Goal: Task Accomplishment & Management: Manage account settings

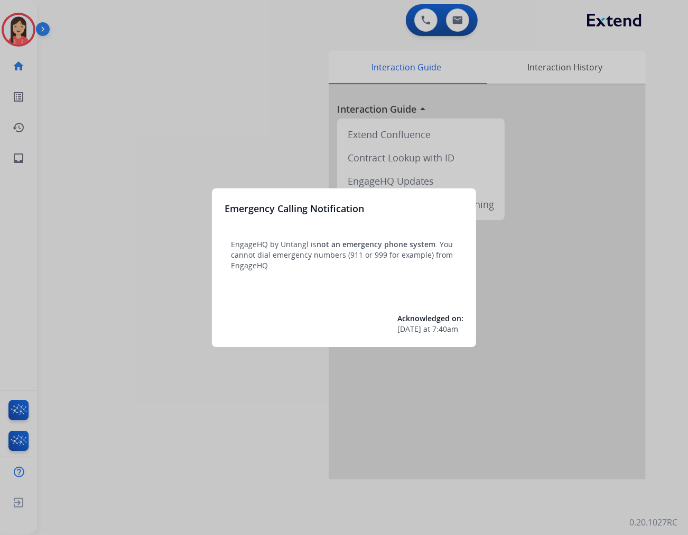
click at [80, 262] on div at bounding box center [344, 267] width 688 height 535
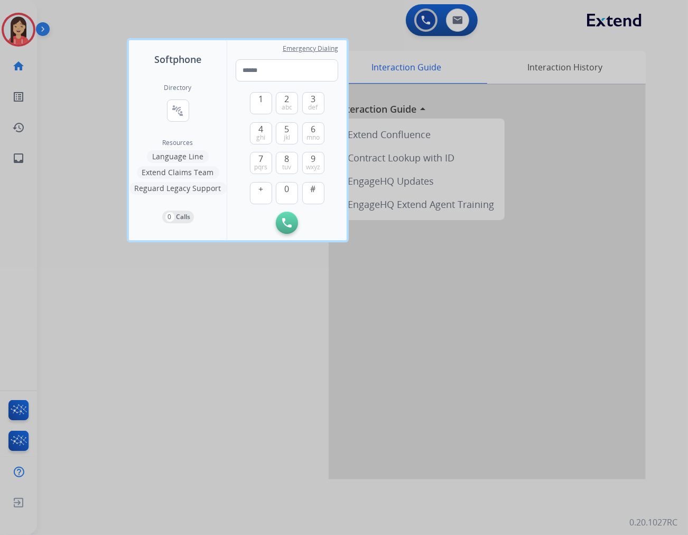
click at [8, 27] on div at bounding box center [344, 267] width 688 height 535
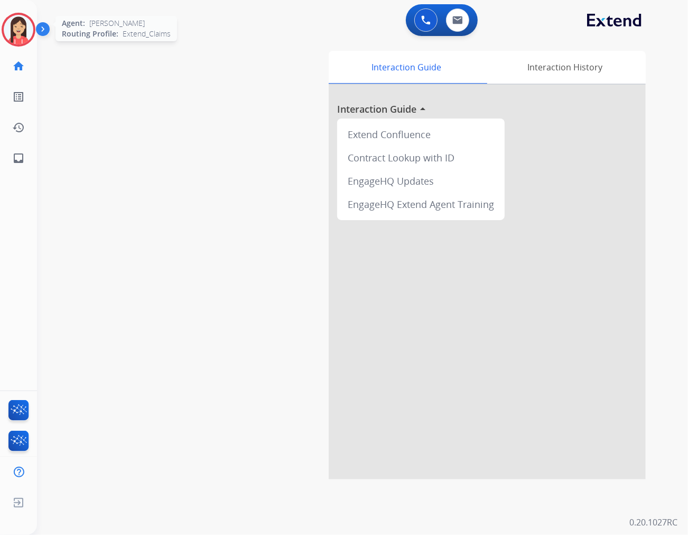
click at [13, 27] on img at bounding box center [19, 30] width 30 height 30
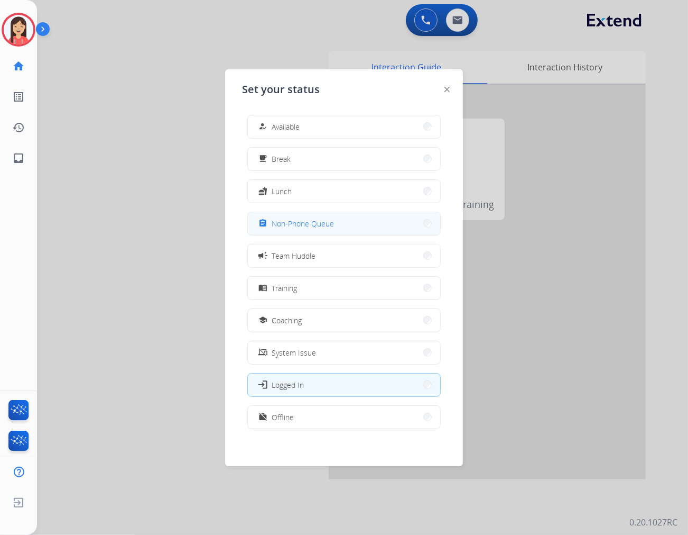
click at [312, 227] on span "Non-Phone Queue" at bounding box center [303, 223] width 62 height 11
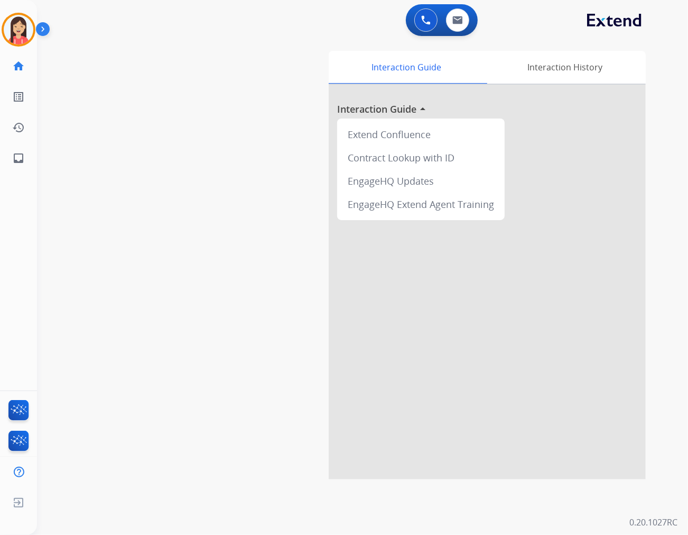
drag, startPoint x: 230, startPoint y: 238, endPoint x: 247, endPoint y: 225, distance: 22.2
click at [230, 238] on div "swap_horiz Break voice bridge close_fullscreen Connect 3-Way Call merge_type Se…" at bounding box center [350, 258] width 626 height 441
click at [447, 20] on button at bounding box center [457, 19] width 23 height 23
select select "**********"
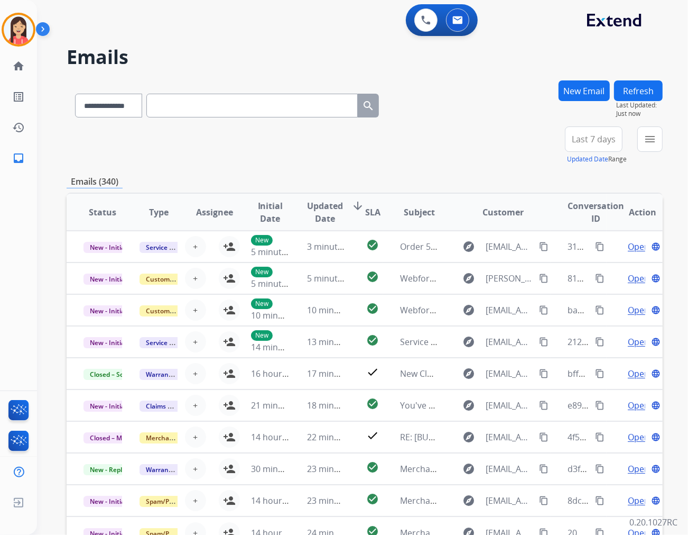
click at [642, 154] on div "menu Type Claims Adjudication Customer Support Escalation Service Support Shipp…" at bounding box center [650, 145] width 25 height 38
click at [646, 143] on mat-icon "menu" at bounding box center [650, 139] width 13 height 13
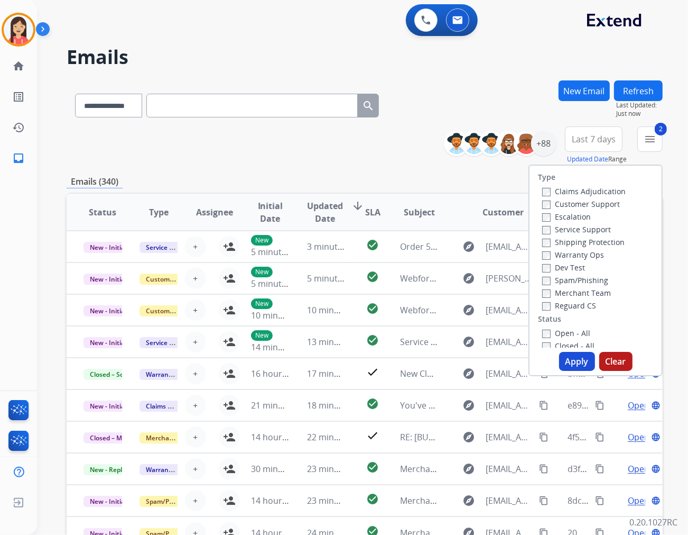
click at [569, 358] on button "Apply" at bounding box center [577, 361] width 36 height 19
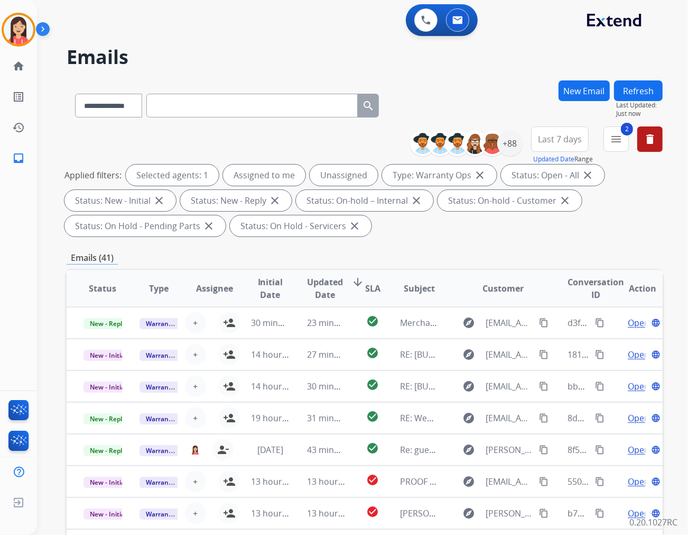
drag, startPoint x: 420, startPoint y: 234, endPoint x: 443, endPoint y: 214, distance: 30.3
click at [420, 234] on div "Applied filters: Selected agents: 1 Assigned to me Unassigned Type: Warranty Op…" at bounding box center [363, 200] width 596 height 72
click at [506, 146] on div "+88" at bounding box center [510, 143] width 25 height 25
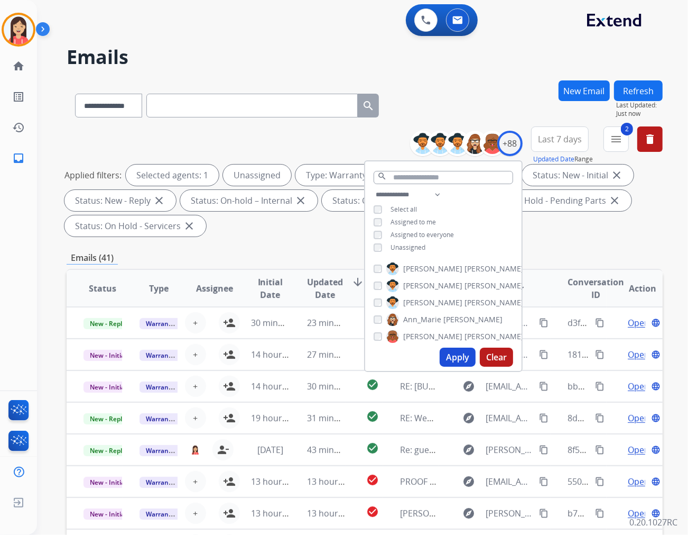
click at [451, 367] on div "Apply Clear" at bounding box center [443, 356] width 157 height 27
click at [450, 358] on button "Apply" at bounding box center [458, 356] width 36 height 19
click at [502, 91] on div "**********" at bounding box center [365, 103] width 596 height 46
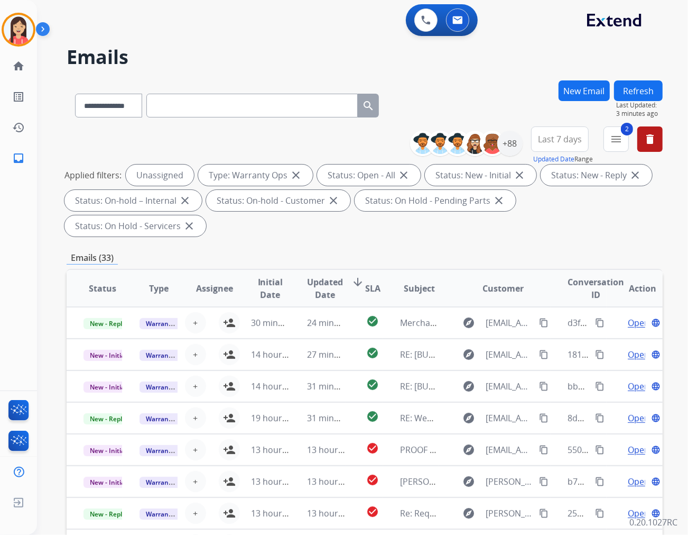
click at [366, 251] on div "Emails (33)" at bounding box center [365, 257] width 596 height 13
click at [326, 275] on span "Updated Date" at bounding box center [325, 287] width 36 height 25
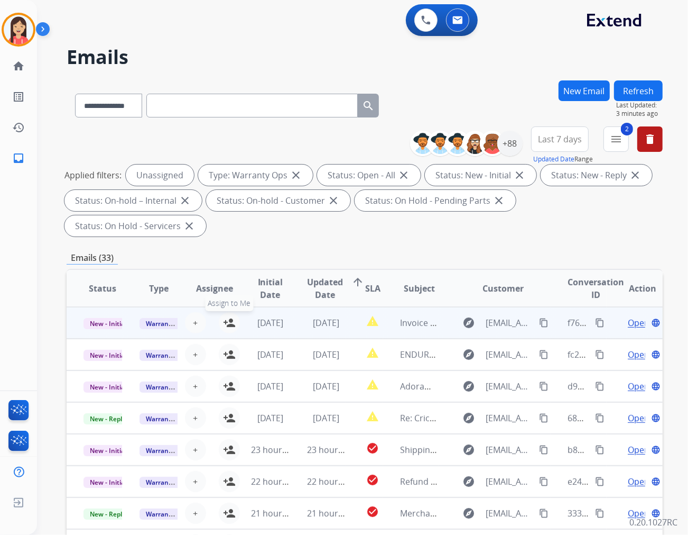
click at [227, 316] on mat-icon "person_add" at bounding box center [229, 322] width 13 height 13
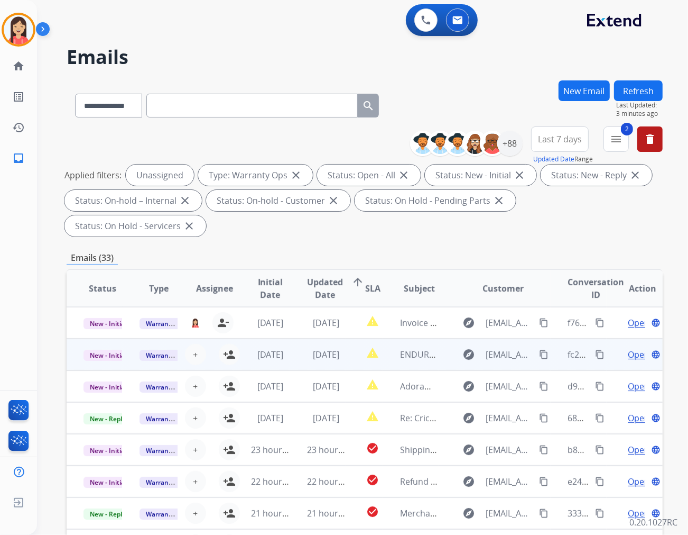
click at [236, 338] on td "[DATE]" at bounding box center [262, 354] width 56 height 32
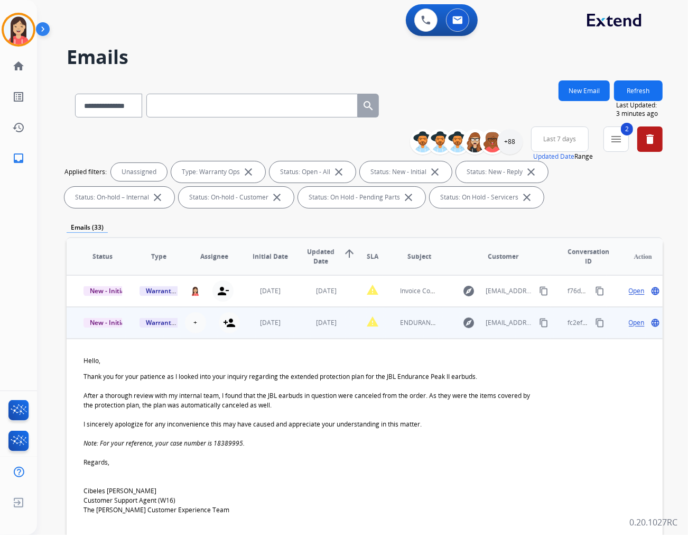
scroll to position [32, 0]
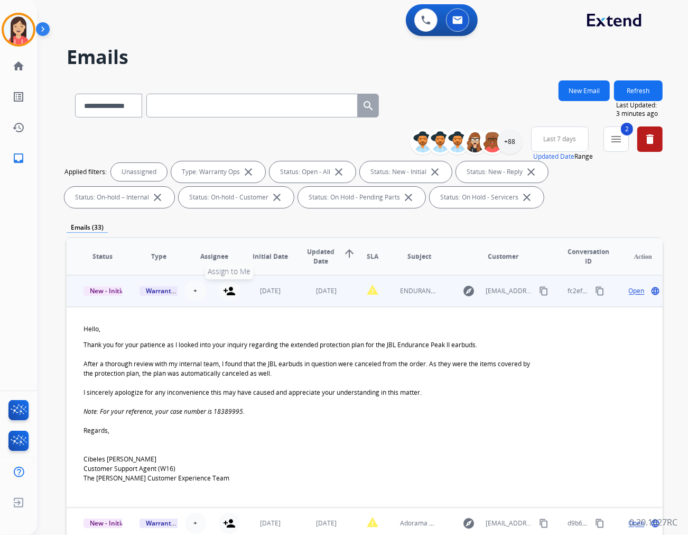
click at [224, 295] on mat-icon "person_add" at bounding box center [229, 290] width 13 height 13
click at [235, 298] on td "[DATE]" at bounding box center [262, 291] width 56 height 32
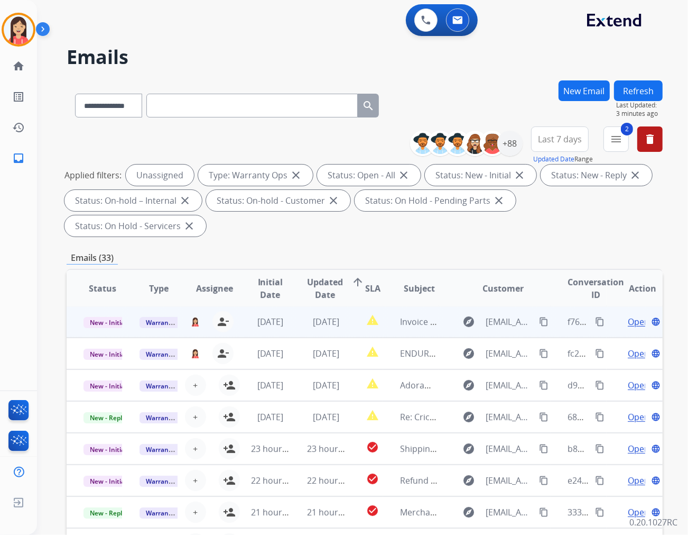
scroll to position [1, 0]
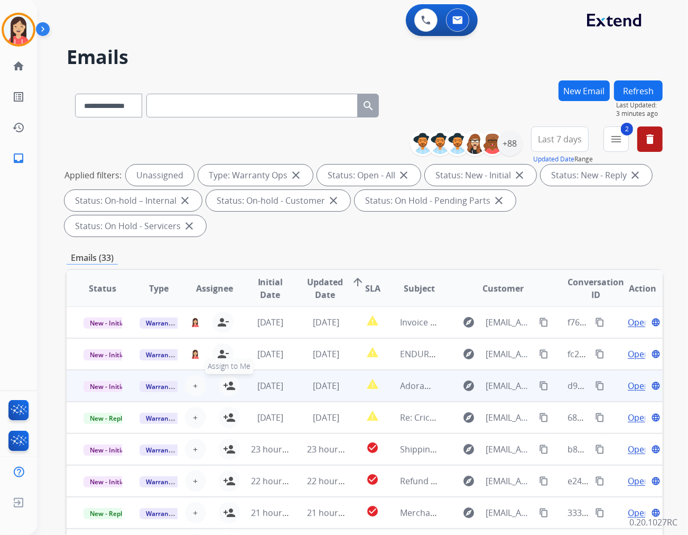
click at [229, 379] on mat-icon "person_add" at bounding box center [229, 385] width 13 height 13
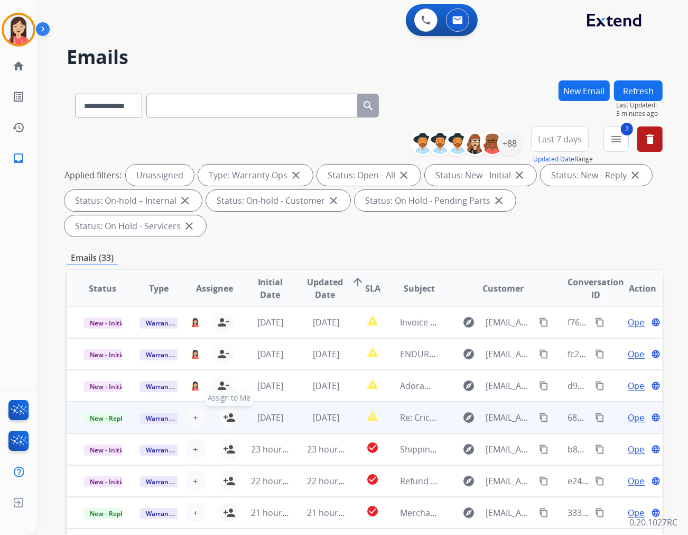
click at [229, 411] on mat-icon "person_add" at bounding box center [229, 417] width 13 height 13
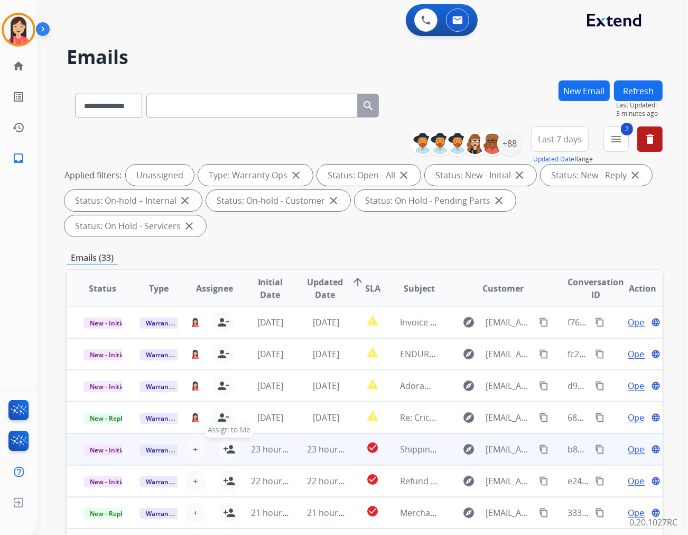
click at [226, 443] on mat-icon "person_add" at bounding box center [229, 449] width 13 height 13
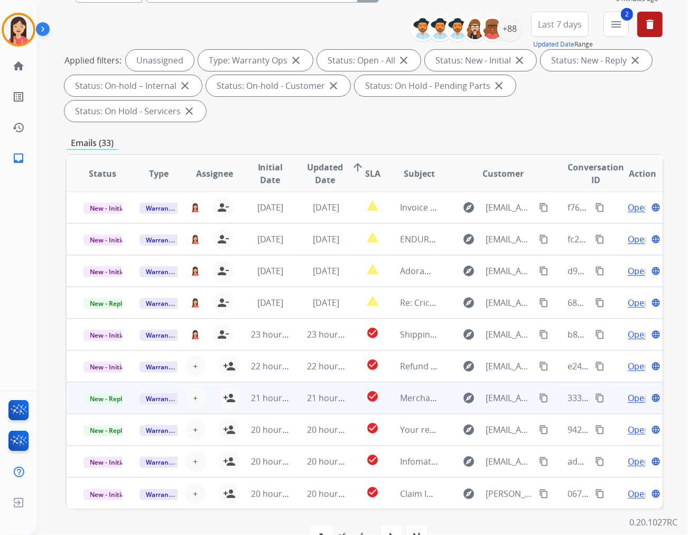
scroll to position [117, 0]
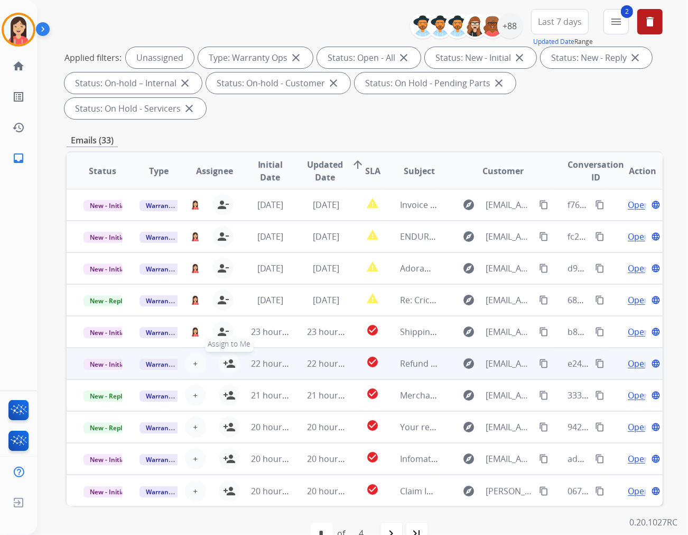
click at [226, 357] on mat-icon "person_add" at bounding box center [229, 363] width 13 height 13
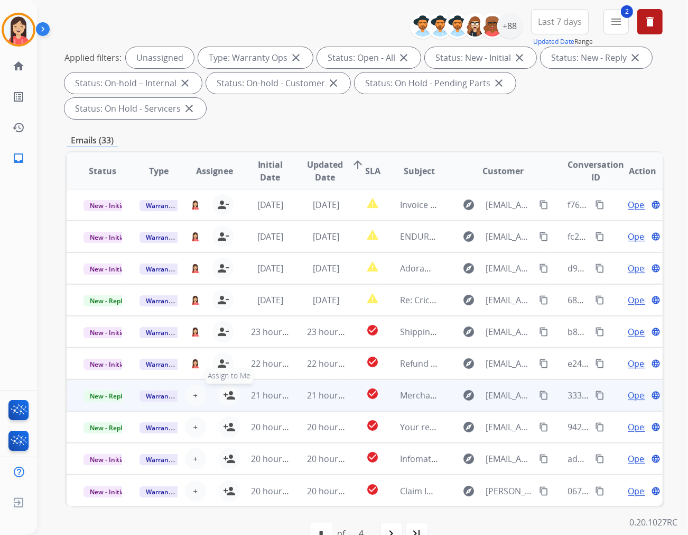
click at [226, 389] on mat-icon "person_add" at bounding box center [229, 395] width 13 height 13
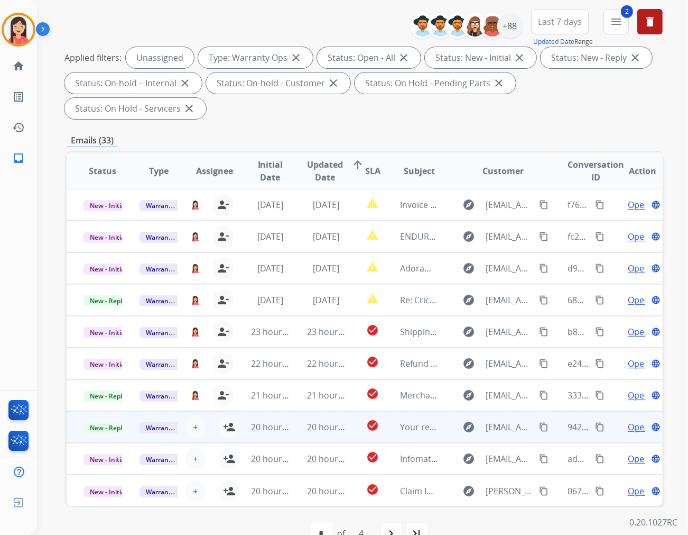
click at [346, 411] on td "check_circle" at bounding box center [364, 427] width 37 height 32
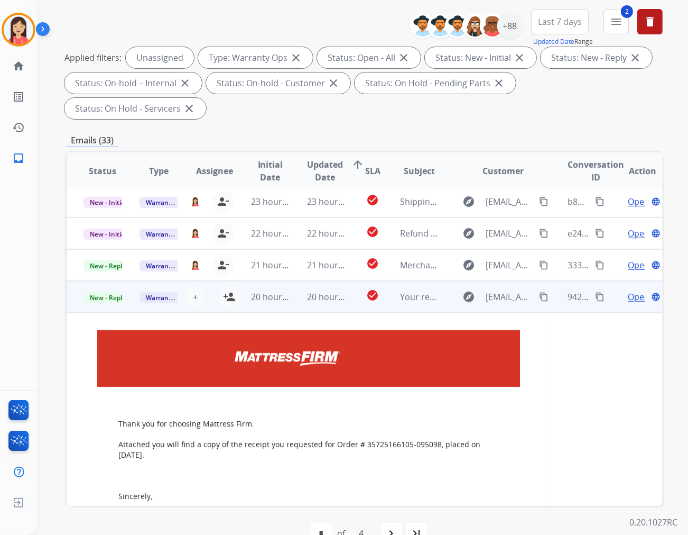
scroll to position [104, 0]
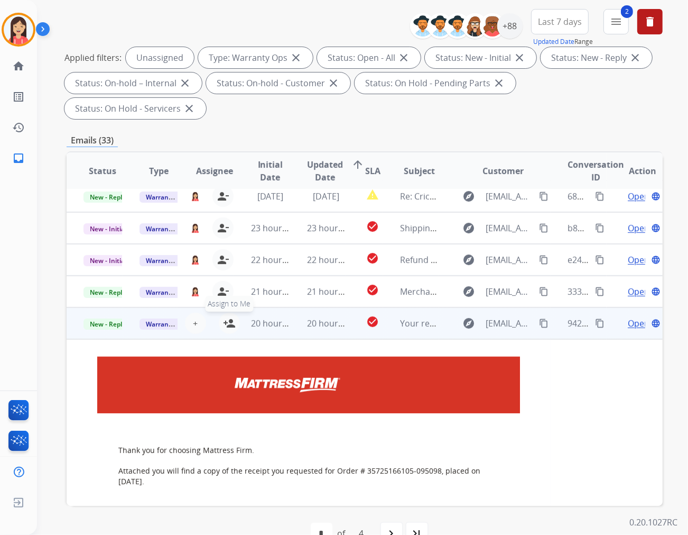
click at [226, 317] on mat-icon "person_add" at bounding box center [229, 323] width 13 height 13
click at [293, 307] on td "20 hours ago" at bounding box center [318, 323] width 56 height 32
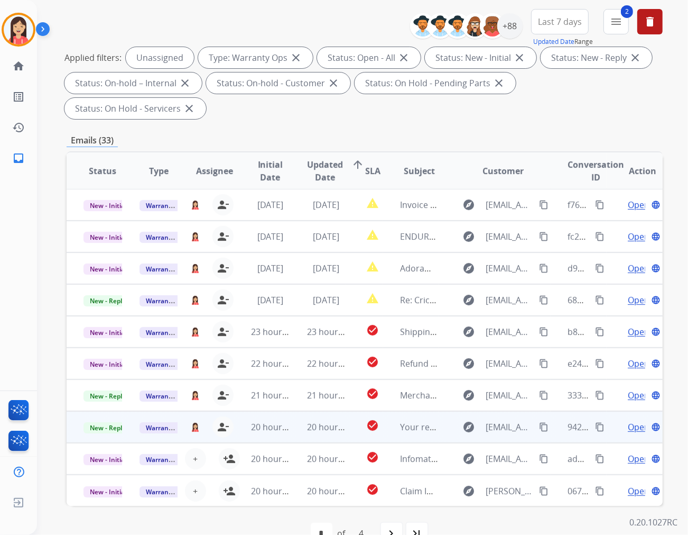
scroll to position [118, 0]
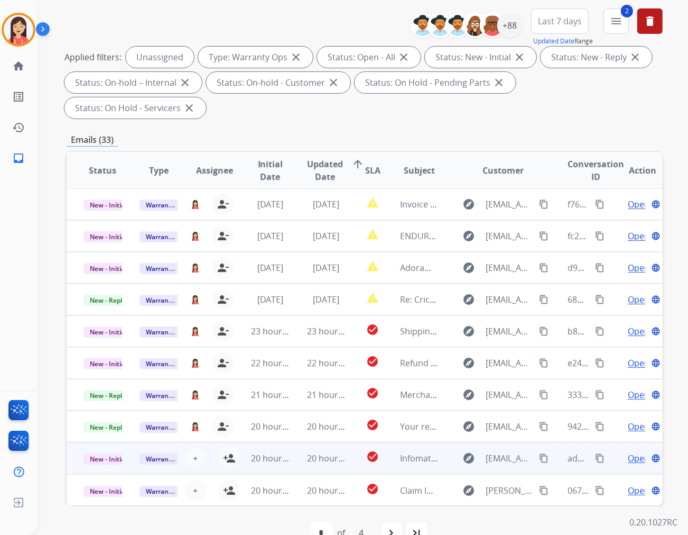
click at [292, 442] on td "20 hours ago" at bounding box center [318, 458] width 56 height 32
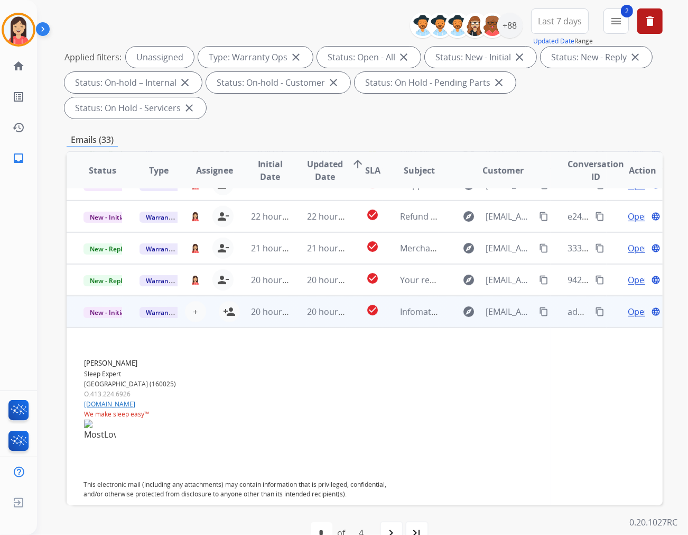
scroll to position [201, 0]
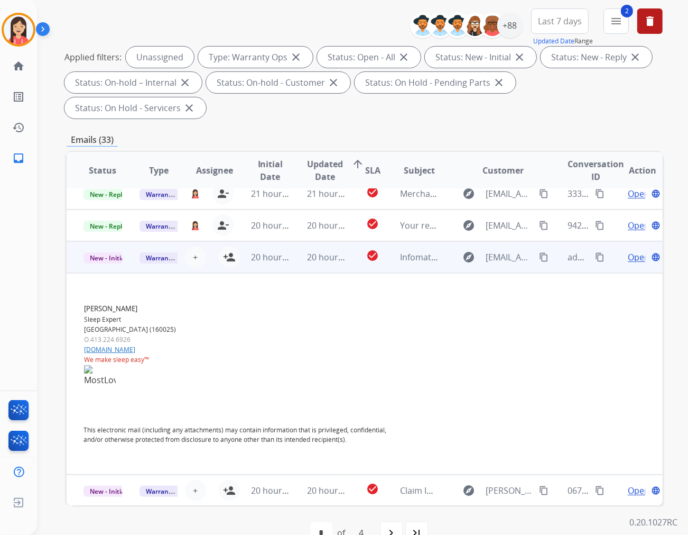
click at [630, 251] on span "Open" at bounding box center [639, 257] width 22 height 13
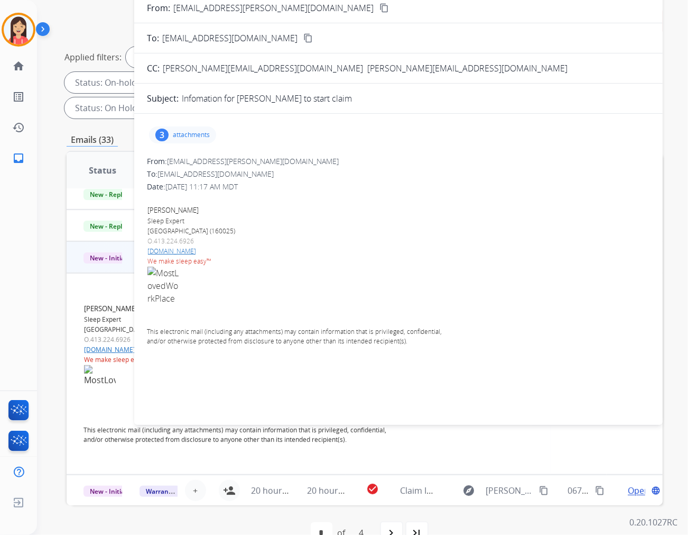
click at [190, 138] on p "attachments" at bounding box center [191, 135] width 37 height 8
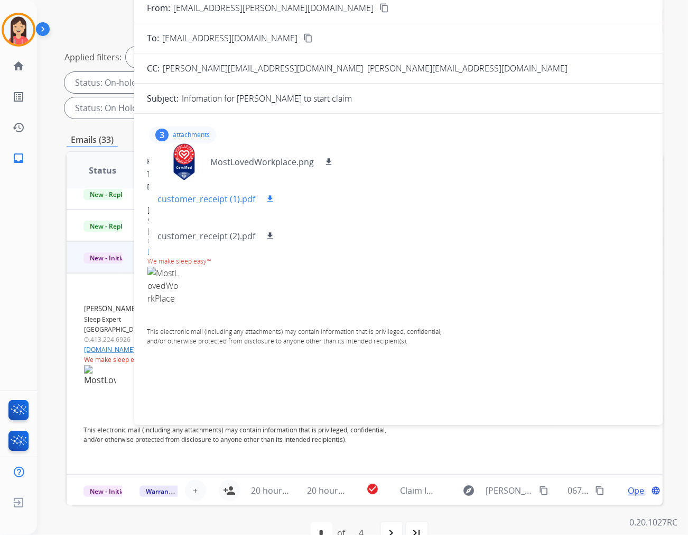
click at [266, 202] on mat-icon "download" at bounding box center [270, 199] width 10 height 10
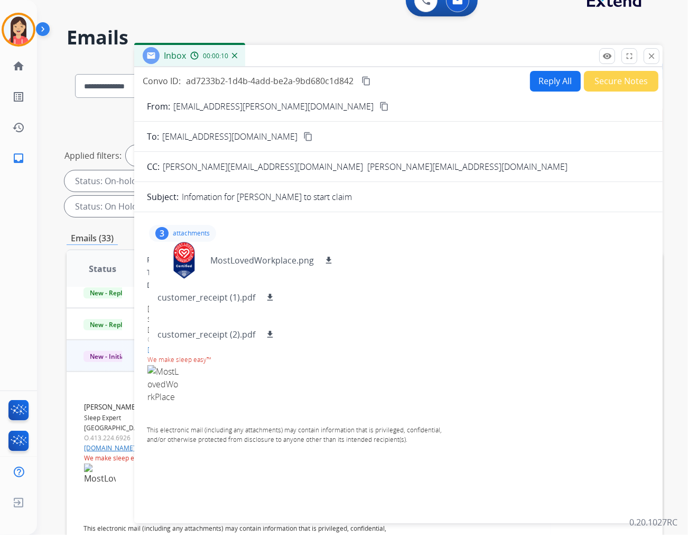
scroll to position [0, 0]
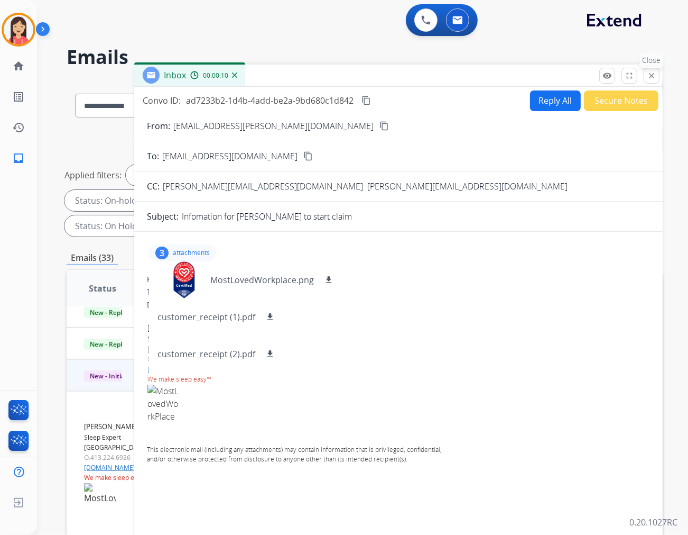
click at [657, 79] on button "close Close" at bounding box center [652, 76] width 16 height 16
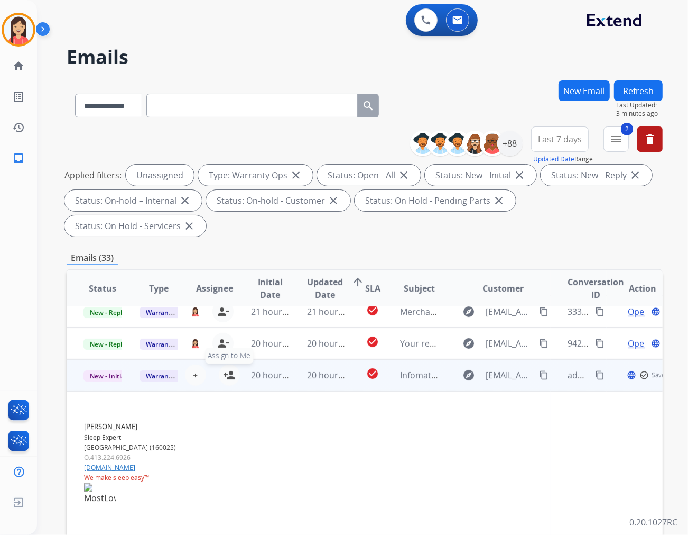
click at [229, 369] on mat-icon "person_add" at bounding box center [229, 375] width 13 height 13
click at [294, 359] on td "20 hours ago" at bounding box center [318, 375] width 56 height 32
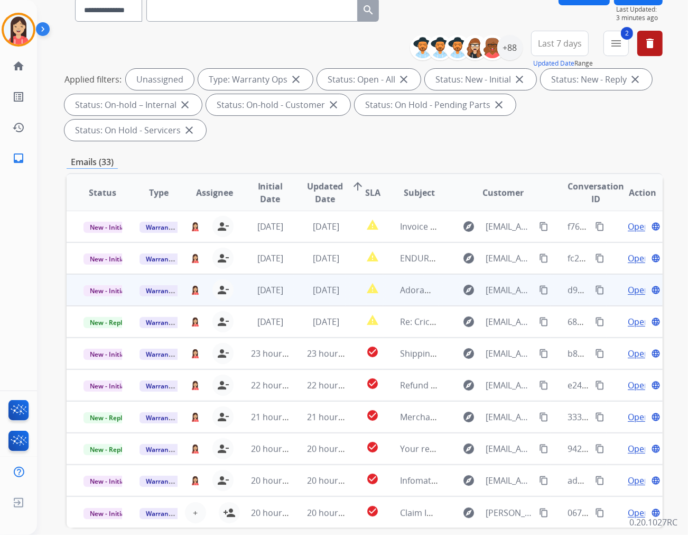
scroll to position [118, 0]
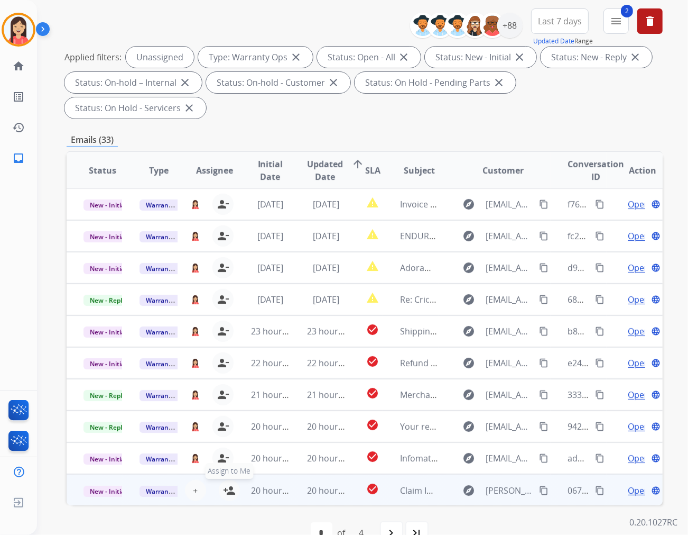
click at [226, 484] on mat-icon "person_add" at bounding box center [229, 490] width 13 height 13
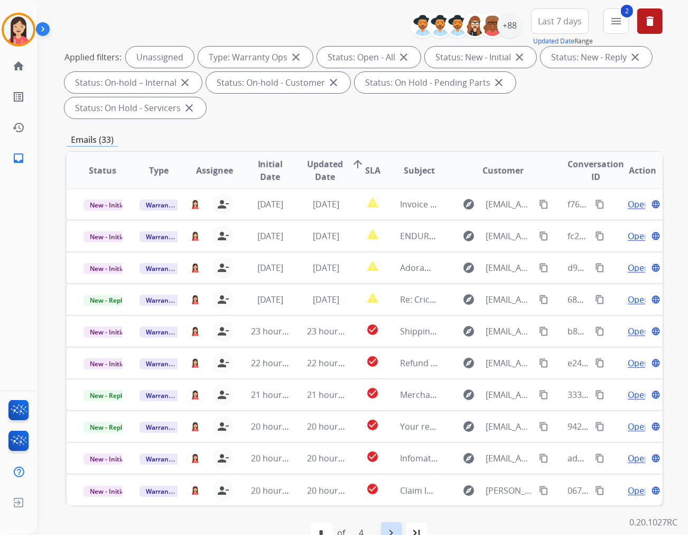
click at [393, 526] on mat-icon "navigate_next" at bounding box center [391, 532] width 13 height 13
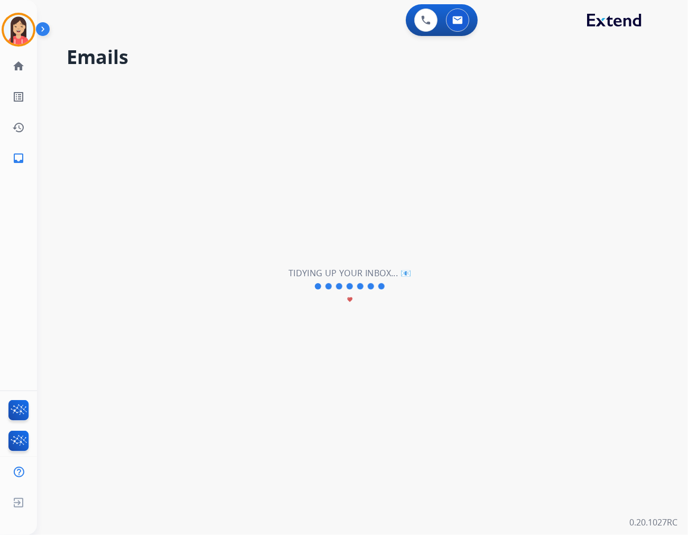
scroll to position [0, 0]
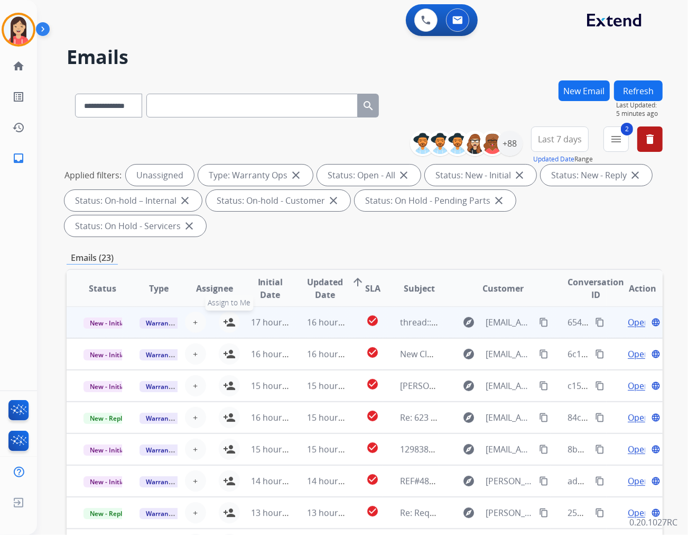
click at [227, 316] on mat-icon "person_add" at bounding box center [229, 322] width 13 height 13
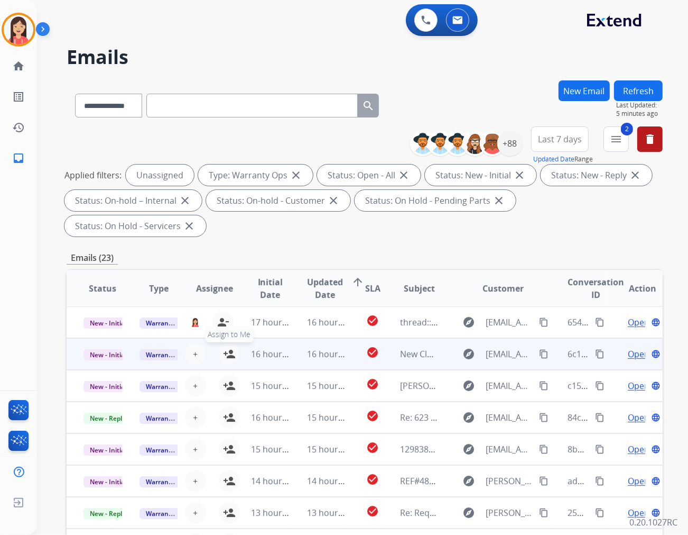
click at [227, 347] on mat-icon "person_add" at bounding box center [229, 353] width 13 height 13
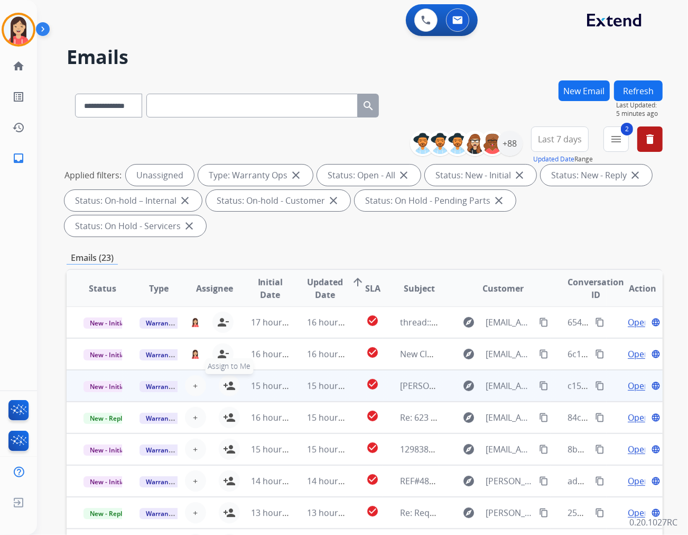
click at [228, 379] on mat-icon "person_add" at bounding box center [229, 385] width 13 height 13
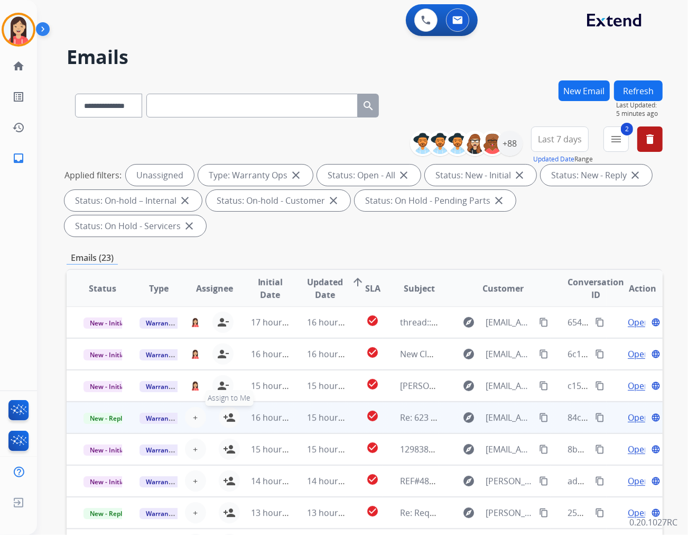
click at [228, 411] on mat-icon "person_add" at bounding box center [229, 417] width 13 height 13
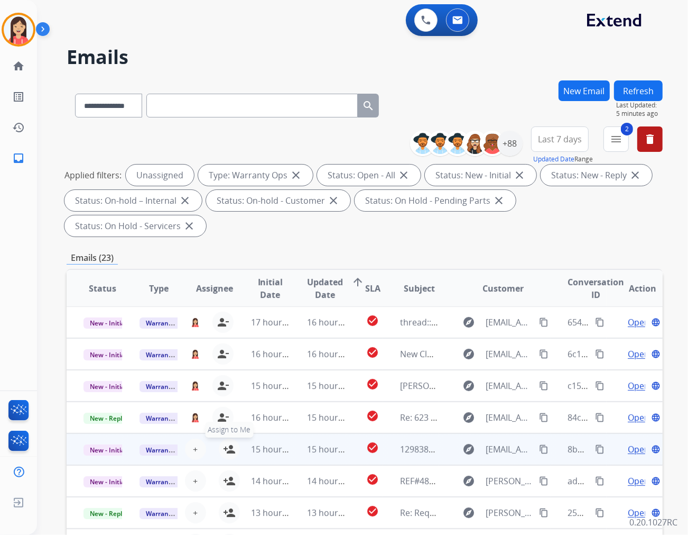
click at [223, 443] on mat-icon "person_add" at bounding box center [229, 449] width 13 height 13
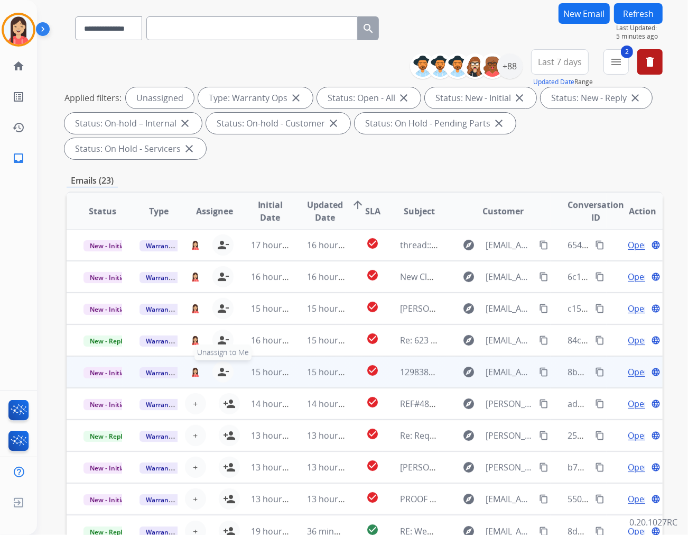
scroll to position [117, 0]
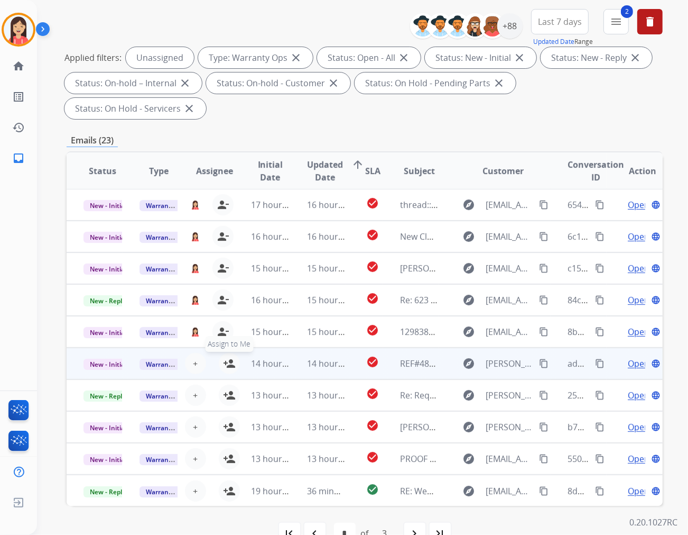
click at [226, 357] on mat-icon "person_add" at bounding box center [229, 363] width 13 height 13
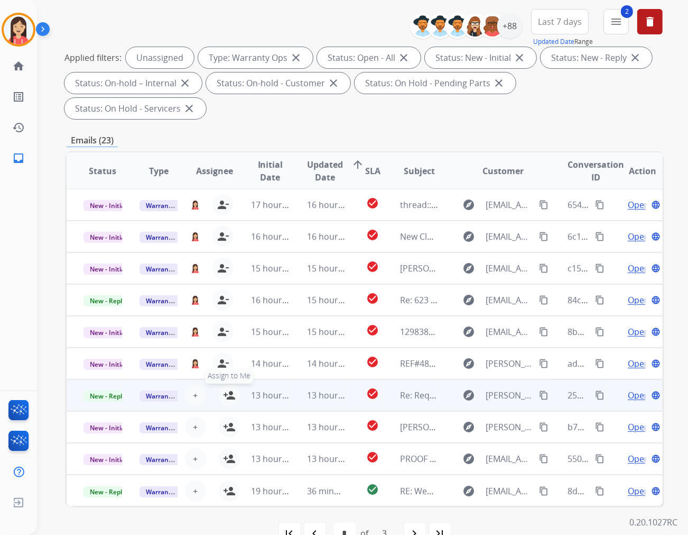
click at [228, 389] on mat-icon "person_add" at bounding box center [229, 395] width 13 height 13
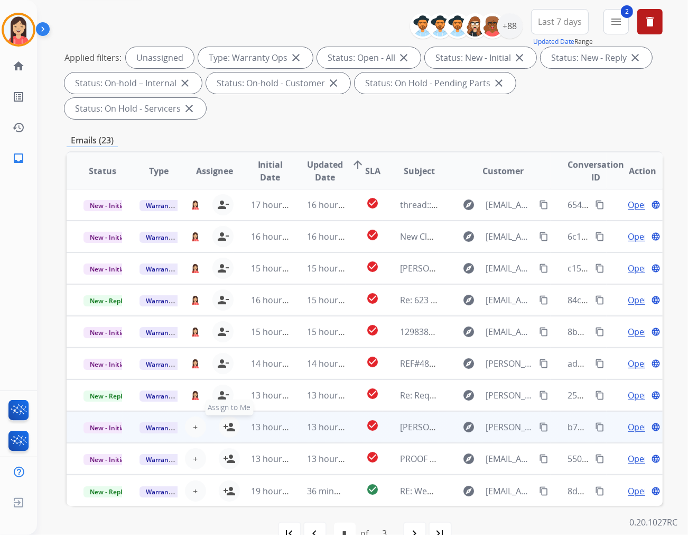
click at [228, 420] on mat-icon "person_add" at bounding box center [229, 426] width 13 height 13
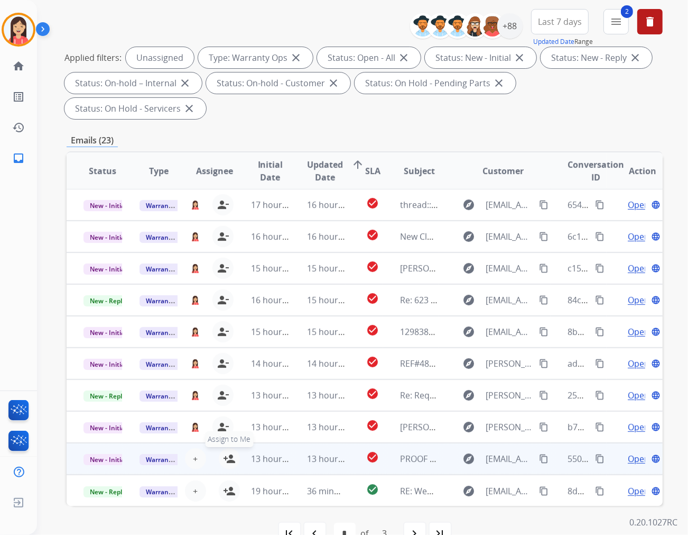
click at [228, 452] on mat-icon "person_add" at bounding box center [229, 458] width 13 height 13
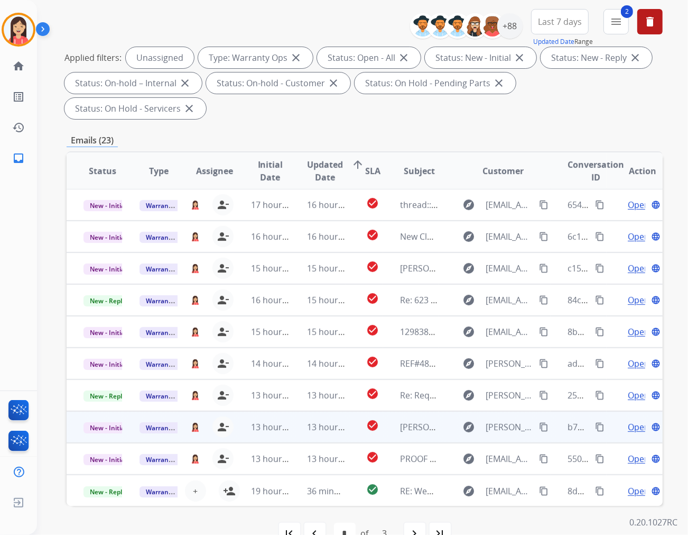
scroll to position [118, 0]
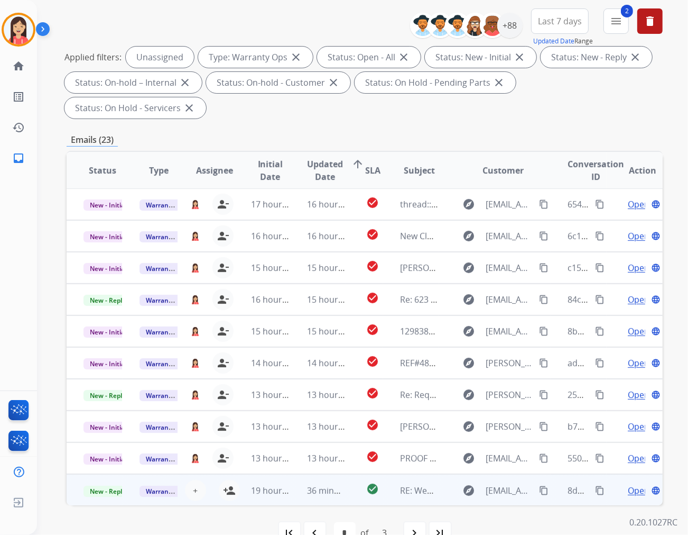
click at [293, 474] on td "36 minutes ago" at bounding box center [318, 490] width 56 height 32
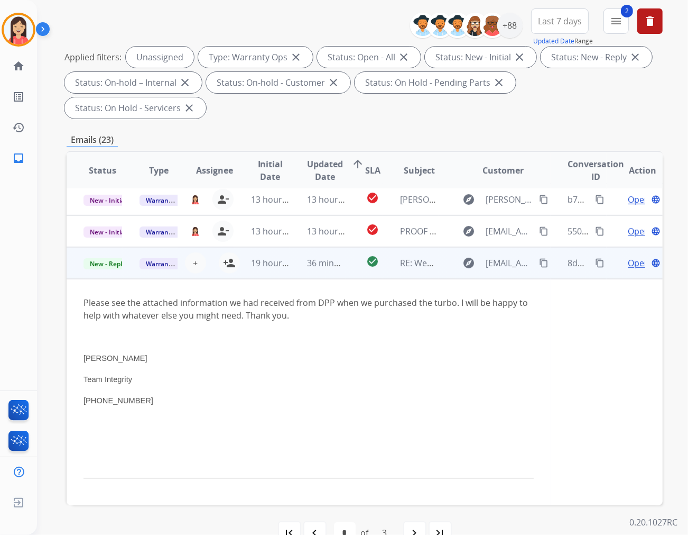
scroll to position [228, 0]
click at [229, 256] on mat-icon "person_add" at bounding box center [229, 262] width 13 height 13
click at [308, 249] on td "36 minutes ago" at bounding box center [318, 262] width 56 height 32
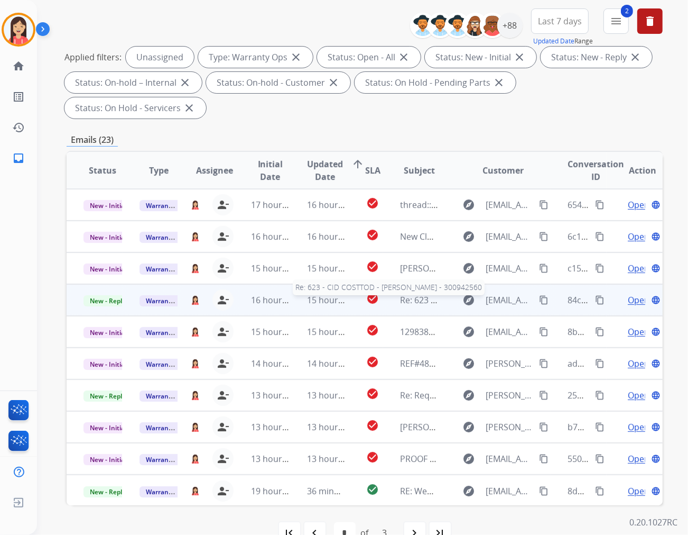
scroll to position [1, 0]
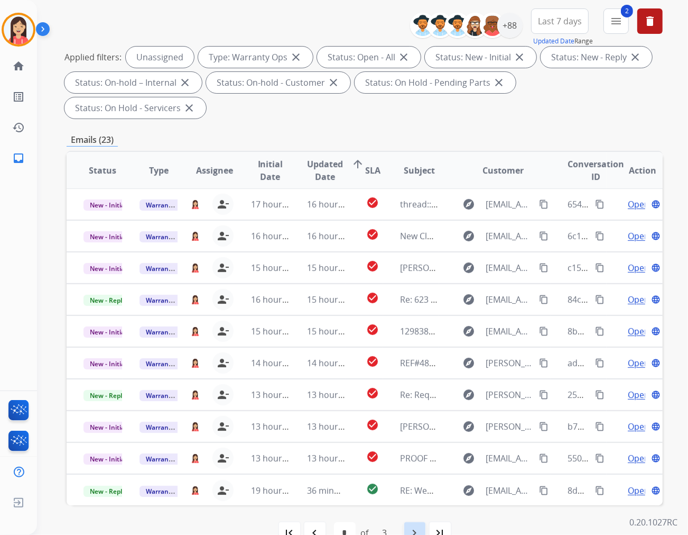
click at [415, 526] on mat-icon "navigate_next" at bounding box center [415, 532] width 13 height 13
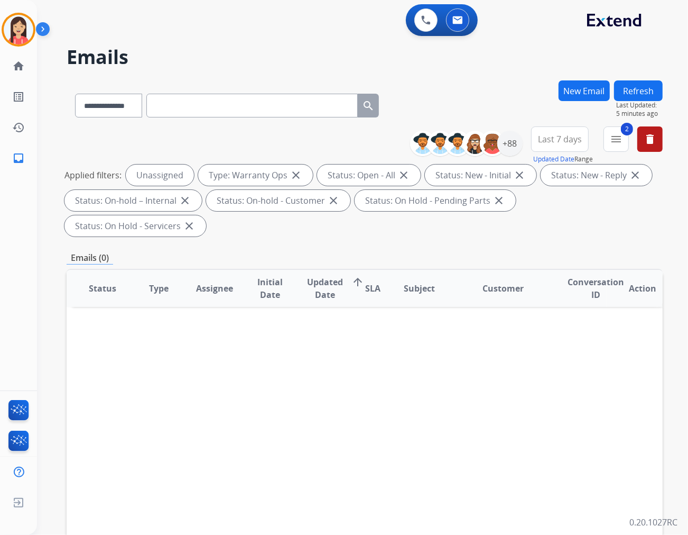
scroll to position [0, 0]
click at [635, 90] on button "Refresh" at bounding box center [638, 90] width 49 height 21
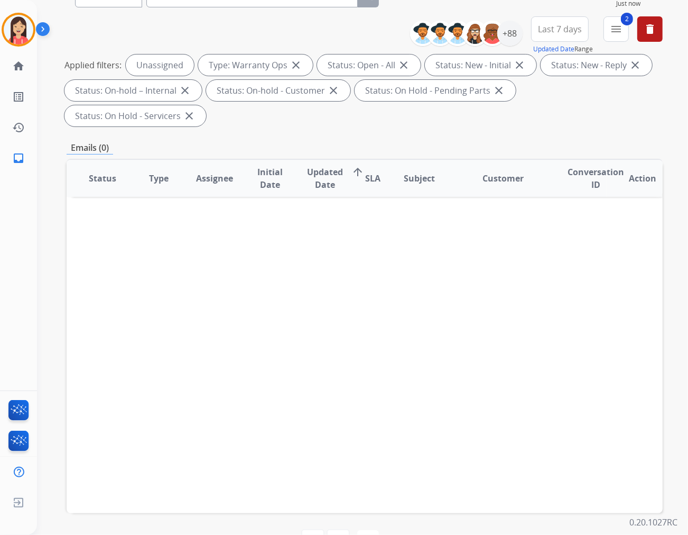
scroll to position [118, 0]
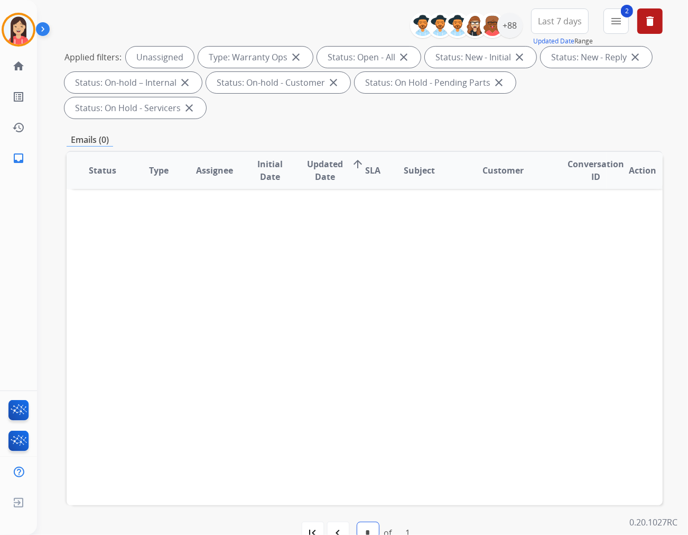
click at [364, 522] on select "*" at bounding box center [368, 532] width 22 height 21
click at [357, 522] on select "*" at bounding box center [368, 532] width 22 height 21
click at [308, 526] on mat-icon "first_page" at bounding box center [313, 532] width 13 height 13
select select "*"
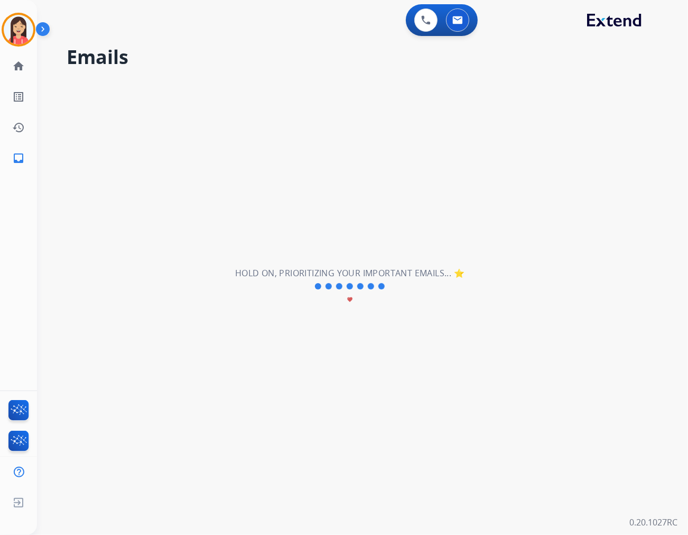
scroll to position [0, 0]
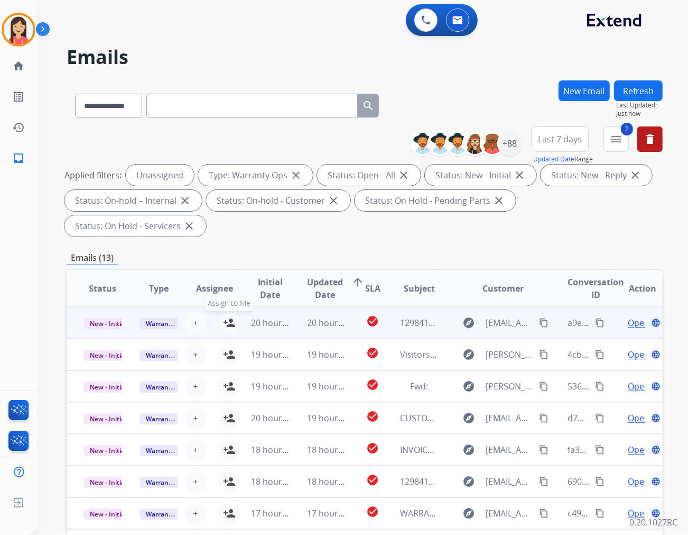
click at [226, 316] on mat-icon "person_add" at bounding box center [229, 322] width 13 height 13
click at [229, 310] on div "[PERSON_NAME][EMAIL_ADDRESS][PERSON_NAME][DOMAIN_NAME] person_remove [PERSON_NA…" at bounding box center [206, 323] width 56 height 30
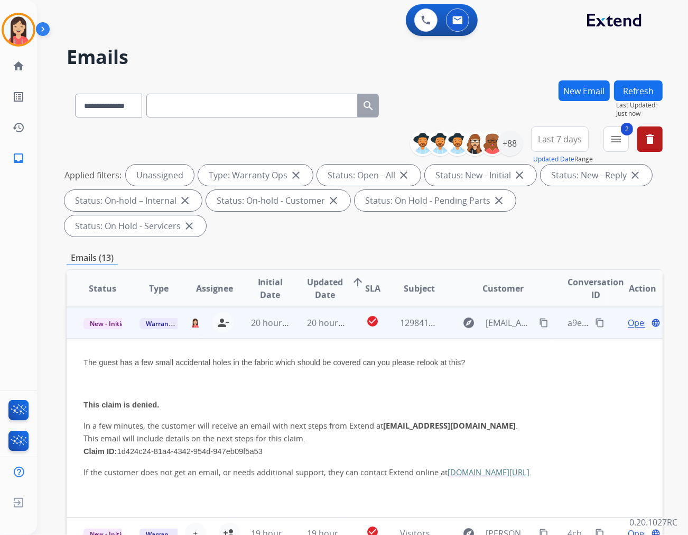
click at [238, 307] on td "20 hours ago" at bounding box center [262, 323] width 56 height 32
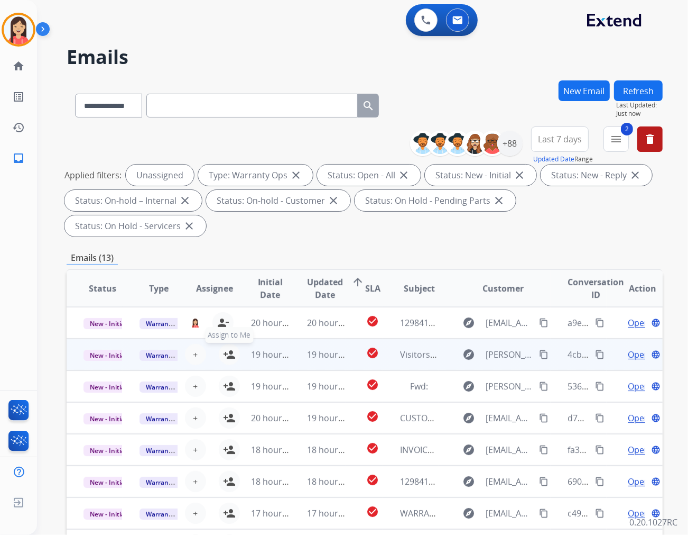
click at [225, 348] on mat-icon "person_add" at bounding box center [229, 354] width 13 height 13
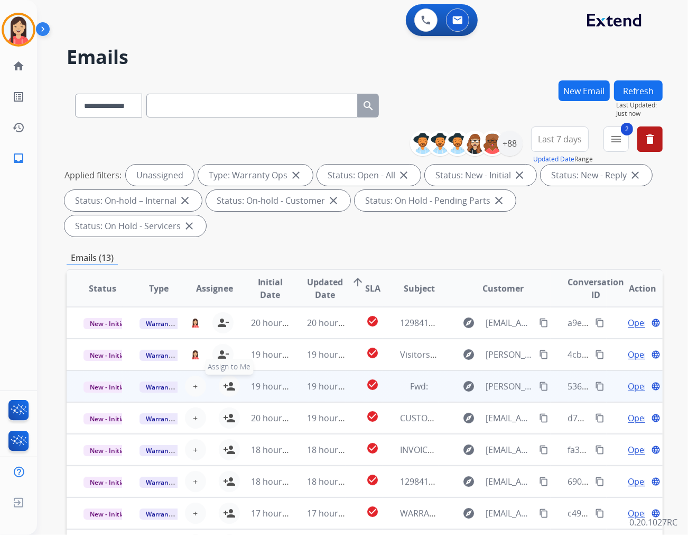
click at [227, 380] on mat-icon "person_add" at bounding box center [229, 386] width 13 height 13
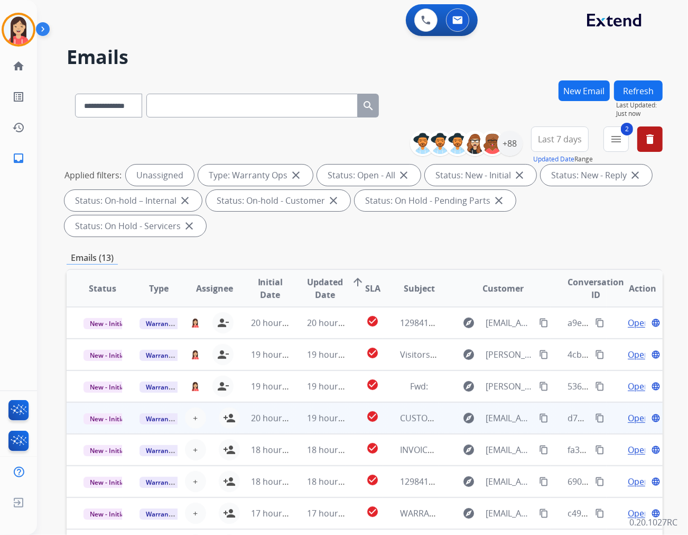
click at [234, 402] on td "20 hours ago" at bounding box center [262, 418] width 56 height 32
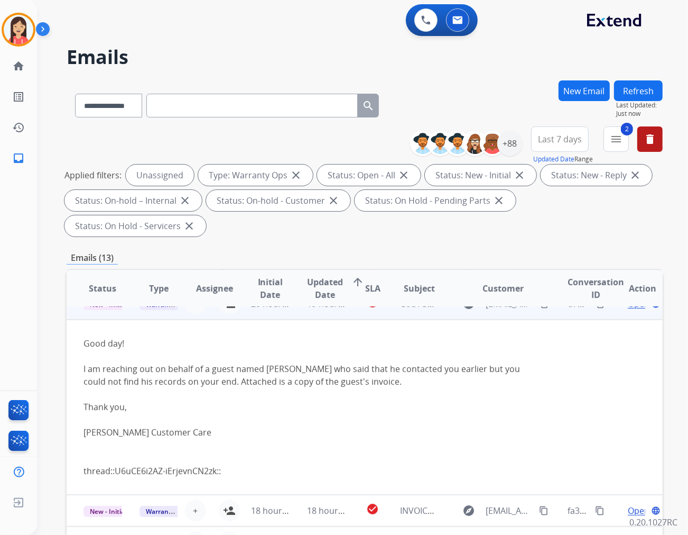
scroll to position [95, 0]
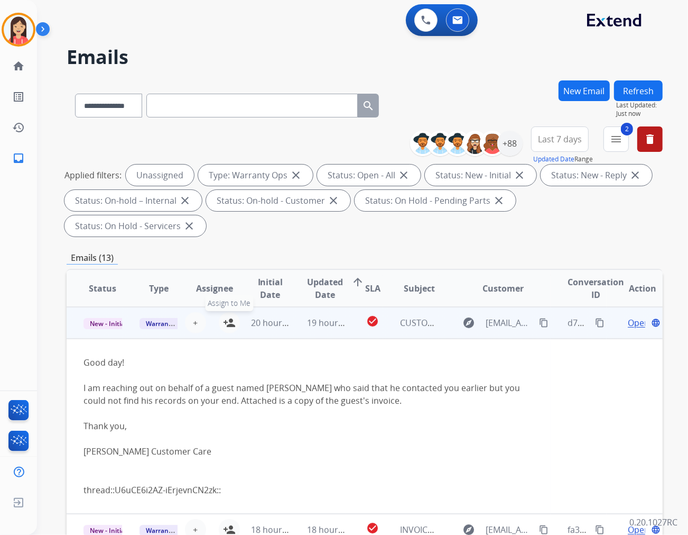
click at [226, 316] on mat-icon "person_add" at bounding box center [229, 322] width 13 height 13
click at [260, 308] on td "20 hours ago" at bounding box center [262, 323] width 56 height 32
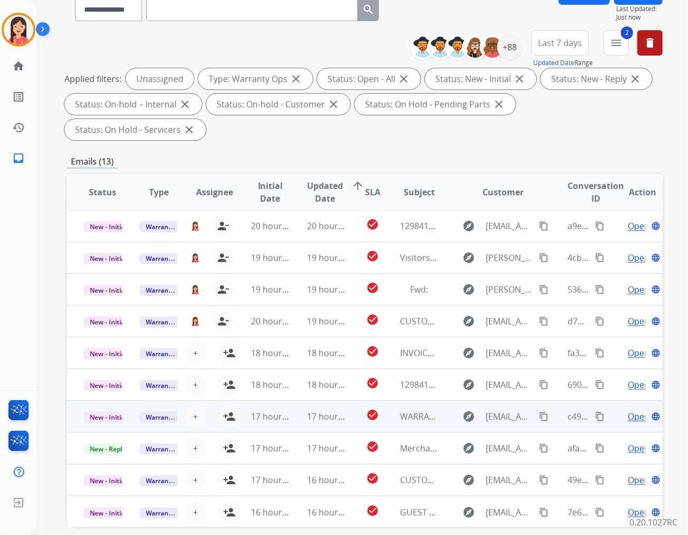
scroll to position [117, 0]
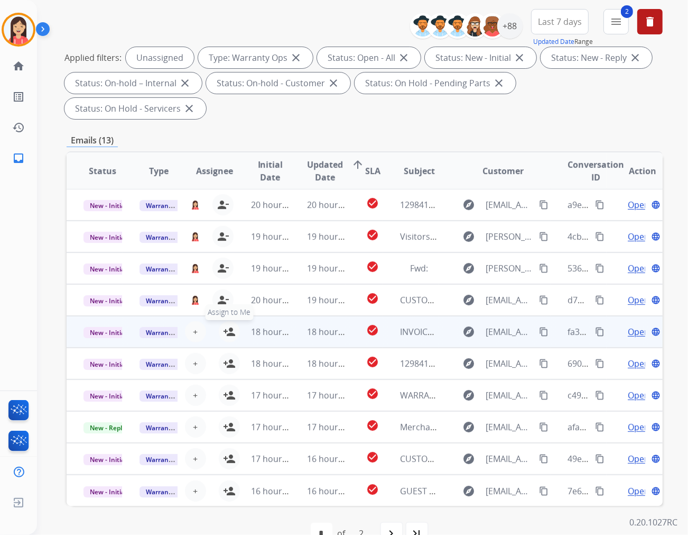
click at [226, 325] on mat-icon "person_add" at bounding box center [229, 331] width 13 height 13
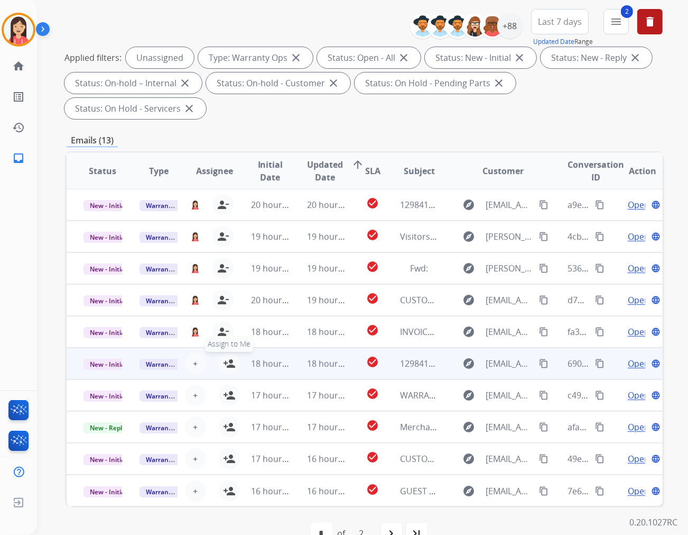
click at [231, 357] on mat-icon "person_add" at bounding box center [229, 363] width 13 height 13
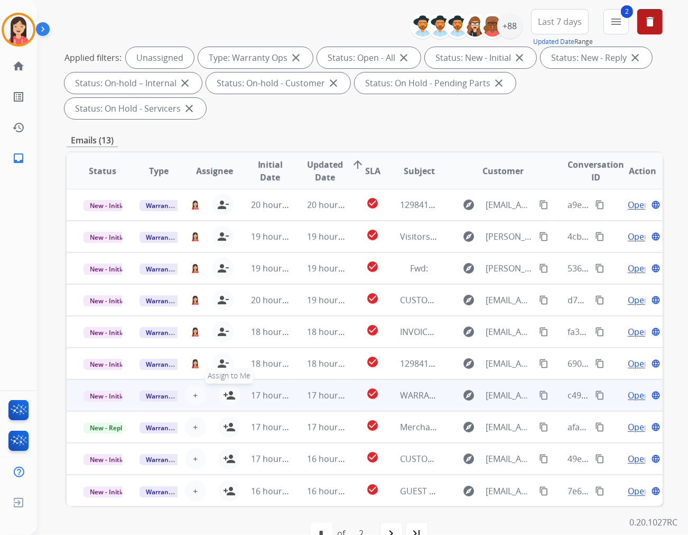
click at [230, 389] on mat-icon "person_add" at bounding box center [229, 395] width 13 height 13
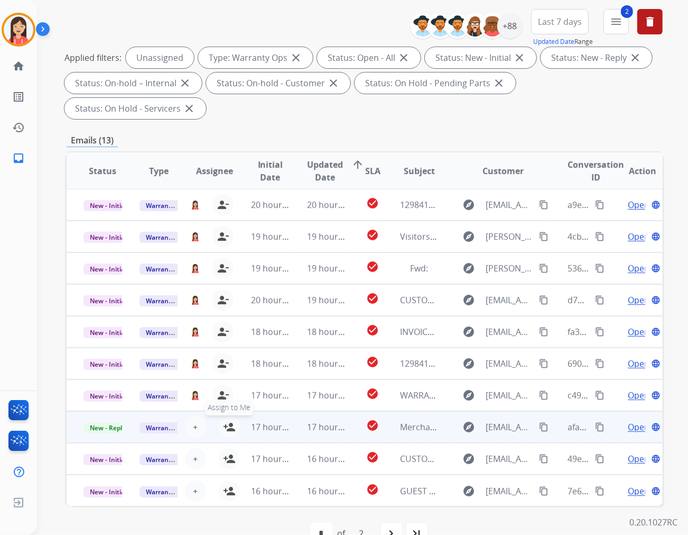
click at [229, 416] on button "person_add Assign to Me" at bounding box center [229, 426] width 21 height 21
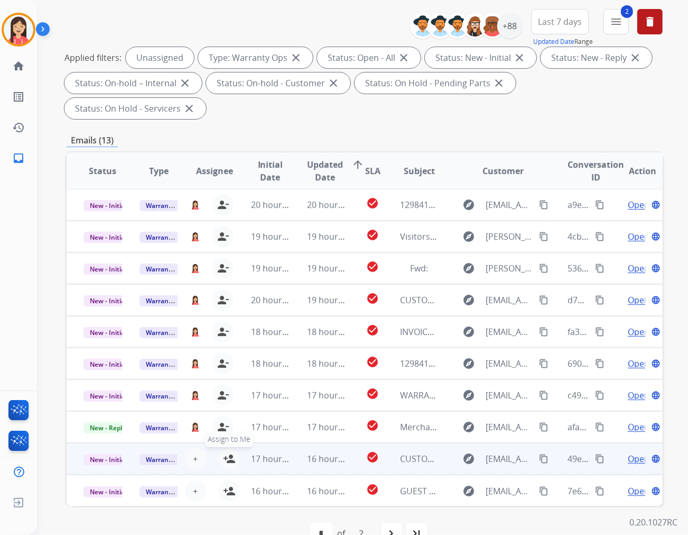
click at [224, 452] on mat-icon "person_add" at bounding box center [229, 458] width 13 height 13
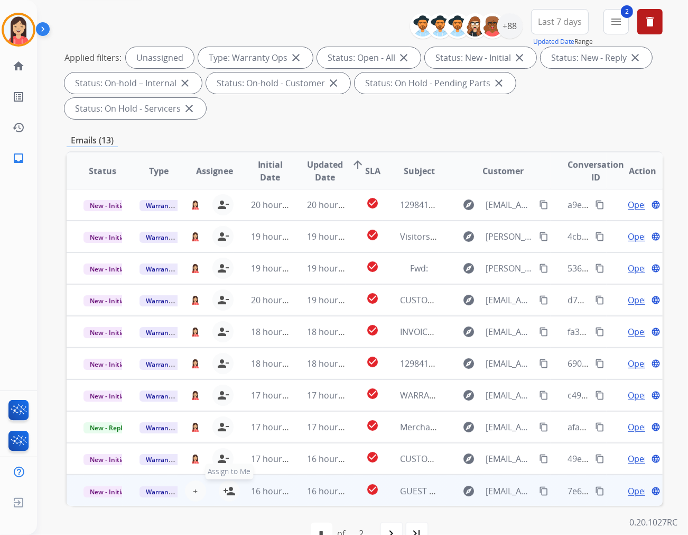
click at [229, 484] on mat-icon "person_add" at bounding box center [229, 490] width 13 height 13
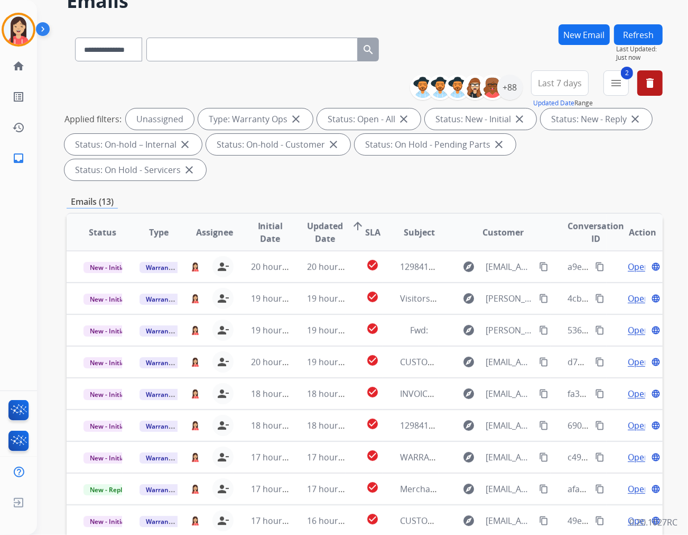
scroll to position [0, 0]
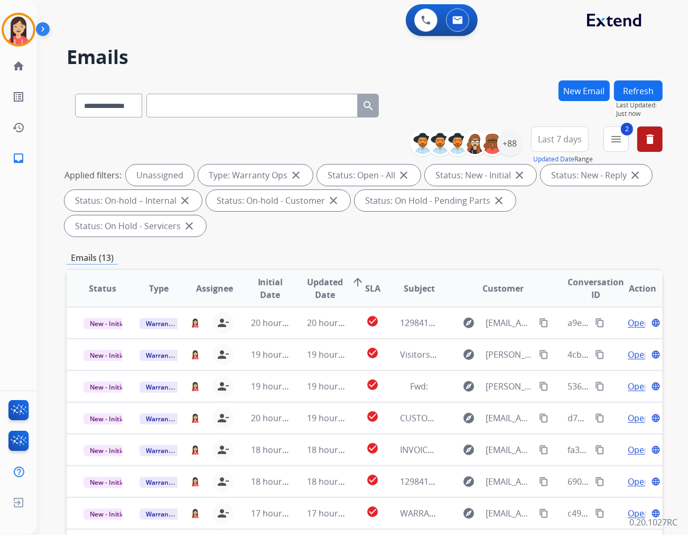
click at [632, 88] on button "Refresh" at bounding box center [638, 90] width 49 height 21
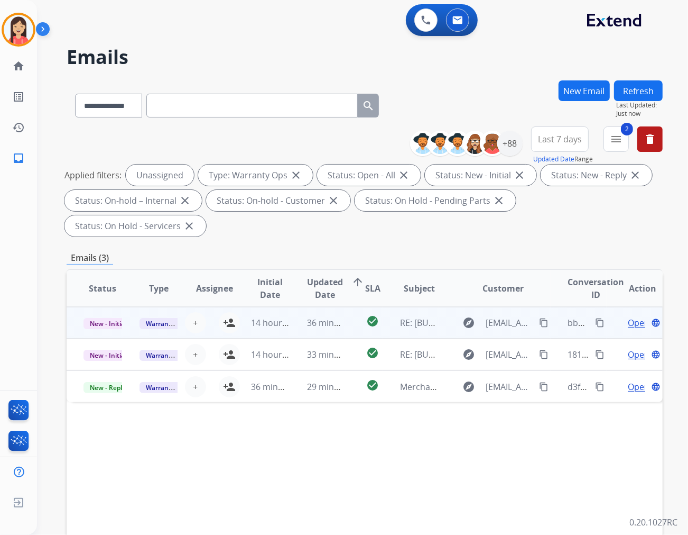
click at [291, 307] on td "36 minutes ago" at bounding box center [318, 323] width 56 height 32
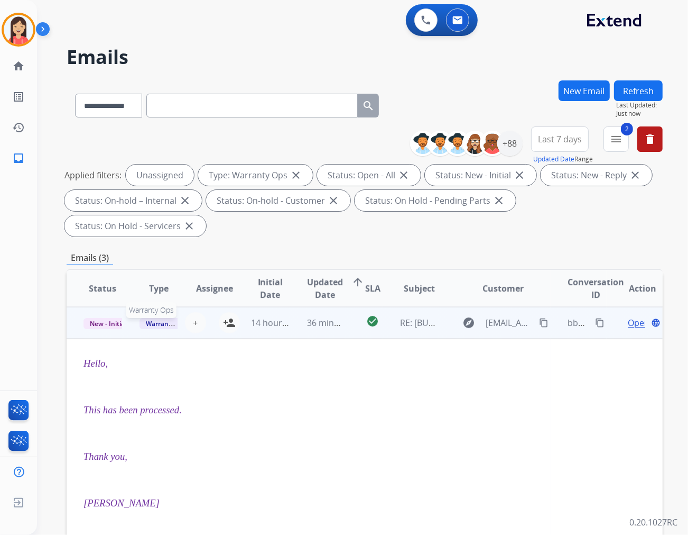
click at [157, 318] on span "Warranty Ops" at bounding box center [167, 323] width 54 height 11
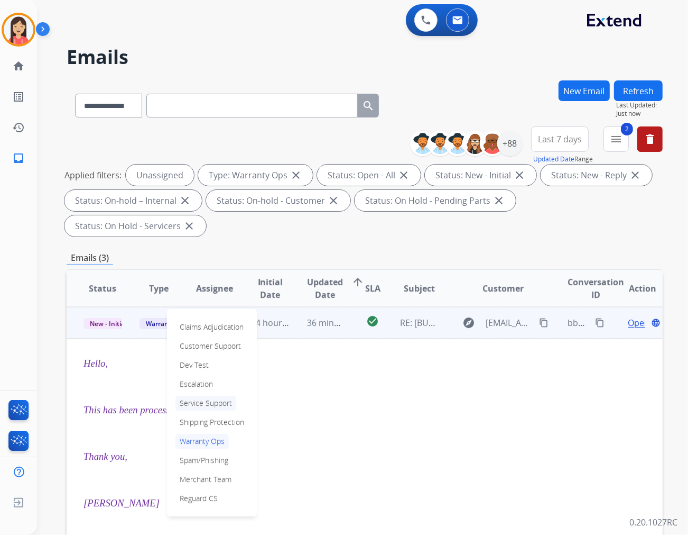
click at [209, 395] on p "Service Support" at bounding box center [206, 402] width 61 height 15
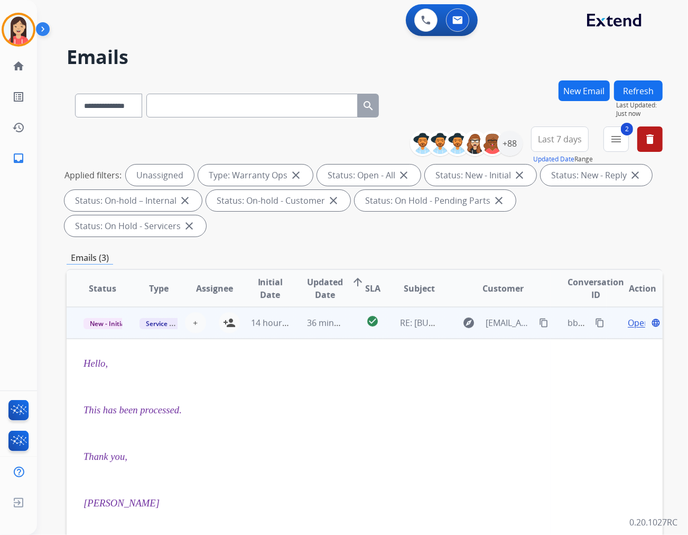
click at [290, 312] on td "36 minutes ago" at bounding box center [318, 323] width 56 height 32
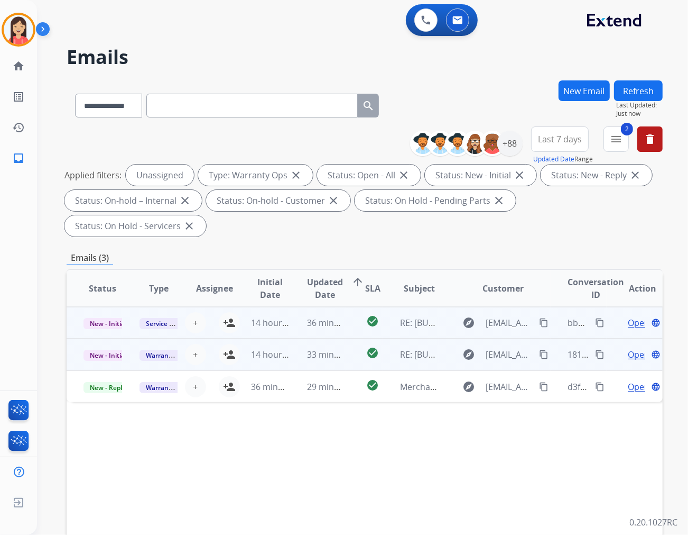
click at [298, 338] on td "33 minutes ago" at bounding box center [318, 354] width 56 height 32
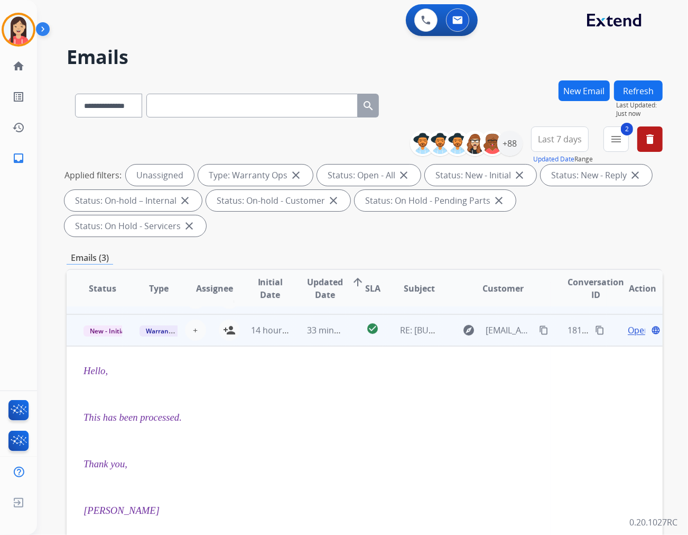
scroll to position [32, 0]
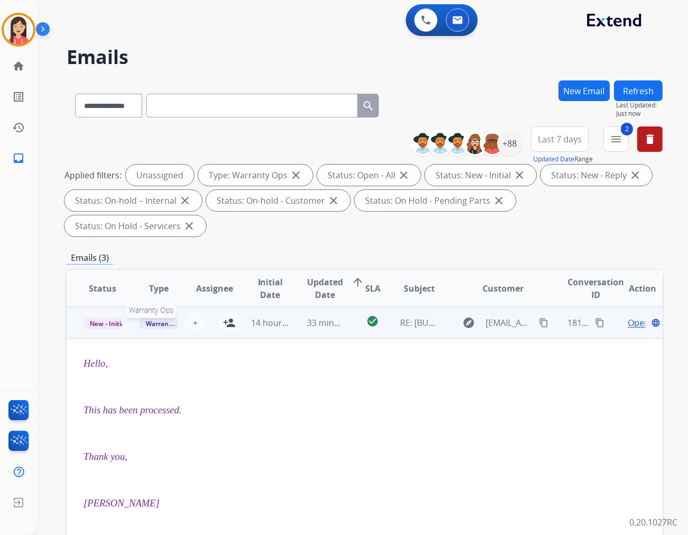
click at [148, 318] on span "Warranty Ops" at bounding box center [167, 323] width 54 height 11
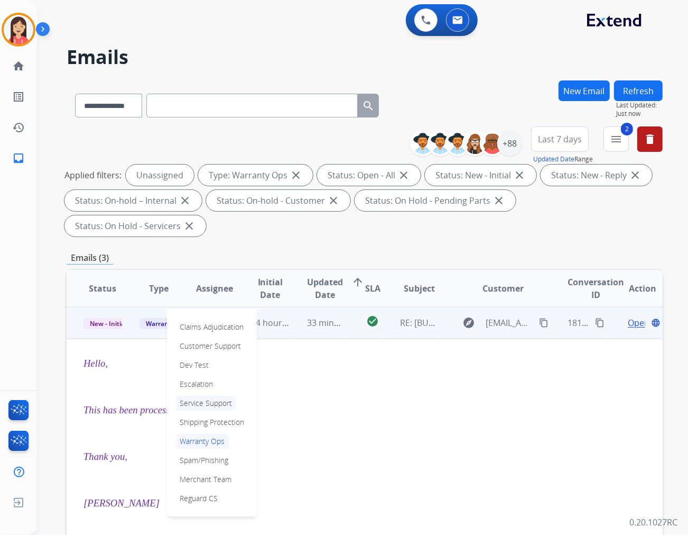
click at [213, 395] on p "Service Support" at bounding box center [206, 402] width 61 height 15
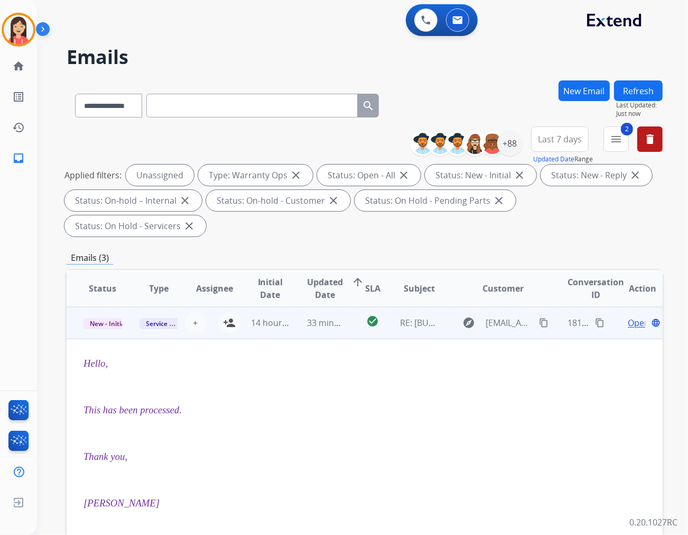
click at [314, 310] on td "33 minutes ago" at bounding box center [318, 323] width 56 height 32
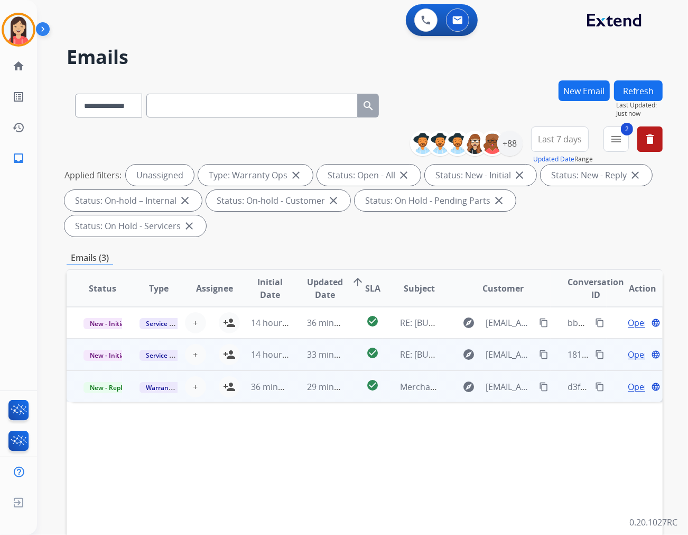
click at [283, 371] on td "36 minutes ago" at bounding box center [262, 386] width 56 height 32
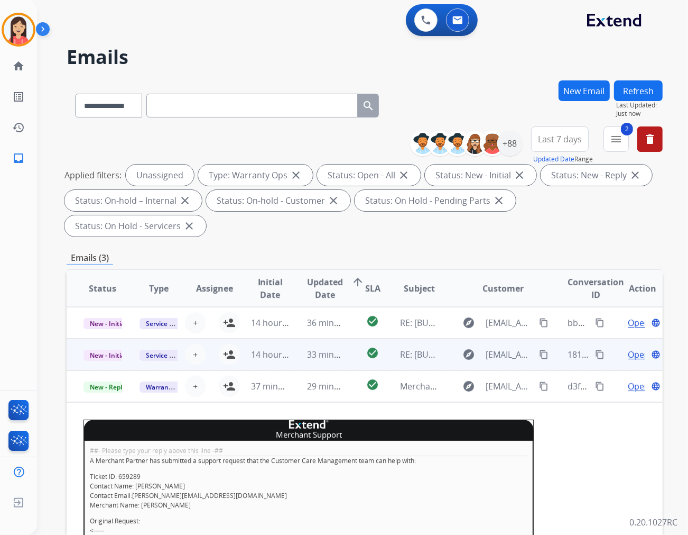
click at [635, 98] on button "Refresh" at bounding box center [638, 90] width 49 height 21
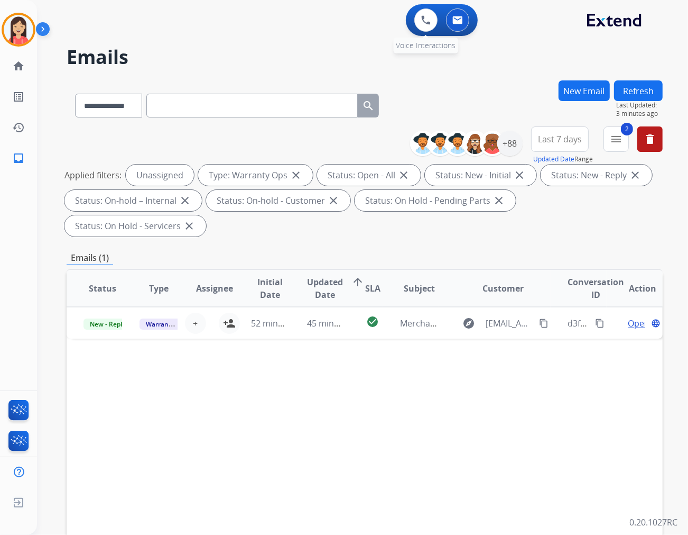
click at [416, 27] on div "0 Voice Interactions" at bounding box center [426, 19] width 32 height 23
click at [425, 24] on button at bounding box center [426, 19] width 23 height 23
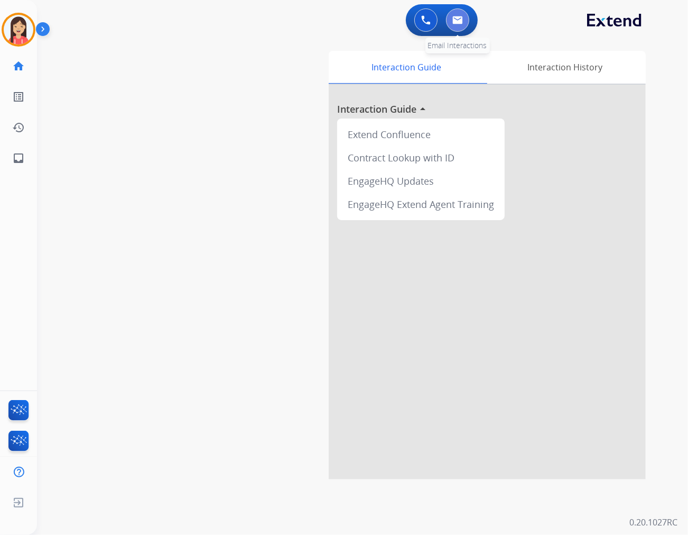
click at [458, 26] on button at bounding box center [457, 19] width 23 height 23
select select "**********"
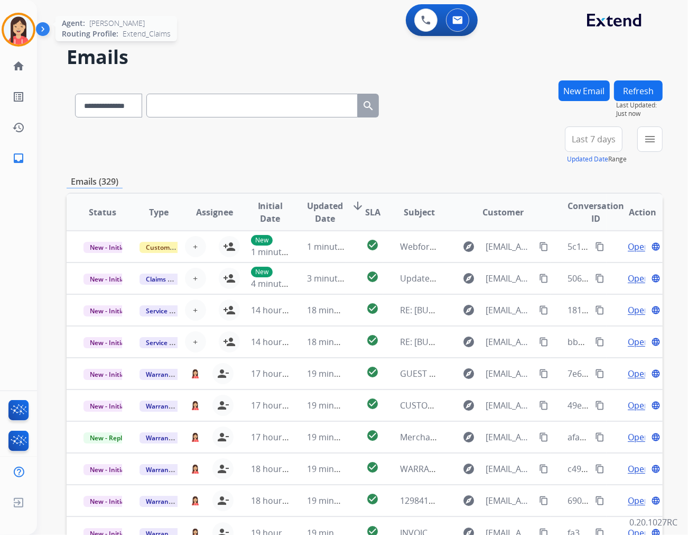
click at [23, 35] on img at bounding box center [19, 30] width 30 height 30
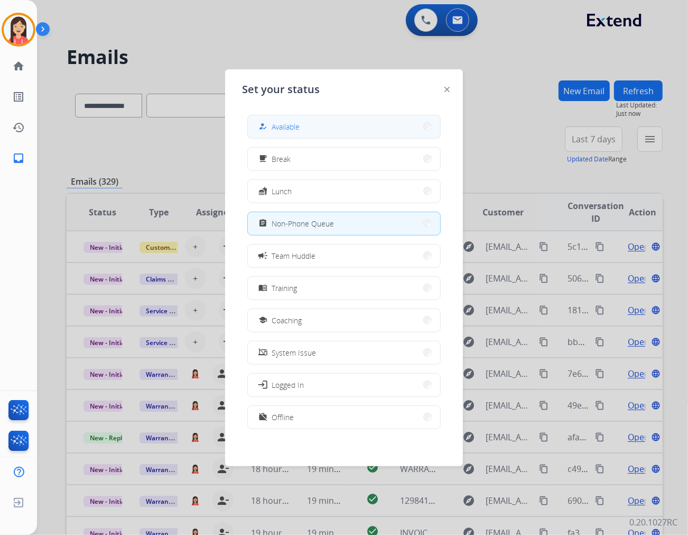
click at [305, 127] on button "how_to_reg Available" at bounding box center [344, 126] width 192 height 23
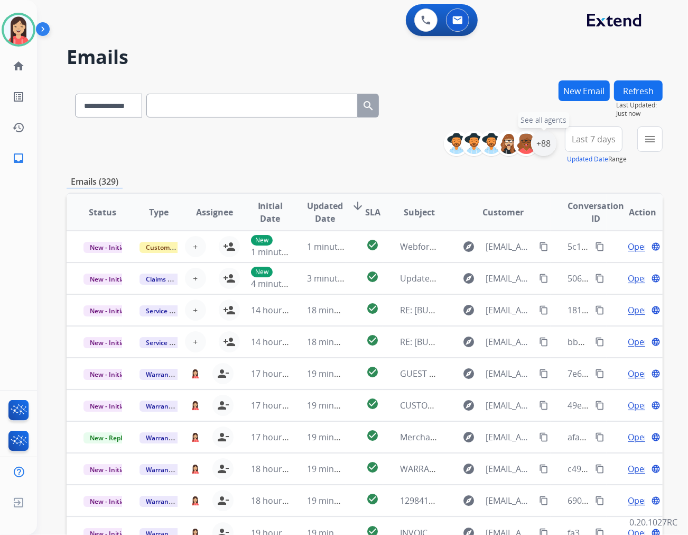
click at [546, 143] on div "+88" at bounding box center [543, 143] width 25 height 25
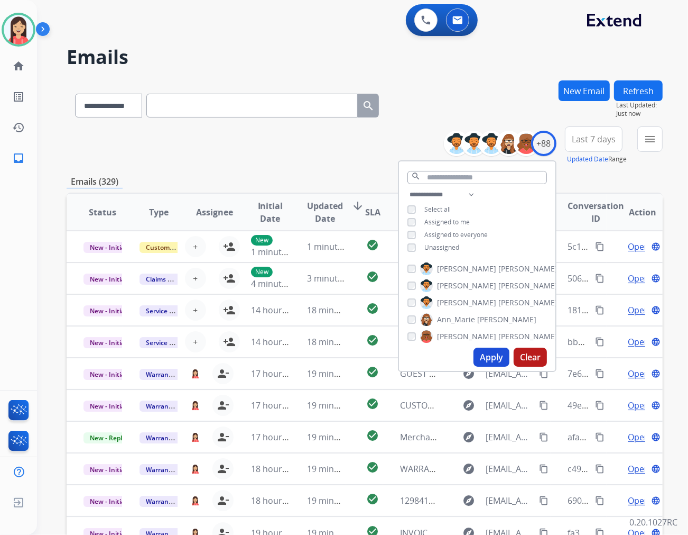
click at [441, 245] on span "Unassigned" at bounding box center [442, 247] width 35 height 9
click at [484, 351] on button "Apply" at bounding box center [492, 356] width 36 height 19
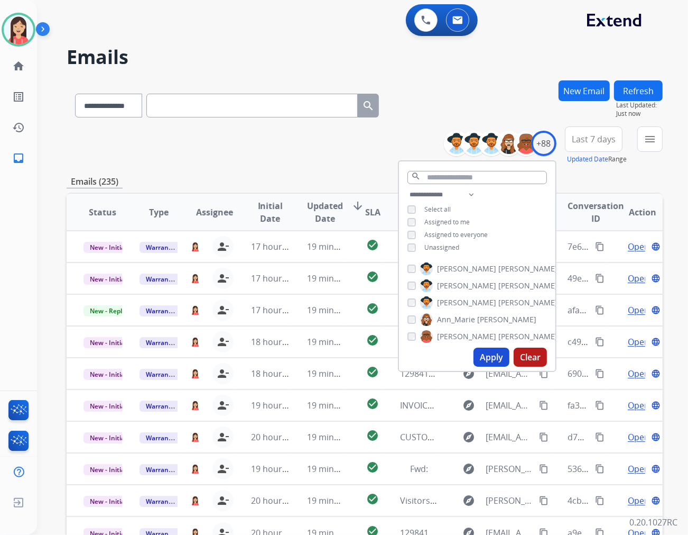
click at [593, 140] on span "Last 7 days" at bounding box center [594, 139] width 44 height 4
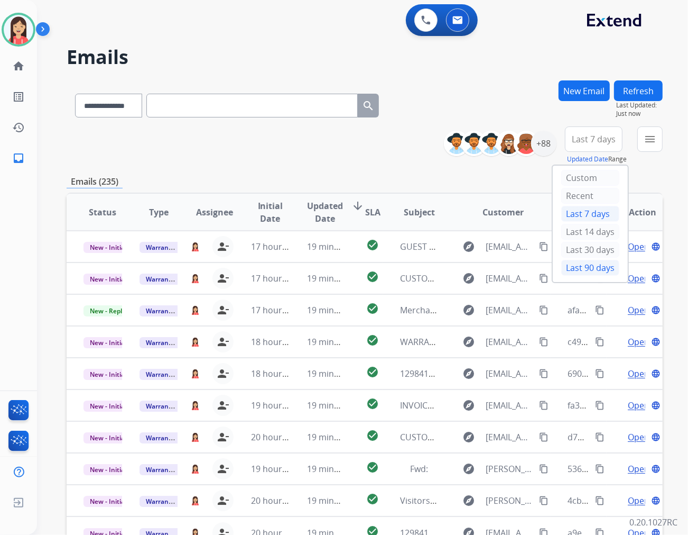
click at [570, 270] on div "Last 90 days" at bounding box center [591, 268] width 58 height 16
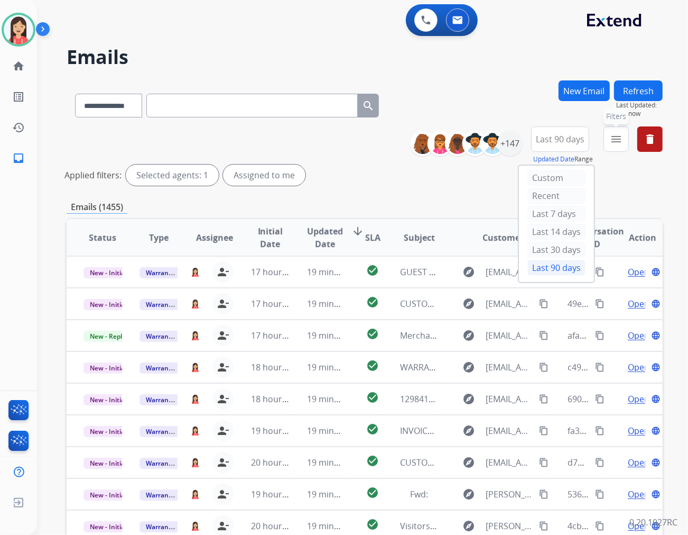
click at [617, 143] on mat-icon "menu" at bounding box center [616, 139] width 13 height 13
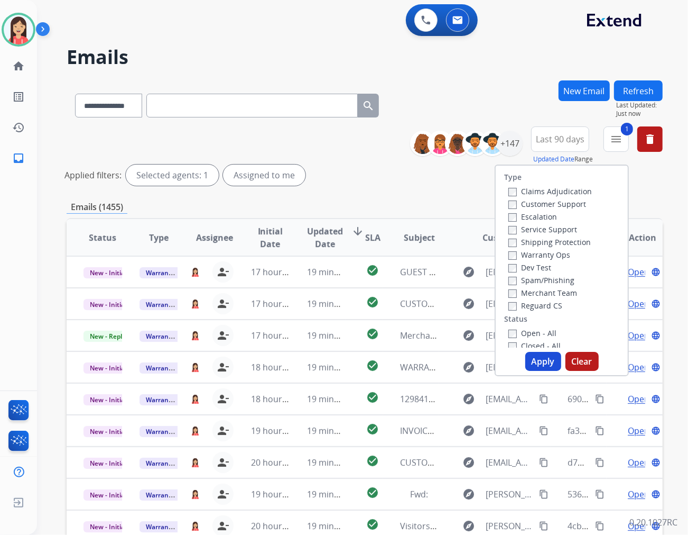
click at [533, 357] on button "Apply" at bounding box center [544, 361] width 36 height 19
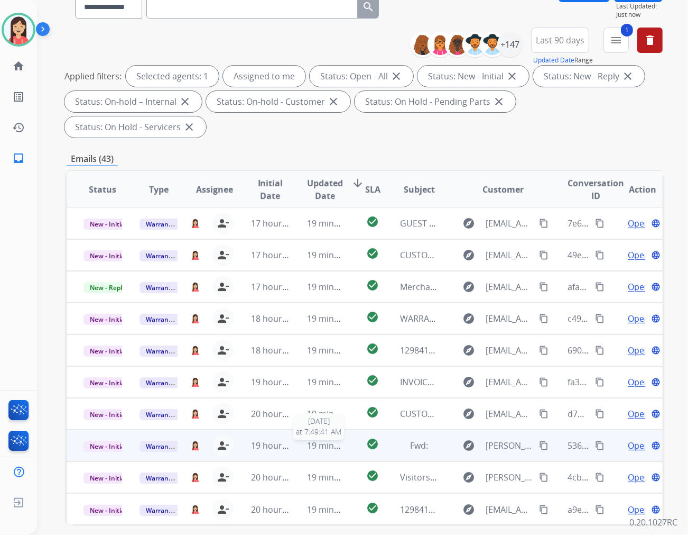
scroll to position [118, 0]
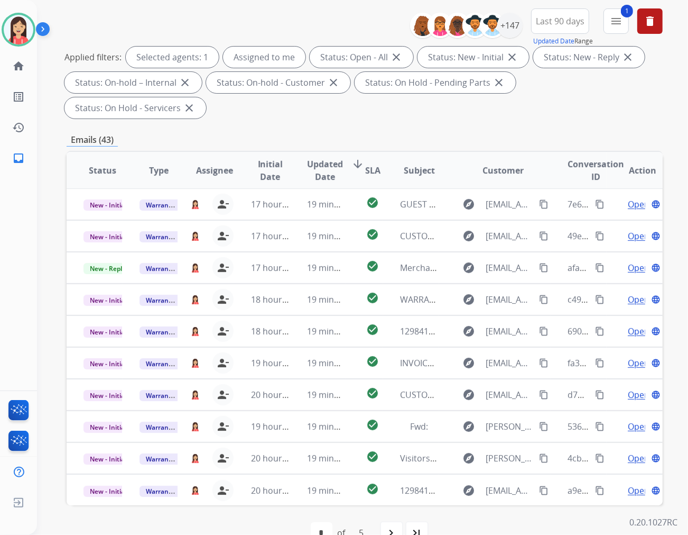
click at [321, 158] on span "Updated Date" at bounding box center [325, 170] width 36 height 25
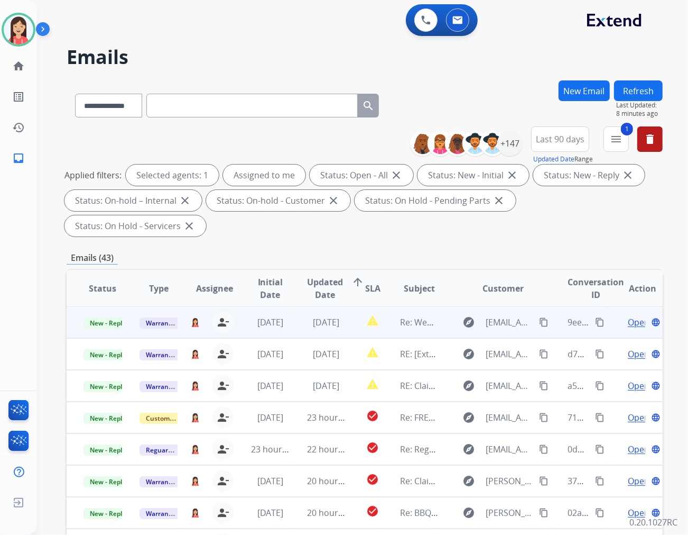
click at [293, 306] on td "[DATE]" at bounding box center [318, 322] width 56 height 32
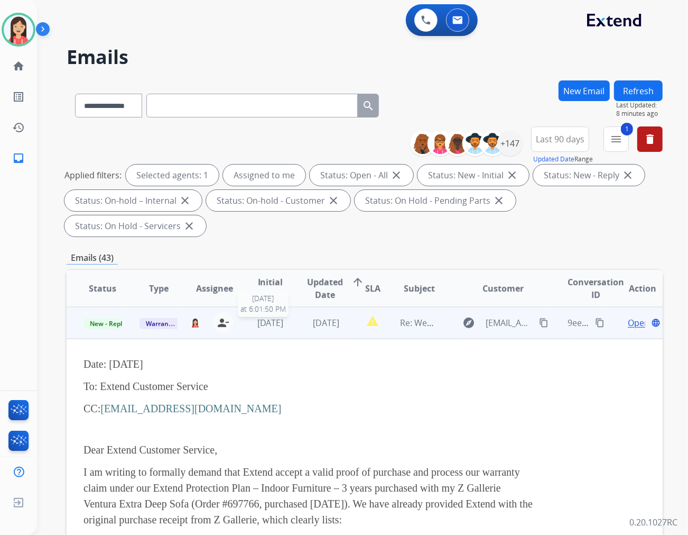
click at [282, 317] on span "[DATE]" at bounding box center [270, 323] width 26 height 12
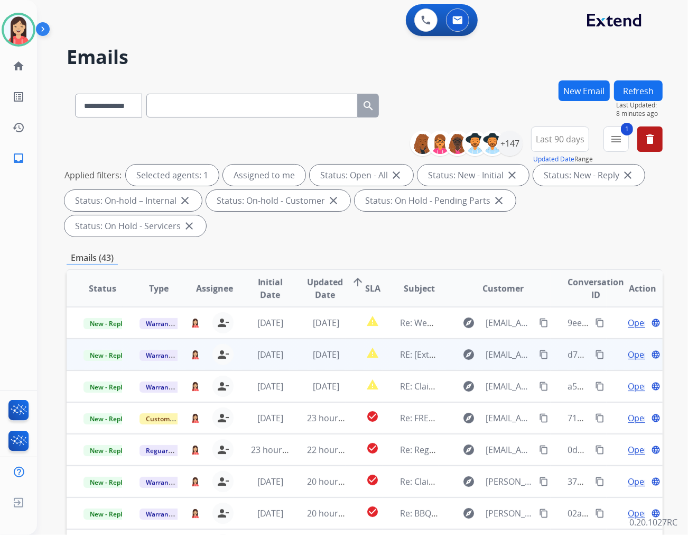
click at [349, 342] on td "report_problem" at bounding box center [364, 354] width 37 height 32
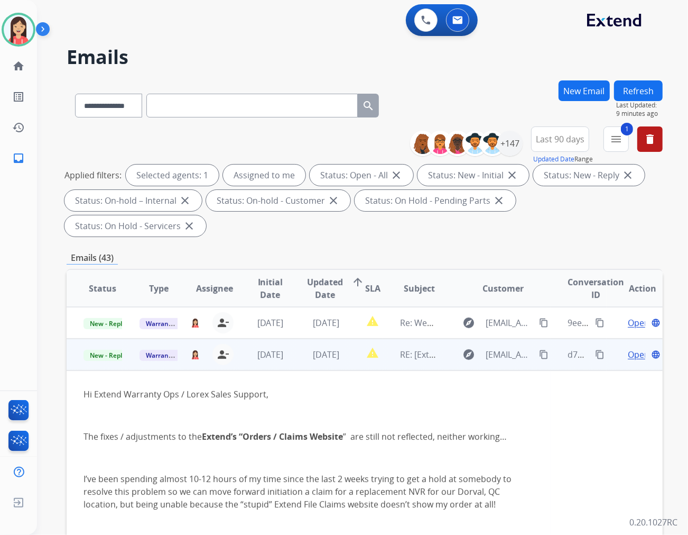
scroll to position [32, 0]
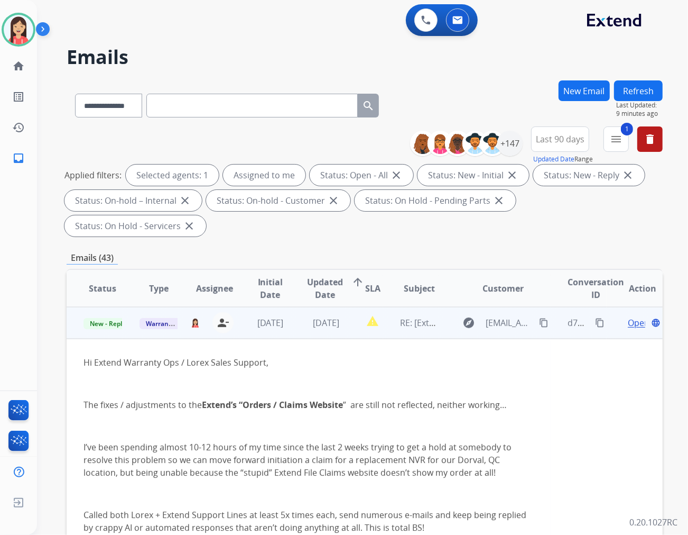
click at [628, 316] on span "Open" at bounding box center [639, 322] width 22 height 13
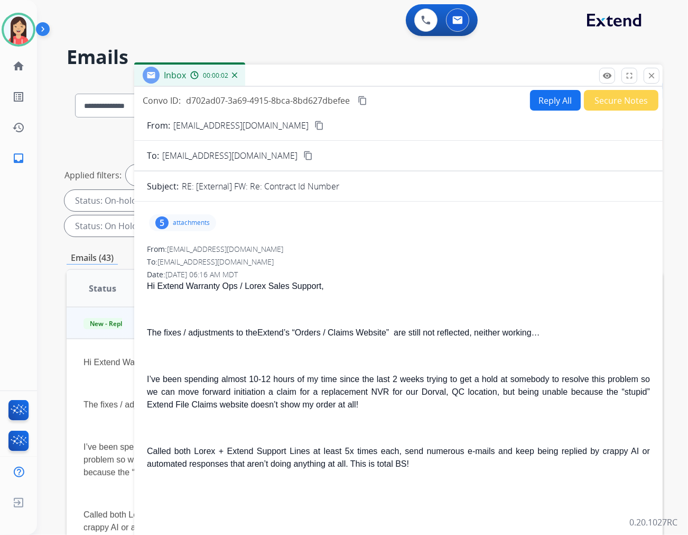
click at [244, 129] on p "[EMAIL_ADDRESS][DOMAIN_NAME]" at bounding box center [240, 125] width 135 height 13
copy p "From:"
click at [199, 222] on p "attachments" at bounding box center [191, 222] width 37 height 8
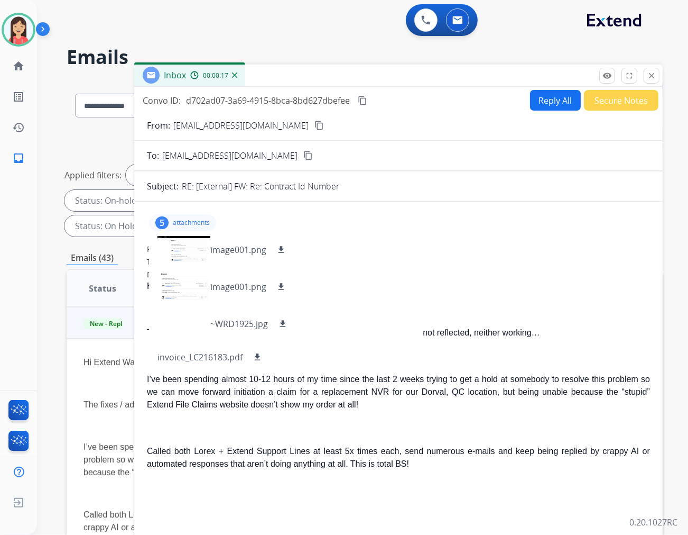
click at [559, 291] on p "Hi Extend Warranty Ops / Lorex Sales Support," at bounding box center [398, 286] width 503 height 13
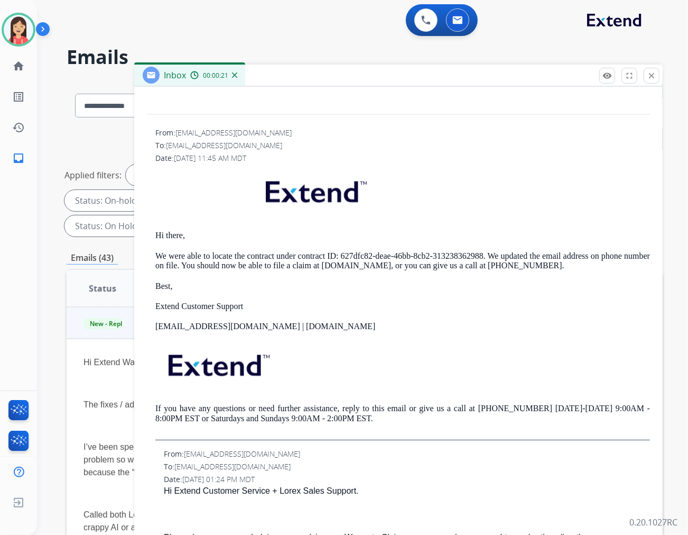
scroll to position [1292, 0]
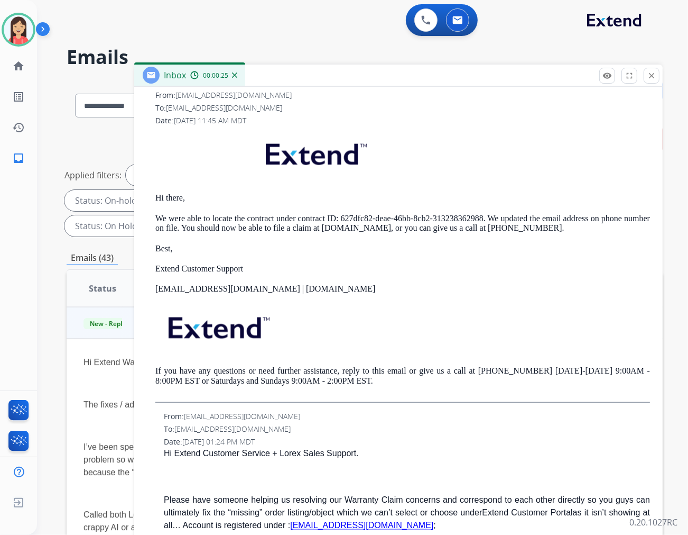
click at [351, 228] on p "We were able to locate the contract under contract ID: 627dfc82-deae-46bb-8cb2-…" at bounding box center [402, 224] width 495 height 20
drag, startPoint x: 354, startPoint y: 231, endPoint x: 495, endPoint y: 233, distance: 141.2
click at [495, 233] on p "We were able to locate the contract under contract ID: 627dfc82-deae-46bb-8cb2-…" at bounding box center [402, 224] width 495 height 20
copy p "627dfc82-deae-46bb-8cb2-313238362988"
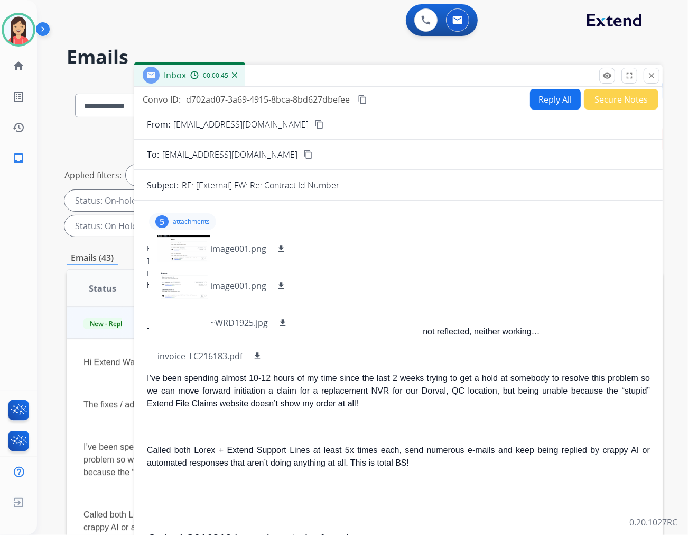
scroll to position [0, 0]
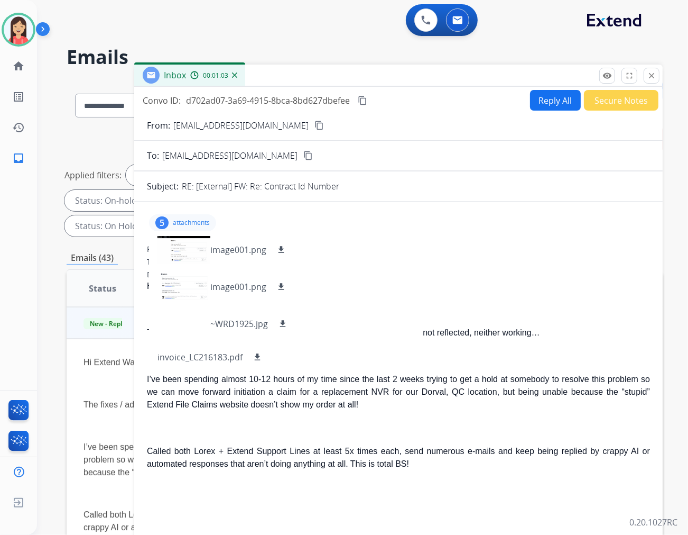
click at [454, 274] on div "Date: [DATE] 06:16 AM MDT" at bounding box center [398, 274] width 503 height 11
click at [197, 224] on p "attachments" at bounding box center [191, 222] width 37 height 8
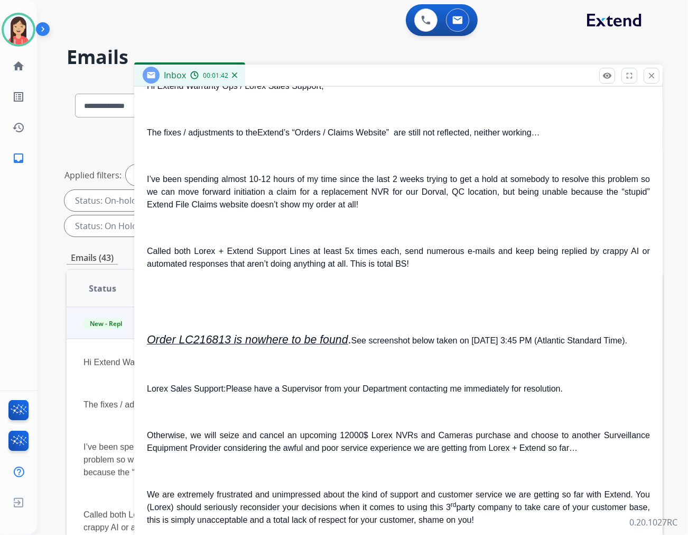
scroll to position [235, 0]
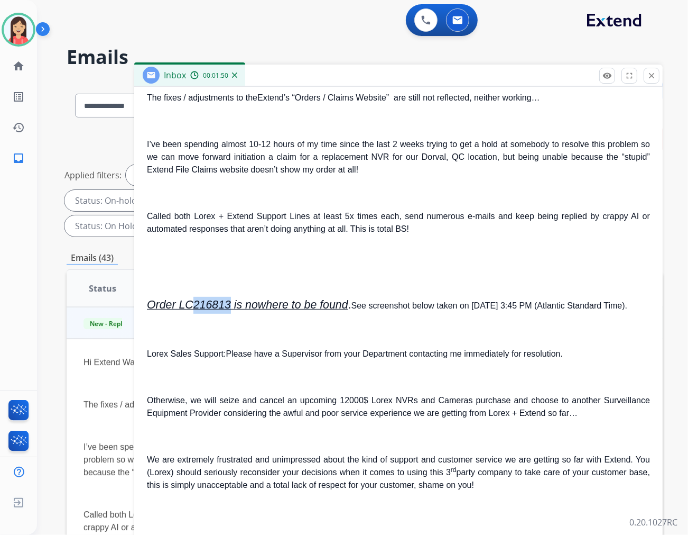
drag, startPoint x: 194, startPoint y: 308, endPoint x: 229, endPoint y: 303, distance: 35.7
click at [229, 303] on span "Order LC216813 is nowhere to be found" at bounding box center [247, 304] width 201 height 13
copy span "216813"
click at [399, 231] on p "Called both Lorex + Extend Support Lines at least 5x times each, send numerous …" at bounding box center [398, 222] width 503 height 25
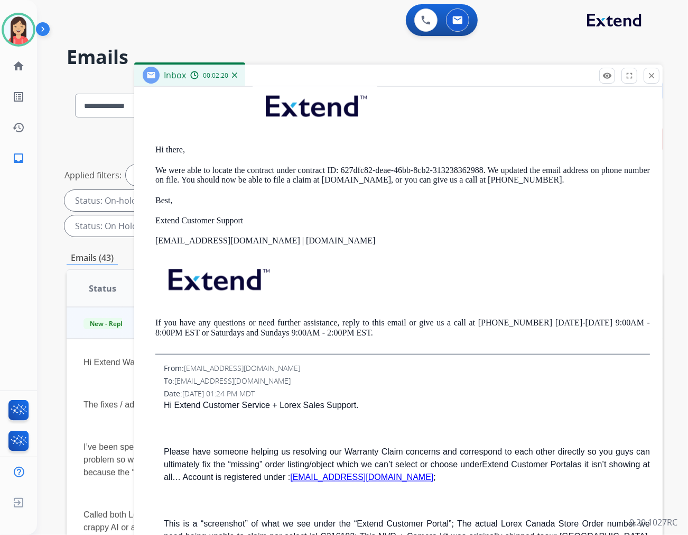
scroll to position [1351, 0]
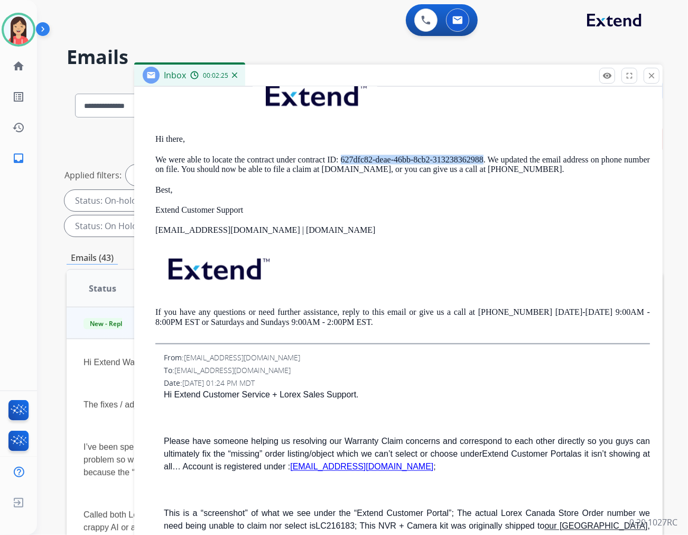
drag, startPoint x: 354, startPoint y: 173, endPoint x: 494, endPoint y: 172, distance: 140.1
click at [494, 172] on p "We were able to locate the contract under contract ID: 627dfc82-deae-46bb-8cb2-…" at bounding box center [402, 165] width 495 height 20
copy p "627dfc82-deae-46bb-8cb2-313238362988"
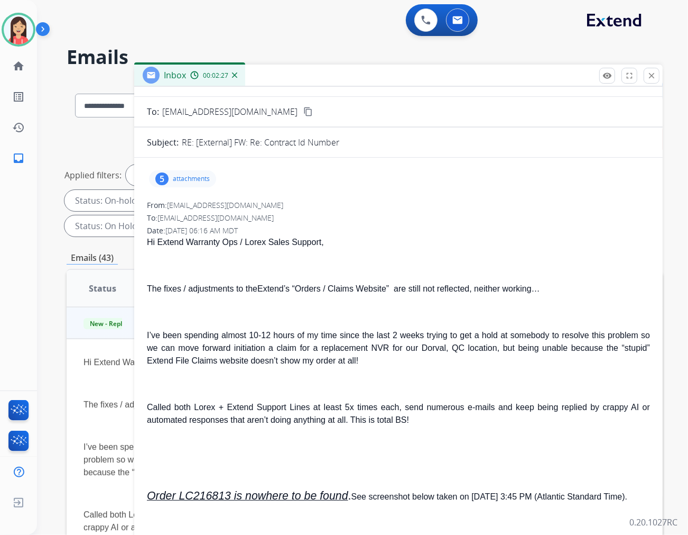
scroll to position [0, 0]
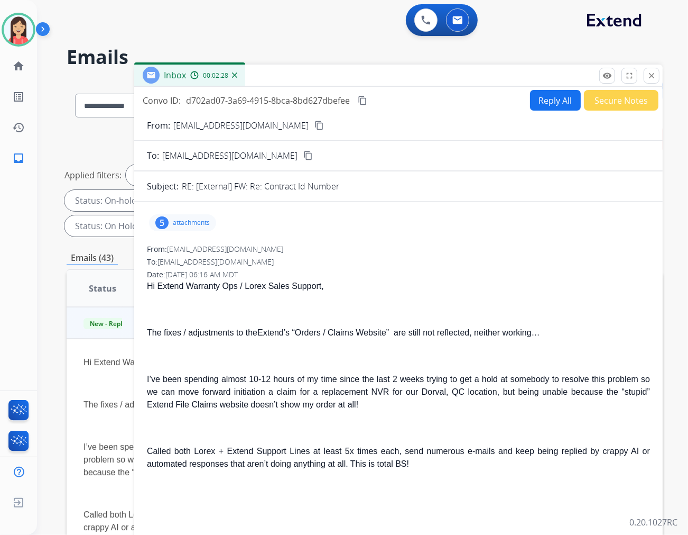
click at [197, 221] on p "attachments" at bounding box center [191, 222] width 37 height 8
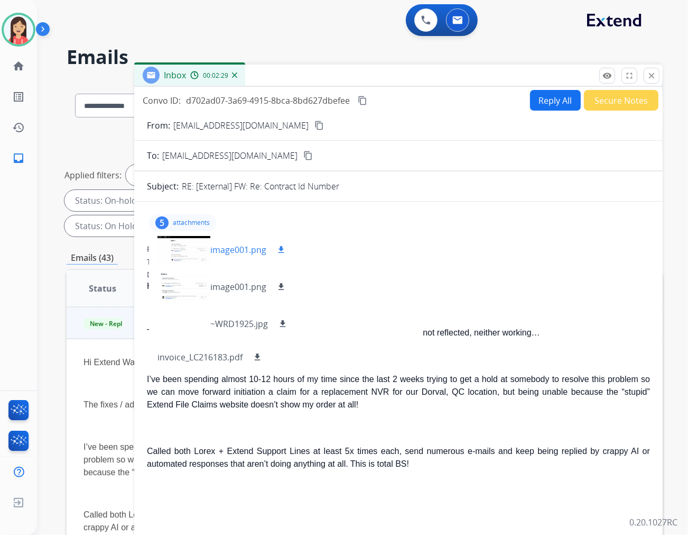
click at [221, 243] on p "image001.png" at bounding box center [238, 249] width 56 height 13
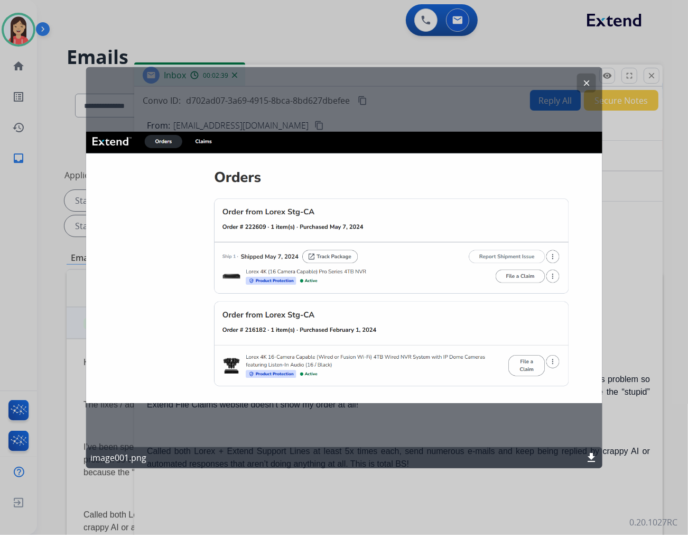
click at [590, 81] on mat-icon "clear" at bounding box center [587, 83] width 10 height 10
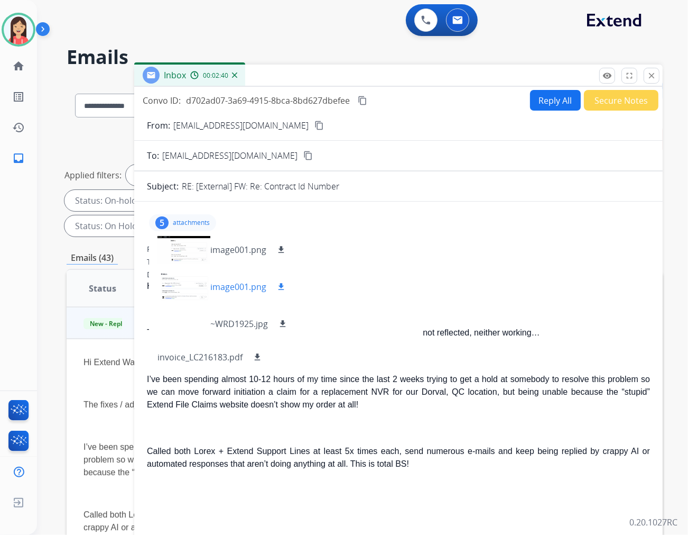
click at [230, 291] on p "image001.png" at bounding box center [238, 286] width 56 height 13
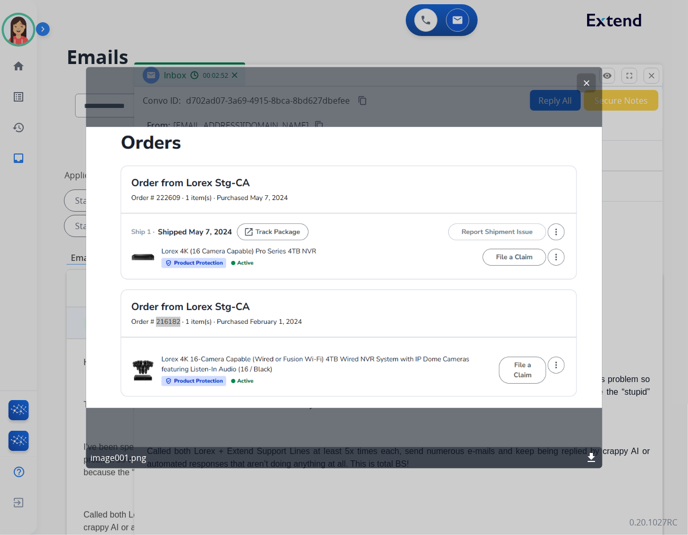
click at [583, 86] on mat-icon "clear" at bounding box center [587, 83] width 10 height 10
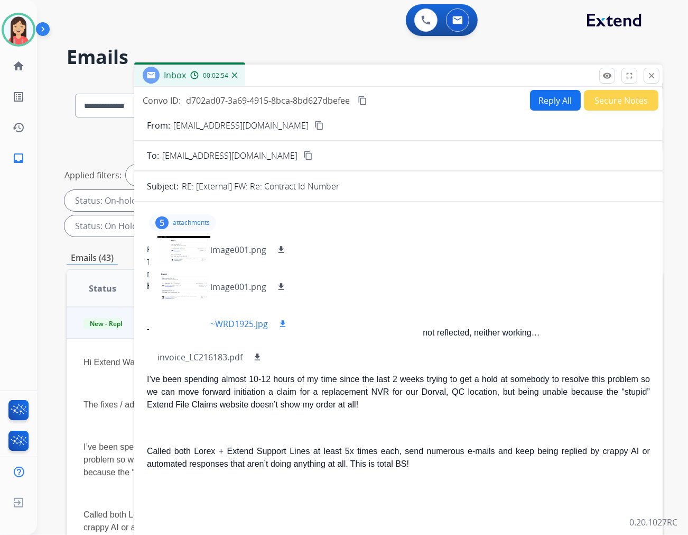
scroll to position [45, 0]
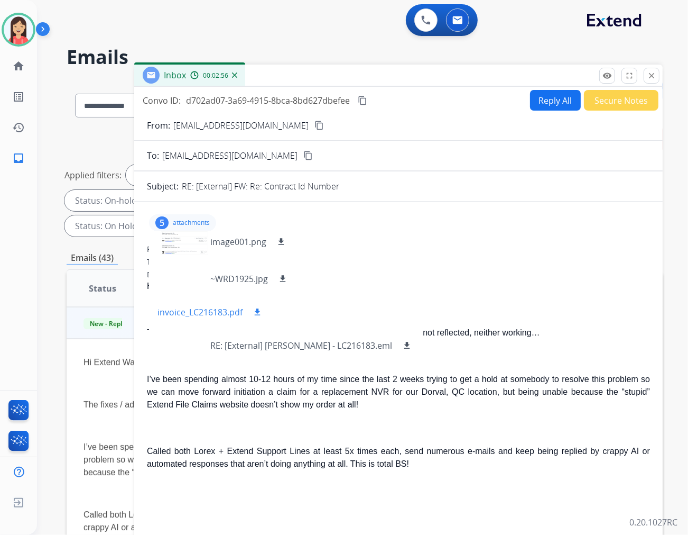
click at [260, 309] on mat-icon "download" at bounding box center [258, 312] width 10 height 10
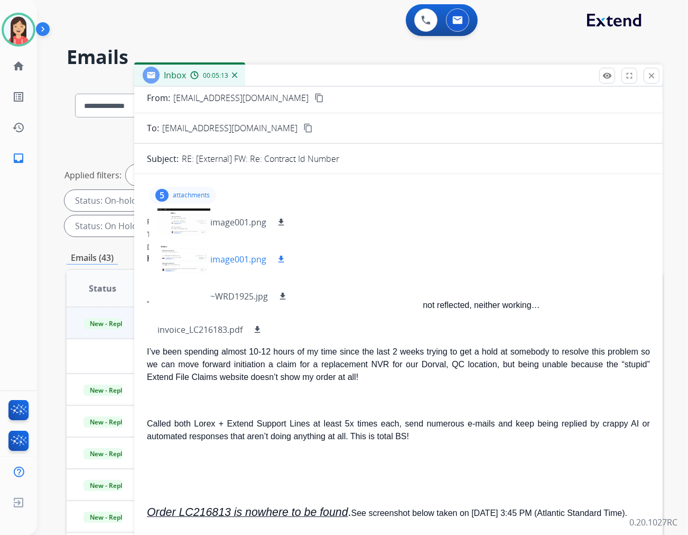
scroll to position [0, 0]
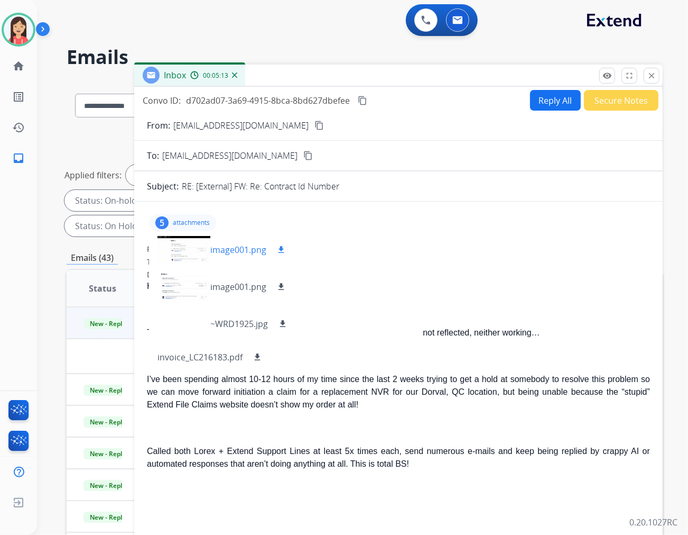
click at [228, 250] on p "image001.png" at bounding box center [238, 249] width 56 height 13
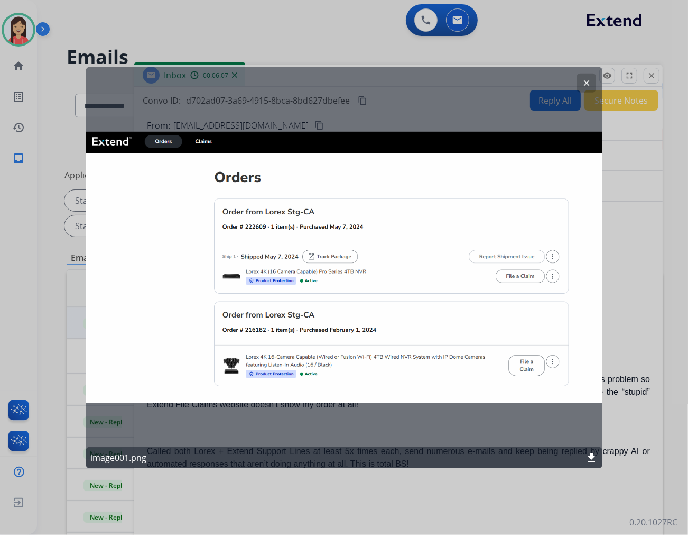
click at [590, 455] on mat-icon "download" at bounding box center [591, 457] width 13 height 13
click at [587, 78] on mat-icon "clear" at bounding box center [587, 83] width 10 height 10
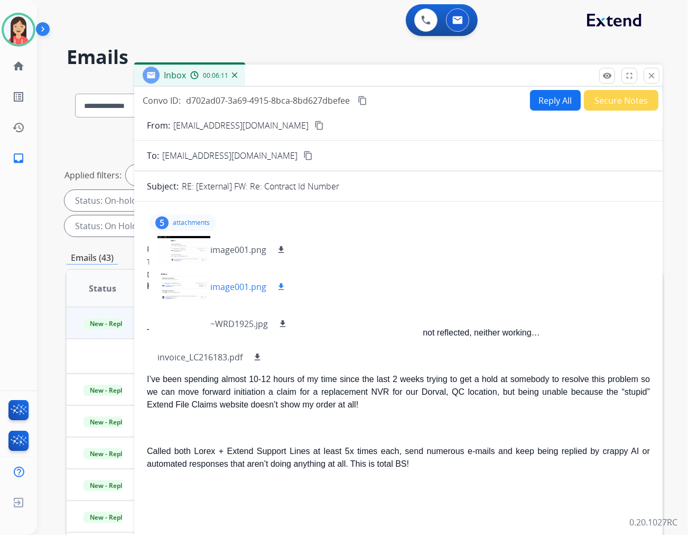
click at [245, 290] on p "image001.png" at bounding box center [238, 286] width 56 height 13
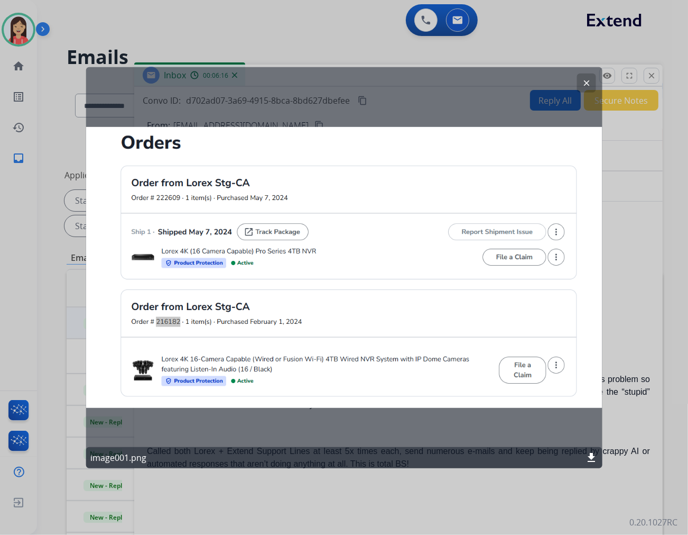
click at [582, 76] on button "clear" at bounding box center [586, 82] width 19 height 19
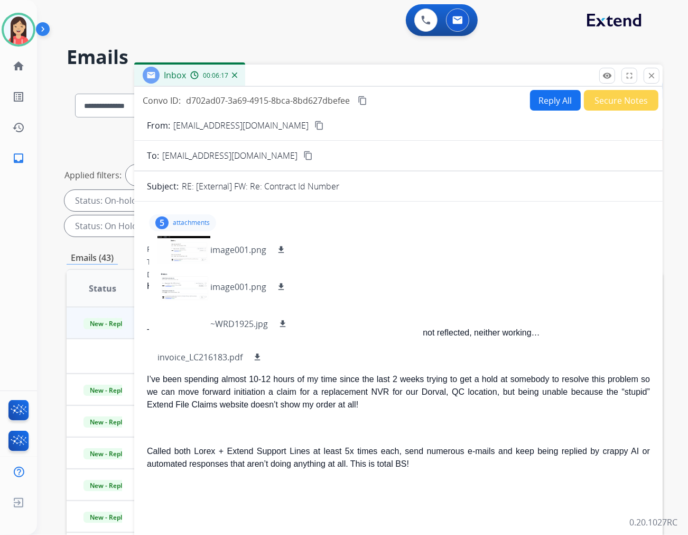
scroll to position [45, 0]
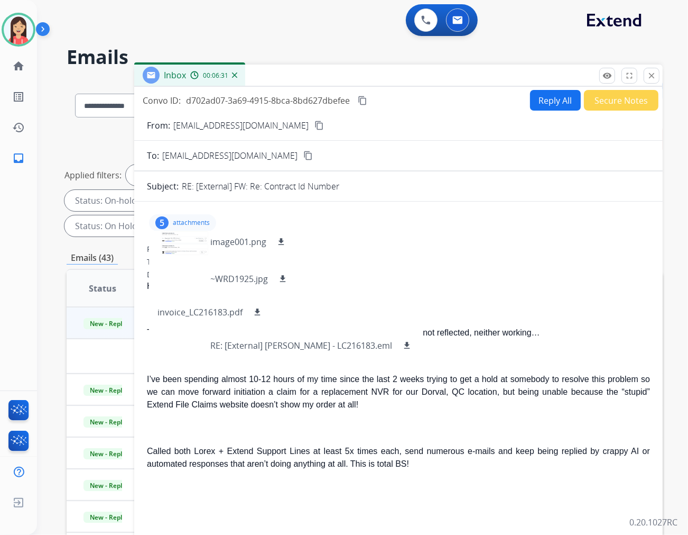
click at [531, 97] on button "Reply All" at bounding box center [555, 100] width 51 height 21
select select "**********"
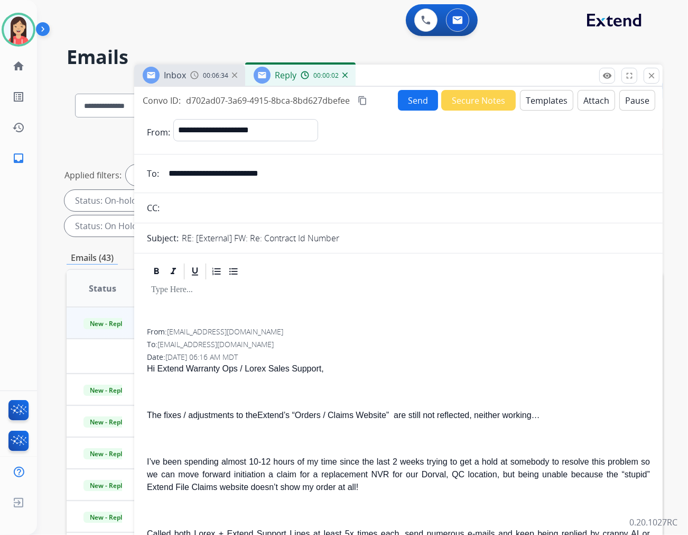
click at [531, 97] on button "Templates" at bounding box center [546, 100] width 53 height 21
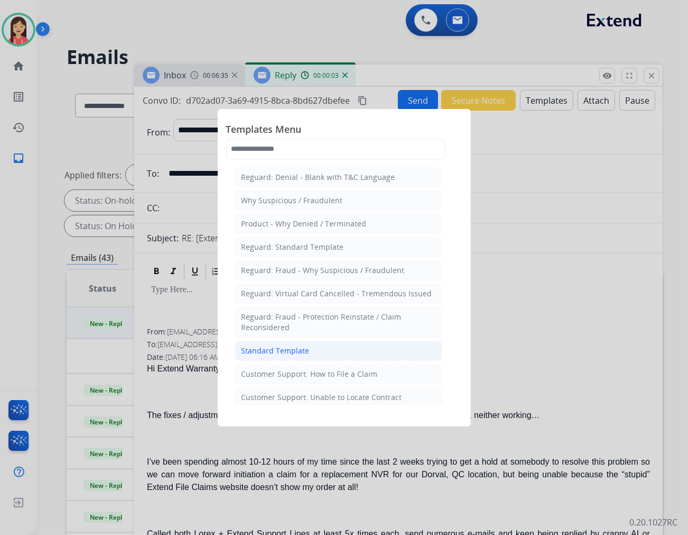
click at [279, 356] on div "Standard Template" at bounding box center [276, 350] width 68 height 11
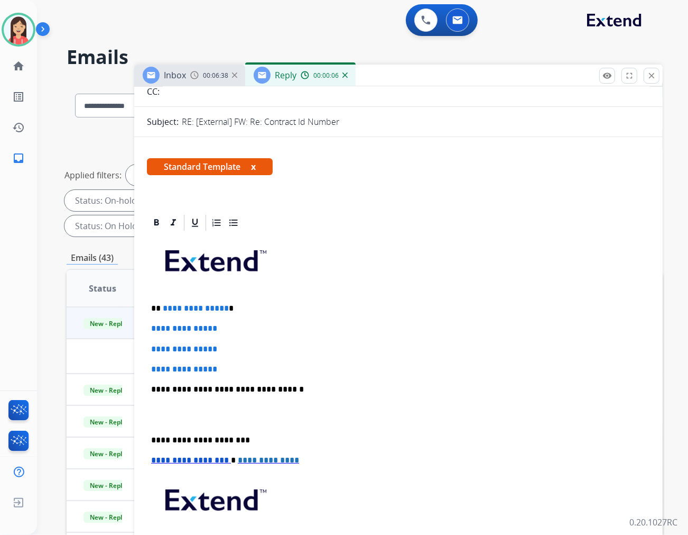
scroll to position [117, 0]
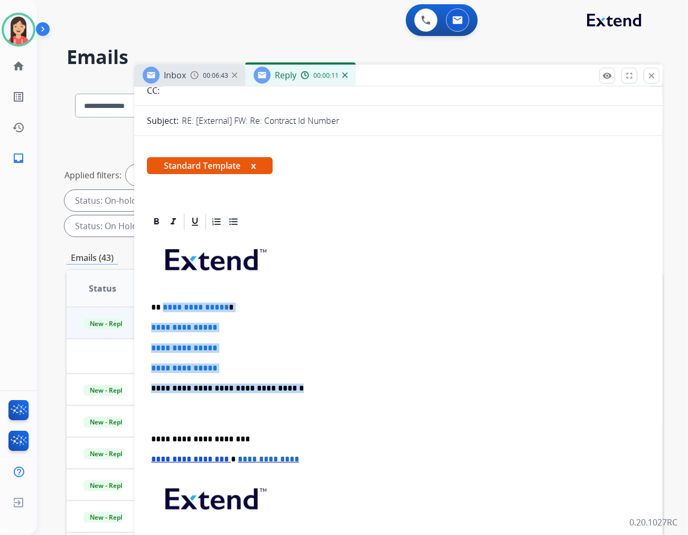
drag, startPoint x: 162, startPoint y: 305, endPoint x: 305, endPoint y: 382, distance: 162.5
click at [305, 382] on div "**********" at bounding box center [398, 413] width 503 height 364
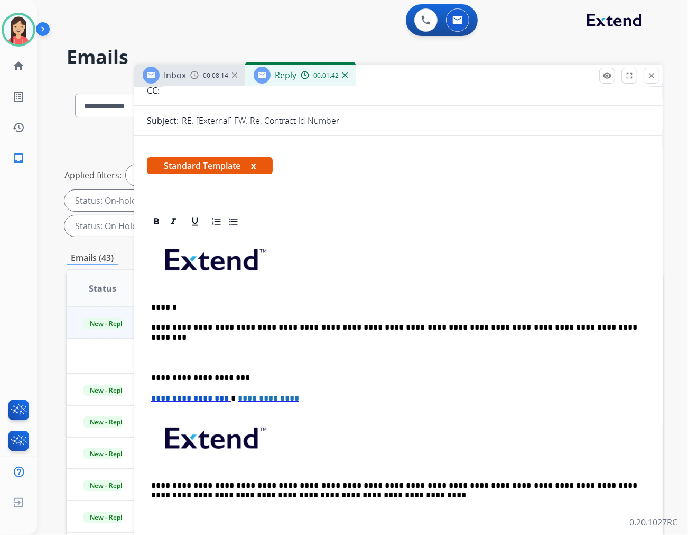
click at [579, 328] on p "**********" at bounding box center [394, 328] width 486 height 10
drag, startPoint x: 399, startPoint y: 299, endPoint x: 446, endPoint y: 316, distance: 50.3
click at [399, 299] on div "**********" at bounding box center [398, 382] width 503 height 303
click at [590, 328] on p "**********" at bounding box center [394, 328] width 486 height 10
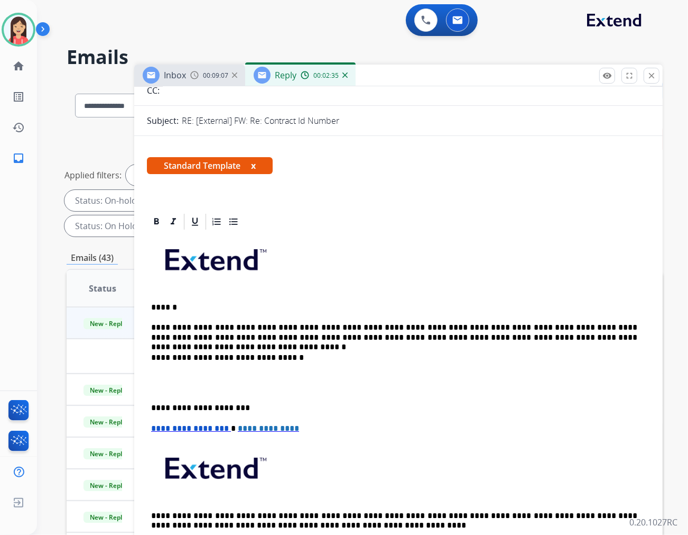
click at [231, 386] on p at bounding box center [398, 383] width 495 height 20
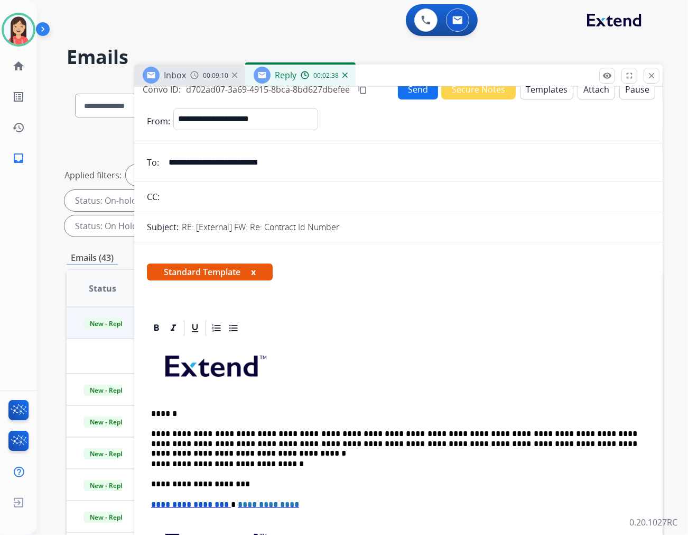
scroll to position [0, 0]
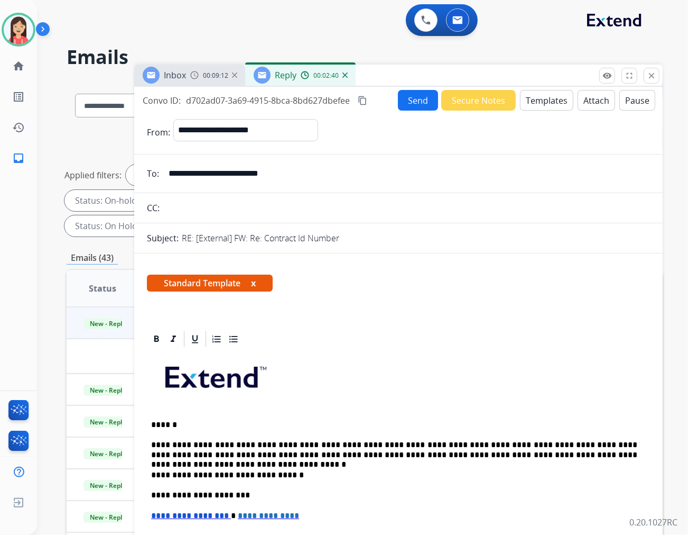
click at [419, 101] on button "Send" at bounding box center [418, 100] width 40 height 21
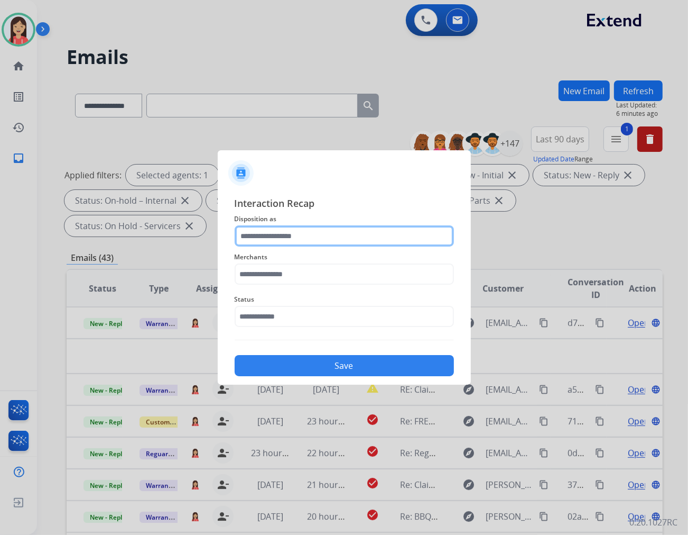
click at [305, 231] on input "text" at bounding box center [344, 235] width 219 height 21
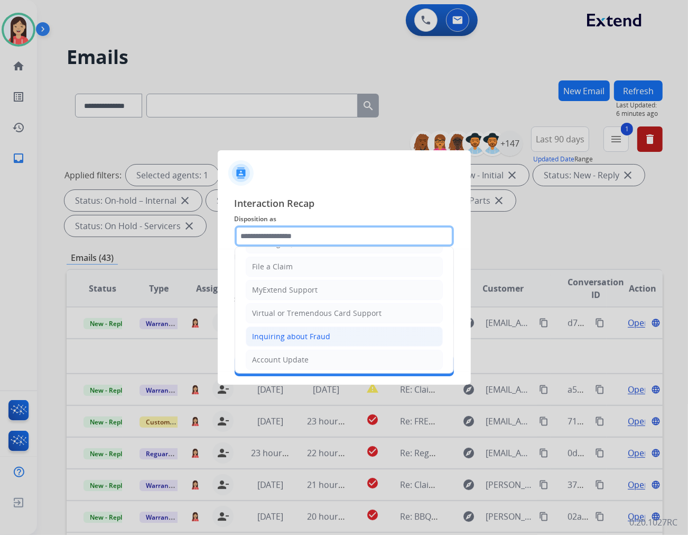
scroll to position [117, 0]
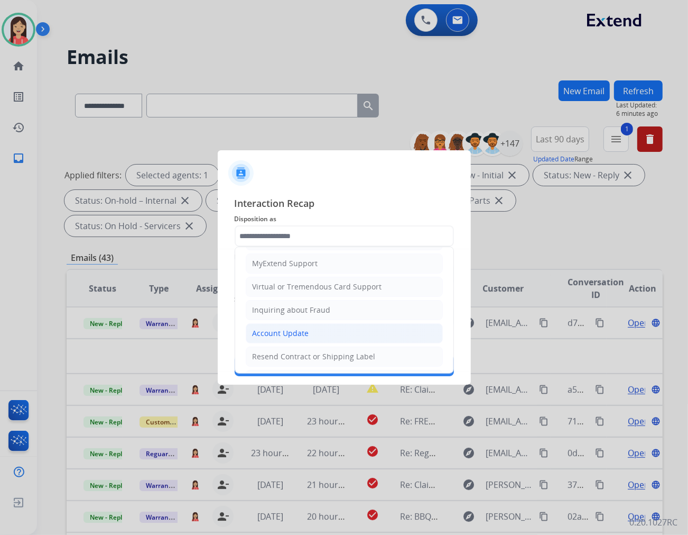
click at [305, 338] on div "Account Update" at bounding box center [281, 333] width 57 height 11
type input "**********"
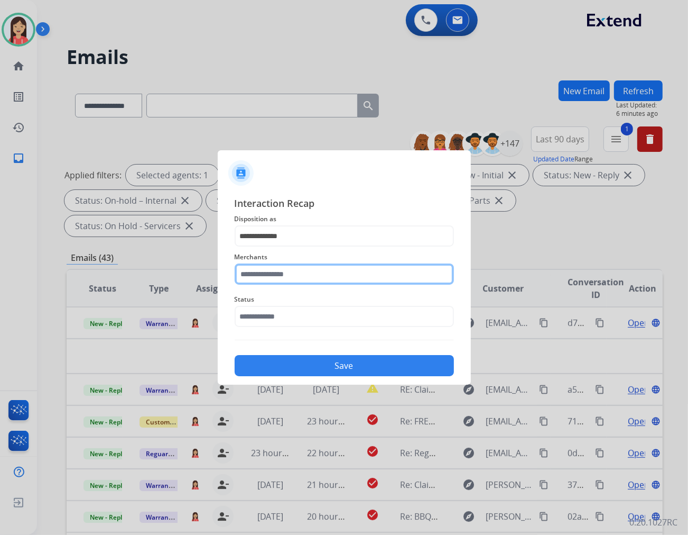
click at [311, 267] on input "text" at bounding box center [344, 273] width 219 height 21
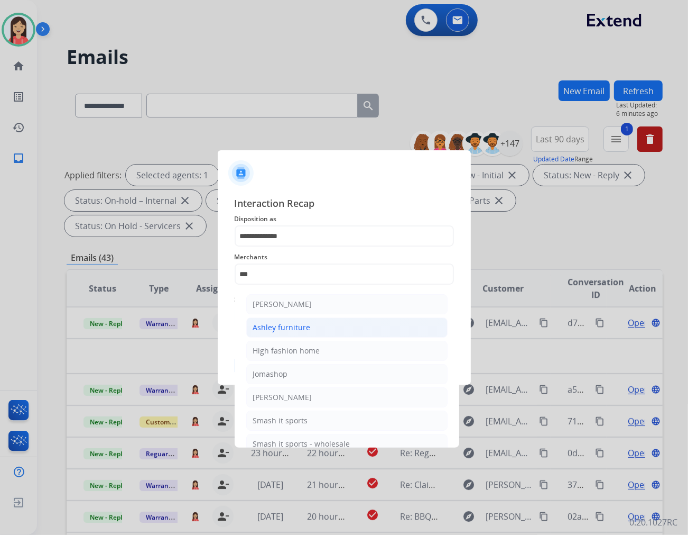
click at [286, 327] on div "Ashley furniture" at bounding box center [282, 327] width 58 height 11
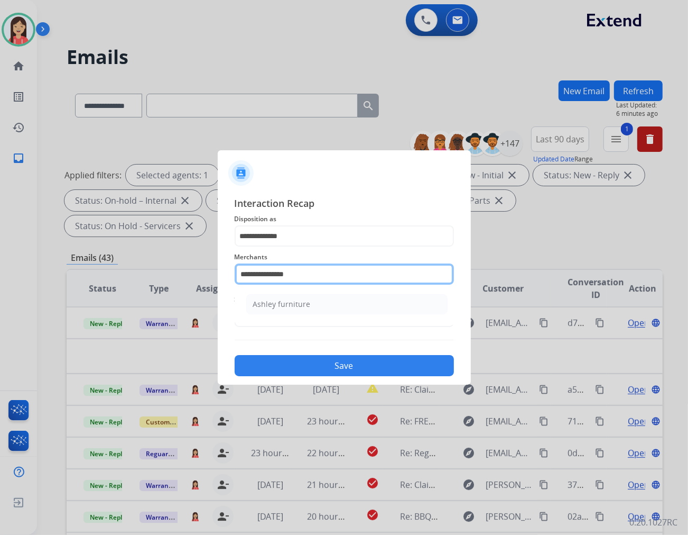
click at [307, 271] on input "**********" at bounding box center [344, 273] width 219 height 21
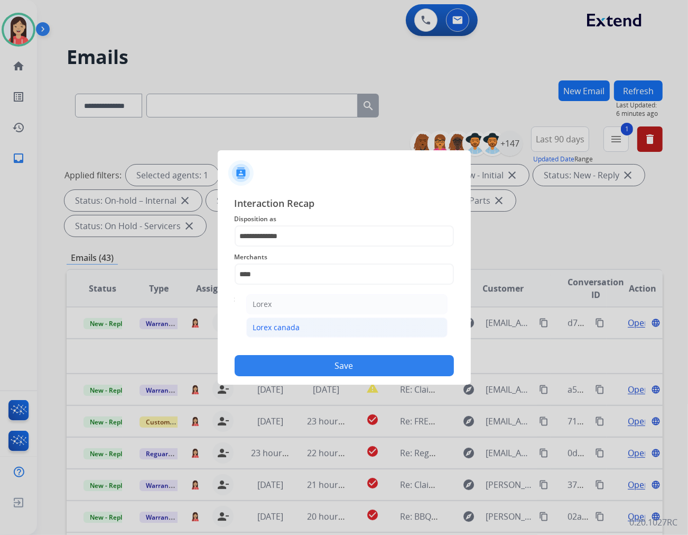
click at [299, 324] on div "Lorex canada" at bounding box center [276, 327] width 47 height 11
type input "**********"
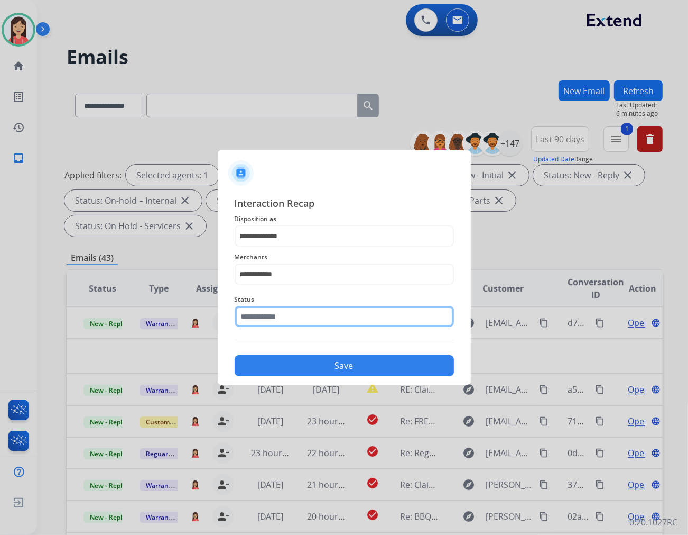
click at [299, 314] on input "text" at bounding box center [344, 316] width 219 height 21
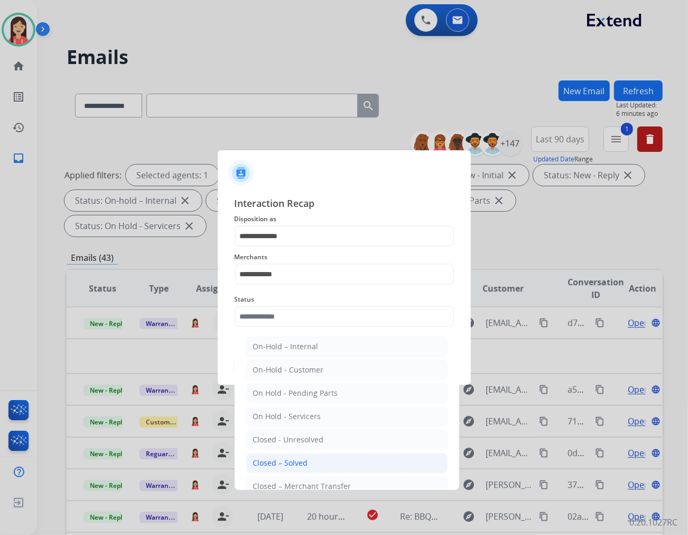
click at [312, 456] on li "Closed – Solved" at bounding box center [346, 463] width 201 height 20
type input "**********"
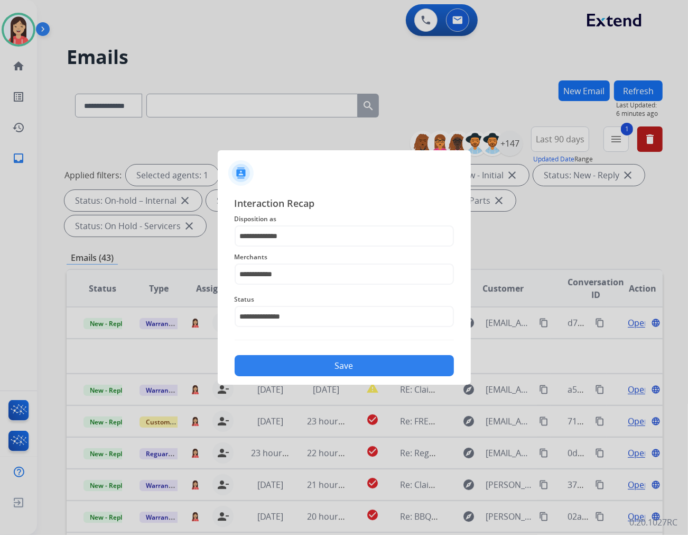
click at [346, 367] on button "Save" at bounding box center [344, 365] width 219 height 21
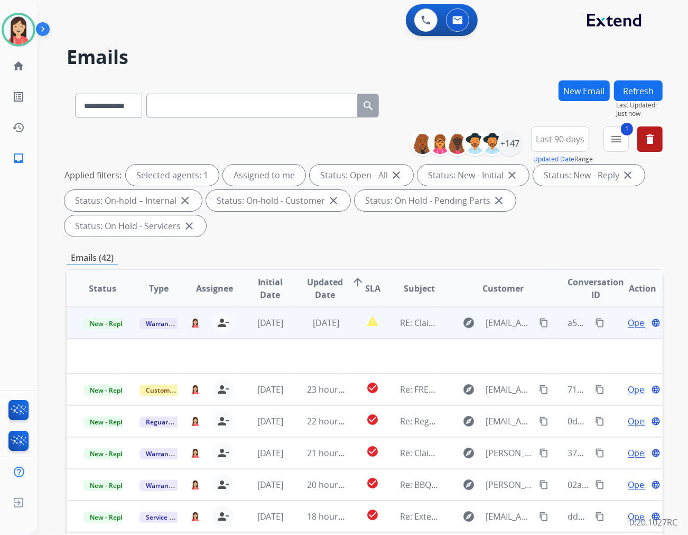
click at [290, 310] on td "[DATE]" at bounding box center [318, 323] width 56 height 32
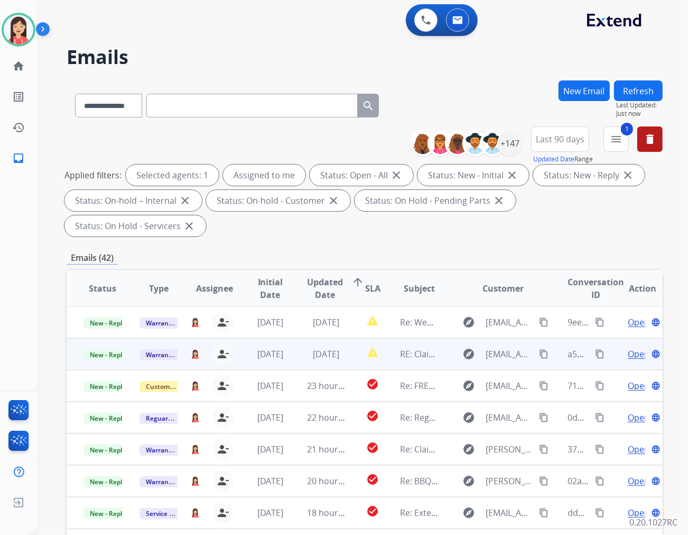
click at [290, 338] on td "[DATE]" at bounding box center [318, 354] width 56 height 32
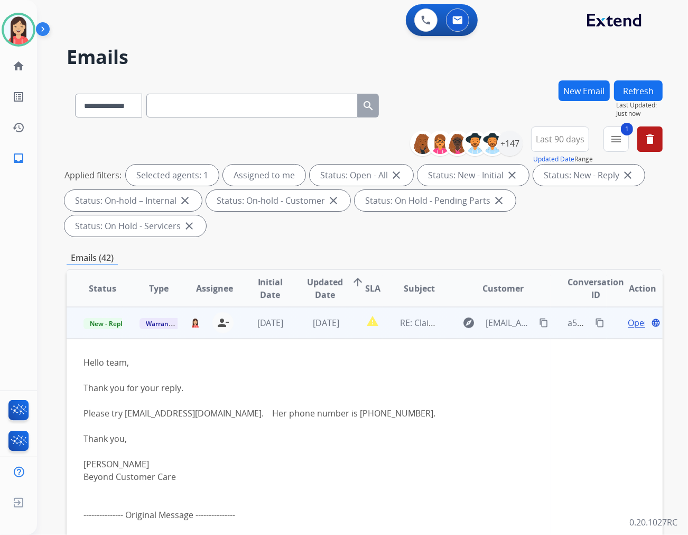
click at [292, 308] on td "[DATE]" at bounding box center [318, 323] width 56 height 32
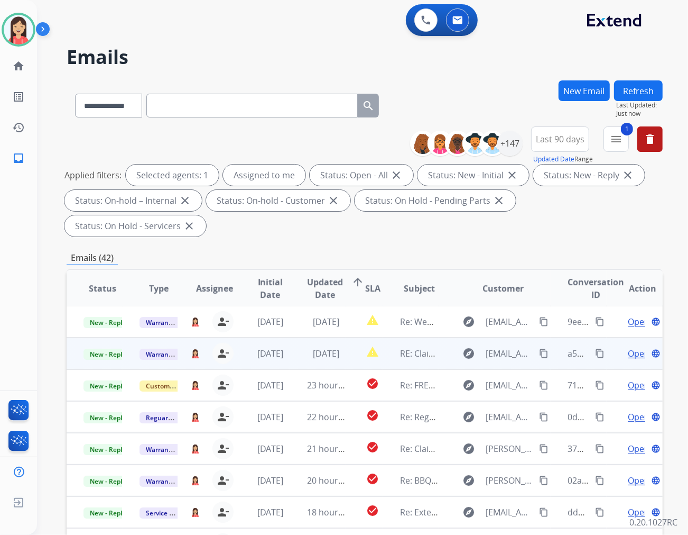
scroll to position [1, 0]
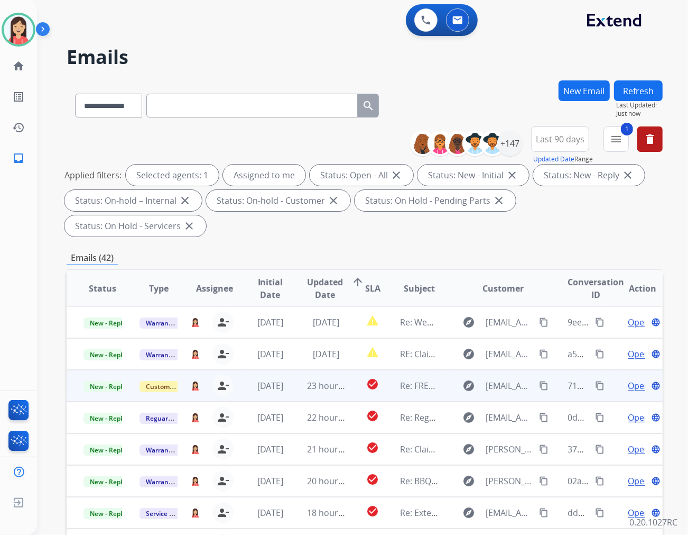
click at [290, 370] on td "23 hours ago" at bounding box center [318, 386] width 56 height 32
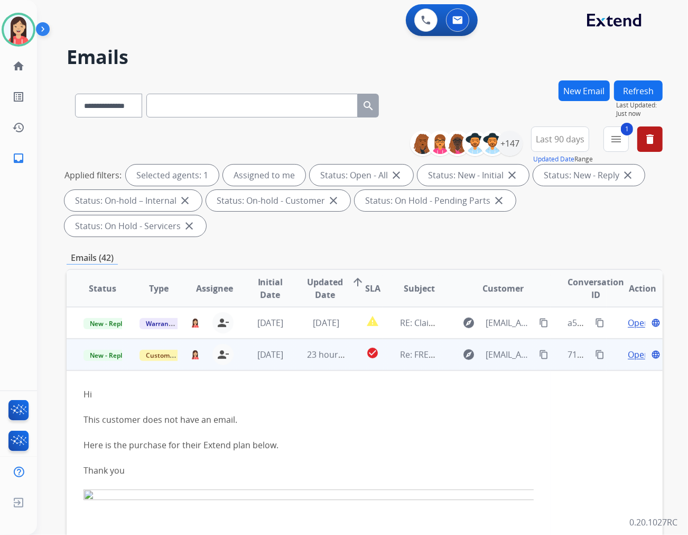
scroll to position [63, 0]
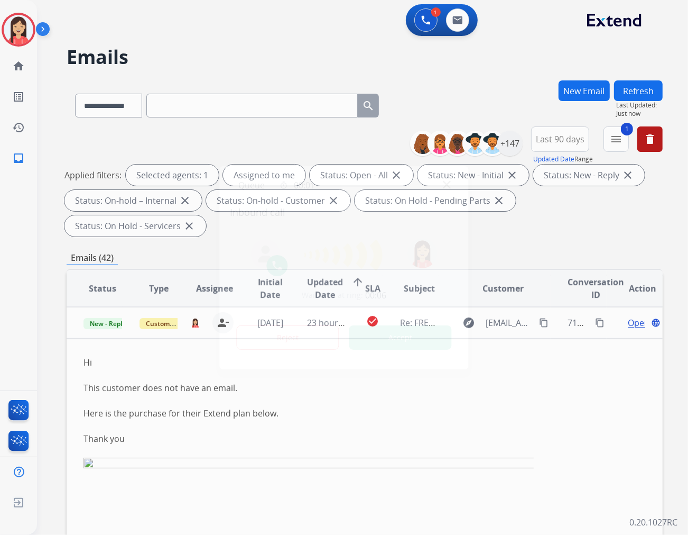
click at [393, 339] on button "Accept" at bounding box center [400, 337] width 103 height 24
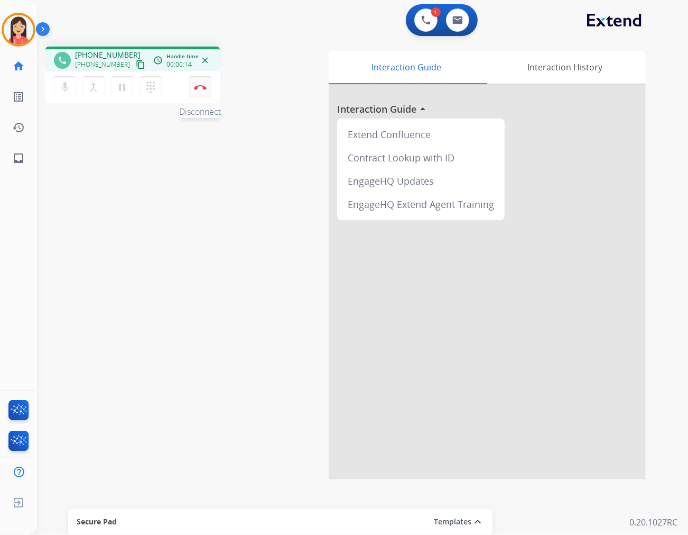
click at [206, 85] on img at bounding box center [200, 87] width 13 height 5
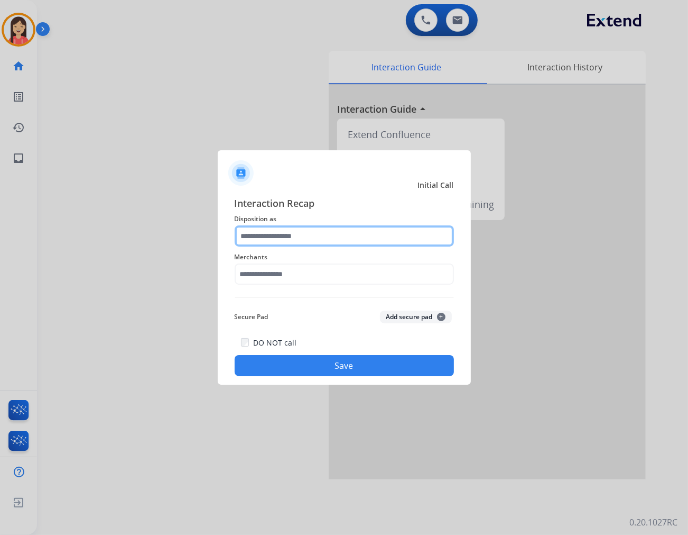
click at [320, 235] on input "text" at bounding box center [344, 235] width 219 height 21
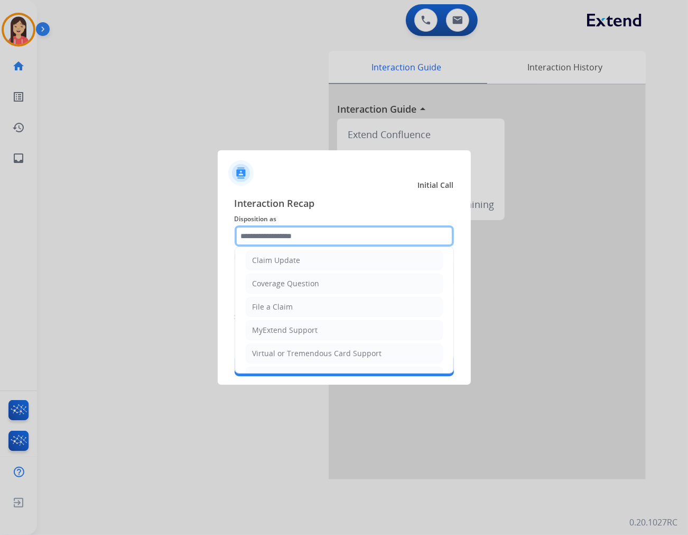
scroll to position [117, 0]
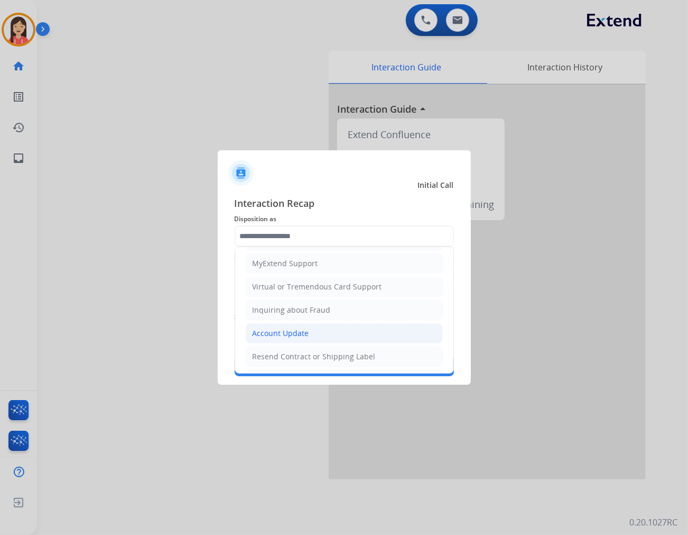
click at [289, 330] on div "Account Update" at bounding box center [281, 333] width 57 height 11
type input "**********"
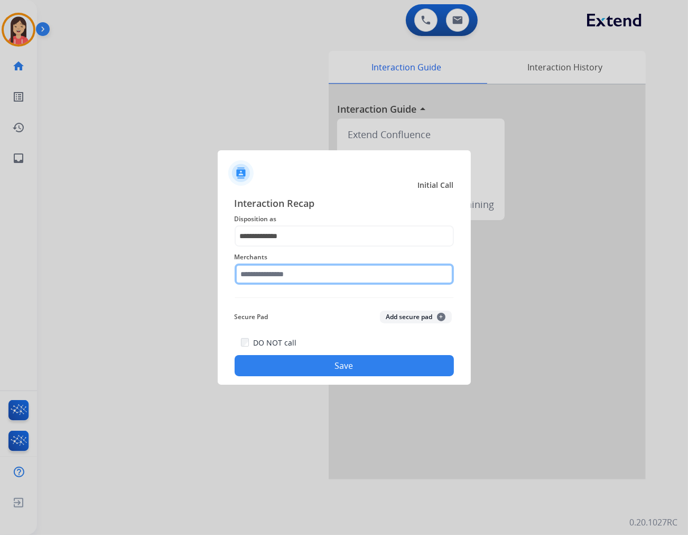
click at [309, 272] on input "text" at bounding box center [344, 273] width 219 height 21
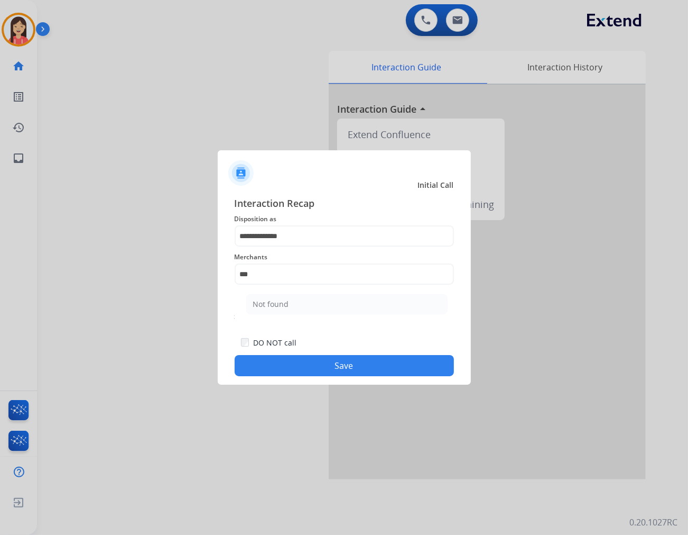
click at [277, 300] on div "Not found" at bounding box center [271, 304] width 36 height 11
type input "*********"
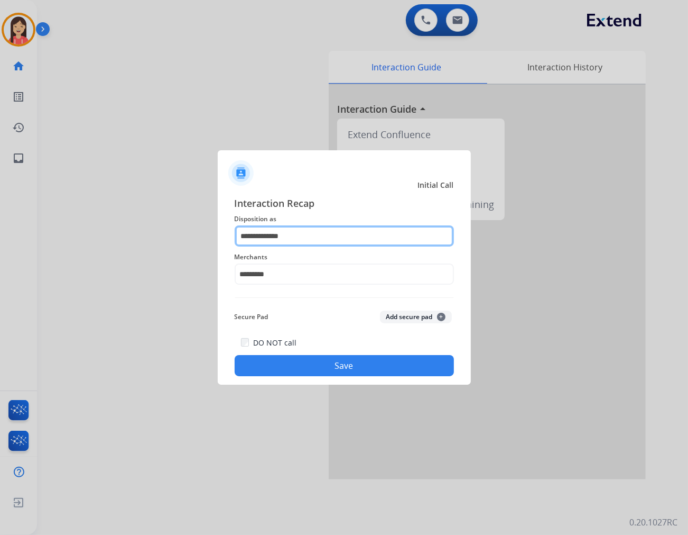
click at [299, 235] on input "**********" at bounding box center [344, 235] width 219 height 21
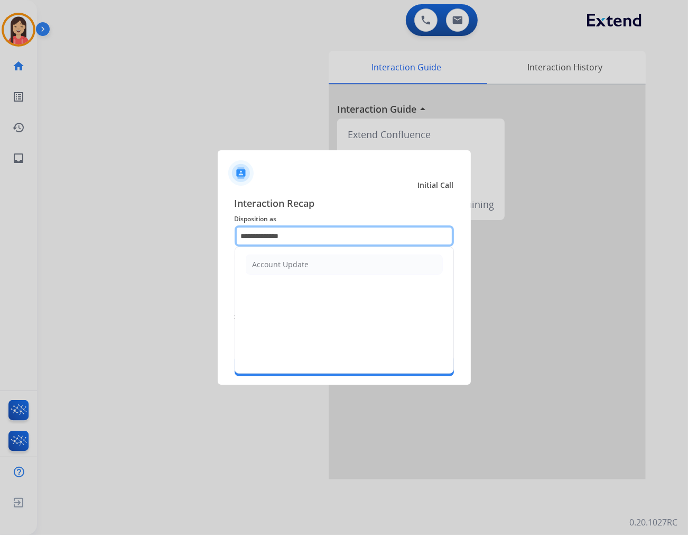
click at [299, 235] on input "**********" at bounding box center [344, 235] width 219 height 21
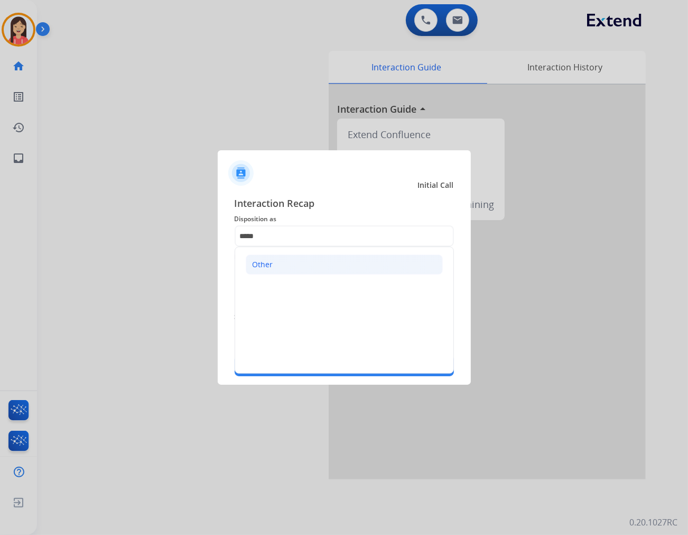
click at [273, 257] on li "Other" at bounding box center [344, 264] width 197 height 20
type input "*****"
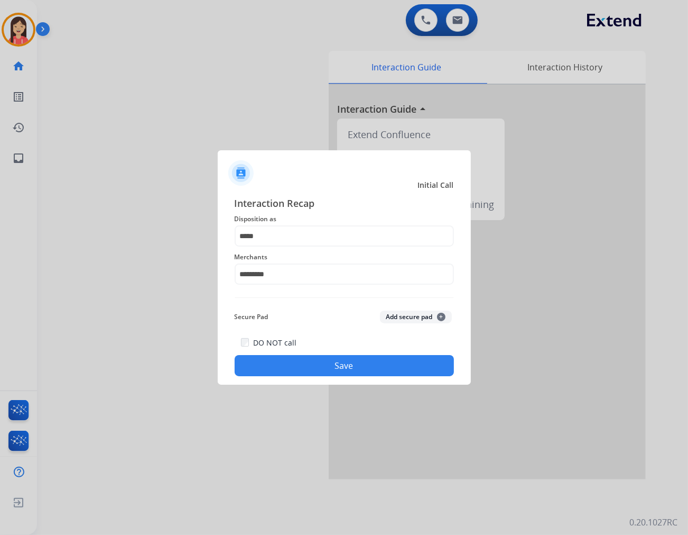
click at [299, 367] on button "Save" at bounding box center [344, 365] width 219 height 21
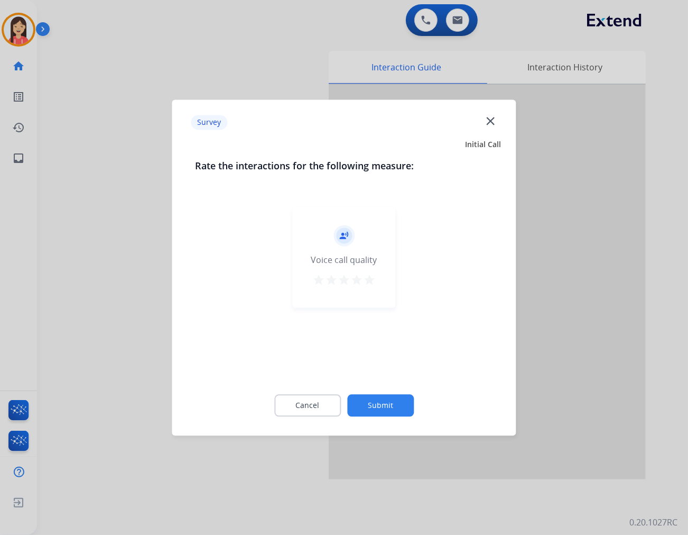
click at [373, 283] on mat-icon "star" at bounding box center [369, 279] width 13 height 13
click at [394, 397] on button "Submit" at bounding box center [380, 405] width 67 height 22
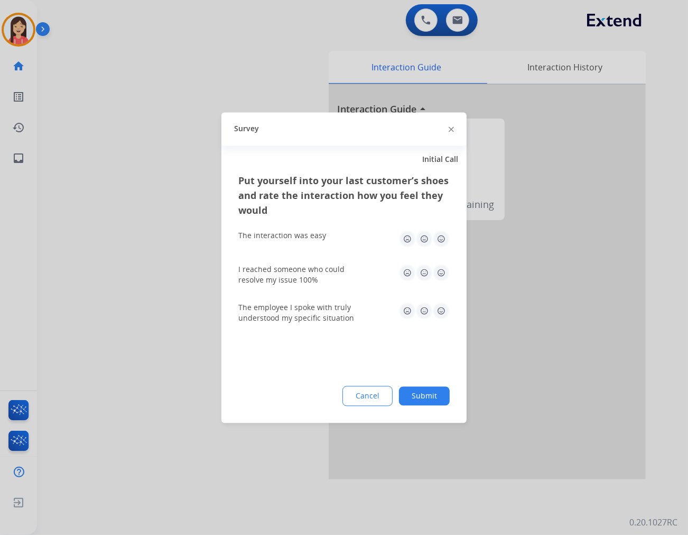
click at [448, 245] on img at bounding box center [441, 238] width 17 height 17
click at [443, 268] on img at bounding box center [441, 272] width 17 height 17
drag, startPoint x: 447, startPoint y: 313, endPoint x: 447, endPoint y: 331, distance: 18.0
click at [447, 314] on img at bounding box center [441, 310] width 17 height 17
click at [444, 384] on div "Put yourself into your last customer’s shoes and rate the interaction how you f…" at bounding box center [344, 298] width 245 height 250
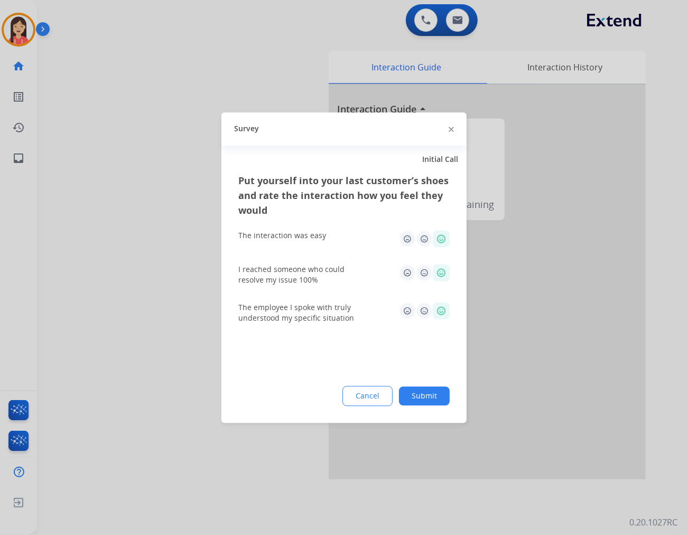
click at [440, 394] on button "Submit" at bounding box center [424, 395] width 51 height 19
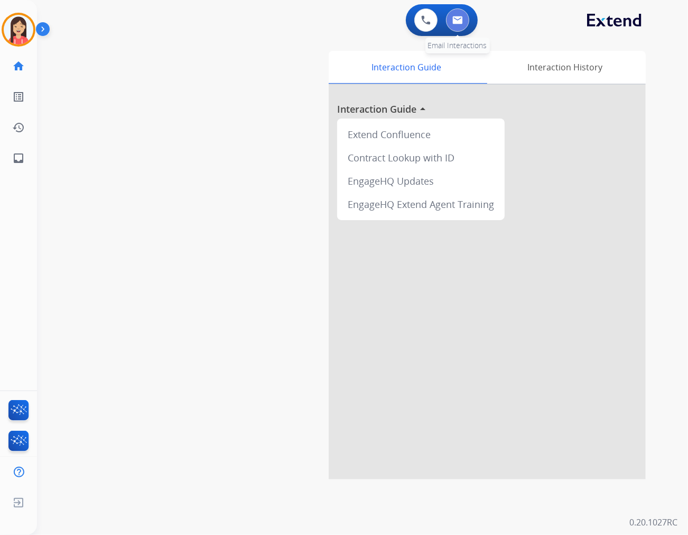
click at [459, 24] on button at bounding box center [457, 19] width 23 height 23
select select "**********"
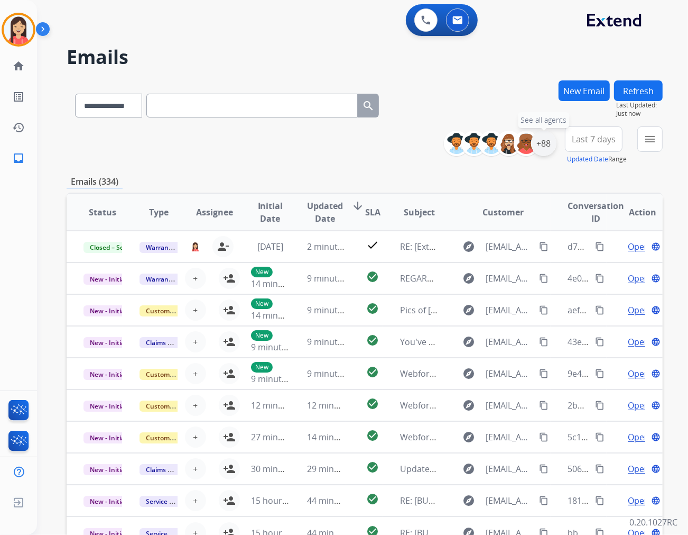
click at [548, 146] on div "+88" at bounding box center [543, 143] width 25 height 25
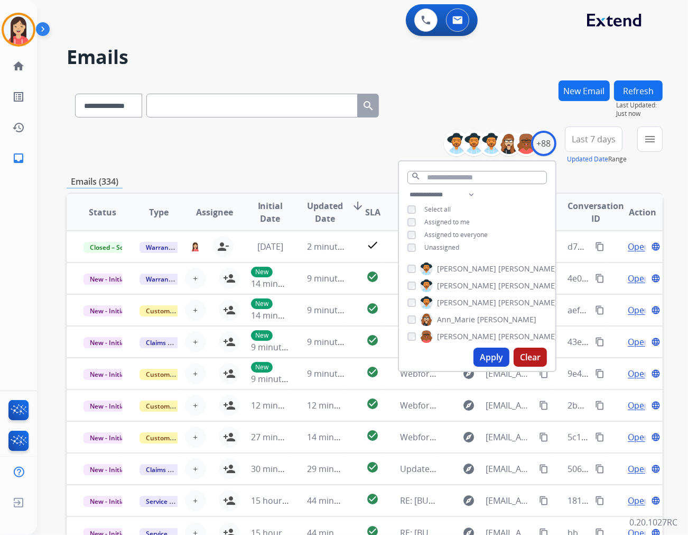
click at [430, 245] on span "Unassigned" at bounding box center [442, 247] width 35 height 9
click at [494, 358] on button "Apply" at bounding box center [492, 356] width 36 height 19
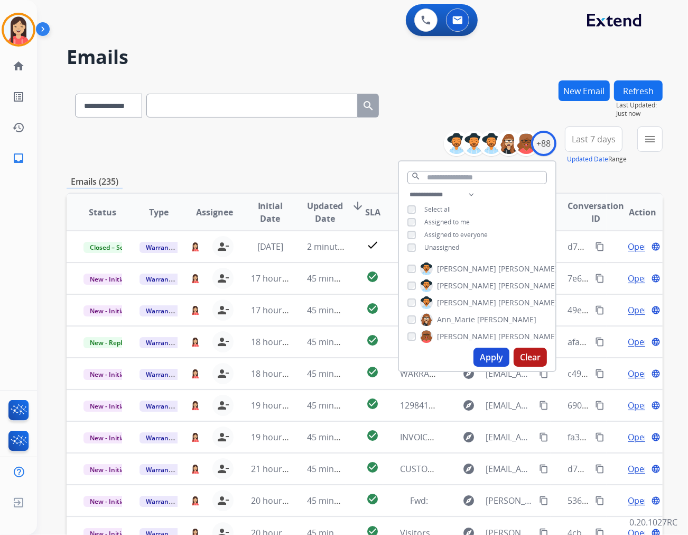
click at [596, 146] on button "Last 7 days" at bounding box center [594, 138] width 58 height 25
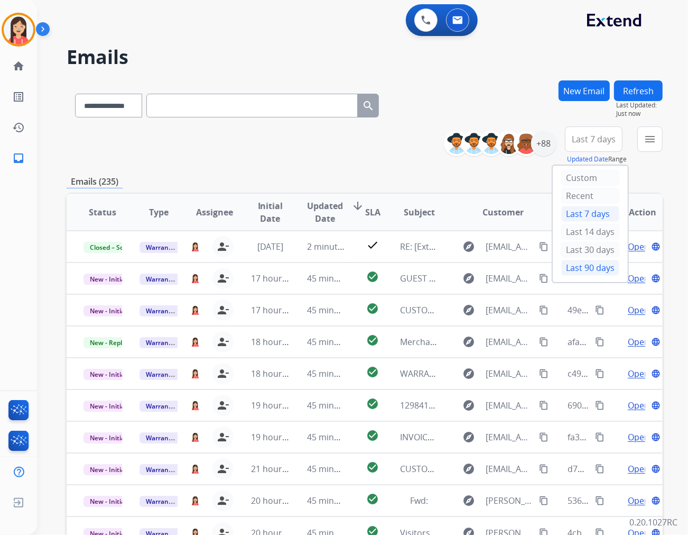
click at [572, 265] on div "Last 90 days" at bounding box center [591, 268] width 58 height 16
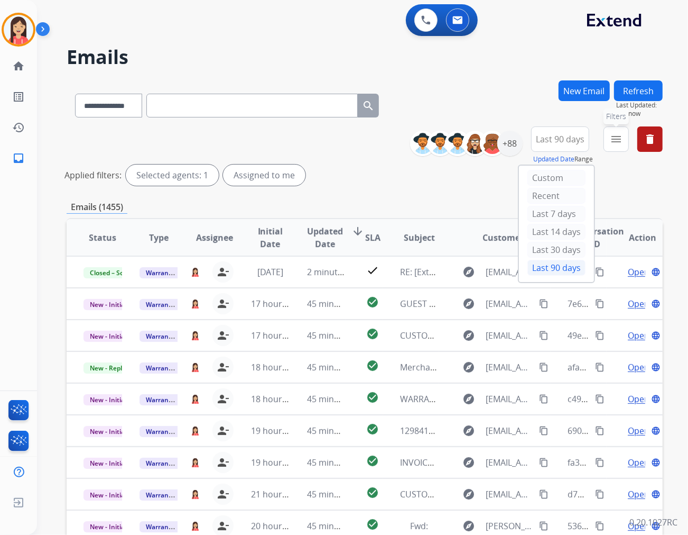
click at [619, 141] on mat-icon "menu" at bounding box center [616, 139] width 13 height 13
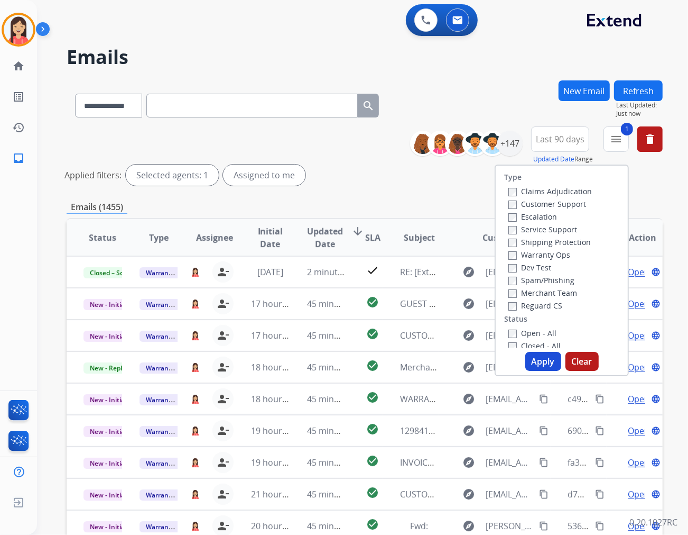
click at [546, 361] on button "Apply" at bounding box center [544, 361] width 36 height 19
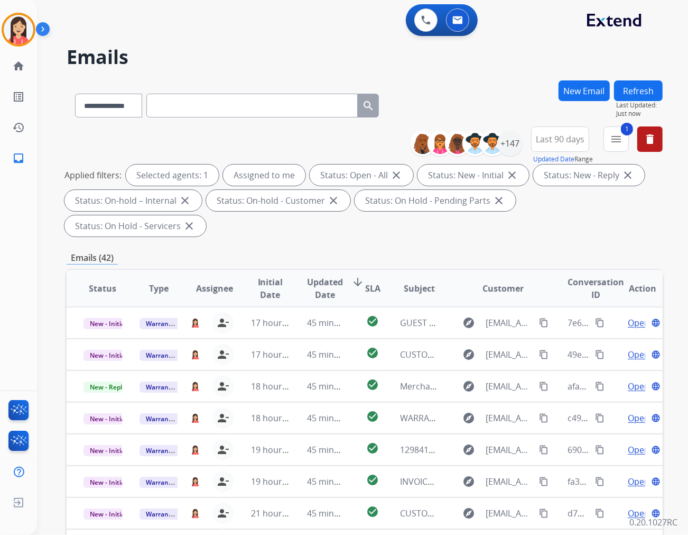
click at [328, 275] on th "Updated Date arrow_downward" at bounding box center [318, 288] width 56 height 37
click at [327, 275] on span "Updated Date" at bounding box center [325, 287] width 36 height 25
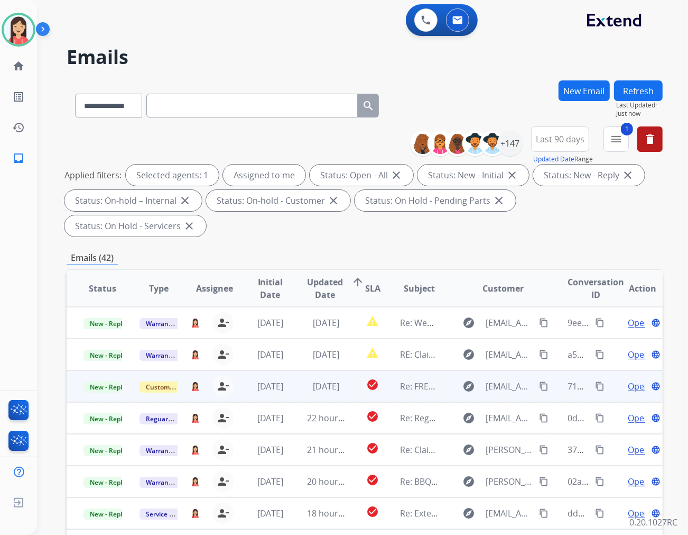
click at [302, 372] on td "[DATE]" at bounding box center [318, 386] width 56 height 32
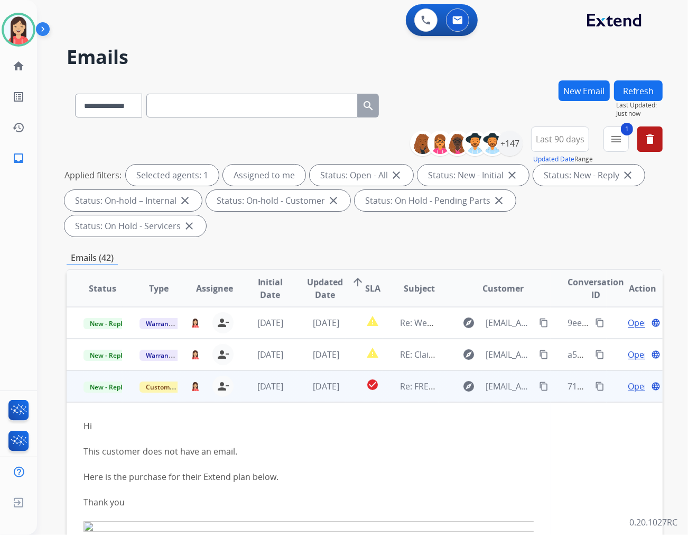
scroll to position [63, 0]
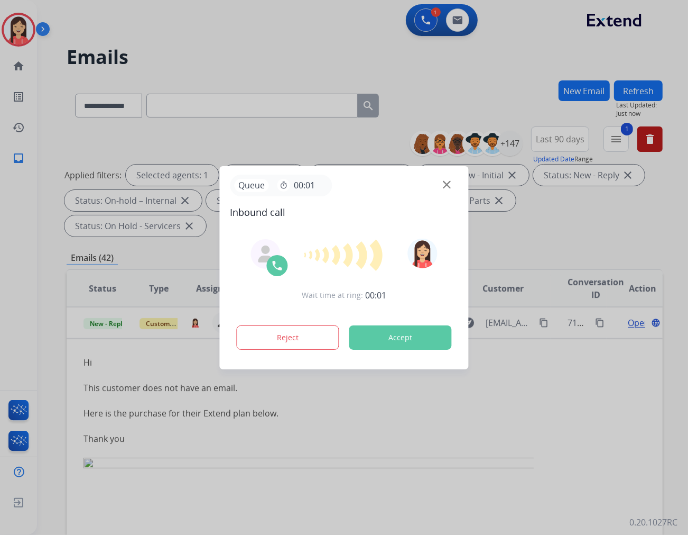
click at [393, 336] on button "Accept" at bounding box center [400, 337] width 103 height 24
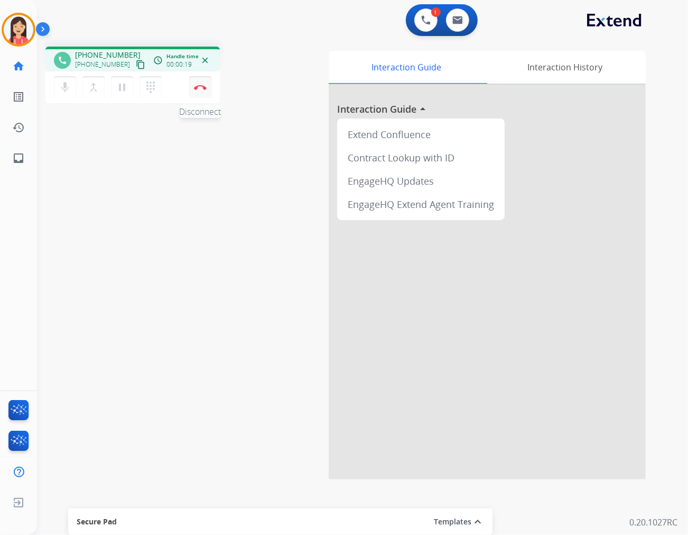
click at [204, 90] on button "Disconnect" at bounding box center [200, 87] width 22 height 22
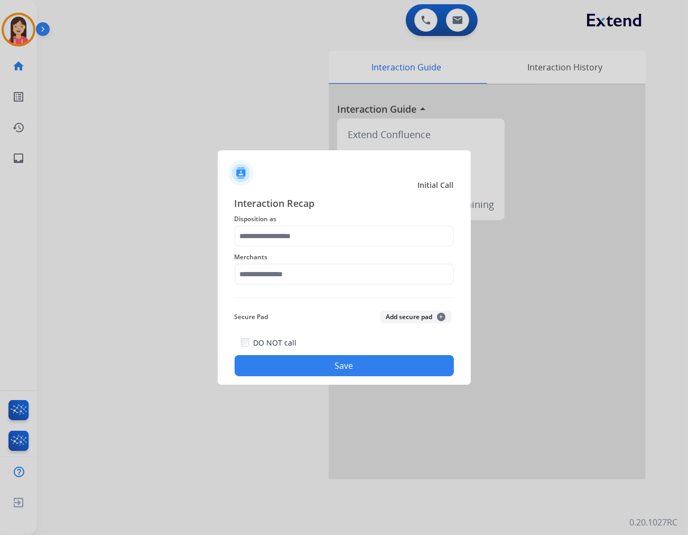
click at [293, 246] on div "Merchants" at bounding box center [344, 267] width 219 height 42
click at [298, 241] on input "text" at bounding box center [344, 235] width 219 height 21
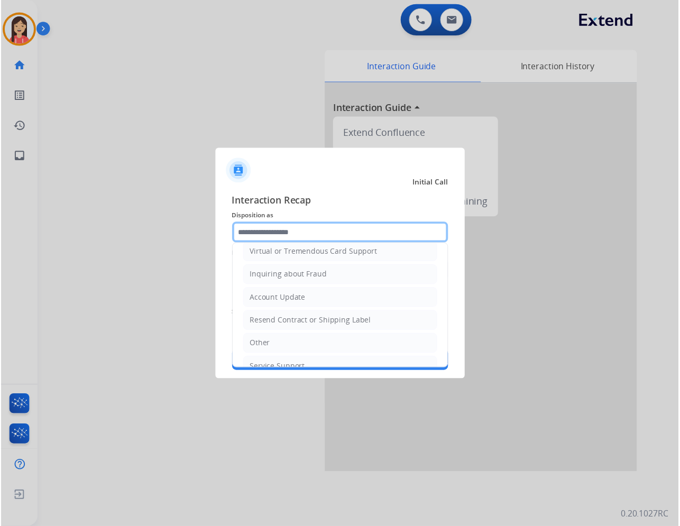
scroll to position [165, 0]
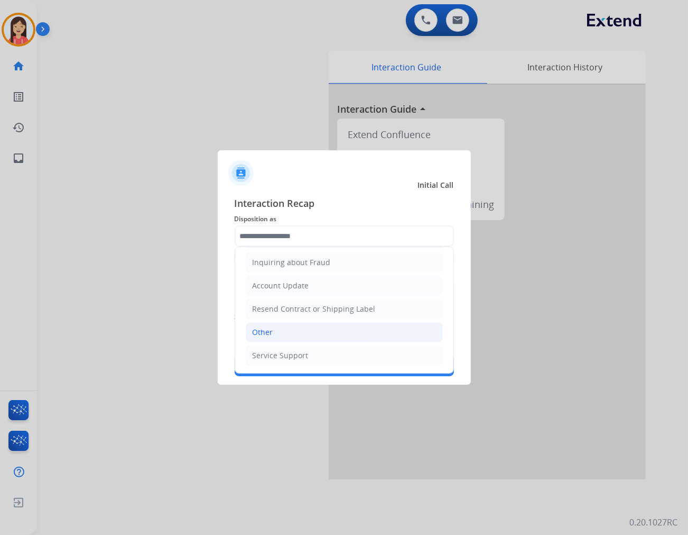
click at [262, 332] on div "Other" at bounding box center [263, 332] width 21 height 11
type input "*****"
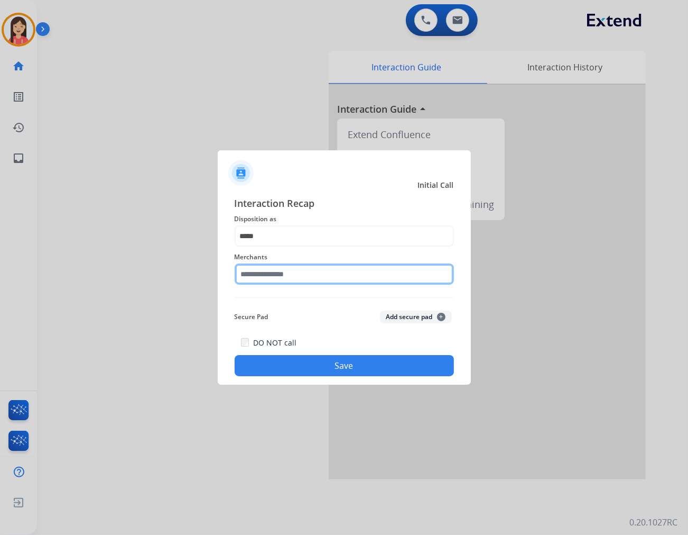
click at [287, 275] on input "text" at bounding box center [344, 273] width 219 height 21
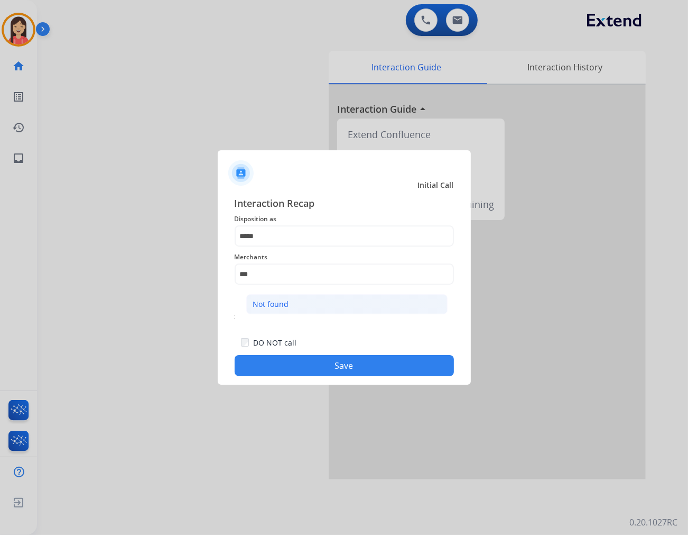
click at [301, 300] on li "Not found" at bounding box center [346, 304] width 201 height 20
type input "*********"
click at [340, 363] on button "Save" at bounding box center [344, 365] width 219 height 21
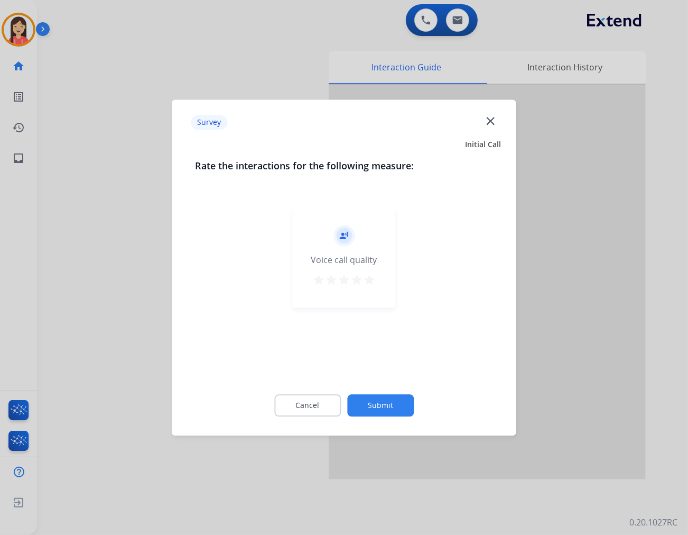
click at [369, 279] on mat-icon "star" at bounding box center [369, 279] width 13 height 13
click at [402, 398] on button "Submit" at bounding box center [380, 405] width 67 height 22
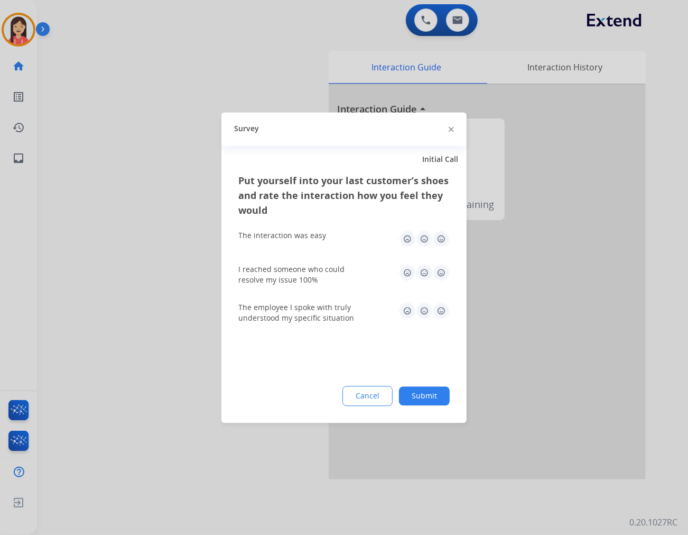
click at [442, 239] on img at bounding box center [441, 238] width 17 height 17
click at [448, 280] on img at bounding box center [441, 272] width 17 height 17
click at [446, 317] on img at bounding box center [441, 310] width 17 height 17
click at [440, 404] on div "Cancel Submit" at bounding box center [343, 395] width 211 height 20
click at [431, 398] on button "Submit" at bounding box center [424, 395] width 51 height 19
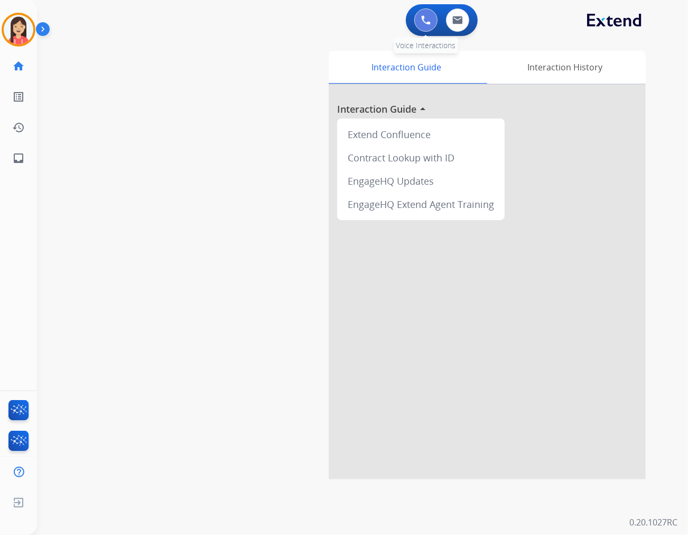
click at [426, 22] on img at bounding box center [426, 20] width 10 height 10
click at [424, 23] on img at bounding box center [426, 20] width 10 height 10
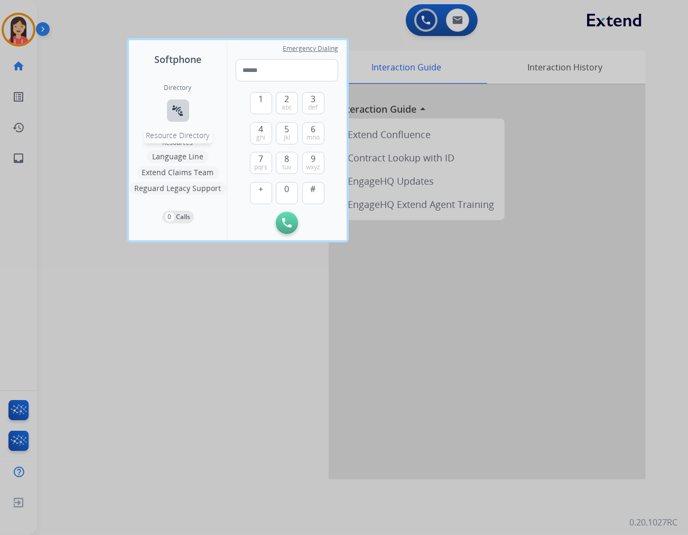
click at [175, 109] on mat-icon "connect_without_contact" at bounding box center [178, 110] width 13 height 13
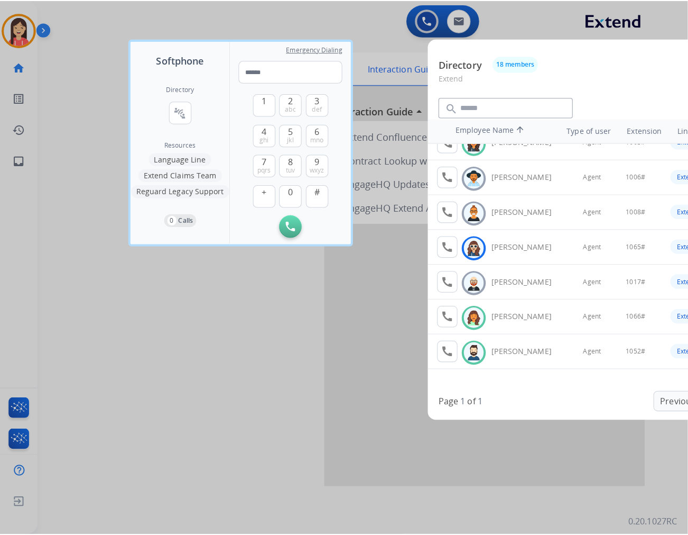
scroll to position [0, 0]
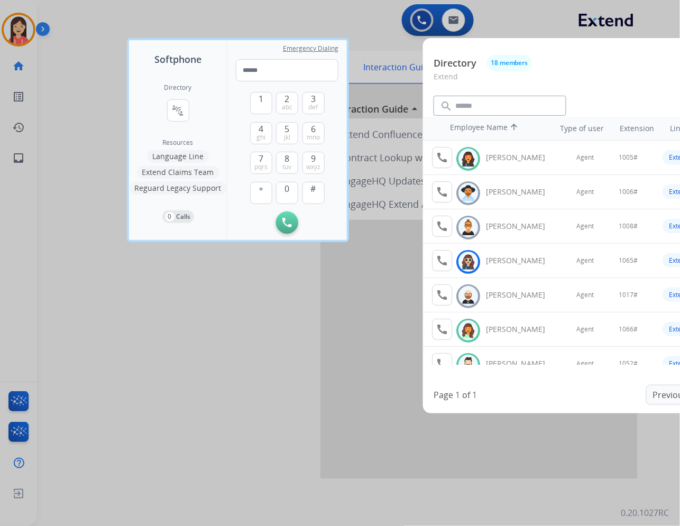
click at [210, 348] on div at bounding box center [340, 263] width 680 height 526
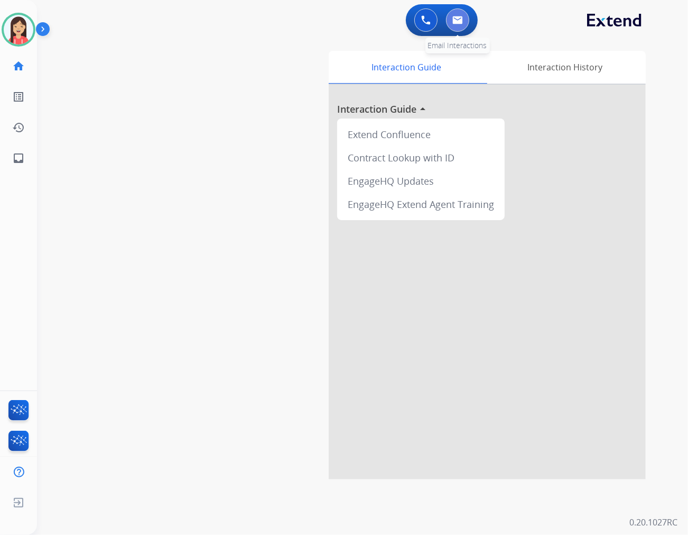
click at [464, 25] on button at bounding box center [457, 19] width 23 height 23
select select "**********"
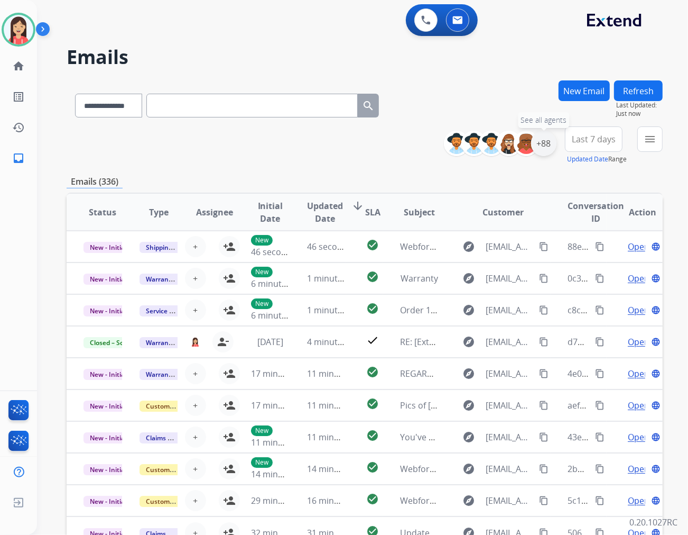
click at [542, 151] on div "+88" at bounding box center [543, 143] width 25 height 25
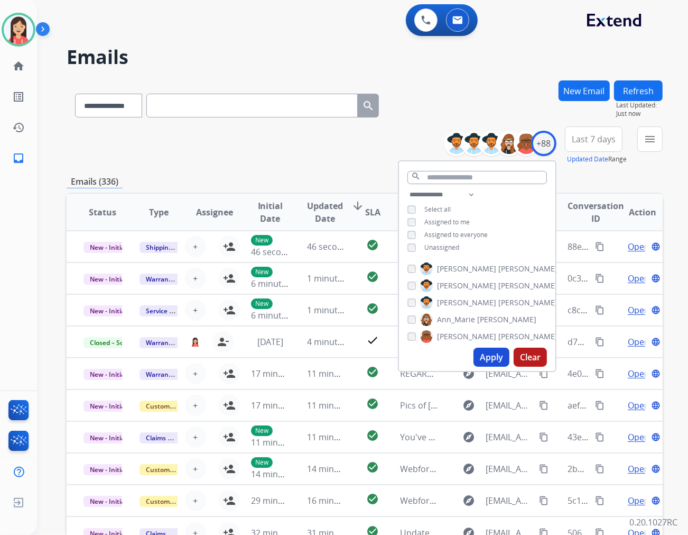
click at [448, 247] on span "Unassigned" at bounding box center [442, 247] width 35 height 9
click at [483, 358] on button "Apply" at bounding box center [492, 356] width 36 height 19
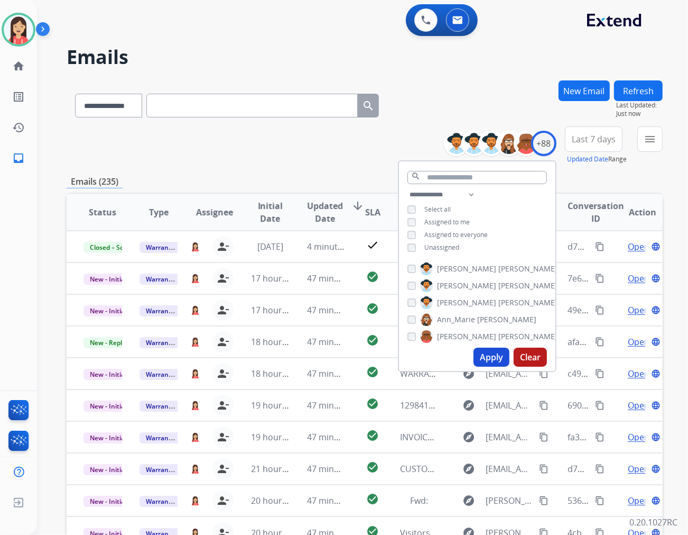
click at [603, 141] on span "Last 7 days" at bounding box center [594, 139] width 44 height 4
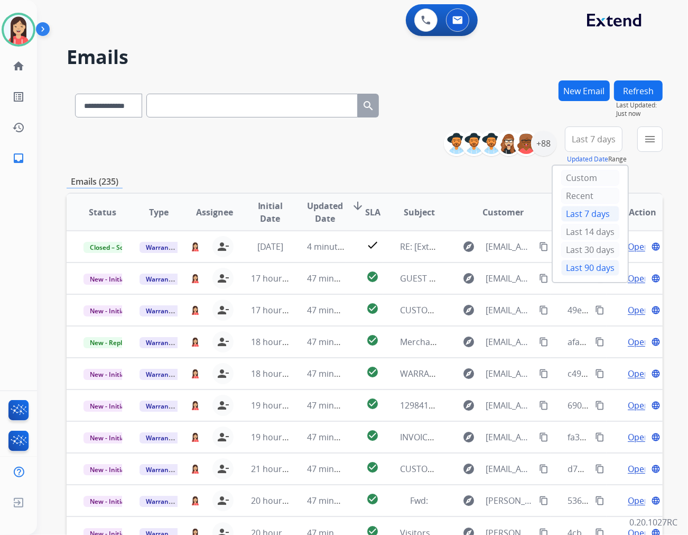
click at [569, 265] on div "Last 90 days" at bounding box center [591, 268] width 58 height 16
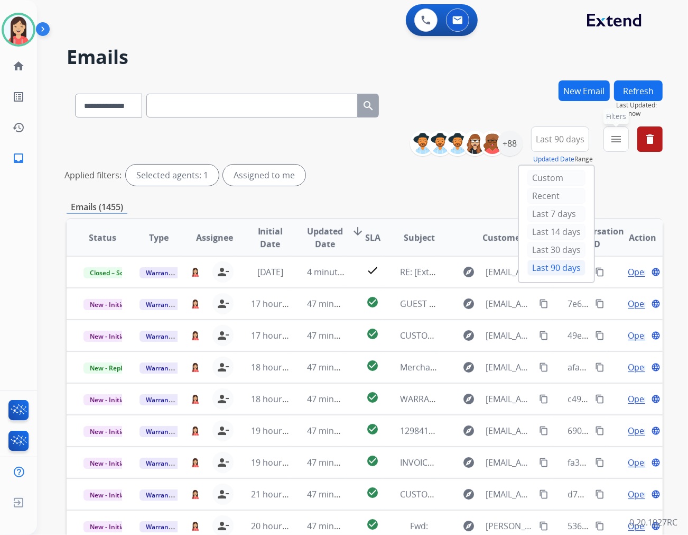
click at [619, 136] on mat-icon "menu" at bounding box center [616, 139] width 13 height 13
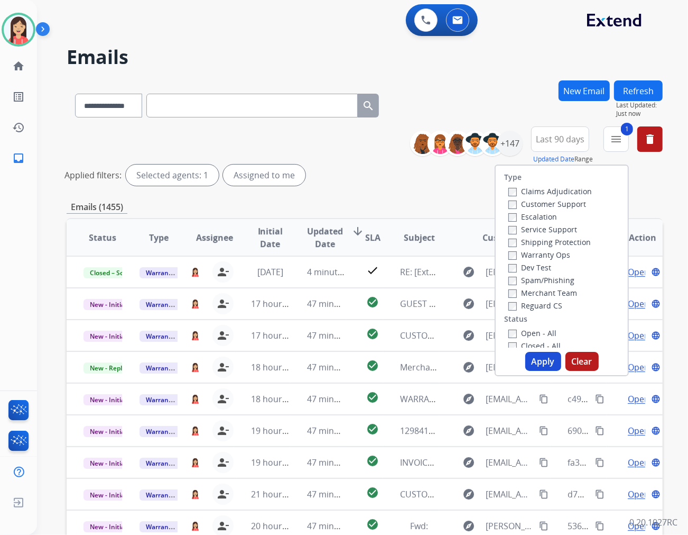
click at [534, 360] on button "Apply" at bounding box center [544, 361] width 36 height 19
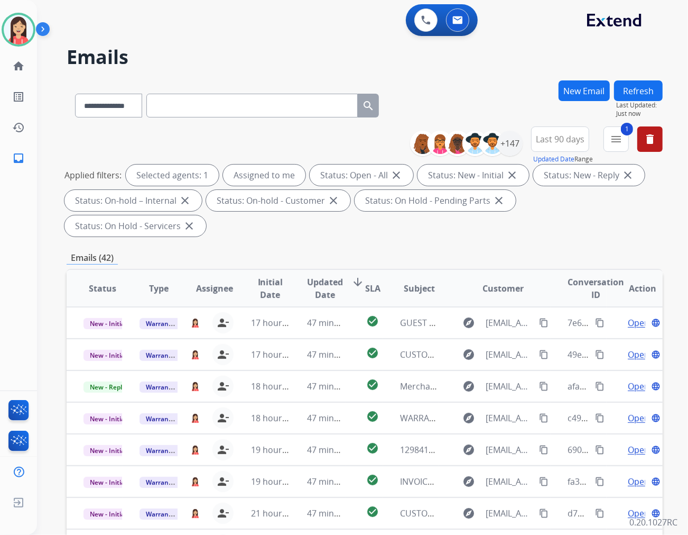
click at [334, 275] on span "Updated Date" at bounding box center [325, 287] width 36 height 25
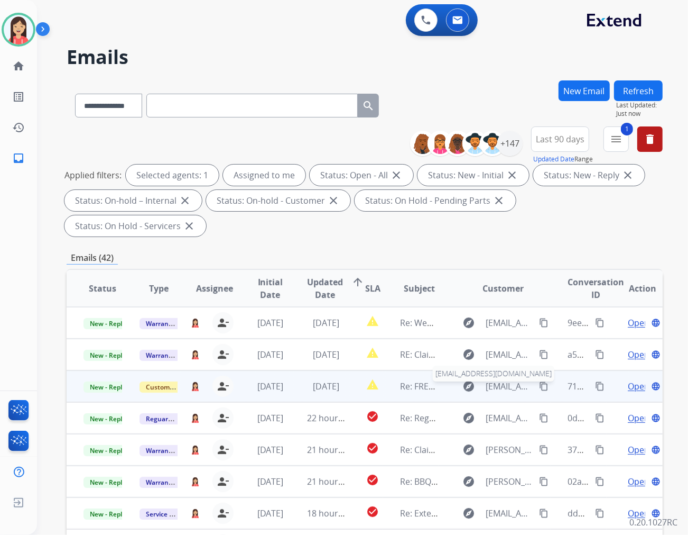
scroll to position [1, 0]
click at [292, 370] on td "[DATE]" at bounding box center [318, 386] width 56 height 32
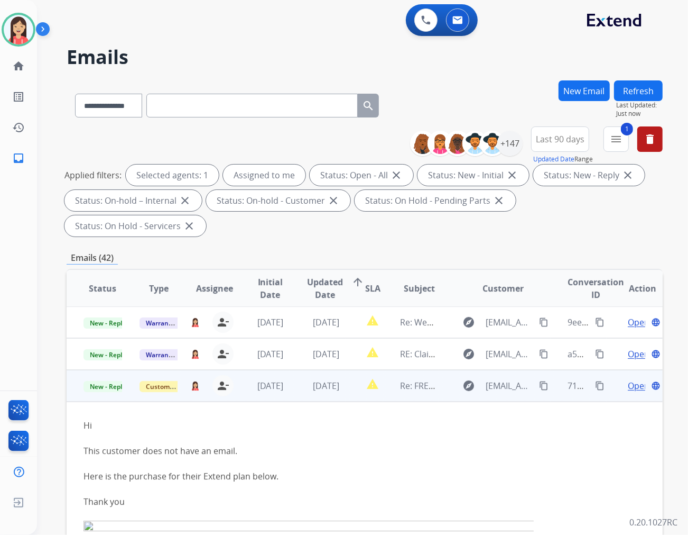
scroll to position [63, 0]
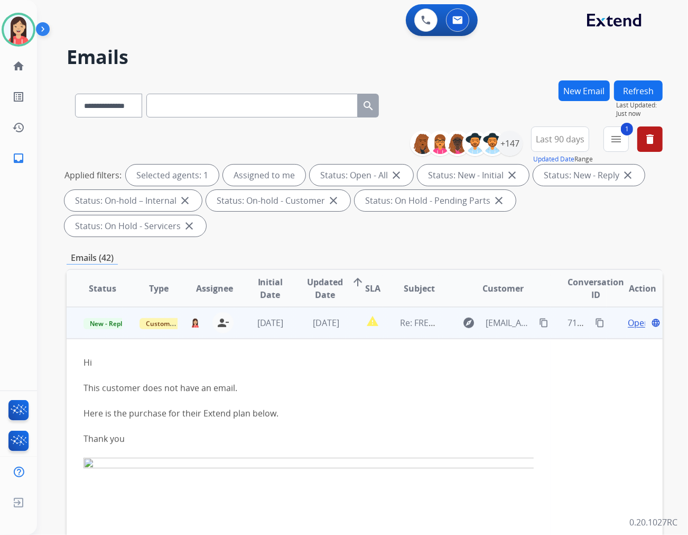
click at [628, 316] on span "Open" at bounding box center [639, 322] width 22 height 13
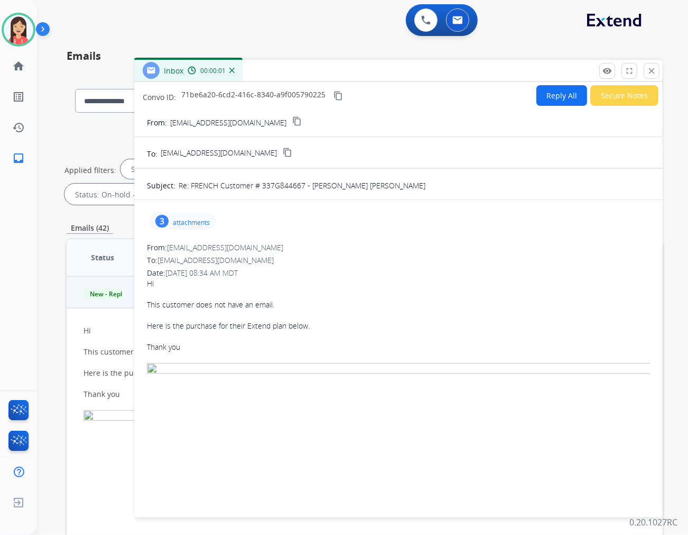
click at [193, 218] on p "attachments" at bounding box center [191, 222] width 37 height 8
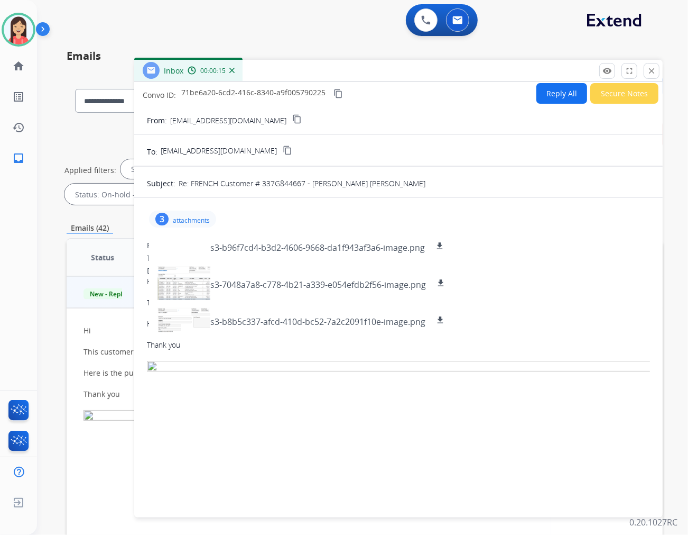
scroll to position [0, 0]
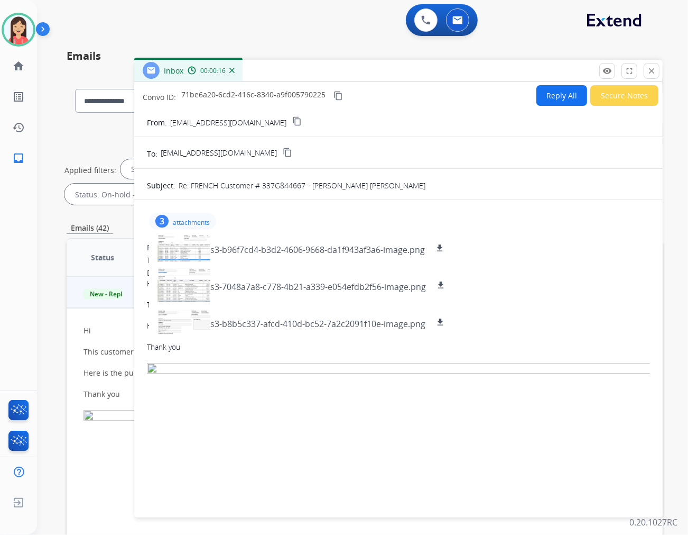
click at [550, 96] on button "Reply All" at bounding box center [562, 95] width 51 height 21
select select "**********"
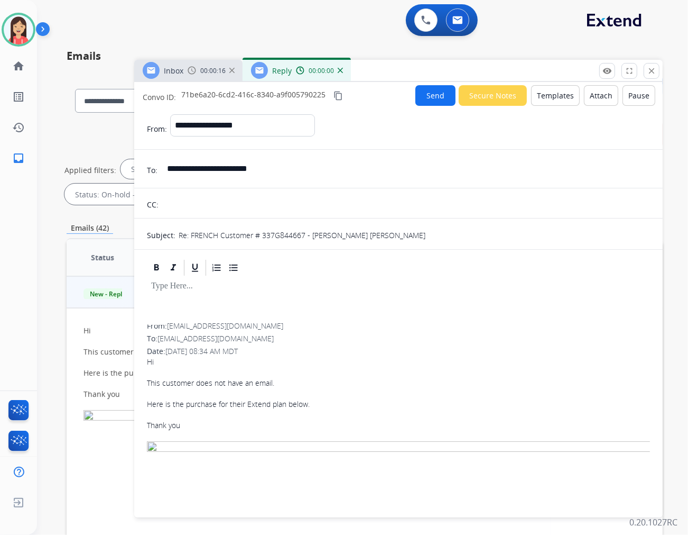
click at [550, 96] on button "Templates" at bounding box center [555, 95] width 49 height 21
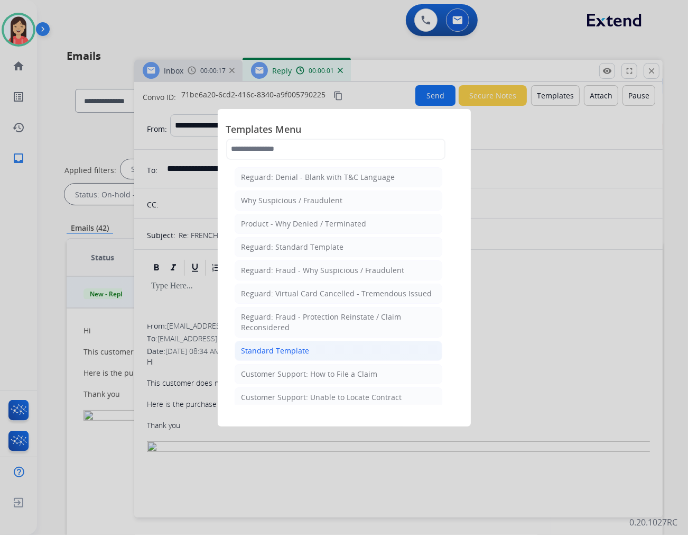
click at [357, 346] on li "Standard Template" at bounding box center [339, 350] width 208 height 20
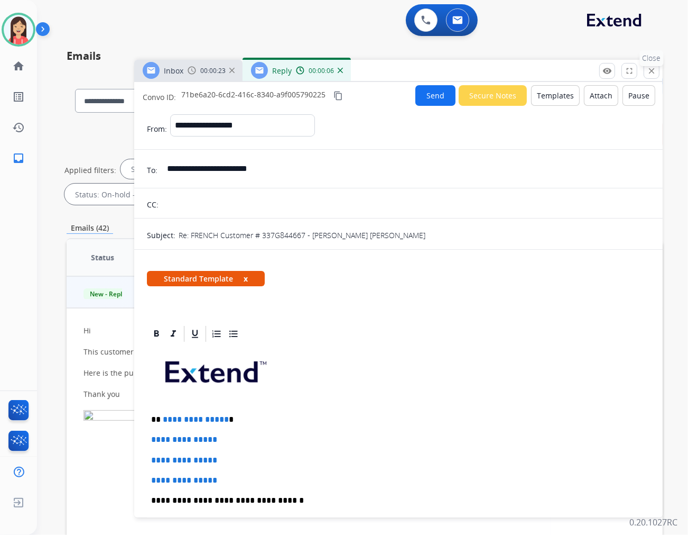
click at [653, 70] on mat-icon "close" at bounding box center [652, 71] width 10 height 10
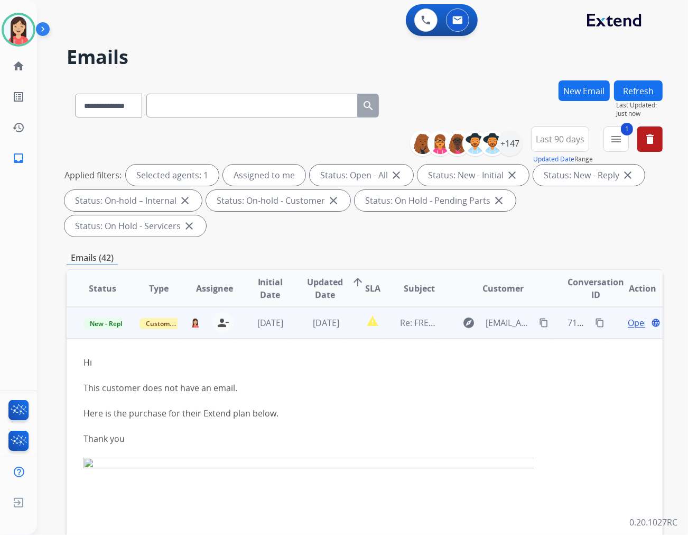
click at [628, 316] on span "Open" at bounding box center [639, 322] width 22 height 13
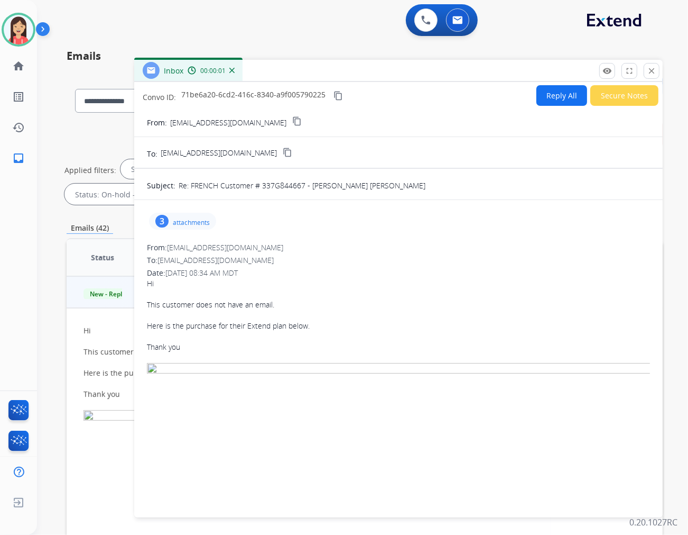
click at [203, 220] on p "attachments" at bounding box center [191, 222] width 37 height 8
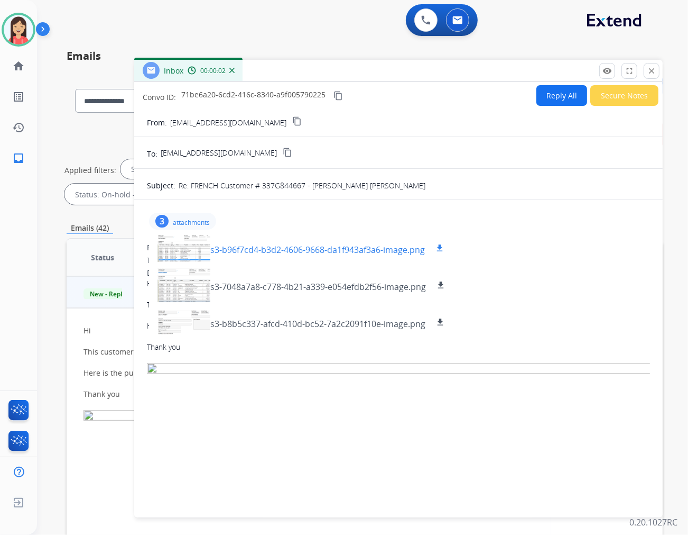
click at [278, 247] on p "s3-b96f7cd4-b3d2-4606-9668-da1f943af3a6-image.png" at bounding box center [317, 249] width 215 height 13
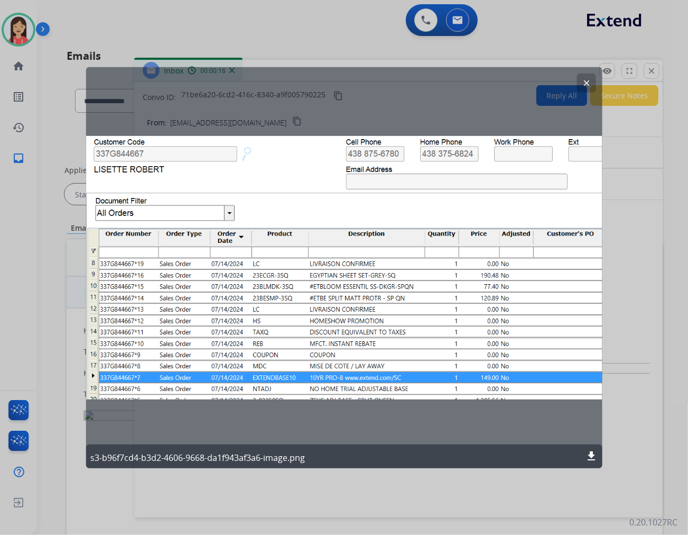
click at [493, 199] on div "clear s3-b96f7cd4-b3d2-4606-9668-da1f943af3a6-image.png download" at bounding box center [344, 267] width 517 height 401
click at [349, 352] on div "clear s3-b96f7cd4-b3d2-4606-9668-da1f943af3a6-image.png download" at bounding box center [344, 267] width 517 height 401
click at [586, 81] on mat-icon "clear" at bounding box center [587, 83] width 10 height 10
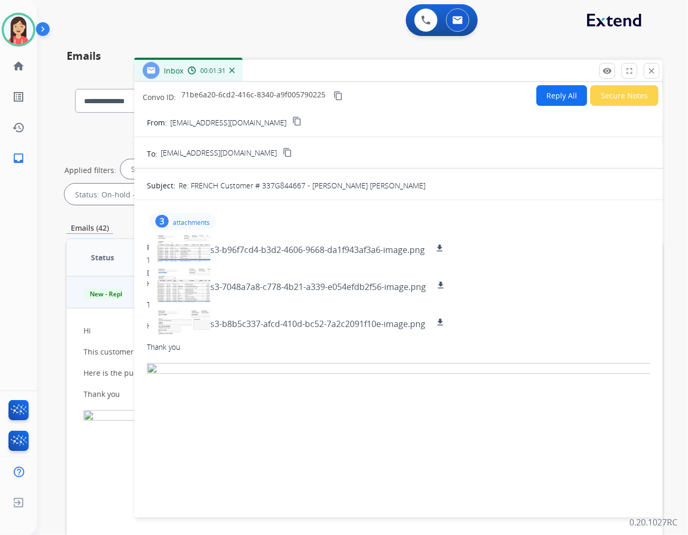
click at [318, 431] on img at bounding box center [398, 491] width 503 height 257
click at [554, 96] on button "Reply All" at bounding box center [562, 95] width 51 height 21
select select "**********"
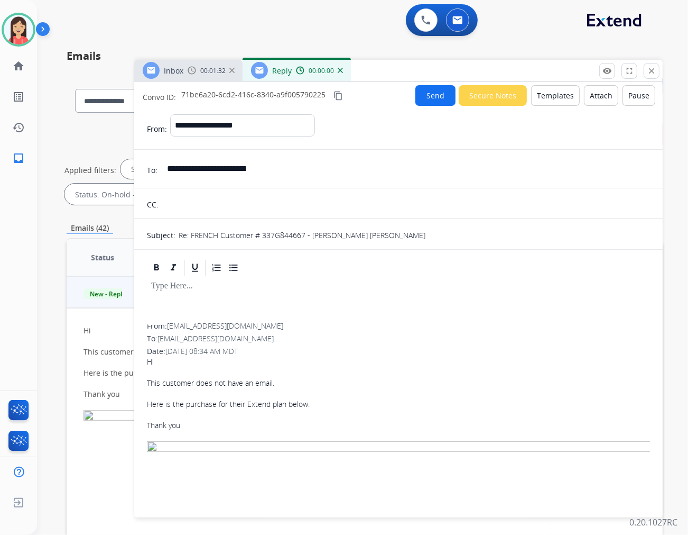
click at [554, 96] on button "Templates" at bounding box center [555, 95] width 49 height 21
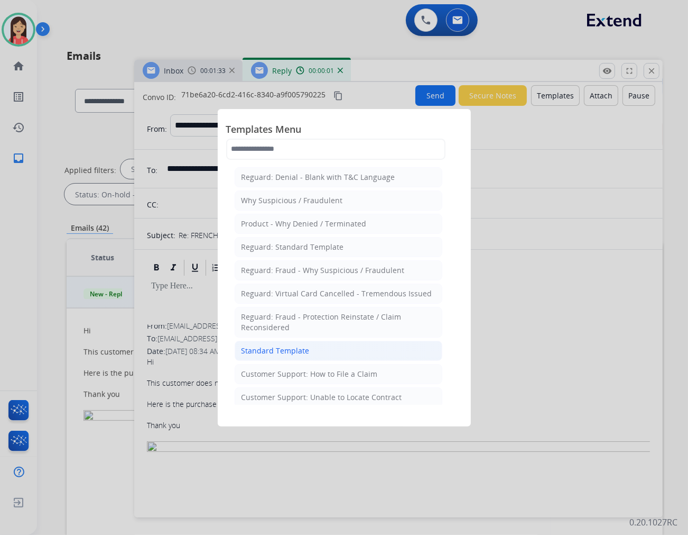
click at [304, 345] on li "Standard Template" at bounding box center [339, 350] width 208 height 20
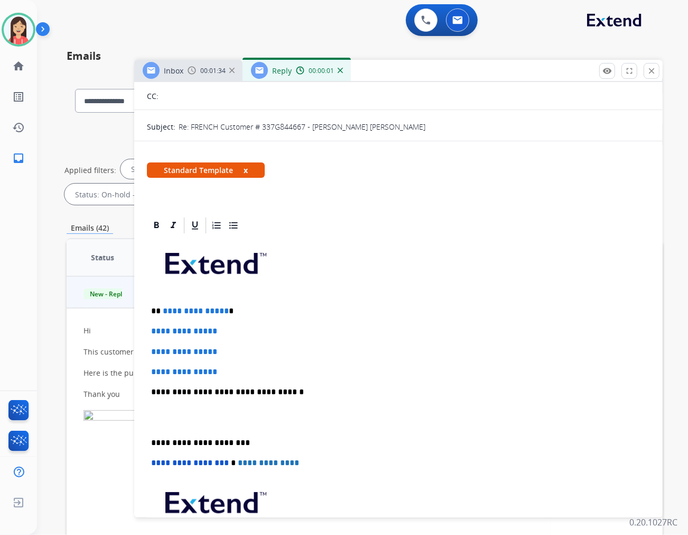
scroll to position [117, 0]
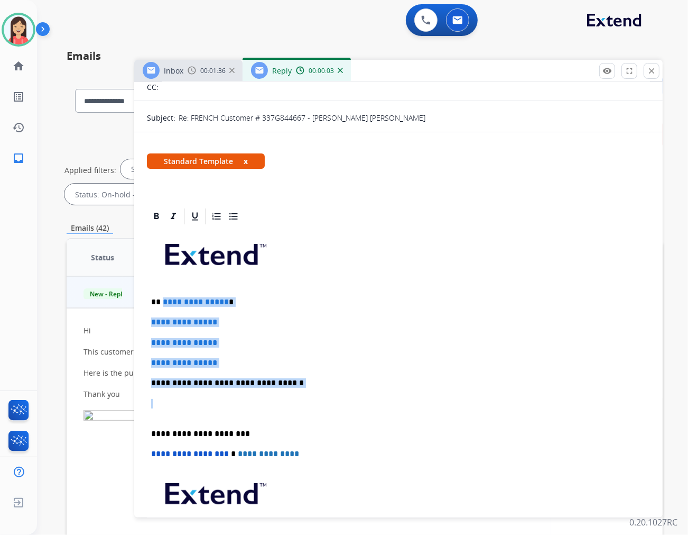
drag, startPoint x: 162, startPoint y: 300, endPoint x: 314, endPoint y: 388, distance: 175.0
click at [314, 388] on div "**********" at bounding box center [398, 408] width 503 height 364
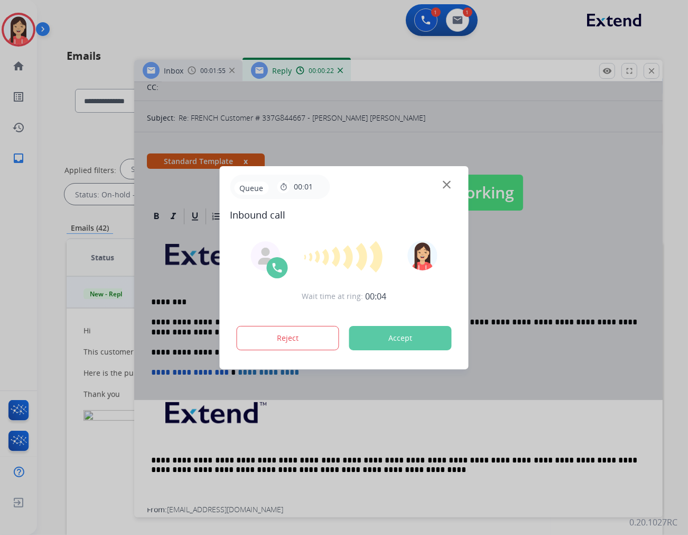
click at [416, 345] on button "Accept" at bounding box center [400, 338] width 103 height 24
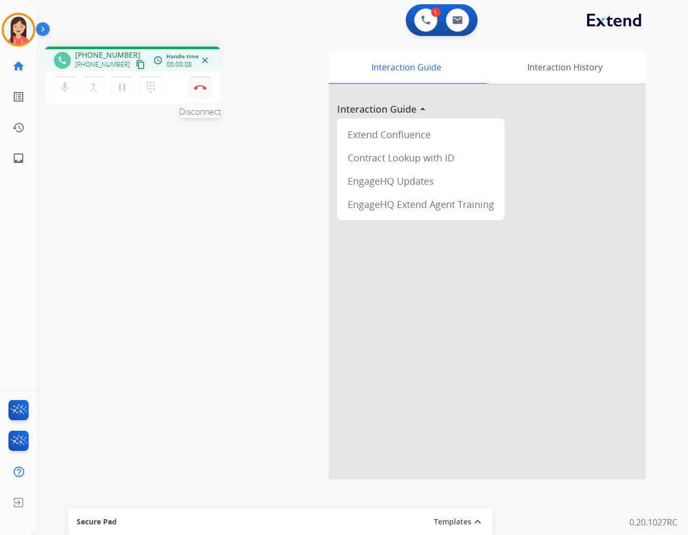
click at [196, 90] on button "Disconnect" at bounding box center [200, 87] width 22 height 22
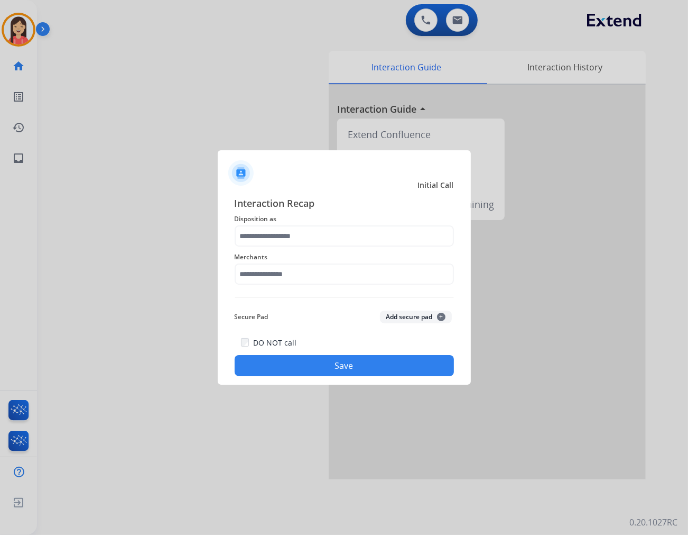
click at [292, 250] on div "Merchants" at bounding box center [344, 267] width 219 height 42
click at [302, 237] on input "text" at bounding box center [344, 235] width 219 height 21
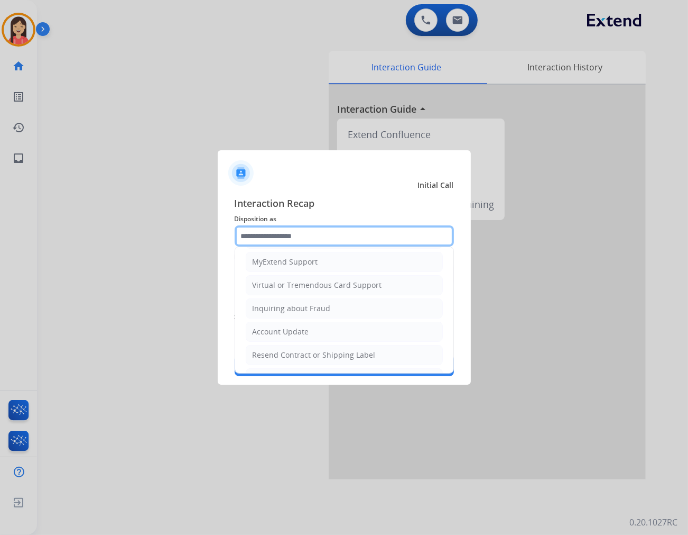
scroll to position [165, 0]
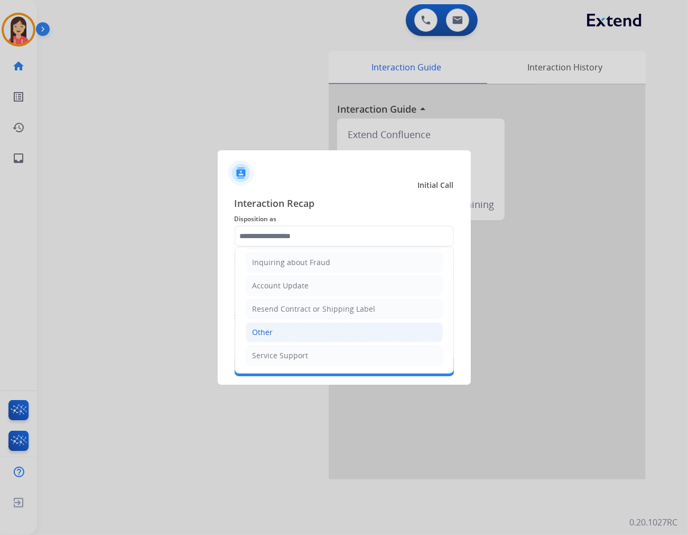
click at [278, 334] on li "Other" at bounding box center [344, 332] width 197 height 20
type input "*****"
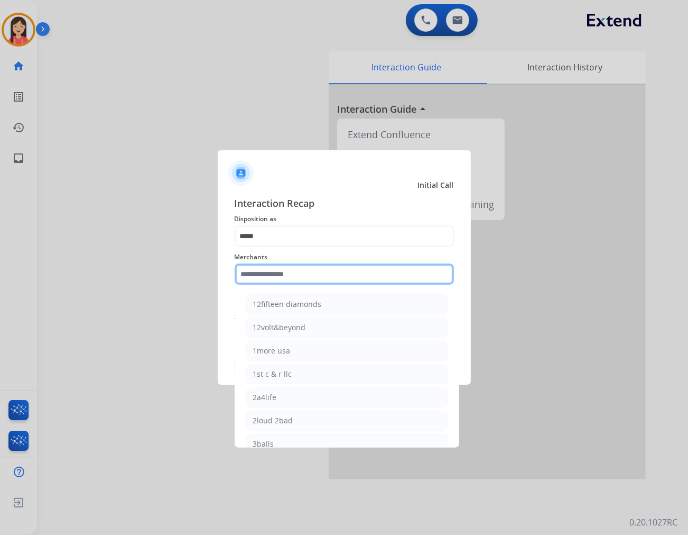
click at [305, 269] on input "text" at bounding box center [344, 273] width 219 height 21
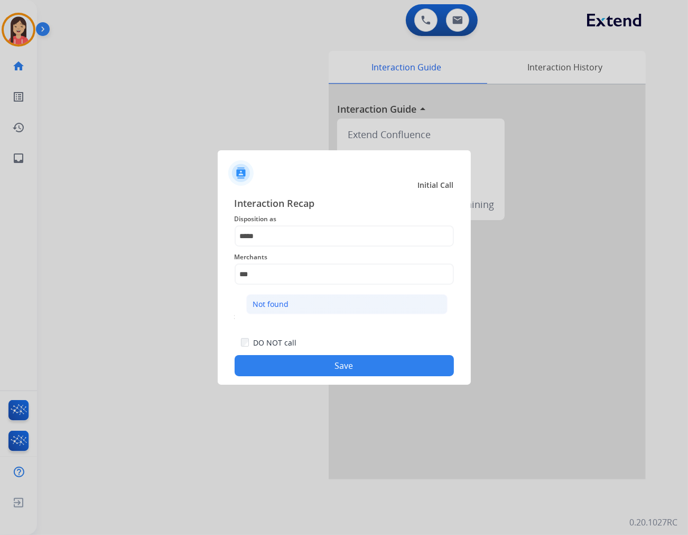
click at [298, 301] on li "Not found" at bounding box center [346, 304] width 201 height 20
type input "*********"
click at [292, 355] on button "Save" at bounding box center [344, 365] width 219 height 21
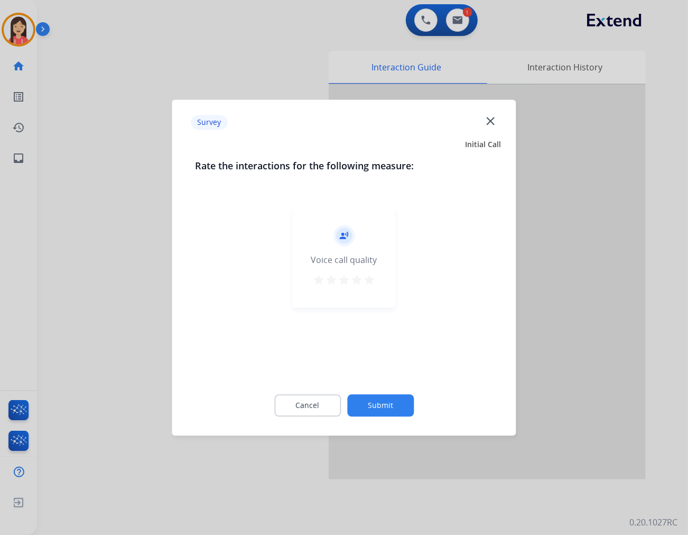
click at [372, 280] on mat-icon "star" at bounding box center [369, 279] width 13 height 13
click at [391, 406] on button "Submit" at bounding box center [380, 405] width 67 height 22
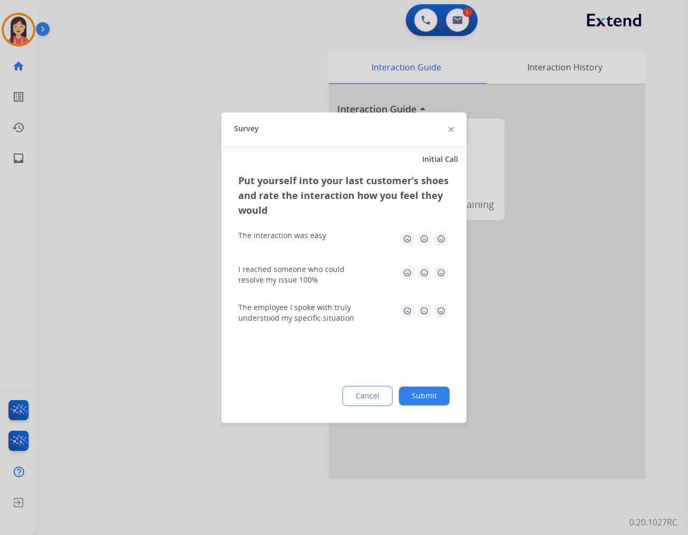
click at [437, 236] on img at bounding box center [441, 238] width 17 height 17
click at [445, 270] on img at bounding box center [441, 272] width 17 height 17
click at [441, 312] on img at bounding box center [441, 310] width 17 height 17
click at [415, 408] on div "Put yourself into your last customer’s shoes and rate the interaction how you f…" at bounding box center [344, 298] width 245 height 250
click at [422, 398] on button "Submit" at bounding box center [424, 395] width 51 height 19
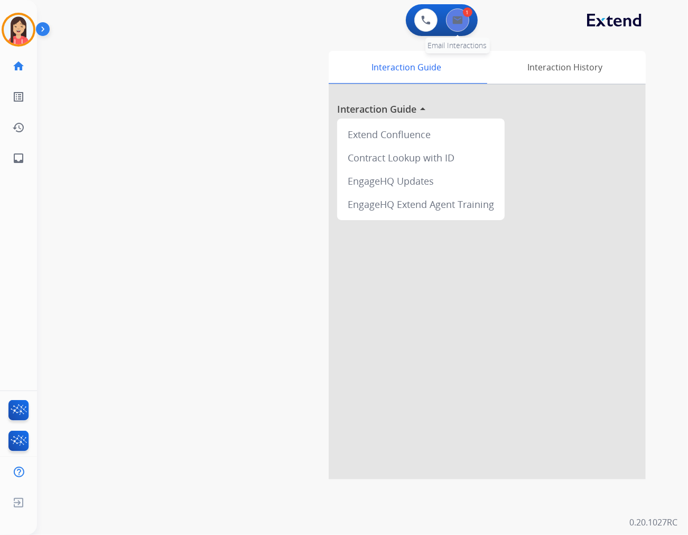
click at [458, 14] on button at bounding box center [457, 19] width 23 height 23
select select "**********"
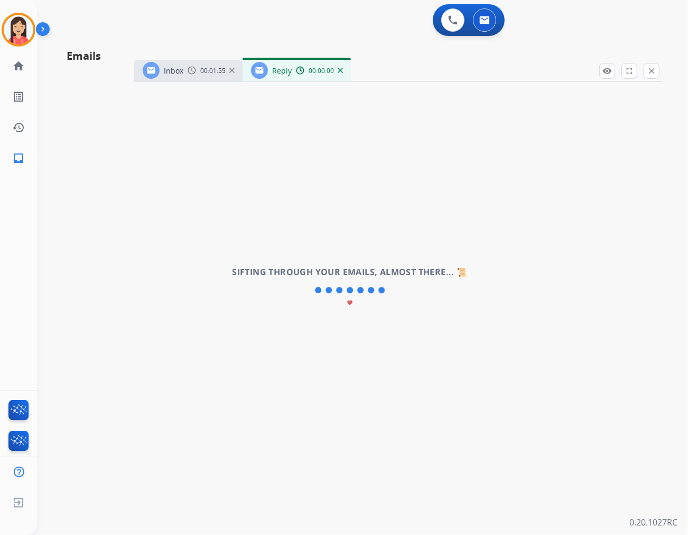
select select "**********"
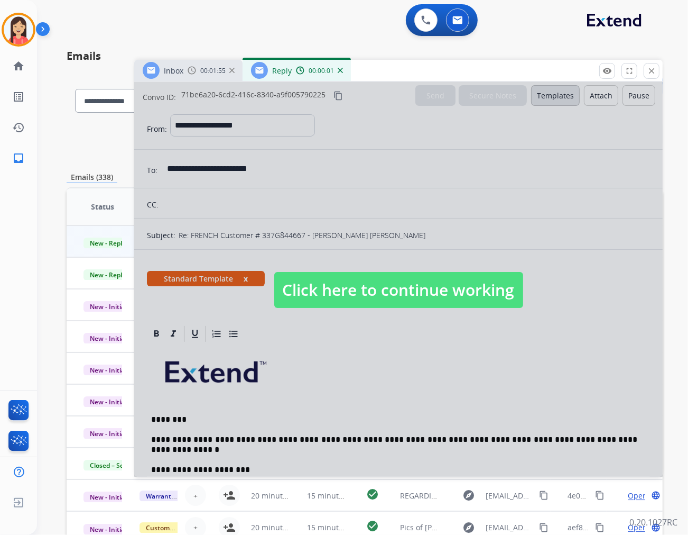
click at [349, 366] on div at bounding box center [398, 279] width 529 height 394
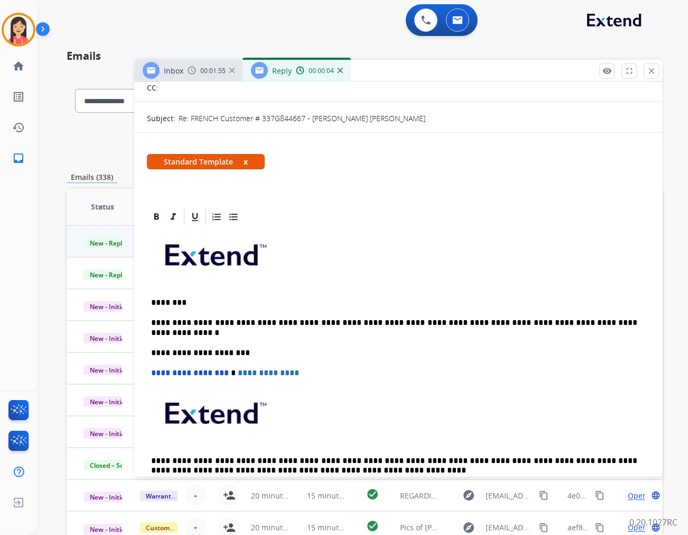
scroll to position [117, 0]
click at [627, 323] on p "**********" at bounding box center [394, 327] width 486 height 20
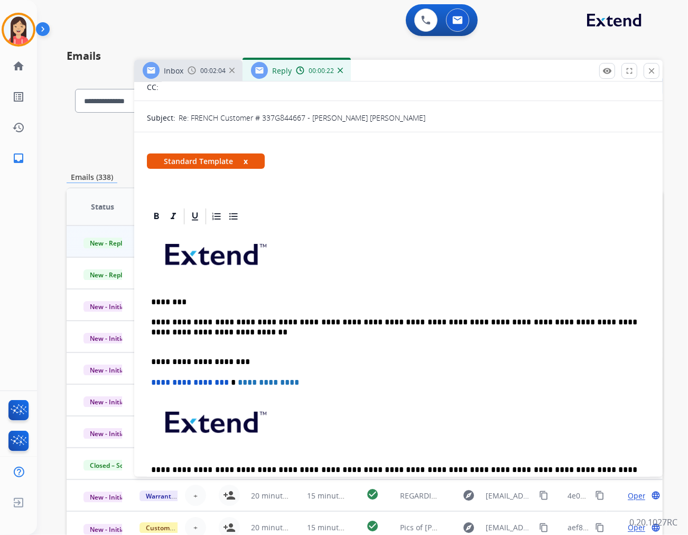
click at [159, 334] on p "**********" at bounding box center [394, 331] width 486 height 29
click at [154, 329] on p "**********" at bounding box center [394, 331] width 486 height 29
click at [233, 337] on p "**********" at bounding box center [394, 331] width 486 height 29
click at [223, 332] on p "**********" at bounding box center [394, 331] width 486 height 29
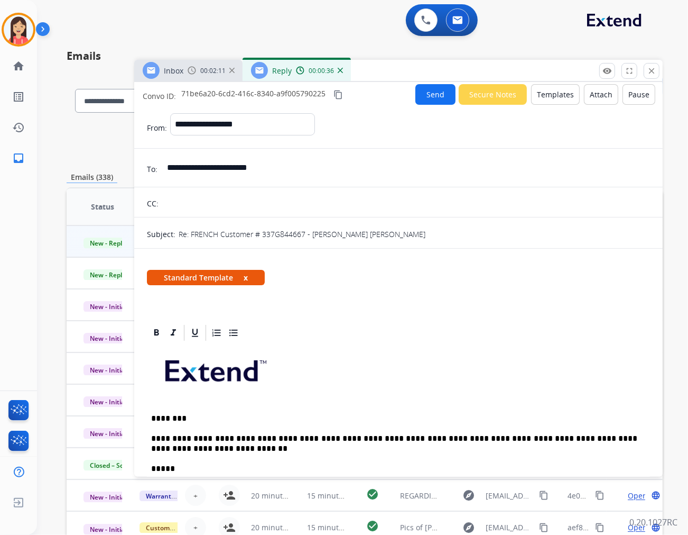
scroll to position [0, 0]
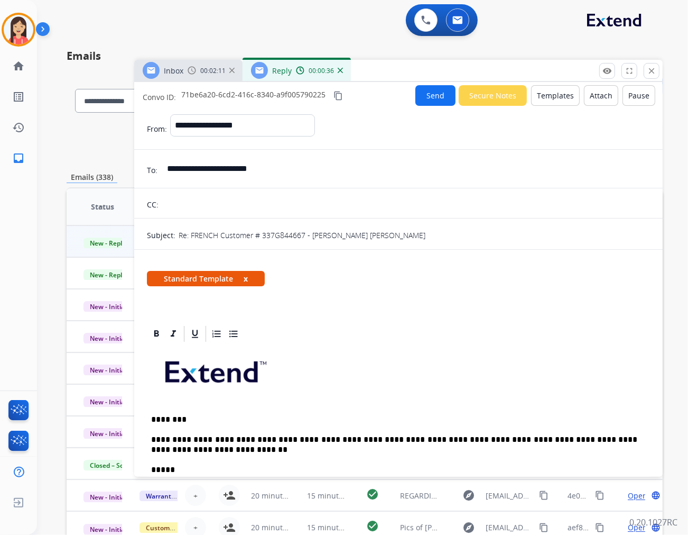
click at [426, 96] on button "Send" at bounding box center [436, 95] width 40 height 21
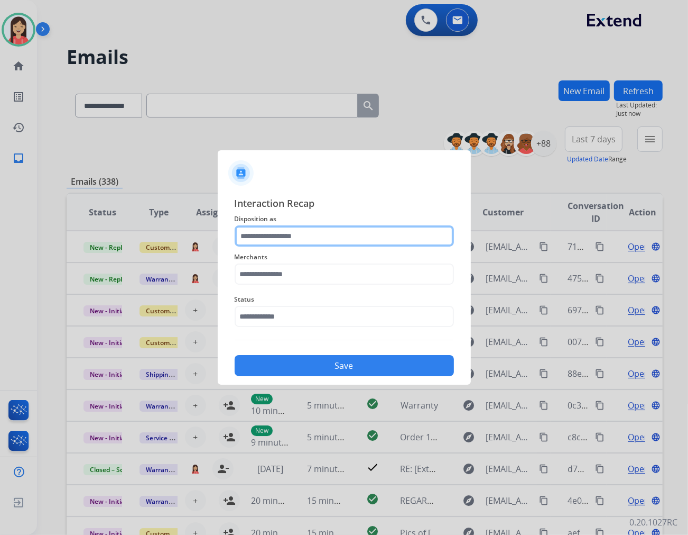
click at [334, 236] on input "text" at bounding box center [344, 235] width 219 height 21
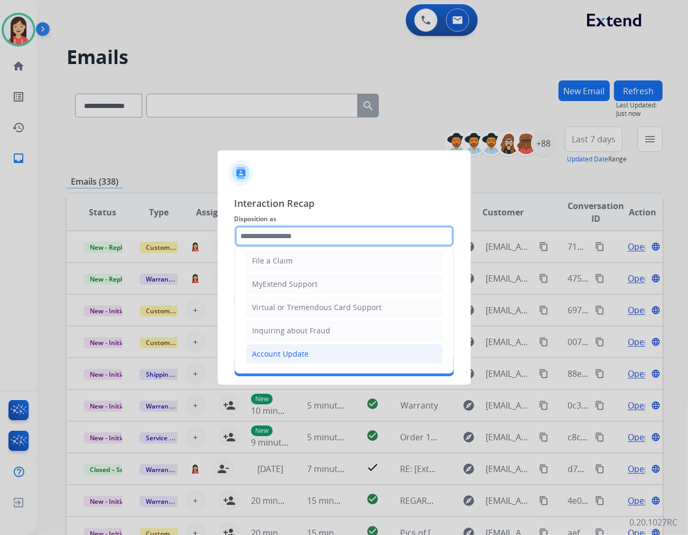
scroll to position [165, 0]
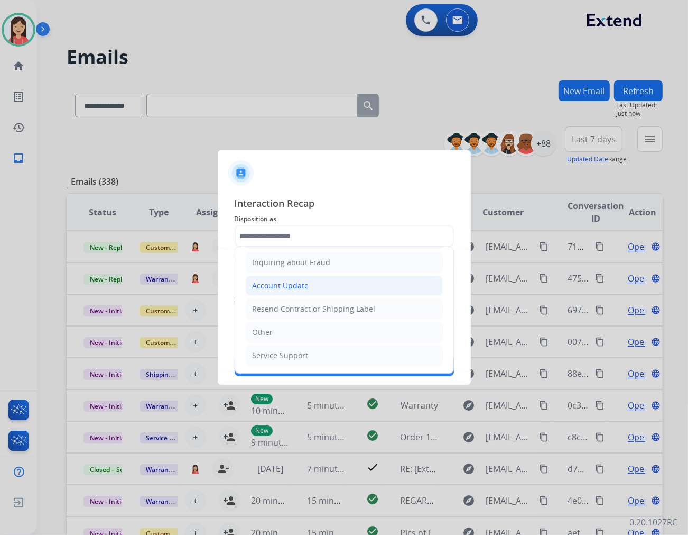
click at [295, 284] on div "Account Update" at bounding box center [281, 285] width 57 height 11
type input "**********"
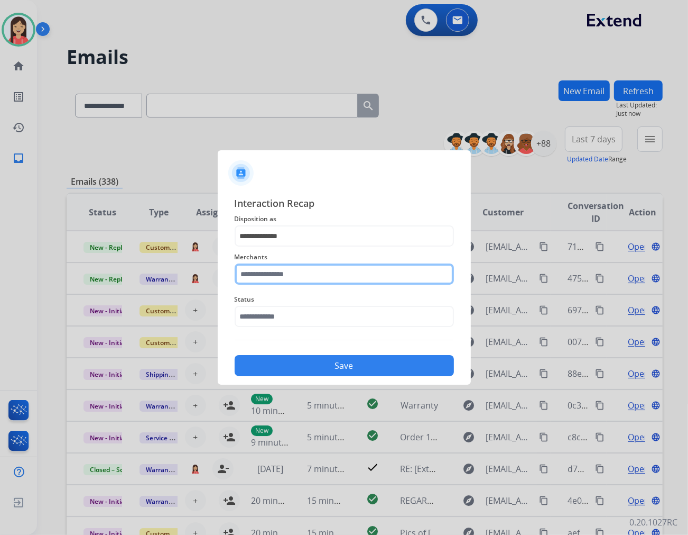
click at [296, 276] on input "text" at bounding box center [344, 273] width 219 height 21
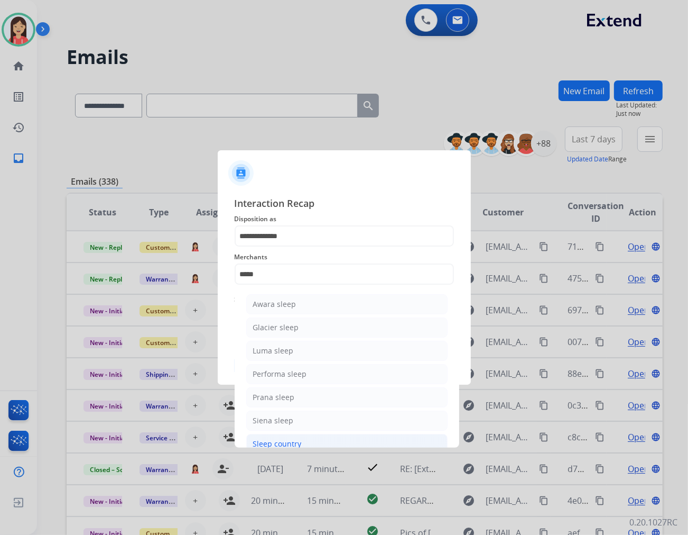
click at [282, 440] on div "Sleep country" at bounding box center [277, 443] width 49 height 11
type input "**********"
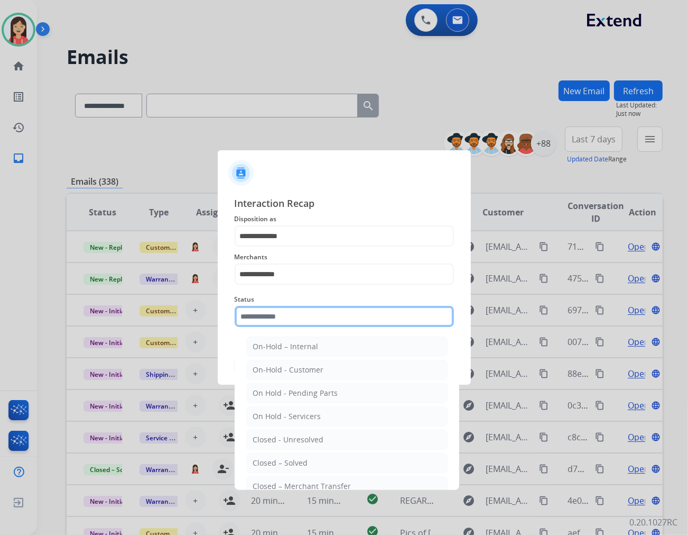
click at [320, 314] on input "text" at bounding box center [344, 316] width 219 height 21
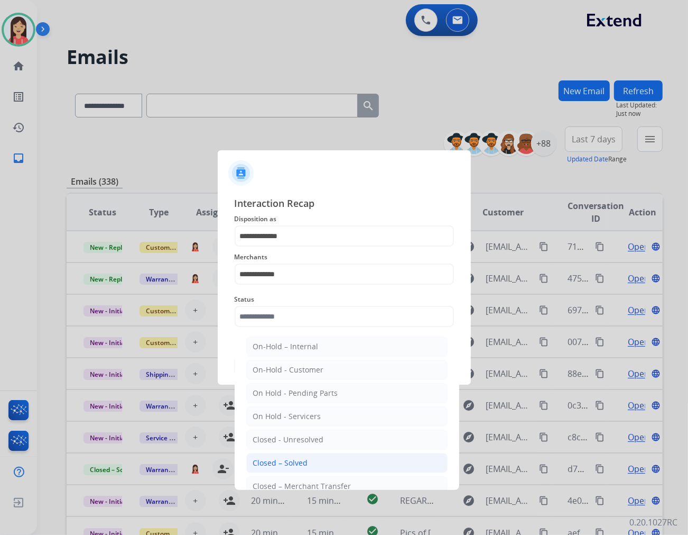
click at [305, 456] on li "Closed – Solved" at bounding box center [346, 463] width 201 height 20
type input "**********"
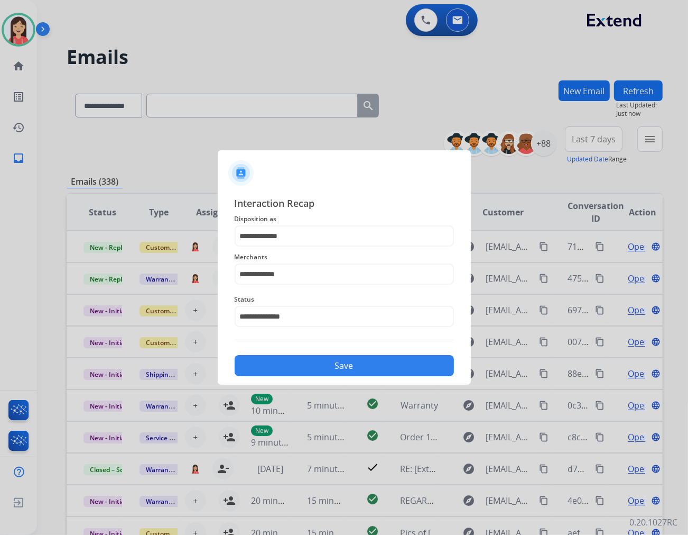
click at [346, 362] on button "Save" at bounding box center [344, 365] width 219 height 21
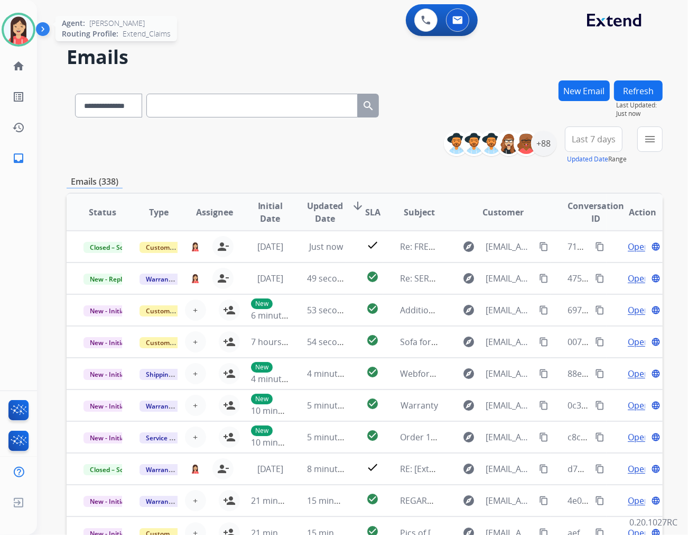
click at [17, 38] on img at bounding box center [19, 30] width 30 height 30
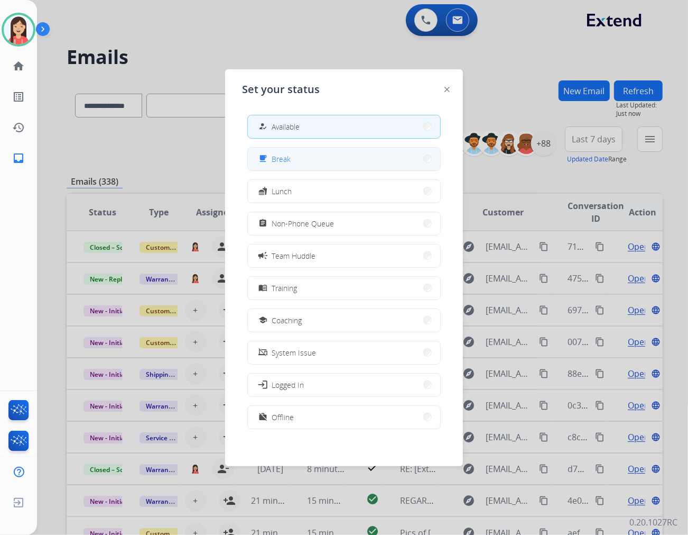
click at [272, 150] on button "free_breakfast Break" at bounding box center [344, 159] width 192 height 23
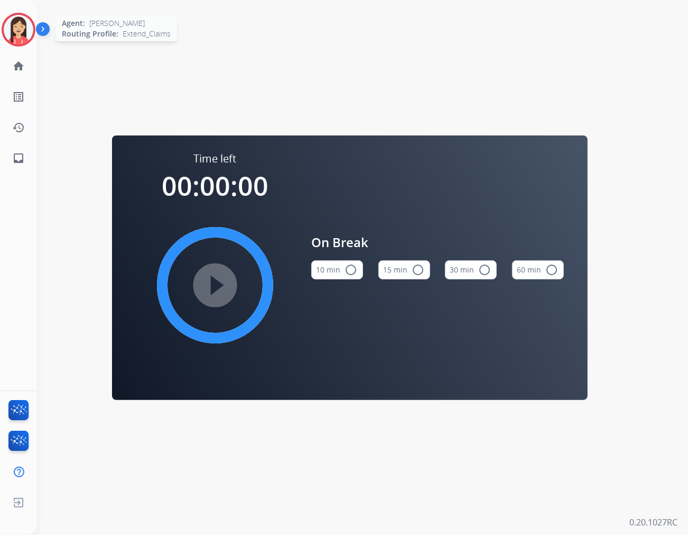
click at [30, 41] on div at bounding box center [19, 30] width 34 height 34
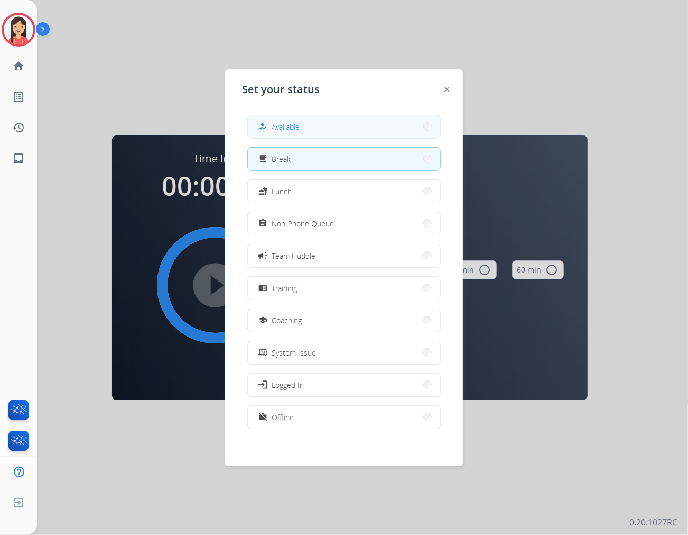
click at [354, 123] on button "how_to_reg Available" at bounding box center [344, 126] width 192 height 23
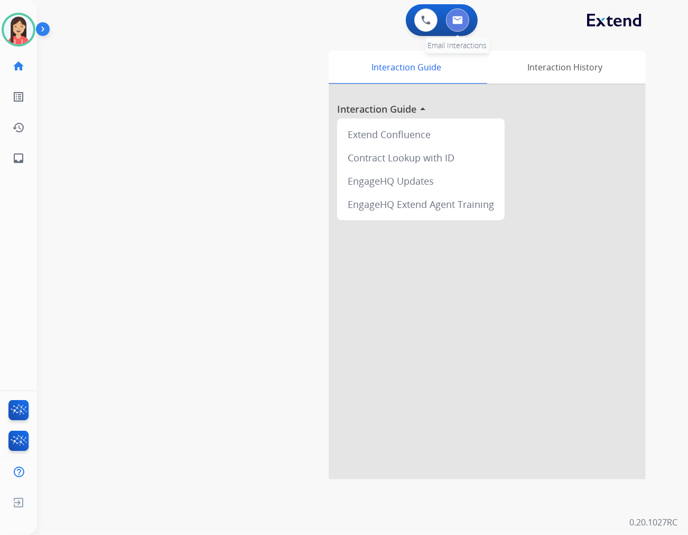
click at [460, 16] on img at bounding box center [458, 20] width 11 height 8
select select "**********"
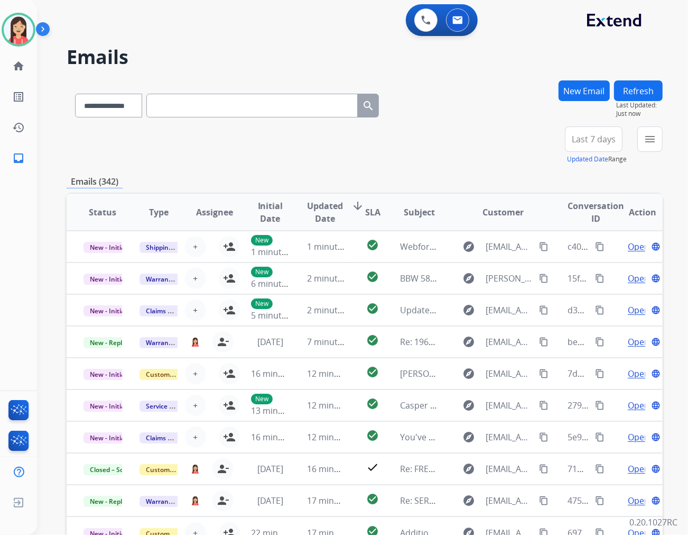
click at [345, 175] on div "Emails (342)" at bounding box center [365, 181] width 596 height 13
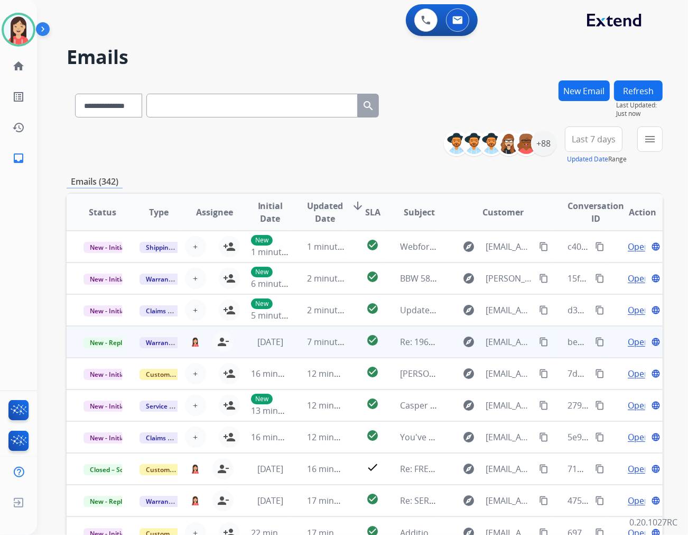
click at [295, 348] on td "7 minutes ago" at bounding box center [318, 342] width 56 height 32
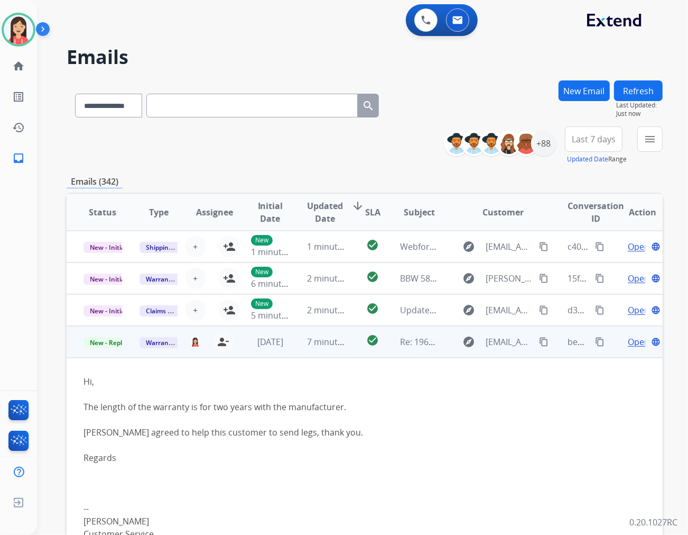
scroll to position [95, 0]
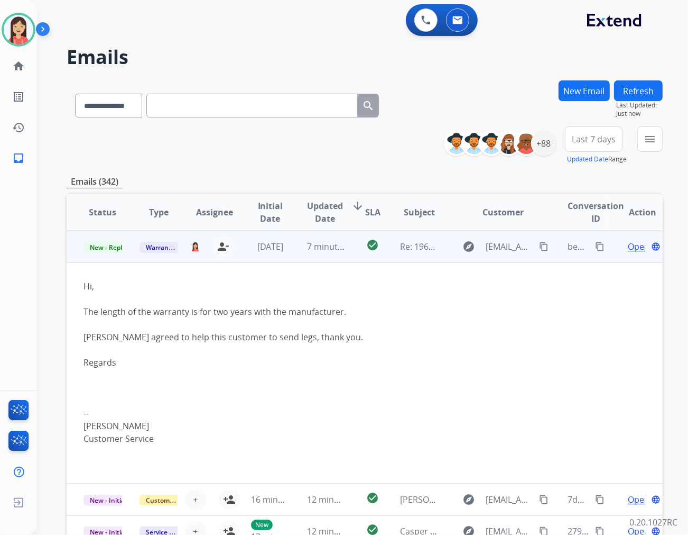
click at [628, 244] on span "Open" at bounding box center [639, 246] width 22 height 13
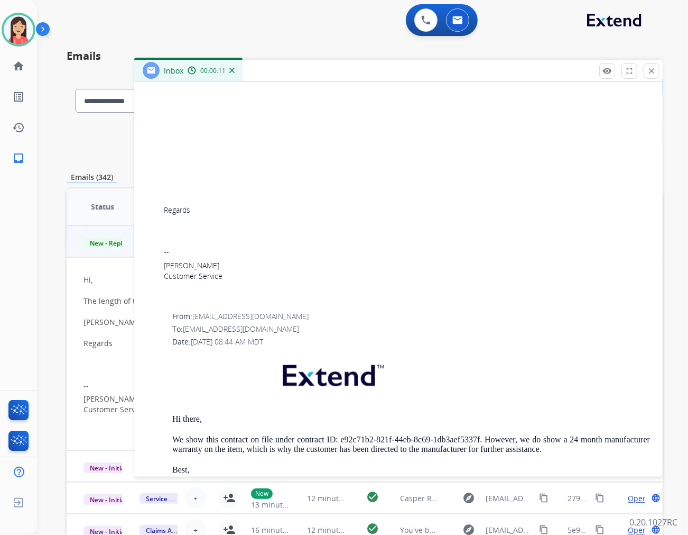
scroll to position [998, 0]
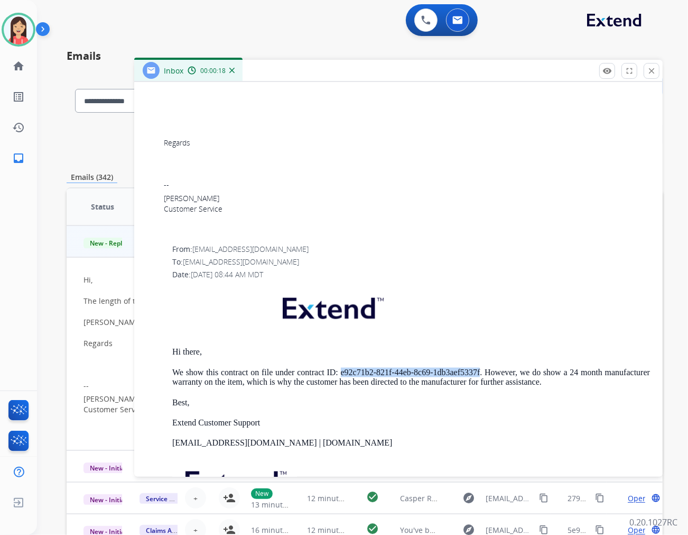
drag, startPoint x: 363, startPoint y: 367, endPoint x: 501, endPoint y: 370, distance: 138.0
click at [501, 370] on p "We show this contract on file under contract ID: e92c71b2-821f-44eb-8c69-1db3ae…" at bounding box center [411, 377] width 478 height 20
copy p "e92c71b2-821f-44eb-8c69-1db3aef5337f"
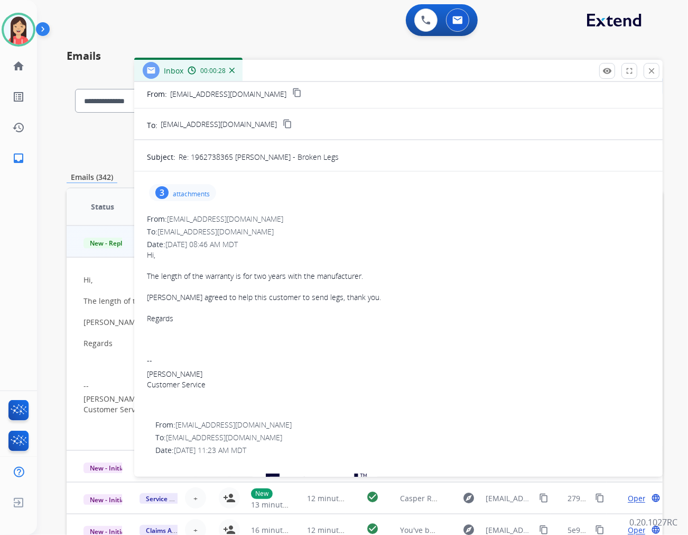
scroll to position [0, 0]
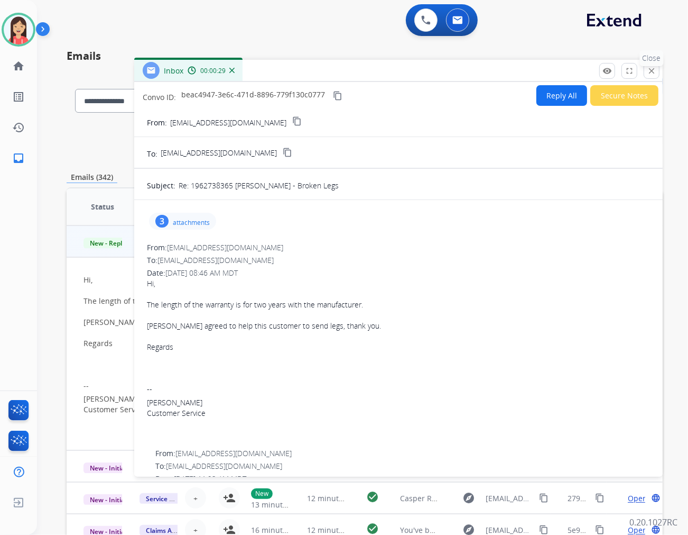
click at [653, 67] on mat-icon "close" at bounding box center [652, 71] width 10 height 10
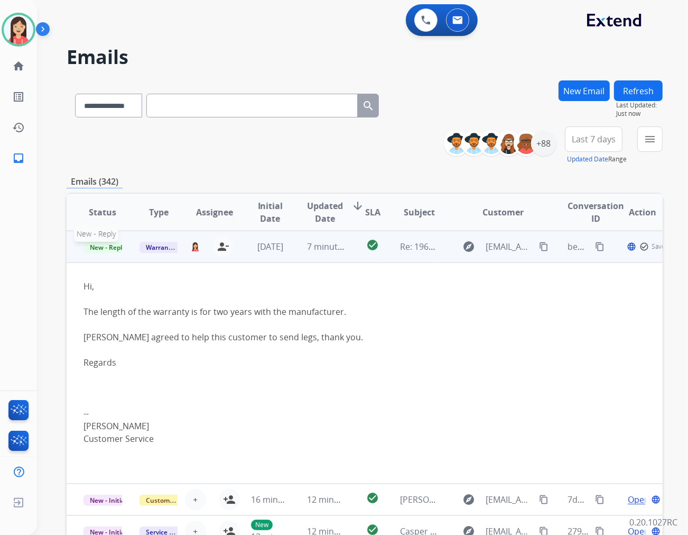
click at [113, 247] on span "New - Reply" at bounding box center [108, 247] width 48 height 11
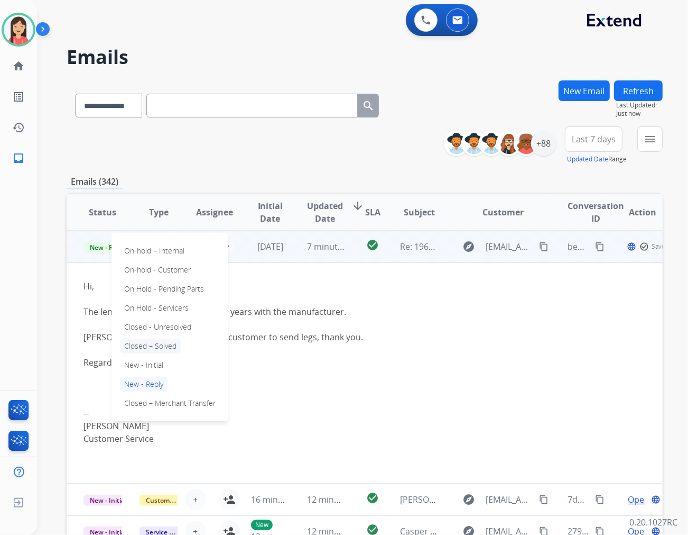
click at [149, 346] on p "Closed – Solved" at bounding box center [150, 345] width 61 height 15
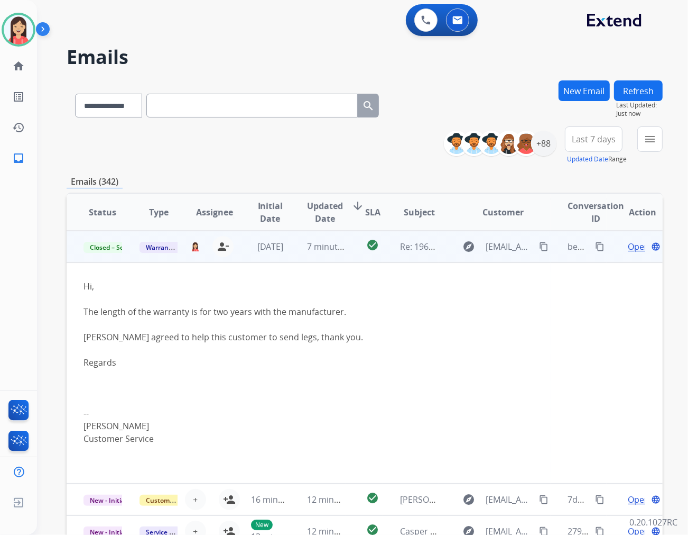
click at [298, 257] on td "7 minutes ago" at bounding box center [318, 247] width 56 height 32
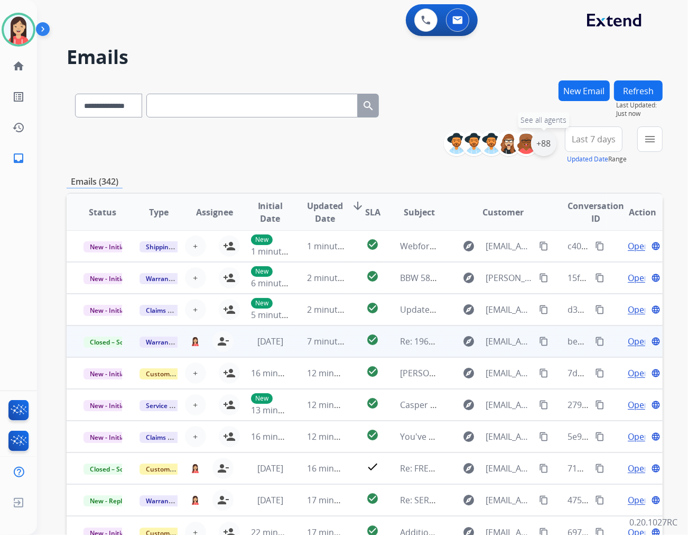
click at [543, 143] on div "+88" at bounding box center [543, 143] width 25 height 25
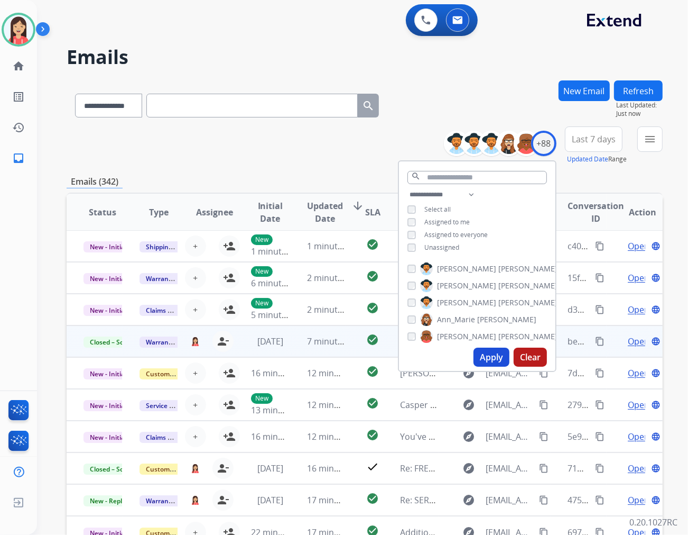
click at [430, 246] on span "Unassigned" at bounding box center [442, 247] width 35 height 9
click at [492, 351] on button "Apply" at bounding box center [492, 356] width 36 height 19
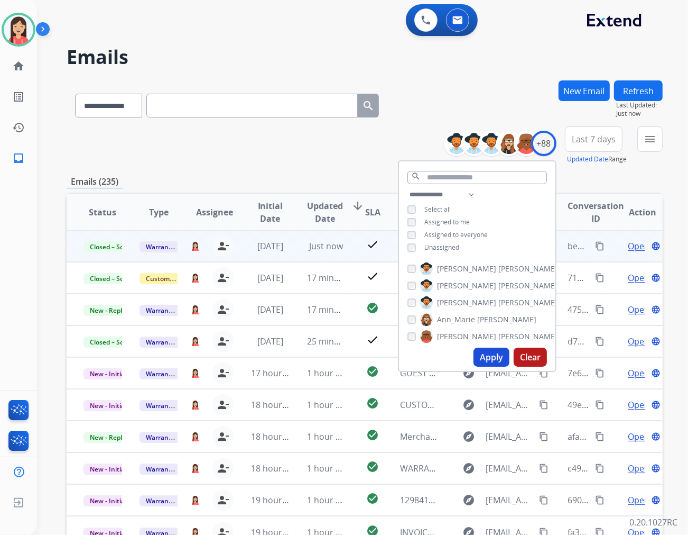
click at [592, 141] on span "Last 7 days" at bounding box center [594, 139] width 44 height 4
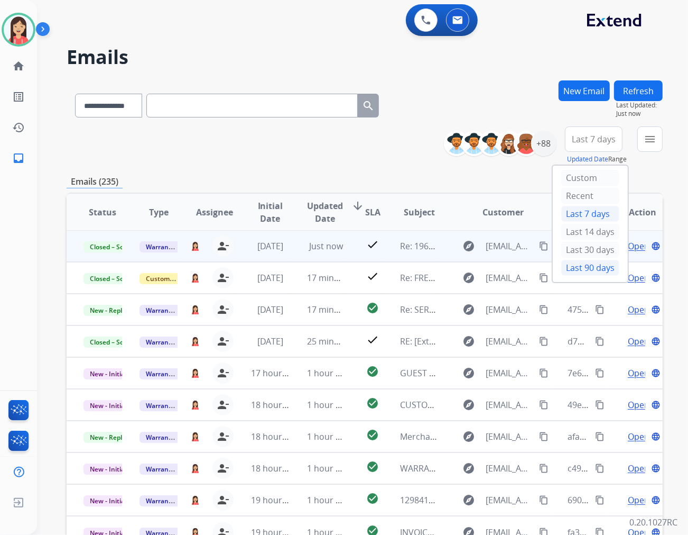
click at [575, 268] on div "Last 90 days" at bounding box center [591, 268] width 58 height 16
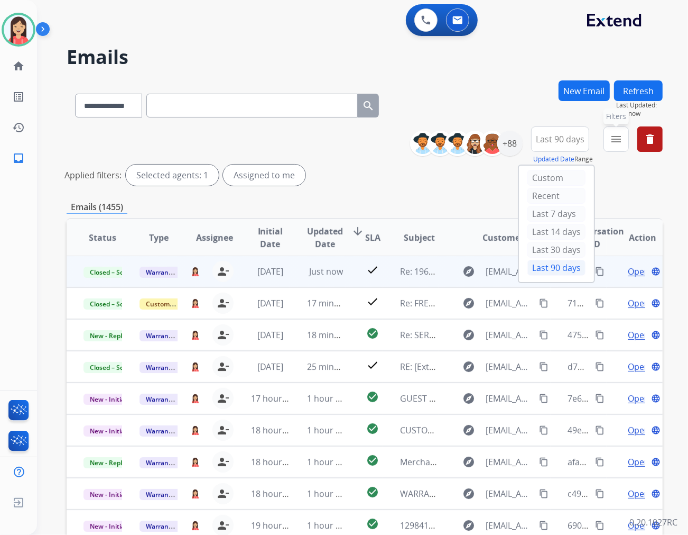
click at [615, 139] on mat-icon "menu" at bounding box center [616, 139] width 13 height 13
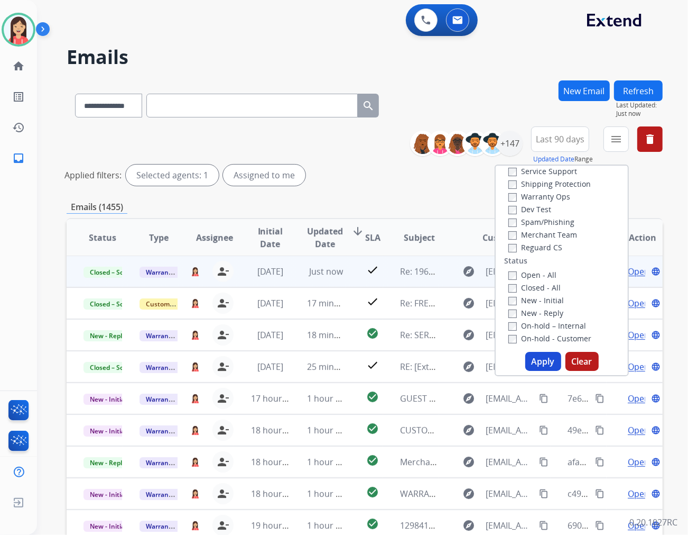
scroll to position [59, 0]
click at [539, 355] on button "Apply" at bounding box center [544, 361] width 36 height 19
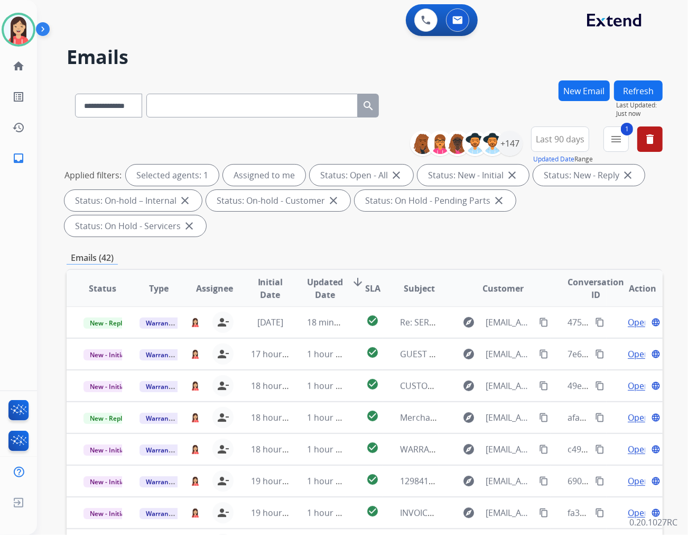
click at [316, 275] on span "Updated Date" at bounding box center [325, 287] width 36 height 25
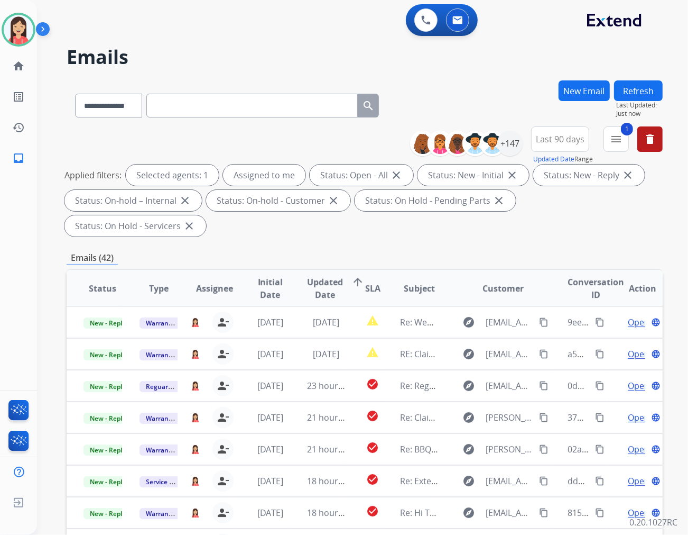
click at [393, 251] on div "Emails (42)" at bounding box center [365, 257] width 596 height 13
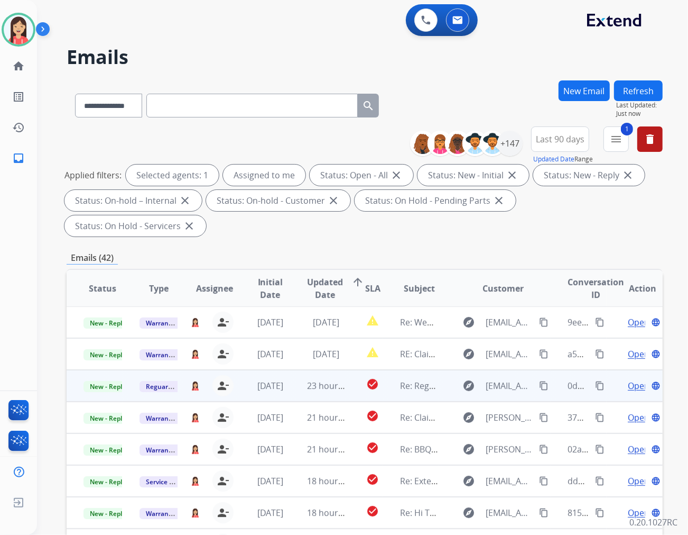
scroll to position [0, 0]
click at [290, 370] on td "23 hours ago" at bounding box center [318, 386] width 56 height 32
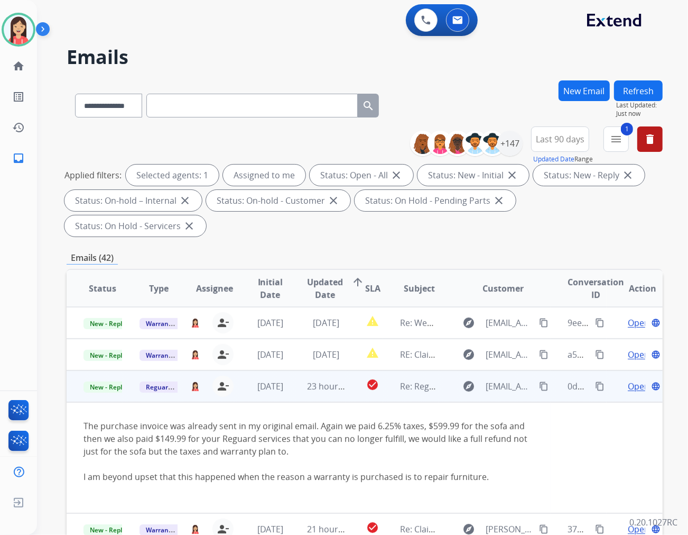
scroll to position [63, 0]
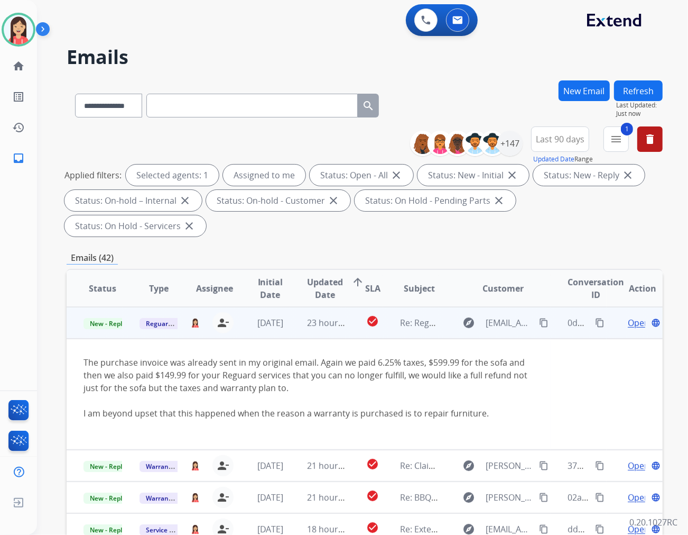
click at [628, 316] on span "Open" at bounding box center [639, 322] width 22 height 13
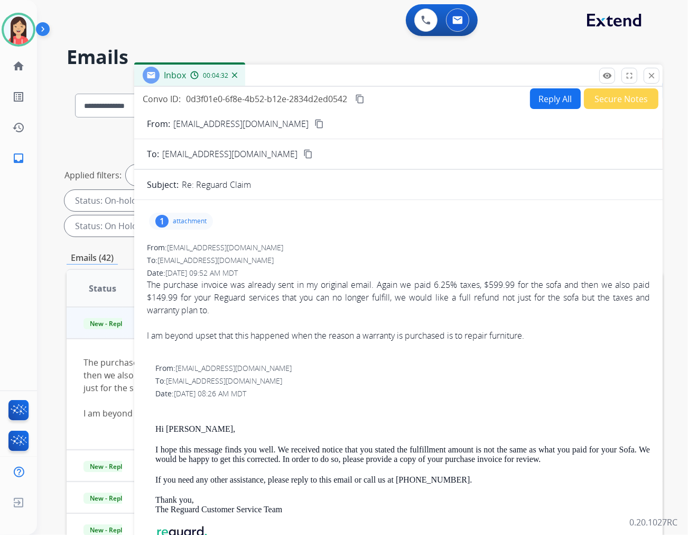
scroll to position [0, 0]
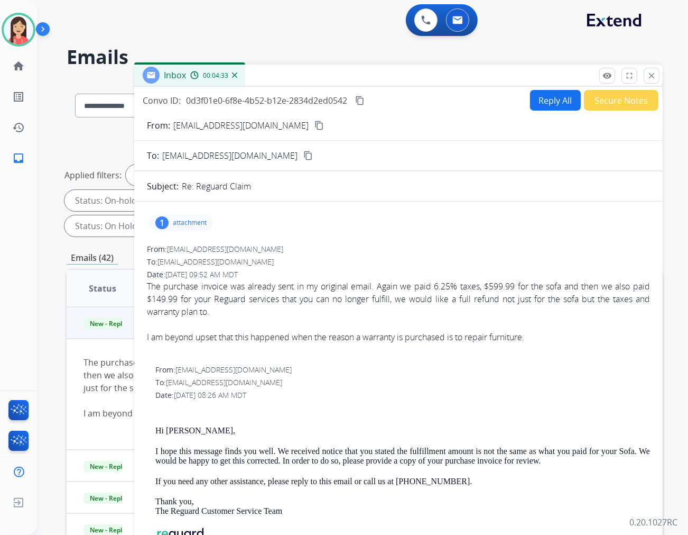
click at [224, 124] on p "[EMAIL_ADDRESS][DOMAIN_NAME]" at bounding box center [240, 125] width 135 height 13
copy p "From:"
click at [192, 224] on p "attachment" at bounding box center [190, 222] width 34 height 8
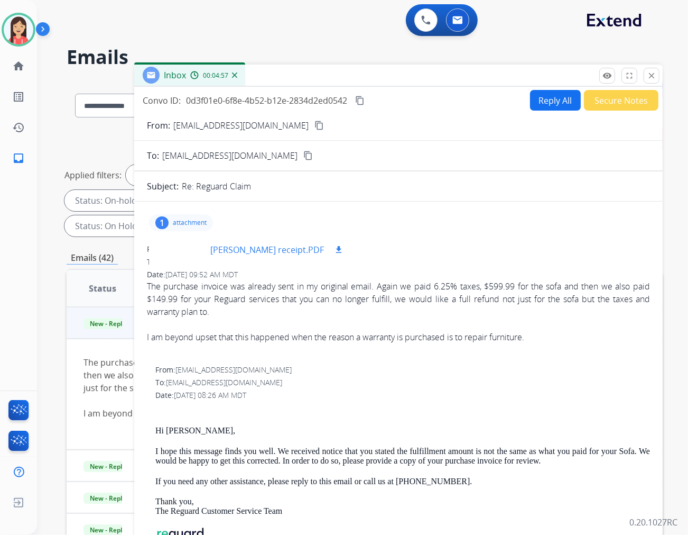
click at [338, 253] on mat-icon "download" at bounding box center [339, 250] width 10 height 10
click at [647, 78] on mat-icon "close" at bounding box center [652, 76] width 10 height 10
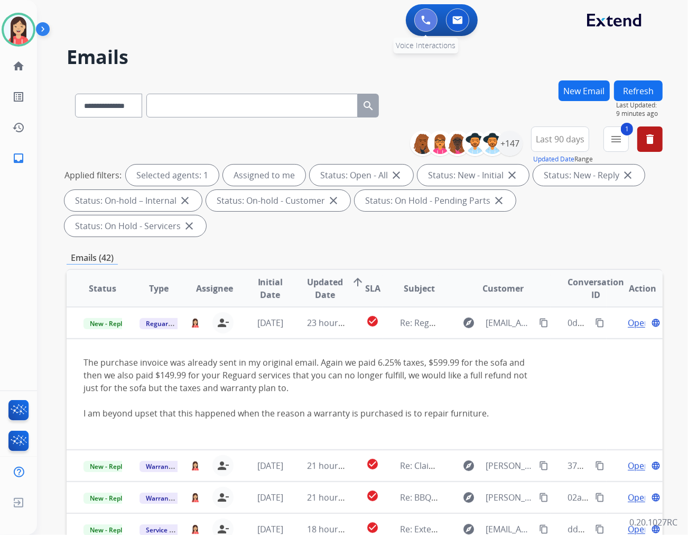
click at [427, 19] on img at bounding box center [426, 20] width 10 height 10
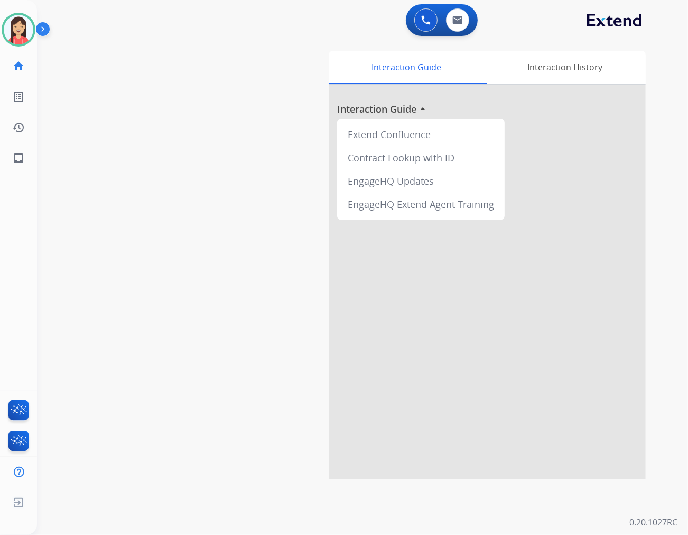
click at [425, 33] on div "0 Voice Interactions 0 Email Interactions" at bounding box center [442, 20] width 72 height 32
click at [427, 23] on img at bounding box center [426, 20] width 10 height 10
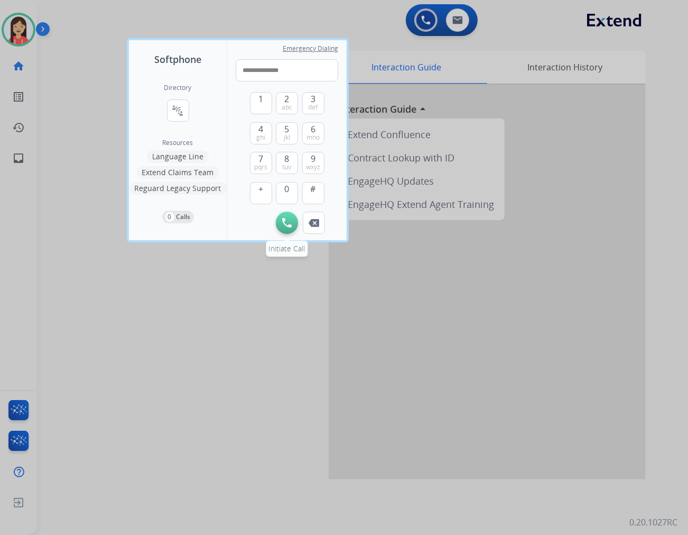
type input "**********"
click at [279, 217] on button "Initiate Call" at bounding box center [287, 222] width 22 height 22
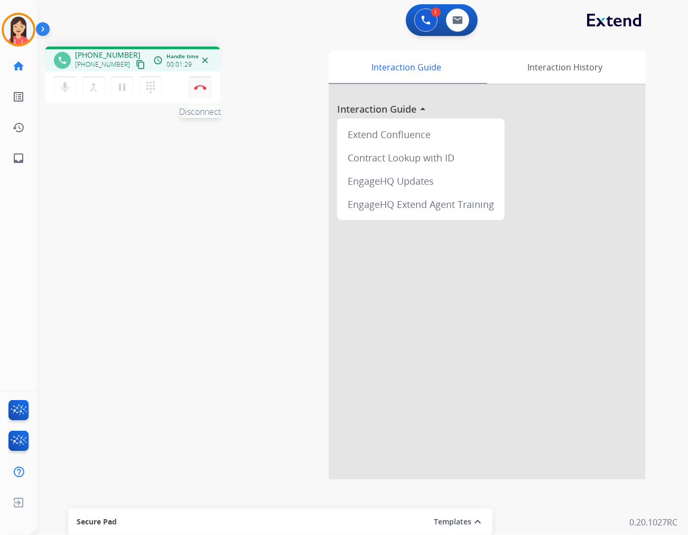
click at [204, 85] on img at bounding box center [200, 87] width 13 height 5
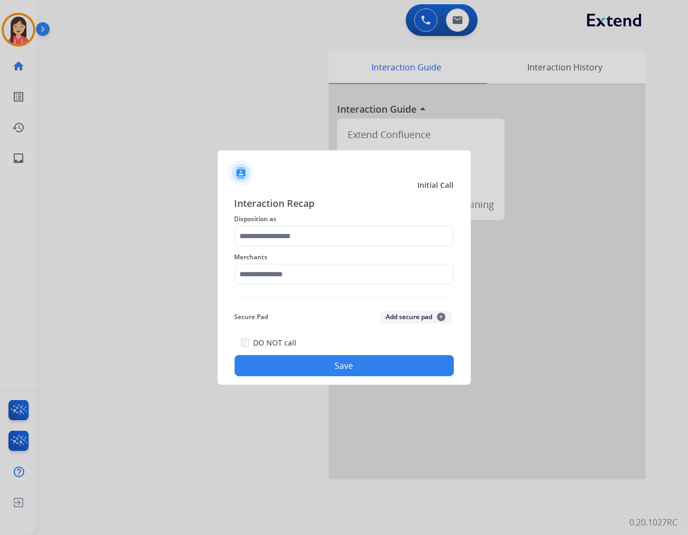
click at [299, 220] on span "Disposition as" at bounding box center [344, 219] width 219 height 13
click at [302, 233] on input "text" at bounding box center [344, 235] width 219 height 21
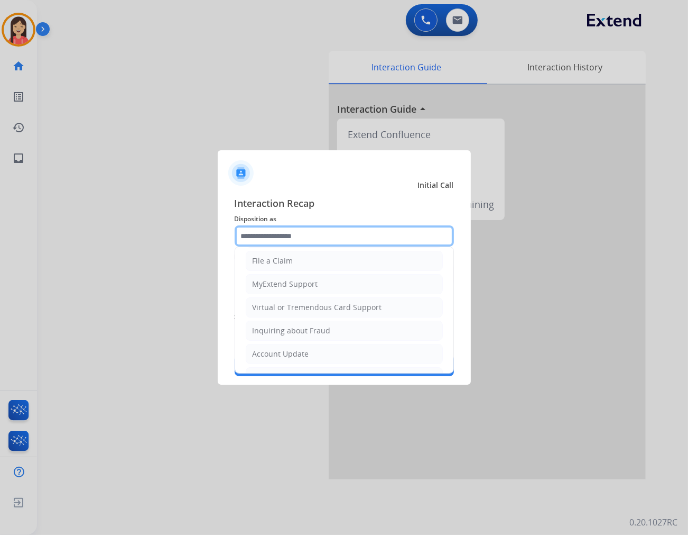
scroll to position [117, 0]
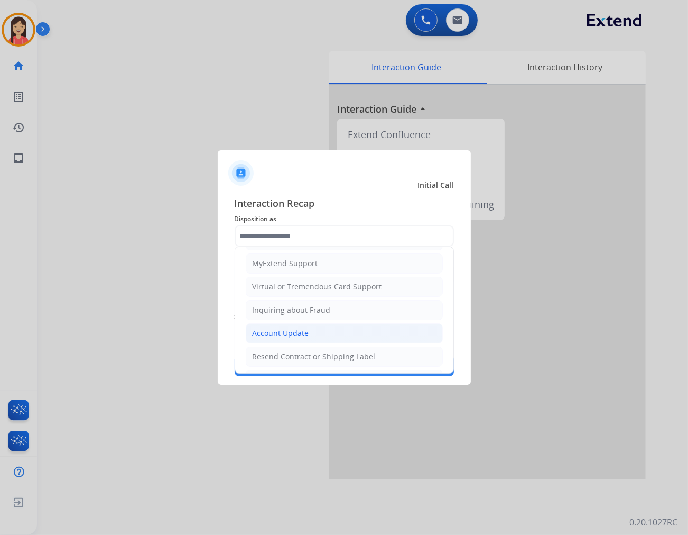
click at [282, 332] on div "Account Update" at bounding box center [281, 333] width 57 height 11
type input "**********"
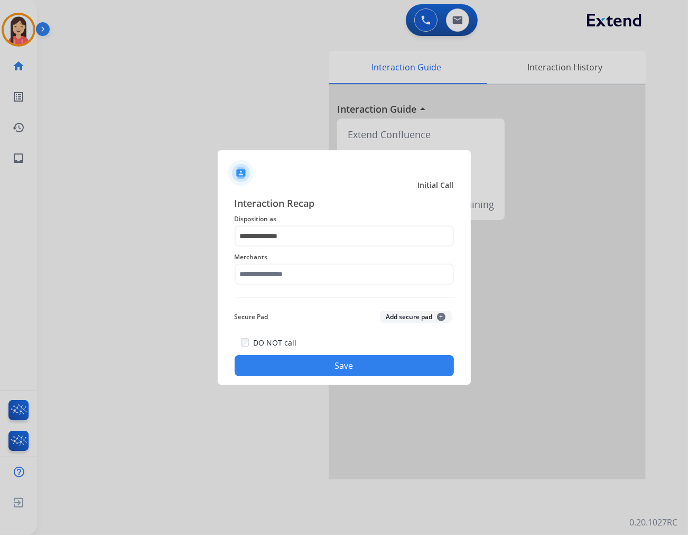
click at [294, 291] on div "**********" at bounding box center [344, 286] width 219 height 180
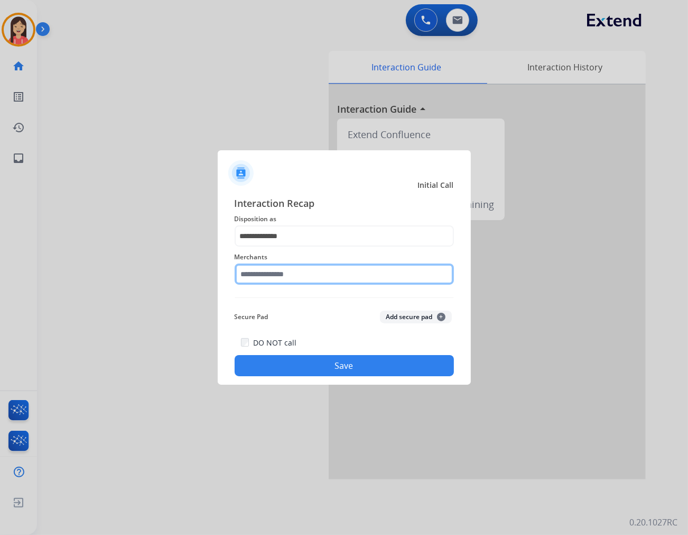
click at [303, 272] on input "text" at bounding box center [344, 273] width 219 height 21
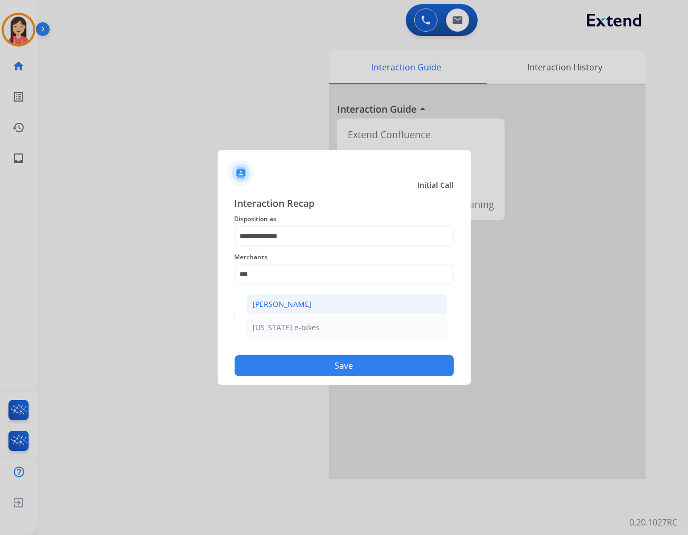
click at [304, 302] on div "[PERSON_NAME]" at bounding box center [282, 304] width 59 height 11
type input "**********"
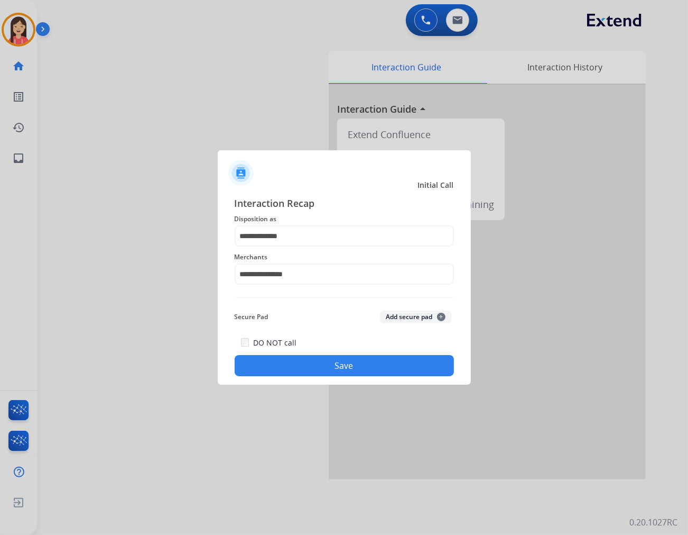
click at [319, 361] on button "Save" at bounding box center [344, 365] width 219 height 21
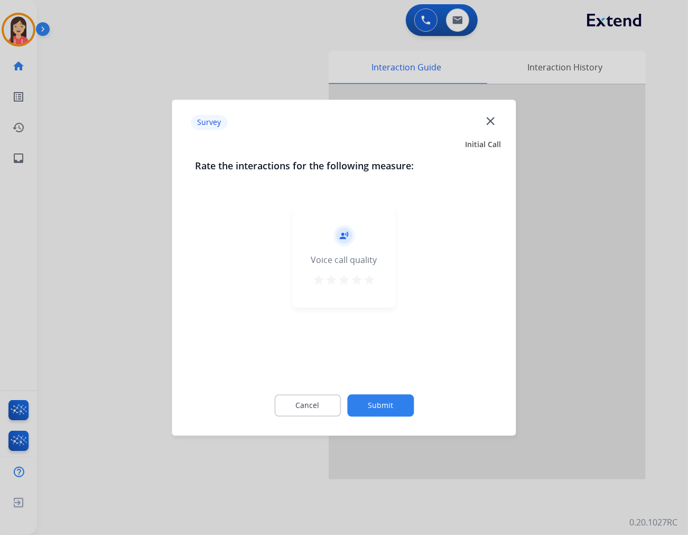
click at [374, 279] on mat-icon "star" at bounding box center [369, 279] width 13 height 13
click at [395, 409] on button "Submit" at bounding box center [380, 405] width 67 height 22
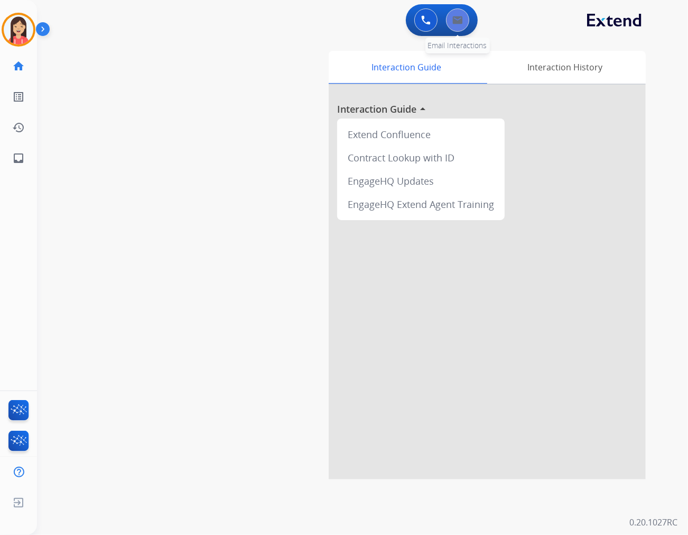
click at [461, 19] on img at bounding box center [458, 20] width 11 height 8
select select "**********"
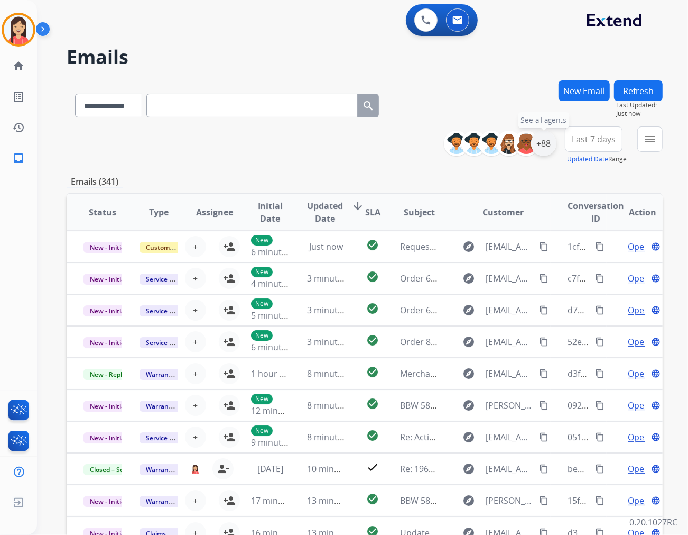
click at [547, 143] on div "+88" at bounding box center [543, 143] width 25 height 25
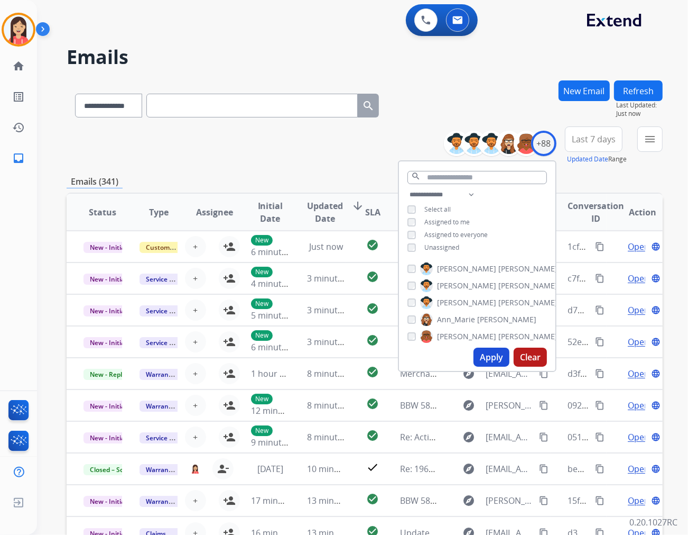
click at [428, 243] on span "Unassigned" at bounding box center [442, 247] width 35 height 9
click at [492, 358] on button "Apply" at bounding box center [492, 356] width 36 height 19
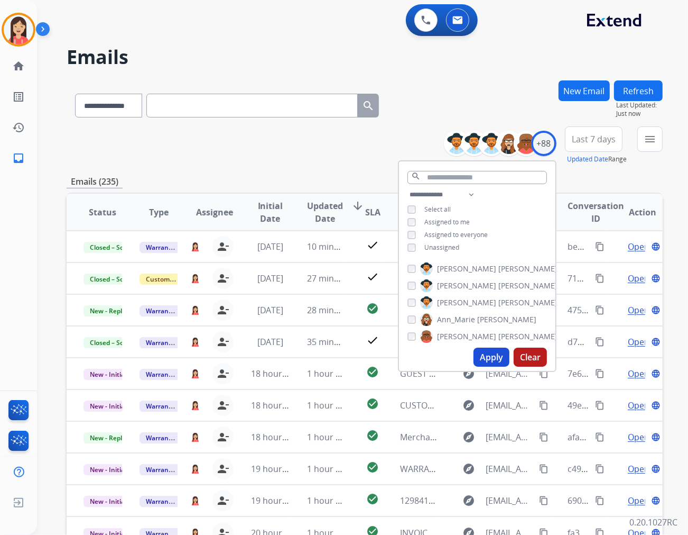
click at [595, 139] on span "Last 7 days" at bounding box center [594, 139] width 44 height 4
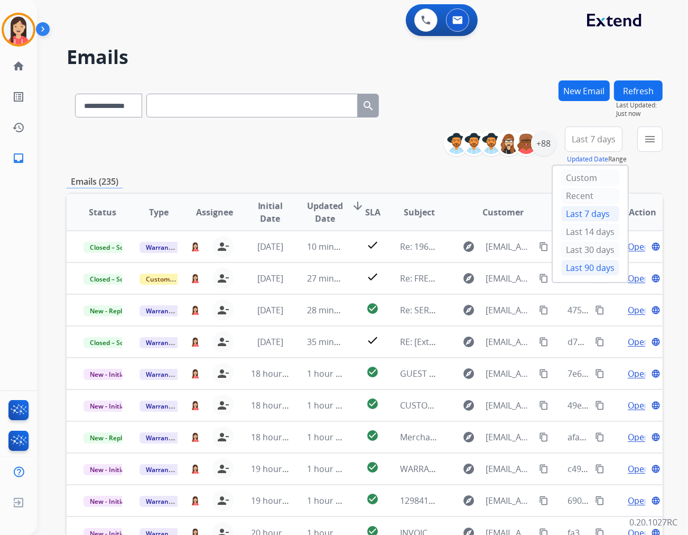
click at [571, 267] on div "Last 90 days" at bounding box center [591, 268] width 58 height 16
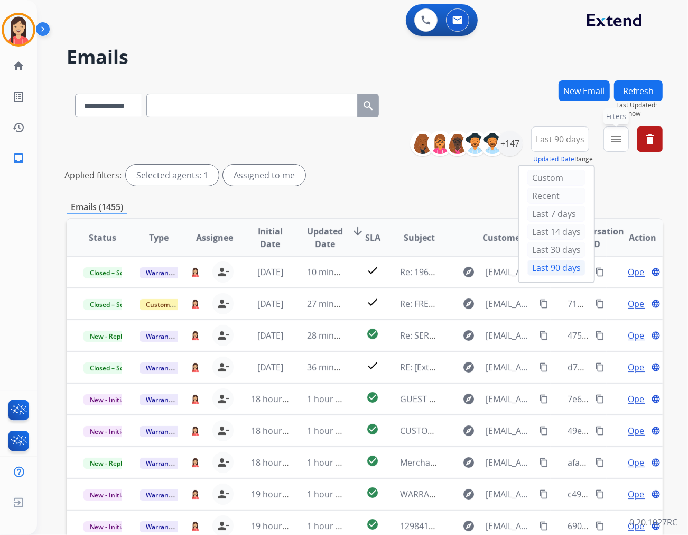
click at [620, 139] on mat-icon "menu" at bounding box center [616, 139] width 13 height 13
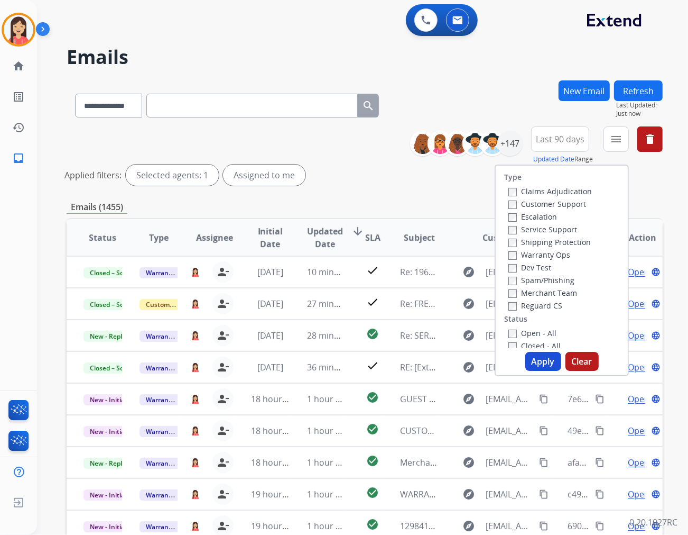
click at [511, 332] on label "Open - All" at bounding box center [533, 333] width 48 height 10
click at [540, 364] on button "Apply" at bounding box center [544, 361] width 36 height 19
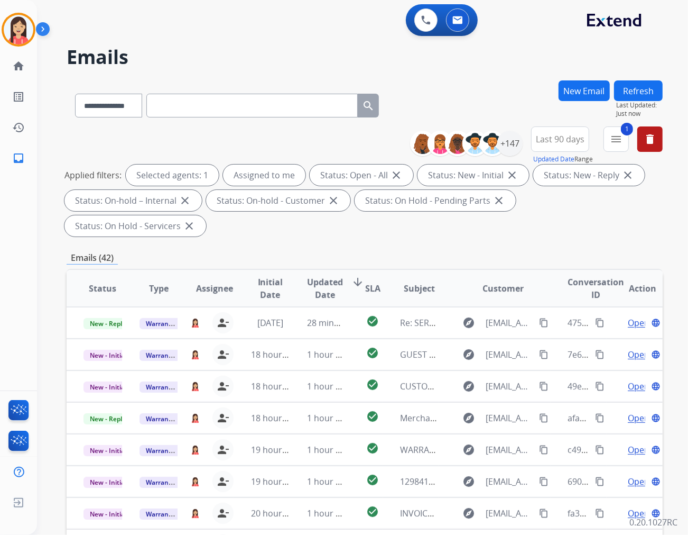
click at [319, 275] on span "Updated Date" at bounding box center [325, 287] width 36 height 25
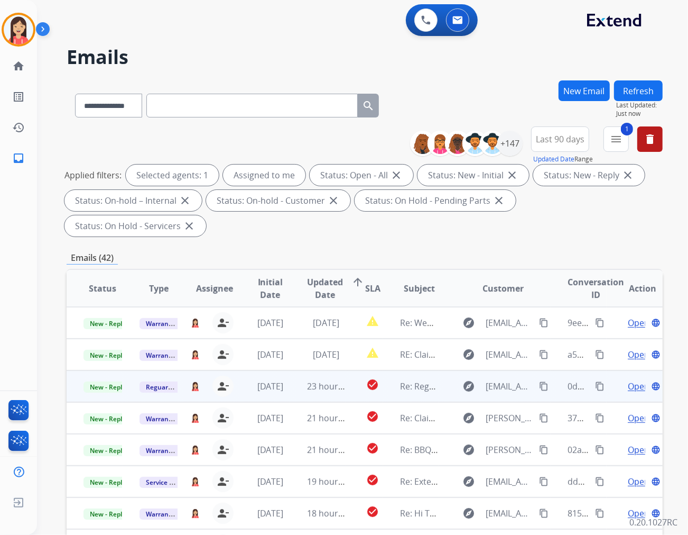
click at [296, 370] on td "23 hours ago" at bounding box center [318, 386] width 56 height 32
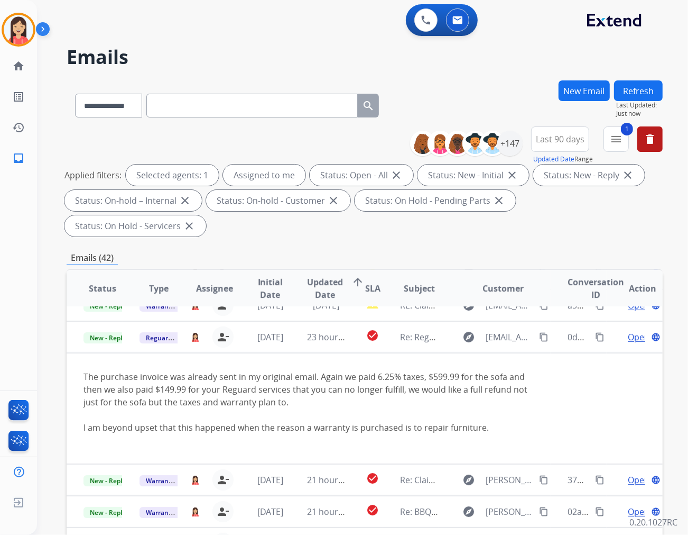
scroll to position [63, 0]
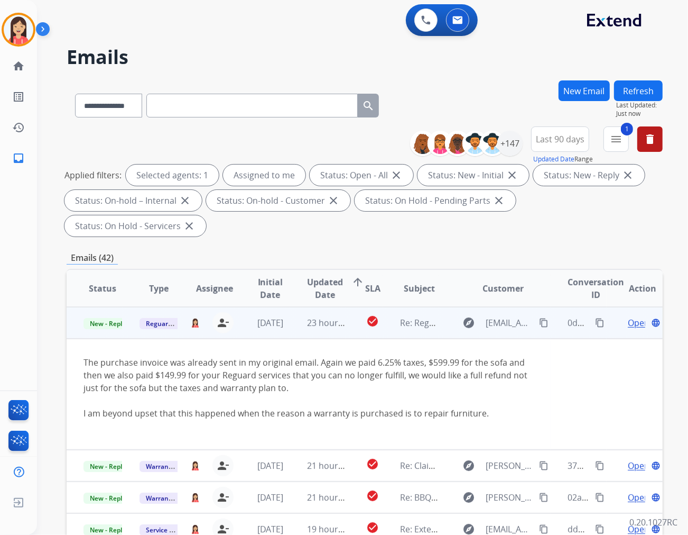
click at [628, 316] on span "Open" at bounding box center [639, 322] width 22 height 13
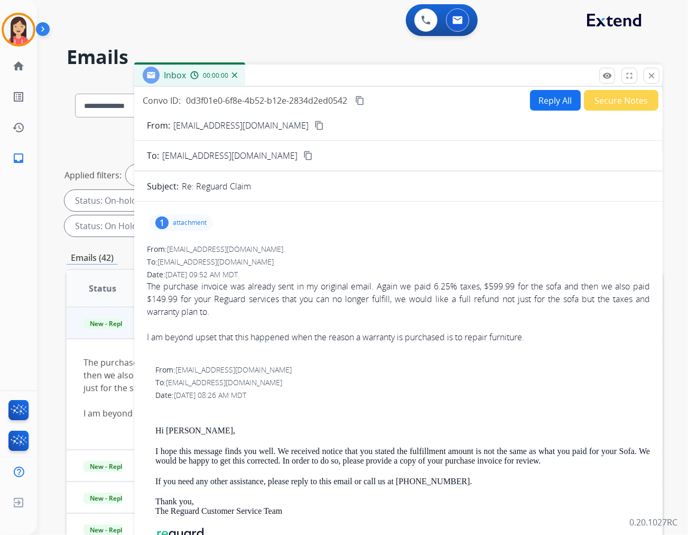
click at [541, 99] on button "Reply All" at bounding box center [555, 100] width 51 height 21
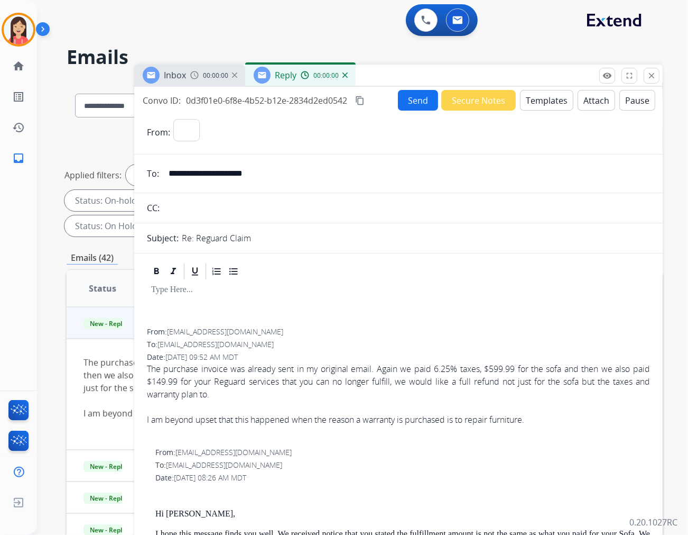
select select "**********"
click at [541, 99] on button "Templates" at bounding box center [546, 100] width 53 height 21
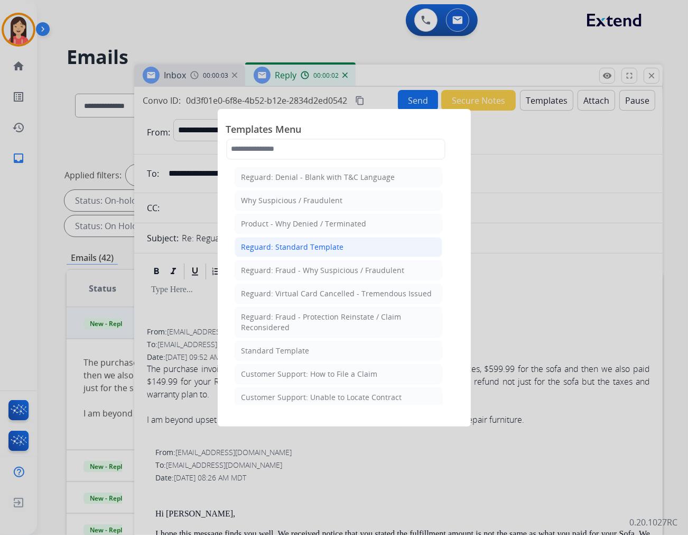
click at [289, 245] on div "Reguard: Standard Template" at bounding box center [293, 247] width 103 height 11
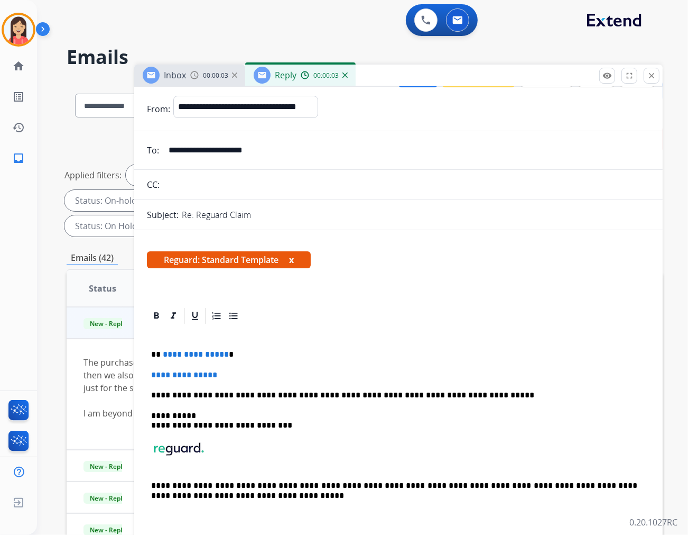
scroll to position [59, 0]
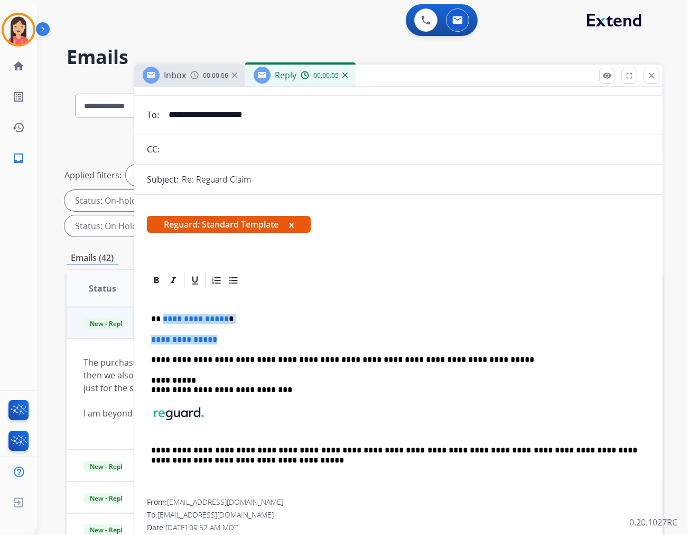
drag, startPoint x: 161, startPoint y: 316, endPoint x: 261, endPoint y: 336, distance: 102.6
click at [261, 336] on div "**********" at bounding box center [398, 394] width 503 height 209
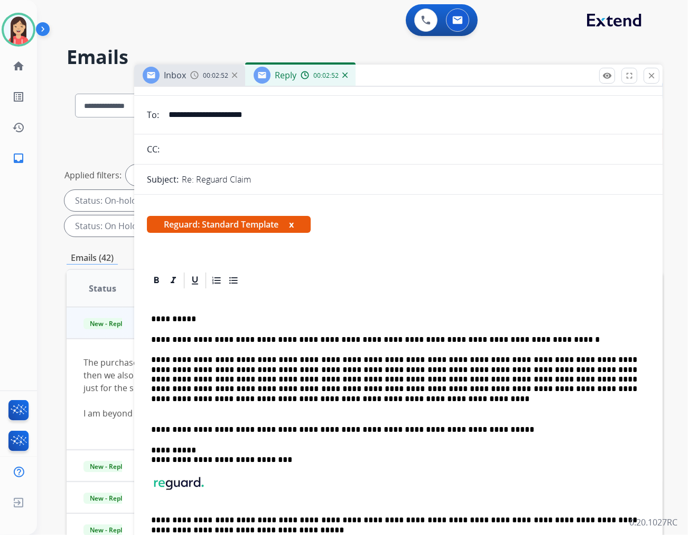
click at [151, 406] on p at bounding box center [398, 409] width 495 height 10
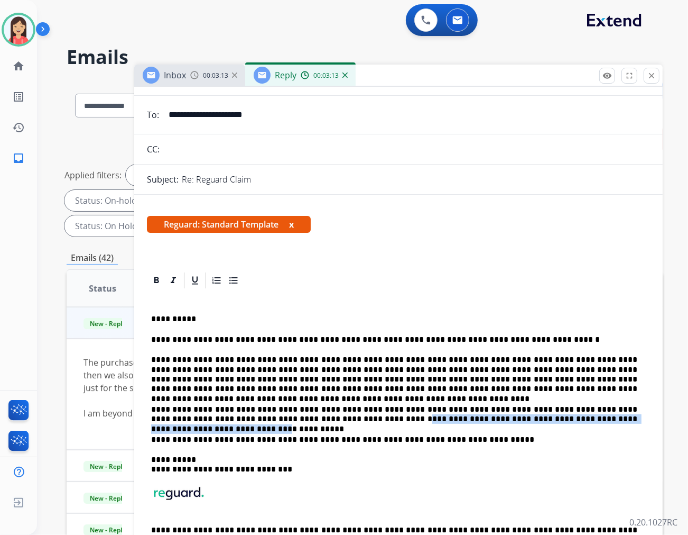
drag, startPoint x: 254, startPoint y: 419, endPoint x: 533, endPoint y: 413, distance: 278.7
click at [533, 413] on p "**********" at bounding box center [394, 414] width 486 height 20
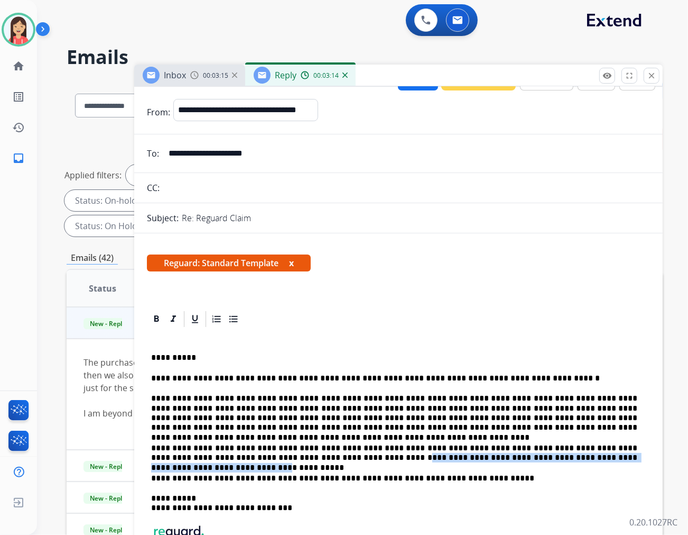
scroll to position [0, 0]
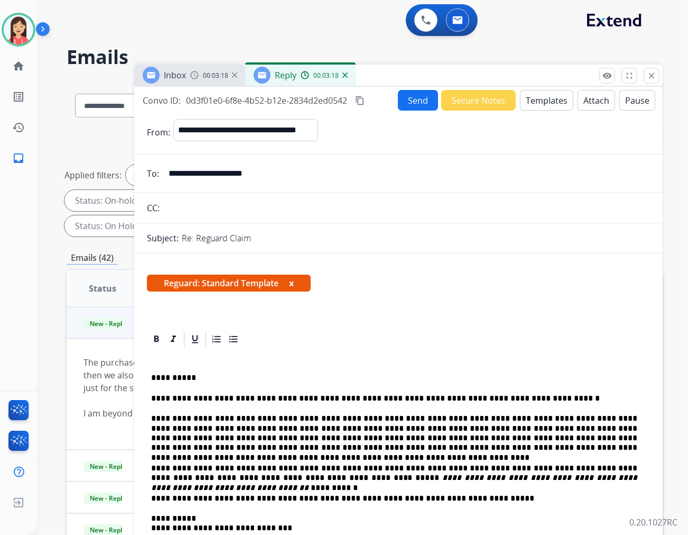
click at [316, 399] on p "**********" at bounding box center [394, 398] width 486 height 10
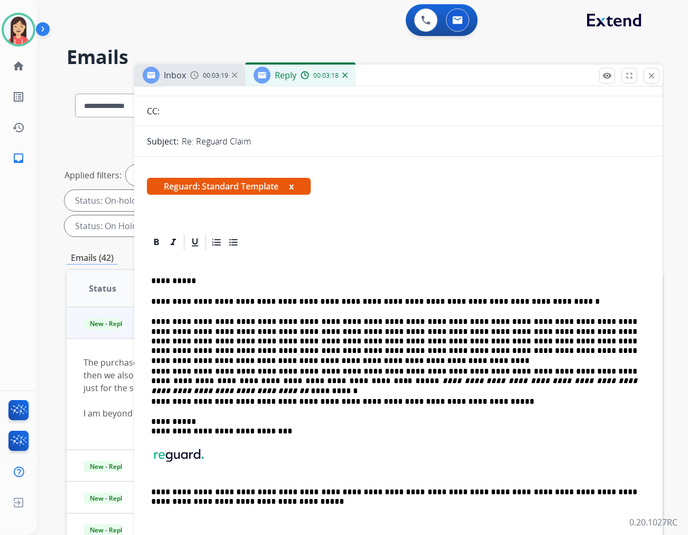
scroll to position [117, 0]
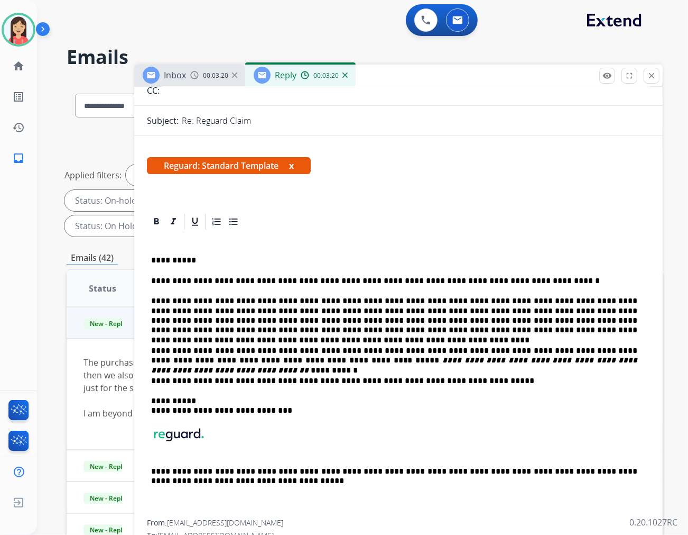
click at [591, 361] on p "**********" at bounding box center [394, 356] width 486 height 20
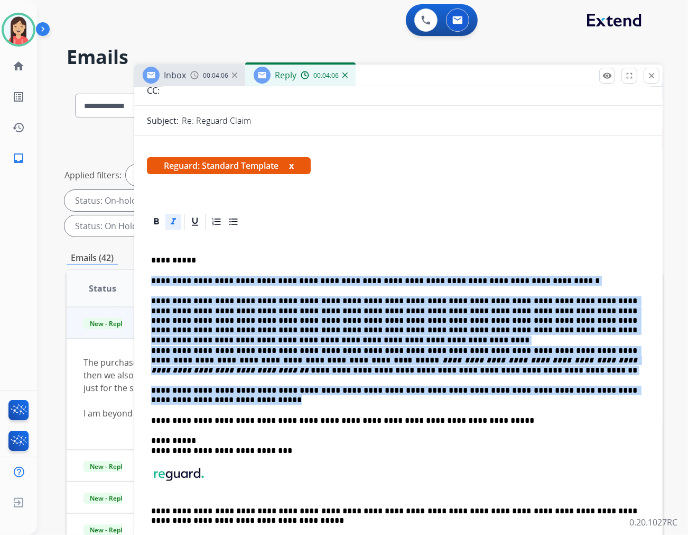
drag, startPoint x: 151, startPoint y: 279, endPoint x: 245, endPoint y: 402, distance: 154.6
click at [245, 402] on div "**********" at bounding box center [398, 395] width 503 height 328
copy div "**********"
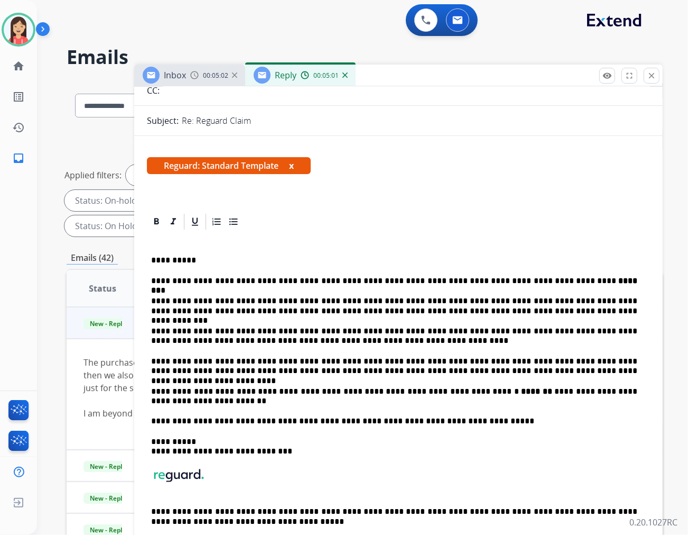
click at [323, 358] on p "**********" at bounding box center [394, 366] width 486 height 20
click at [385, 351] on div "**********" at bounding box center [398, 395] width 503 height 329
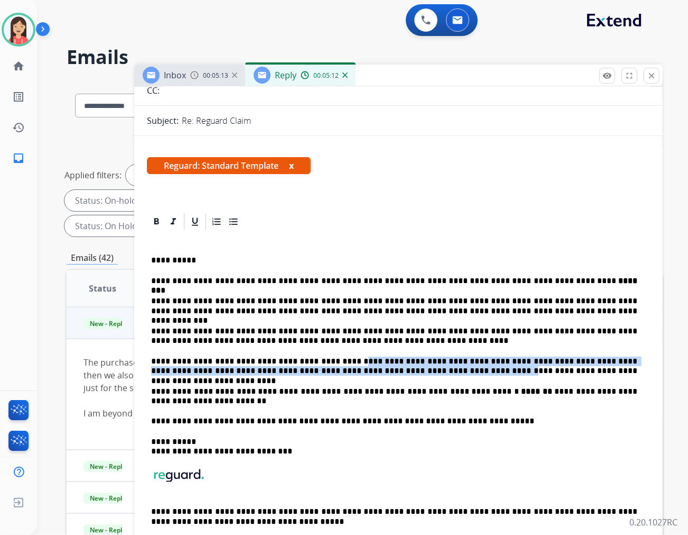
drag, startPoint x: 326, startPoint y: 362, endPoint x: 346, endPoint y: 369, distance: 21.2
click at [346, 369] on p "**********" at bounding box center [394, 366] width 486 height 20
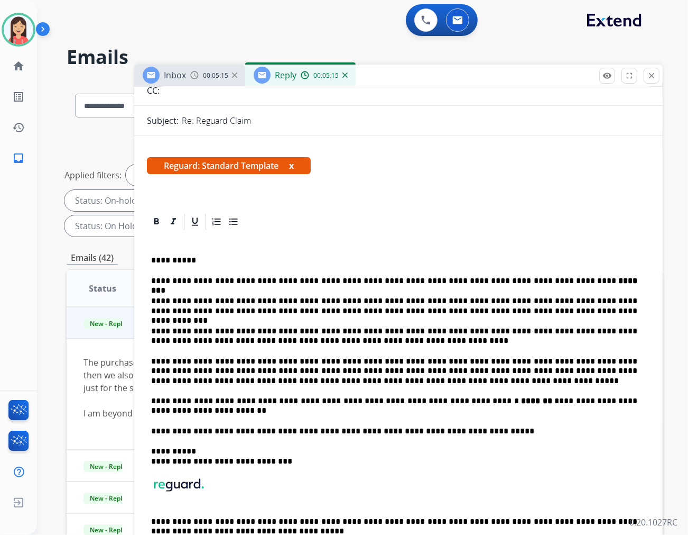
click at [326, 364] on p "**********" at bounding box center [394, 370] width 486 height 29
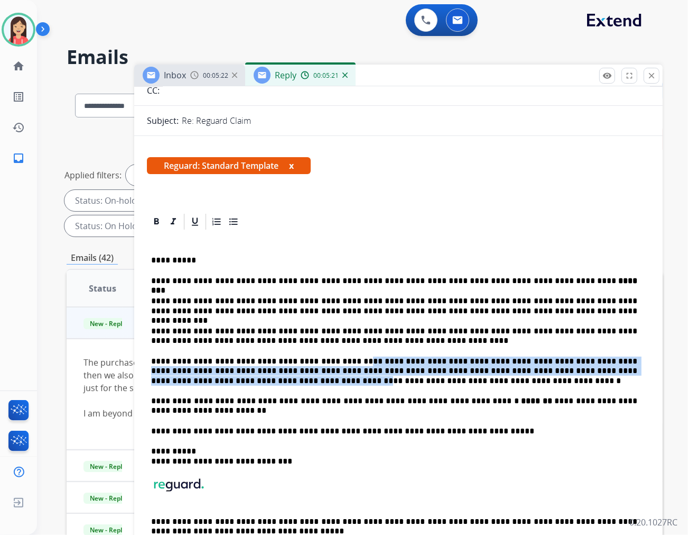
drag, startPoint x: 637, startPoint y: 371, endPoint x: 329, endPoint y: 362, distance: 307.8
click at [329, 362] on p "**********" at bounding box center [394, 370] width 486 height 29
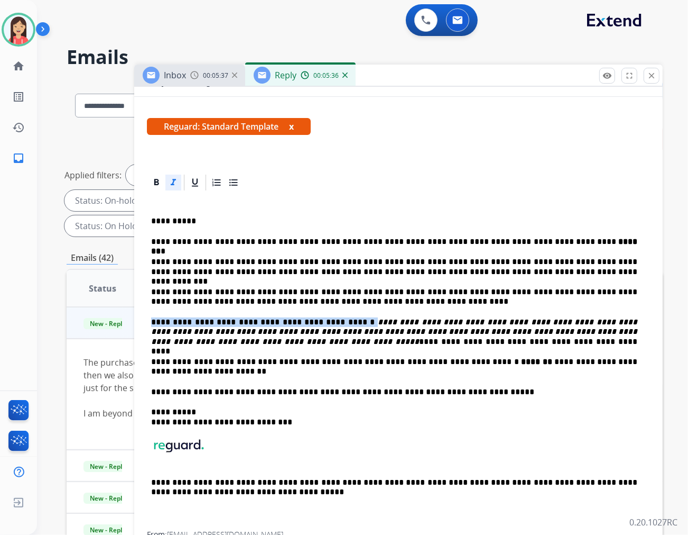
scroll to position [176, 0]
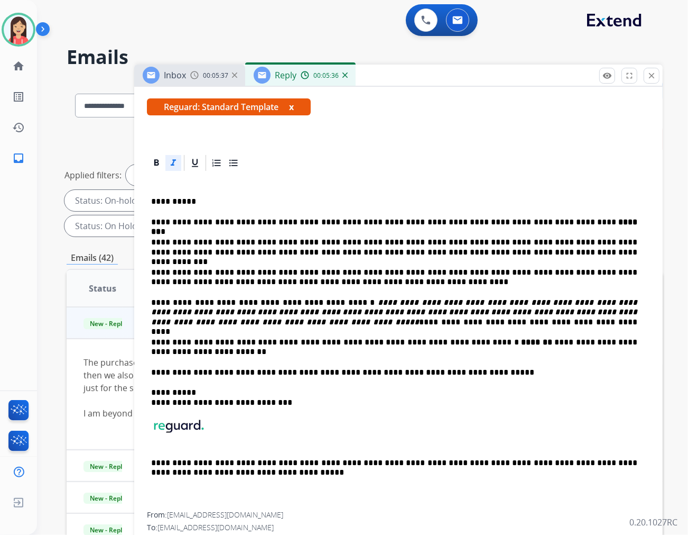
click at [296, 345] on p "**********" at bounding box center [394, 347] width 486 height 20
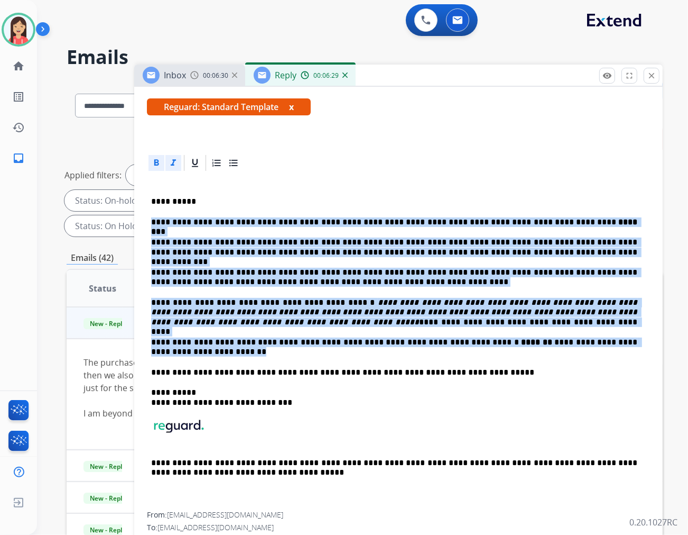
drag, startPoint x: 152, startPoint y: 223, endPoint x: 474, endPoint y: 351, distance: 347.0
click at [474, 351] on div "**********" at bounding box center [398, 341] width 503 height 339
copy div "**********"
click at [364, 261] on div "**********" at bounding box center [398, 341] width 503 height 339
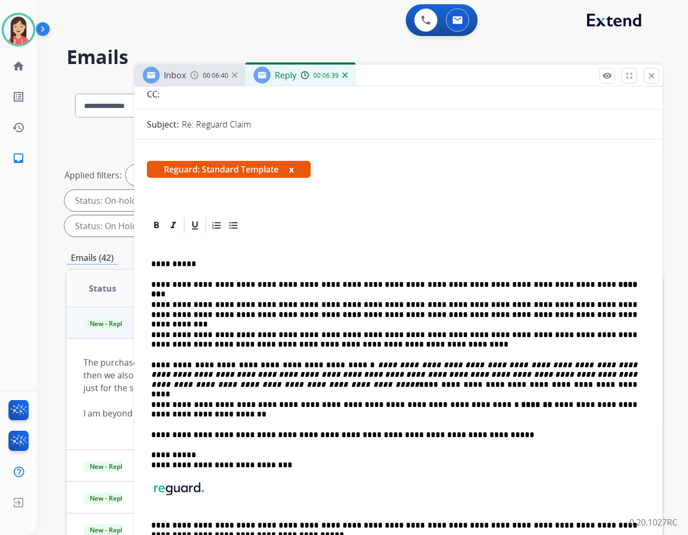
scroll to position [0, 0]
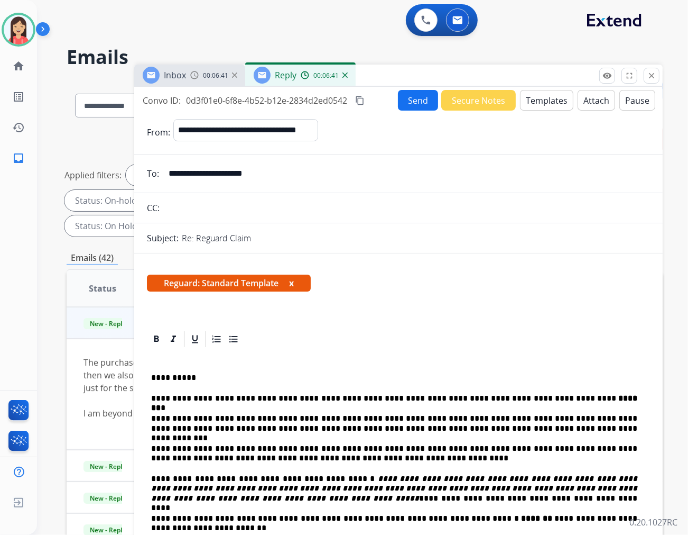
click at [413, 94] on button "Send" at bounding box center [418, 100] width 40 height 21
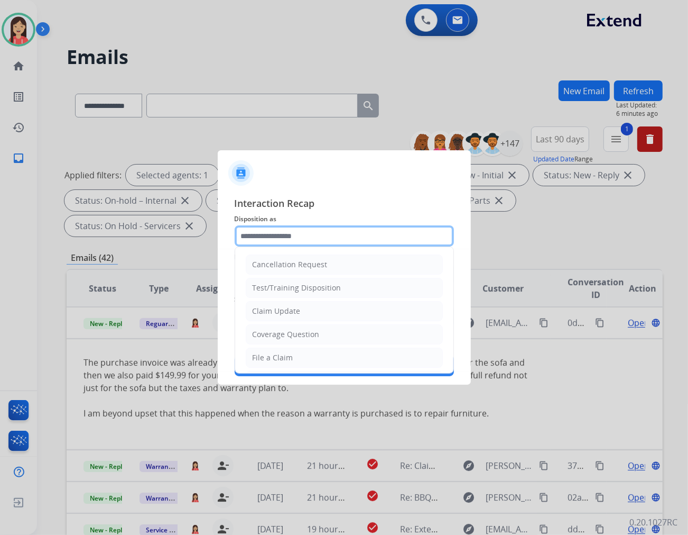
click at [332, 238] on input "text" at bounding box center [344, 235] width 219 height 21
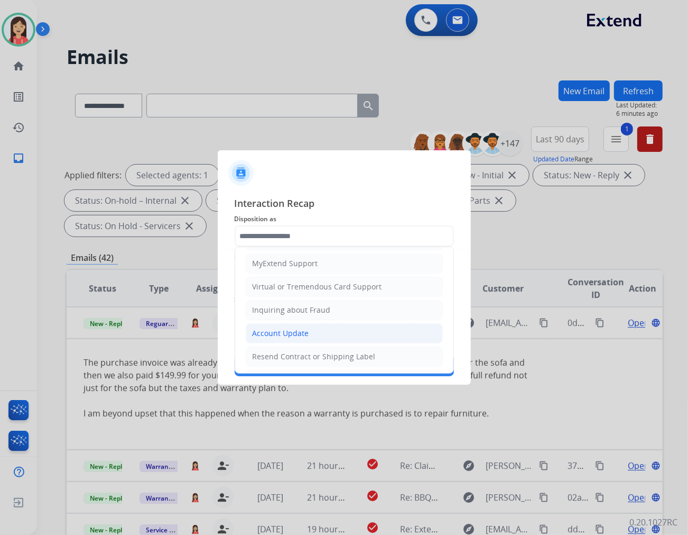
click at [298, 335] on div "Account Update" at bounding box center [281, 333] width 57 height 11
type input "**********"
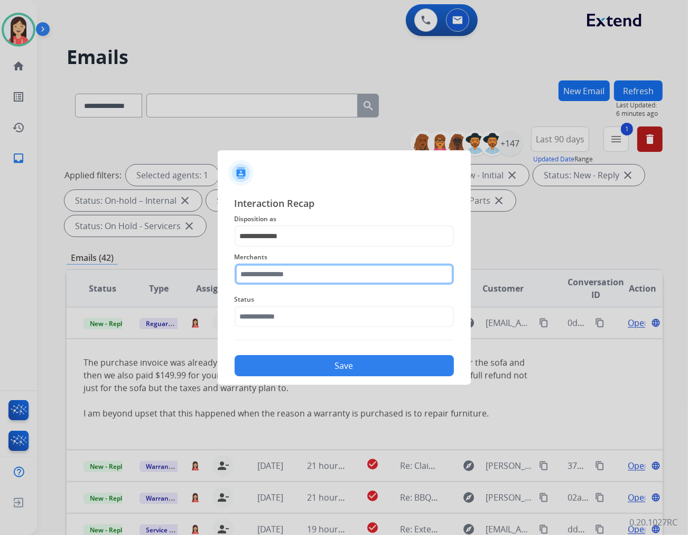
click at [299, 274] on input "text" at bounding box center [344, 273] width 219 height 21
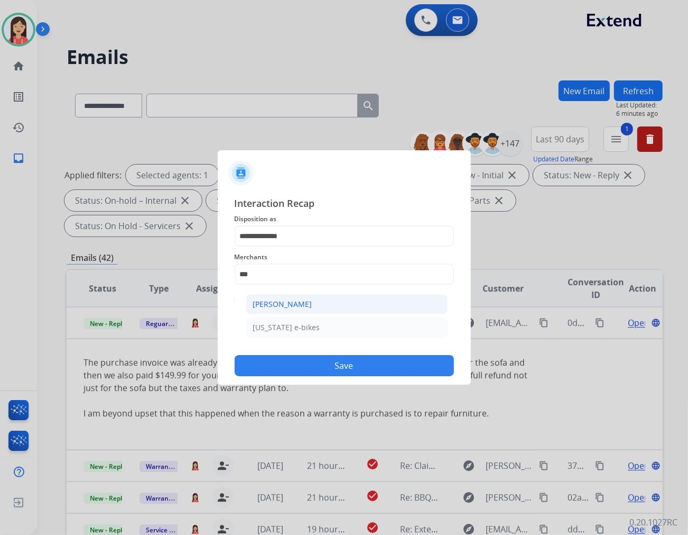
click at [299, 302] on div "[PERSON_NAME]" at bounding box center [282, 304] width 59 height 11
type input "**********"
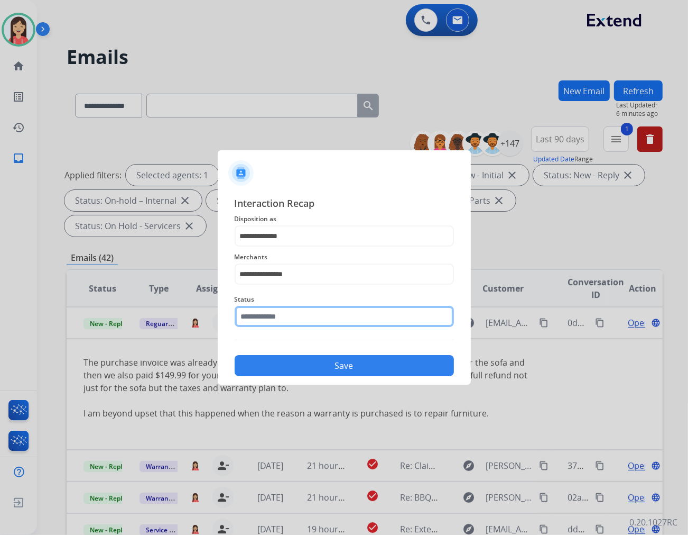
click at [299, 314] on input "text" at bounding box center [344, 316] width 219 height 21
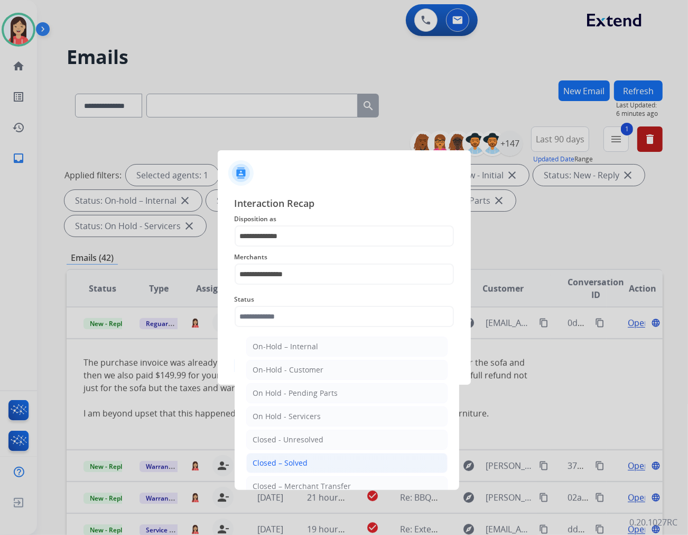
click at [302, 456] on li "Closed – Solved" at bounding box center [346, 463] width 201 height 20
type input "**********"
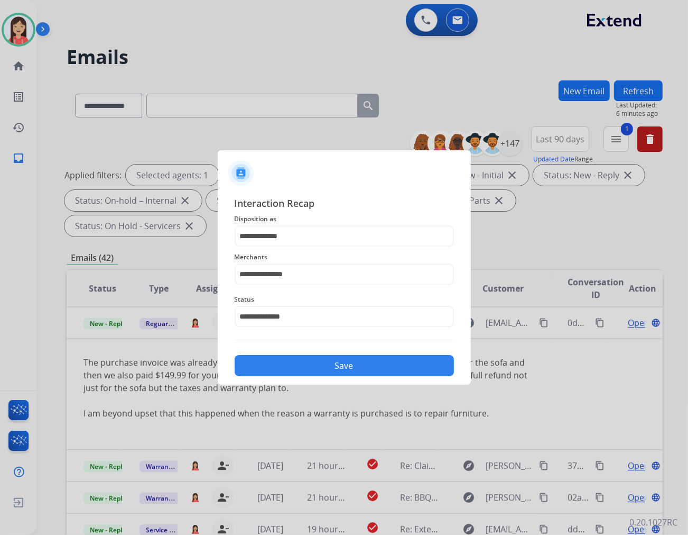
click at [328, 366] on button "Save" at bounding box center [344, 365] width 219 height 21
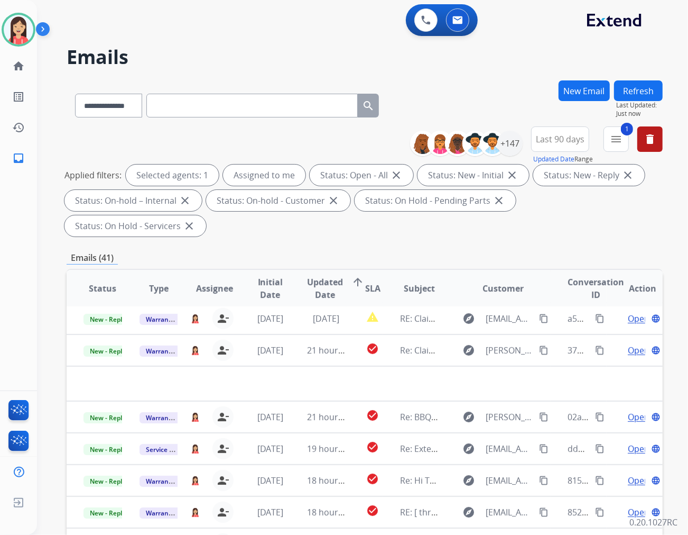
scroll to position [35, 0]
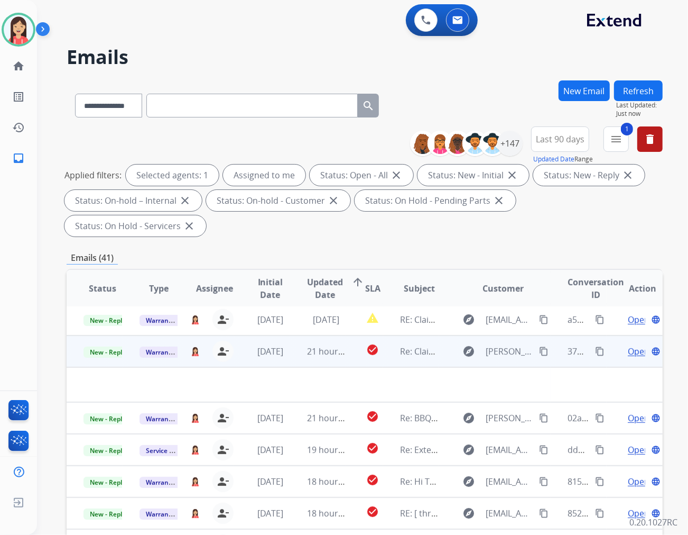
click at [349, 367] on td at bounding box center [309, 384] width 484 height 35
click at [351, 338] on td "check_circle" at bounding box center [364, 351] width 37 height 32
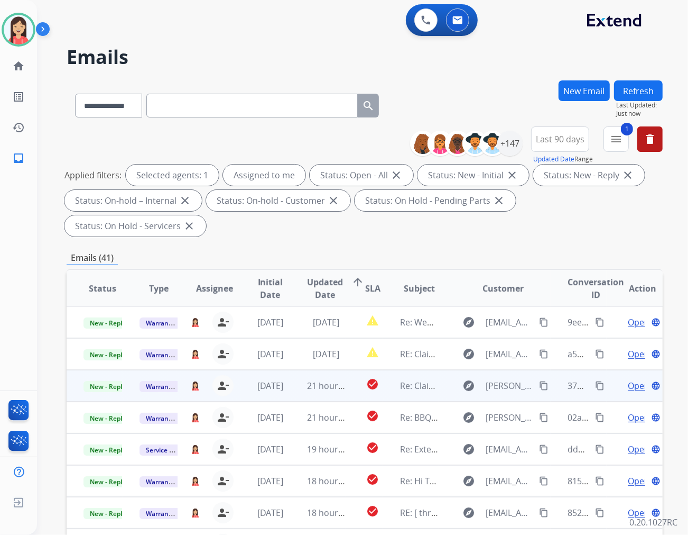
click at [346, 370] on td "check_circle" at bounding box center [364, 386] width 37 height 32
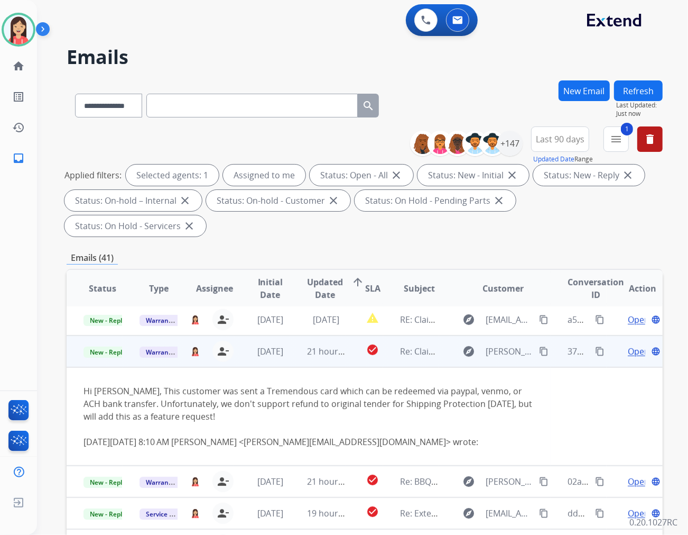
scroll to position [63, 0]
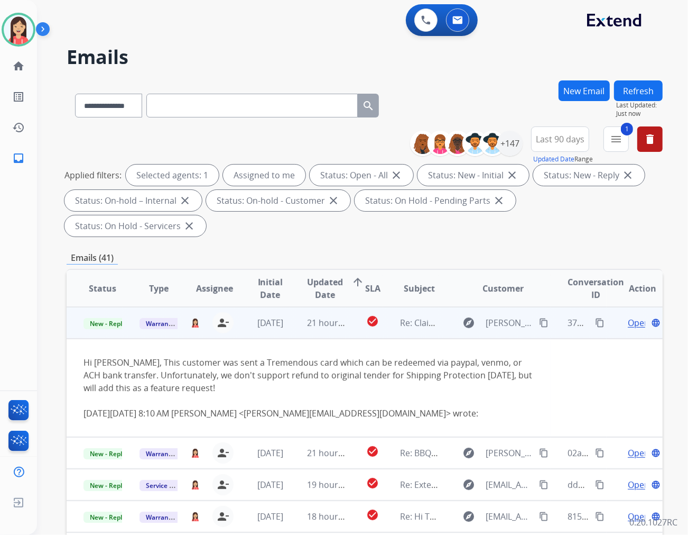
click at [628, 316] on span "Open" at bounding box center [639, 322] width 22 height 13
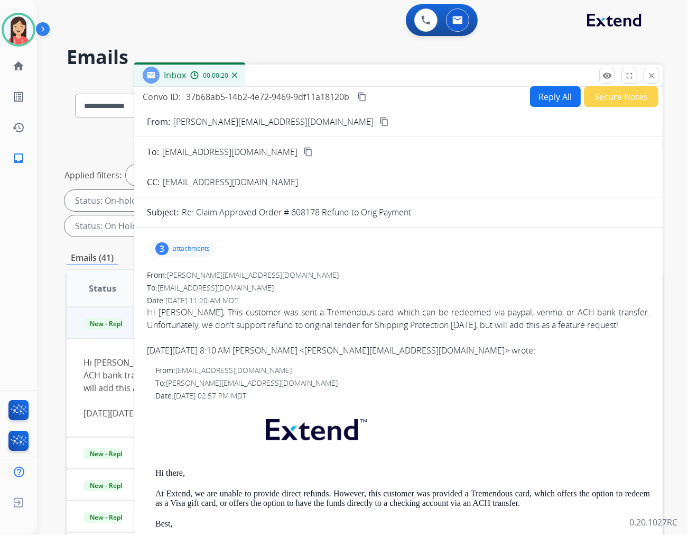
scroll to position [0, 0]
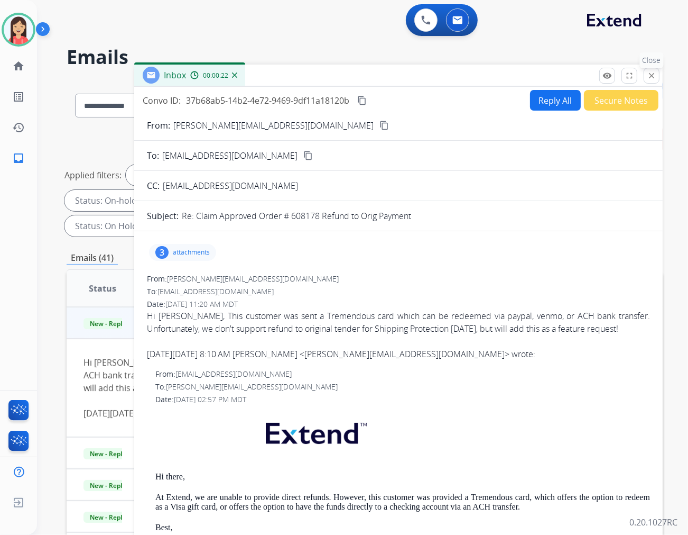
click at [654, 77] on mat-icon "close" at bounding box center [652, 76] width 10 height 10
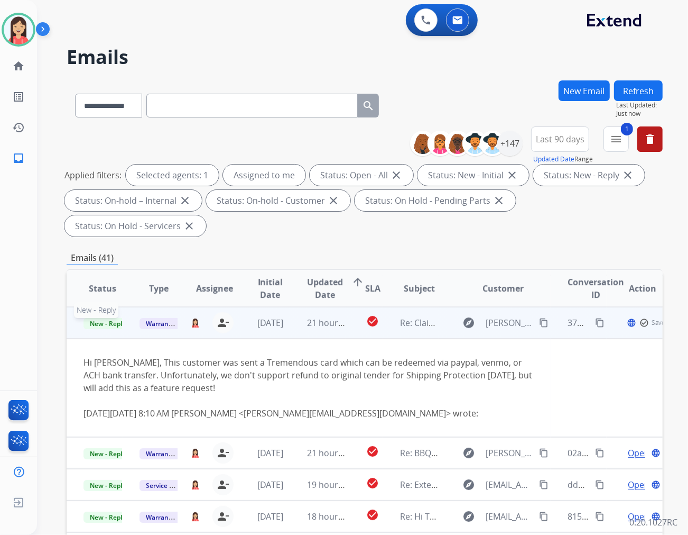
click at [109, 318] on span "New - Reply" at bounding box center [108, 323] width 48 height 11
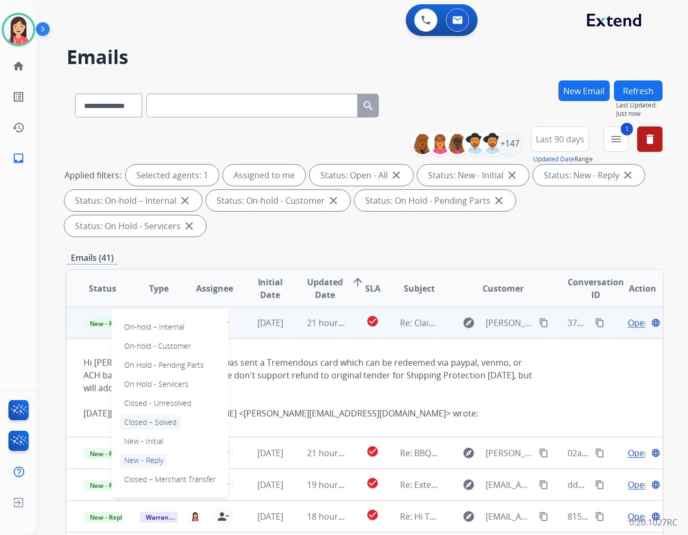
click at [167, 415] on p "Closed – Solved" at bounding box center [150, 422] width 61 height 15
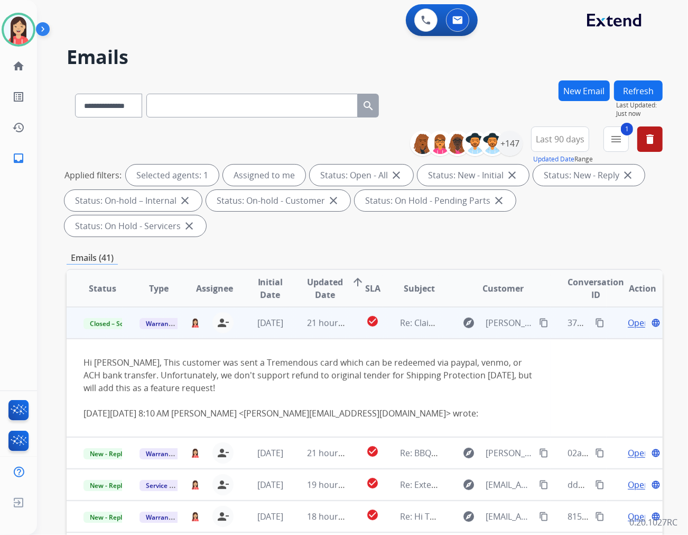
click at [286, 310] on td "[DATE]" at bounding box center [262, 323] width 56 height 32
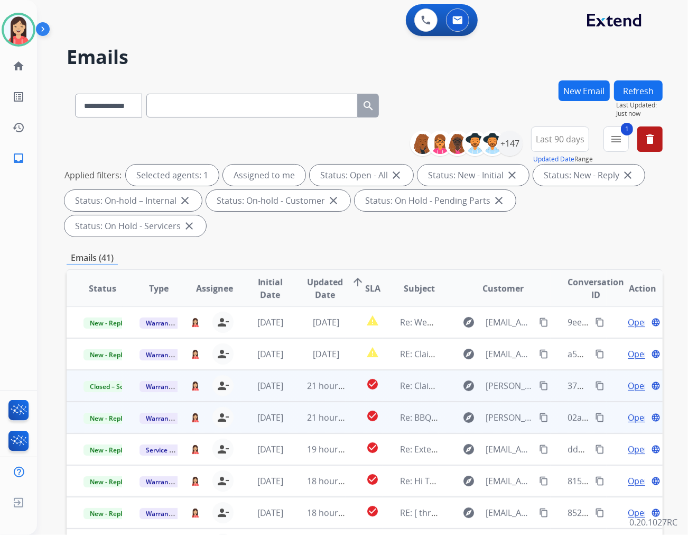
click at [291, 401] on td "21 hours ago" at bounding box center [318, 417] width 56 height 32
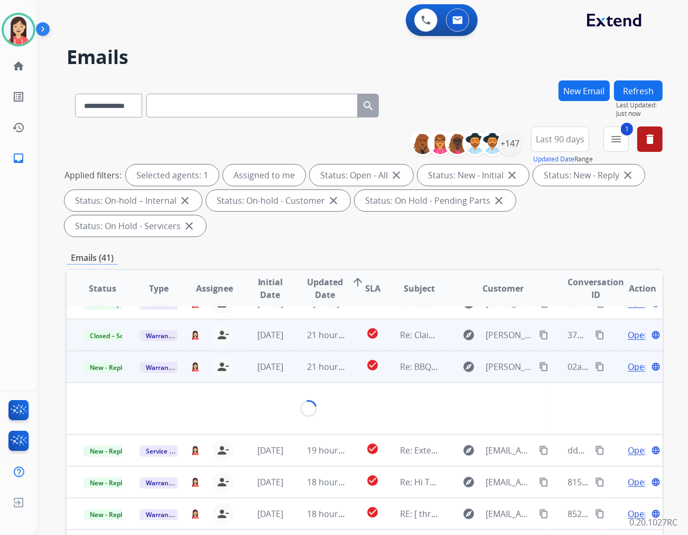
scroll to position [95, 0]
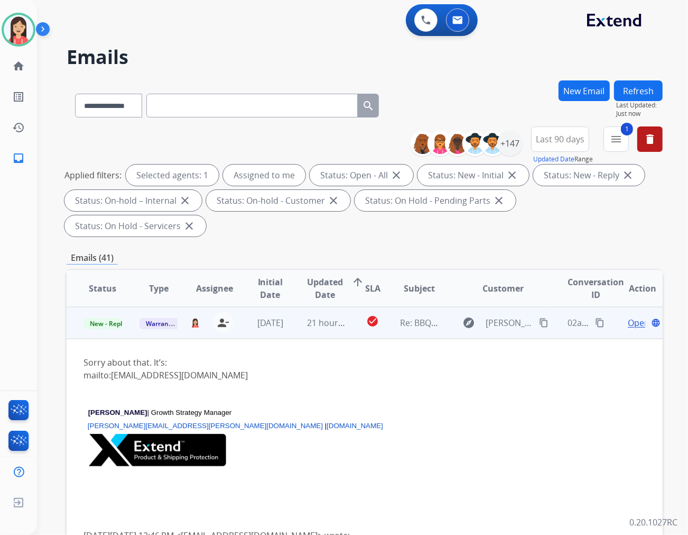
click at [628, 316] on span "Open" at bounding box center [639, 322] width 22 height 13
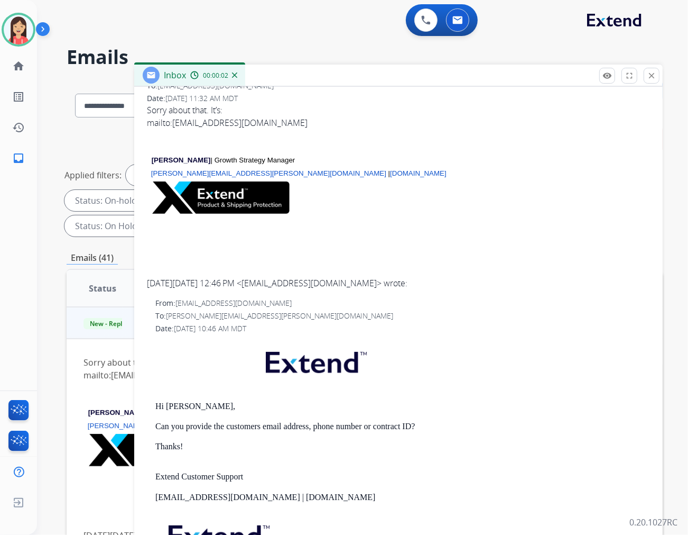
scroll to position [117, 0]
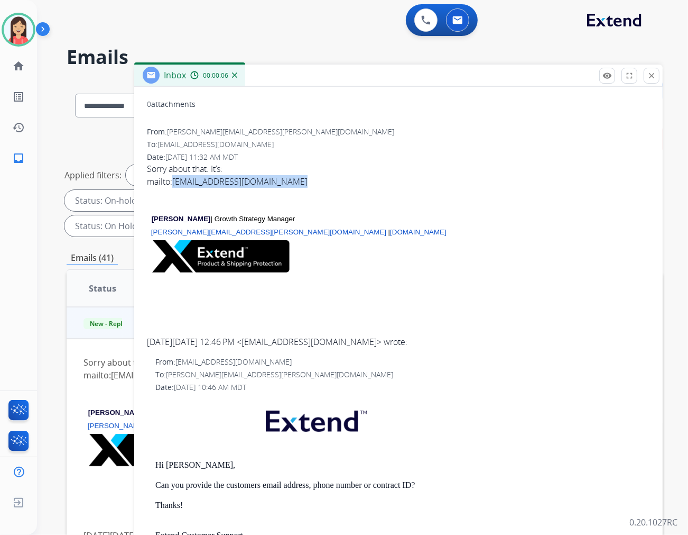
drag, startPoint x: 293, startPoint y: 181, endPoint x: 173, endPoint y: 186, distance: 120.1
click at [173, 186] on div "mailto:[EMAIL_ADDRESS][DOMAIN_NAME]" at bounding box center [398, 181] width 503 height 13
copy link "[EMAIL_ADDRESS][DOMAIN_NAME]"
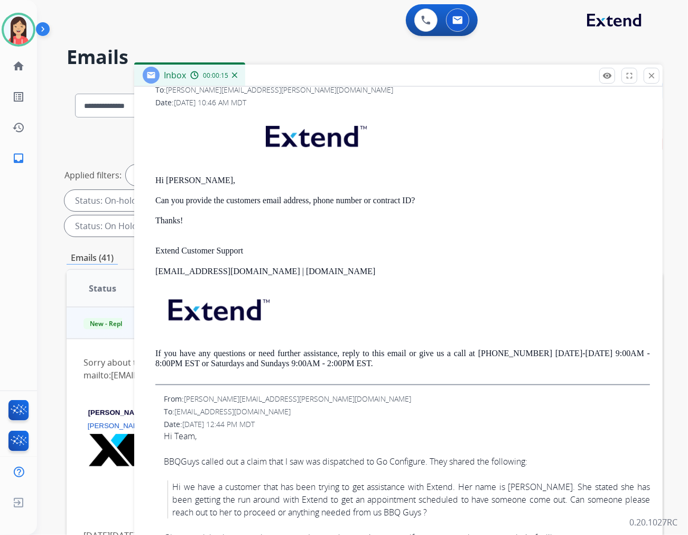
scroll to position [411, 0]
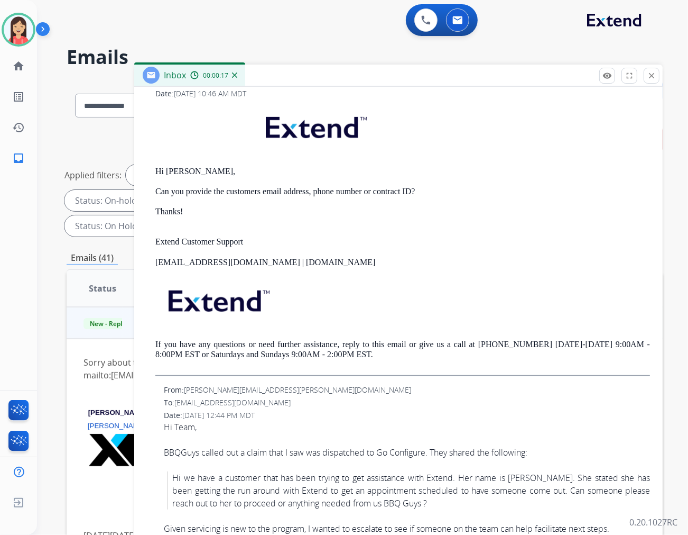
click at [402, 258] on p "[EMAIL_ADDRESS][DOMAIN_NAME] | [DOMAIN_NAME]" at bounding box center [402, 262] width 495 height 10
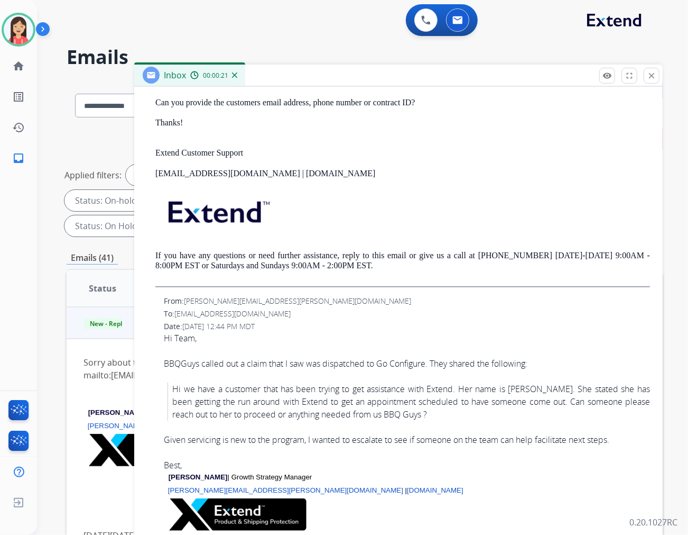
scroll to position [529, 0]
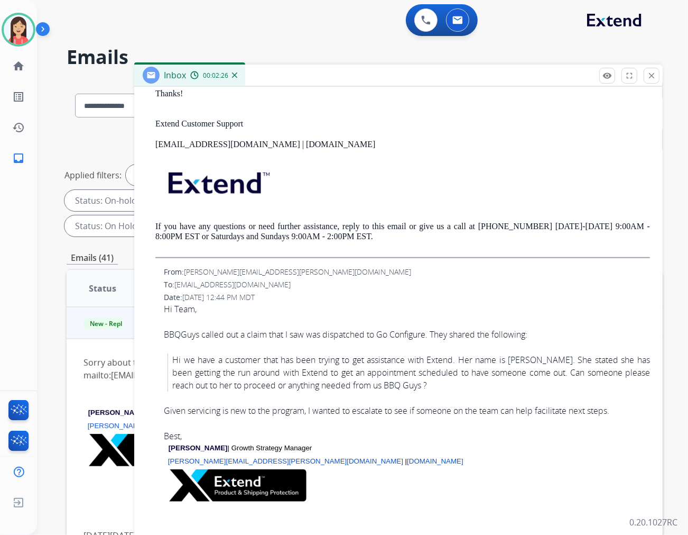
click at [351, 304] on div "Hi Team," at bounding box center [407, 308] width 486 height 13
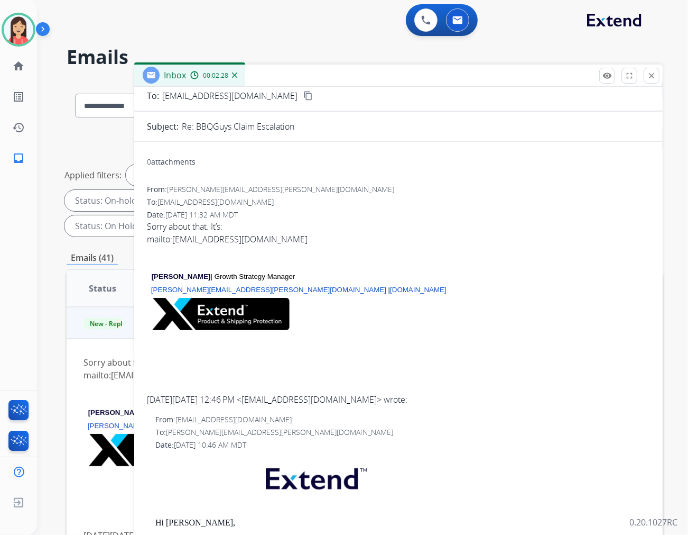
scroll to position [59, 0]
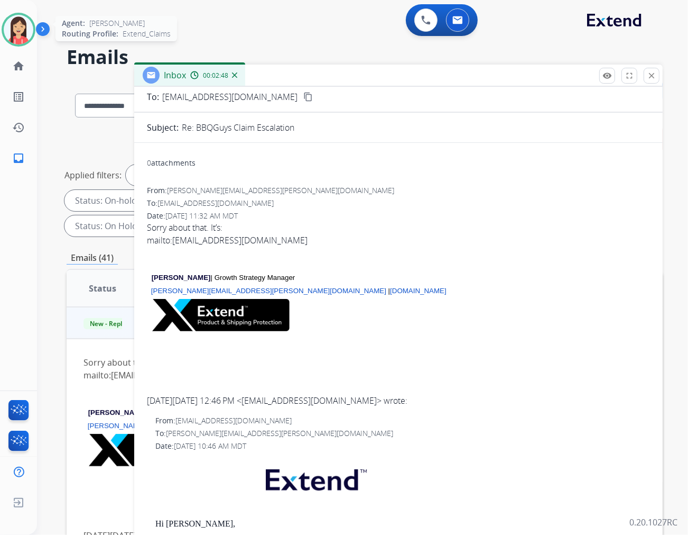
click at [16, 41] on img at bounding box center [19, 30] width 30 height 30
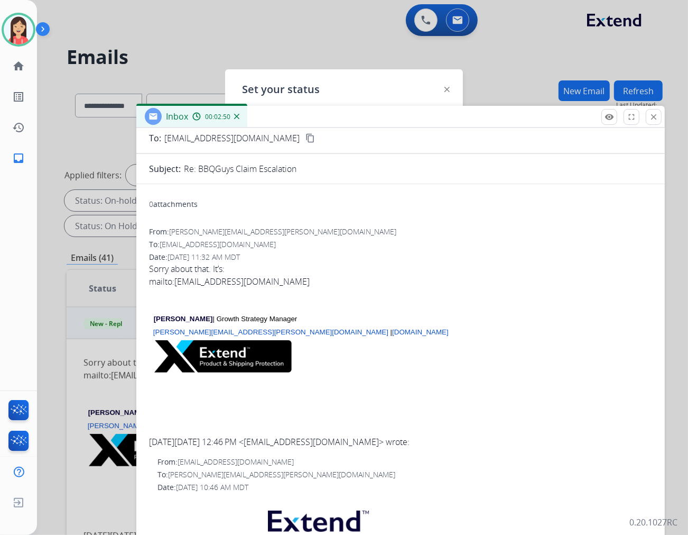
drag, startPoint x: 392, startPoint y: 82, endPoint x: 394, endPoint y: 124, distance: 41.9
click at [394, 124] on div "Inbox 00:02:50" at bounding box center [400, 117] width 529 height 22
click at [371, 88] on div "Set your status how_to_reg Available free_breakfast Break fastfood Lunch assign…" at bounding box center [344, 267] width 238 height 397
drag, startPoint x: 376, startPoint y: 88, endPoint x: 379, endPoint y: 72, distance: 16.6
click at [379, 72] on div "Set your status how_to_reg Available free_breakfast Break fastfood Lunch assign…" at bounding box center [344, 267] width 238 height 397
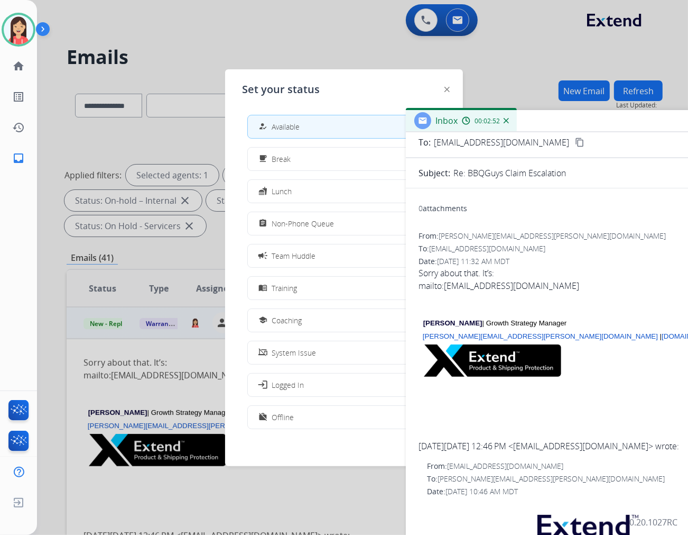
drag, startPoint x: 410, startPoint y: 118, endPoint x: 679, endPoint y: 122, distance: 269.1
click at [679, 122] on div "Inbox 00:02:52" at bounding box center [670, 121] width 529 height 22
click at [289, 251] on span "Team Huddle" at bounding box center [294, 255] width 44 height 11
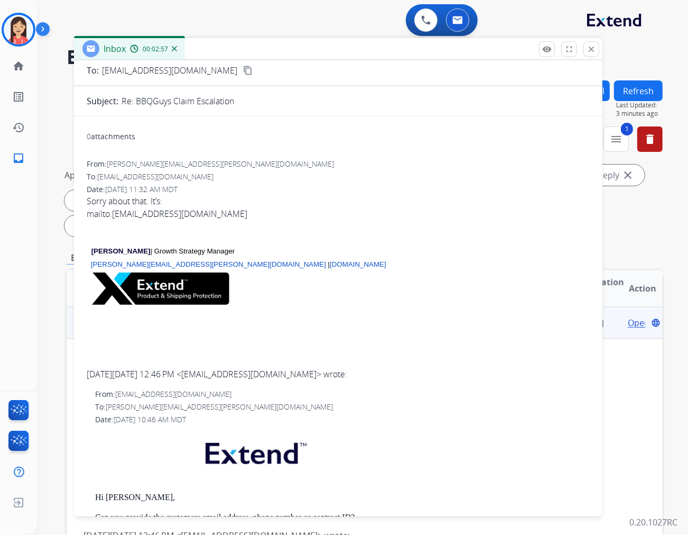
drag, startPoint x: 600, startPoint y: 122, endPoint x: 268, endPoint y: 50, distance: 339.7
click at [268, 50] on div "Inbox 00:02:57" at bounding box center [338, 49] width 529 height 22
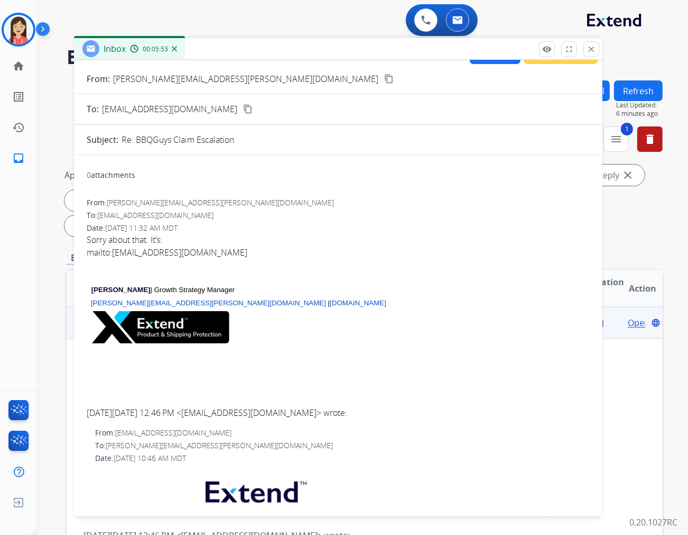
scroll to position [0, 0]
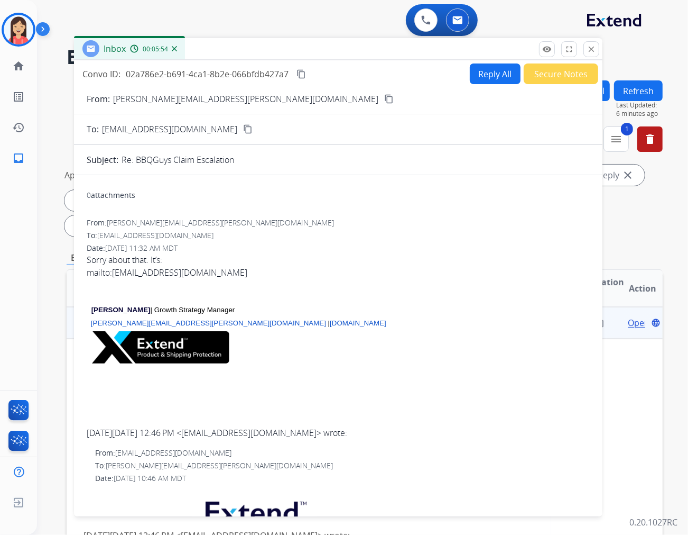
drag, startPoint x: 311, startPoint y: 261, endPoint x: 323, endPoint y: 259, distance: 11.7
click at [311, 261] on div "Sorry about that. It’s:" at bounding box center [338, 259] width 503 height 13
click at [493, 68] on button "Reply All" at bounding box center [495, 73] width 51 height 21
select select "**********"
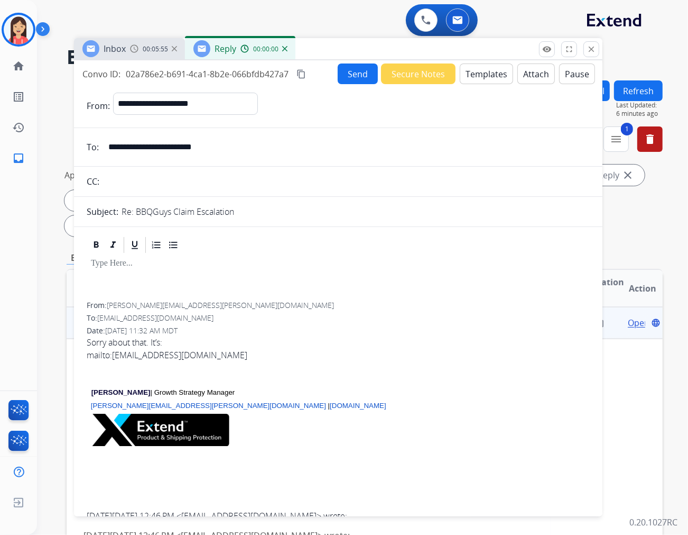
click at [482, 75] on button "Templates" at bounding box center [486, 73] width 53 height 21
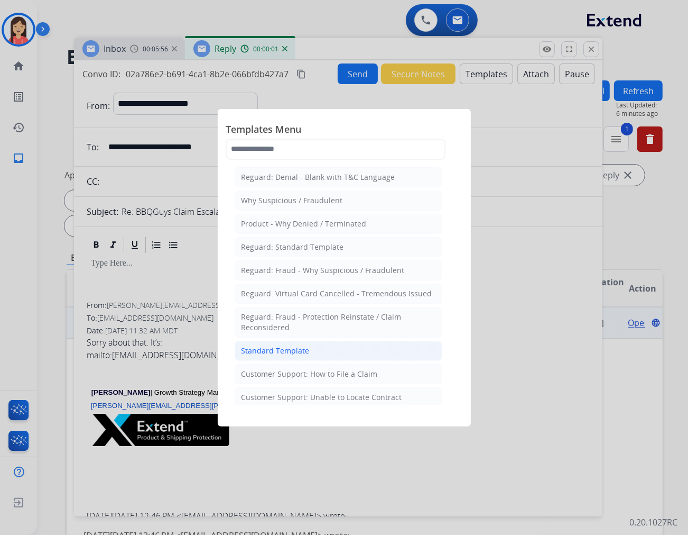
click at [252, 349] on div "Standard Template" at bounding box center [276, 350] width 68 height 11
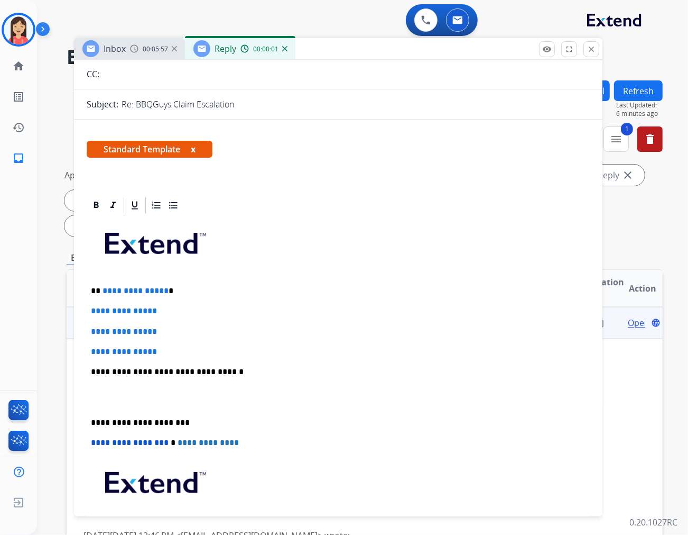
scroll to position [117, 0]
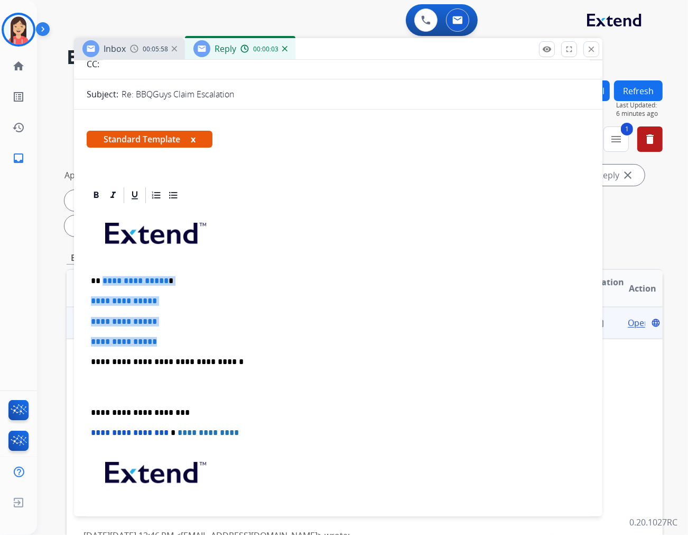
drag, startPoint x: 102, startPoint y: 276, endPoint x: 213, endPoint y: 344, distance: 130.0
click at [213, 344] on div "**********" at bounding box center [338, 387] width 503 height 364
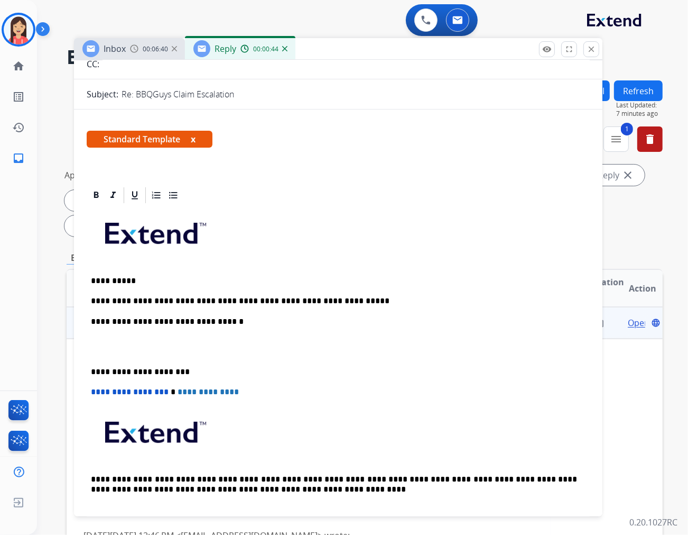
click at [362, 299] on p "**********" at bounding box center [334, 301] width 486 height 10
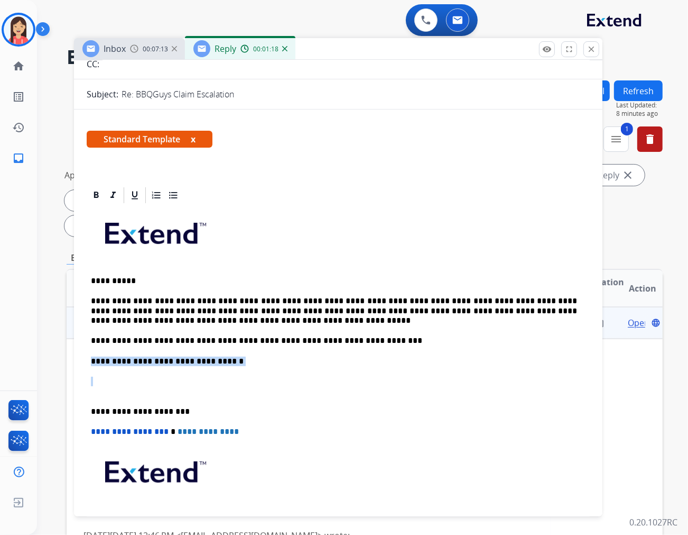
drag, startPoint x: 93, startPoint y: 389, endPoint x: 87, endPoint y: 352, distance: 37.5
click at [87, 352] on div "**********" at bounding box center [338, 386] width 503 height 363
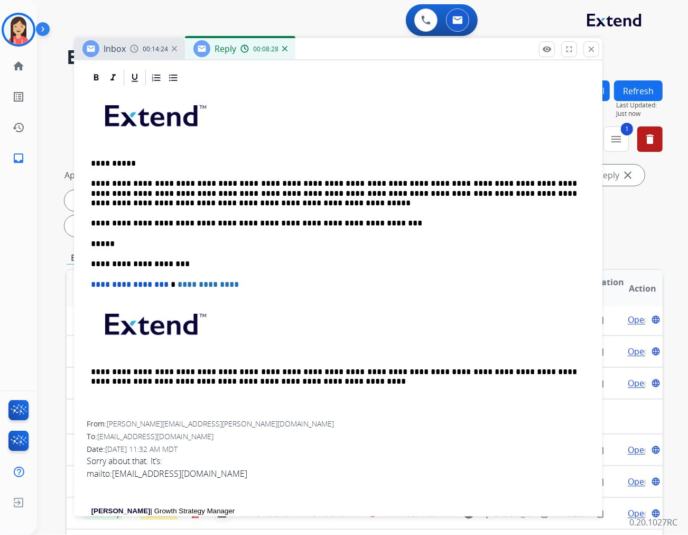
scroll to position [0, 0]
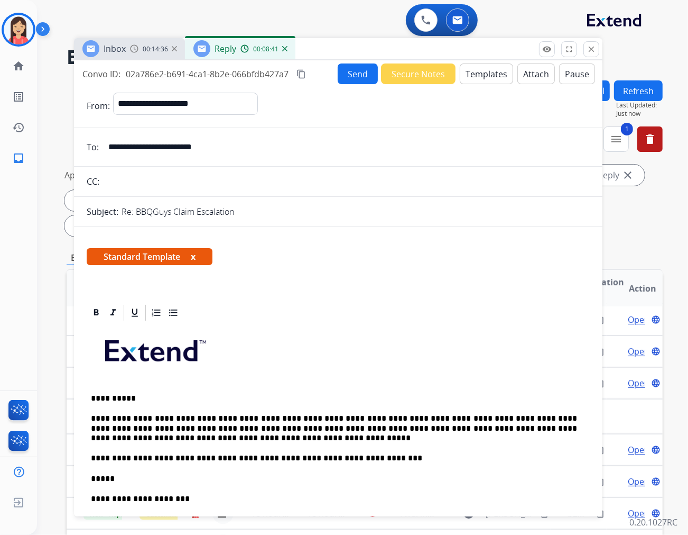
click at [344, 77] on button "Send" at bounding box center [358, 73] width 40 height 21
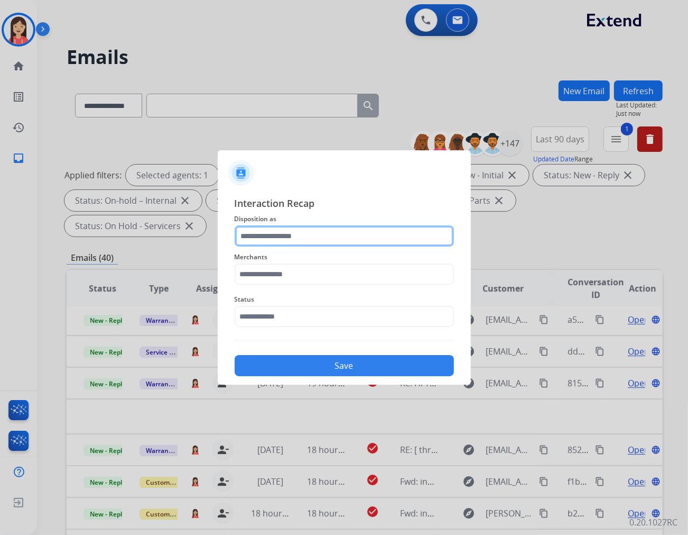
click at [288, 234] on input "text" at bounding box center [344, 235] width 219 height 21
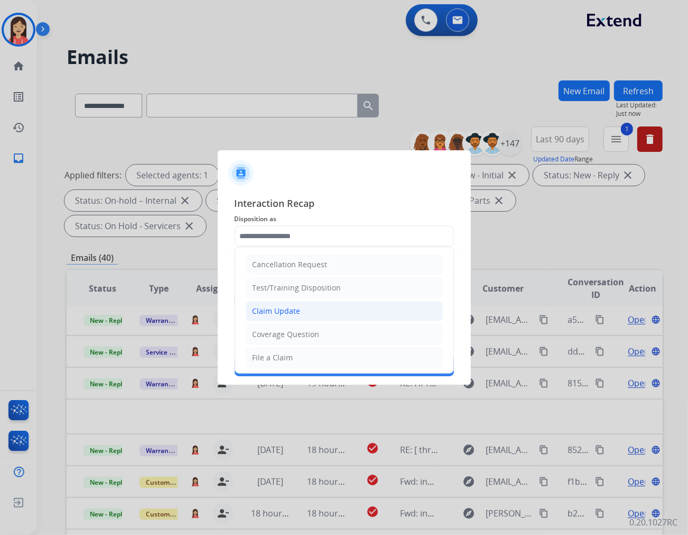
click at [300, 310] on li "Claim Update" at bounding box center [344, 311] width 197 height 20
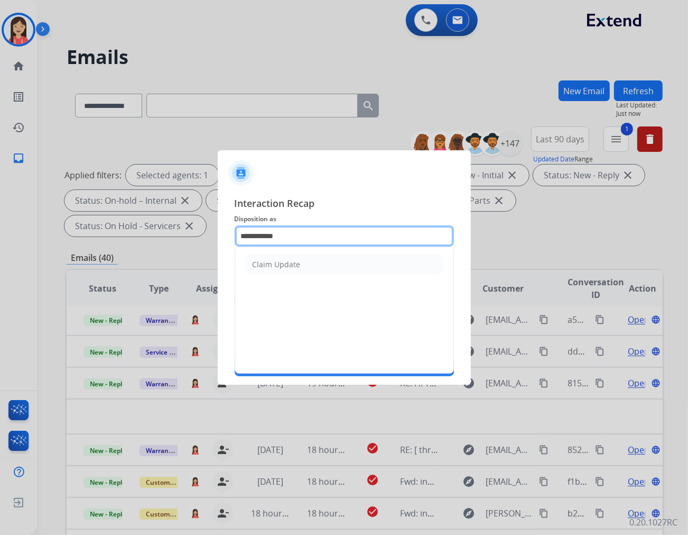
click at [305, 238] on input "**********" at bounding box center [344, 235] width 219 height 21
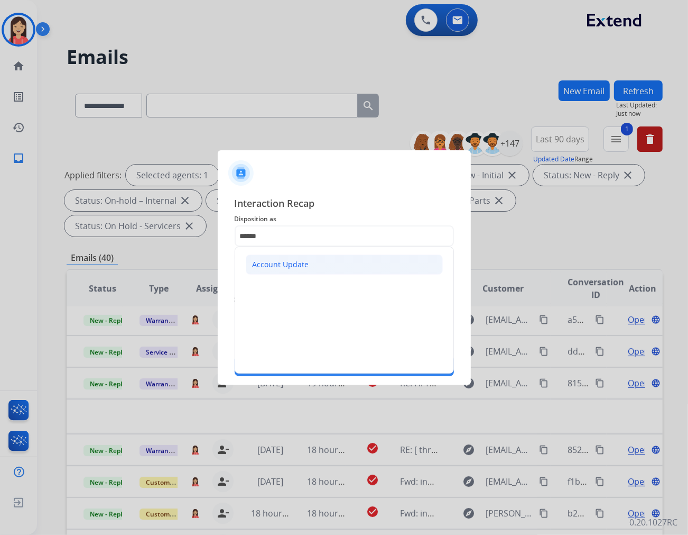
click at [296, 264] on div "Account Update" at bounding box center [281, 264] width 57 height 11
type input "**********"
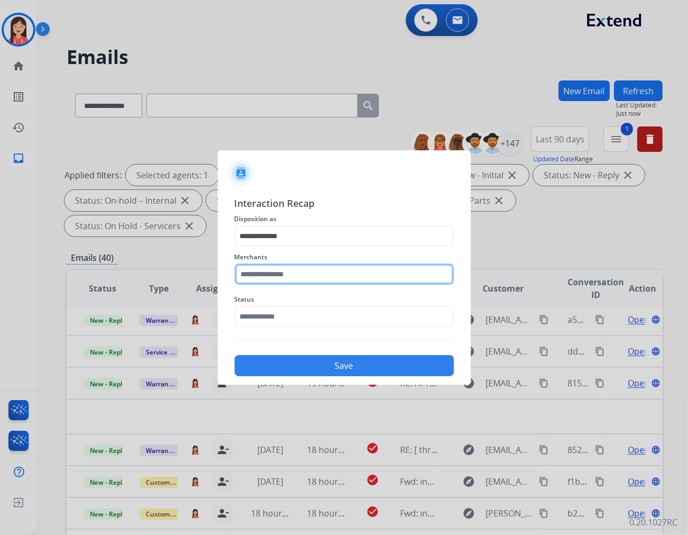
click at [276, 274] on input "text" at bounding box center [344, 273] width 219 height 21
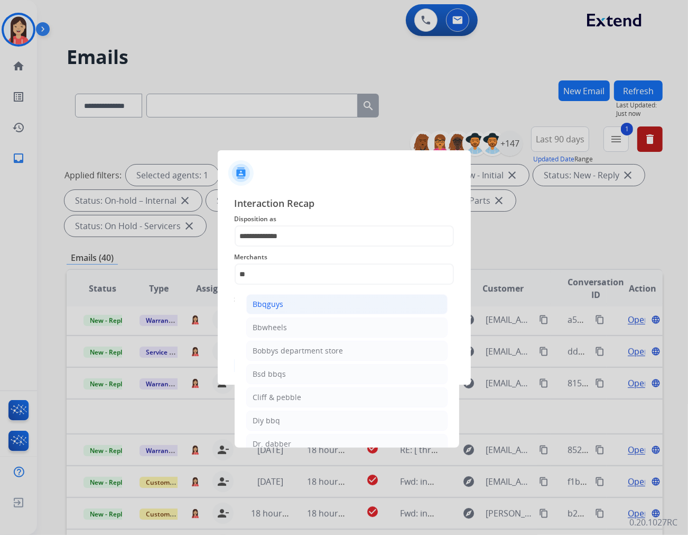
click at [274, 302] on div "Bbqguys" at bounding box center [268, 304] width 31 height 11
type input "*******"
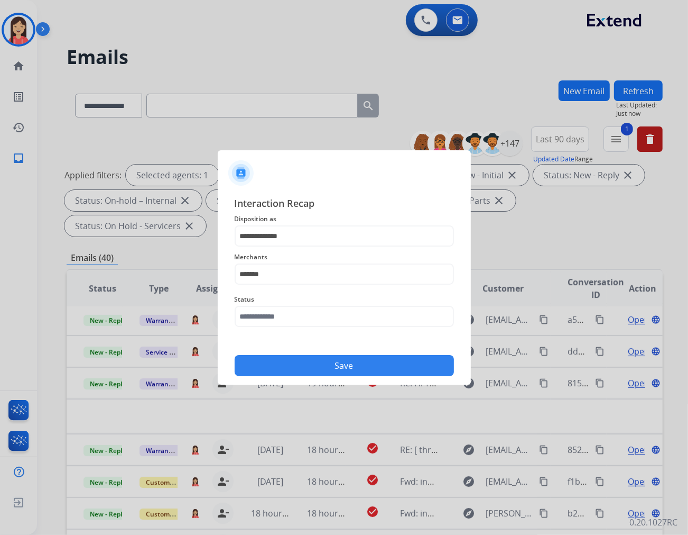
click at [262, 327] on div "Status" at bounding box center [344, 310] width 219 height 42
click at [292, 315] on input "text" at bounding box center [344, 316] width 219 height 21
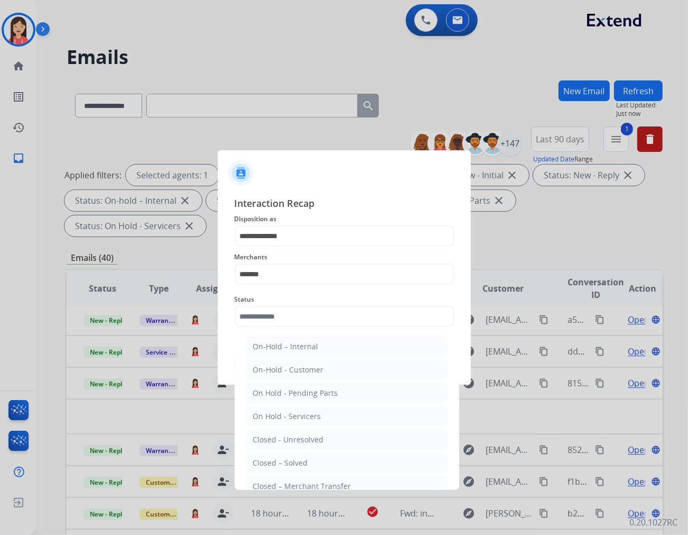
drag, startPoint x: 292, startPoint y: 458, endPoint x: 300, endPoint y: 431, distance: 27.6
click at [292, 458] on div "Closed – Solved" at bounding box center [280, 462] width 55 height 11
type input "**********"
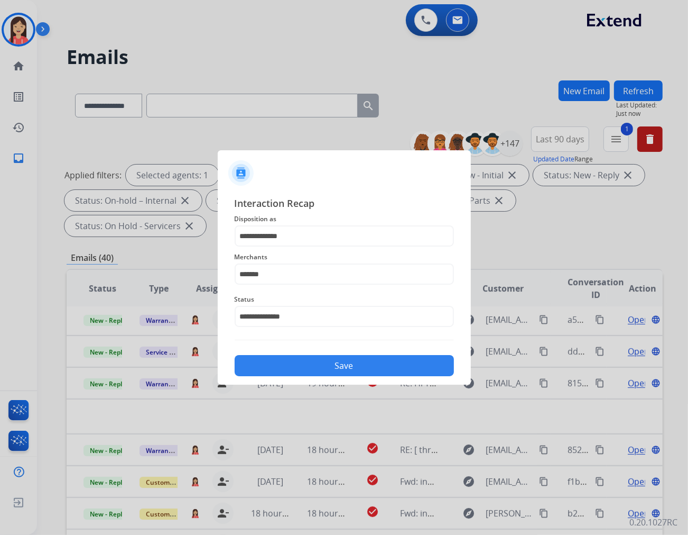
click at [340, 368] on button "Save" at bounding box center [344, 365] width 219 height 21
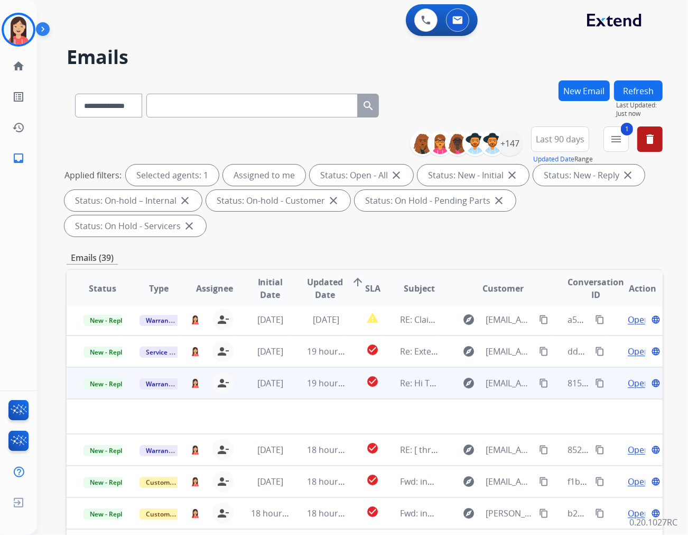
click at [290, 367] on td "19 hours ago" at bounding box center [318, 383] width 56 height 32
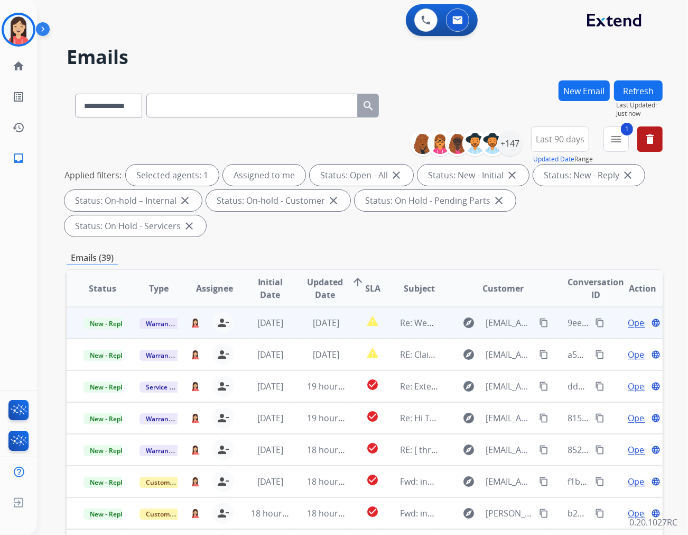
click at [297, 307] on td "[DATE]" at bounding box center [318, 323] width 56 height 32
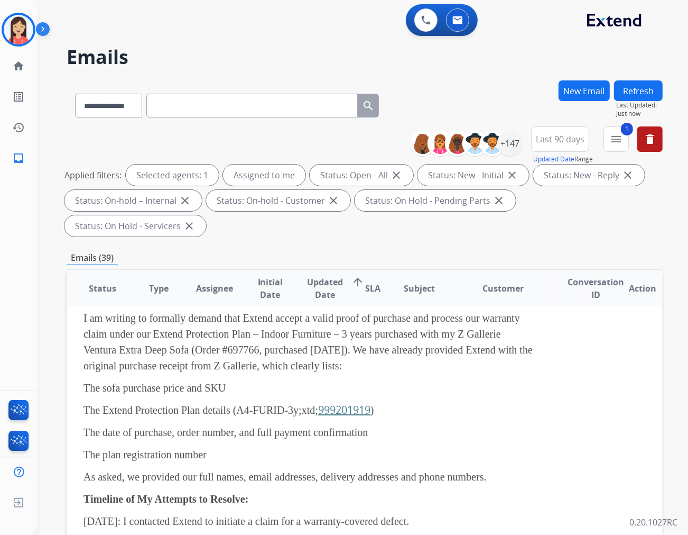
scroll to position [176, 0]
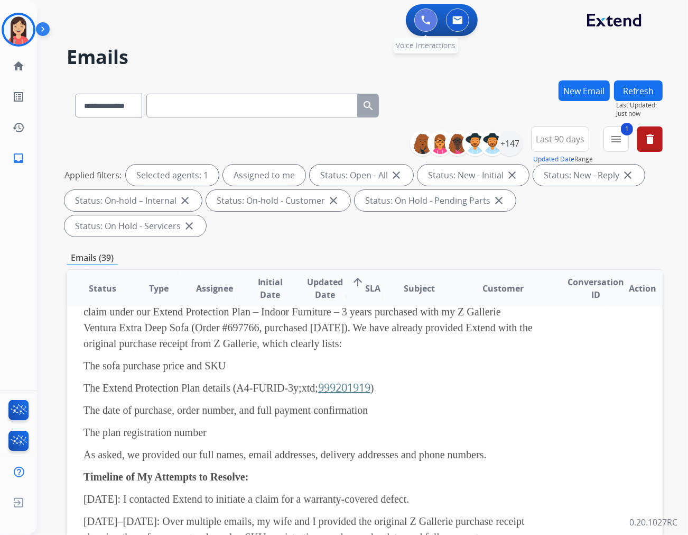
click at [421, 27] on button at bounding box center [426, 19] width 23 height 23
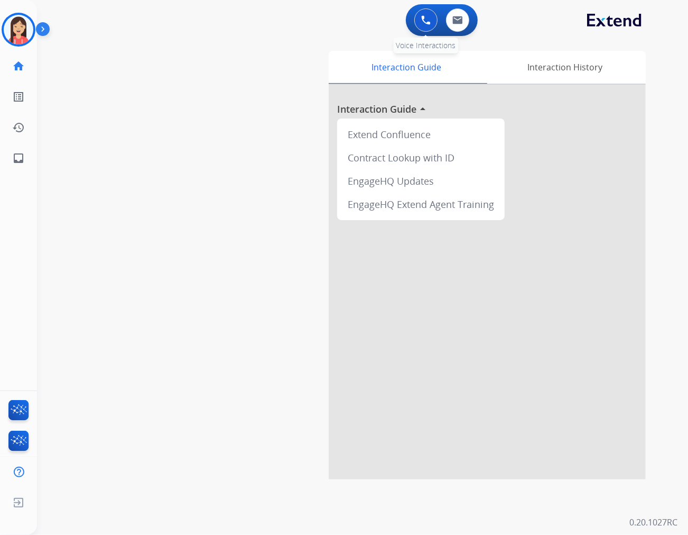
click at [424, 16] on img at bounding box center [426, 20] width 10 height 10
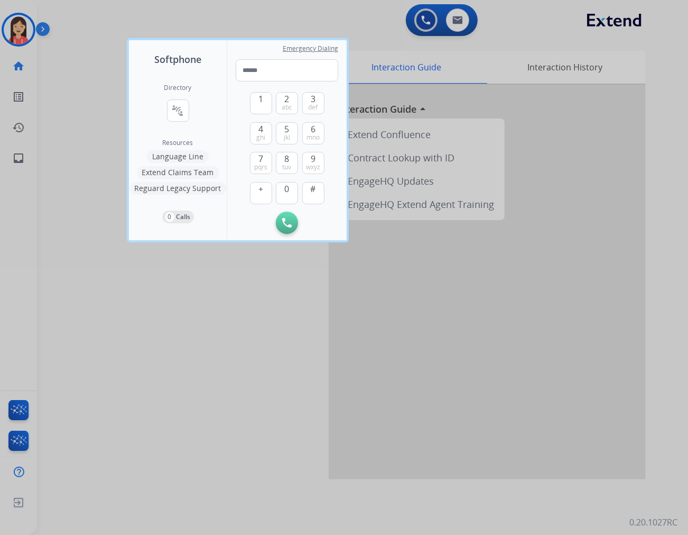
click at [211, 374] on div at bounding box center [344, 267] width 688 height 535
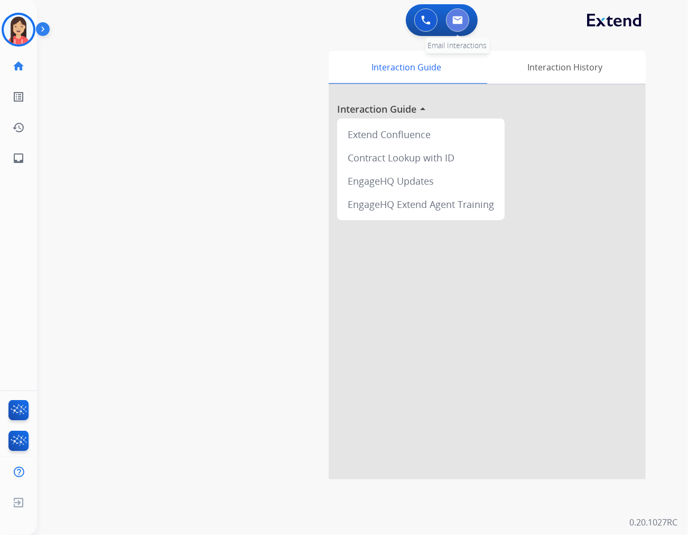
click at [457, 17] on img at bounding box center [458, 20] width 11 height 8
select select "**********"
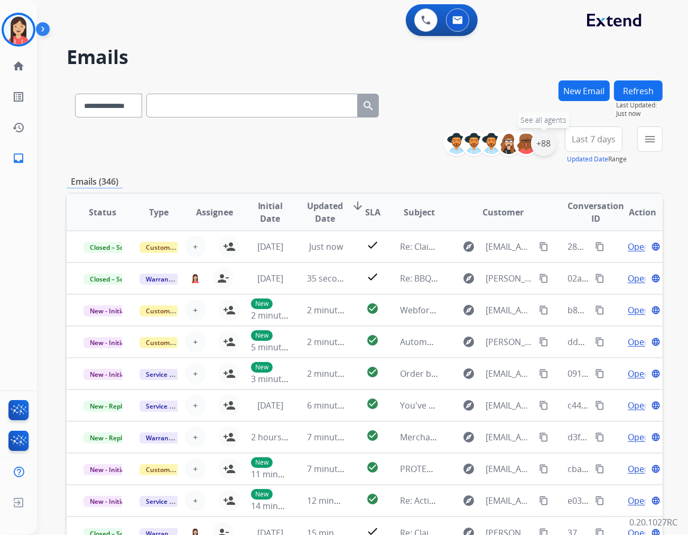
click at [550, 149] on div "+88" at bounding box center [543, 143] width 25 height 25
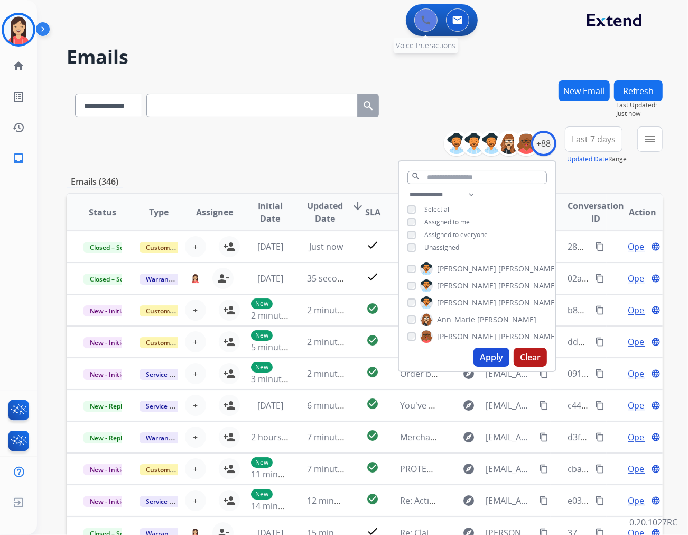
click at [423, 29] on button at bounding box center [426, 19] width 23 height 23
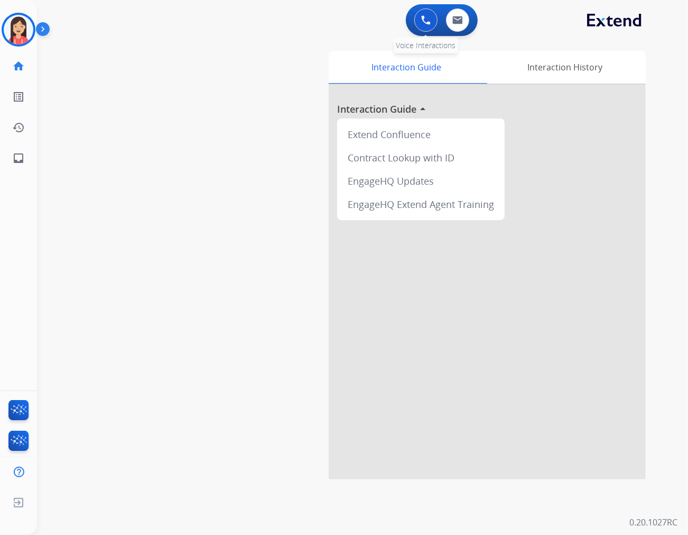
click at [425, 17] on img at bounding box center [426, 20] width 10 height 10
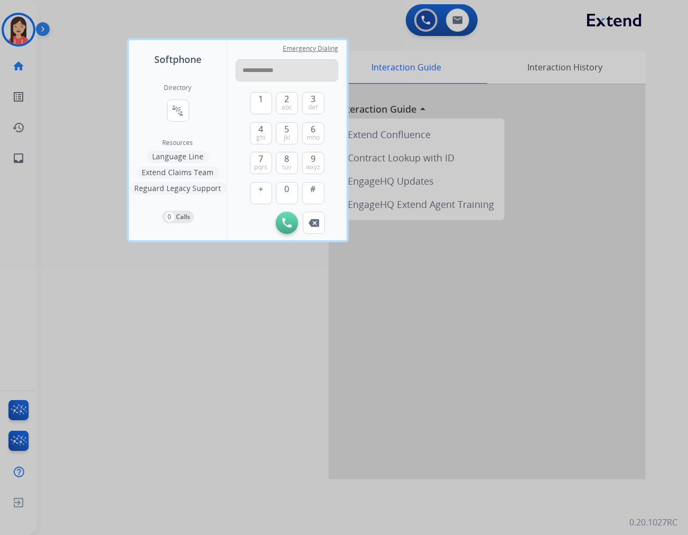
click at [271, 71] on input "**********" at bounding box center [287, 70] width 103 height 22
click at [257, 69] on input "**********" at bounding box center [287, 70] width 103 height 22
type input "**********"
click at [293, 221] on button "Initiate Call" at bounding box center [287, 222] width 22 height 22
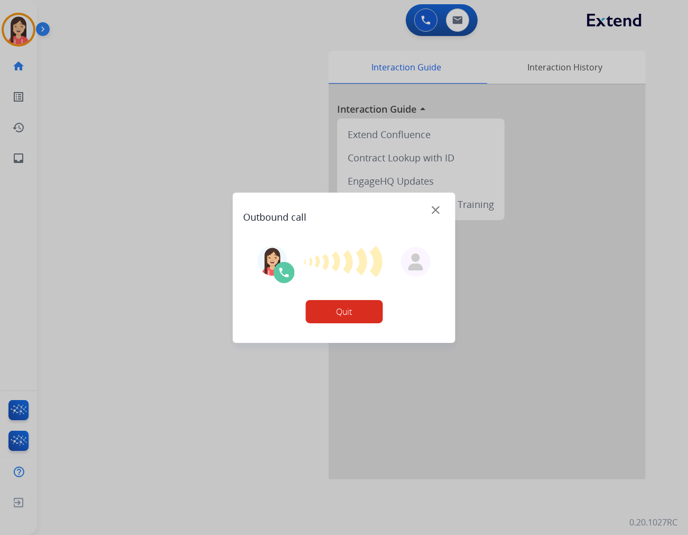
click at [463, 24] on div at bounding box center [344, 267] width 688 height 535
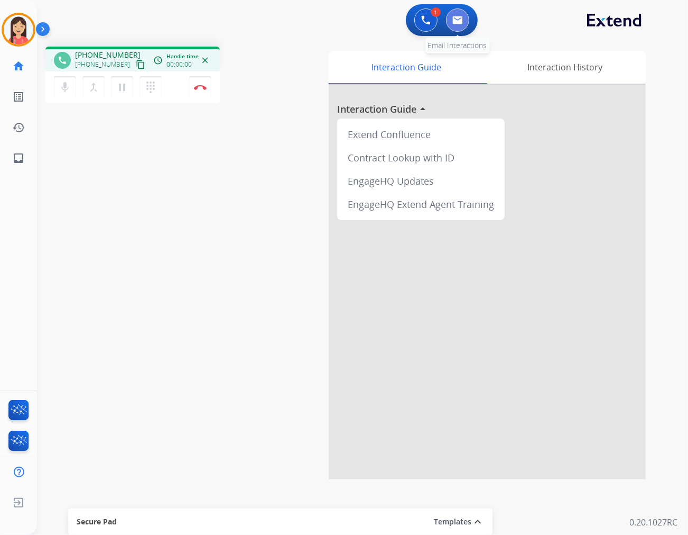
click at [456, 23] on img at bounding box center [458, 20] width 11 height 8
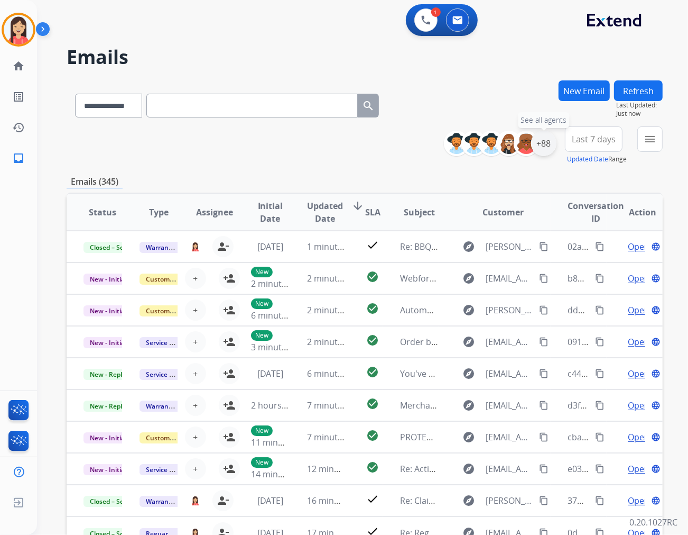
click at [545, 142] on div "+88" at bounding box center [543, 143] width 25 height 25
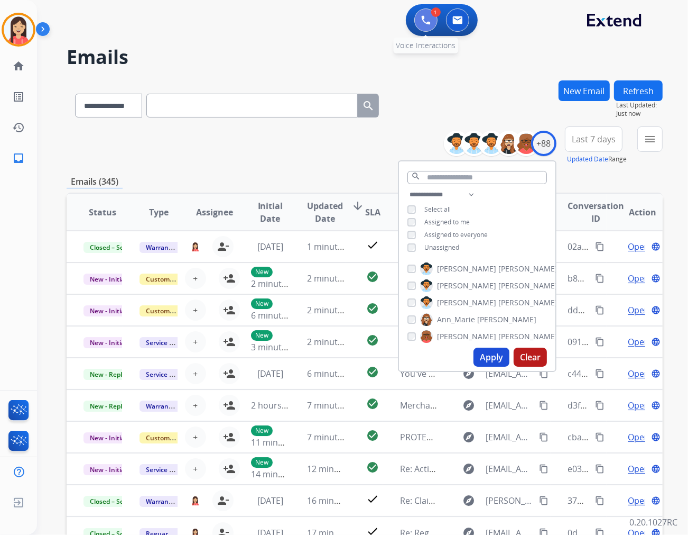
click at [430, 19] on img at bounding box center [426, 20] width 10 height 10
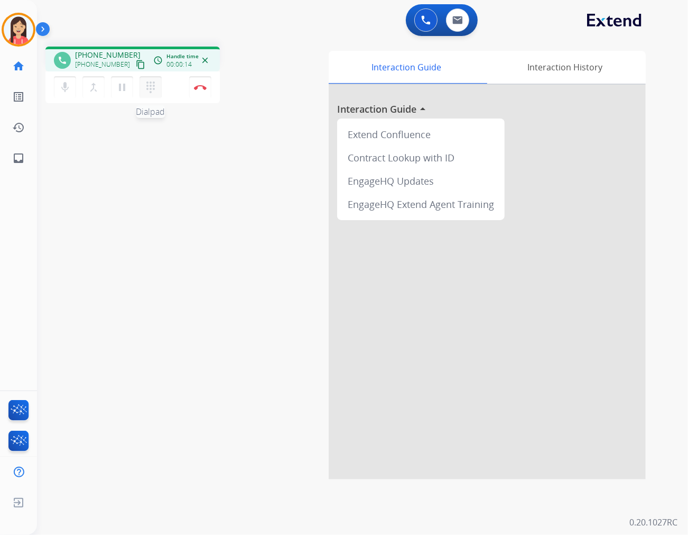
click at [150, 86] on mat-icon "dialpad" at bounding box center [150, 87] width 13 height 13
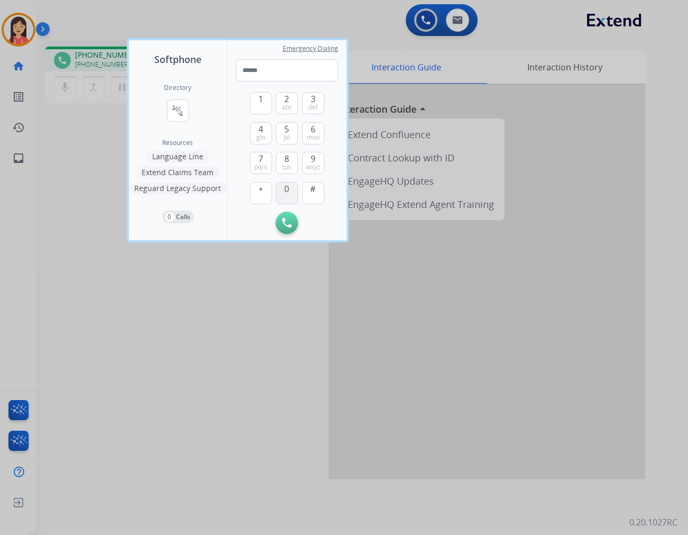
click at [290, 190] on button "0" at bounding box center [287, 193] width 22 height 22
type input "*"
click at [114, 187] on div at bounding box center [344, 267] width 688 height 535
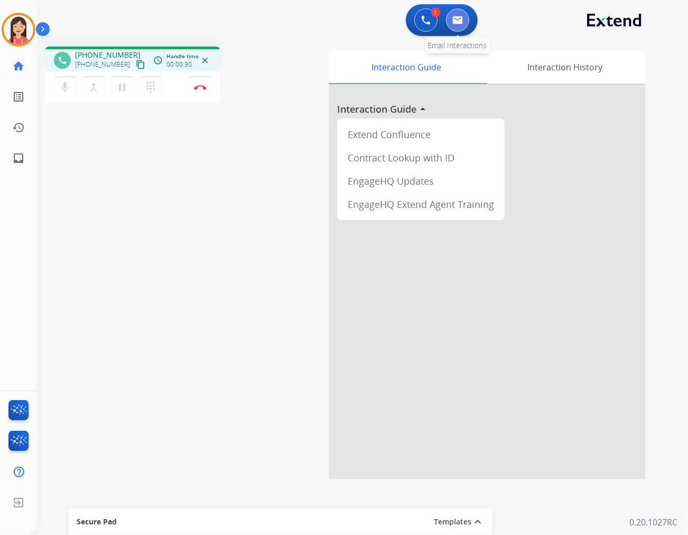
click at [457, 23] on img at bounding box center [458, 20] width 11 height 8
select select "**********"
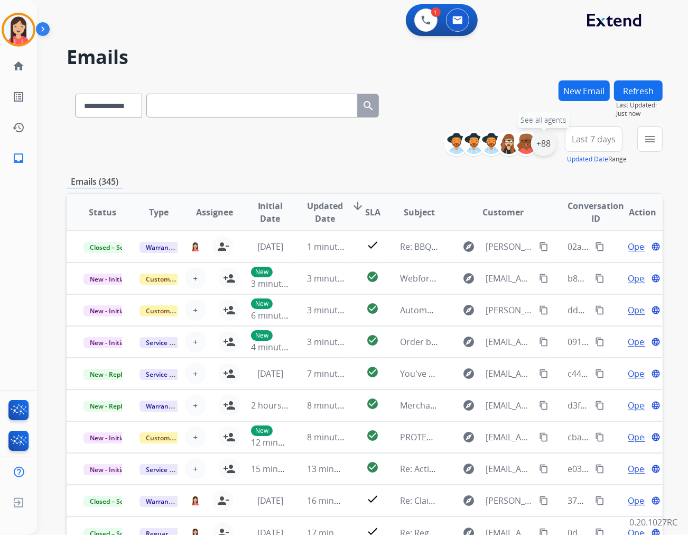
click at [542, 149] on div "+88" at bounding box center [543, 143] width 25 height 25
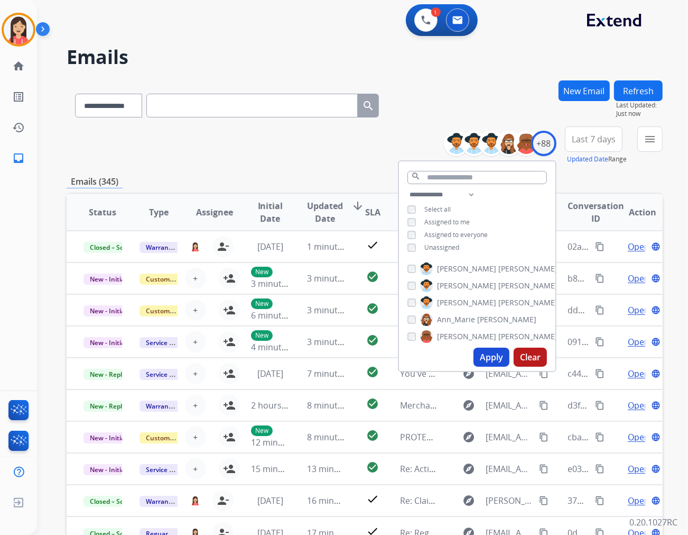
click at [425, 247] on span "Unassigned" at bounding box center [442, 247] width 35 height 9
click at [484, 355] on button "Apply" at bounding box center [492, 356] width 36 height 19
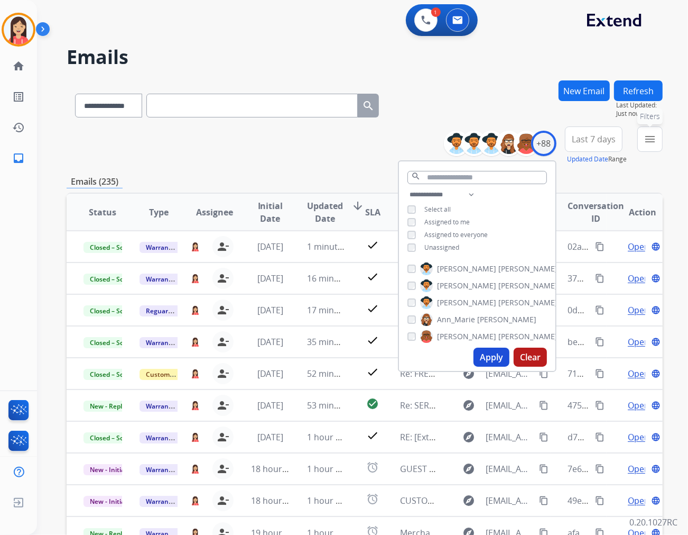
click at [644, 138] on mat-icon "menu" at bounding box center [650, 139] width 13 height 13
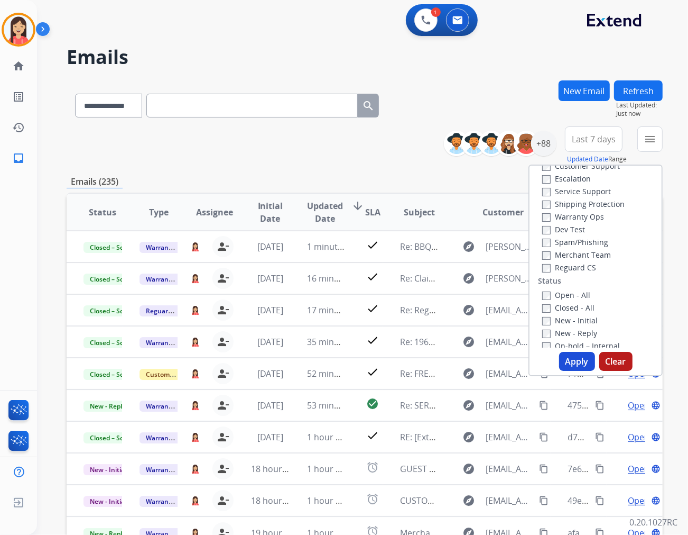
scroll to position [59, 0]
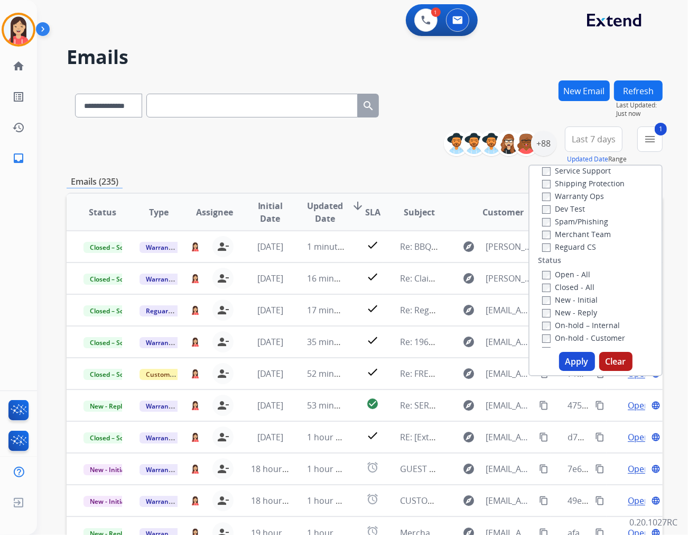
click at [568, 358] on button "Apply" at bounding box center [577, 361] width 36 height 19
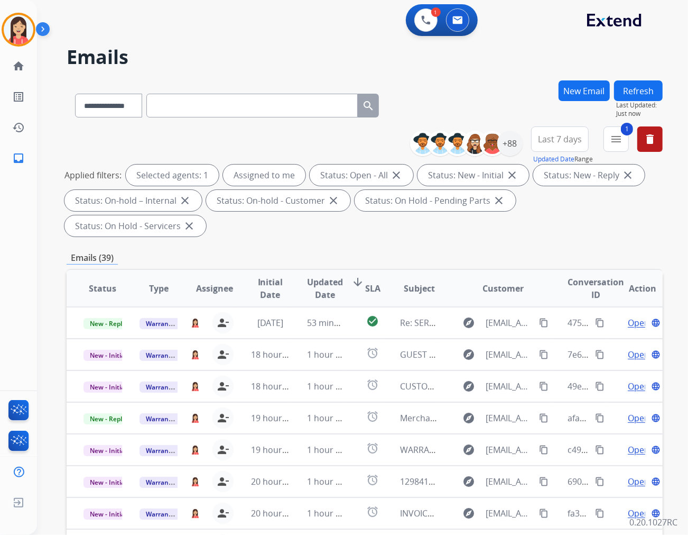
click at [551, 141] on span "Last 7 days" at bounding box center [560, 139] width 44 height 4
click at [538, 269] on div "Last 90 days" at bounding box center [557, 268] width 58 height 16
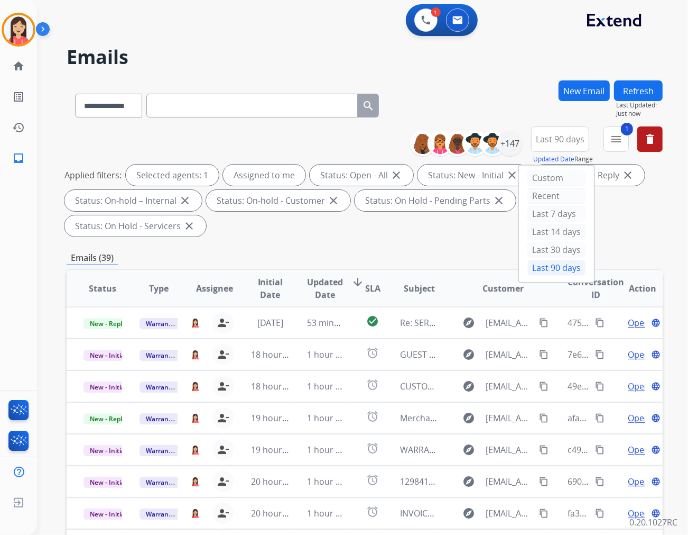
click at [320, 275] on span "Updated Date" at bounding box center [325, 287] width 36 height 25
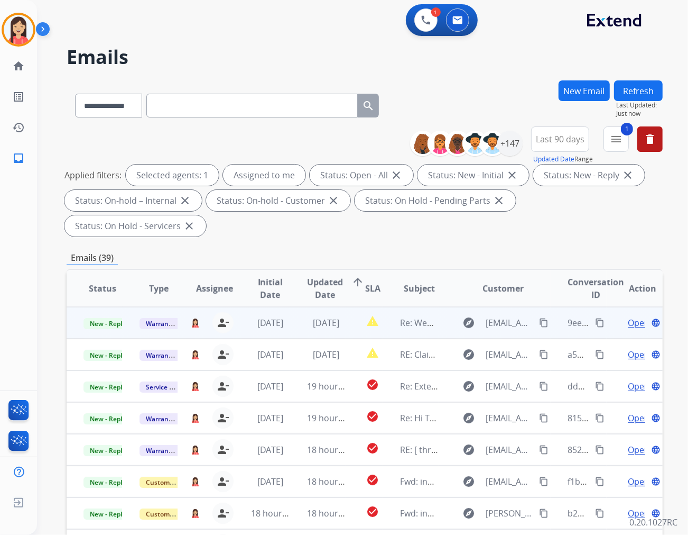
click at [338, 308] on td "[DATE]" at bounding box center [318, 323] width 56 height 32
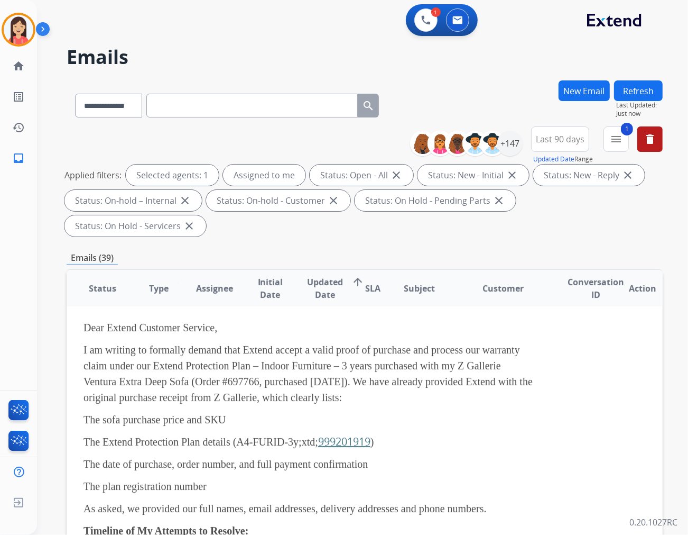
scroll to position [117, 0]
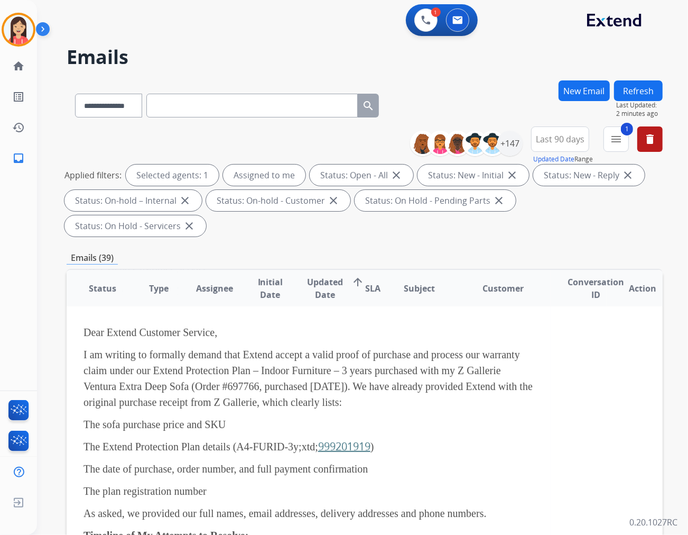
click at [227, 346] on p "I am writing to formally demand that Extend accept a valid proof of purchase an…" at bounding box center [309, 377] width 450 height 63
drag, startPoint x: 226, startPoint y: 362, endPoint x: 260, endPoint y: 366, distance: 34.2
click at [260, 366] on p "I am writing to formally demand that Extend accept a valid proof of purchase an…" at bounding box center [309, 377] width 450 height 63
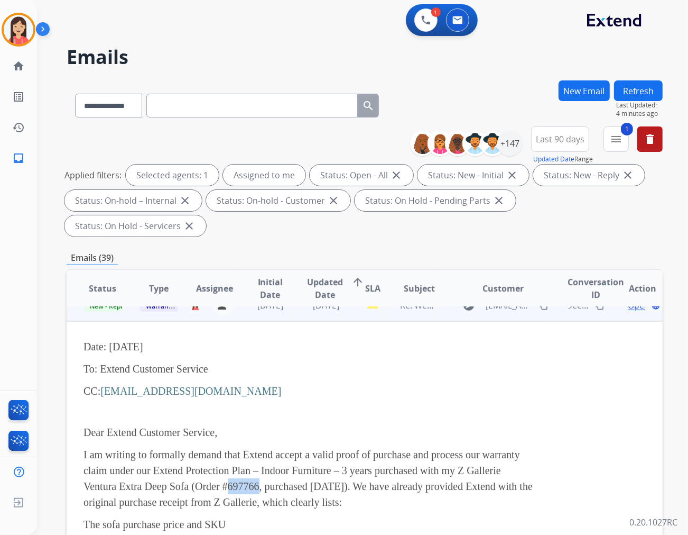
scroll to position [0, 0]
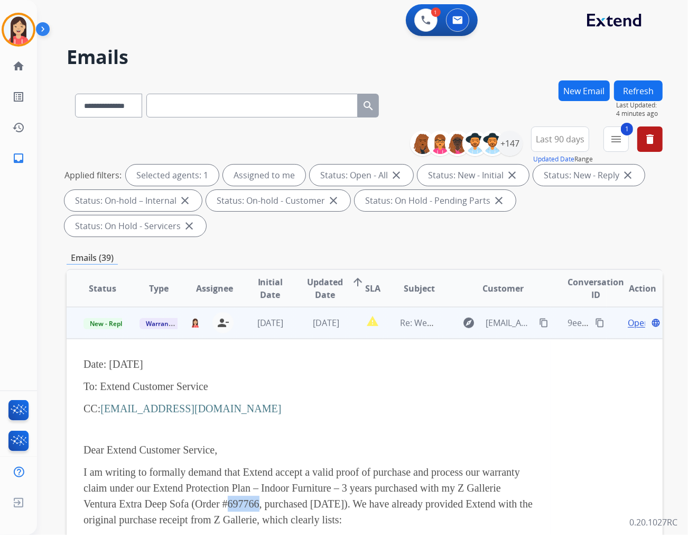
click at [539, 318] on mat-icon "content_copy" at bounding box center [544, 323] width 10 height 10
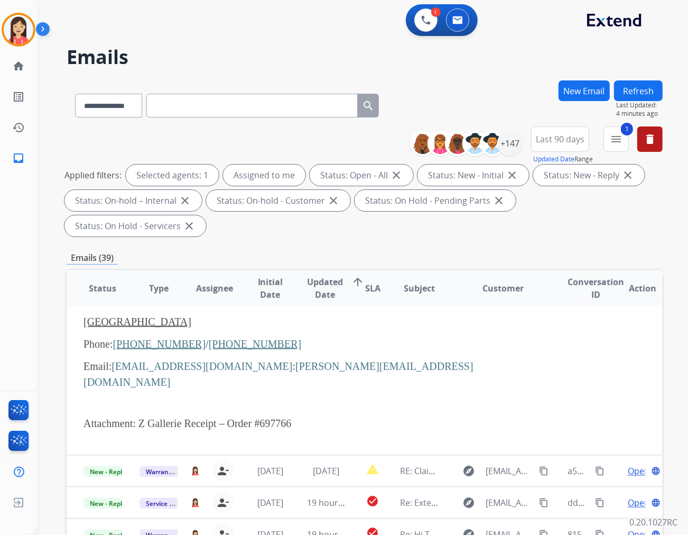
scroll to position [998, 0]
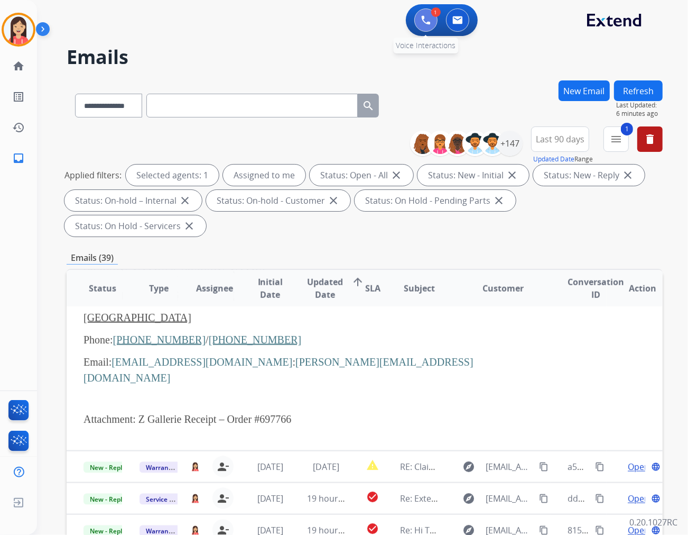
click at [423, 23] on img at bounding box center [426, 20] width 10 height 10
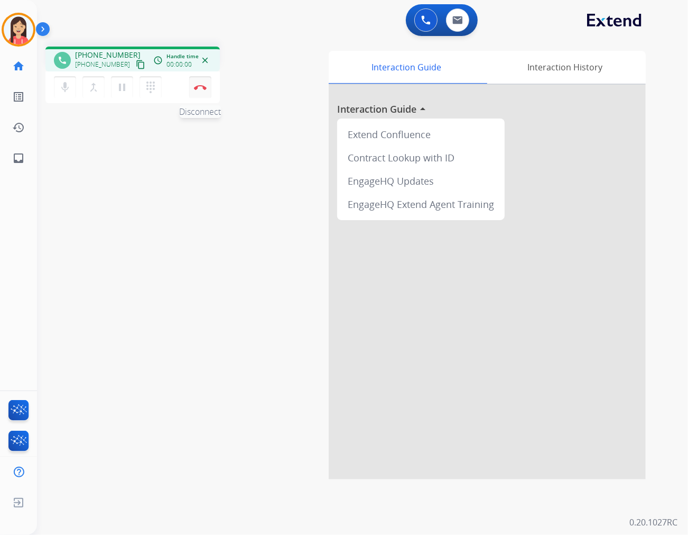
click at [203, 87] on img at bounding box center [200, 87] width 13 height 5
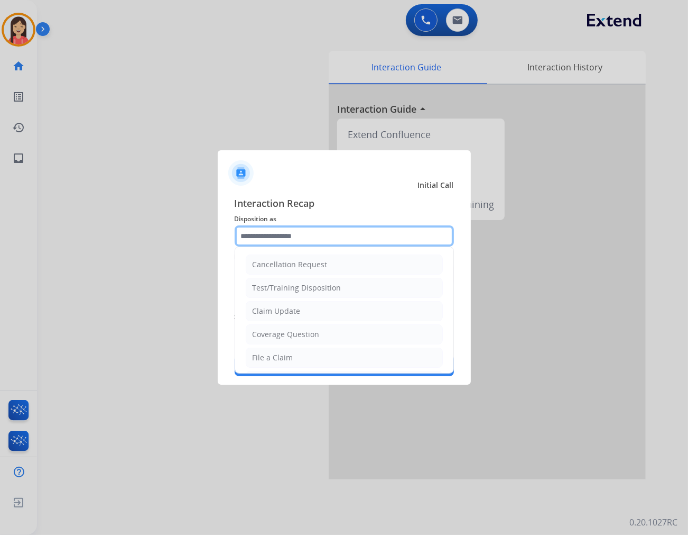
click at [303, 239] on input "text" at bounding box center [344, 235] width 219 height 21
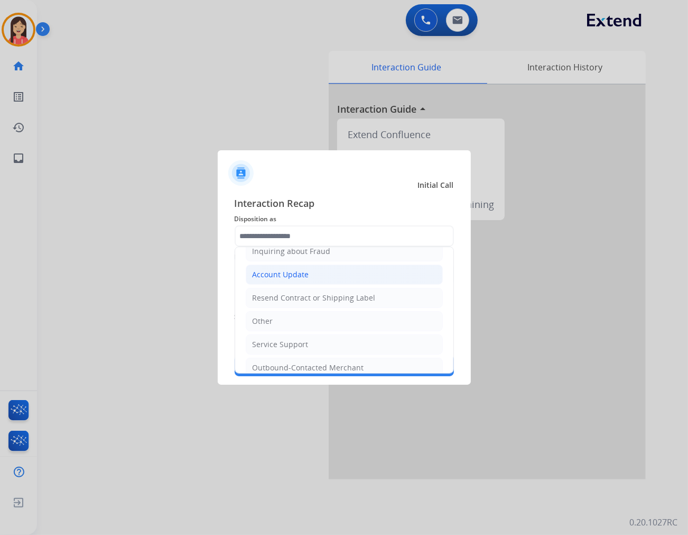
click at [301, 273] on div "Account Update" at bounding box center [281, 274] width 57 height 11
type input "**********"
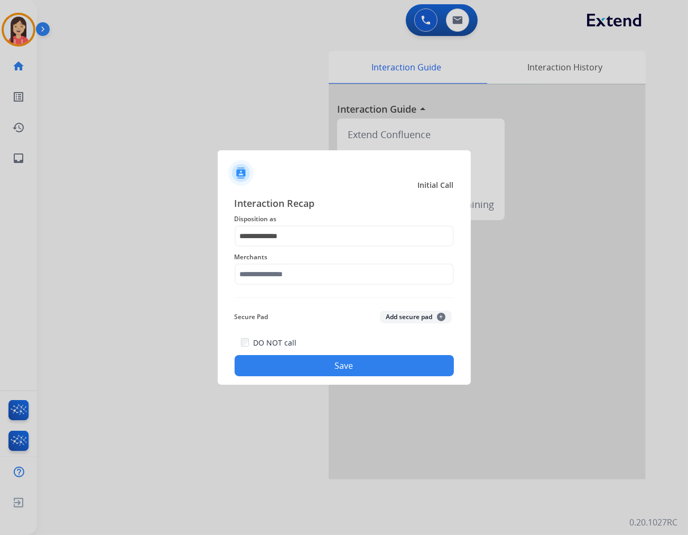
click at [303, 261] on span "Merchants" at bounding box center [344, 257] width 219 height 13
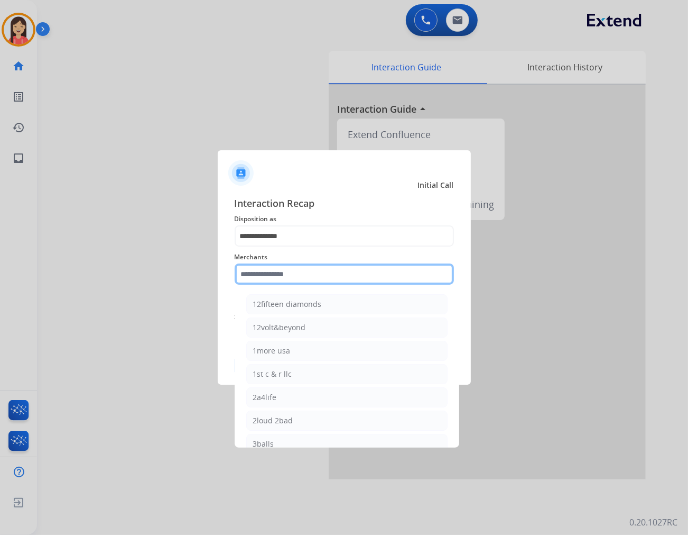
click at [306, 277] on input "text" at bounding box center [344, 273] width 219 height 21
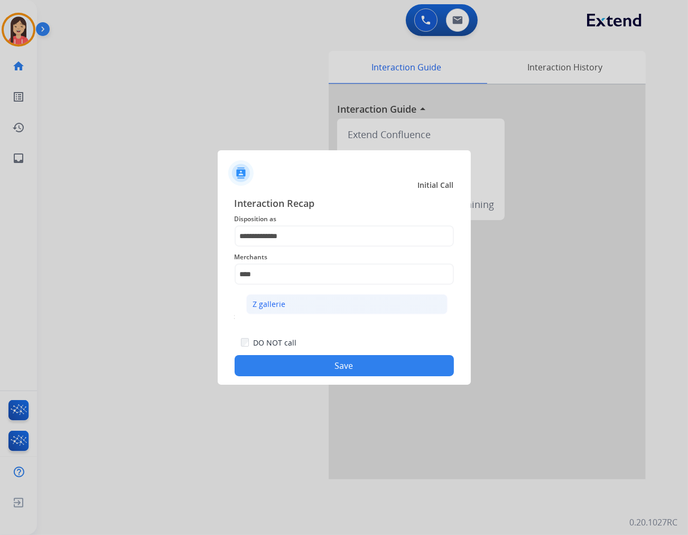
click at [288, 312] on li "Z gallerie" at bounding box center [346, 304] width 201 height 20
type input "**********"
click at [315, 374] on button "Save" at bounding box center [344, 365] width 219 height 21
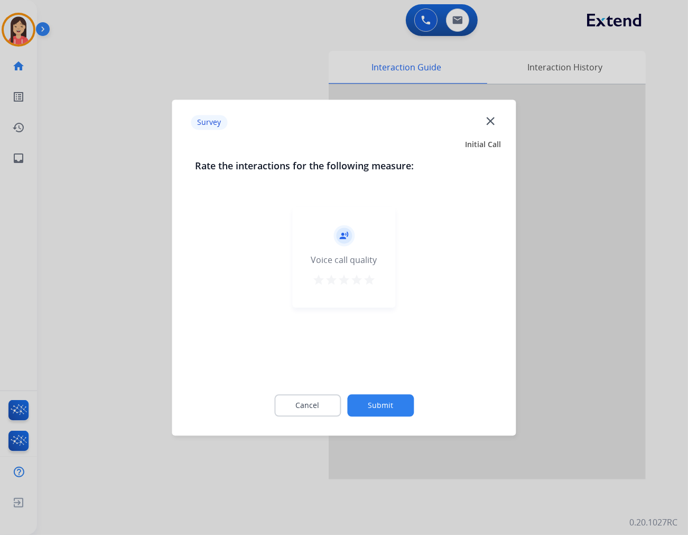
click at [370, 282] on mat-icon "star" at bounding box center [369, 279] width 13 height 13
click at [389, 400] on button "Submit" at bounding box center [380, 405] width 67 height 22
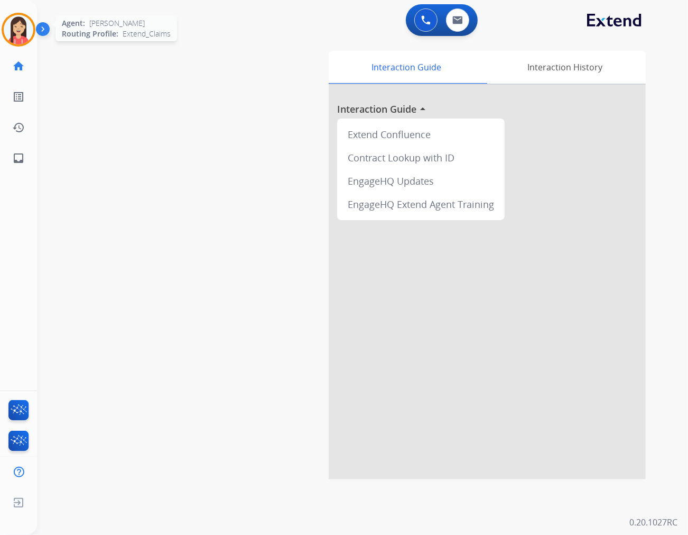
click at [10, 38] on img at bounding box center [19, 30] width 30 height 30
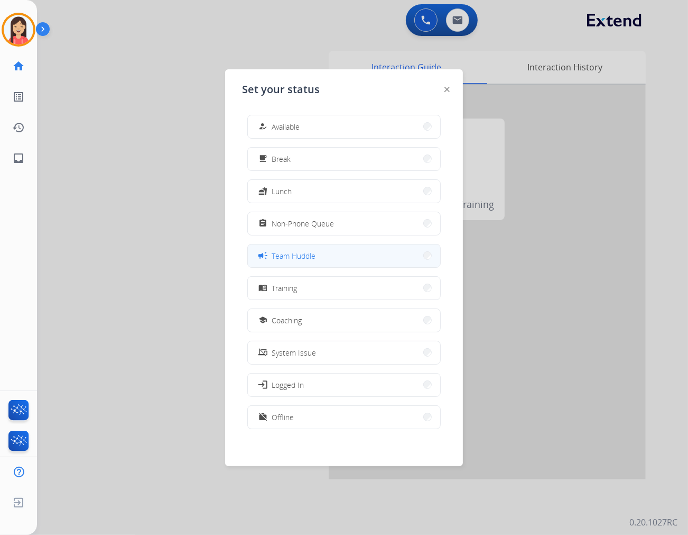
click at [307, 257] on span "Team Huddle" at bounding box center [294, 255] width 44 height 11
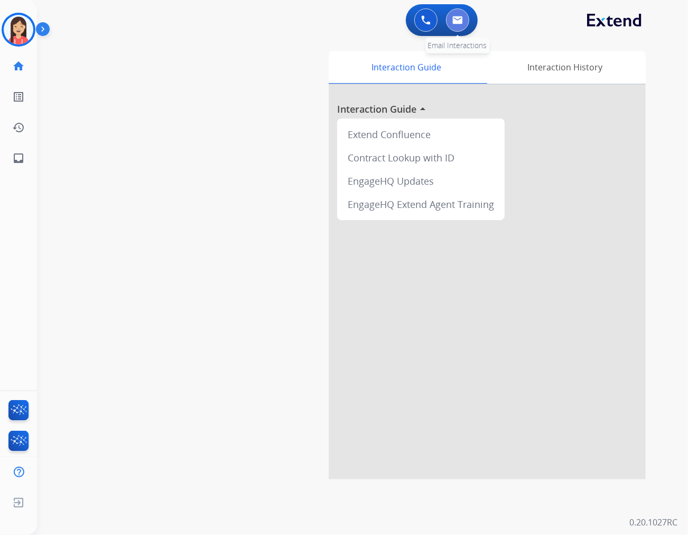
click at [463, 17] on button at bounding box center [457, 19] width 23 height 23
select select "**********"
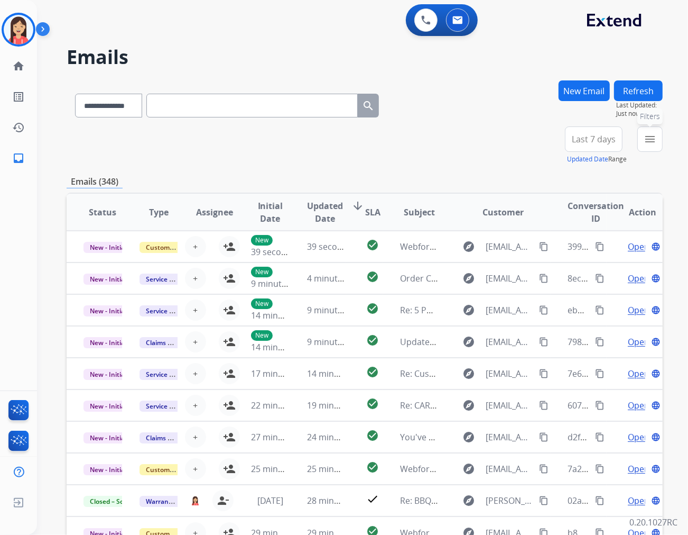
click at [654, 143] on mat-icon "menu" at bounding box center [650, 139] width 13 height 13
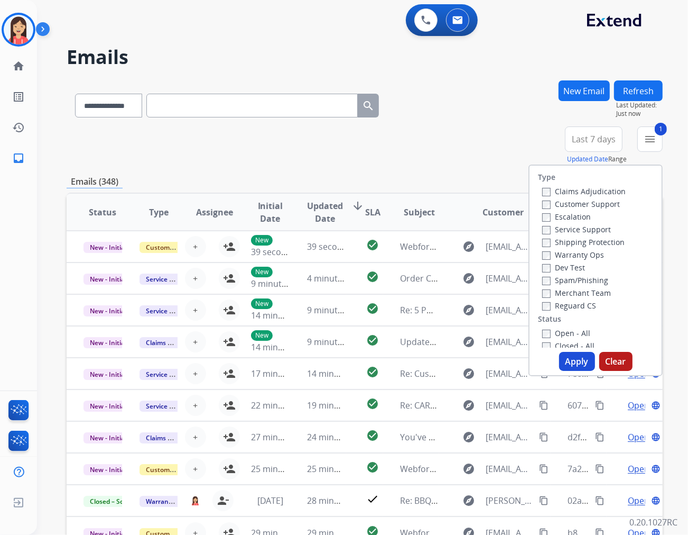
click at [572, 363] on button "Apply" at bounding box center [577, 361] width 36 height 19
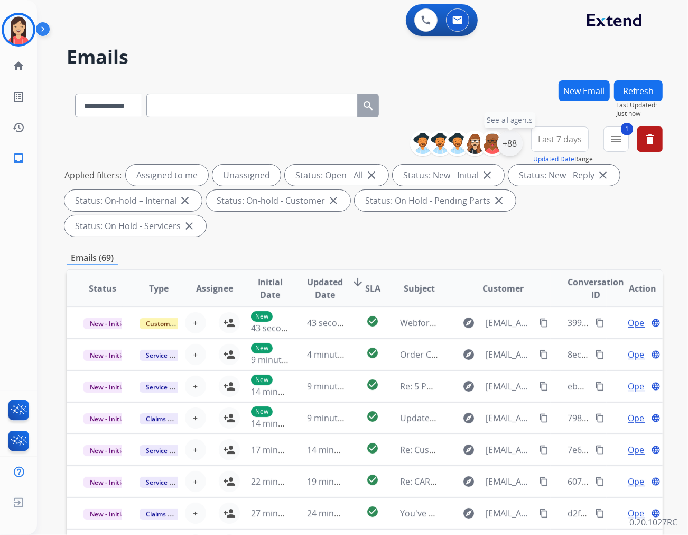
click at [516, 147] on div "+88" at bounding box center [510, 143] width 25 height 25
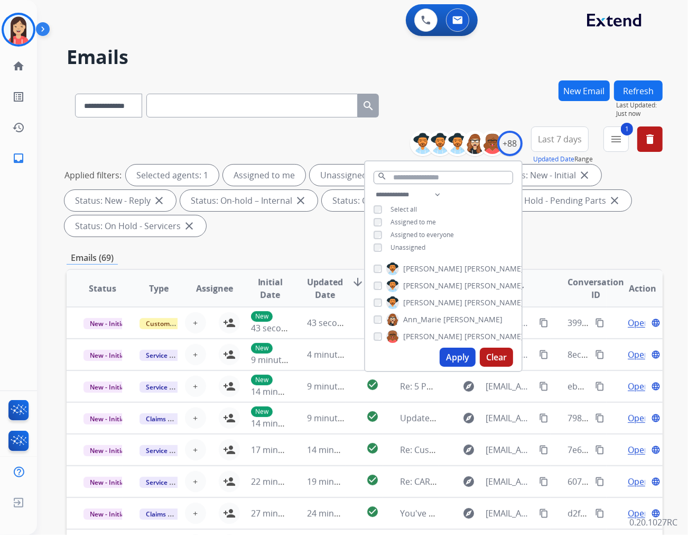
click at [391, 247] on span "Unassigned" at bounding box center [408, 247] width 35 height 9
click at [445, 357] on button "Apply" at bounding box center [458, 356] width 36 height 19
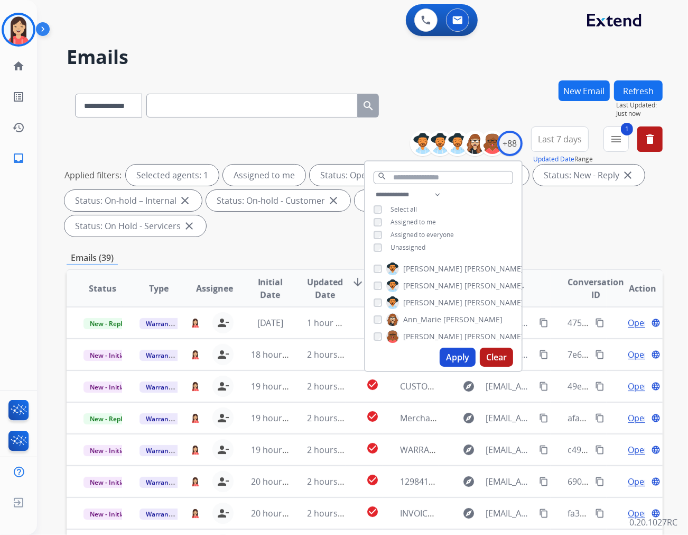
click at [317, 275] on span "Updated Date" at bounding box center [325, 287] width 36 height 25
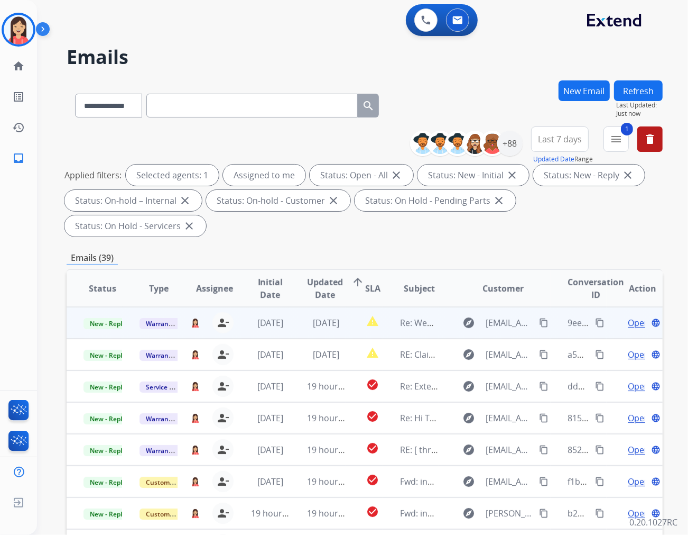
click at [348, 307] on td "report_problem" at bounding box center [364, 323] width 37 height 32
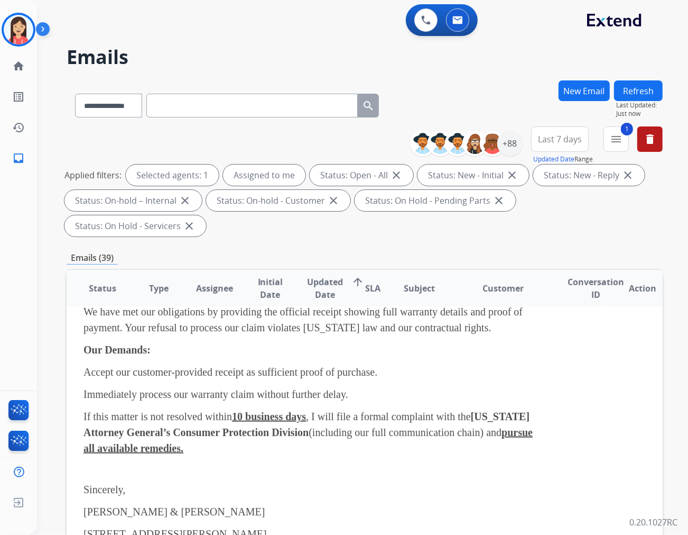
scroll to position [940, 0]
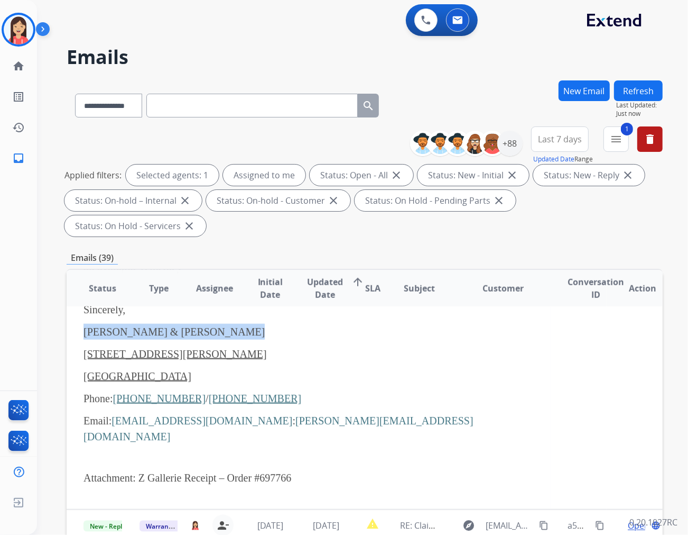
drag, startPoint x: 84, startPoint y: 310, endPoint x: 221, endPoint y: 307, distance: 137.5
click at [221, 324] on p "[PERSON_NAME] & [PERSON_NAME]" at bounding box center [309, 332] width 450 height 16
copy span "[PERSON_NAME] & [PERSON_NAME]"
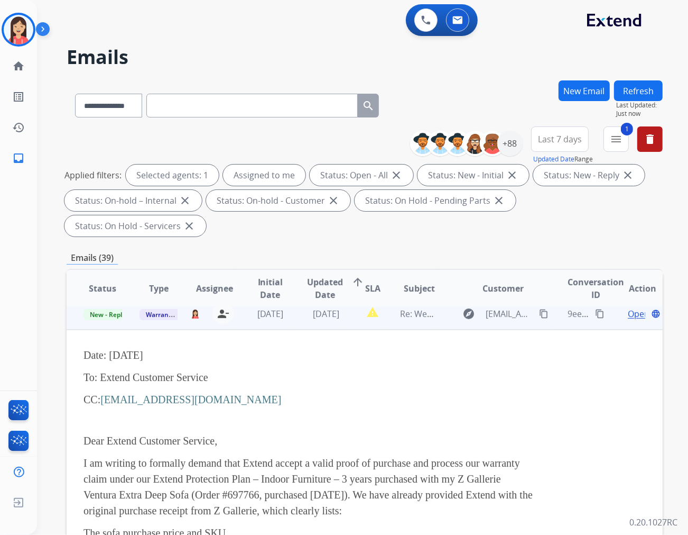
scroll to position [0, 0]
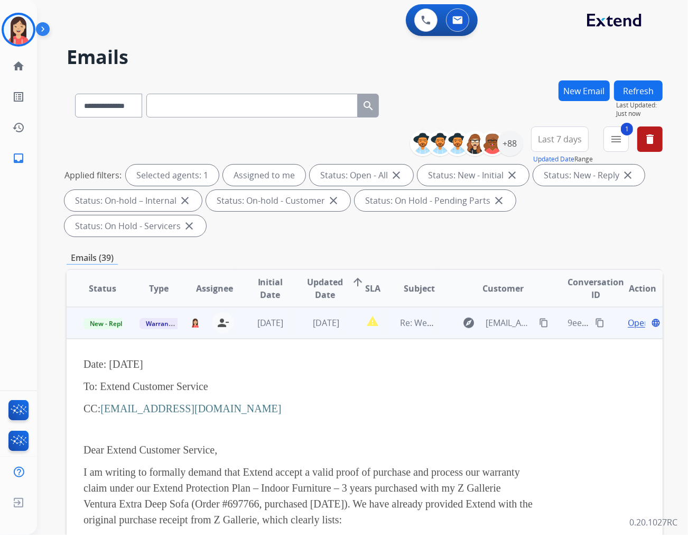
click at [539, 318] on mat-icon "content_copy" at bounding box center [544, 323] width 10 height 10
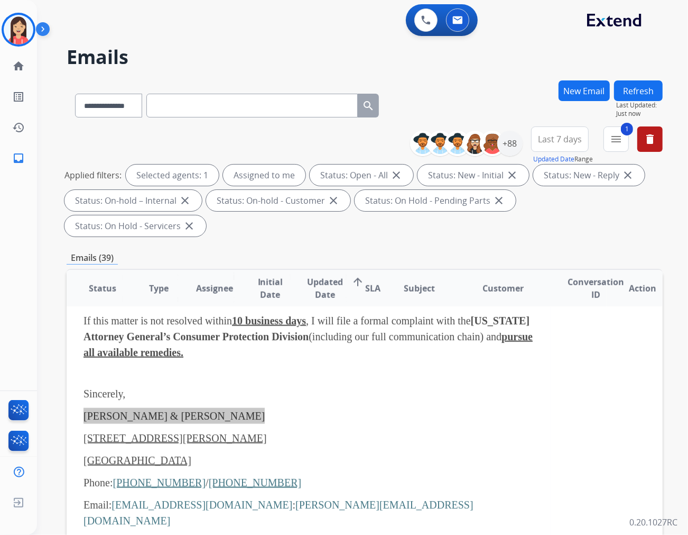
scroll to position [881, 0]
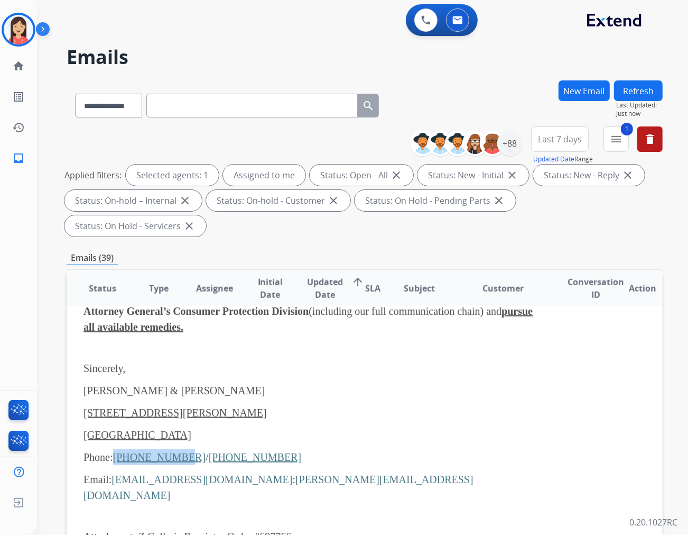
drag, startPoint x: 116, startPoint y: 431, endPoint x: 176, endPoint y: 432, distance: 59.7
click at [176, 451] on span "Phone: [PHONE_NUMBER] / [PHONE_NUMBER]" at bounding box center [193, 457] width 218 height 12
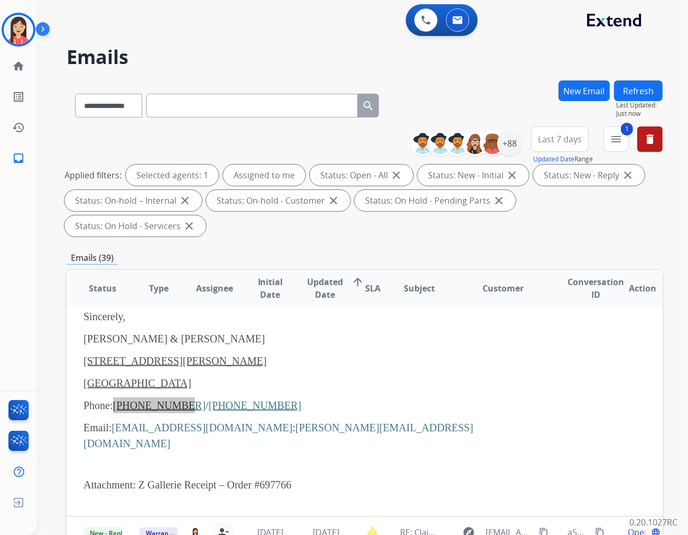
scroll to position [940, 0]
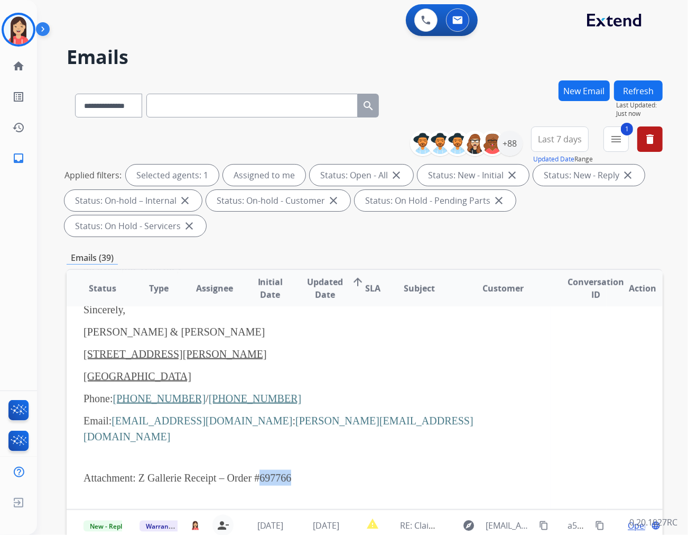
drag, startPoint x: 291, startPoint y: 441, endPoint x: 261, endPoint y: 443, distance: 30.7
click at [261, 472] on span "Attachment: Z Gallerie Receipt – Order #697766" at bounding box center [188, 478] width 208 height 12
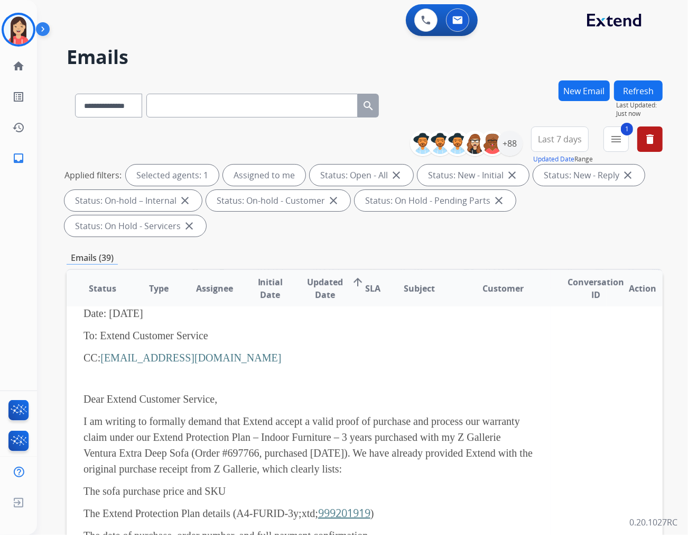
scroll to position [0, 0]
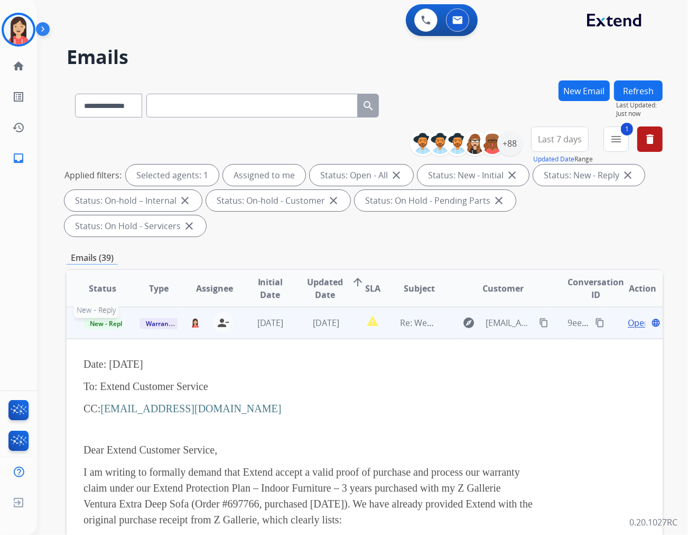
click at [99, 318] on span "New - Reply" at bounding box center [108, 323] width 48 height 11
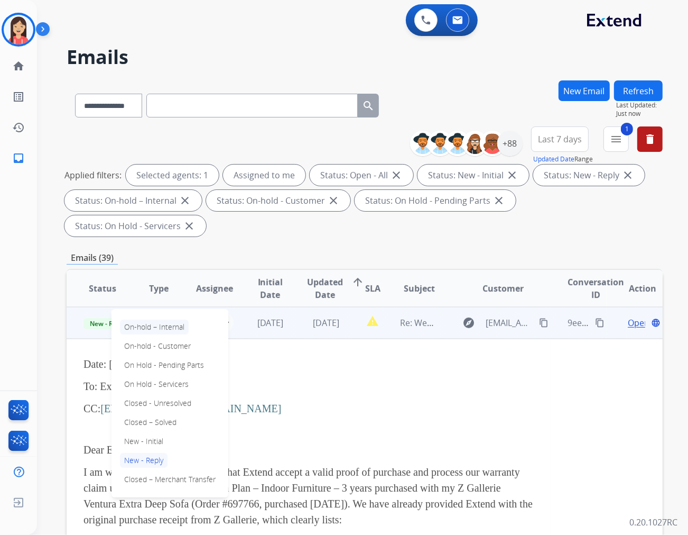
click at [168, 319] on p "On-hold – Internal" at bounding box center [154, 326] width 69 height 15
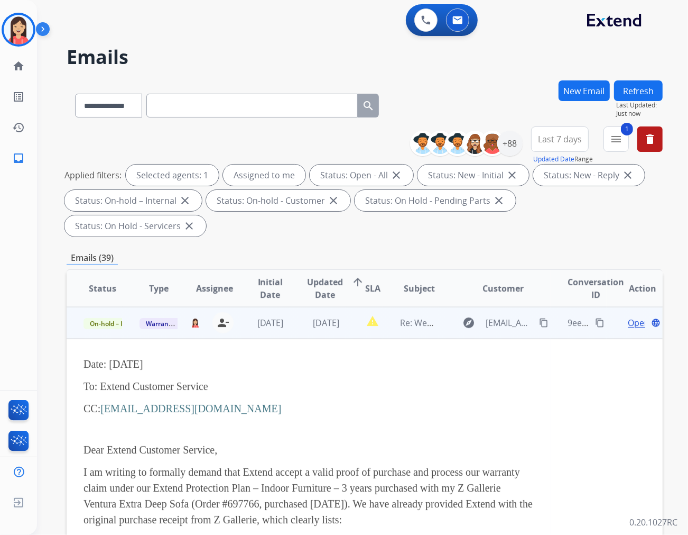
click at [346, 310] on td "report_problem" at bounding box center [364, 323] width 37 height 32
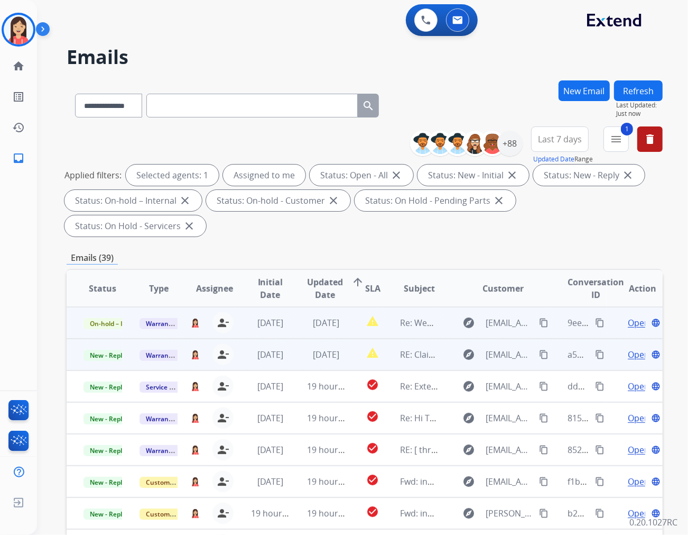
click at [352, 338] on td "report_problem" at bounding box center [364, 354] width 37 height 32
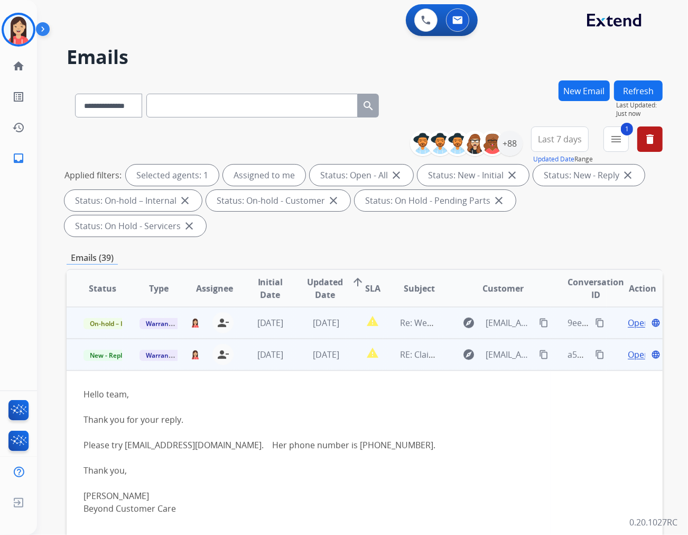
scroll to position [32, 0]
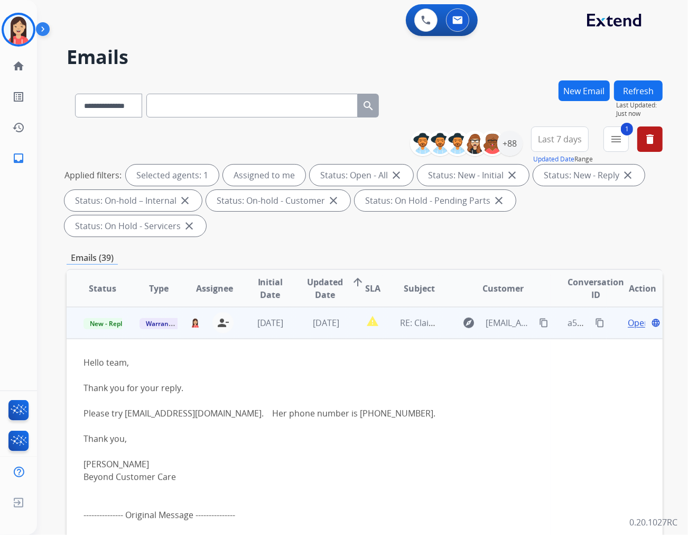
click at [346, 311] on td "report_problem" at bounding box center [364, 323] width 37 height 32
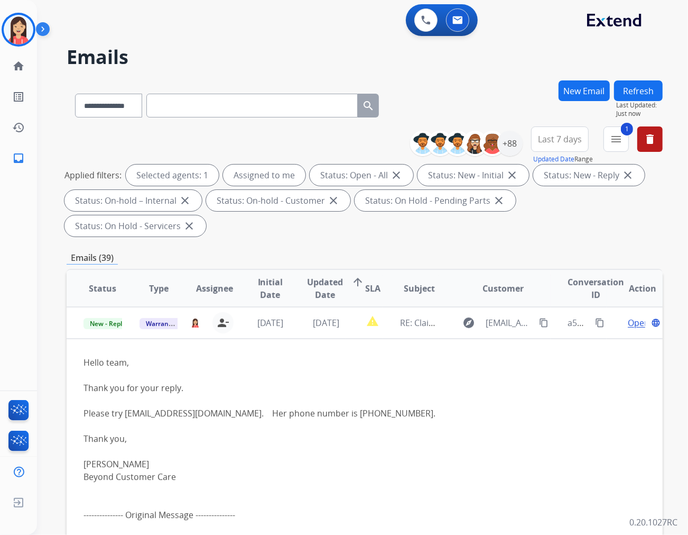
scroll to position [1, 0]
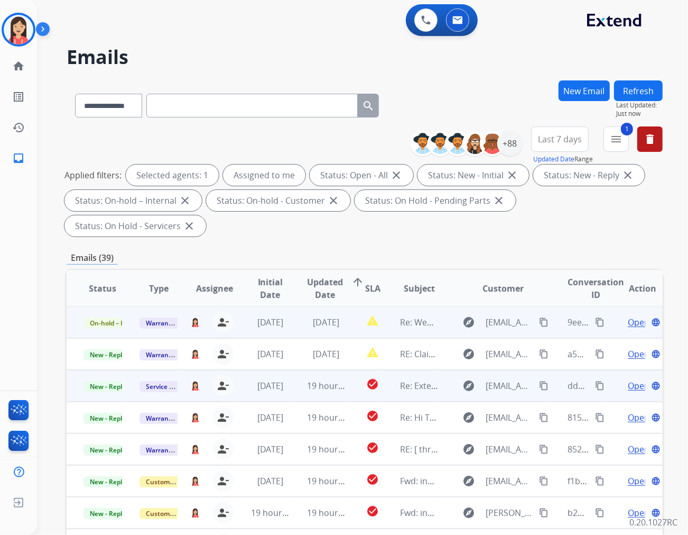
click at [291, 370] on td "19 hours ago" at bounding box center [318, 386] width 56 height 32
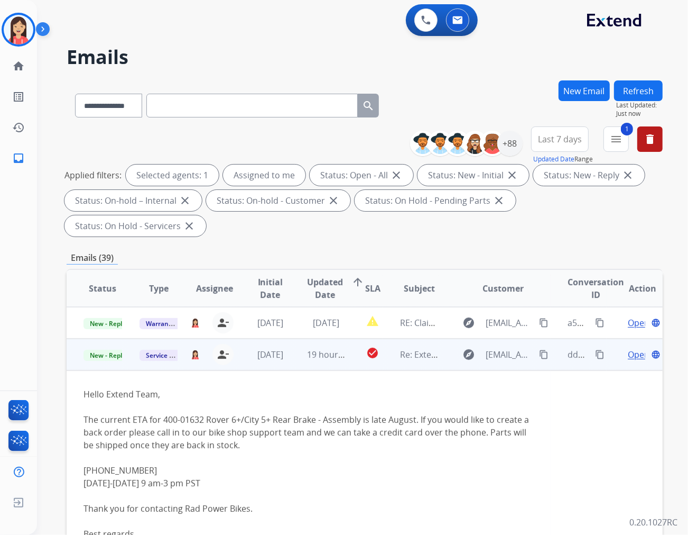
scroll to position [63, 0]
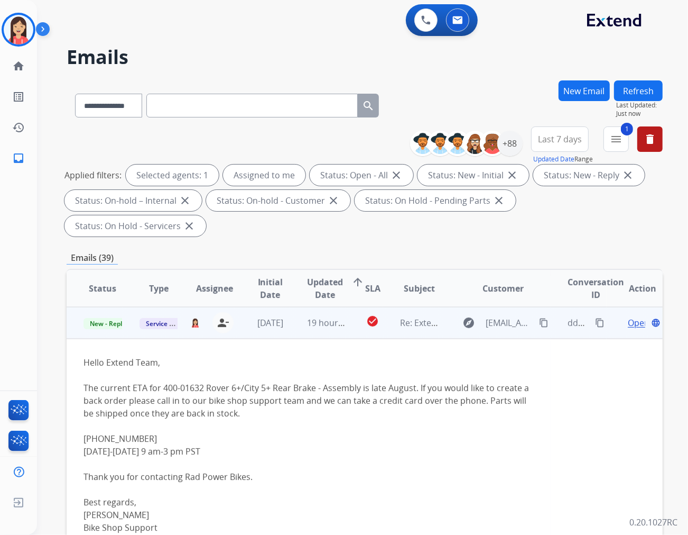
click at [628, 316] on span "Open" at bounding box center [639, 322] width 22 height 13
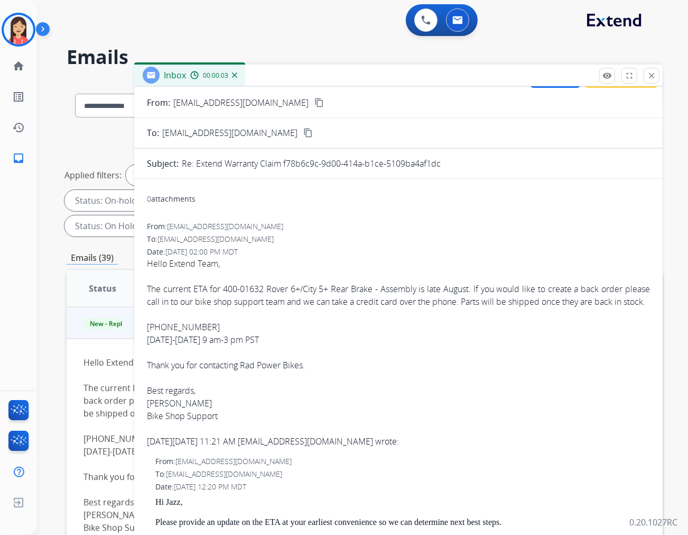
scroll to position [0, 0]
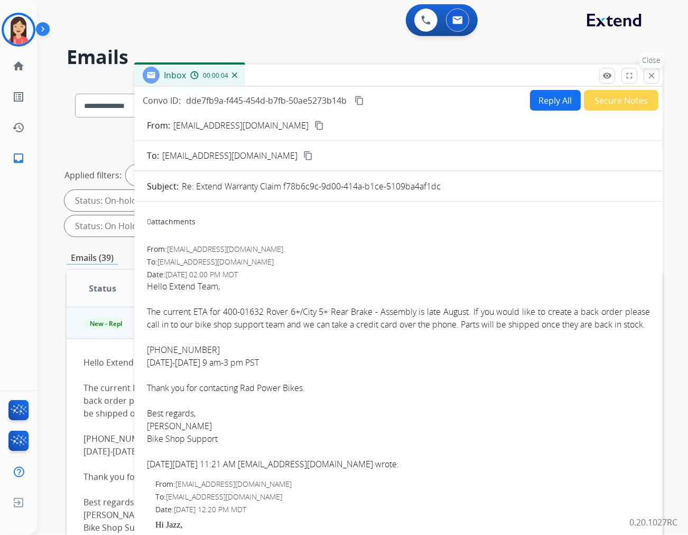
click at [649, 71] on mat-icon "close" at bounding box center [652, 76] width 10 height 10
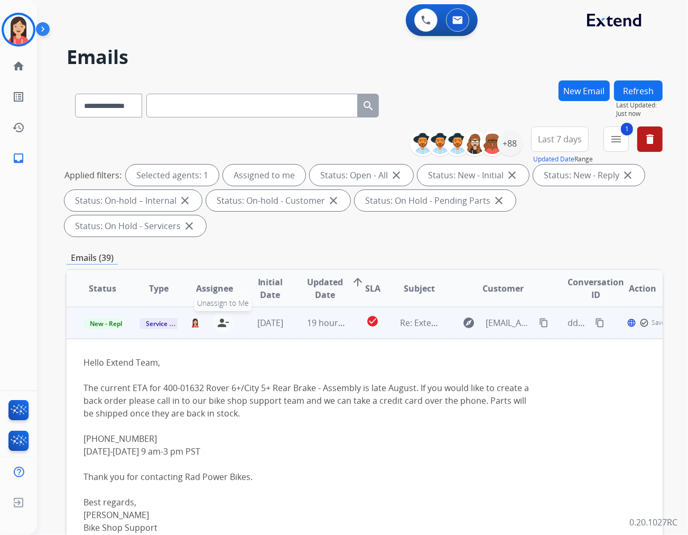
click at [224, 316] on mat-icon "person_remove" at bounding box center [223, 322] width 13 height 13
click at [290, 308] on td "19 hours ago" at bounding box center [318, 323] width 56 height 32
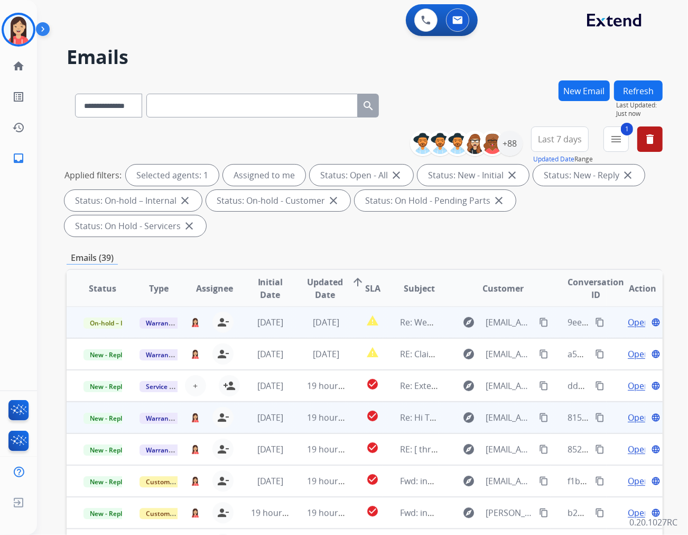
click at [302, 403] on td "19 hours ago" at bounding box center [318, 417] width 56 height 32
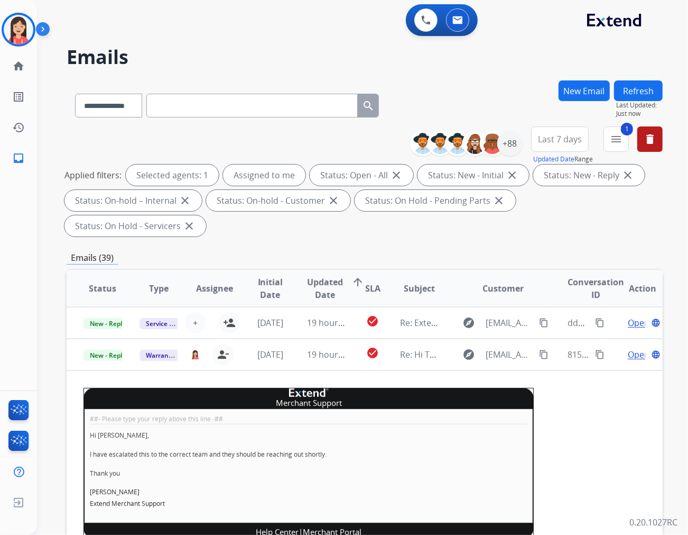
scroll to position [95, 0]
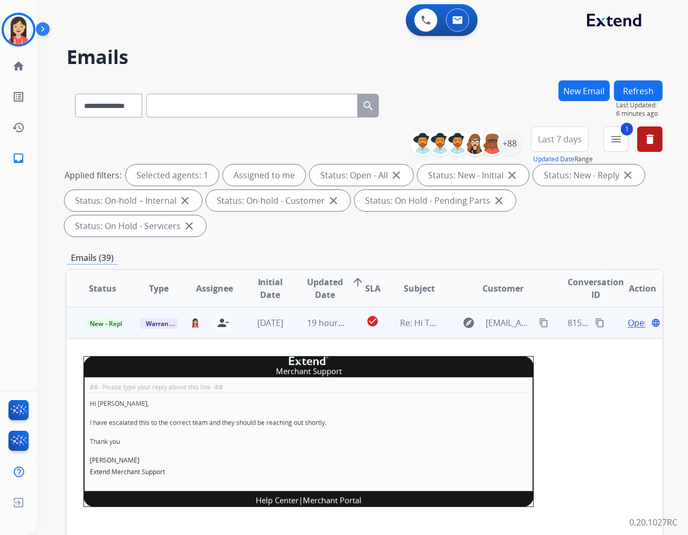
click at [335, 338] on td "Merchant Support ##- Please type your reply above this line -## Hi [PERSON_NAME…" at bounding box center [309, 437] width 484 height 198
click at [628, 316] on span "Open" at bounding box center [639, 322] width 22 height 13
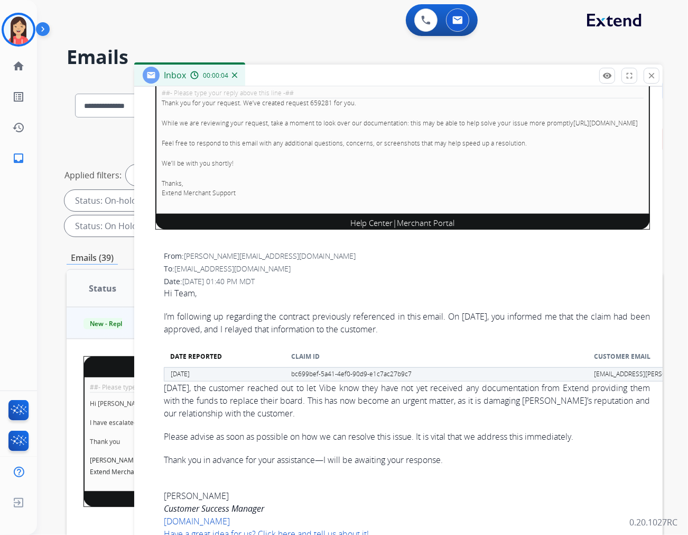
scroll to position [470, 0]
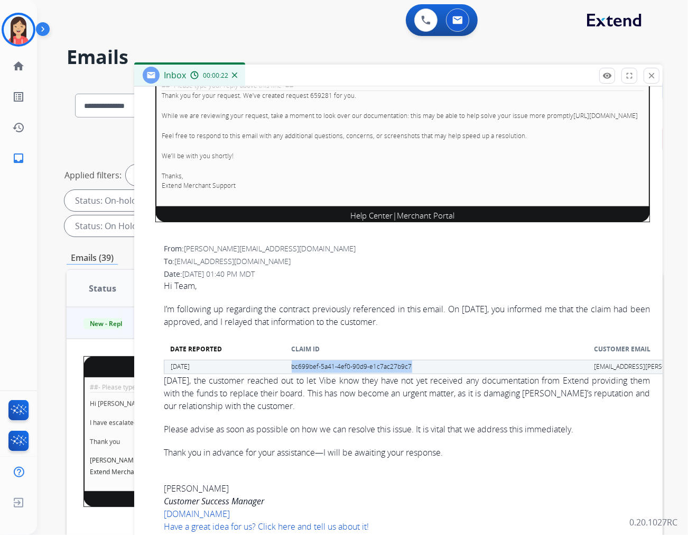
drag, startPoint x: 412, startPoint y: 377, endPoint x: 292, endPoint y: 374, distance: 120.6
click at [292, 373] on p "bc699bef-5a41-4ef0-90d9-e1c7ac27b9c7" at bounding box center [440, 366] width 296 height 13
click at [389, 310] on div "Hi Team, I’m following up regarding the contract previously referenced in this …" at bounding box center [407, 368] width 486 height 179
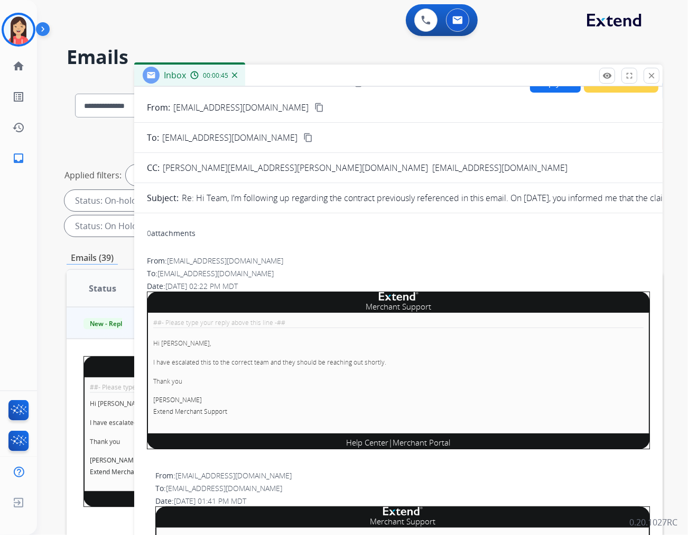
scroll to position [0, 0]
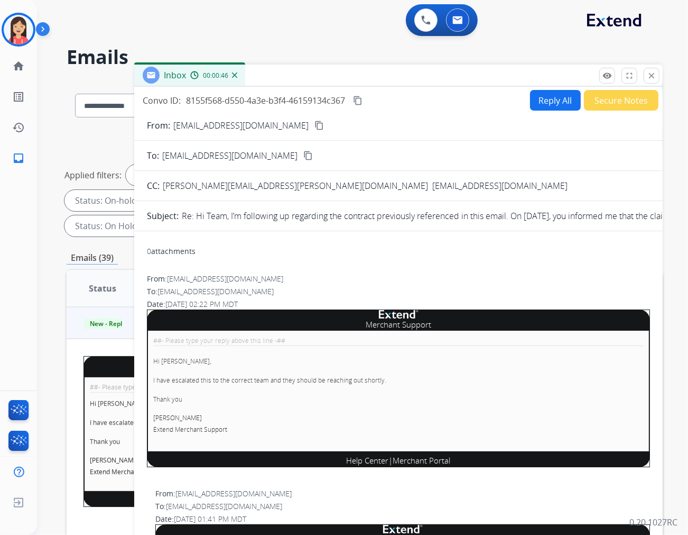
click at [547, 107] on button "Reply All" at bounding box center [555, 100] width 51 height 21
select select "**********"
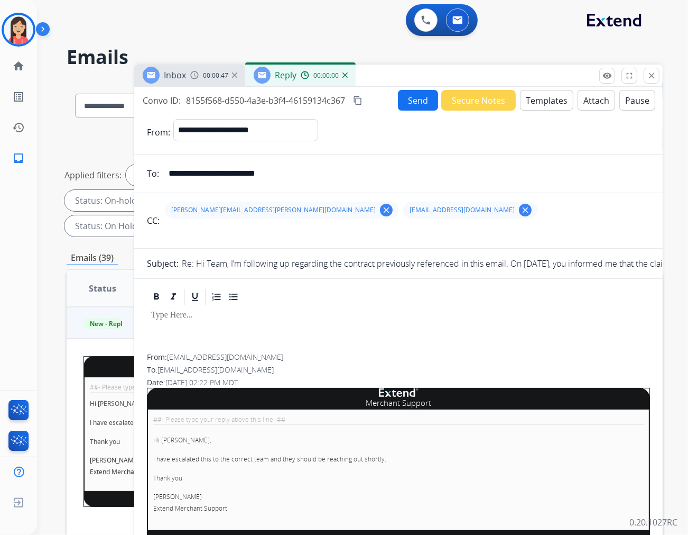
click at [547, 107] on button "Templates" at bounding box center [546, 100] width 53 height 21
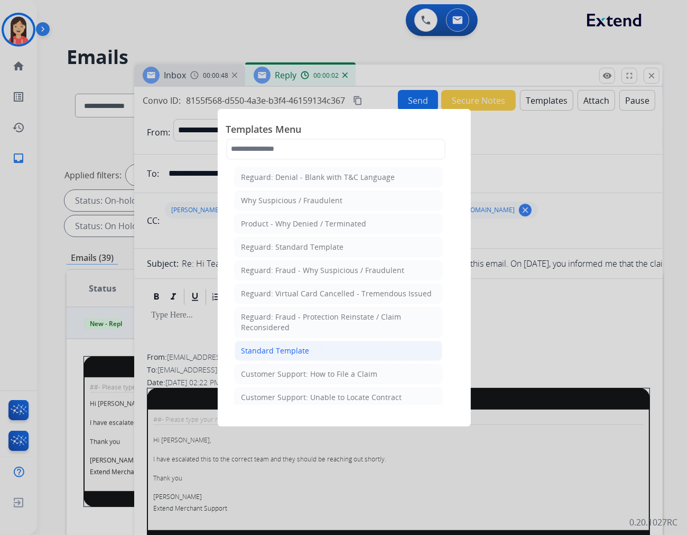
click at [279, 348] on div "Standard Template" at bounding box center [276, 350] width 68 height 11
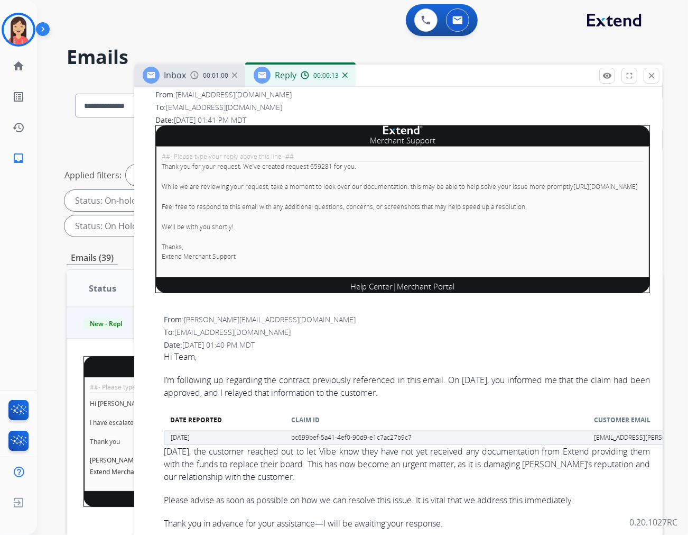
scroll to position [881, 0]
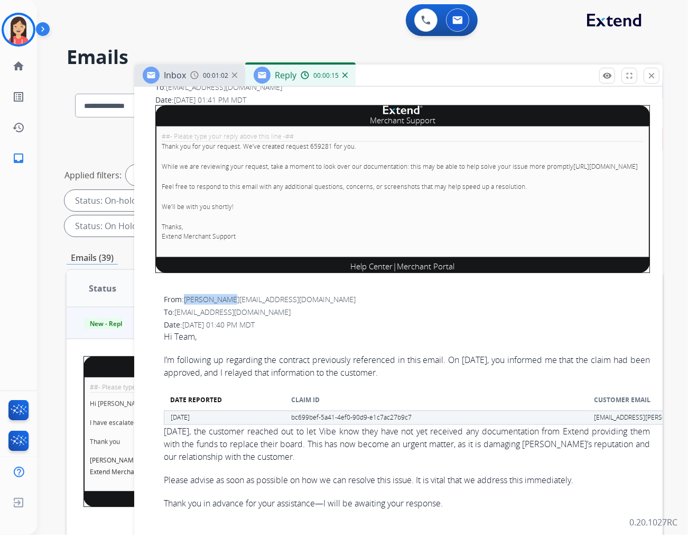
drag, startPoint x: 234, startPoint y: 309, endPoint x: 187, endPoint y: 308, distance: 47.6
click at [187, 305] on div "From: [PERSON_NAME][EMAIL_ADDRESS][DOMAIN_NAME]" at bounding box center [407, 299] width 486 height 11
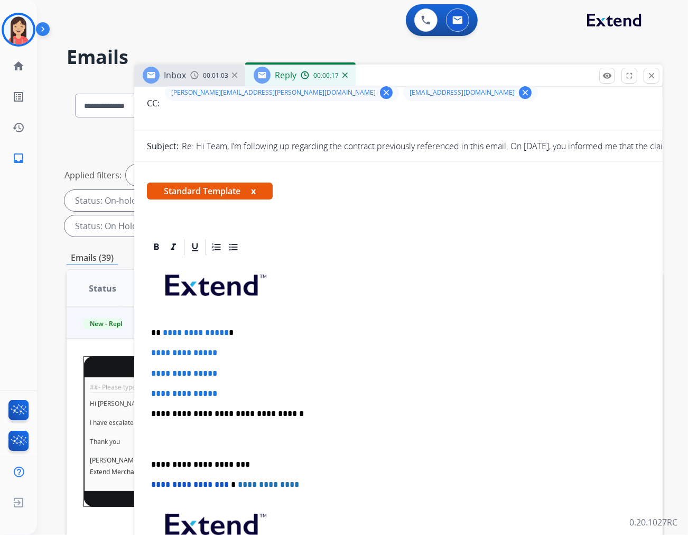
scroll to position [0, 0]
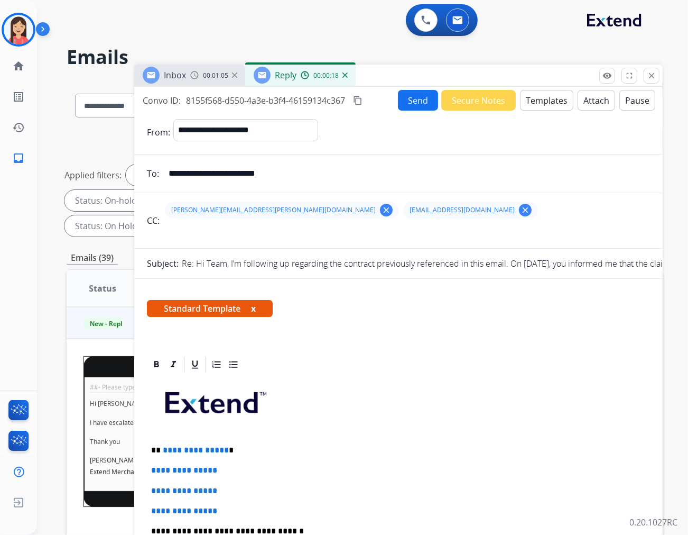
click at [275, 179] on input "**********" at bounding box center [406, 173] width 488 height 21
paste input "email"
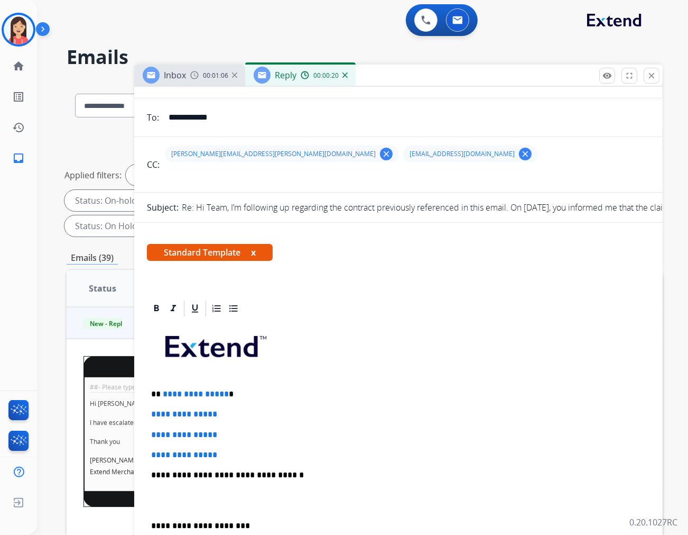
scroll to position [176, 0]
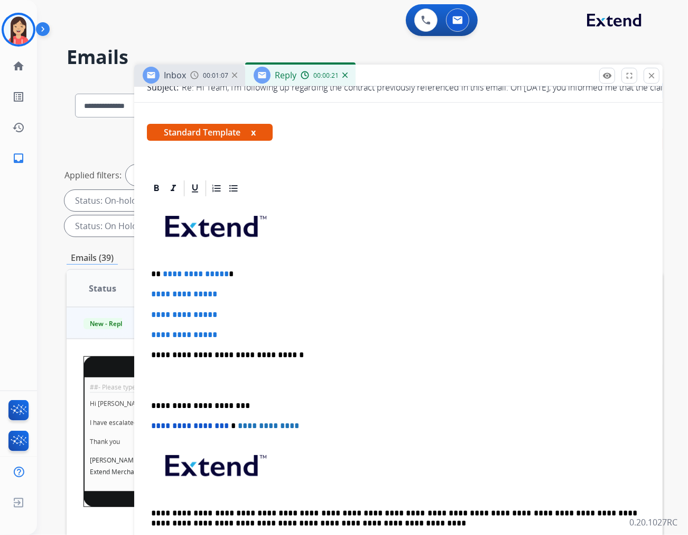
type input "**********"
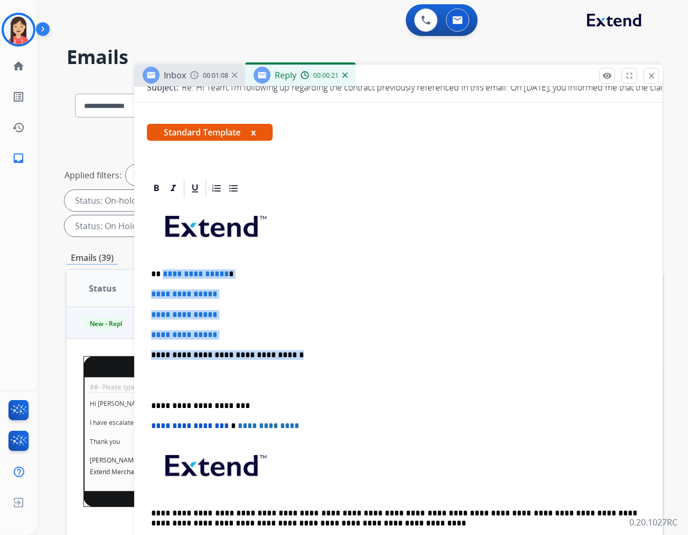
drag, startPoint x: 162, startPoint y: 273, endPoint x: 324, endPoint y: 340, distance: 174.7
click at [324, 340] on div "**********" at bounding box center [398, 380] width 503 height 364
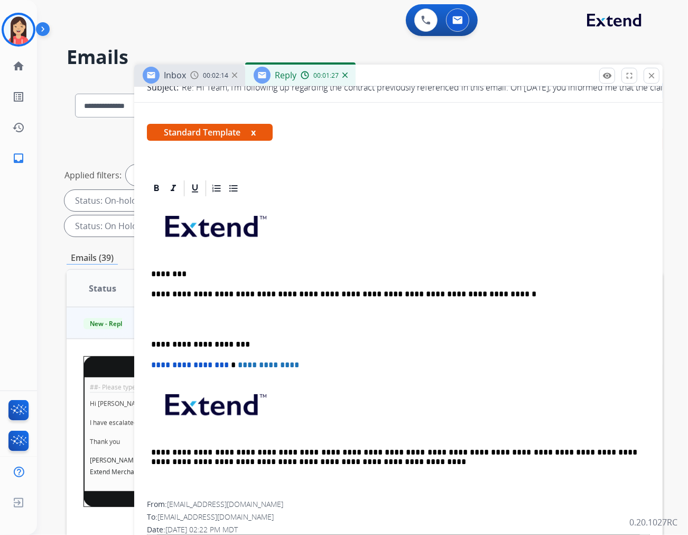
click at [384, 314] on p at bounding box center [398, 320] width 495 height 20
click at [511, 289] on p "**********" at bounding box center [394, 294] width 486 height 10
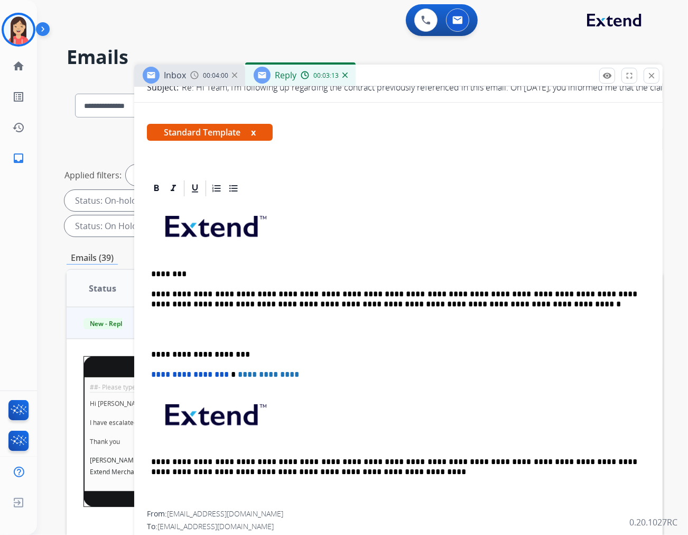
click at [362, 316] on div "**********" at bounding box center [398, 354] width 503 height 312
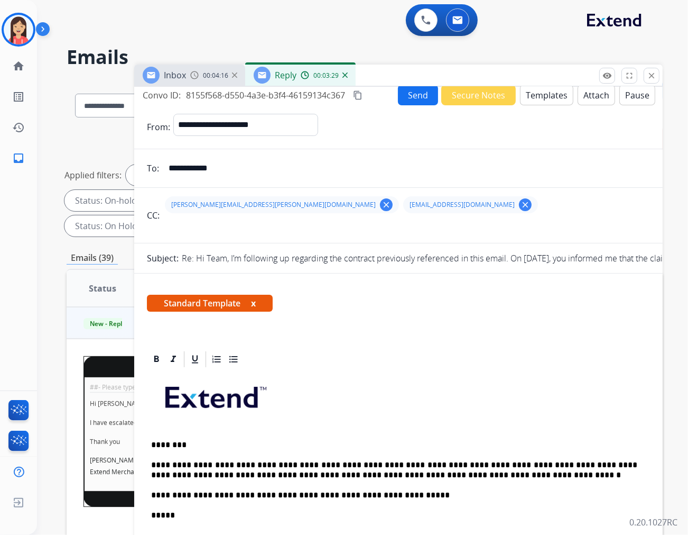
scroll to position [0, 0]
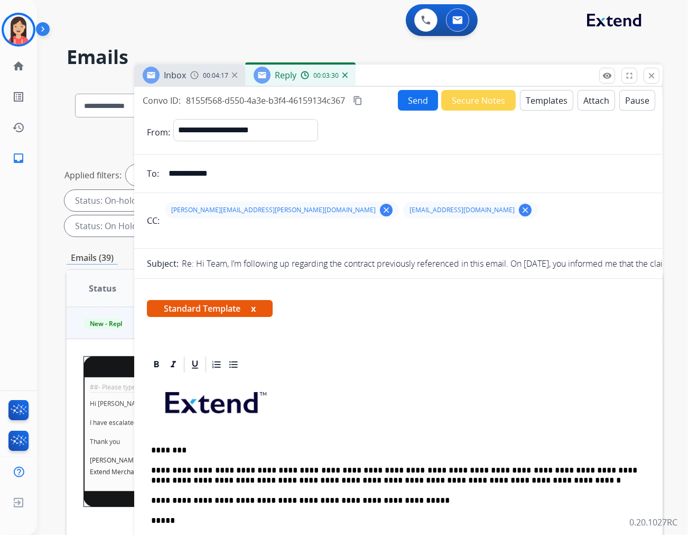
click at [420, 104] on button "Send" at bounding box center [418, 100] width 40 height 21
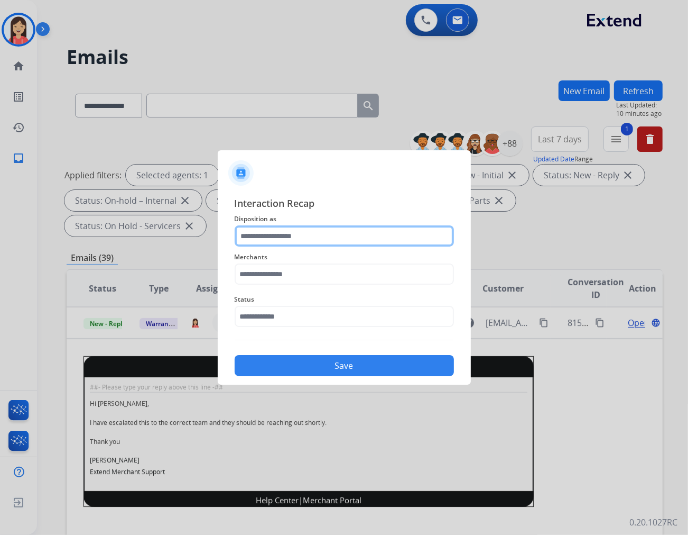
click at [279, 235] on input "text" at bounding box center [344, 235] width 219 height 21
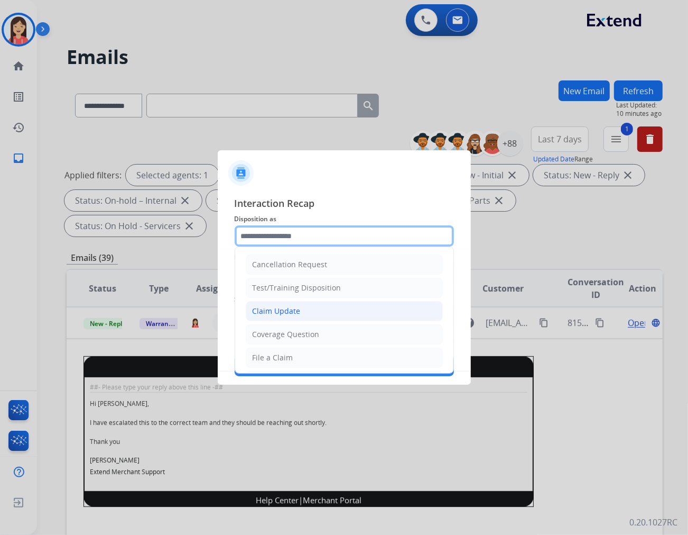
scroll to position [117, 0]
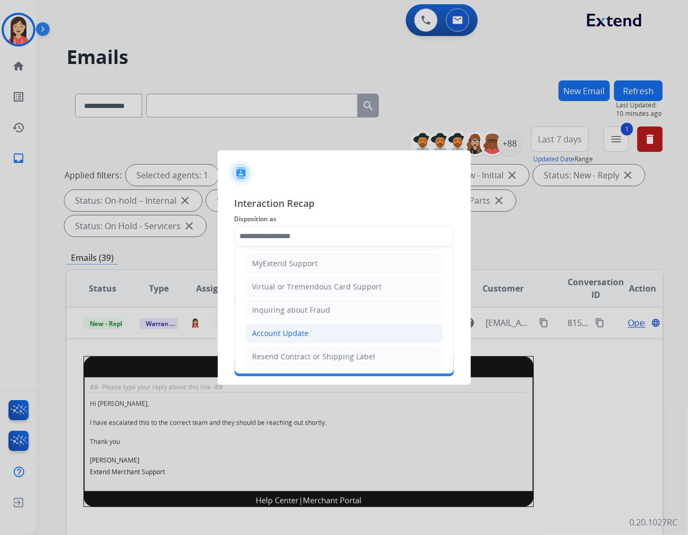
click at [270, 329] on div "Account Update" at bounding box center [281, 333] width 57 height 11
type input "**********"
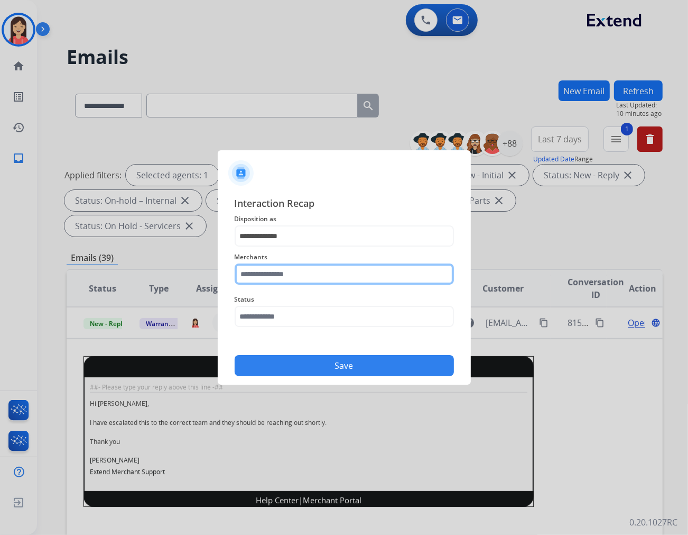
click at [293, 272] on input "text" at bounding box center [344, 273] width 219 height 21
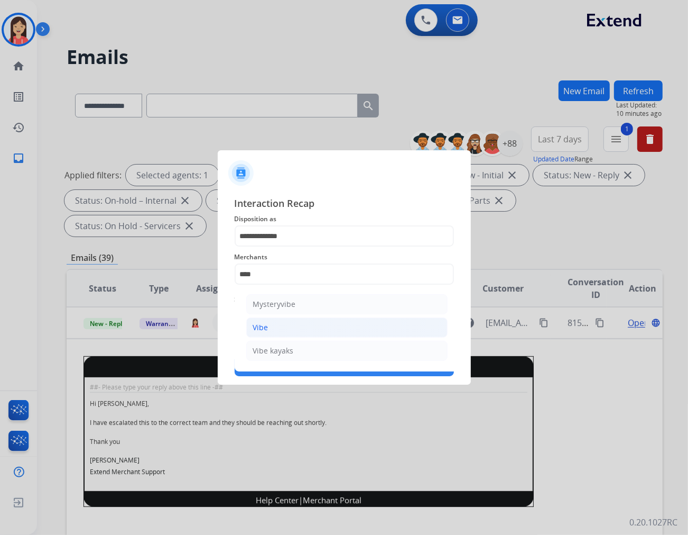
click at [281, 330] on li "Vibe" at bounding box center [346, 327] width 201 height 20
type input "****"
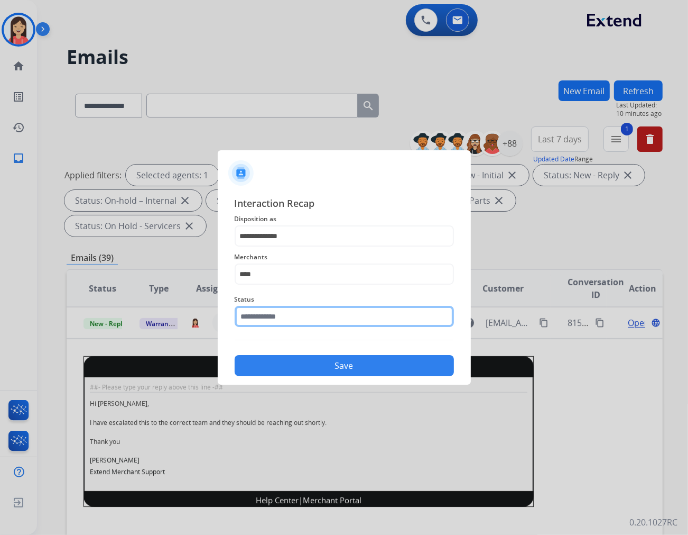
click at [291, 312] on input "text" at bounding box center [344, 316] width 219 height 21
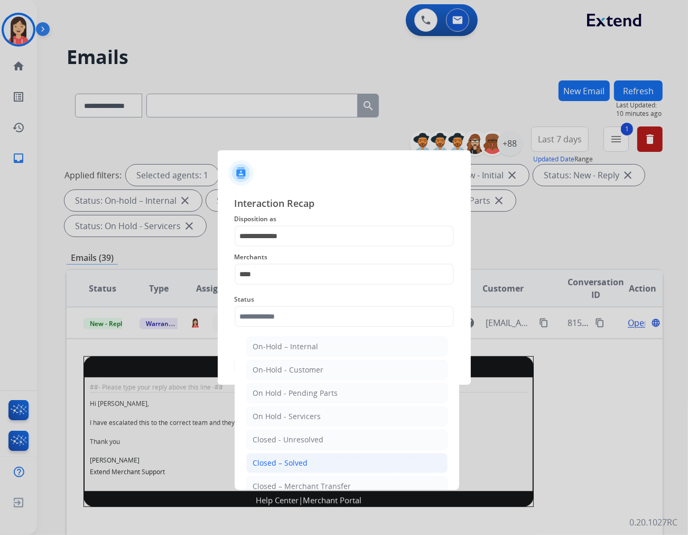
click at [318, 461] on li "Closed – Solved" at bounding box center [346, 463] width 201 height 20
type input "**********"
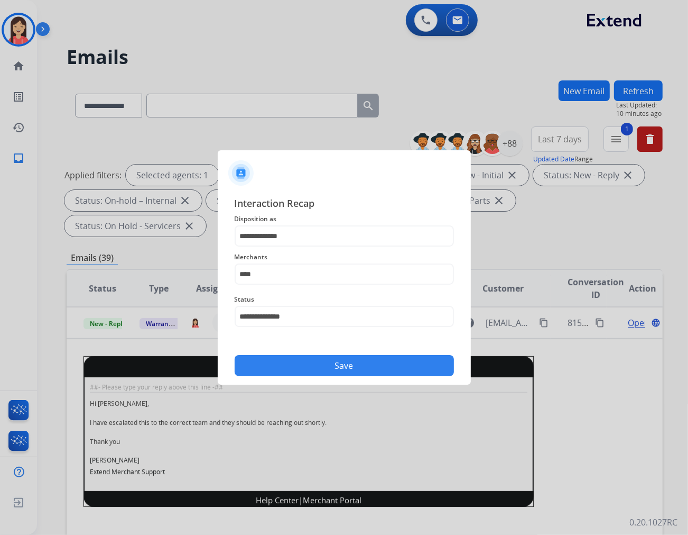
click at [339, 366] on button "Save" at bounding box center [344, 365] width 219 height 21
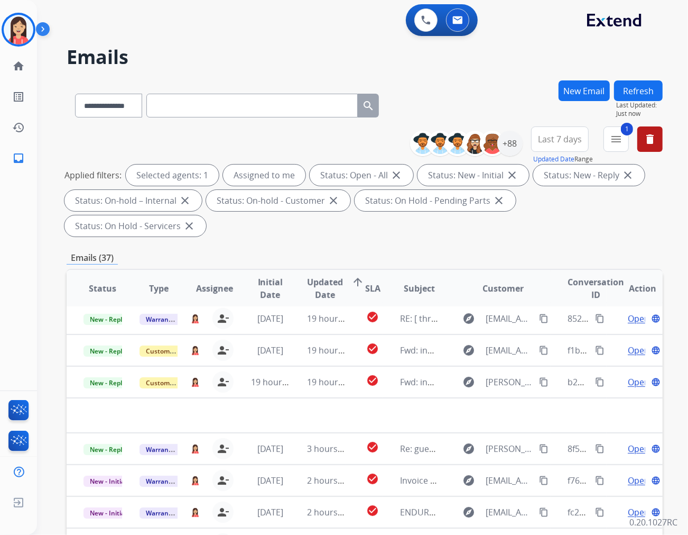
scroll to position [35, 0]
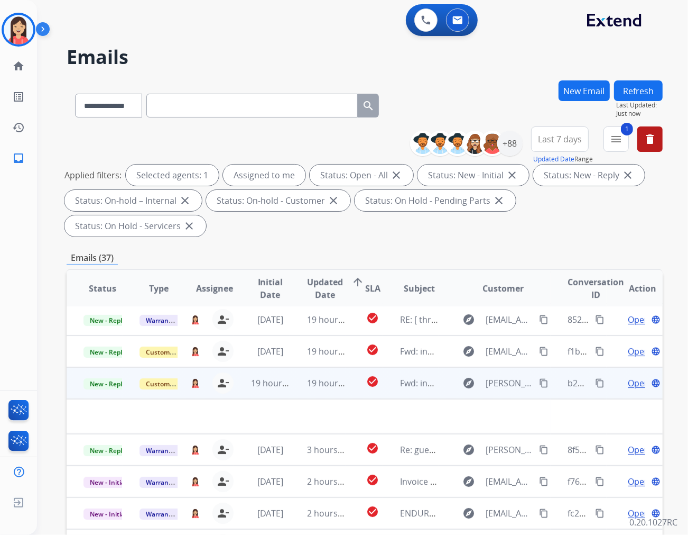
click at [297, 367] on td "19 hours ago" at bounding box center [318, 383] width 56 height 32
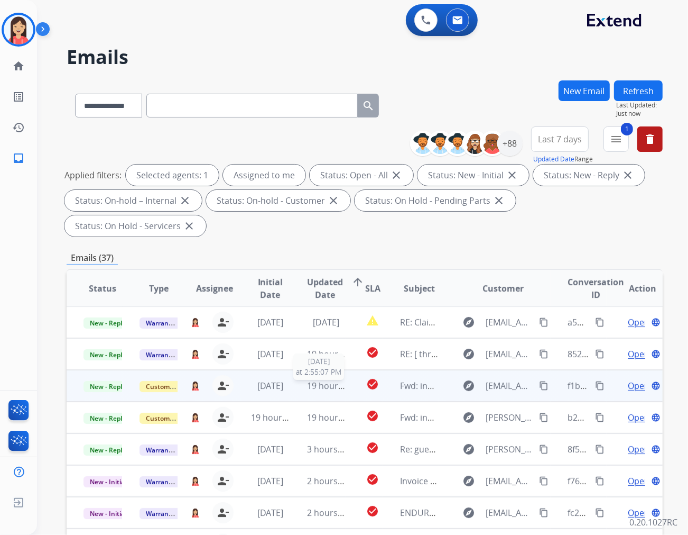
scroll to position [0, 0]
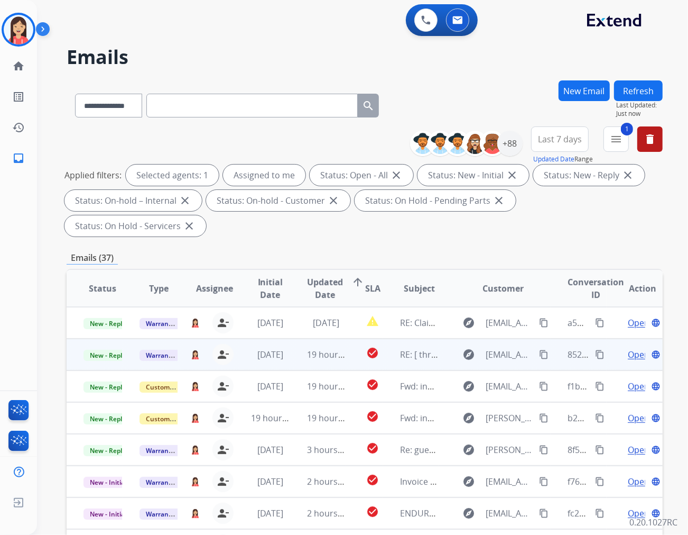
click at [297, 338] on td "19 hours ago" at bounding box center [318, 354] width 56 height 32
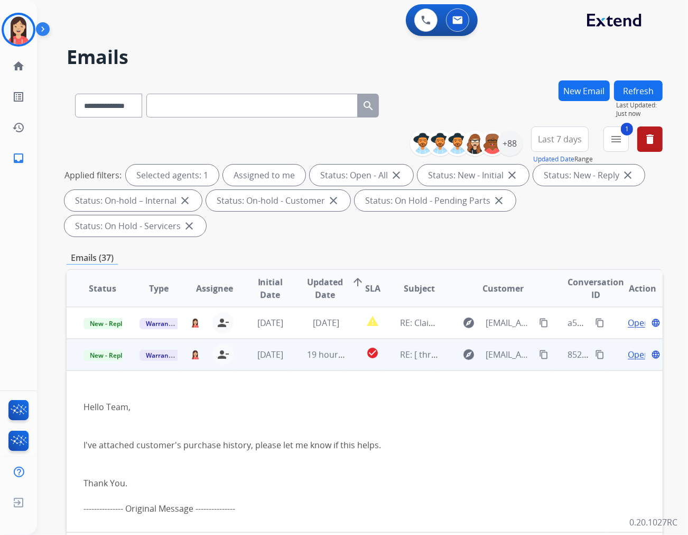
scroll to position [32, 0]
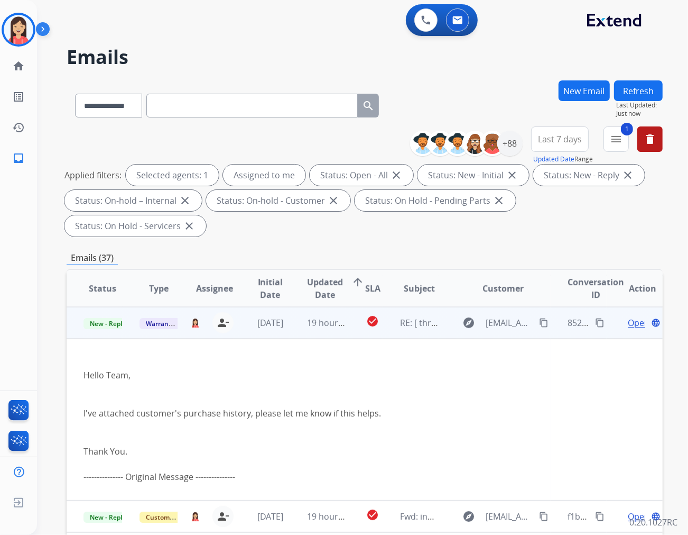
click at [628, 316] on span "Open" at bounding box center [639, 322] width 22 height 13
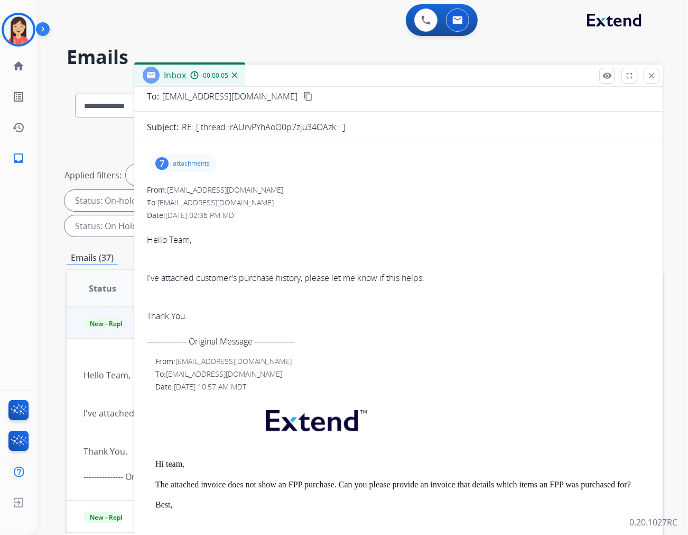
scroll to position [59, 0]
click at [210, 168] on div "7 attachments" at bounding box center [182, 163] width 67 height 17
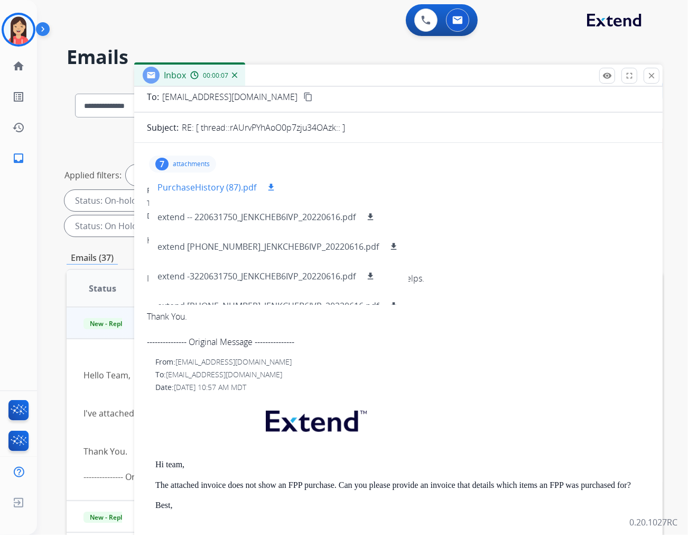
click at [266, 188] on mat-icon "download" at bounding box center [271, 187] width 10 height 10
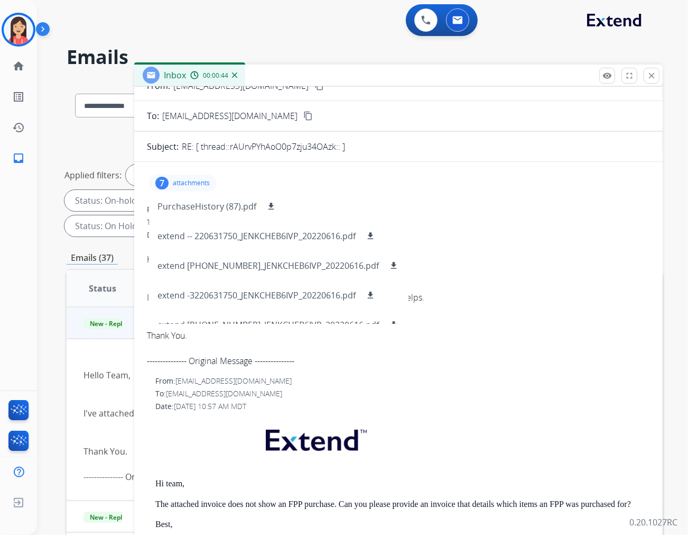
scroll to position [0, 0]
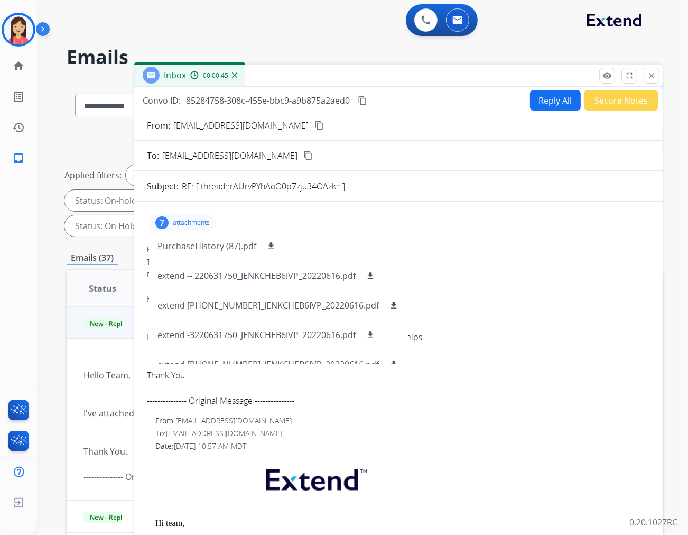
click at [599, 105] on button "Secure Notes" at bounding box center [621, 100] width 75 height 21
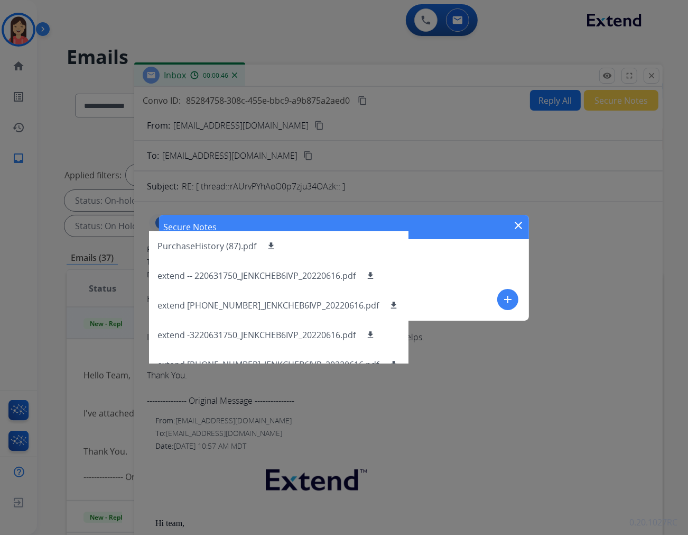
click at [510, 300] on mat-icon "add" at bounding box center [508, 299] width 13 height 13
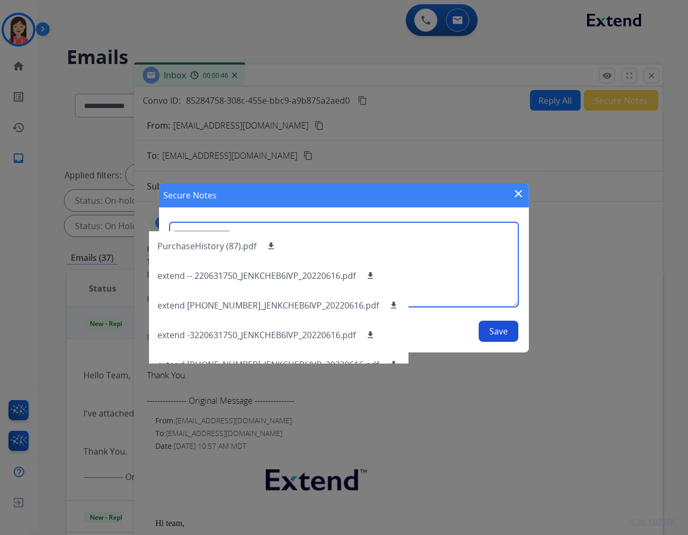
click at [468, 260] on textarea at bounding box center [344, 264] width 349 height 85
click at [434, 273] on textarea at bounding box center [344, 264] width 349 height 85
type textarea "**********"
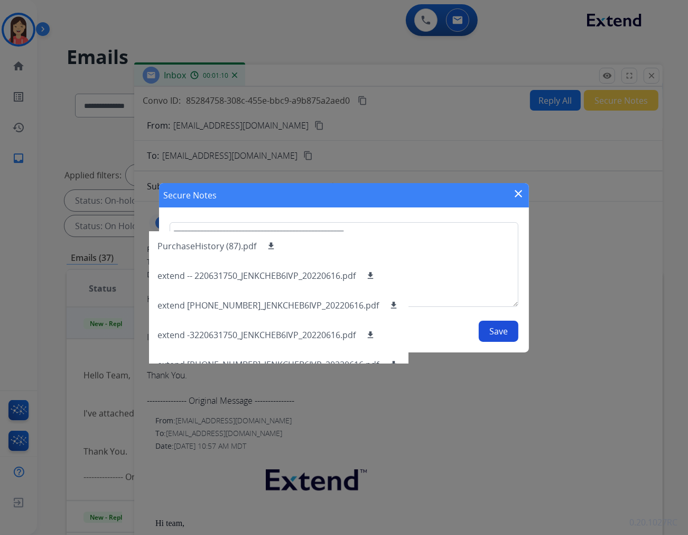
click at [516, 325] on button "Save" at bounding box center [499, 330] width 40 height 21
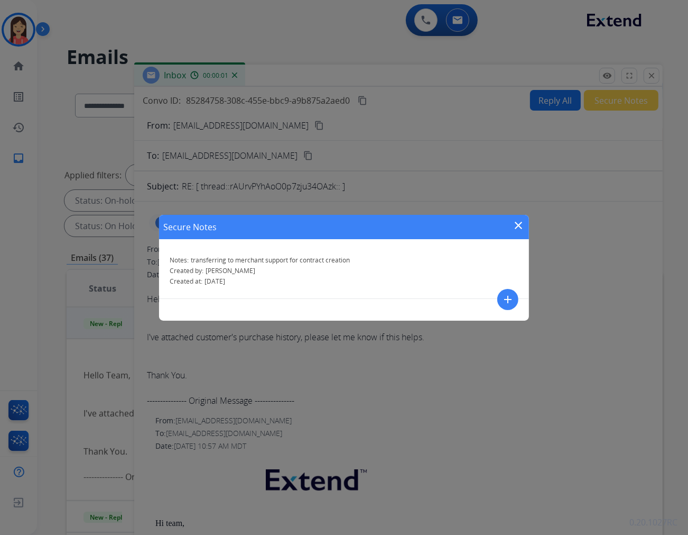
click at [519, 229] on mat-icon "close" at bounding box center [518, 225] width 13 height 13
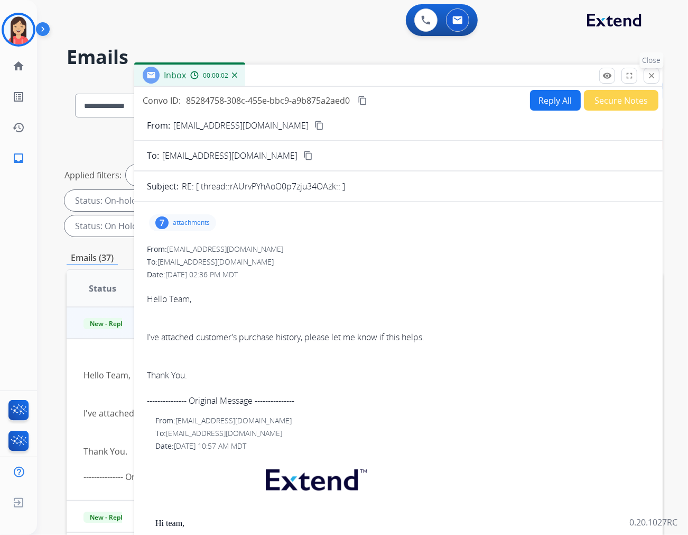
click at [653, 76] on mat-icon "close" at bounding box center [652, 76] width 10 height 10
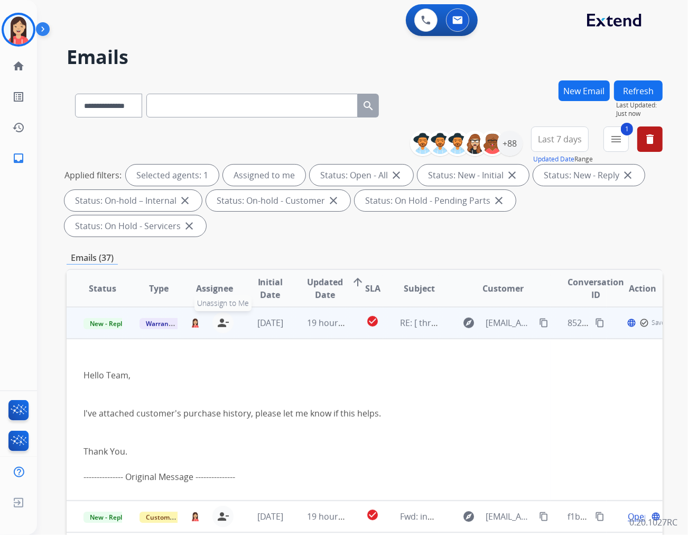
click at [224, 316] on mat-icon "person_remove" at bounding box center [223, 322] width 13 height 13
click at [159, 318] on span "Warranty Ops" at bounding box center [167, 323] width 54 height 11
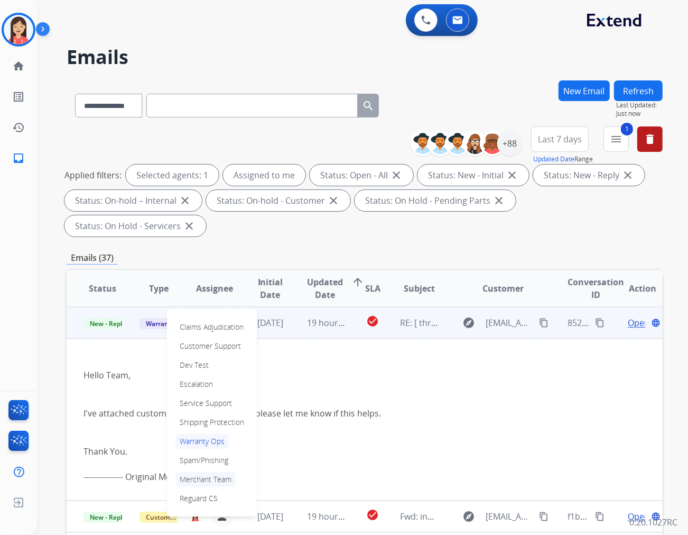
click at [195, 472] on p "Merchant Team" at bounding box center [206, 479] width 60 height 15
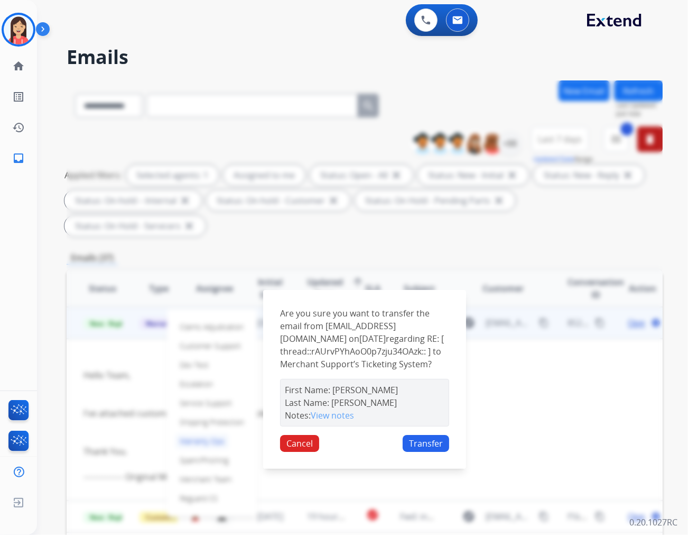
click at [421, 448] on div "Are you sure you want to transfer the email from [EMAIL_ADDRESS][DOMAIN_NAME] o…" at bounding box center [364, 379] width 203 height 179
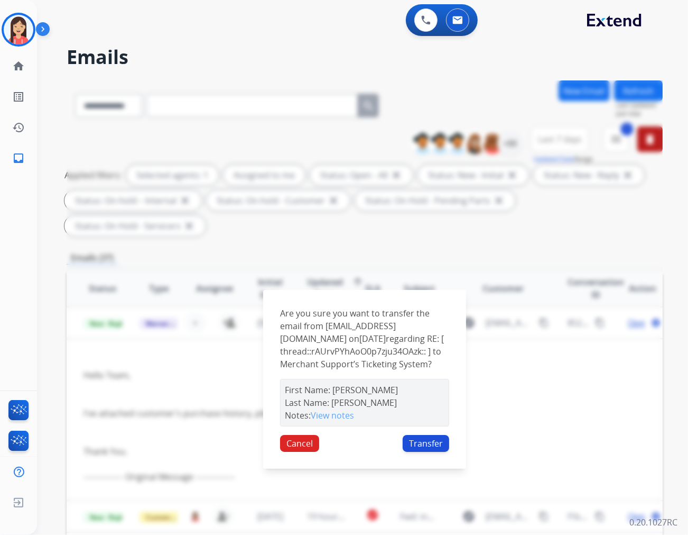
click at [429, 436] on button "Transfer" at bounding box center [426, 443] width 47 height 17
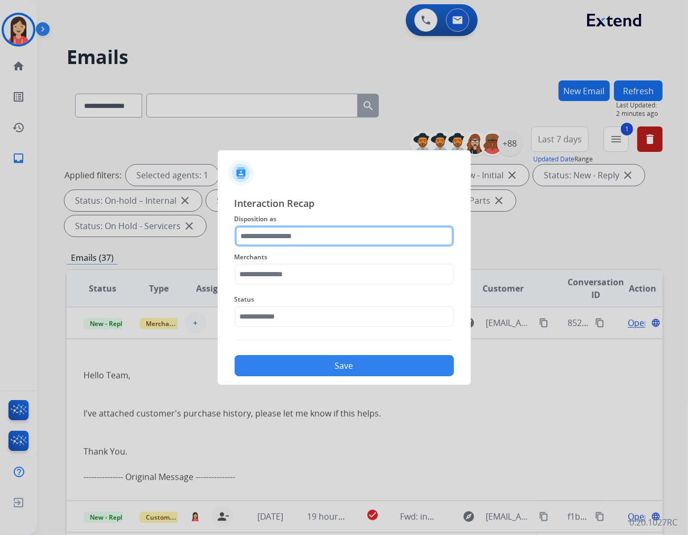
click at [362, 233] on input "text" at bounding box center [344, 235] width 219 height 21
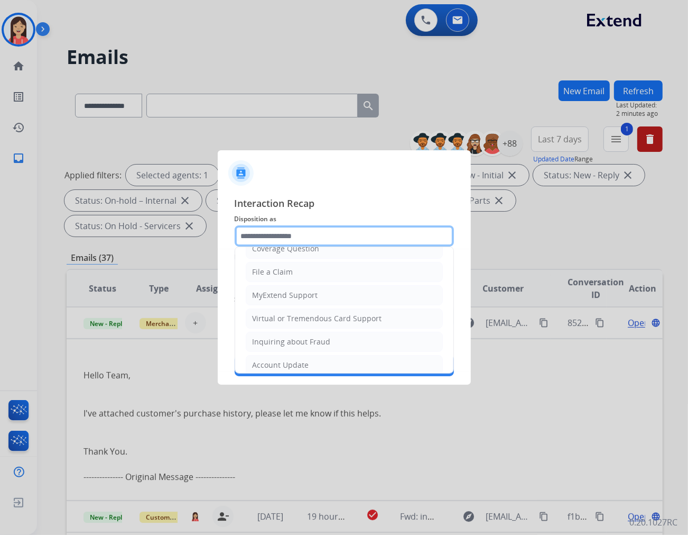
scroll to position [117, 0]
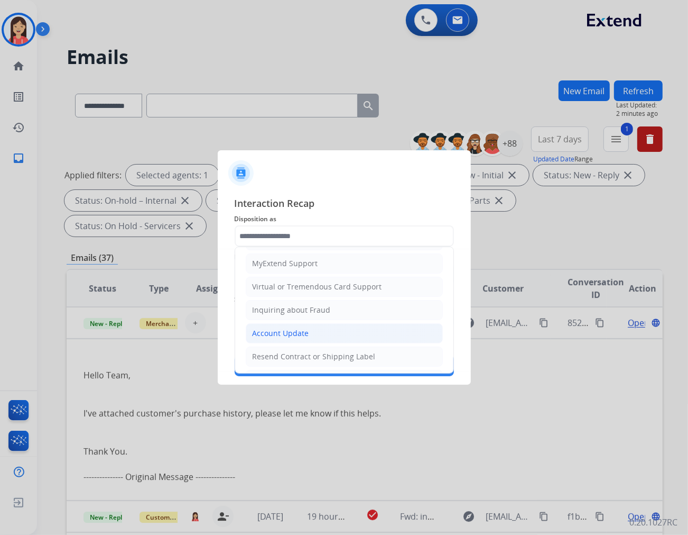
click at [279, 330] on div "Account Update" at bounding box center [281, 333] width 57 height 11
type input "**********"
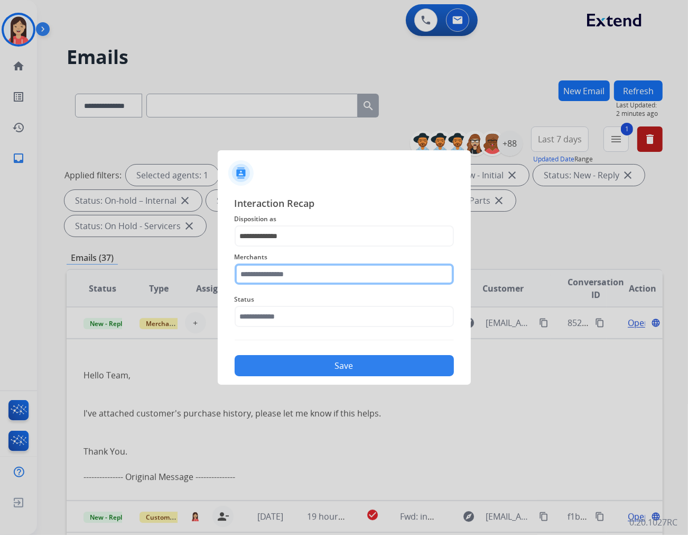
click at [303, 266] on input "text" at bounding box center [344, 273] width 219 height 21
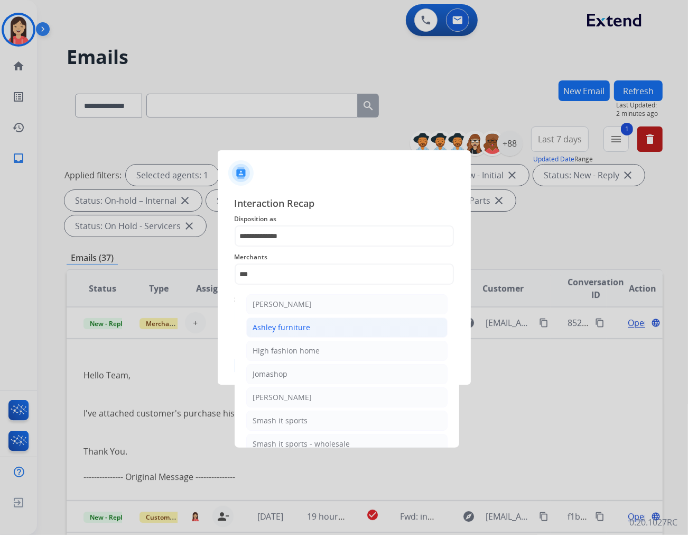
click at [298, 322] on div "Ashley furniture" at bounding box center [282, 327] width 58 height 11
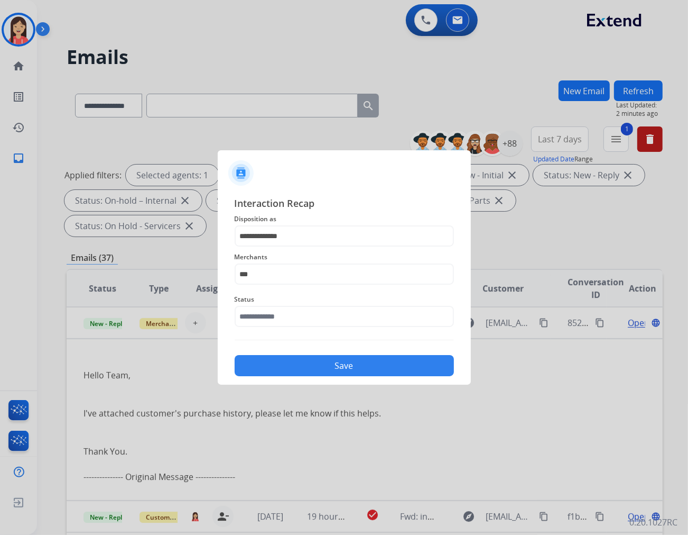
type input "**********"
click at [284, 317] on input "text" at bounding box center [344, 316] width 219 height 21
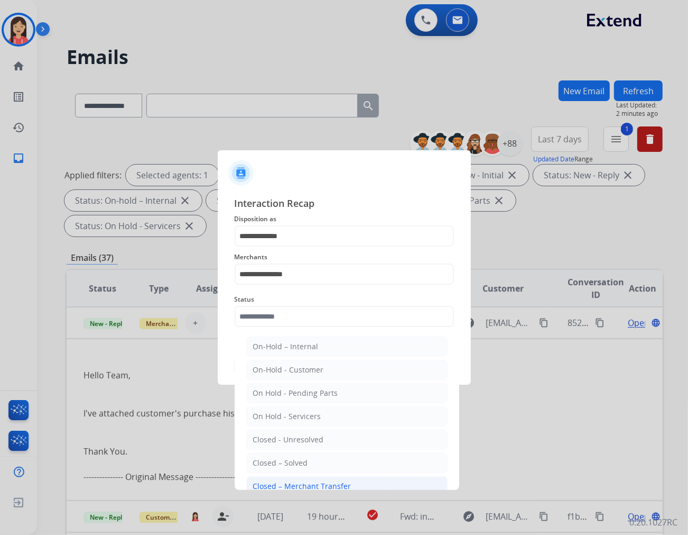
click at [308, 485] on div "Closed – Merchant Transfer" at bounding box center [302, 486] width 98 height 11
type input "**********"
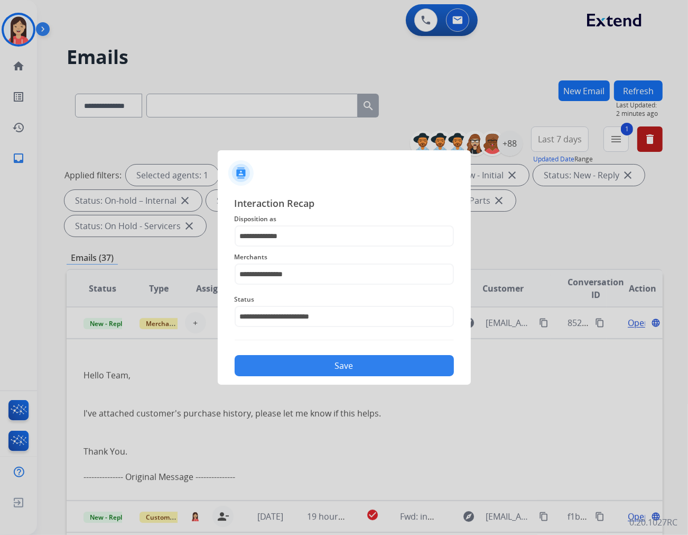
click at [316, 365] on button "Save" at bounding box center [344, 365] width 219 height 21
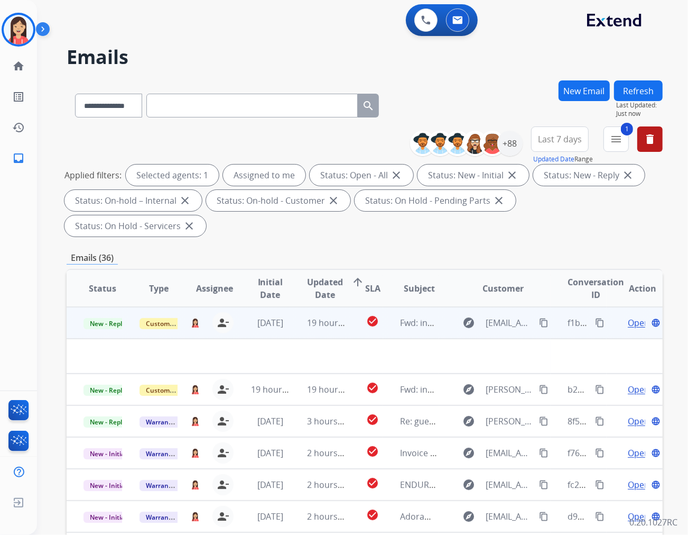
click at [293, 307] on td "19 hours ago" at bounding box center [318, 323] width 56 height 32
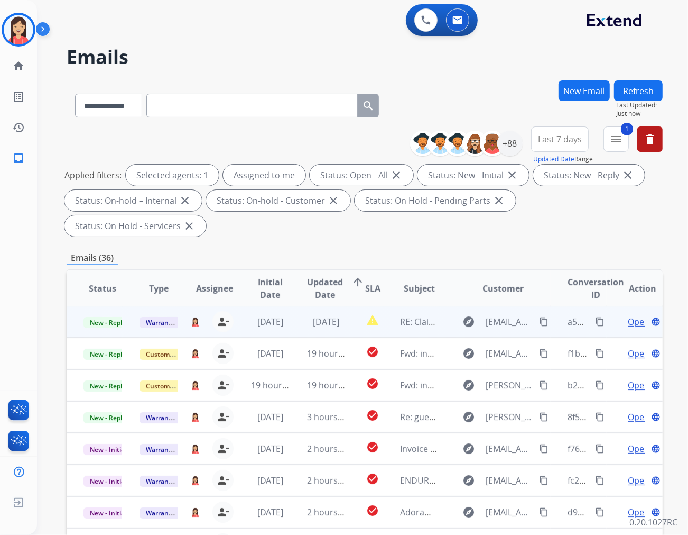
scroll to position [1, 0]
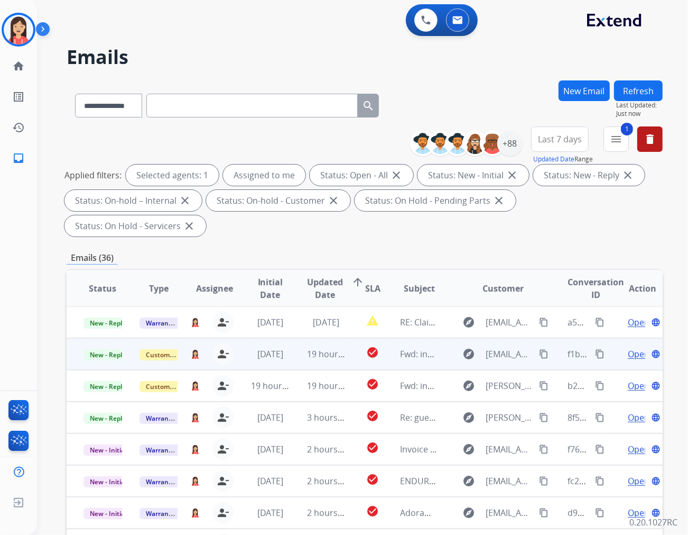
click at [293, 338] on td "19 hours ago" at bounding box center [318, 354] width 56 height 32
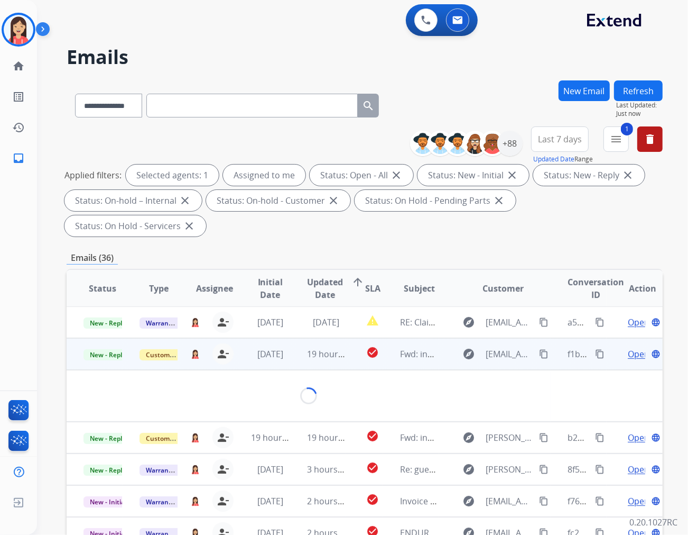
scroll to position [32, 0]
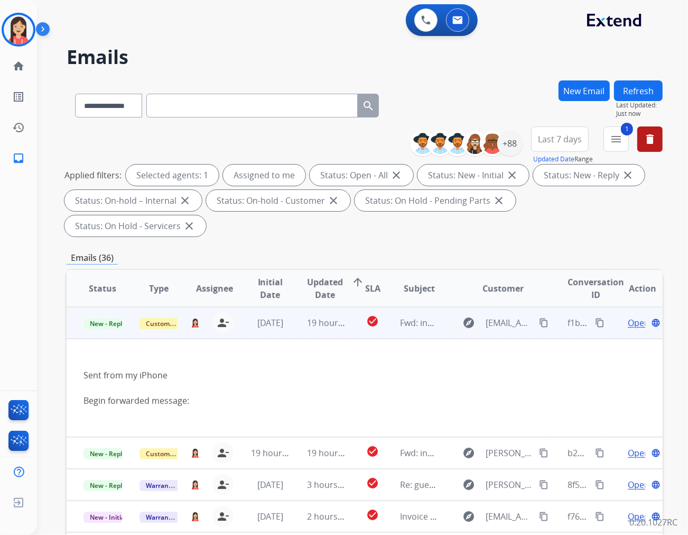
click at [628, 316] on span "Open" at bounding box center [639, 322] width 22 height 13
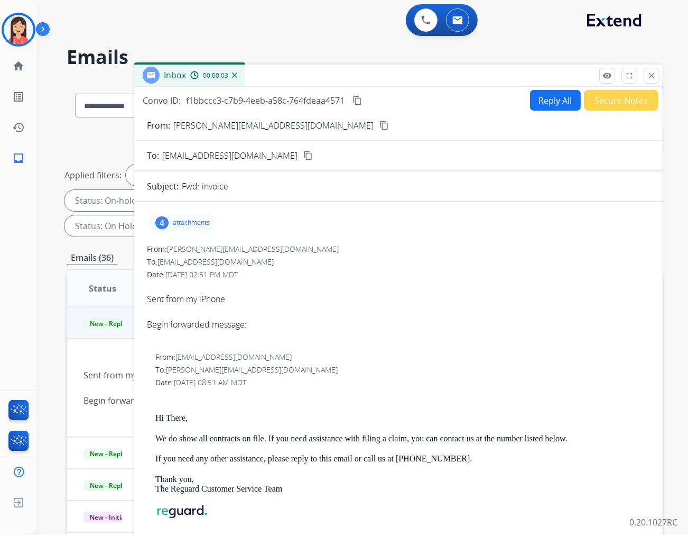
click at [174, 216] on div "4 attachments" at bounding box center [182, 222] width 67 height 17
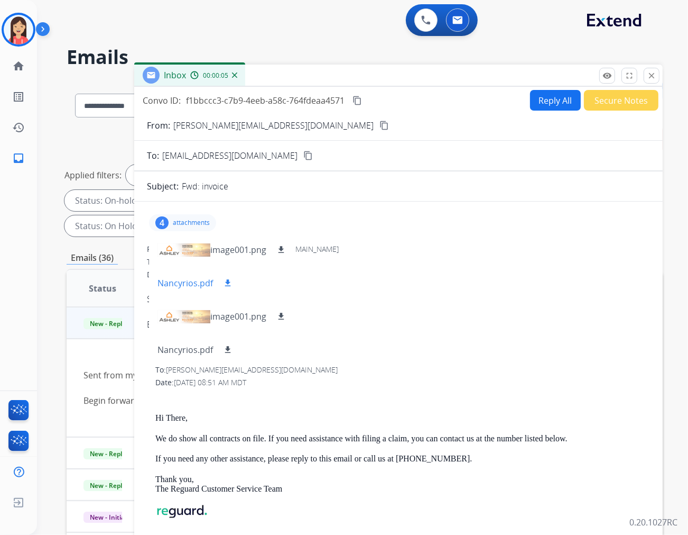
scroll to position [1, 0]
click at [419, 307] on div "Begin forwarded message:" at bounding box center [398, 324] width 503 height 38
click at [189, 223] on p "attachments" at bounding box center [191, 222] width 37 height 8
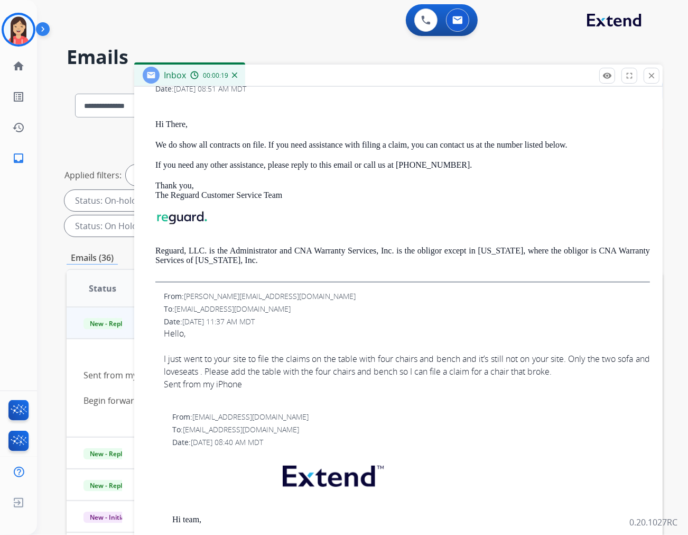
scroll to position [59, 0]
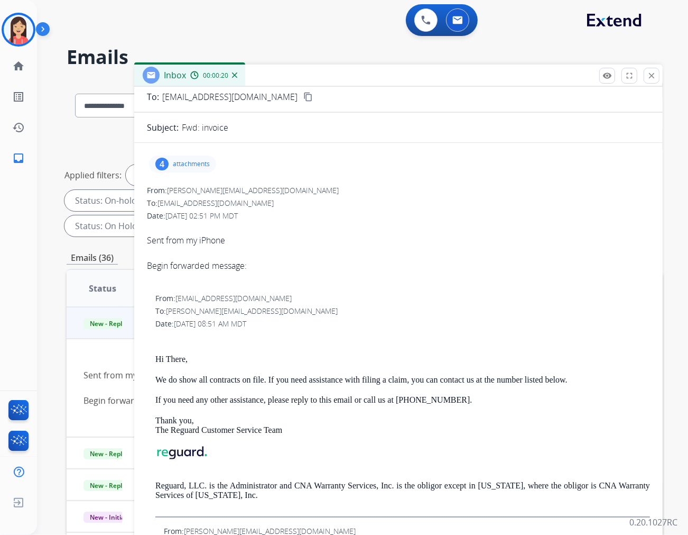
click at [195, 163] on p "attachments" at bounding box center [191, 164] width 37 height 8
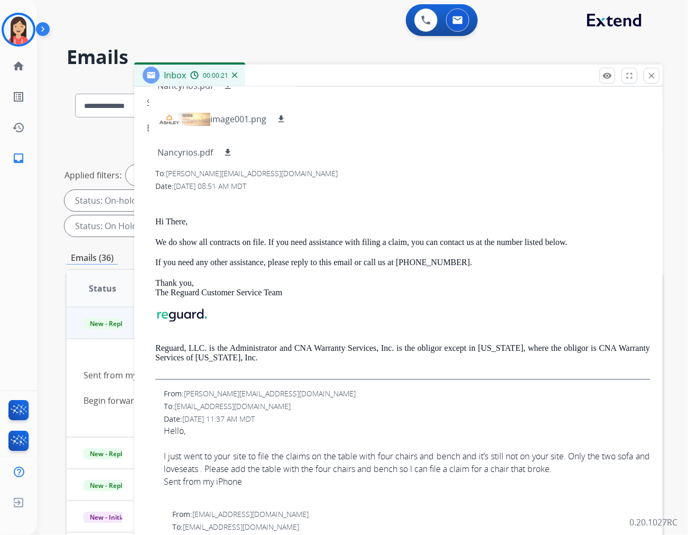
scroll to position [235, 0]
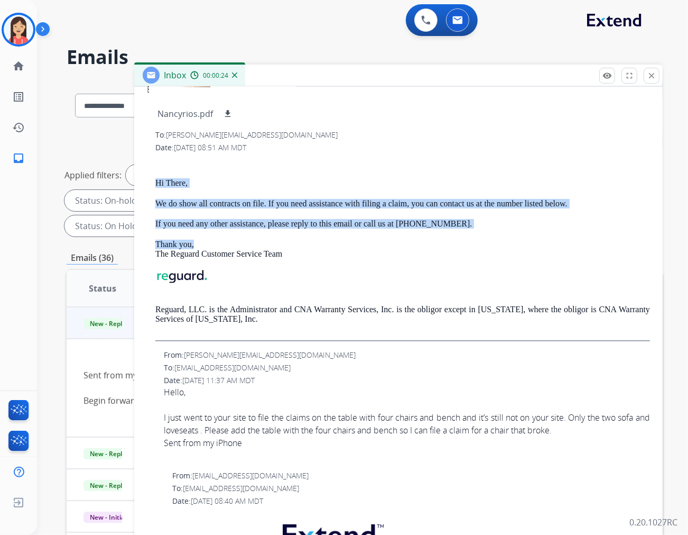
drag, startPoint x: 151, startPoint y: 184, endPoint x: 308, endPoint y: 240, distance: 166.6
click at [308, 240] on div "From: [EMAIL_ADDRESS][DOMAIN_NAME] To: [PERSON_NAME][EMAIL_ADDRESS][DOMAIN_NAME…" at bounding box center [398, 229] width 503 height 224
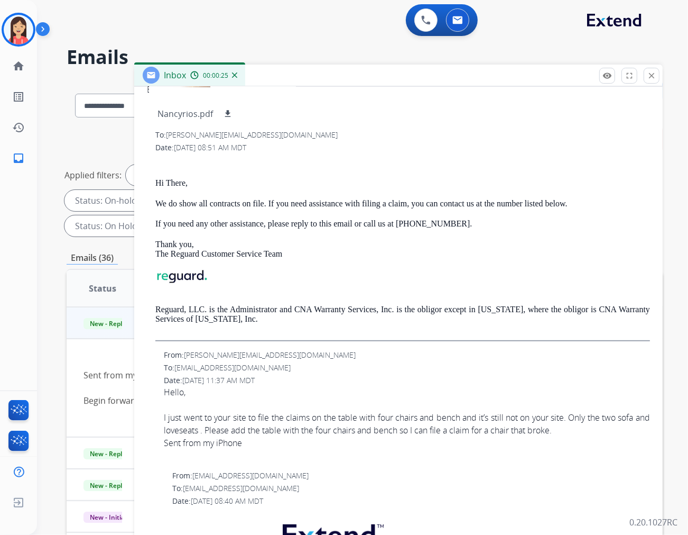
click at [440, 263] on div "Hi There, We do show all contracts on file. If you need assistance with filing …" at bounding box center [402, 249] width 495 height 183
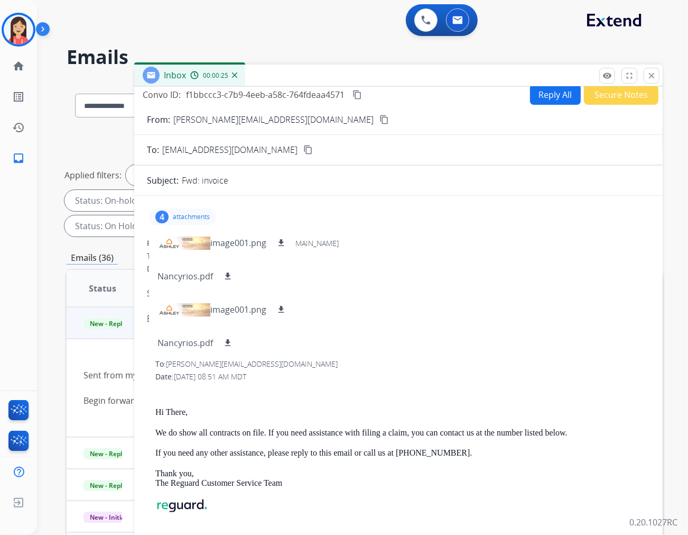
scroll to position [0, 0]
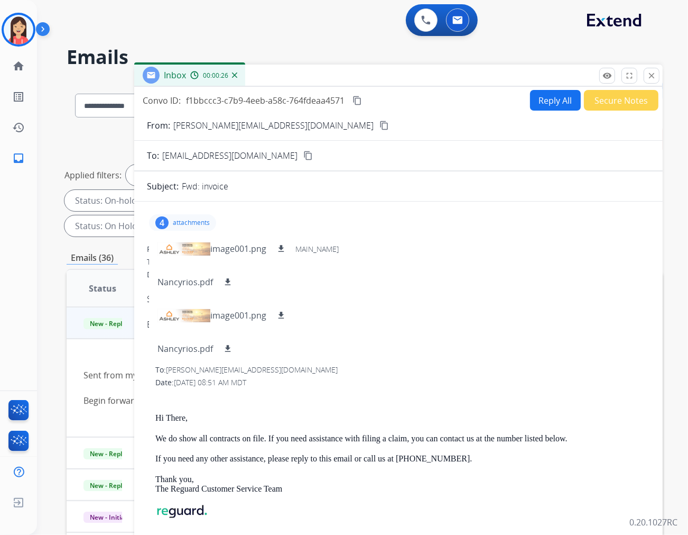
click at [225, 130] on p "[PERSON_NAME][EMAIL_ADDRESS][DOMAIN_NAME]" at bounding box center [273, 125] width 200 height 13
click at [423, 311] on div "Begin forwarded message:" at bounding box center [398, 324] width 503 height 38
click at [225, 281] on mat-icon "download" at bounding box center [228, 282] width 10 height 10
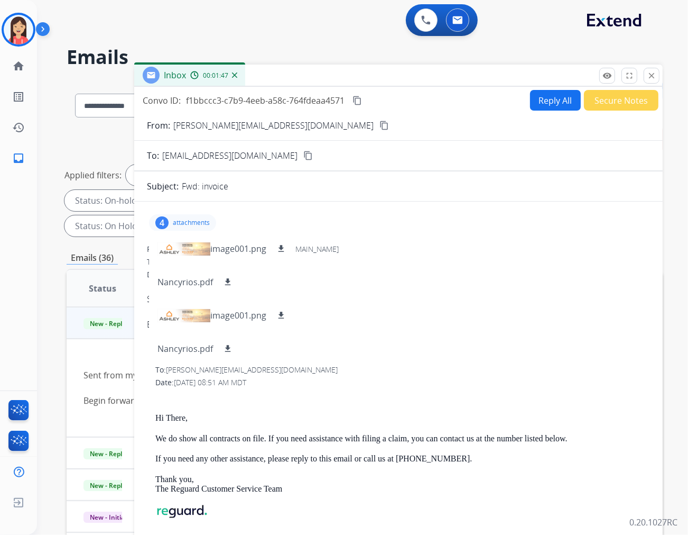
click at [380, 121] on mat-icon "content_copy" at bounding box center [385, 126] width 10 height 10
click at [547, 102] on button "Reply All" at bounding box center [555, 100] width 51 height 21
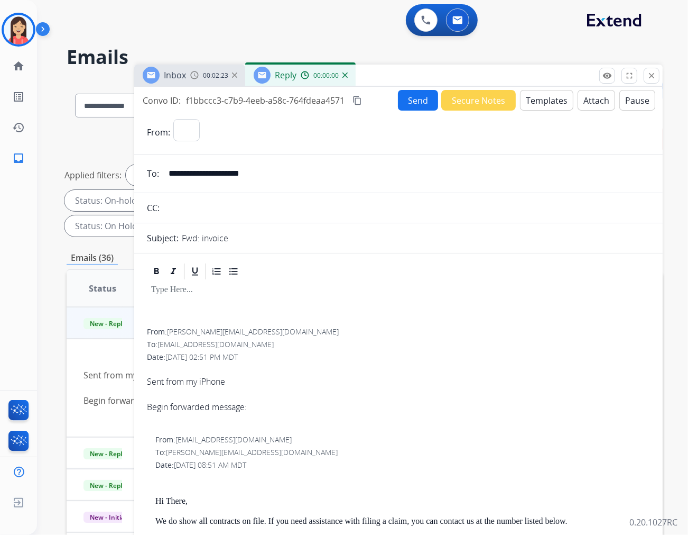
select select "**********"
click at [547, 102] on button "Templates" at bounding box center [546, 100] width 53 height 21
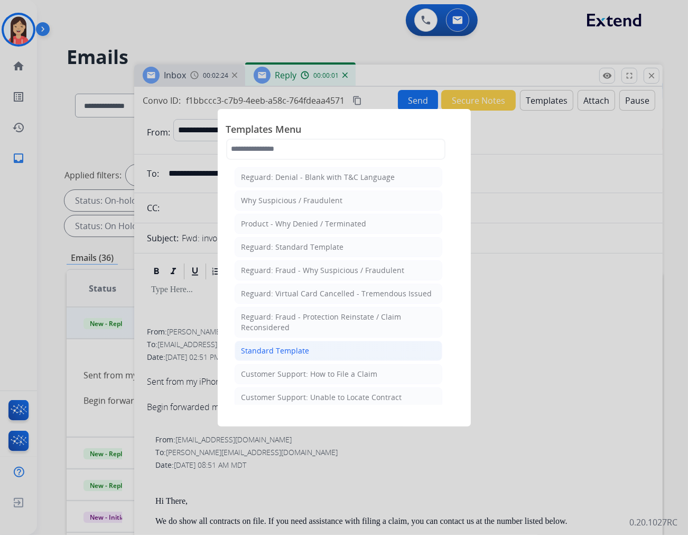
click at [321, 349] on li "Standard Template" at bounding box center [339, 350] width 208 height 20
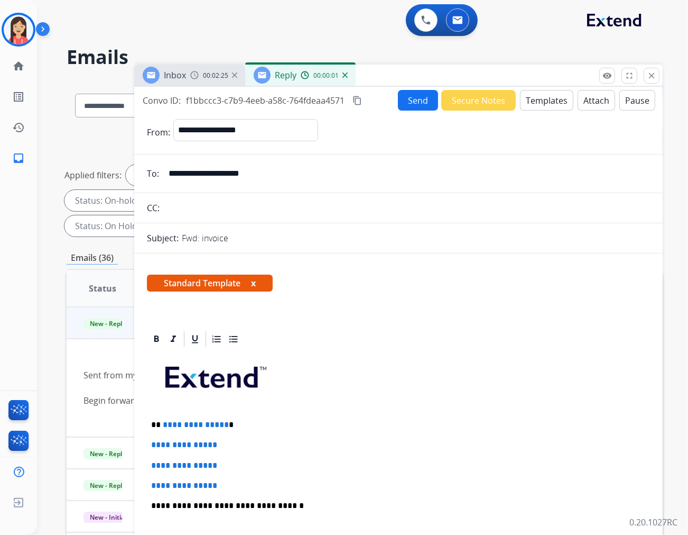
scroll to position [59, 0]
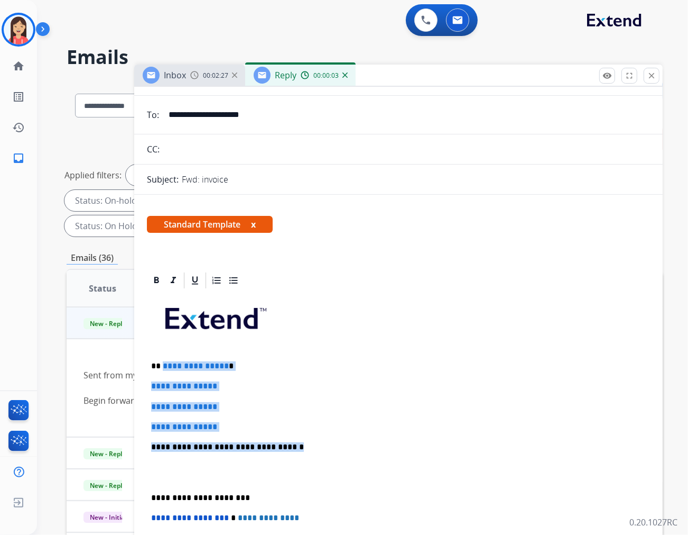
drag, startPoint x: 161, startPoint y: 367, endPoint x: 352, endPoint y: 432, distance: 201.1
click at [352, 432] on div "**********" at bounding box center [398, 472] width 503 height 364
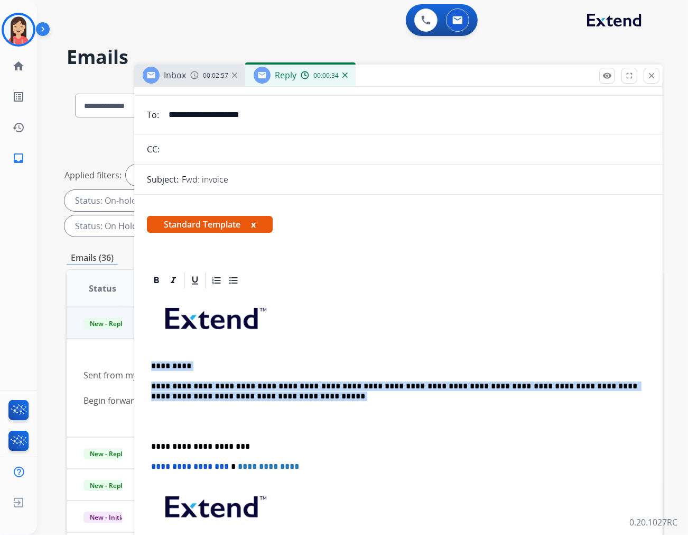
drag, startPoint x: 247, startPoint y: 393, endPoint x: 92, endPoint y: 353, distance: 160.6
click at [92, 353] on div "**********" at bounding box center [365, 378] width 596 height 597
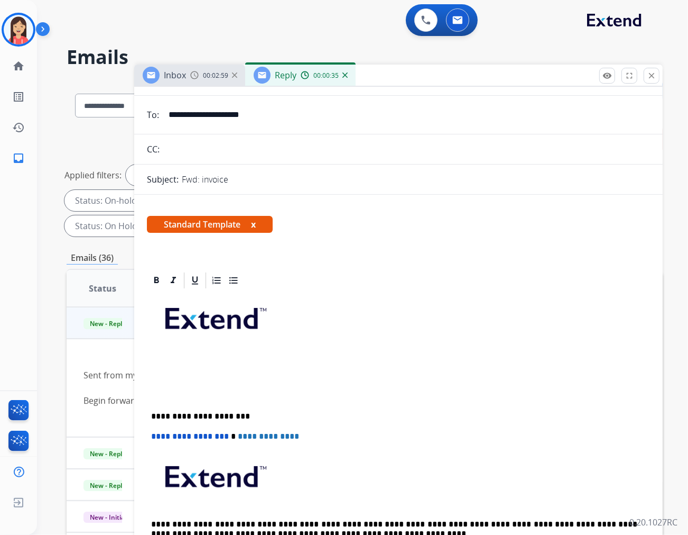
scroll to position [0, 0]
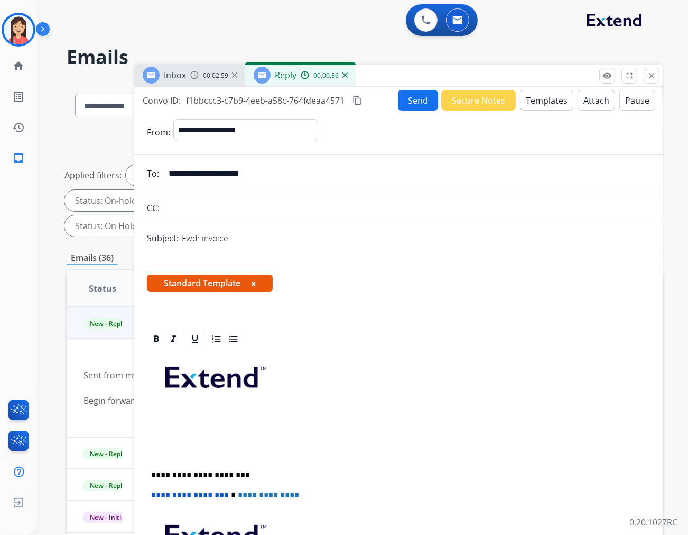
click at [535, 105] on button "Templates" at bounding box center [546, 100] width 53 height 21
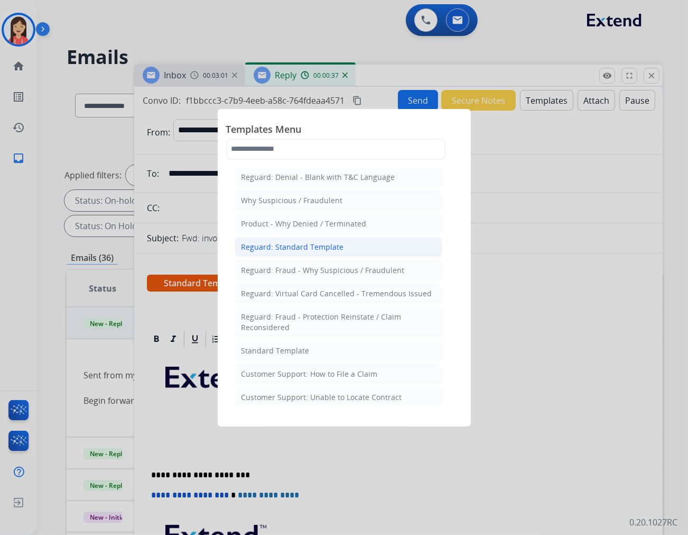
click at [327, 247] on div "Reguard: Standard Template" at bounding box center [293, 247] width 103 height 11
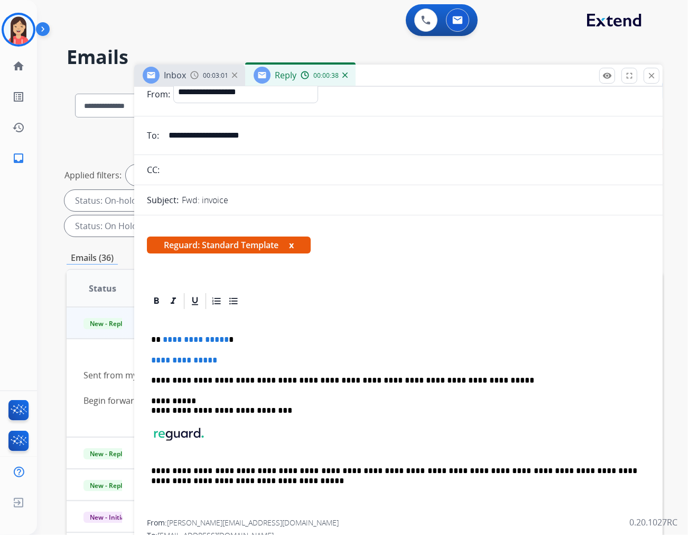
scroll to position [59, 0]
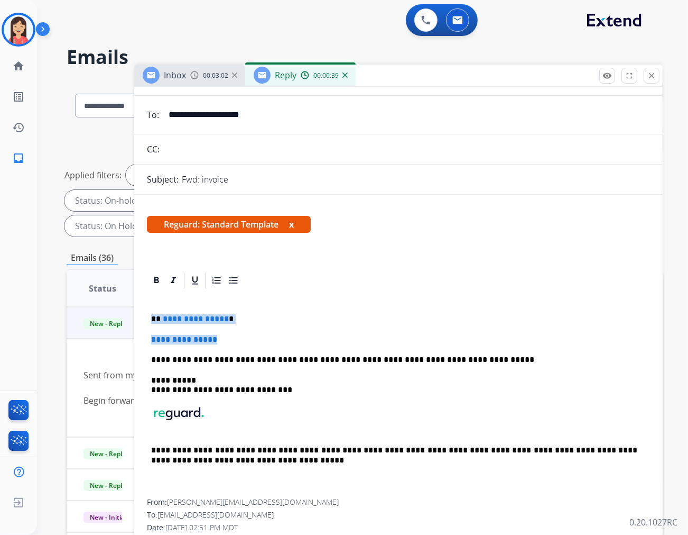
drag, startPoint x: 150, startPoint y: 318, endPoint x: 267, endPoint y: 332, distance: 118.2
click at [267, 332] on div "**********" at bounding box center [398, 394] width 503 height 209
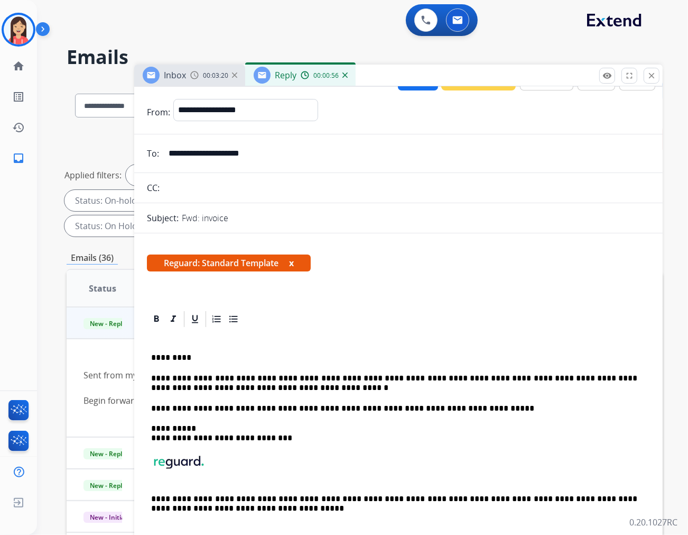
scroll to position [0, 0]
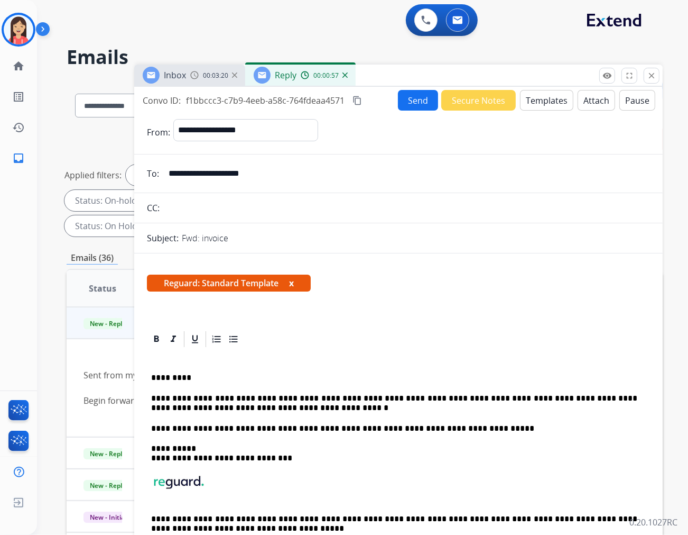
click at [403, 96] on button "Send" at bounding box center [418, 100] width 40 height 21
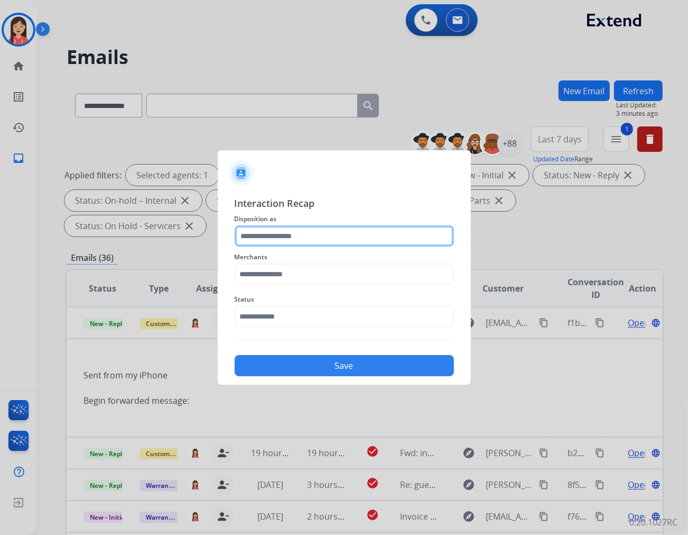
click at [288, 236] on input "text" at bounding box center [344, 235] width 219 height 21
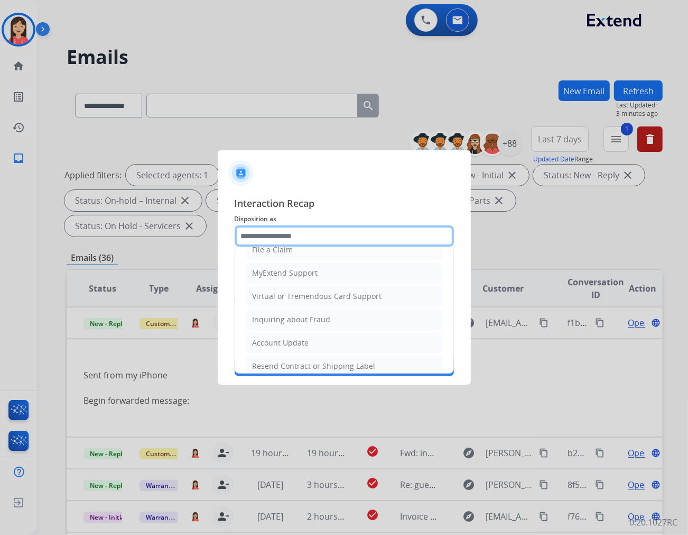
scroll to position [117, 0]
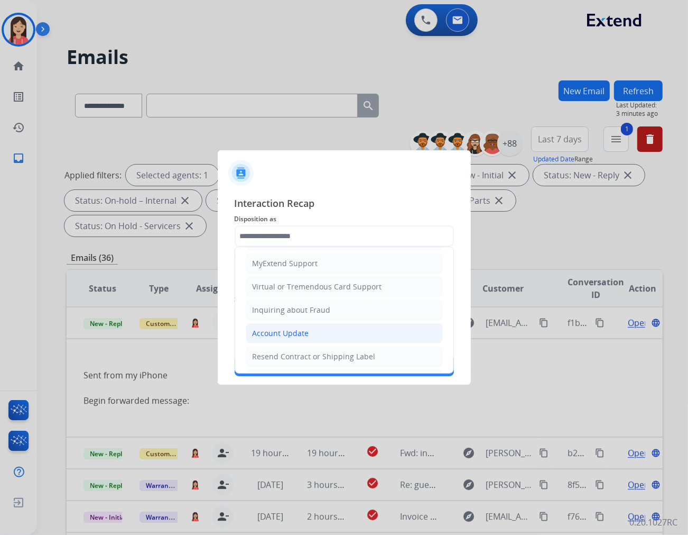
click at [288, 336] on div "Account Update" at bounding box center [281, 333] width 57 height 11
type input "**********"
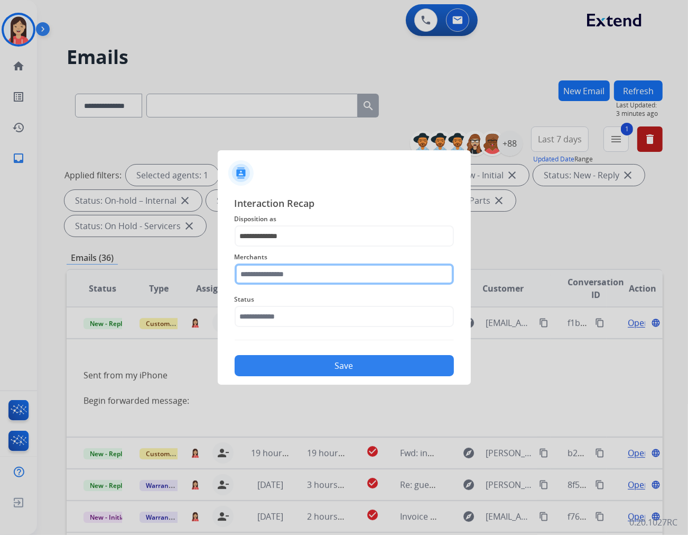
click at [305, 275] on input "text" at bounding box center [344, 273] width 219 height 21
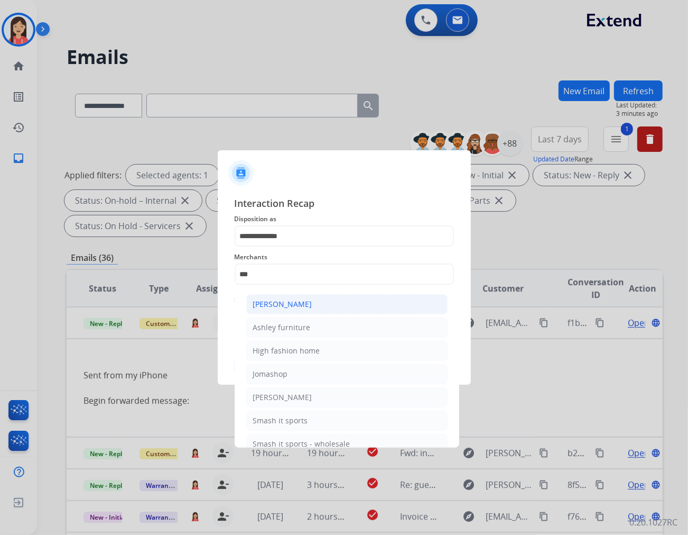
click at [298, 308] on div "[PERSON_NAME]" at bounding box center [282, 304] width 59 height 11
type input "**********"
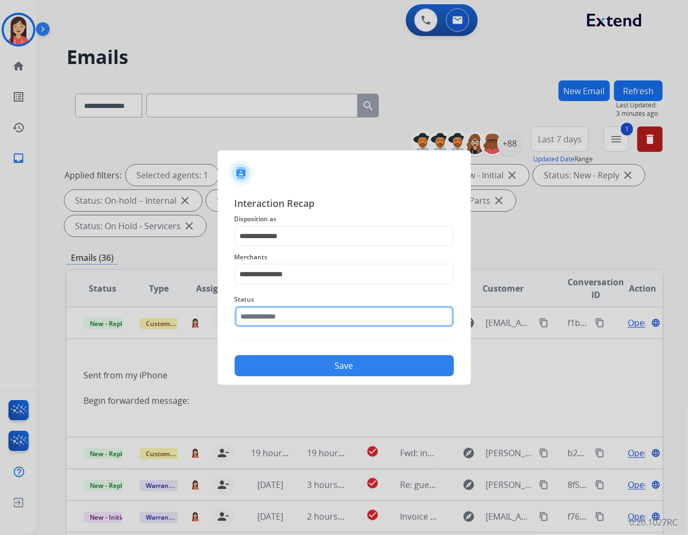
click at [289, 315] on input "text" at bounding box center [344, 316] width 219 height 21
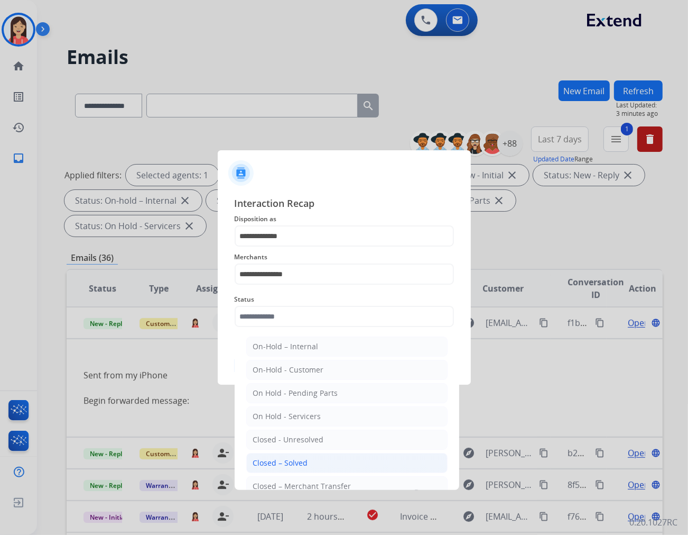
click at [316, 466] on li "Closed – Solved" at bounding box center [346, 463] width 201 height 20
type input "**********"
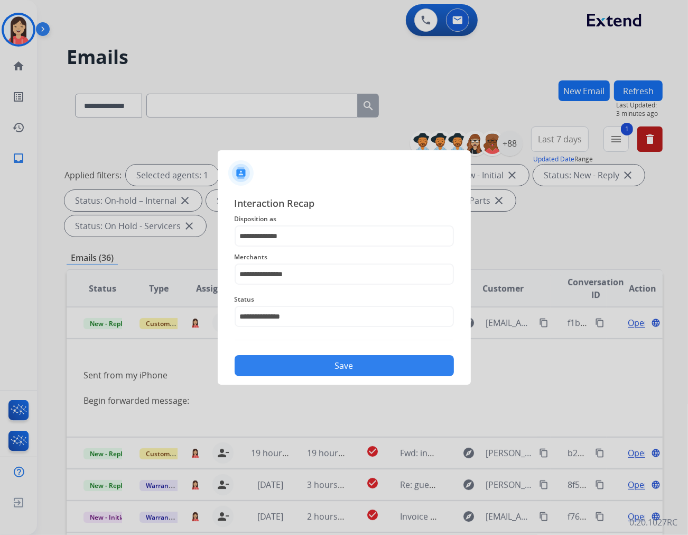
click at [330, 360] on button "Save" at bounding box center [344, 365] width 219 height 21
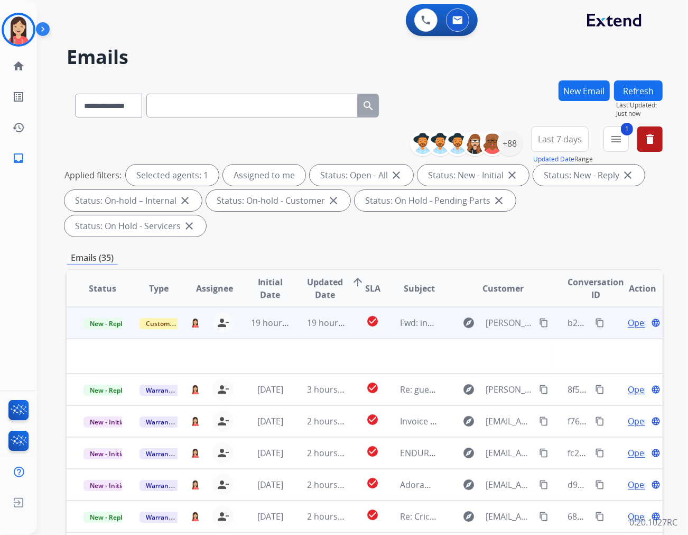
click at [299, 307] on td "19 hours ago" at bounding box center [318, 323] width 56 height 32
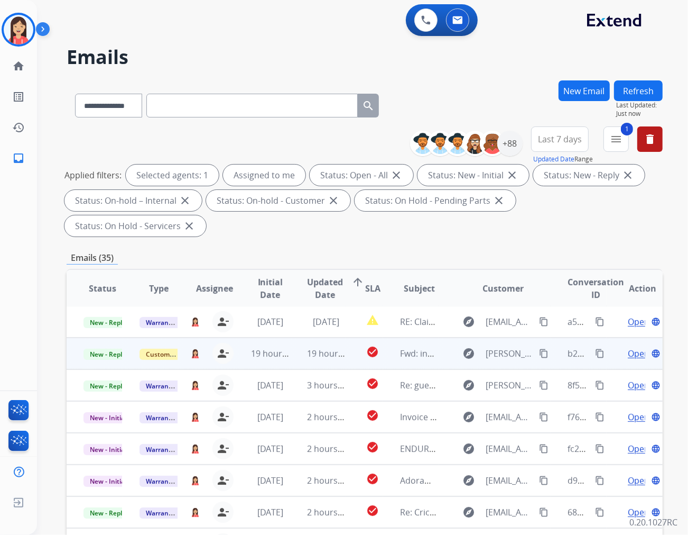
scroll to position [1, 0]
click at [298, 339] on td "19 hours ago" at bounding box center [318, 354] width 56 height 32
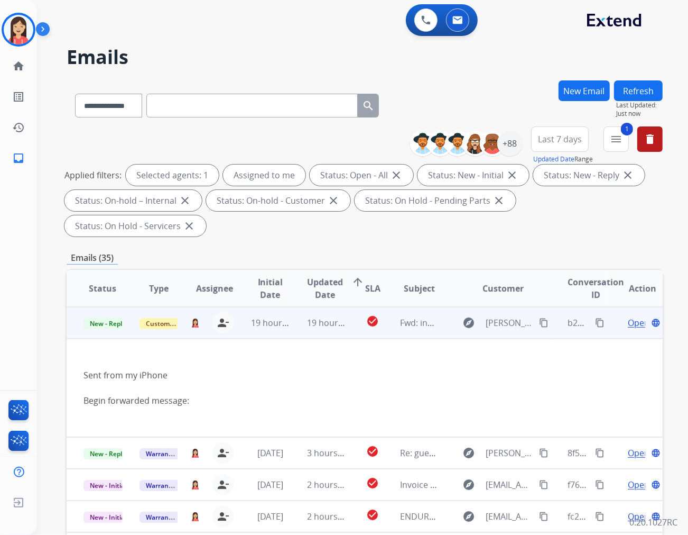
click at [628, 316] on span "Open" at bounding box center [639, 322] width 22 height 13
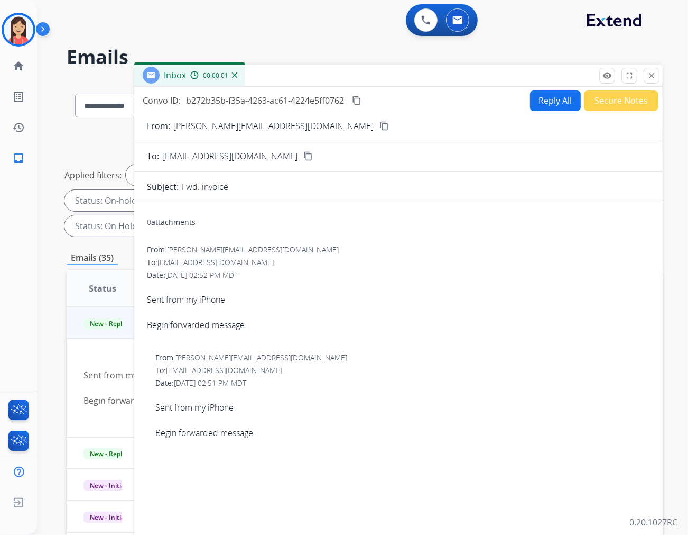
click at [602, 104] on button "Secure Notes" at bounding box center [621, 100] width 75 height 21
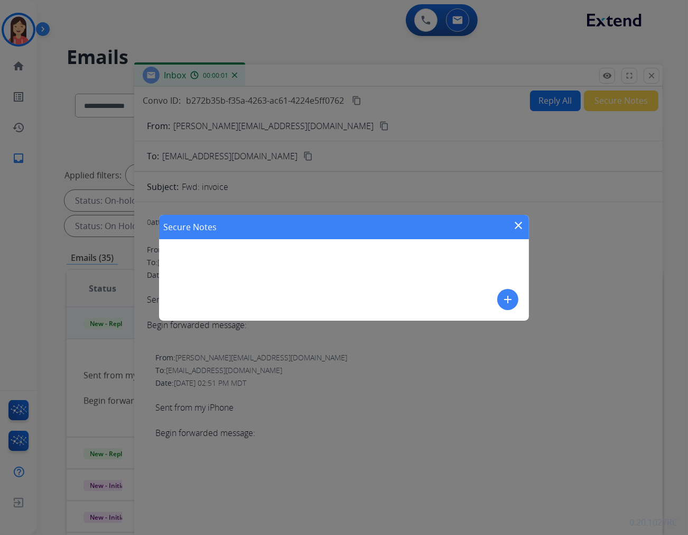
click at [300, 267] on div "Secure Notes close add" at bounding box center [344, 268] width 370 height 106
click at [510, 302] on mat-icon "add" at bounding box center [508, 299] width 13 height 13
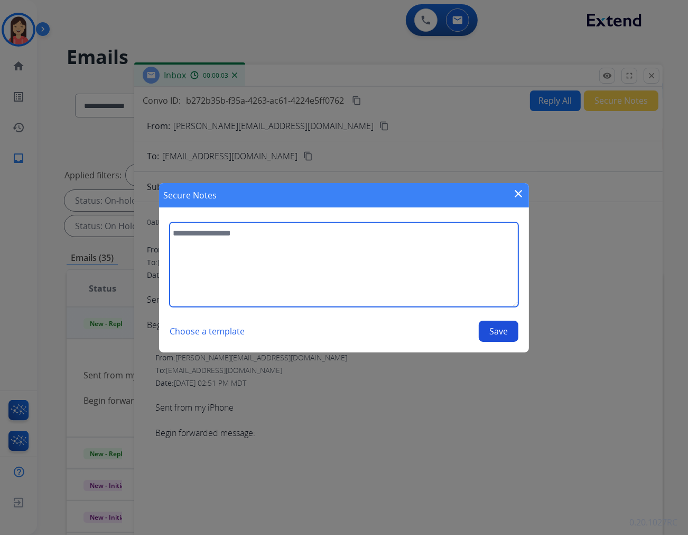
click at [408, 278] on textarea at bounding box center [344, 264] width 349 height 85
type textarea "**********"
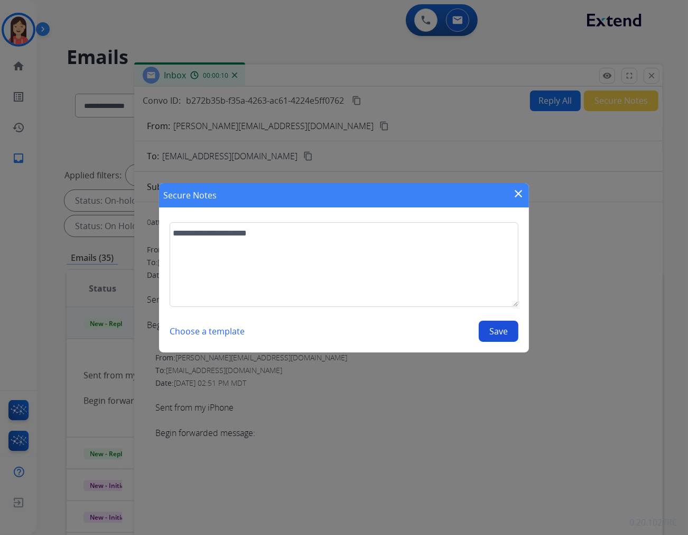
click at [491, 331] on button "Save" at bounding box center [499, 330] width 40 height 21
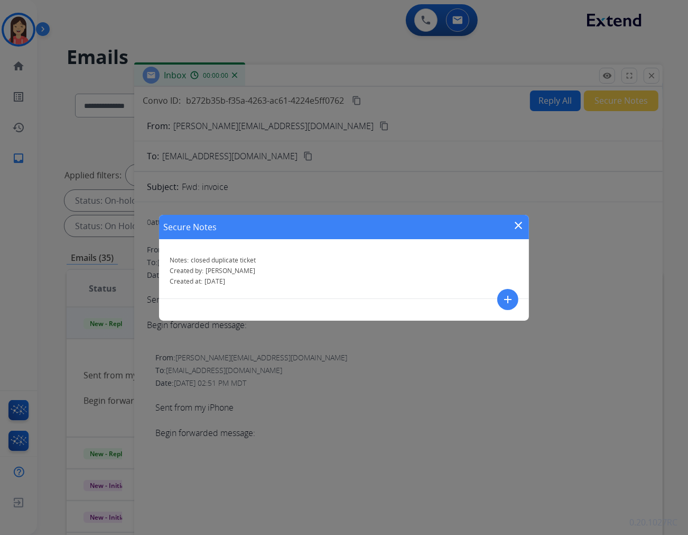
click at [521, 219] on mat-icon "close" at bounding box center [518, 225] width 13 height 13
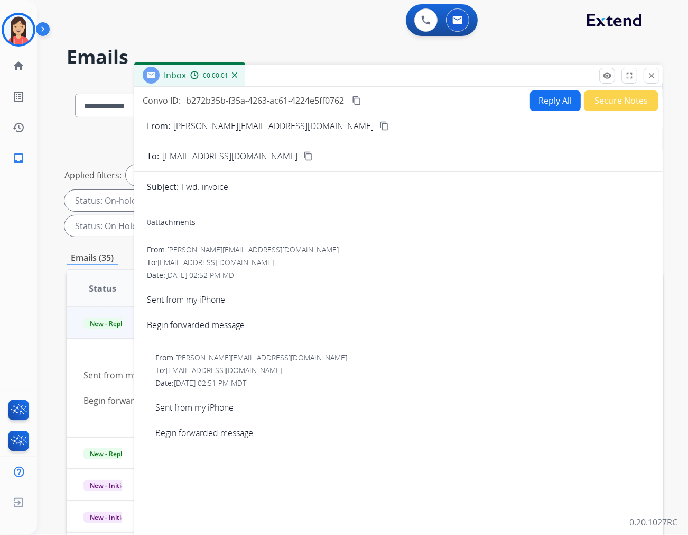
click at [651, 74] on mat-icon "close" at bounding box center [652, 76] width 10 height 10
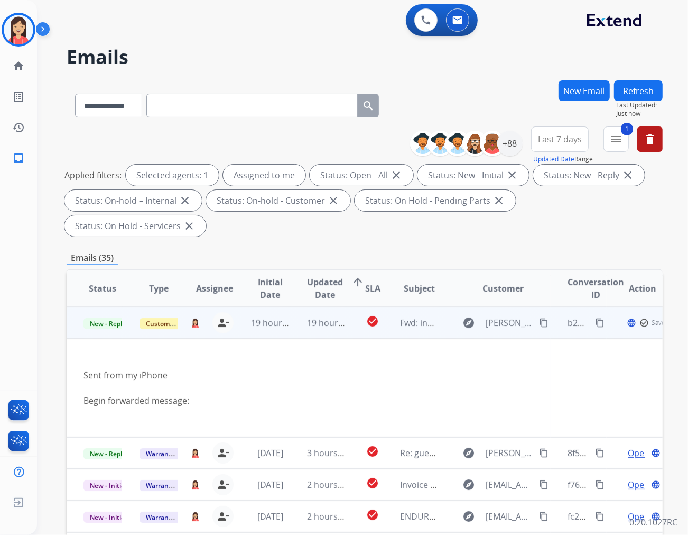
click at [108, 318] on span "New - Reply" at bounding box center [108, 323] width 48 height 11
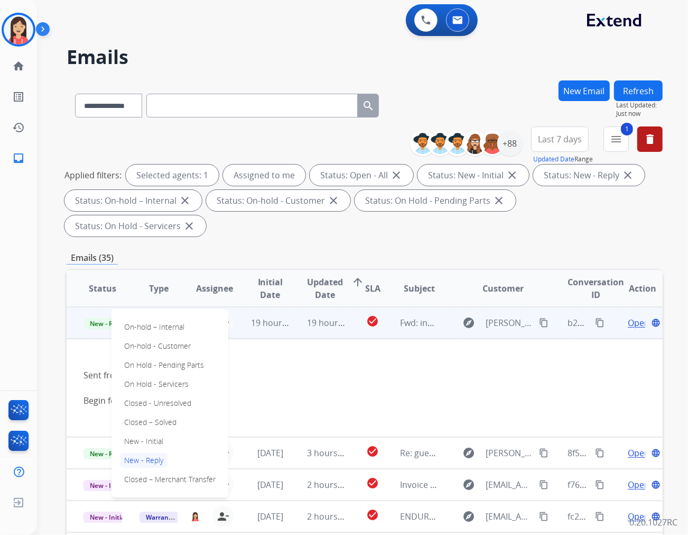
drag, startPoint x: 159, startPoint y: 395, endPoint x: 176, endPoint y: 395, distance: 16.4
click at [159, 415] on p "Closed – Solved" at bounding box center [150, 422] width 61 height 15
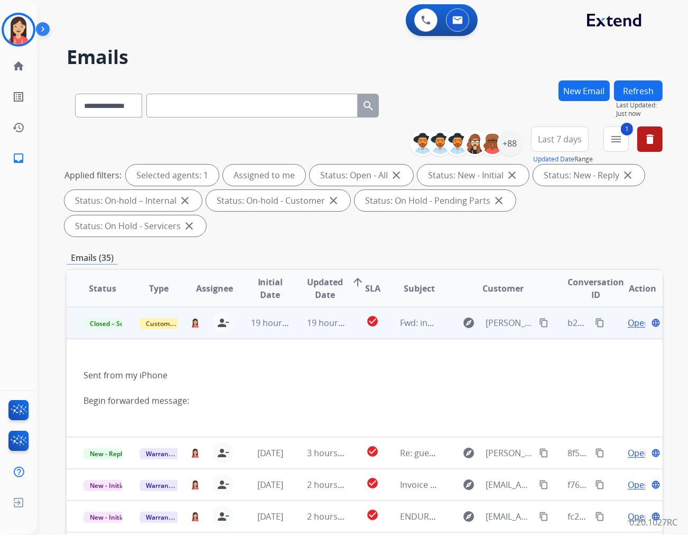
click at [298, 307] on td "19 hours ago" at bounding box center [318, 323] width 56 height 32
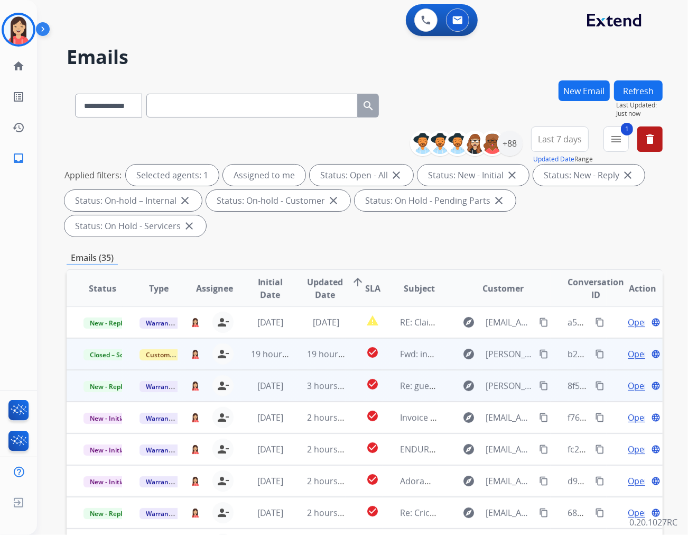
click at [321, 370] on td "3 hours ago" at bounding box center [318, 386] width 56 height 32
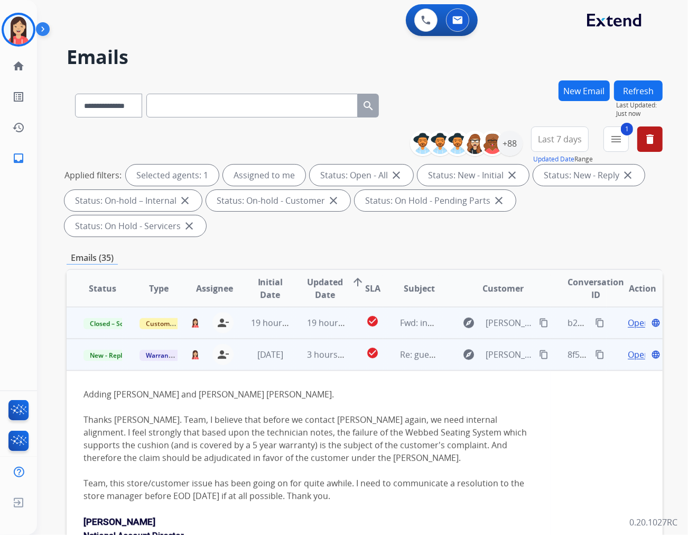
scroll to position [63, 0]
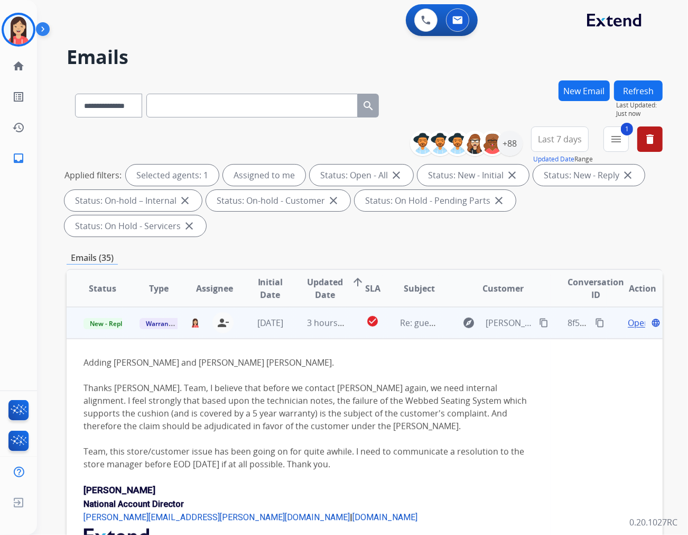
click at [628, 316] on span "Open" at bounding box center [639, 322] width 22 height 13
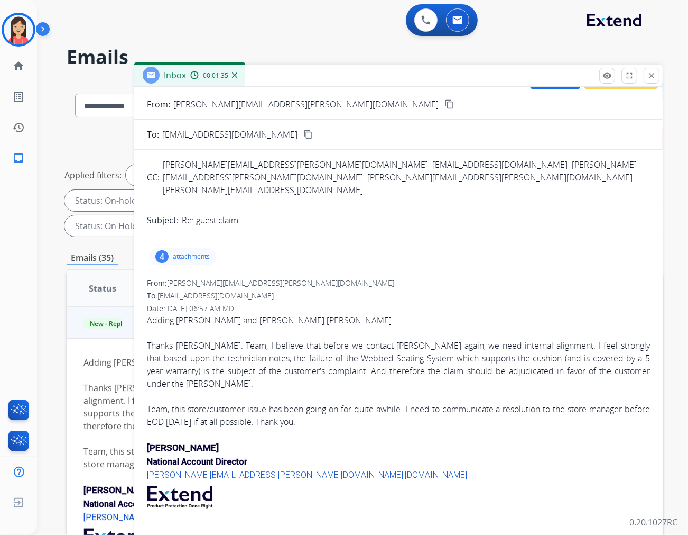
scroll to position [0, 0]
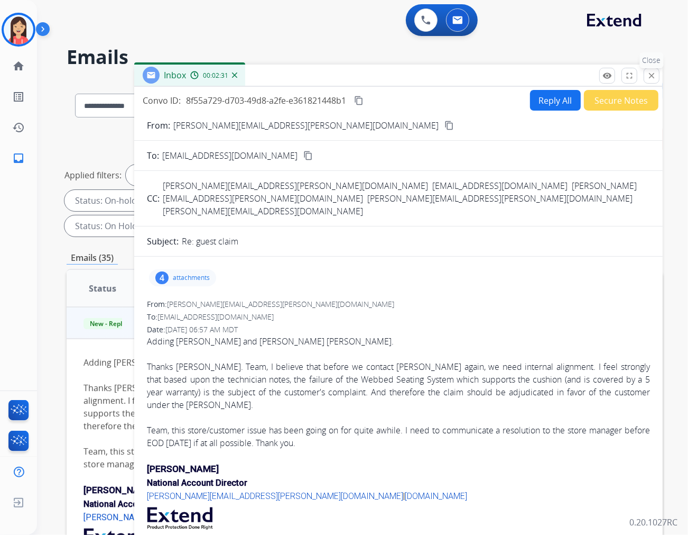
click at [648, 77] on mat-icon "close" at bounding box center [652, 76] width 10 height 10
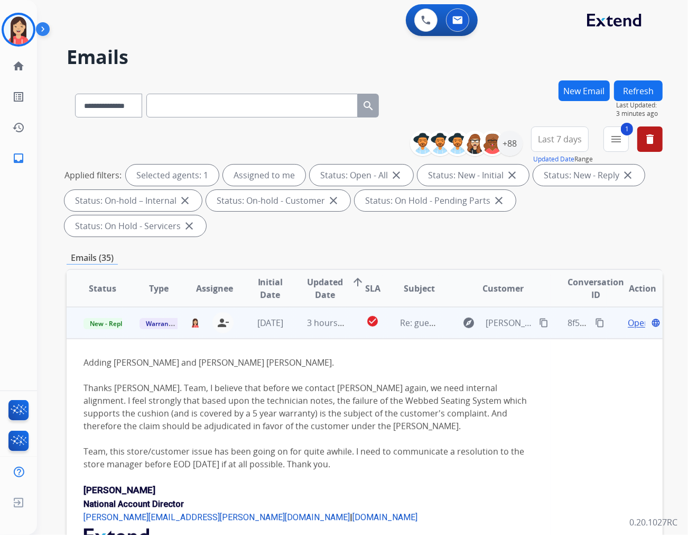
click at [628, 316] on span "Open" at bounding box center [639, 322] width 22 height 13
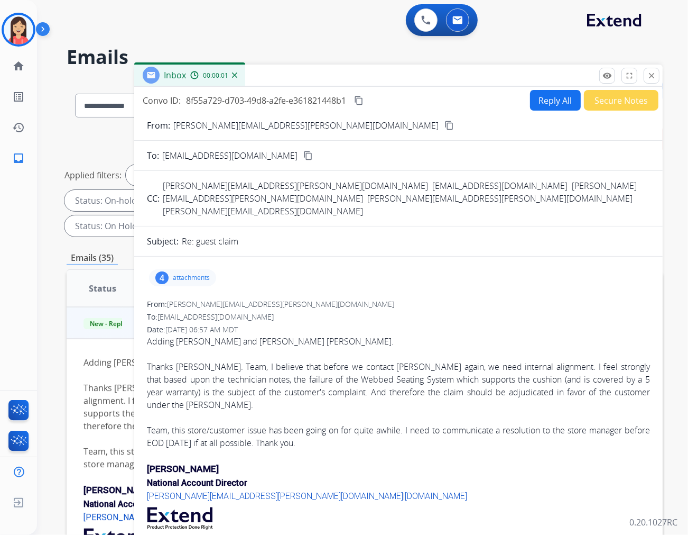
click at [611, 106] on button "Secure Notes" at bounding box center [621, 100] width 75 height 21
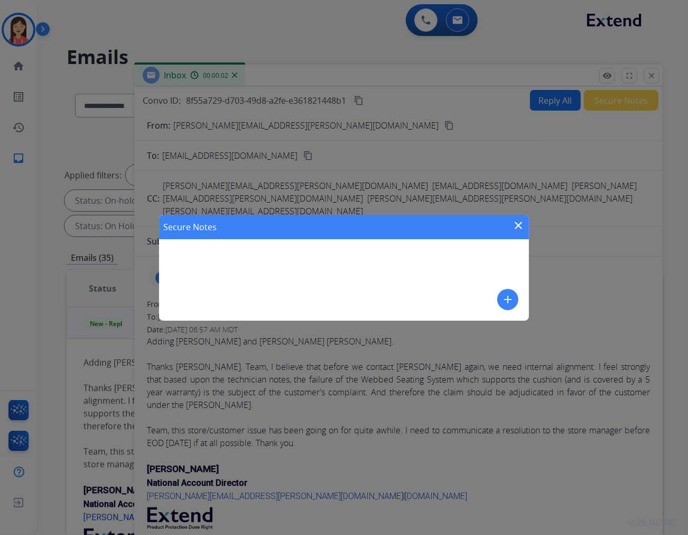
click at [511, 302] on mat-icon "add" at bounding box center [508, 299] width 13 height 13
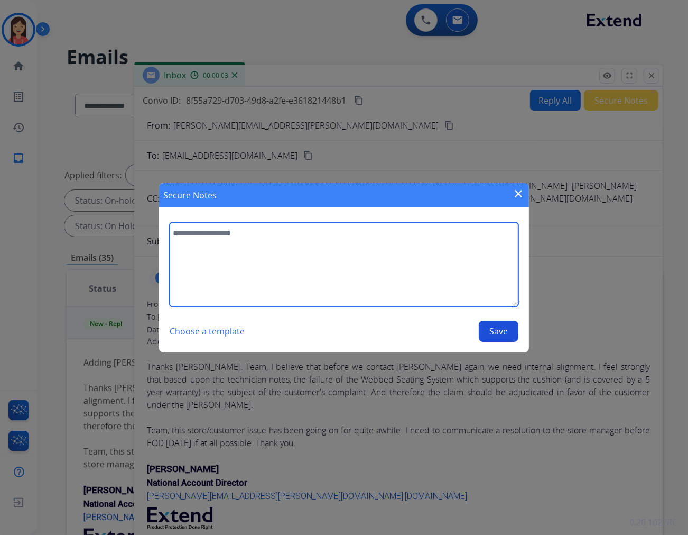
click at [361, 271] on textarea at bounding box center [344, 264] width 349 height 85
type textarea "**********"
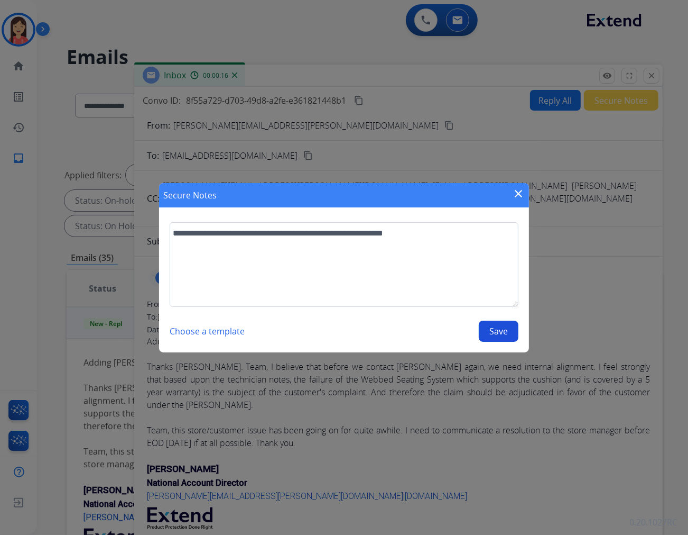
click at [503, 337] on button "Save" at bounding box center [499, 330] width 40 height 21
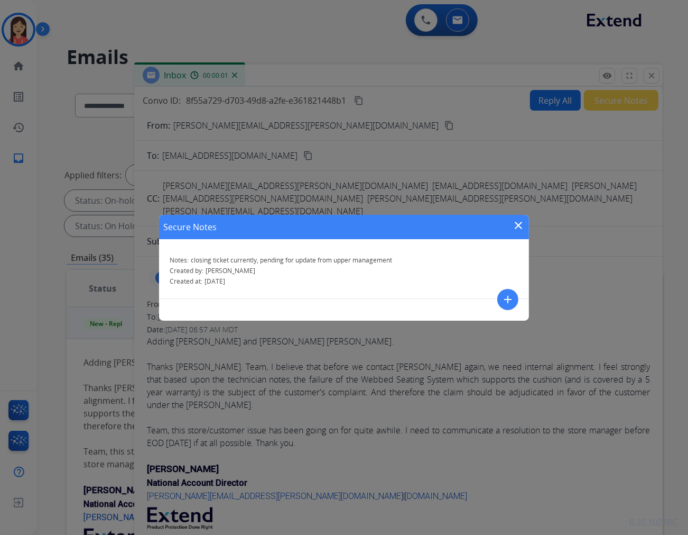
click at [514, 224] on mat-icon "close" at bounding box center [518, 225] width 13 height 13
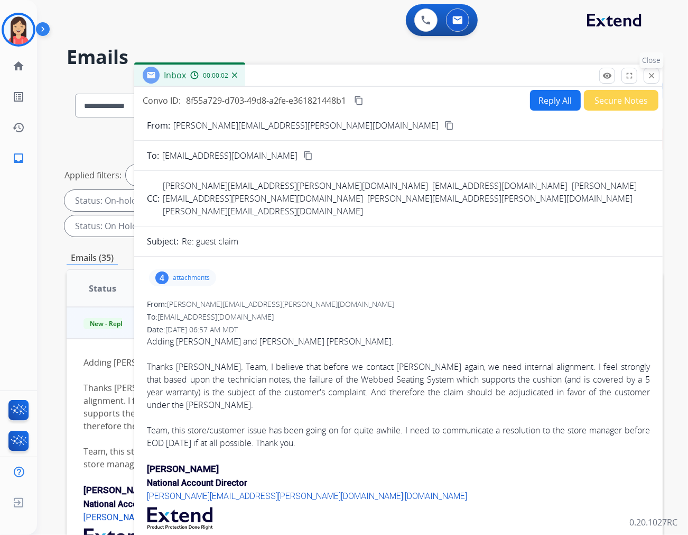
click at [654, 76] on mat-icon "close" at bounding box center [652, 76] width 10 height 10
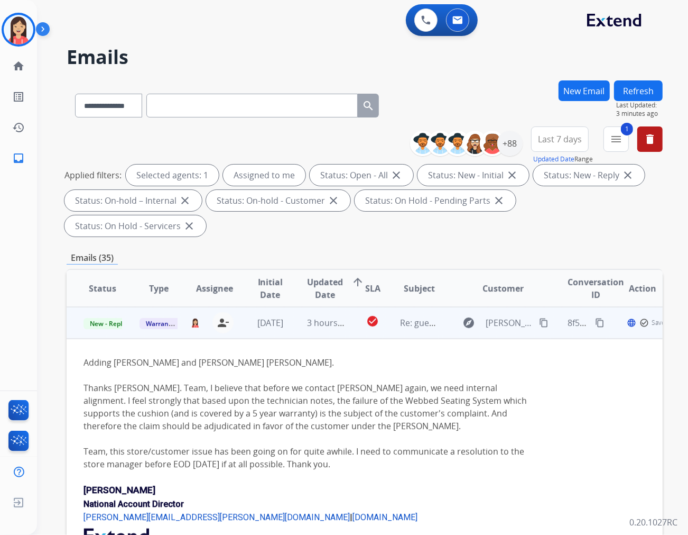
click at [96, 307] on td "New - Reply" at bounding box center [95, 323] width 56 height 32
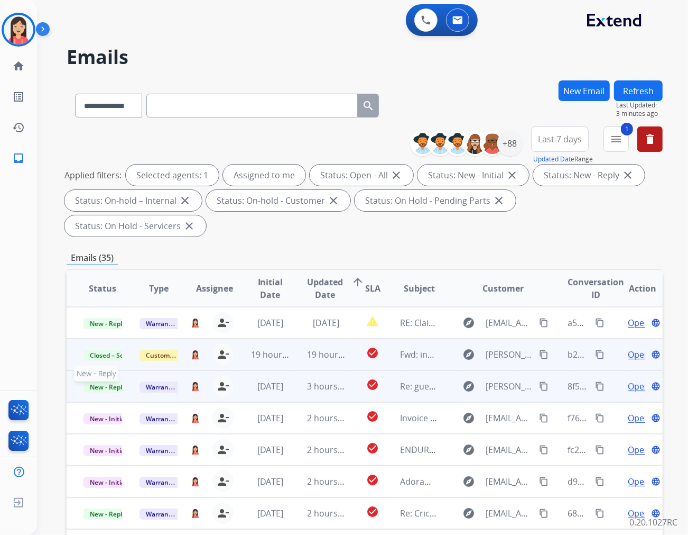
click at [103, 381] on span "New - Reply" at bounding box center [108, 386] width 48 height 11
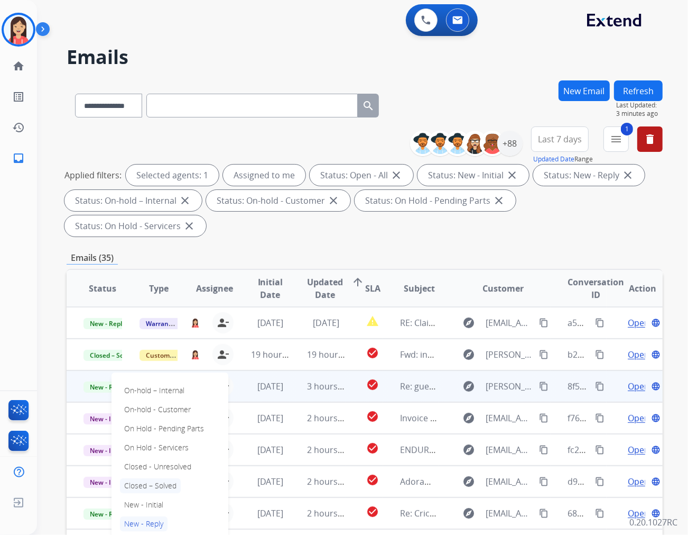
click at [155, 478] on p "Closed – Solved" at bounding box center [150, 485] width 61 height 15
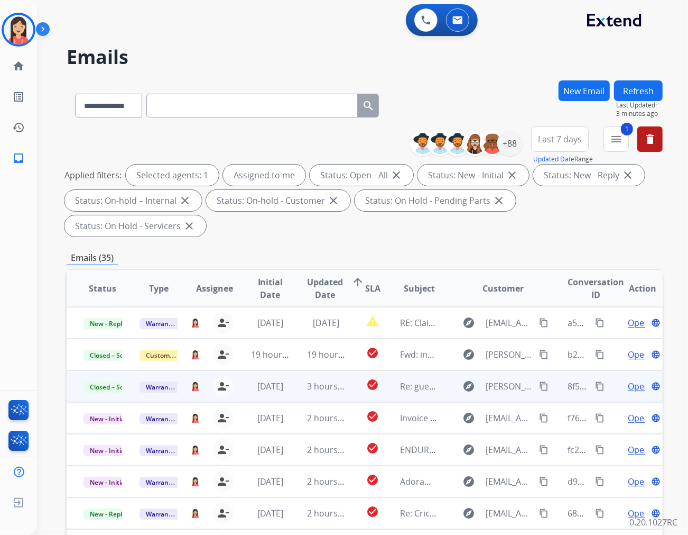
click at [298, 370] on td "3 hours ago" at bounding box center [318, 386] width 56 height 32
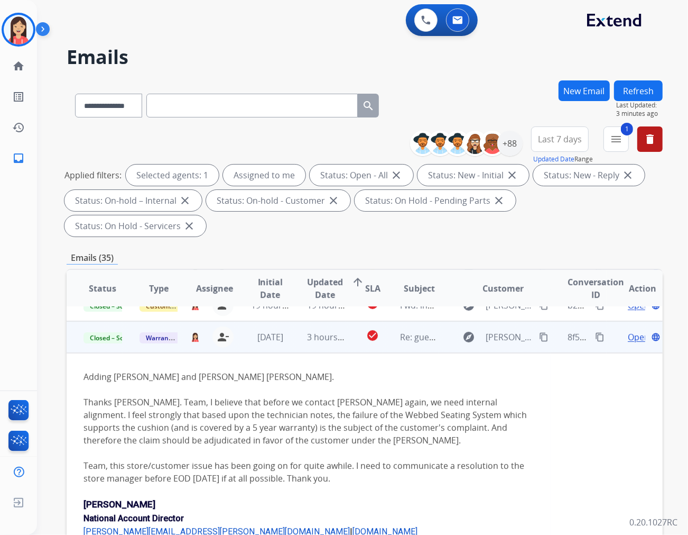
scroll to position [63, 0]
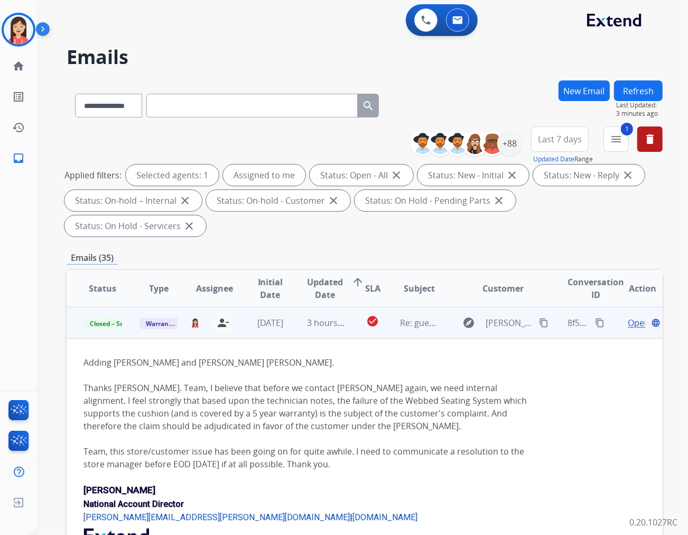
click at [291, 309] on td "3 hours ago" at bounding box center [318, 323] width 56 height 32
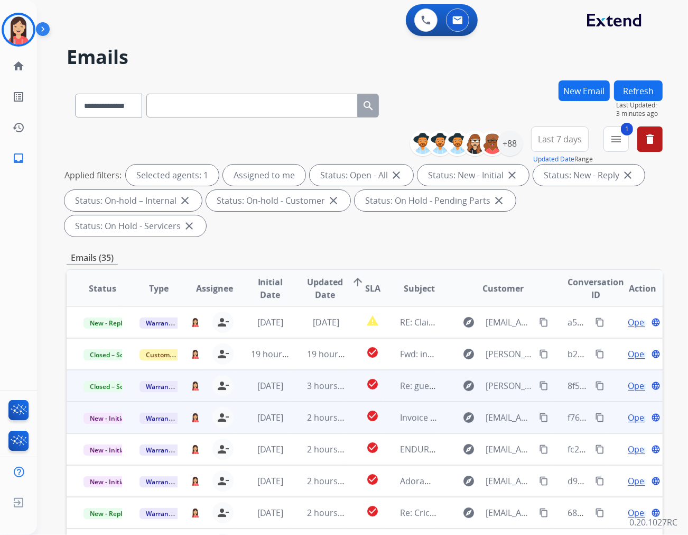
click at [290, 404] on td "2 hours ago" at bounding box center [318, 417] width 56 height 32
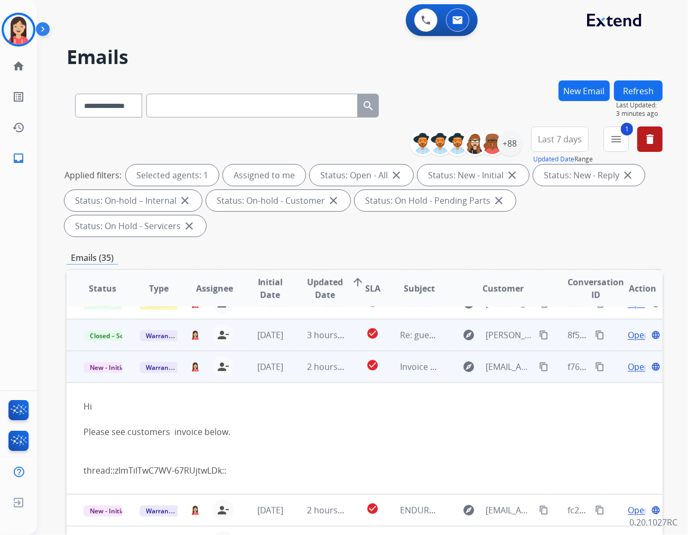
scroll to position [95, 0]
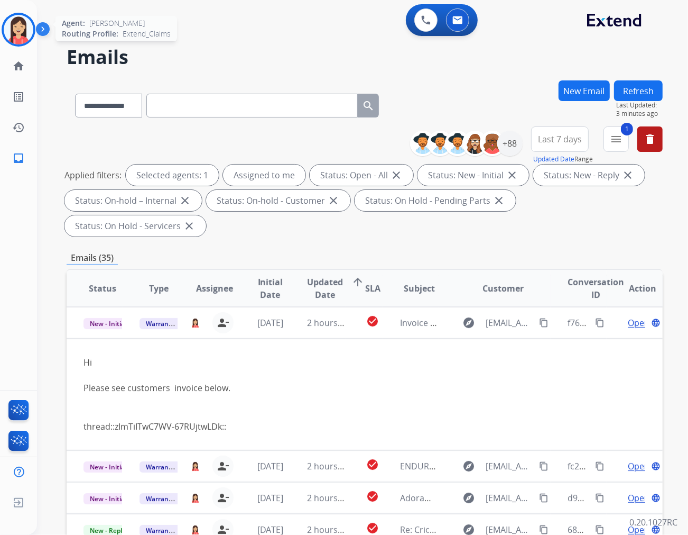
click at [11, 30] on img at bounding box center [19, 30] width 30 height 30
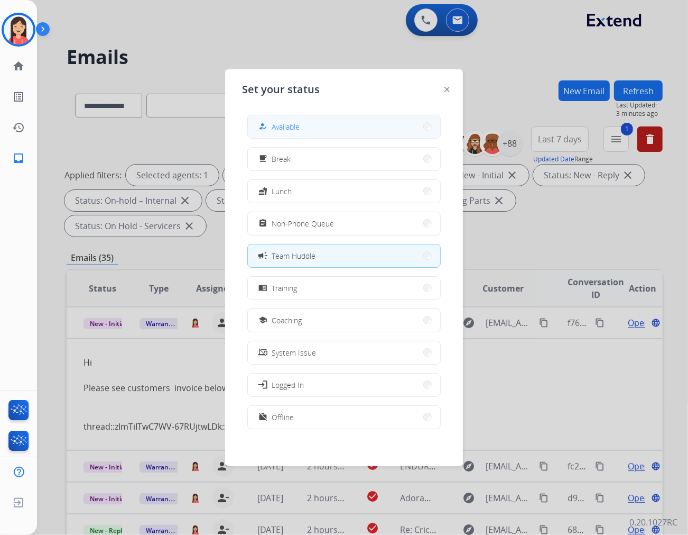
click at [326, 132] on button "how_to_reg Available" at bounding box center [344, 126] width 192 height 23
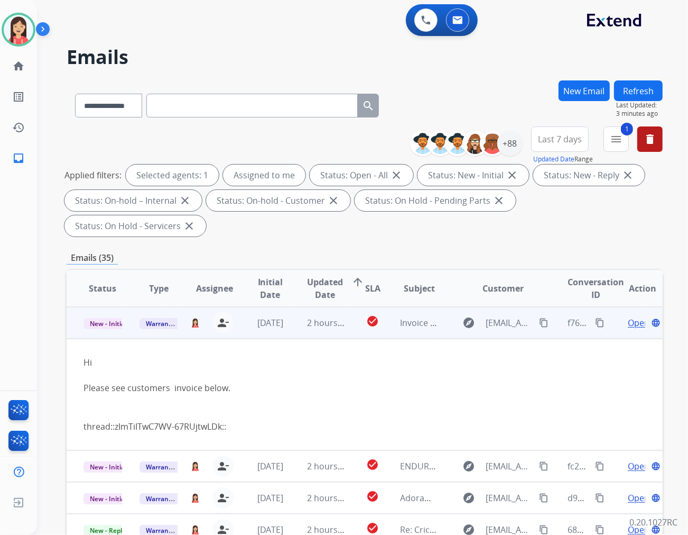
click at [628, 316] on span "Open" at bounding box center [639, 322] width 22 height 13
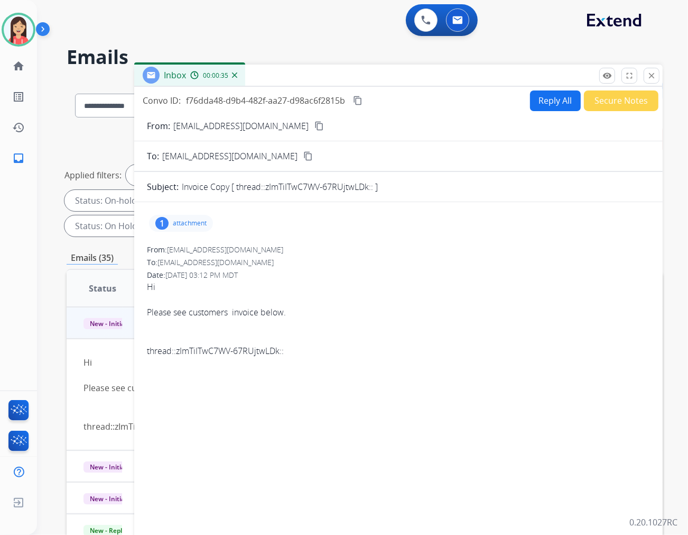
click at [180, 222] on p "attachment" at bounding box center [190, 223] width 34 height 8
click at [218, 247] on mat-icon "download" at bounding box center [216, 250] width 10 height 10
click at [540, 103] on button "Reply All" at bounding box center [555, 100] width 51 height 21
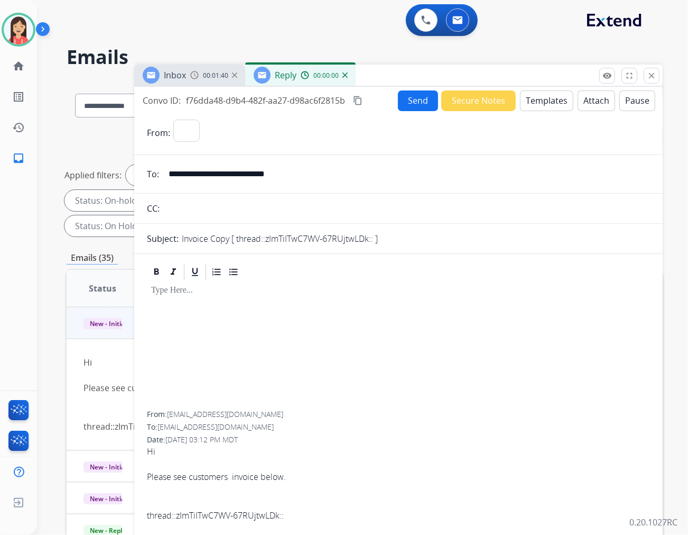
select select "**********"
click at [540, 103] on button "Templates" at bounding box center [546, 100] width 53 height 21
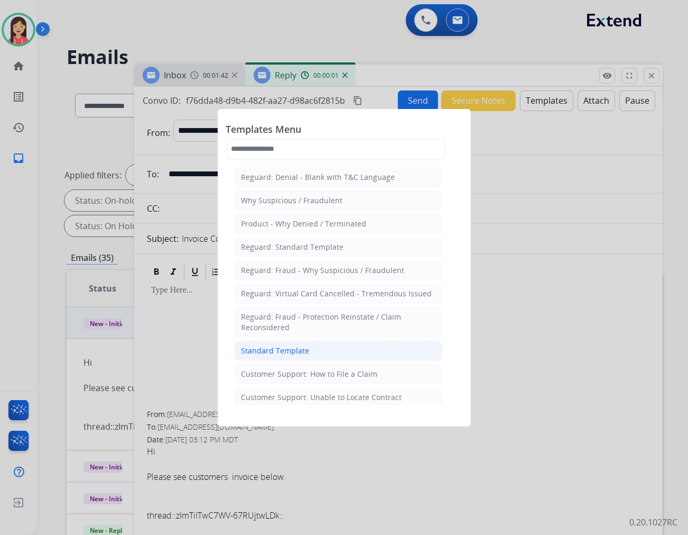
click at [278, 353] on div "Standard Template" at bounding box center [276, 350] width 68 height 11
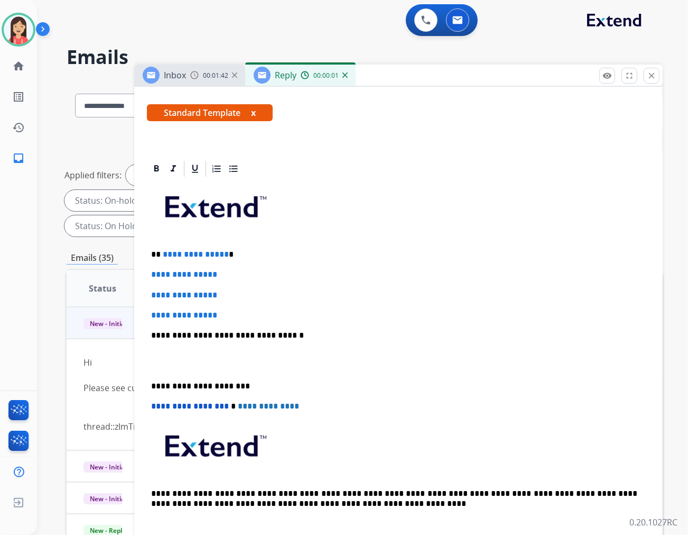
scroll to position [176, 0]
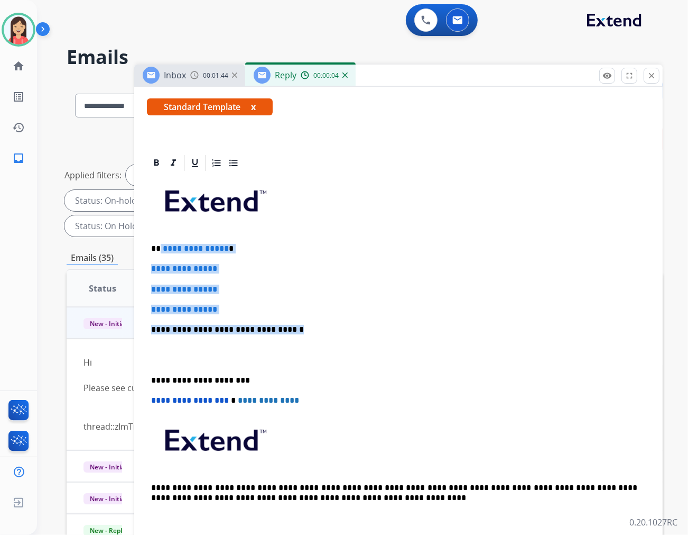
drag, startPoint x: 160, startPoint y: 245, endPoint x: 326, endPoint y: 325, distance: 183.7
click at [326, 325] on div "**********" at bounding box center [398, 354] width 503 height 364
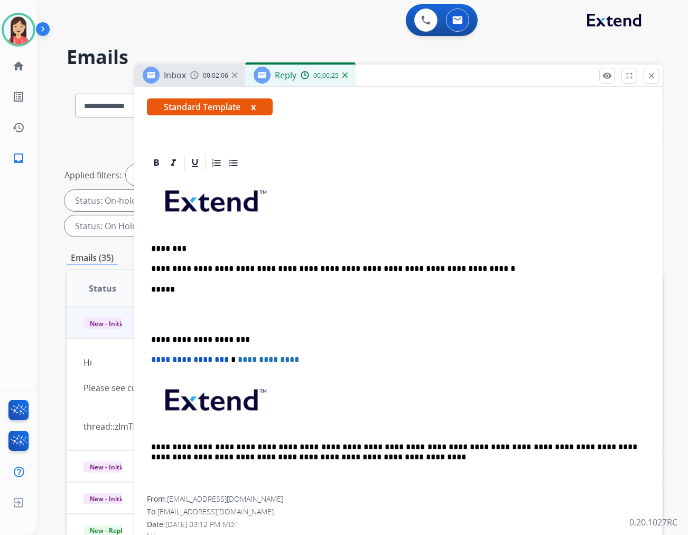
click at [154, 315] on p at bounding box center [398, 315] width 495 height 20
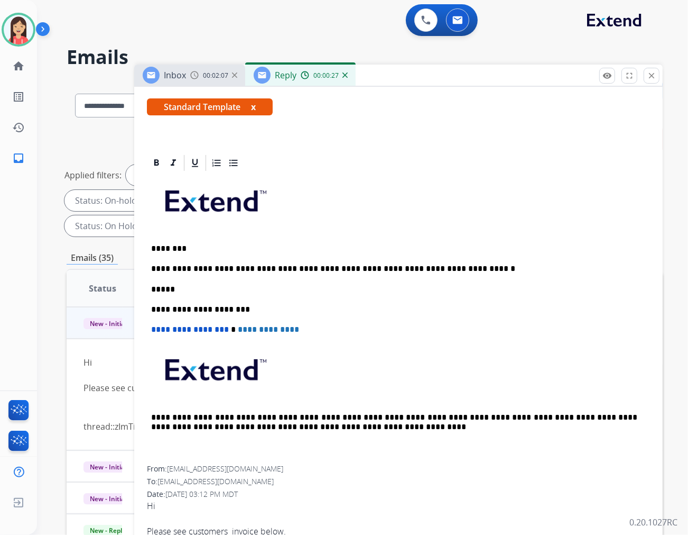
scroll to position [0, 0]
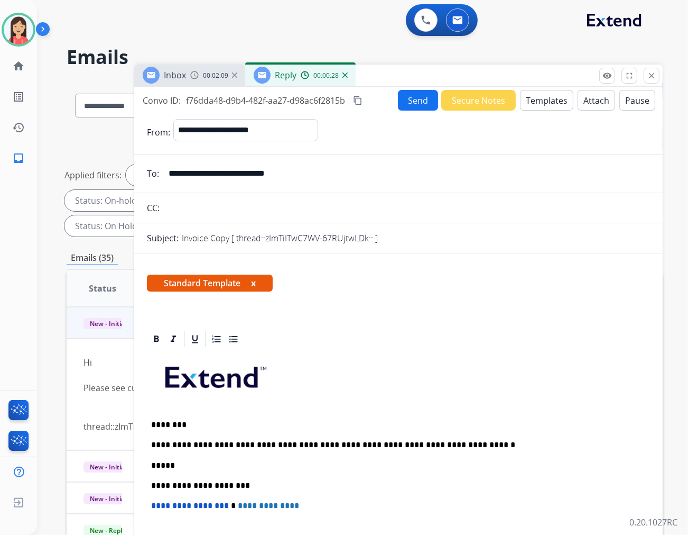
click at [410, 102] on button "Send" at bounding box center [418, 100] width 40 height 21
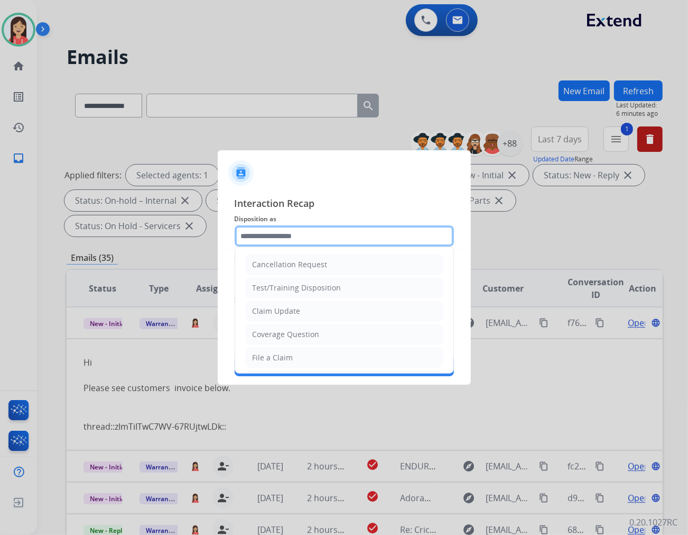
click at [323, 229] on input "text" at bounding box center [344, 235] width 219 height 21
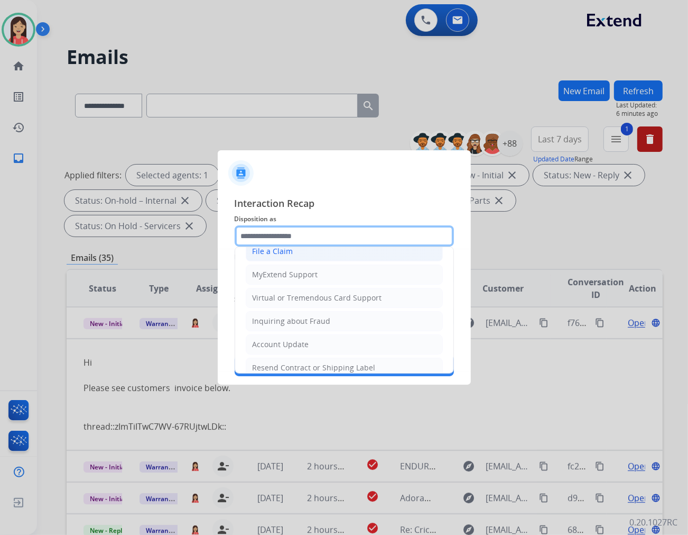
scroll to position [107, 0]
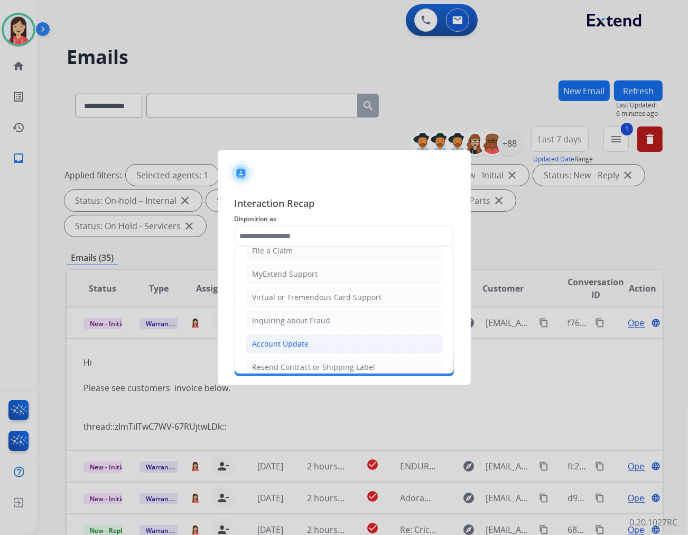
click at [297, 339] on div "Account Update" at bounding box center [281, 343] width 57 height 11
type input "**********"
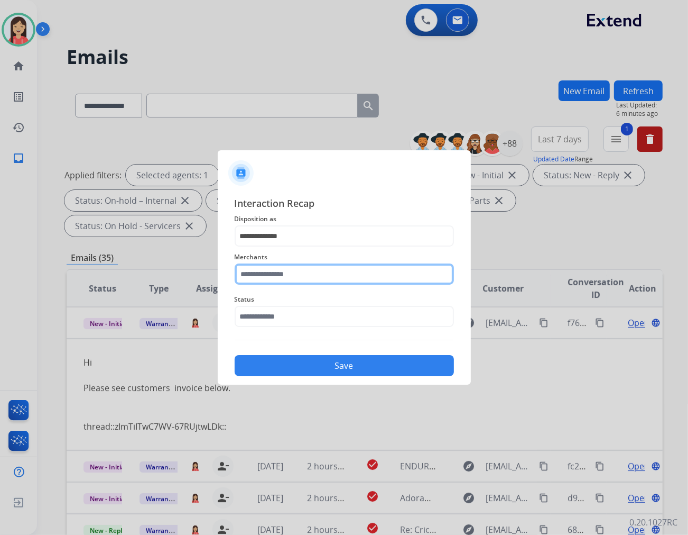
click at [320, 270] on input "text" at bounding box center [344, 273] width 219 height 21
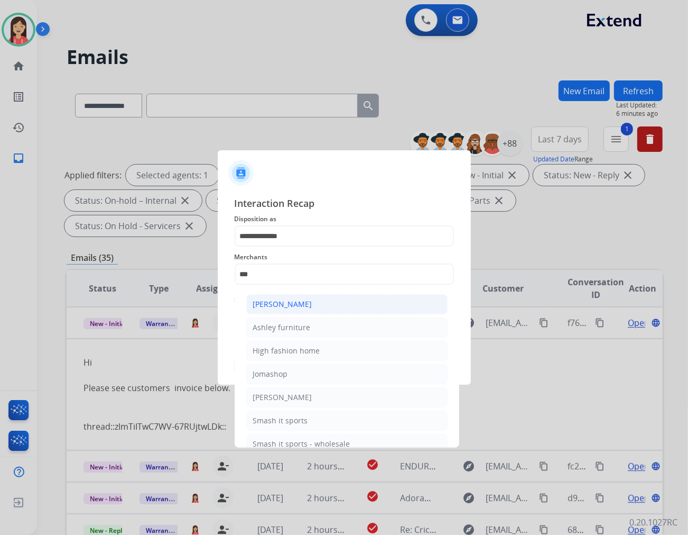
click at [308, 299] on div "[PERSON_NAME]" at bounding box center [282, 304] width 59 height 11
type input "**********"
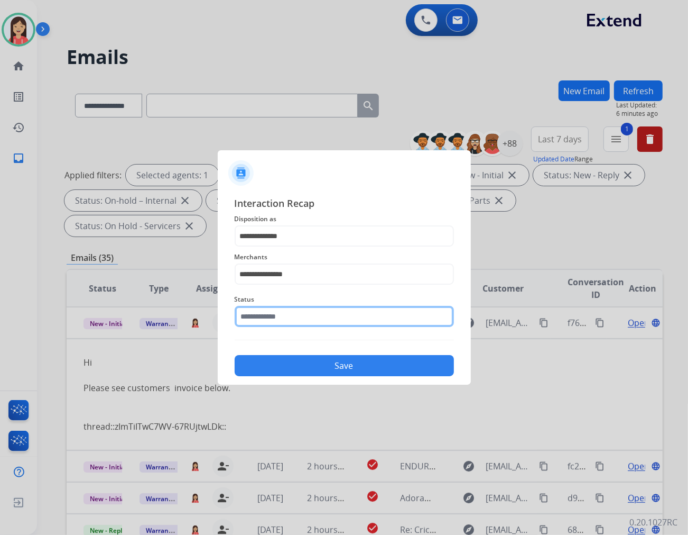
click at [284, 308] on input "text" at bounding box center [344, 316] width 219 height 21
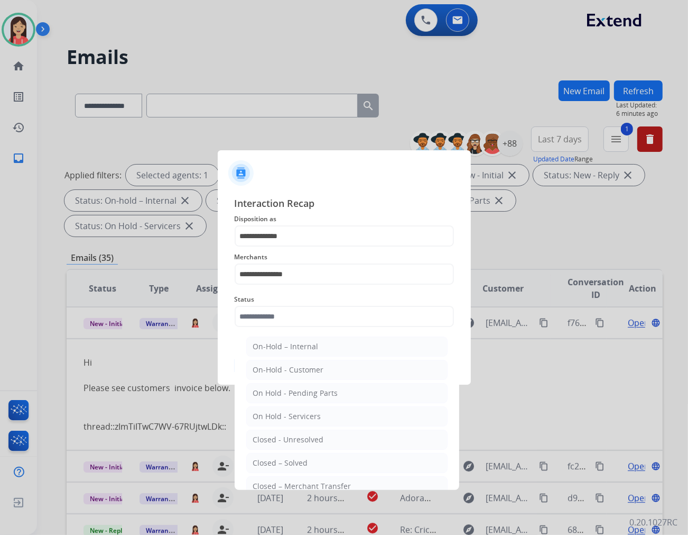
drag, startPoint x: 310, startPoint y: 461, endPoint x: 310, endPoint y: 437, distance: 24.3
click at [310, 462] on li "Closed – Solved" at bounding box center [346, 463] width 201 height 20
type input "**********"
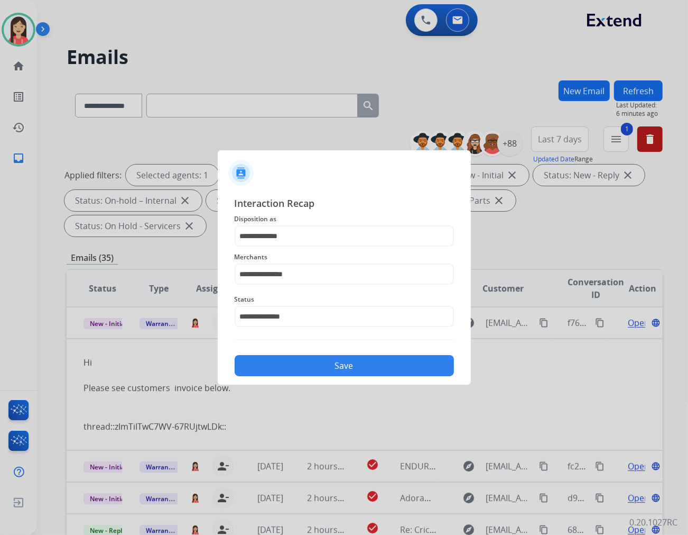
click at [319, 371] on button "Save" at bounding box center [344, 365] width 219 height 21
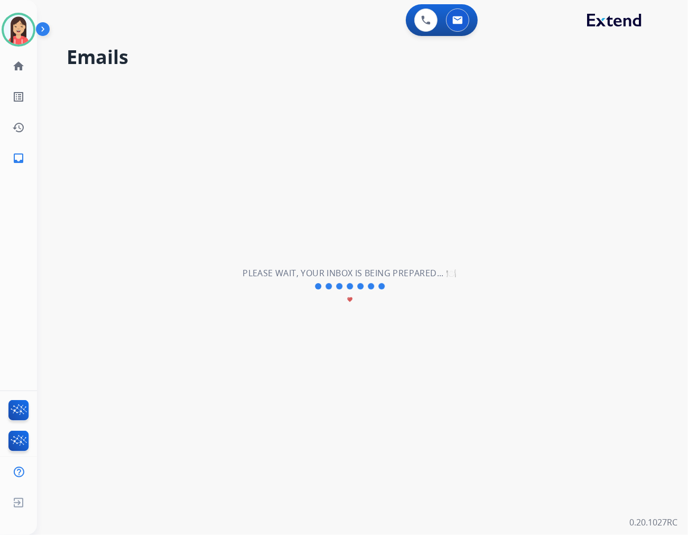
scroll to position [35, 0]
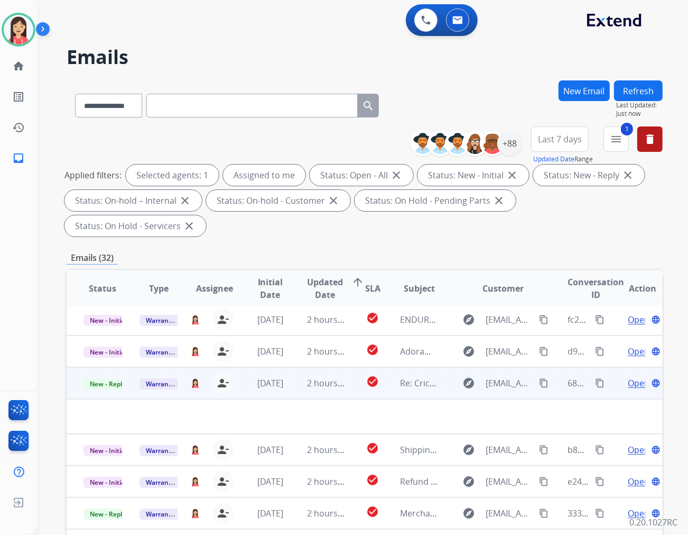
click at [300, 367] on td "2 hours ago" at bounding box center [318, 383] width 56 height 32
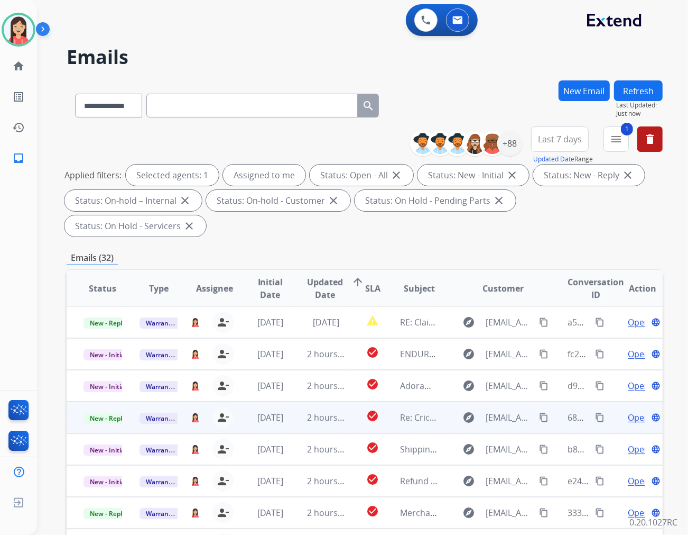
scroll to position [0, 0]
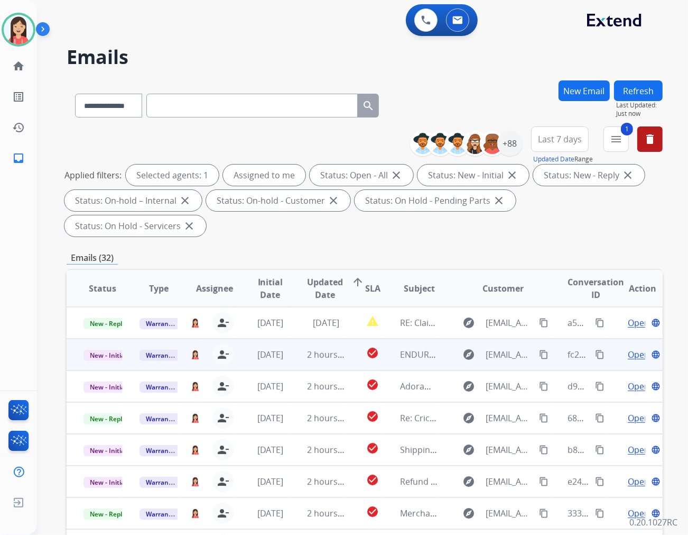
click at [284, 338] on td "[DATE]" at bounding box center [262, 354] width 56 height 32
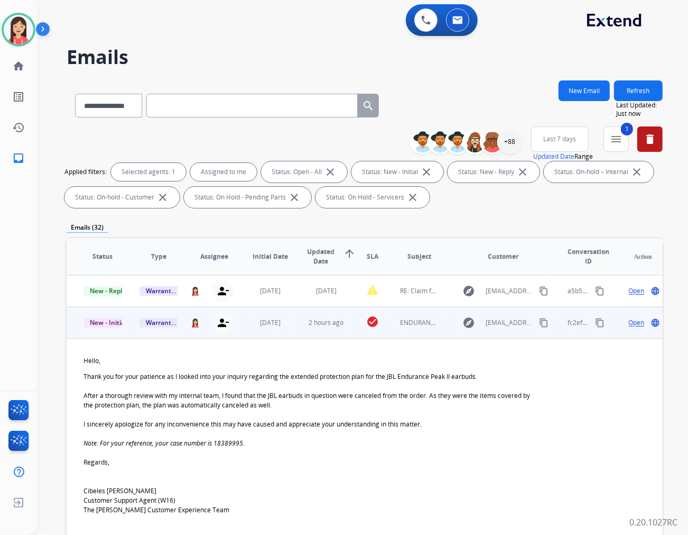
scroll to position [32, 0]
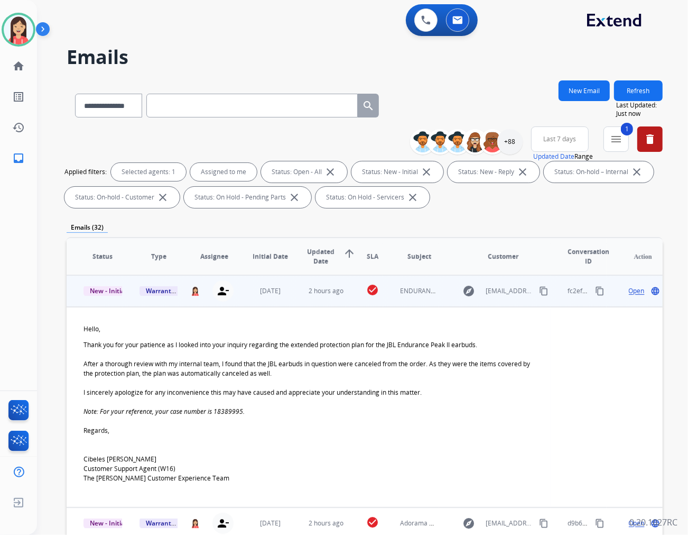
click at [631, 291] on span "Open" at bounding box center [637, 291] width 16 height 10
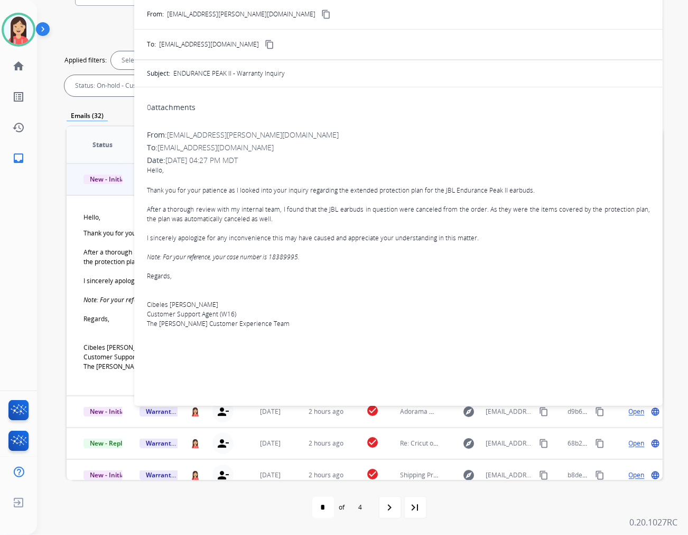
scroll to position [0, 0]
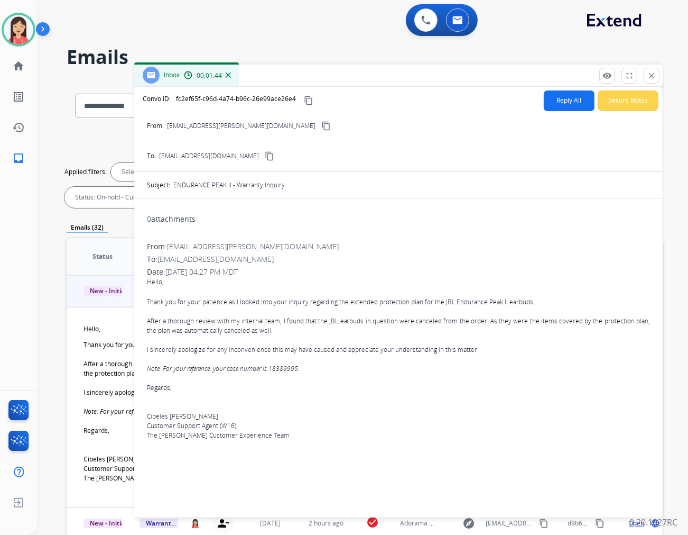
click at [632, 99] on button "Secure Notes" at bounding box center [628, 100] width 61 height 21
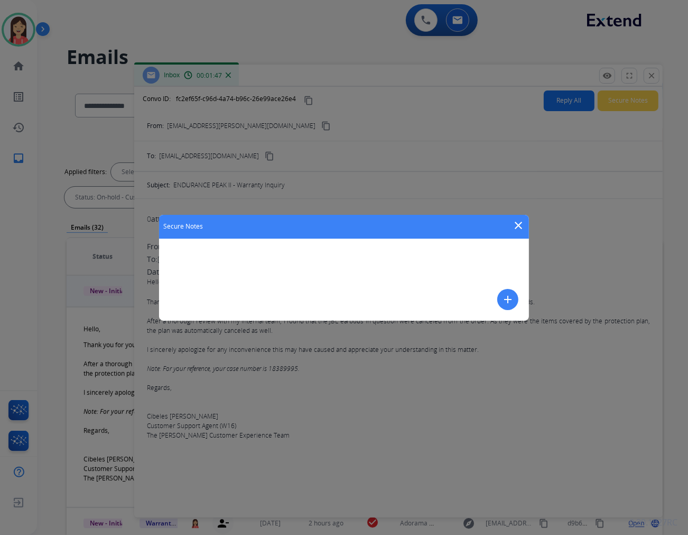
click at [519, 225] on mat-icon "close" at bounding box center [518, 225] width 13 height 13
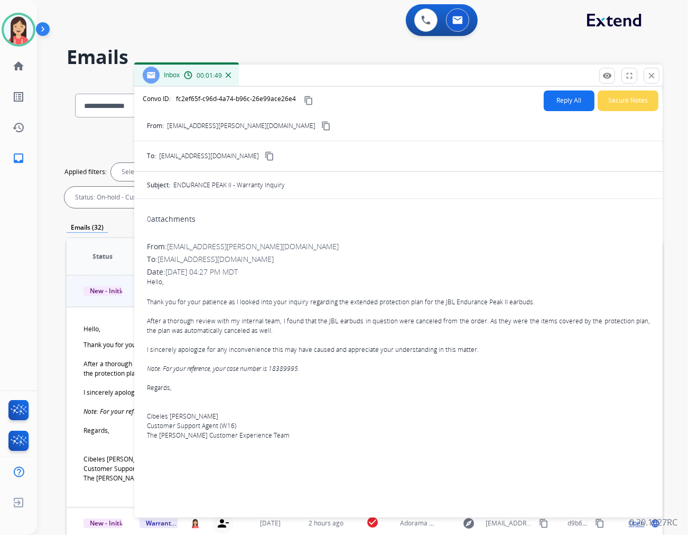
click at [557, 103] on button "Reply All" at bounding box center [569, 100] width 51 height 21
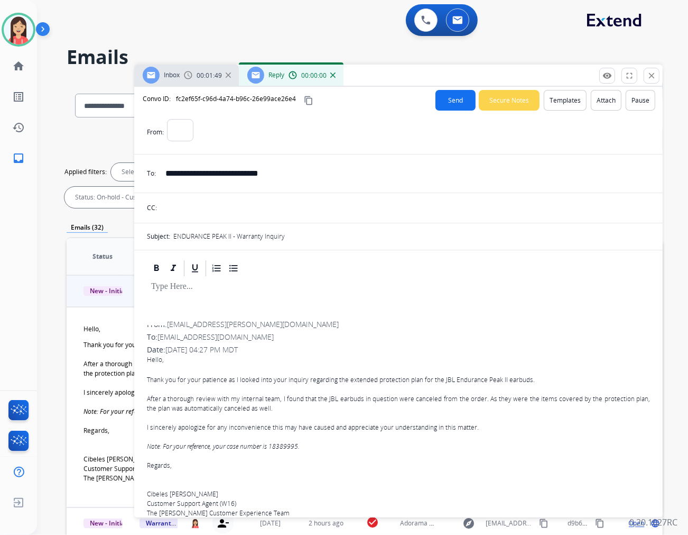
select select "**********"
click at [559, 104] on button "Templates" at bounding box center [565, 100] width 43 height 21
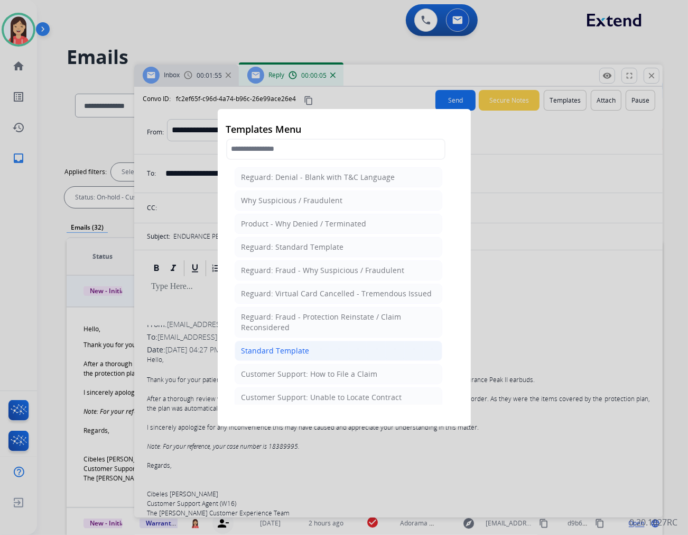
click at [281, 350] on div "Standard Template" at bounding box center [276, 350] width 68 height 11
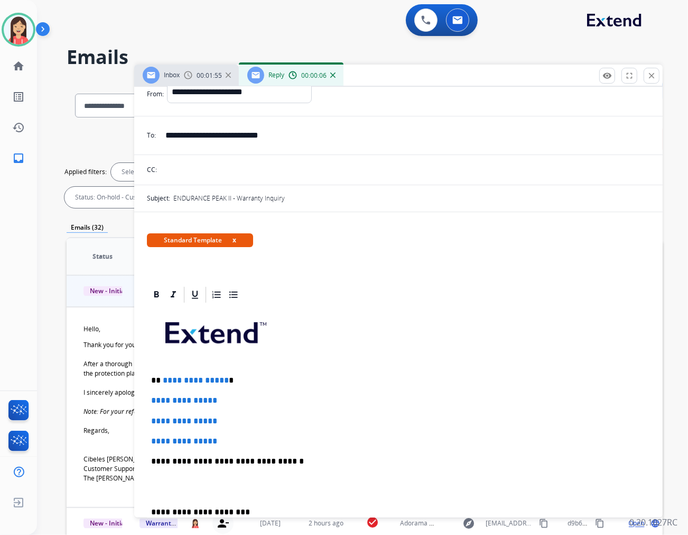
scroll to position [59, 0]
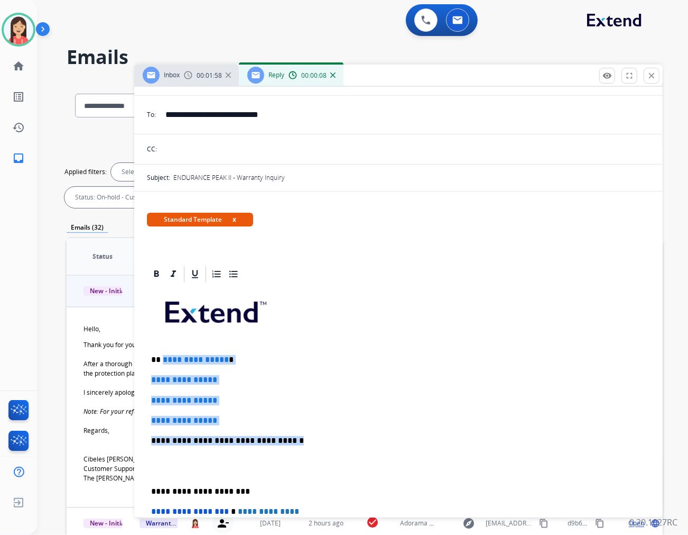
drag, startPoint x: 161, startPoint y: 358, endPoint x: 326, endPoint y: 440, distance: 184.2
click at [326, 440] on div "**********" at bounding box center [398, 465] width 503 height 364
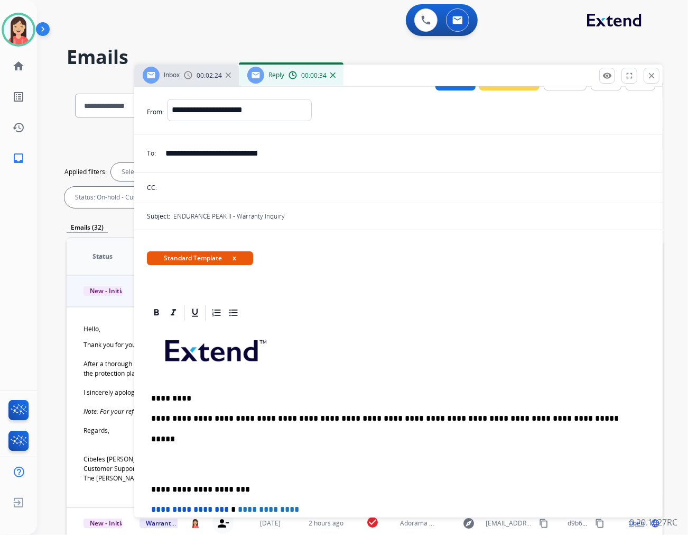
scroll to position [0, 0]
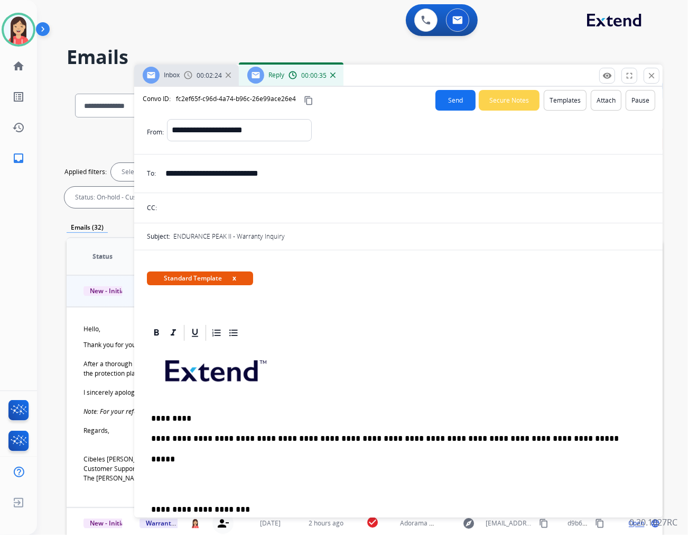
click at [437, 108] on button "Send" at bounding box center [456, 100] width 40 height 21
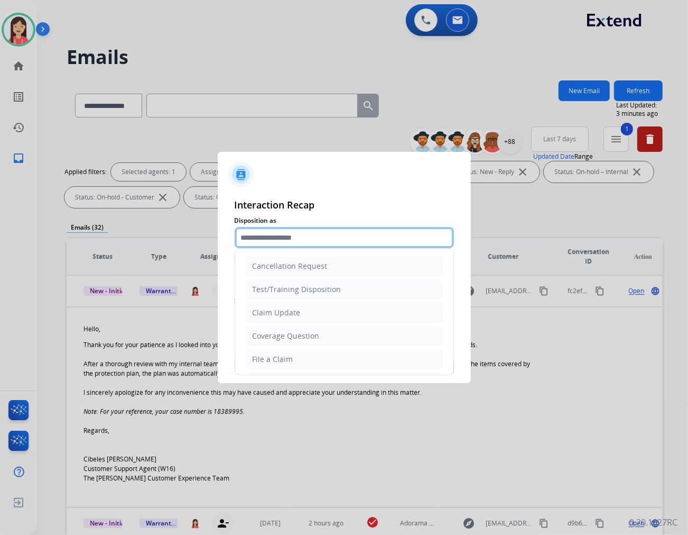
click at [325, 234] on input "text" at bounding box center [344, 237] width 219 height 21
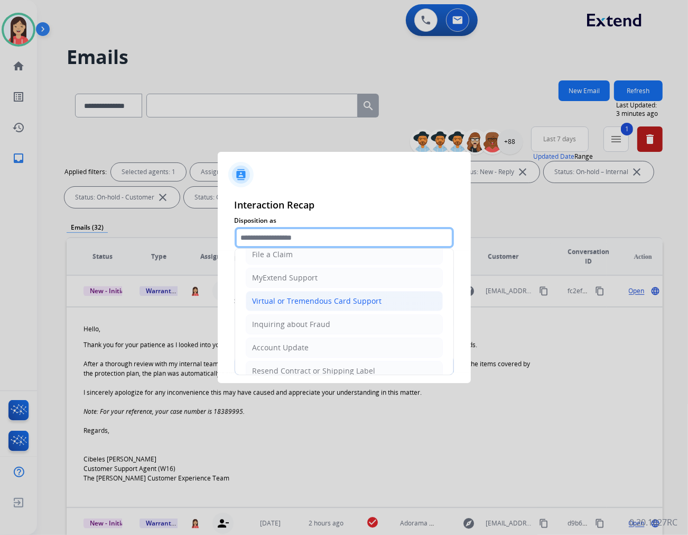
scroll to position [117, 0]
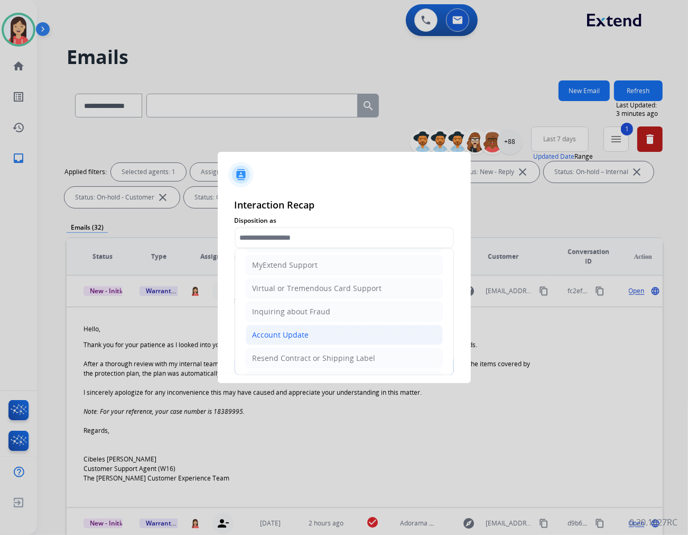
click at [298, 333] on div "Account Update" at bounding box center [281, 334] width 57 height 11
type input "**********"
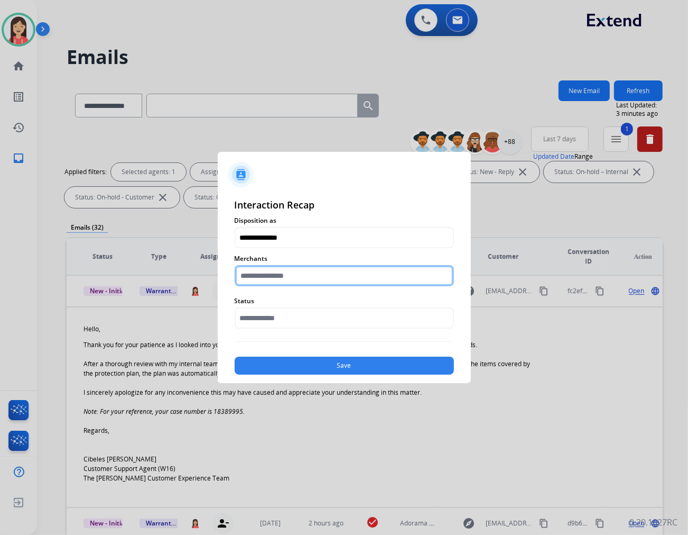
click at [309, 280] on input "text" at bounding box center [344, 275] width 219 height 21
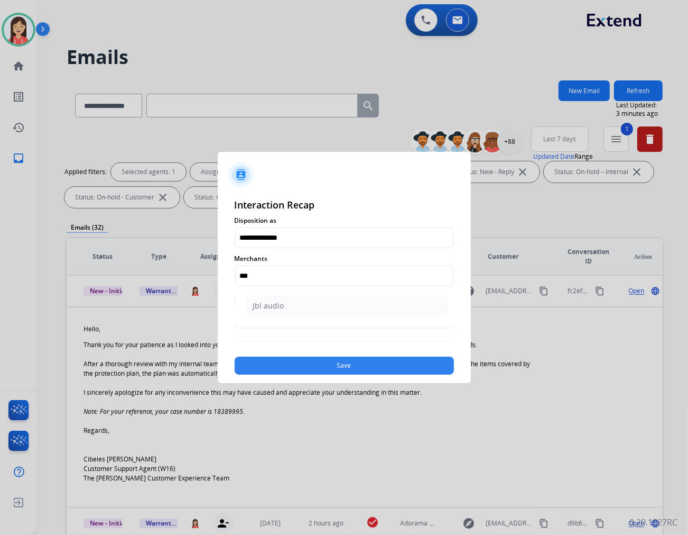
click at [308, 309] on li "Jbl audio" at bounding box center [346, 306] width 201 height 20
type input "*********"
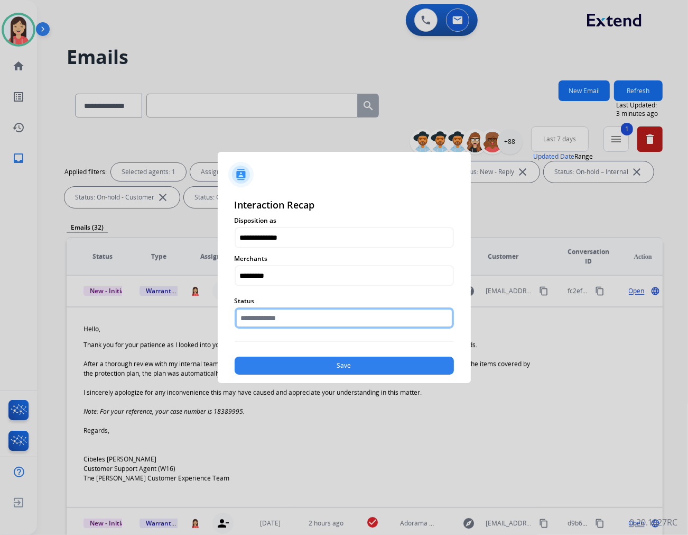
click at [300, 316] on input "text" at bounding box center [344, 317] width 219 height 21
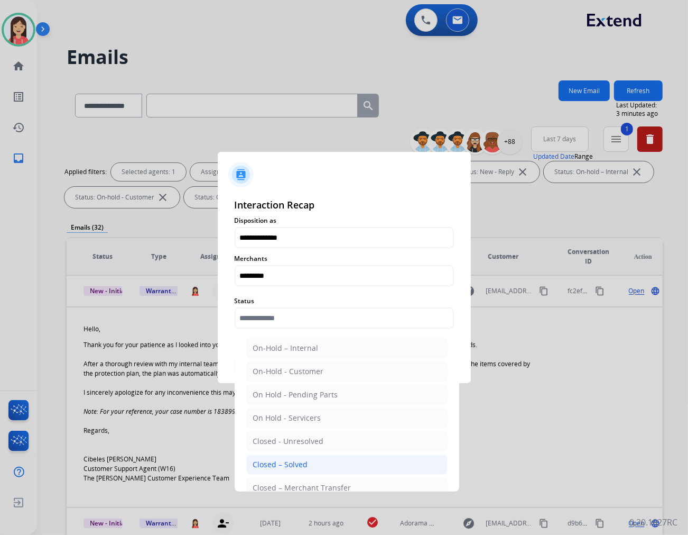
click at [277, 461] on div "Closed – Solved" at bounding box center [280, 464] width 55 height 11
type input "**********"
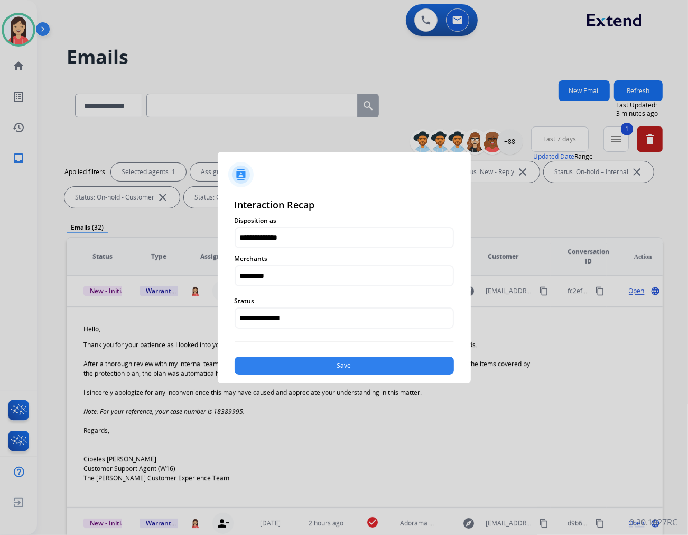
click at [326, 353] on div "Save" at bounding box center [344, 362] width 219 height 24
click at [321, 370] on button "Save" at bounding box center [344, 365] width 219 height 18
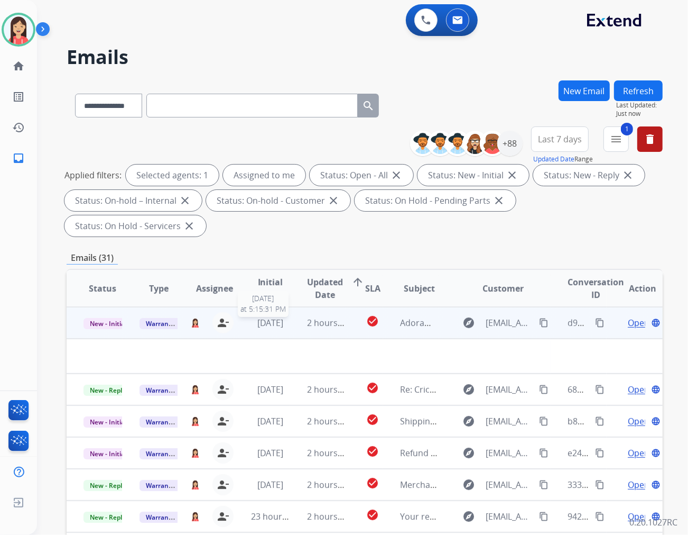
click at [292, 307] on td "2 hours ago" at bounding box center [318, 323] width 56 height 32
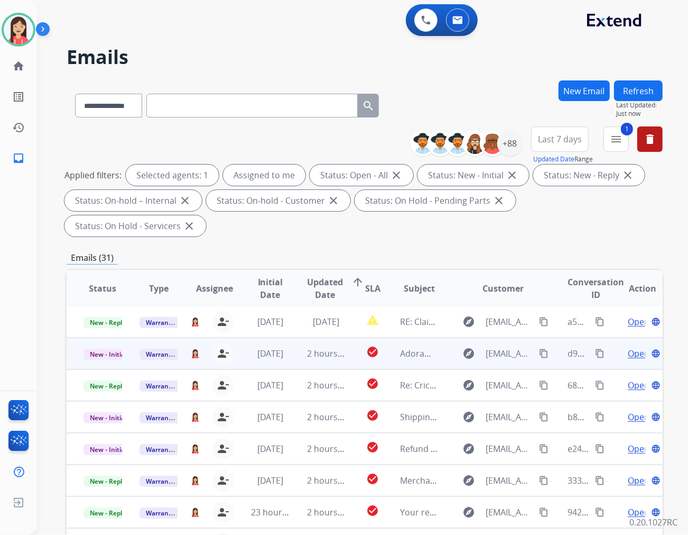
scroll to position [1, 0]
click at [283, 348] on span "[DATE]" at bounding box center [270, 354] width 26 height 12
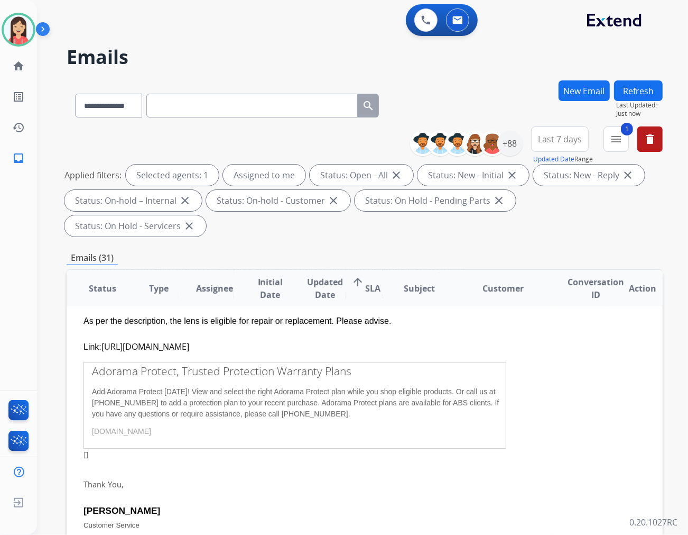
scroll to position [32, 0]
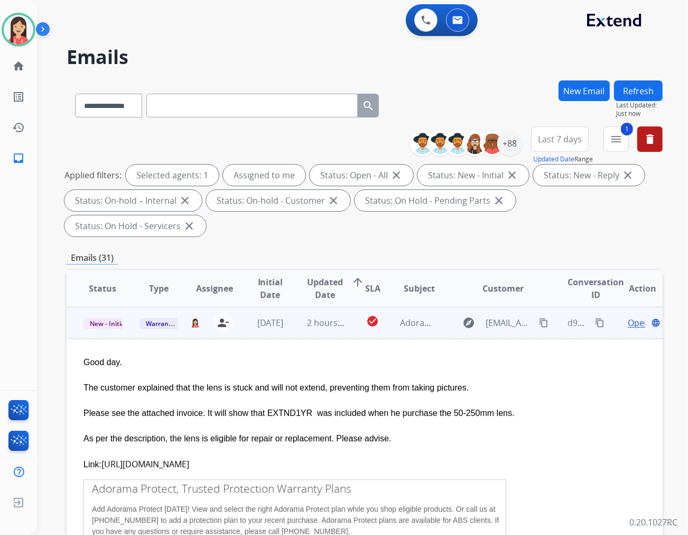
click at [628, 316] on span "Open" at bounding box center [639, 322] width 22 height 13
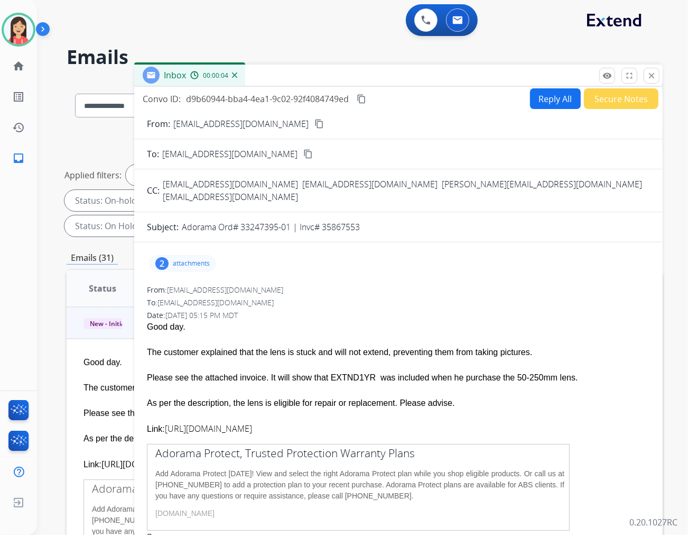
scroll to position [0, 0]
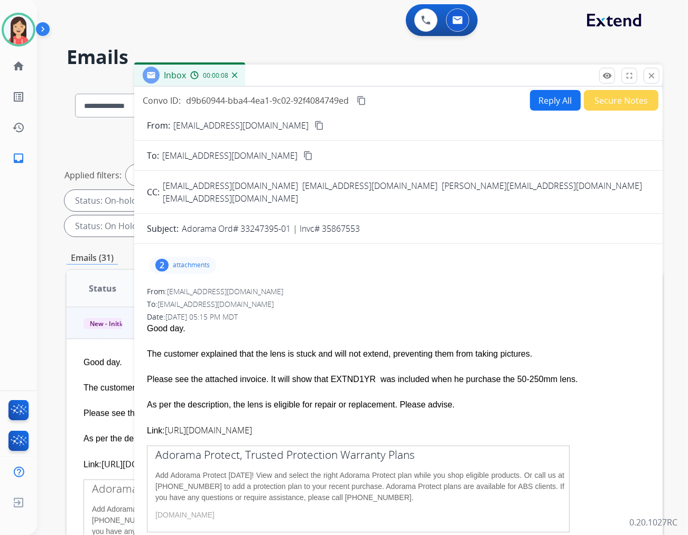
drag, startPoint x: 328, startPoint y: 217, endPoint x: 361, endPoint y: 219, distance: 32.8
click at [360, 222] on p "Adorama Ord# 33247395-01 | Invc# 35867553" at bounding box center [271, 228] width 178 height 13
drag, startPoint x: 364, startPoint y: 219, endPoint x: 325, endPoint y: 216, distance: 39.3
click at [325, 222] on div "Adorama Ord# 33247395-01 | Invc# 35867553" at bounding box center [416, 228] width 468 height 13
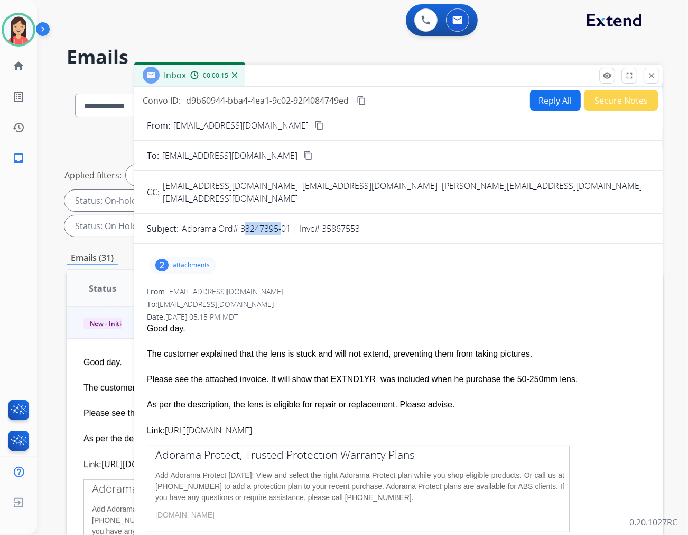
drag, startPoint x: 240, startPoint y: 215, endPoint x: 278, endPoint y: 217, distance: 37.6
click at [278, 222] on p "Adorama Ord# 33247395-01 | Invc# 35867553" at bounding box center [271, 228] width 178 height 13
click at [388, 299] on div "To: [EMAIL_ADDRESS][DOMAIN_NAME]" at bounding box center [398, 304] width 503 height 11
click at [552, 104] on button "Reply All" at bounding box center [555, 100] width 51 height 21
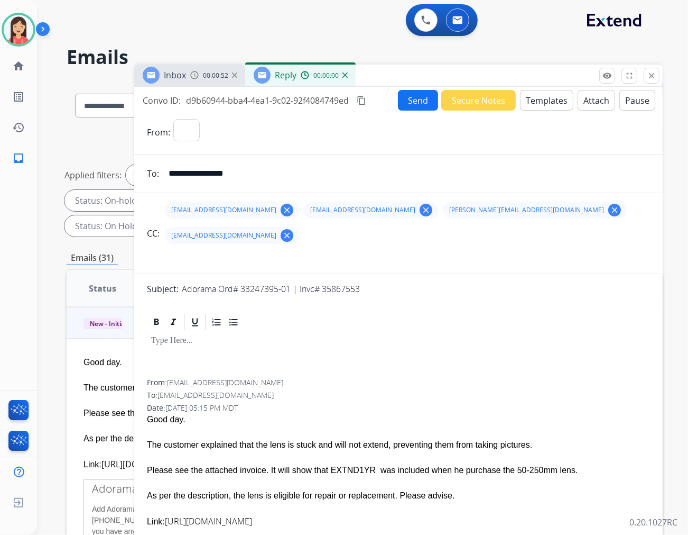
select select "**********"
click at [552, 104] on button "Templates" at bounding box center [546, 100] width 53 height 21
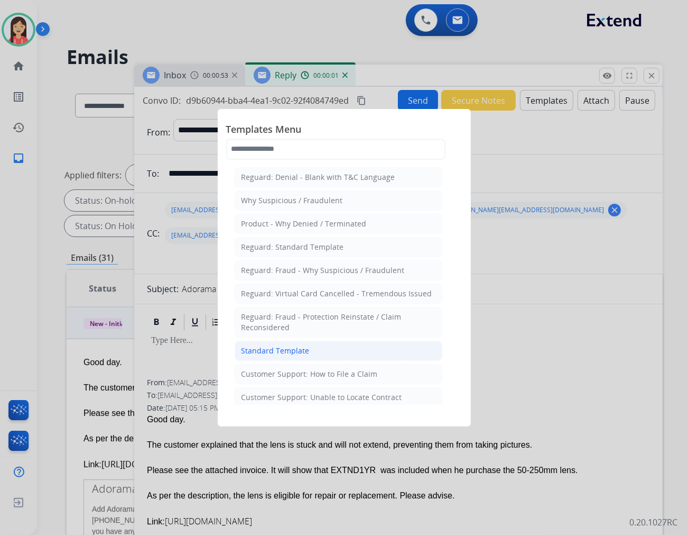
click at [296, 345] on li "Standard Template" at bounding box center [339, 350] width 208 height 20
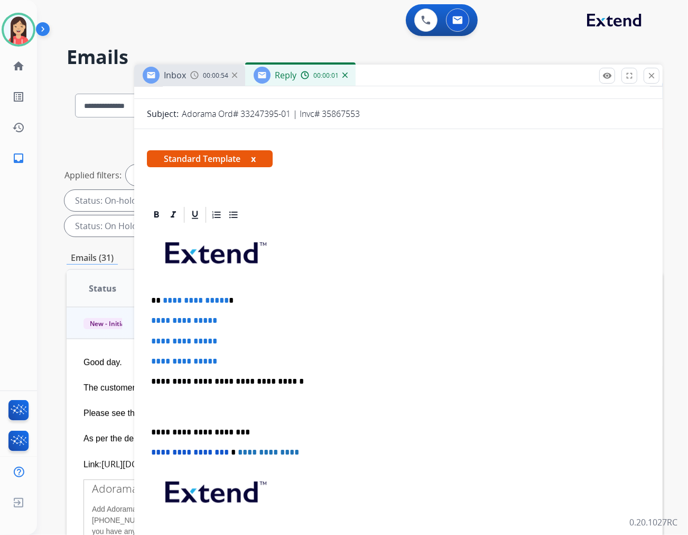
scroll to position [176, 0]
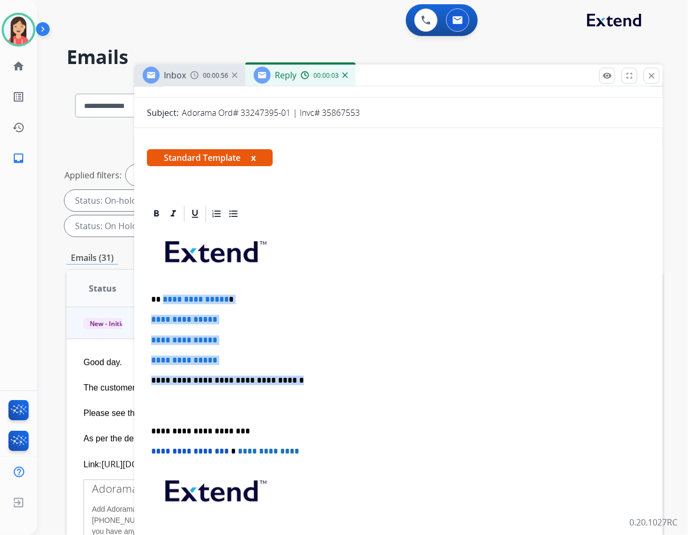
drag, startPoint x: 162, startPoint y: 270, endPoint x: 318, endPoint y: 351, distance: 175.0
click at [318, 351] on div "**********" at bounding box center [398, 405] width 503 height 364
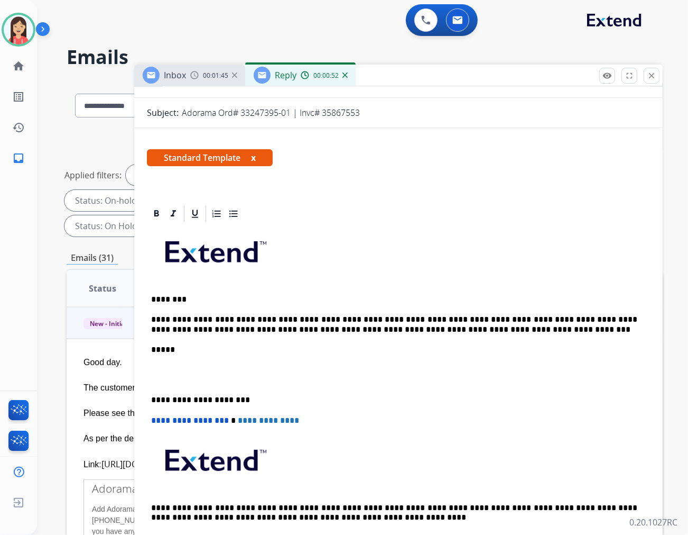
click at [257, 365] on p at bounding box center [398, 375] width 495 height 20
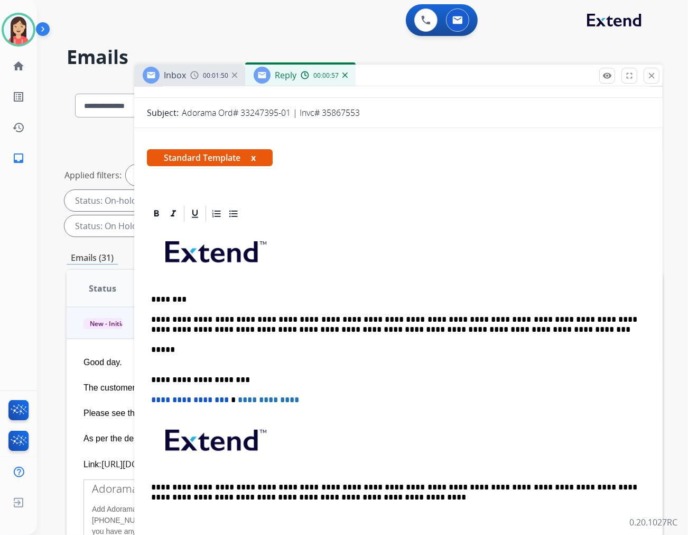
click at [218, 337] on div "**********" at bounding box center [398, 379] width 503 height 312
click at [210, 337] on div "**********" at bounding box center [398, 379] width 503 height 312
click at [222, 345] on p "*****" at bounding box center [394, 355] width 486 height 20
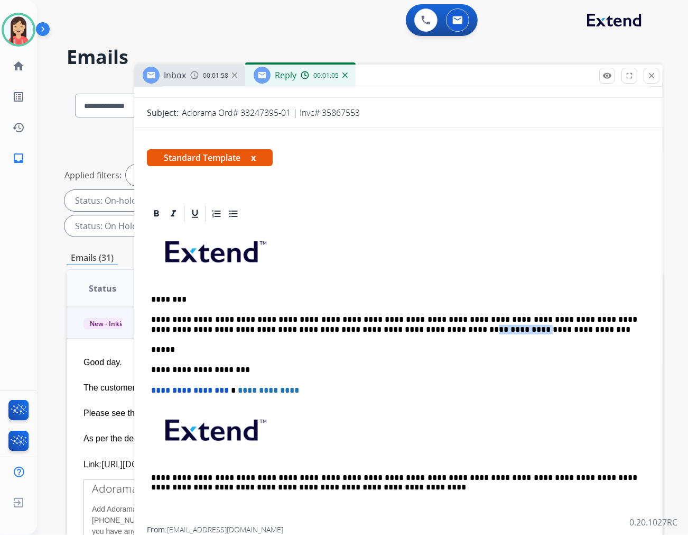
drag, startPoint x: 348, startPoint y: 303, endPoint x: 398, endPoint y: 305, distance: 49.7
click at [398, 315] on p "**********" at bounding box center [394, 325] width 486 height 20
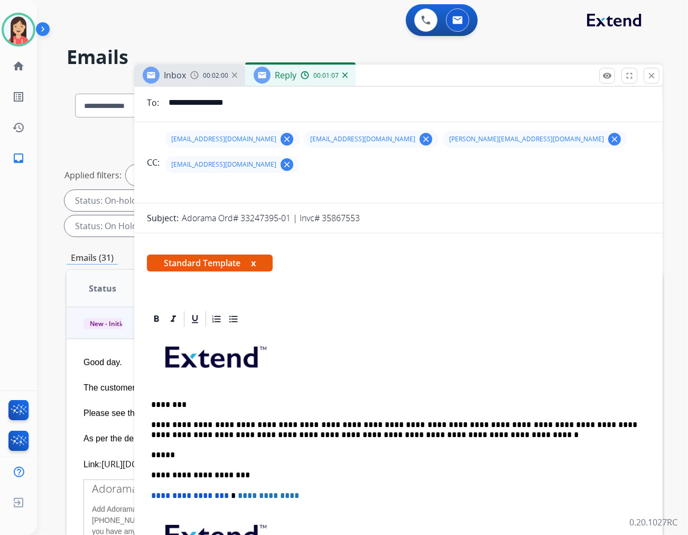
scroll to position [0, 0]
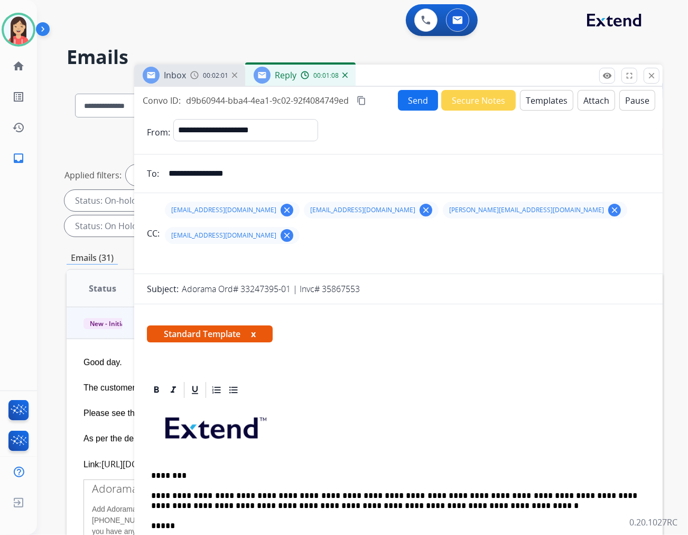
click at [420, 98] on button "Send" at bounding box center [418, 100] width 40 height 21
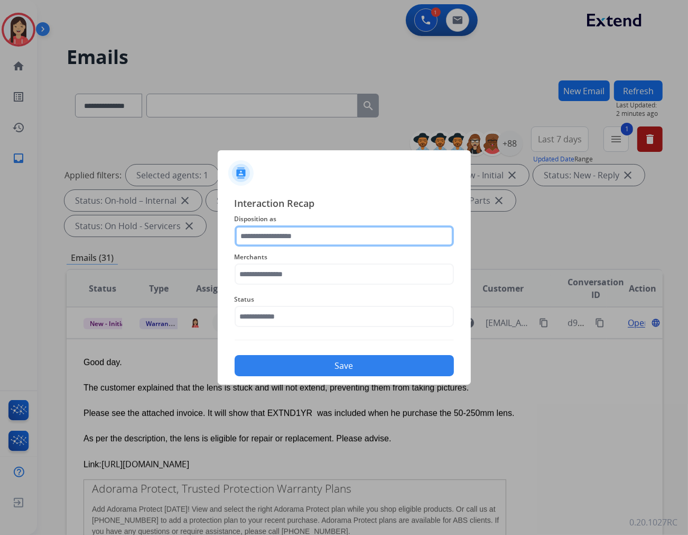
click at [308, 234] on input "text" at bounding box center [344, 235] width 219 height 21
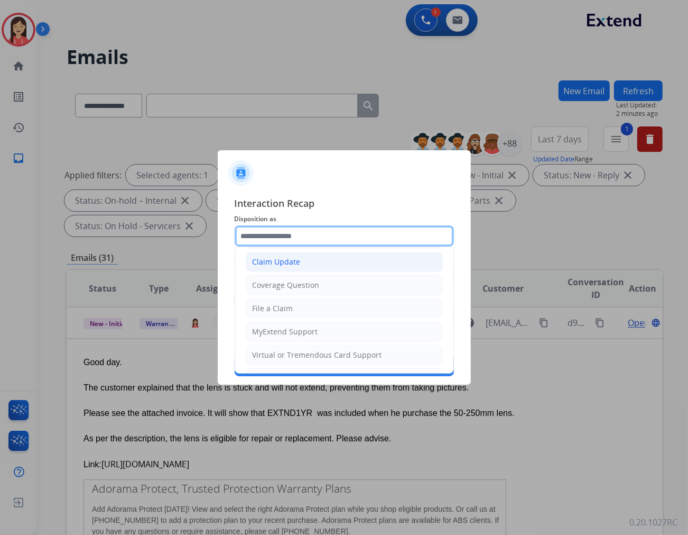
scroll to position [117, 0]
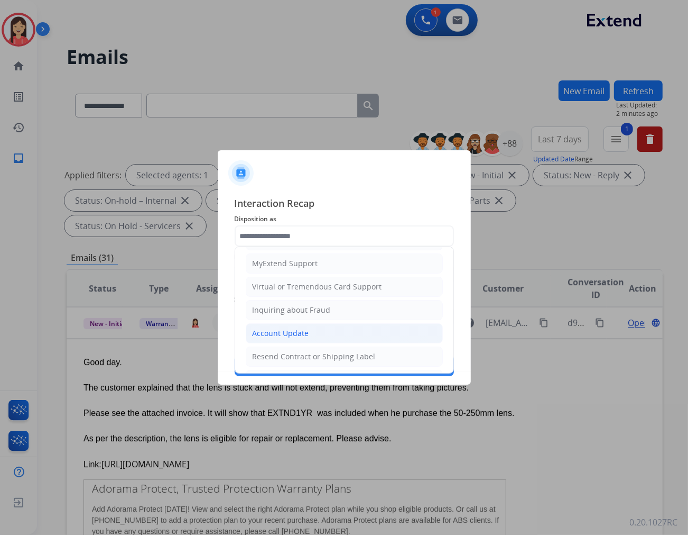
click at [283, 331] on div "Account Update" at bounding box center [281, 333] width 57 height 11
type input "**********"
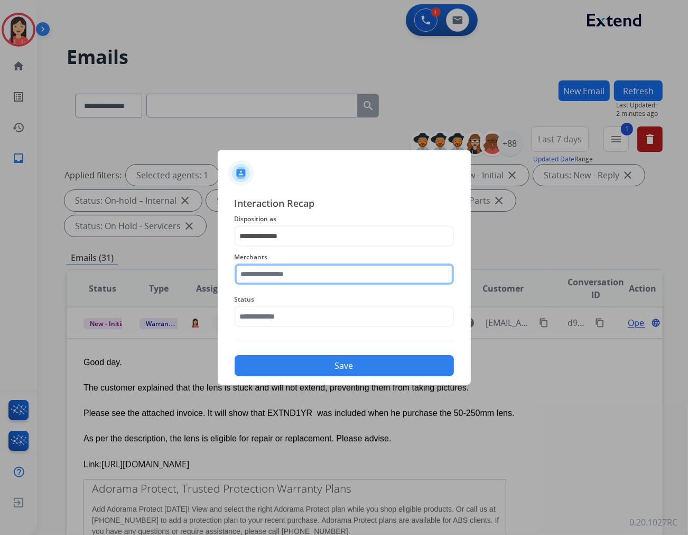
click at [308, 272] on input "text" at bounding box center [344, 273] width 219 height 21
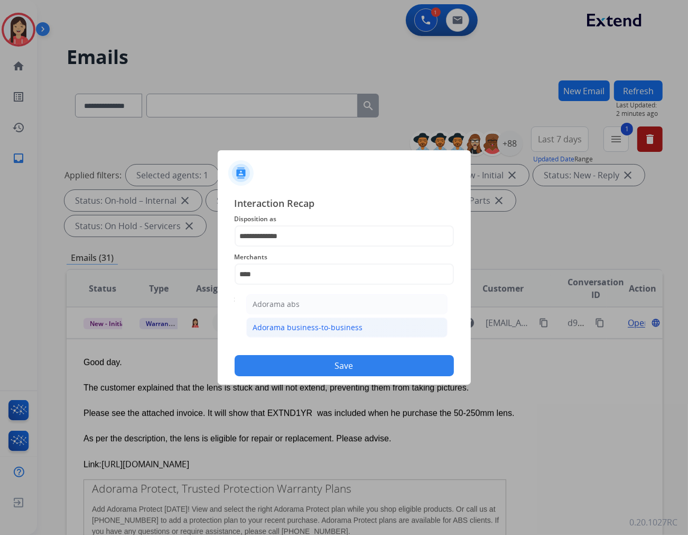
click at [289, 320] on li "Adorama business-to-business" at bounding box center [346, 327] width 201 height 20
type input "**********"
click at [288, 335] on div "**********" at bounding box center [344, 286] width 219 height 180
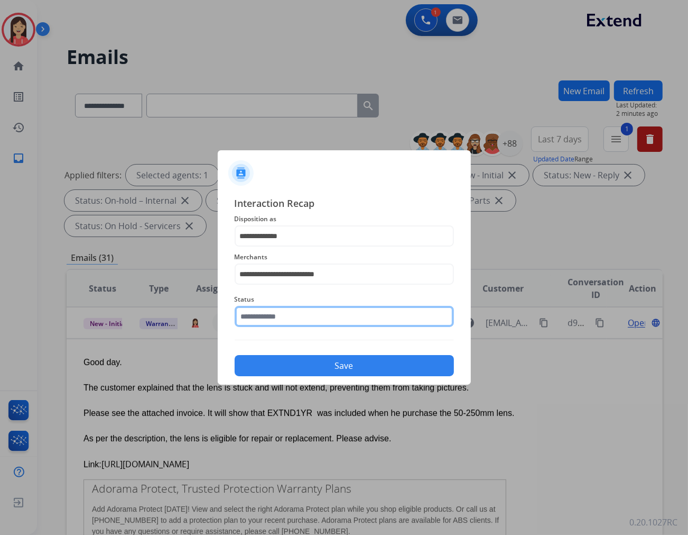
click at [299, 316] on input "text" at bounding box center [344, 316] width 219 height 21
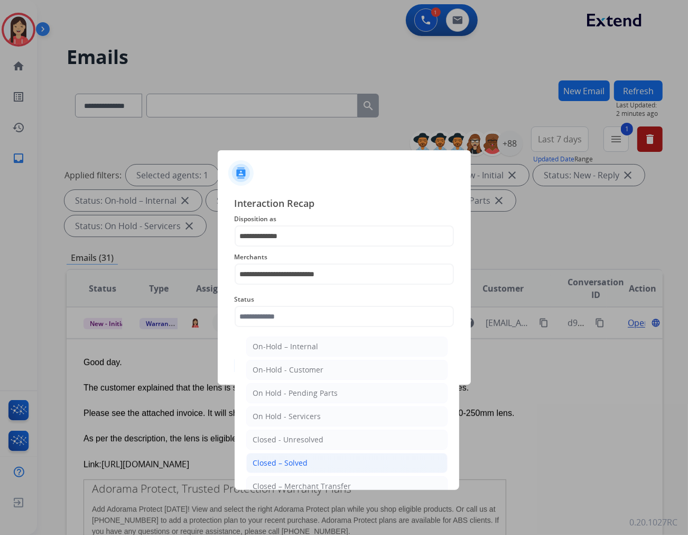
click at [291, 458] on div "Closed – Solved" at bounding box center [280, 462] width 55 height 11
type input "**********"
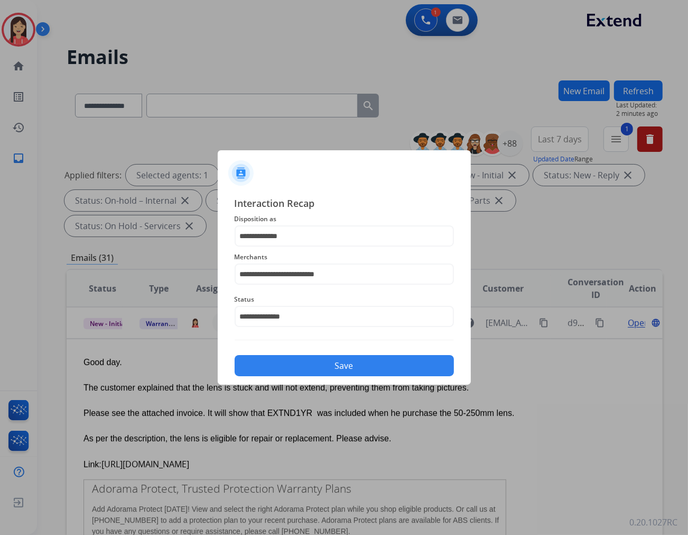
click at [352, 367] on button "Save" at bounding box center [344, 365] width 219 height 21
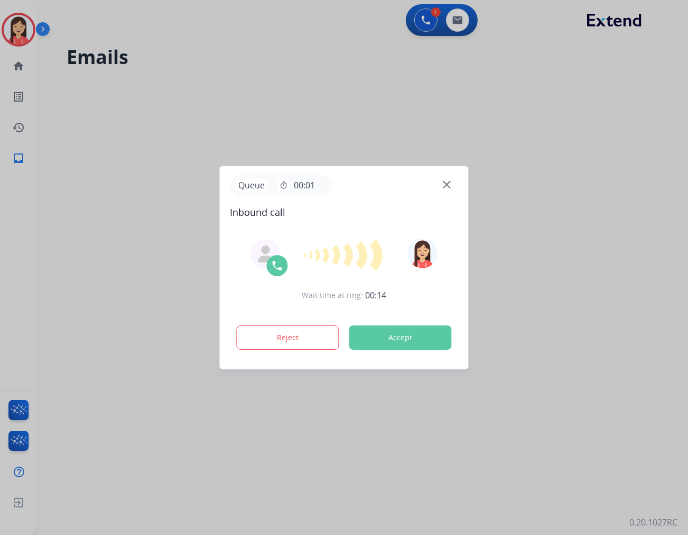
click at [392, 334] on button "Accept" at bounding box center [400, 337] width 103 height 24
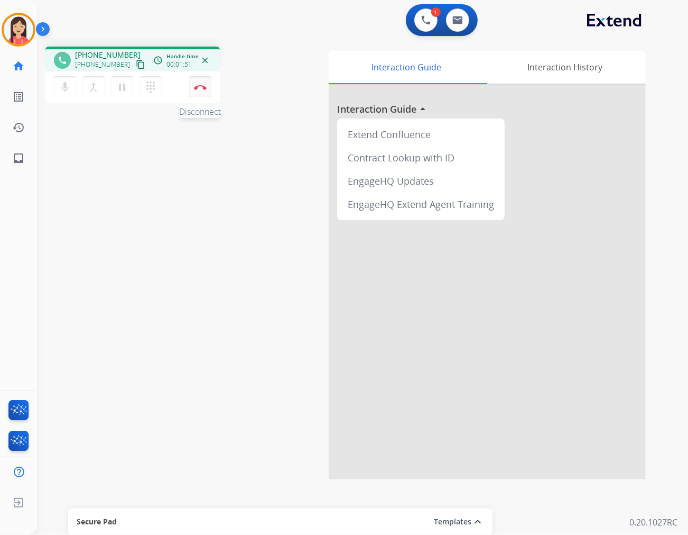
click at [196, 86] on img at bounding box center [200, 87] width 13 height 5
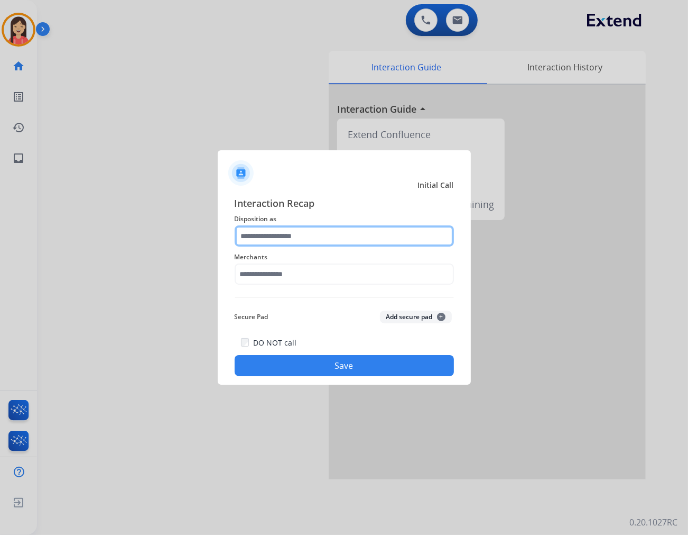
click at [283, 243] on input "text" at bounding box center [344, 235] width 219 height 21
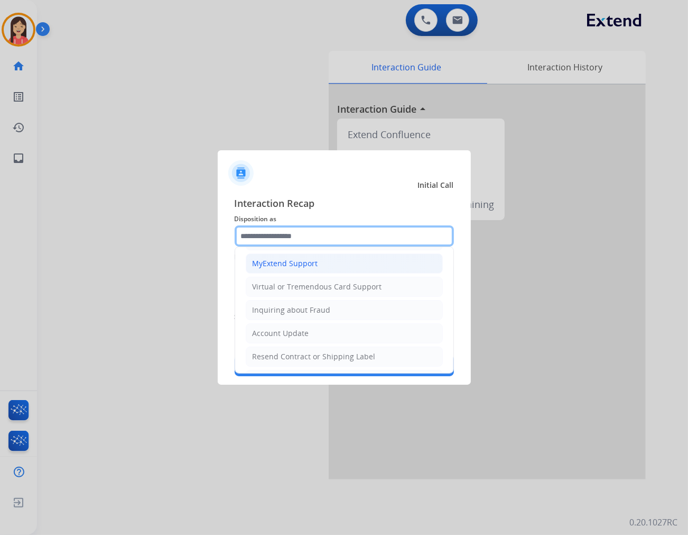
scroll to position [59, 0]
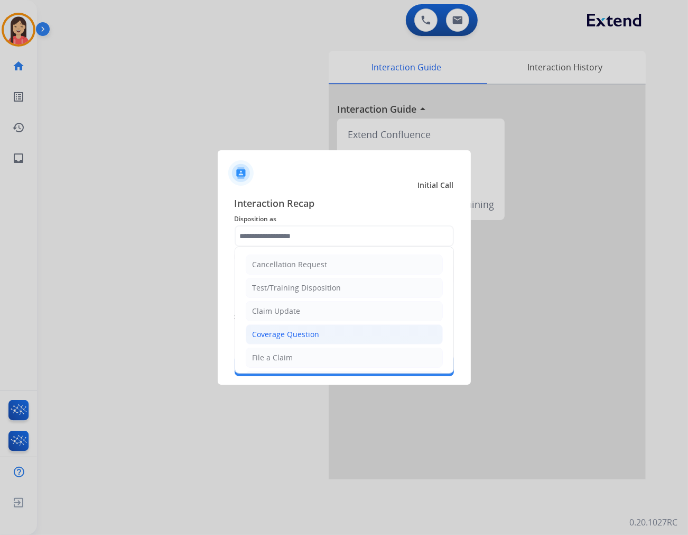
scroll to position [59, 0]
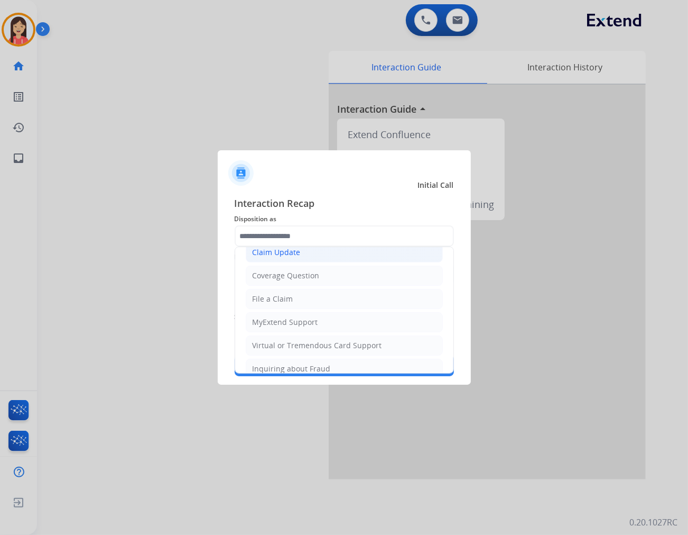
click at [305, 252] on li "Claim Update" at bounding box center [344, 252] width 197 height 20
type input "**********"
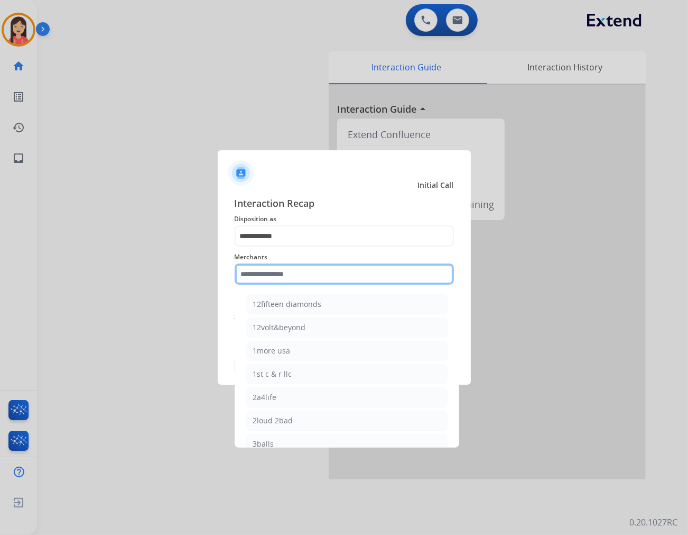
click at [299, 267] on input "text" at bounding box center [344, 273] width 219 height 21
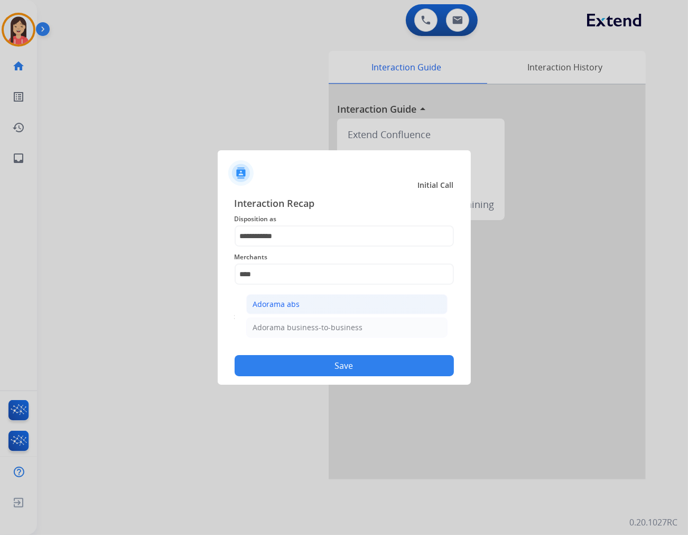
click at [293, 302] on div "Adorama abs" at bounding box center [276, 304] width 47 height 11
type input "**********"
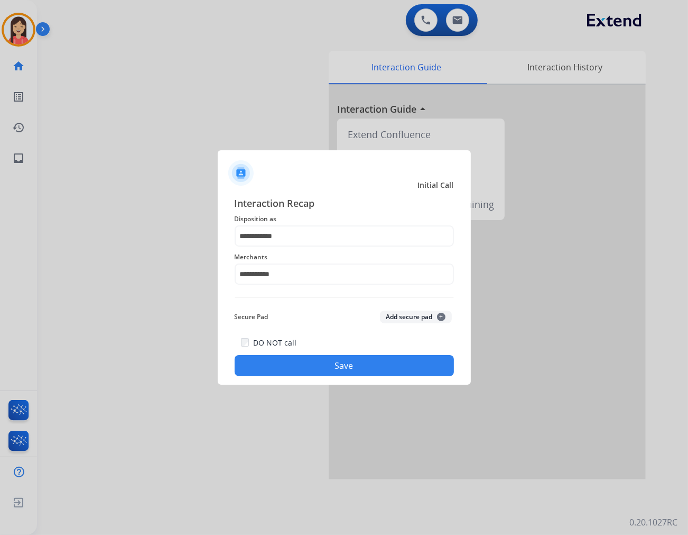
click at [293, 365] on button "Save" at bounding box center [344, 365] width 219 height 21
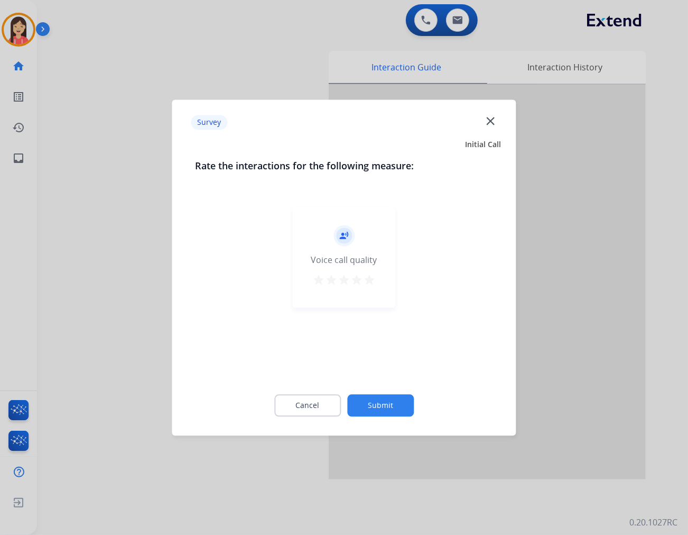
click at [367, 282] on mat-icon "star" at bounding box center [369, 279] width 13 height 13
click at [390, 402] on button "Submit" at bounding box center [380, 405] width 67 height 22
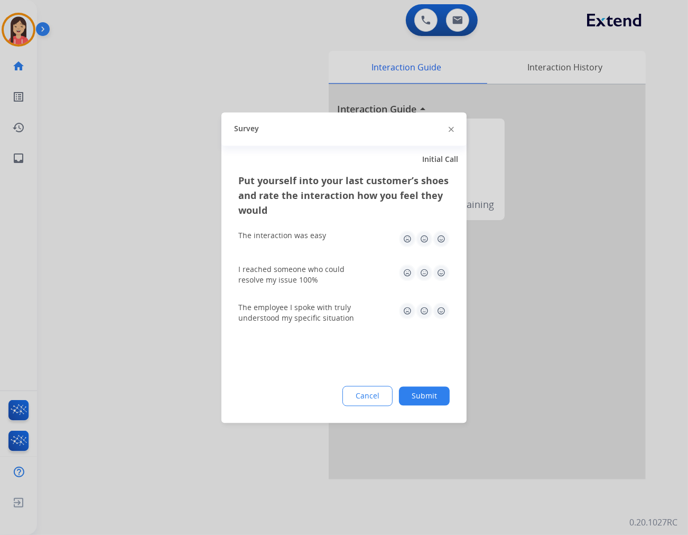
click at [442, 235] on img at bounding box center [441, 238] width 17 height 17
click at [443, 278] on img at bounding box center [441, 272] width 17 height 17
click at [443, 307] on img at bounding box center [441, 310] width 17 height 17
click at [437, 393] on button "Submit" at bounding box center [424, 395] width 51 height 19
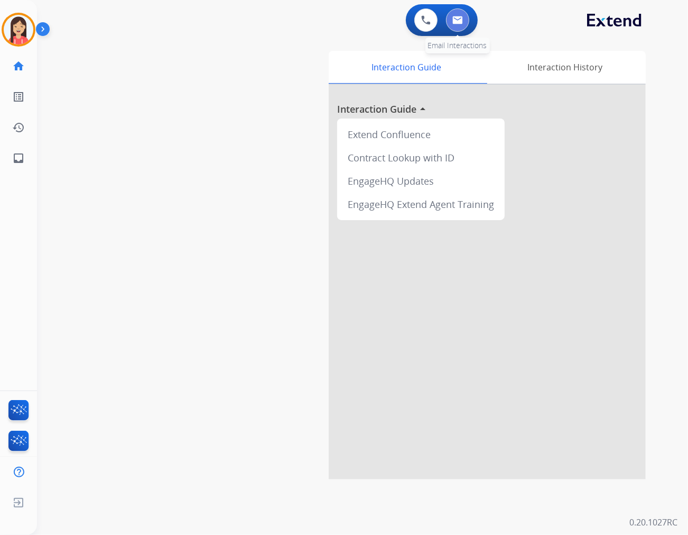
click at [456, 25] on button at bounding box center [457, 19] width 23 height 23
select select "**********"
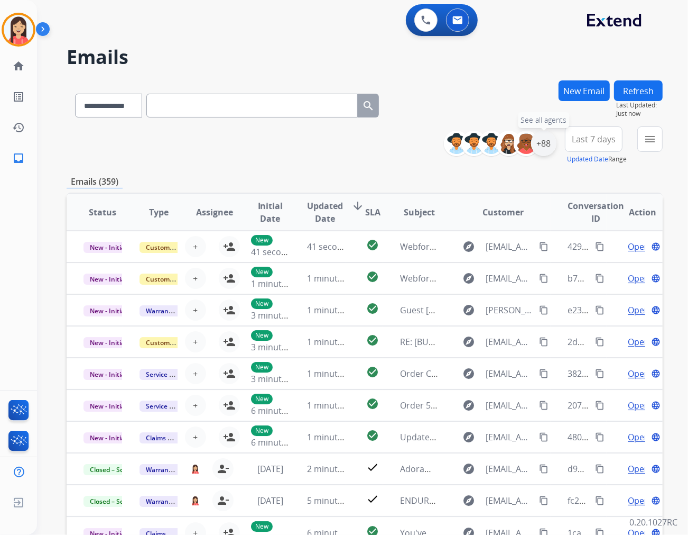
click at [548, 143] on div "+88" at bounding box center [543, 143] width 25 height 25
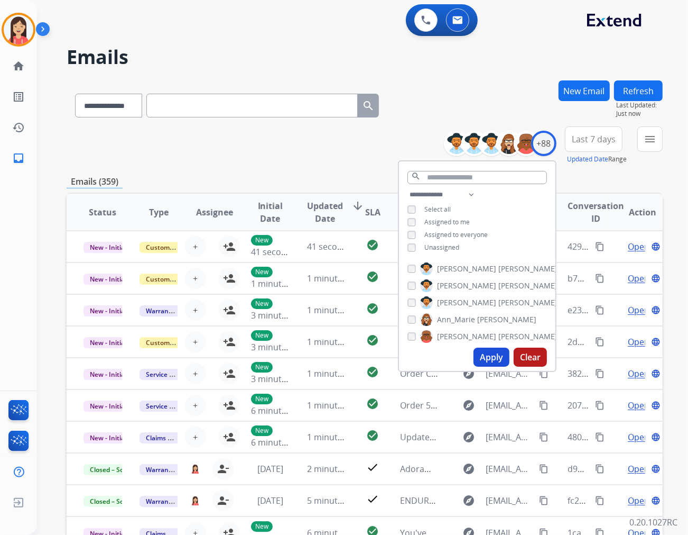
click at [440, 249] on span "Unassigned" at bounding box center [442, 247] width 35 height 9
click at [485, 357] on button "Apply" at bounding box center [492, 356] width 36 height 19
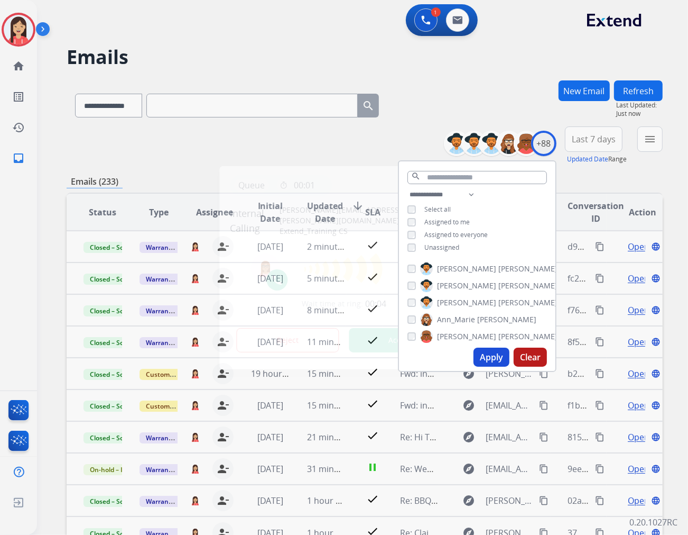
click at [380, 342] on button "Accept" at bounding box center [400, 340] width 103 height 24
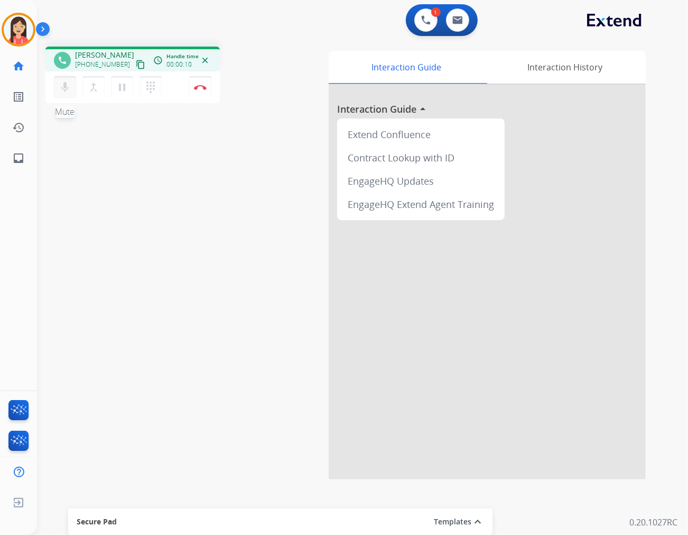
click at [62, 86] on mat-icon "mic" at bounding box center [65, 87] width 13 height 13
click at [57, 85] on button "mic_off Mute" at bounding box center [65, 87] width 22 height 22
click at [196, 93] on button "Disconnect" at bounding box center [200, 87] width 22 height 22
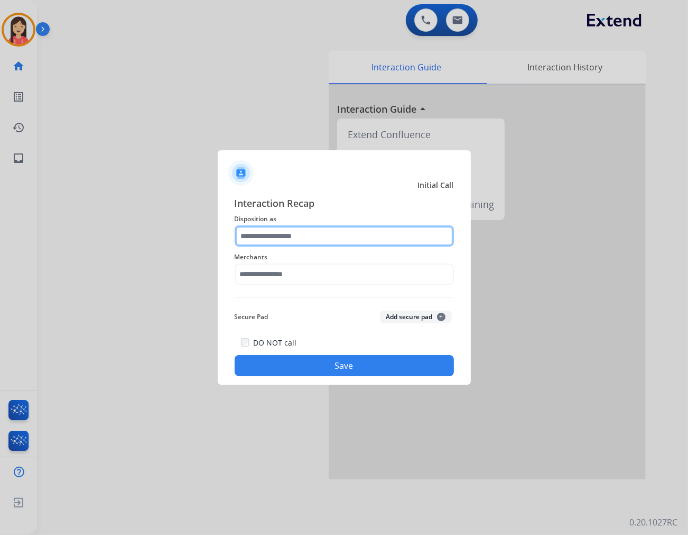
click at [293, 235] on input "text" at bounding box center [344, 235] width 219 height 21
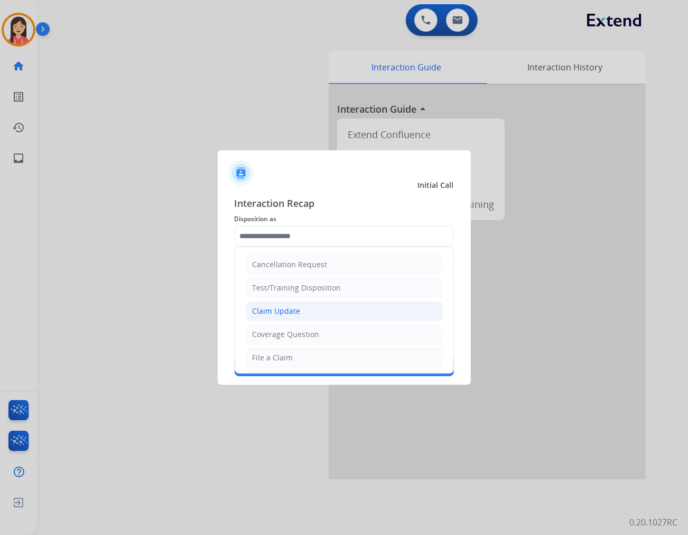
click at [284, 310] on div "Claim Update" at bounding box center [277, 311] width 48 height 11
type input "**********"
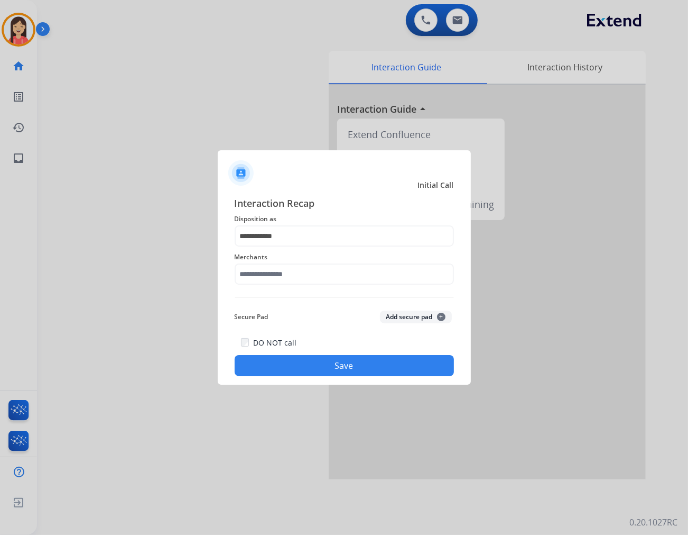
click at [290, 284] on div "Merchants" at bounding box center [344, 267] width 219 height 42
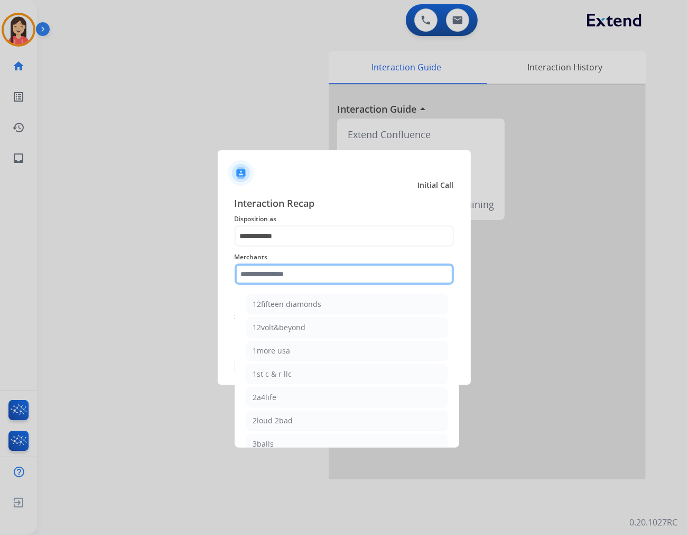
click at [293, 275] on input "text" at bounding box center [344, 273] width 219 height 21
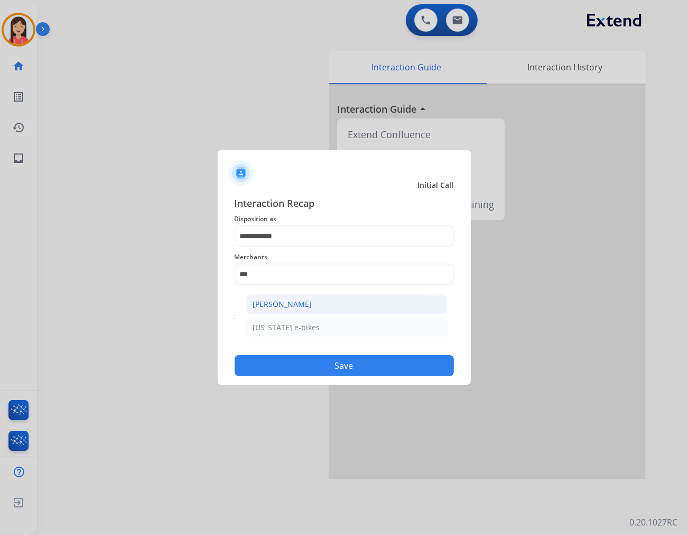
click at [293, 300] on div "[PERSON_NAME]" at bounding box center [282, 304] width 59 height 11
type input "**********"
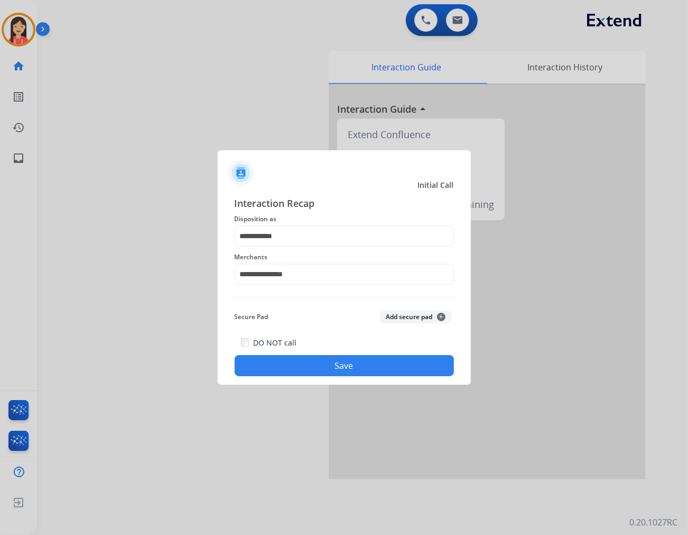
click at [337, 363] on button "Save" at bounding box center [344, 365] width 219 height 21
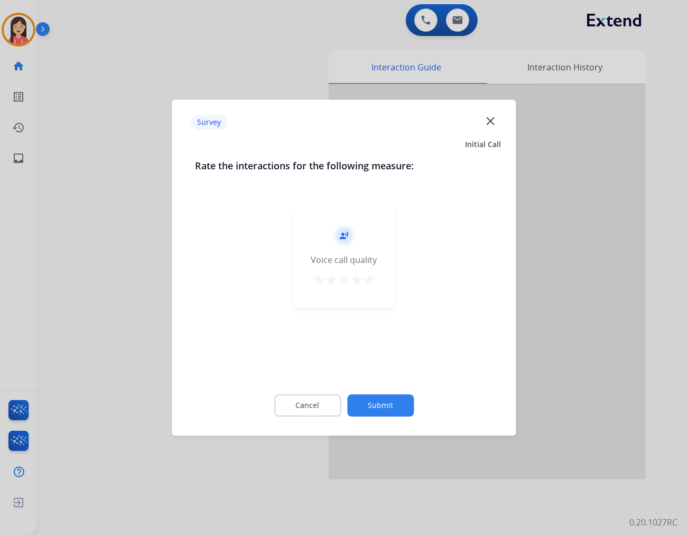
click at [366, 279] on mat-icon "star" at bounding box center [369, 279] width 13 height 13
click at [393, 411] on button "Submit" at bounding box center [380, 405] width 67 height 22
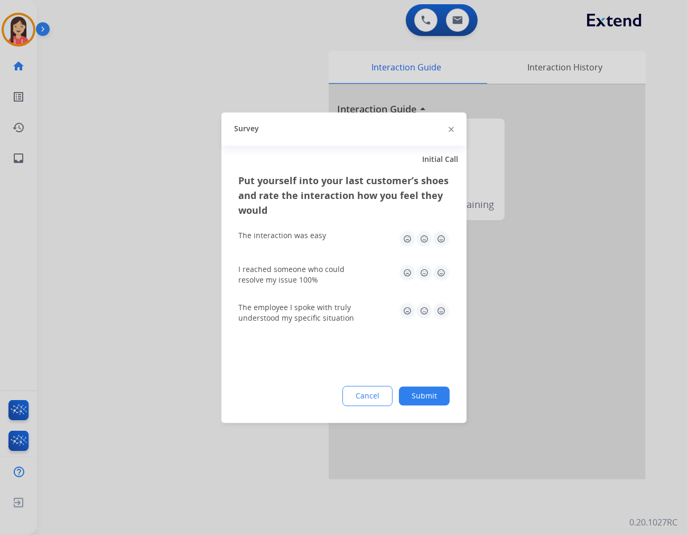
click at [443, 240] on img at bounding box center [441, 238] width 17 height 17
click at [443, 280] on img at bounding box center [441, 272] width 17 height 17
click at [437, 323] on div "The employee I spoke with truly understood my specific situation" at bounding box center [343, 312] width 211 height 21
click at [438, 313] on img at bounding box center [441, 310] width 17 height 17
click at [429, 378] on div "Put yourself into your last customer’s shoes and rate the interaction how you f…" at bounding box center [344, 298] width 245 height 250
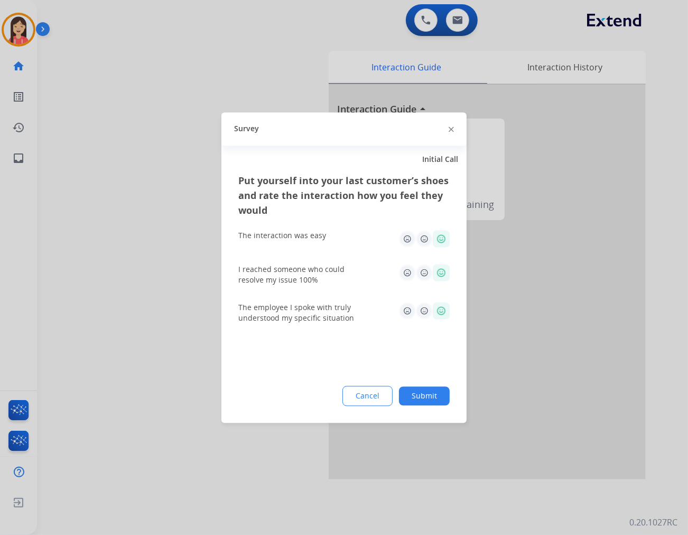
click at [428, 393] on button "Submit" at bounding box center [424, 395] width 51 height 19
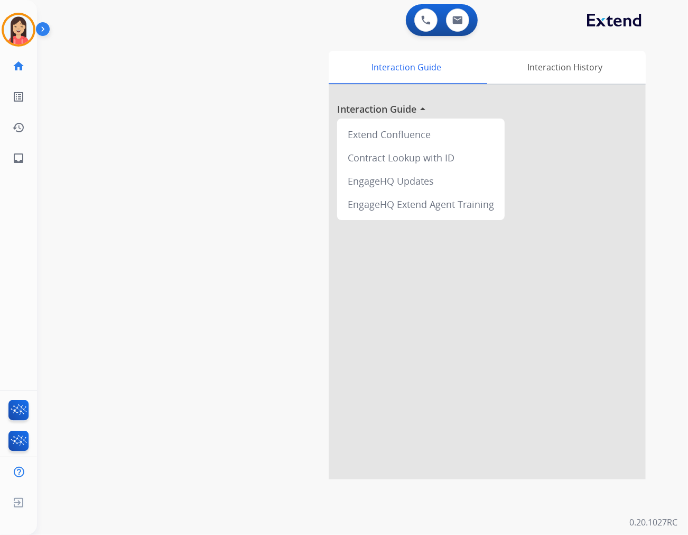
click at [255, 97] on div "swap_horiz Break voice bridge close_fullscreen Connect 3-Way Call merge_type Se…" at bounding box center [350, 258] width 626 height 441
click at [464, 20] on button at bounding box center [457, 19] width 23 height 23
select select "**********"
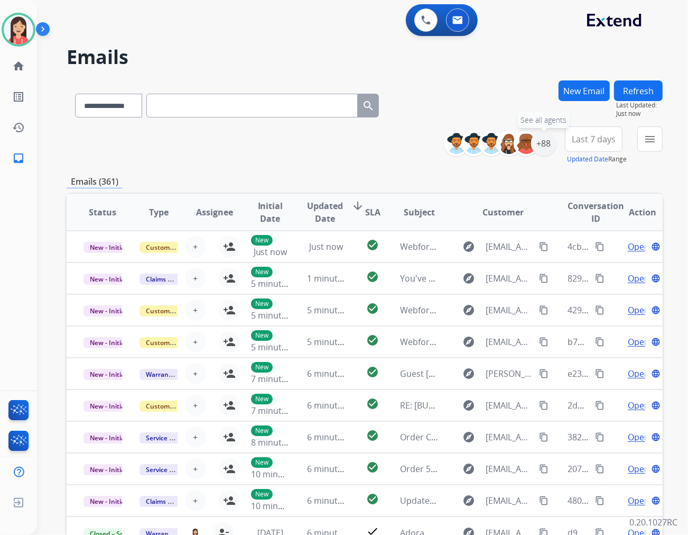
drag, startPoint x: 546, startPoint y: 145, endPoint x: 522, endPoint y: 172, distance: 36.3
click at [546, 145] on div "+88" at bounding box center [543, 143] width 25 height 25
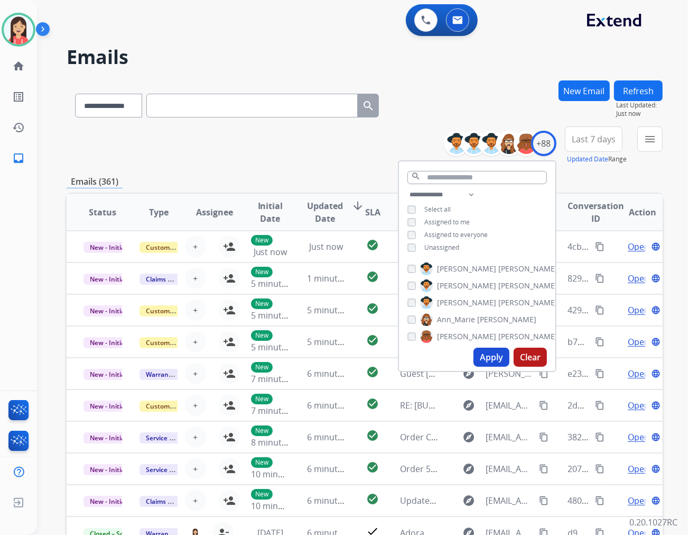
click at [429, 245] on span "Unassigned" at bounding box center [442, 247] width 35 height 9
click at [480, 355] on button "Apply" at bounding box center [492, 356] width 36 height 19
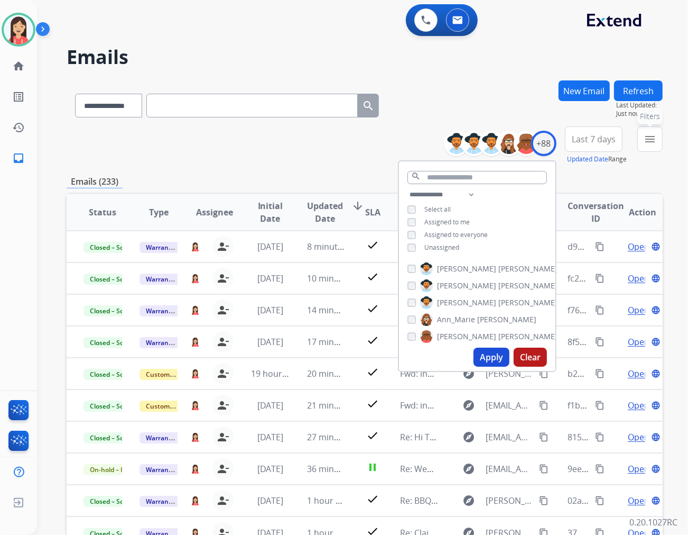
click at [656, 141] on mat-icon "menu" at bounding box center [650, 139] width 13 height 13
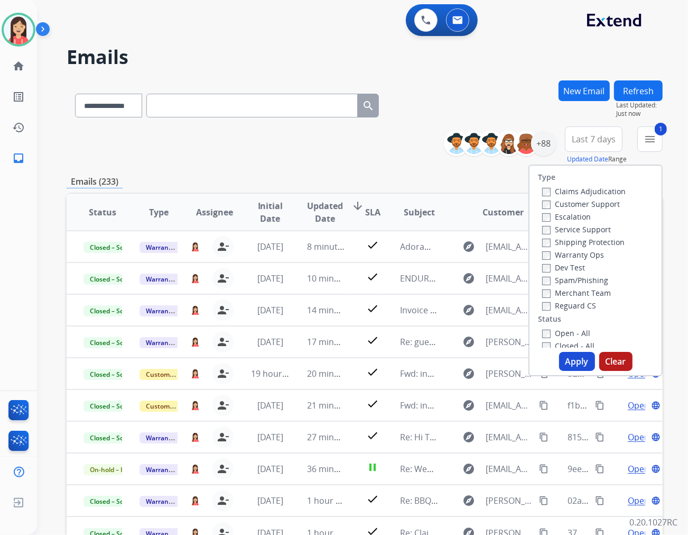
click at [568, 361] on button "Apply" at bounding box center [577, 361] width 36 height 19
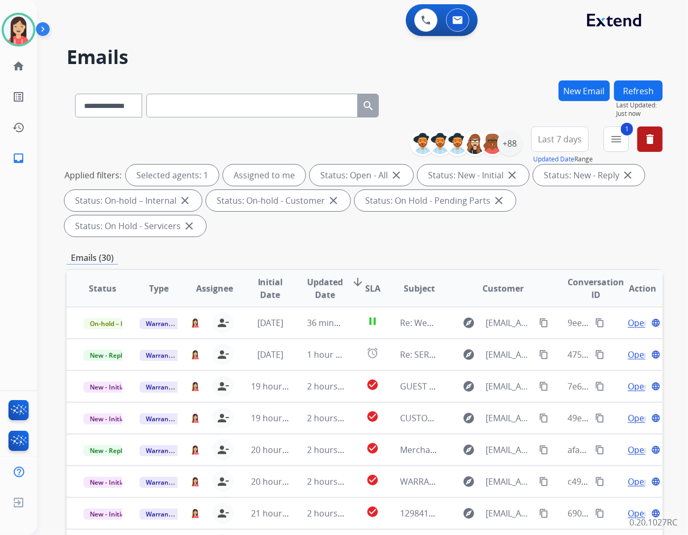
click at [324, 275] on span "Updated Date" at bounding box center [325, 287] width 36 height 25
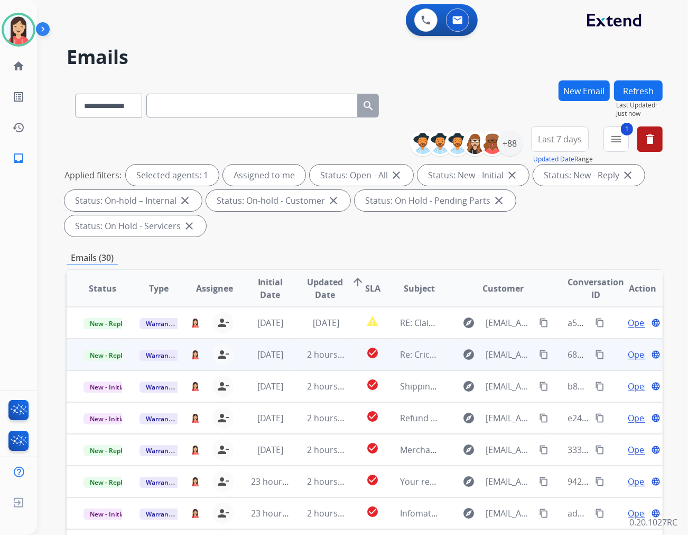
click at [282, 338] on td "[DATE]" at bounding box center [262, 354] width 56 height 32
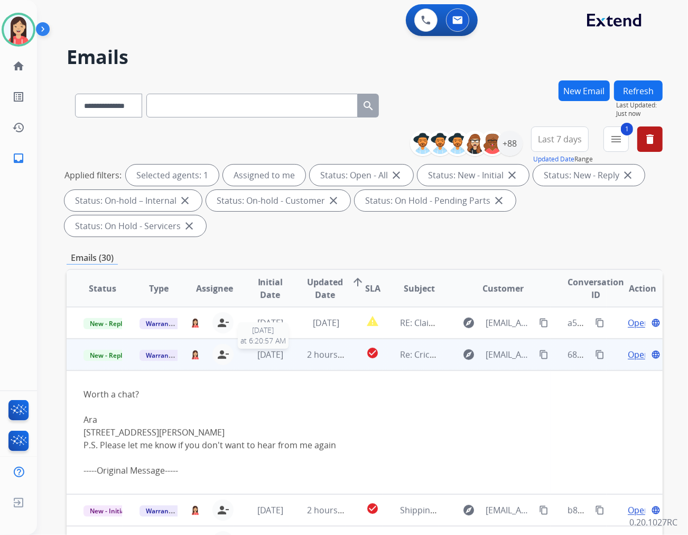
scroll to position [32, 0]
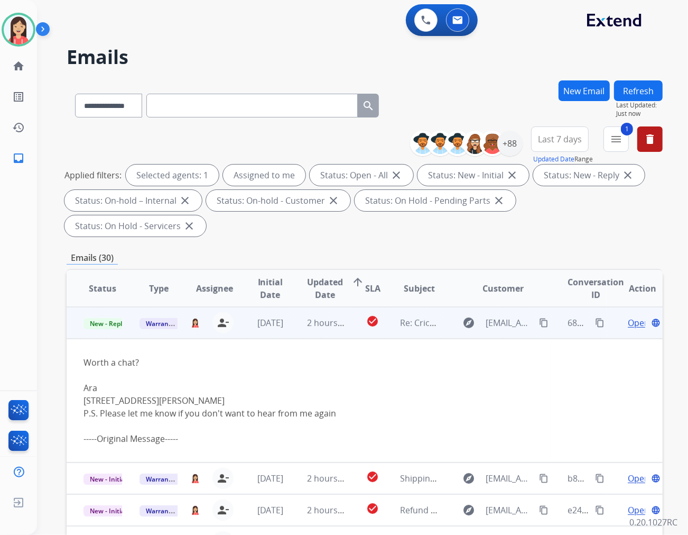
click at [628, 316] on span "Open" at bounding box center [639, 322] width 22 height 13
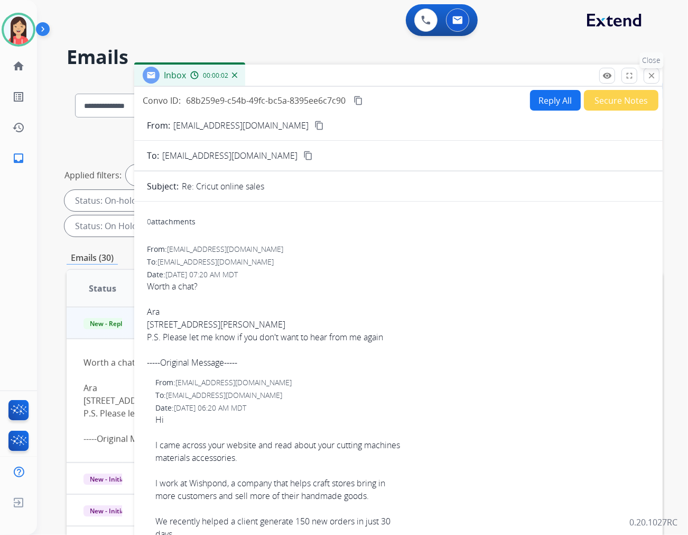
click at [654, 75] on mat-icon "close" at bounding box center [652, 76] width 10 height 10
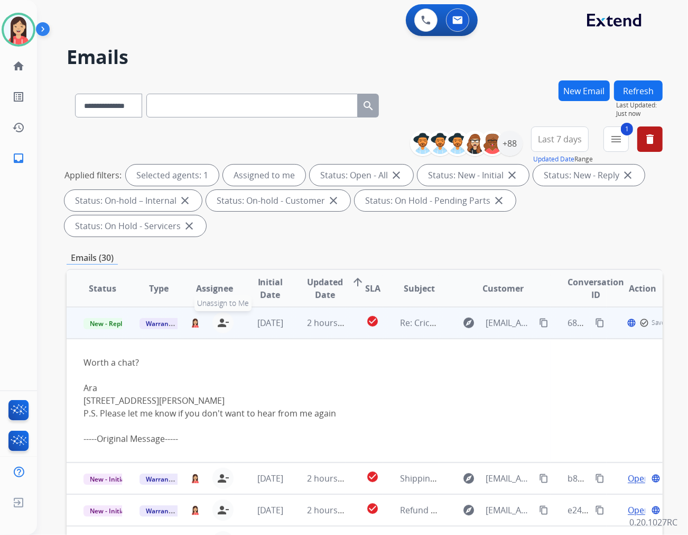
click at [222, 316] on mat-icon "person_remove" at bounding box center [223, 322] width 13 height 13
click at [157, 318] on span "Warranty Ops" at bounding box center [167, 323] width 54 height 11
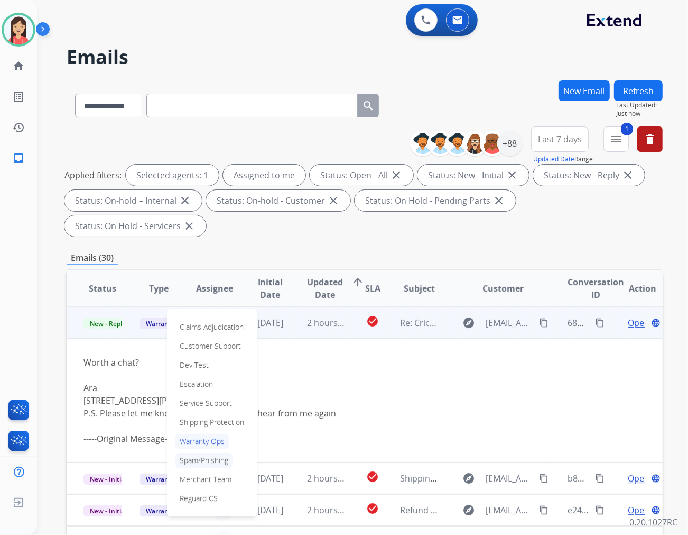
click at [202, 453] on p "Spam/Phishing" at bounding box center [204, 460] width 57 height 15
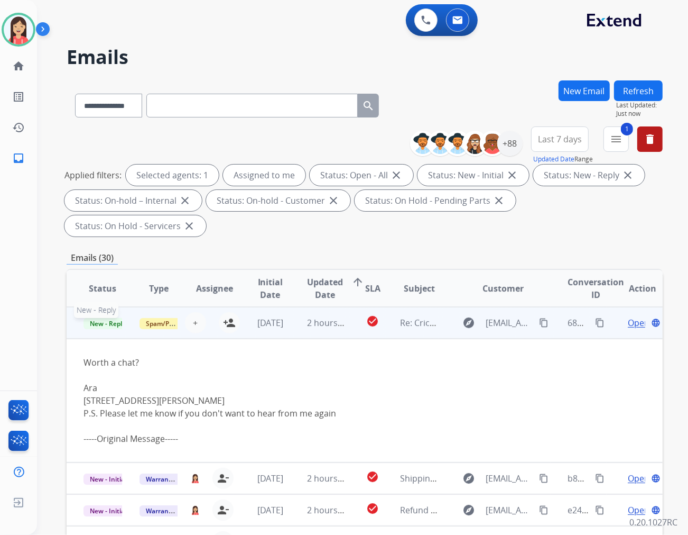
click at [103, 318] on span "New - Reply" at bounding box center [108, 323] width 48 height 11
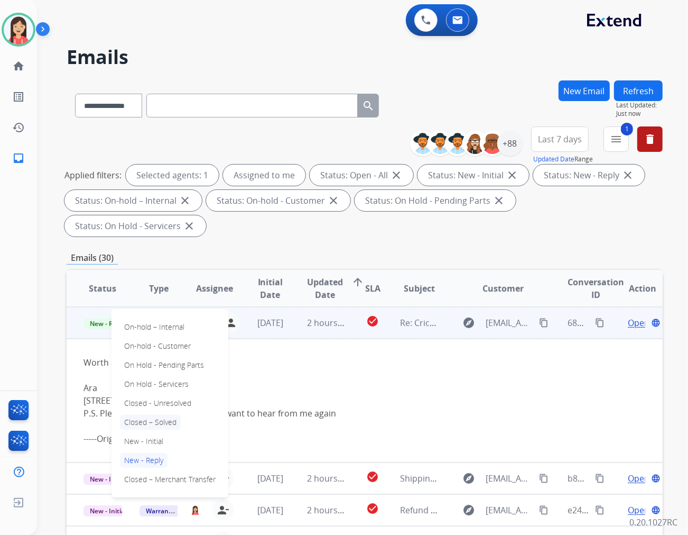
click at [159, 415] on p "Closed – Solved" at bounding box center [150, 422] width 61 height 15
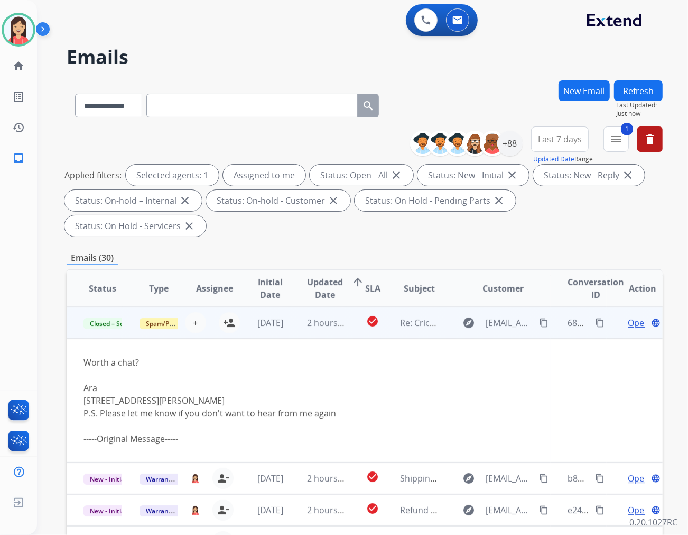
click at [290, 307] on td "2 hours ago" at bounding box center [318, 323] width 56 height 32
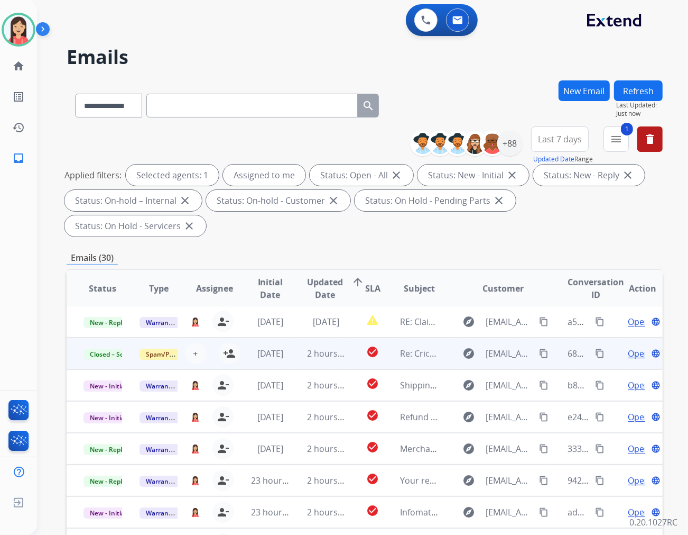
scroll to position [1, 0]
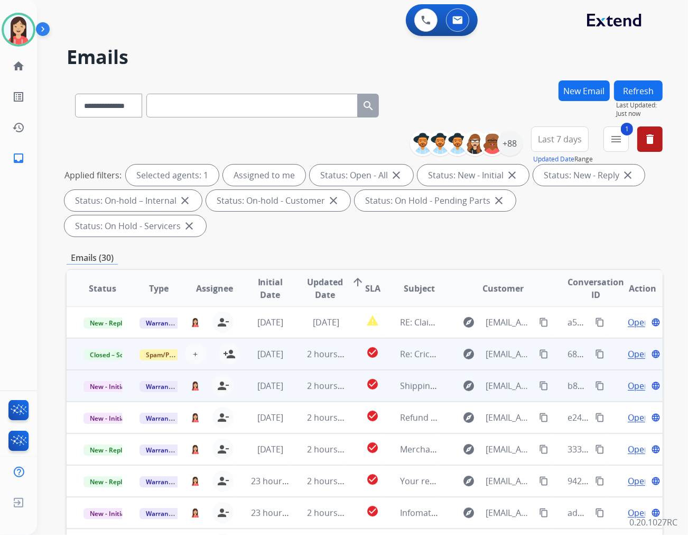
click at [283, 370] on td "[DATE]" at bounding box center [262, 386] width 56 height 32
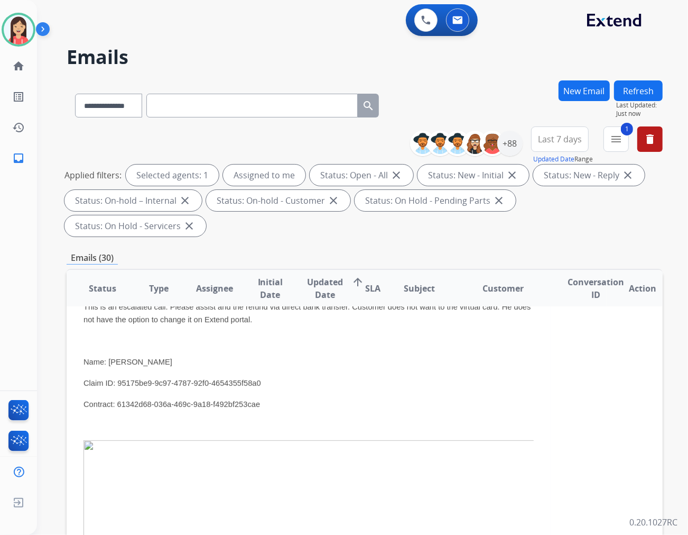
scroll to position [122, 0]
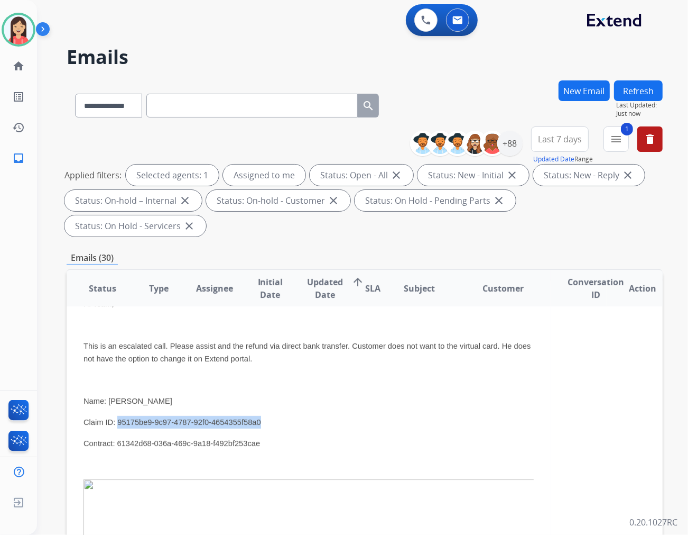
drag, startPoint x: 249, startPoint y: 395, endPoint x: 114, endPoint y: 389, distance: 135.5
click at [114, 416] on p "Claim ID: 95175be9-9c97-4787-92f0-4654355f58a0" at bounding box center [309, 422] width 450 height 13
copy span "95175be9-9c97-4787-92f0-4654355f58a0"
click at [321, 394] on p "Name: Jairen Butler" at bounding box center [309, 400] width 450 height 13
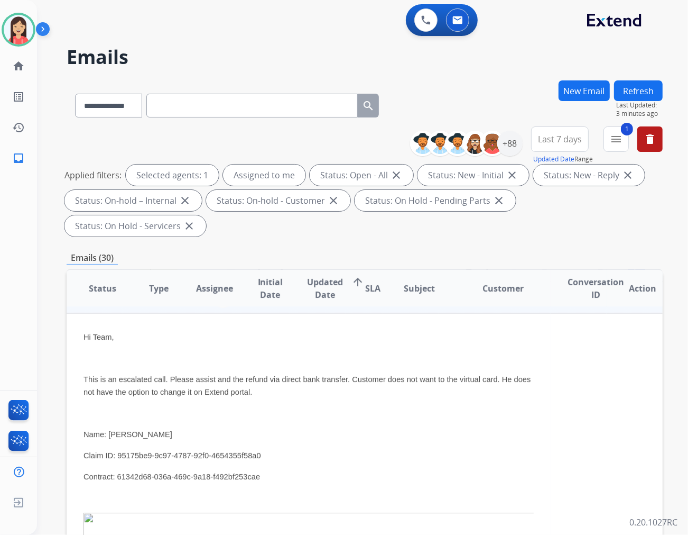
scroll to position [63, 0]
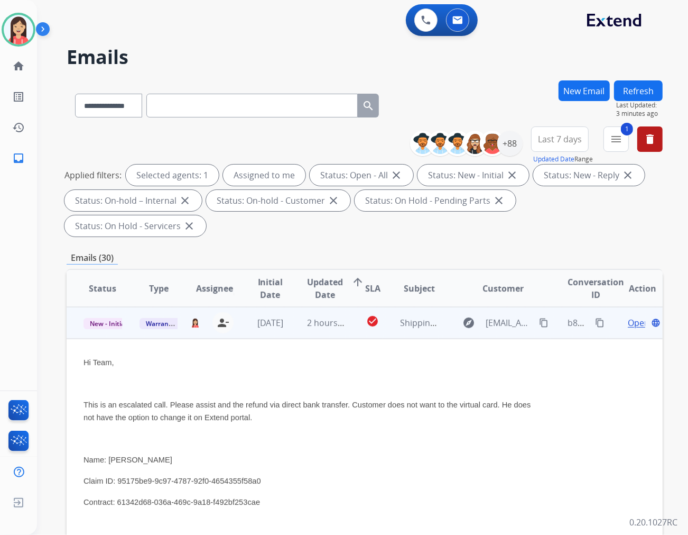
click at [595, 318] on mat-icon "content_copy" at bounding box center [600, 323] width 10 height 10
drag, startPoint x: 235, startPoint y: 413, endPoint x: 241, endPoint y: 409, distance: 7.3
click at [235, 432] on p at bounding box center [309, 438] width 450 height 13
click at [628, 316] on span "Open" at bounding box center [639, 322] width 22 height 13
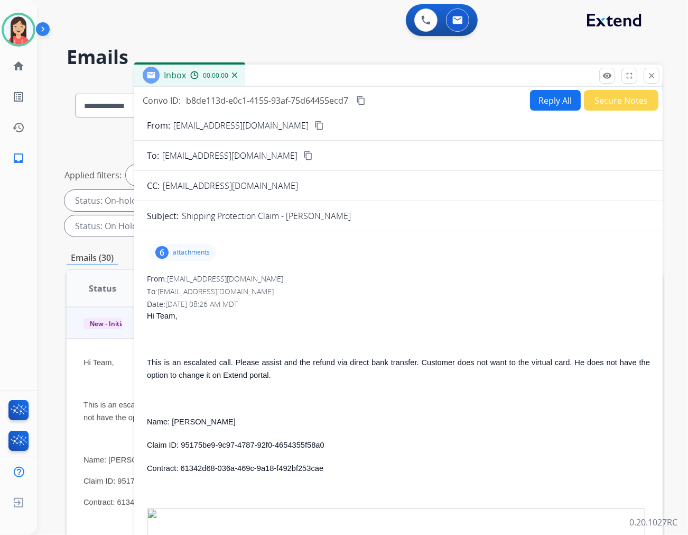
click at [545, 97] on button "Reply All" at bounding box center [555, 100] width 51 height 21
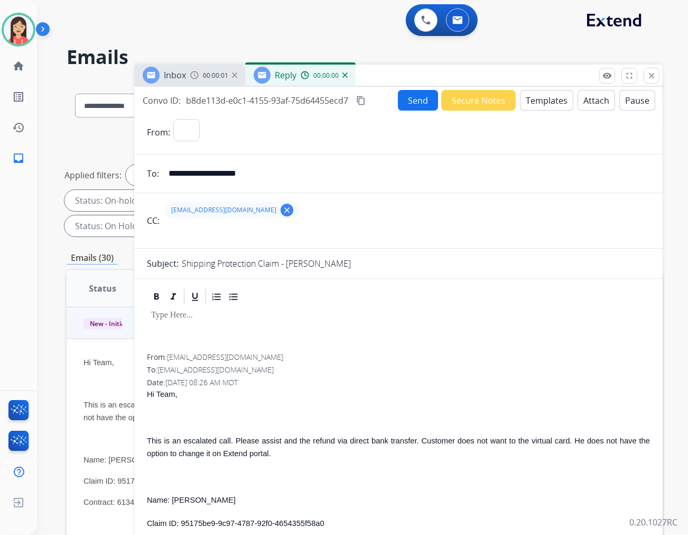
select select "**********"
click at [536, 103] on button "Templates" at bounding box center [546, 100] width 53 height 21
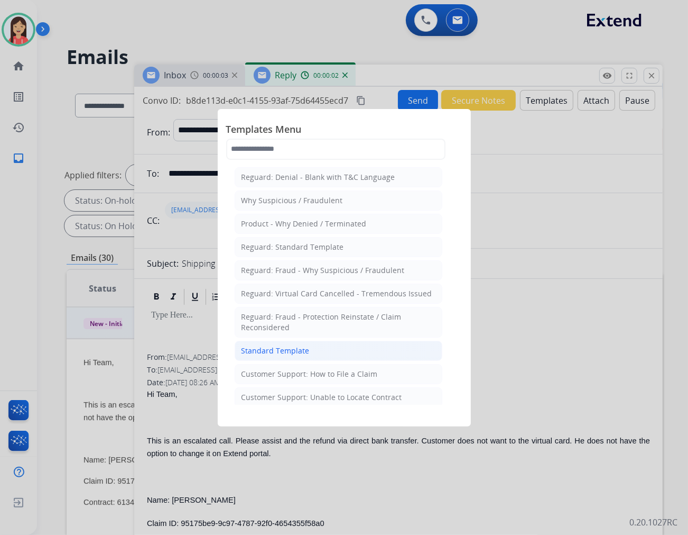
click at [286, 353] on div "Standard Template" at bounding box center [276, 350] width 68 height 11
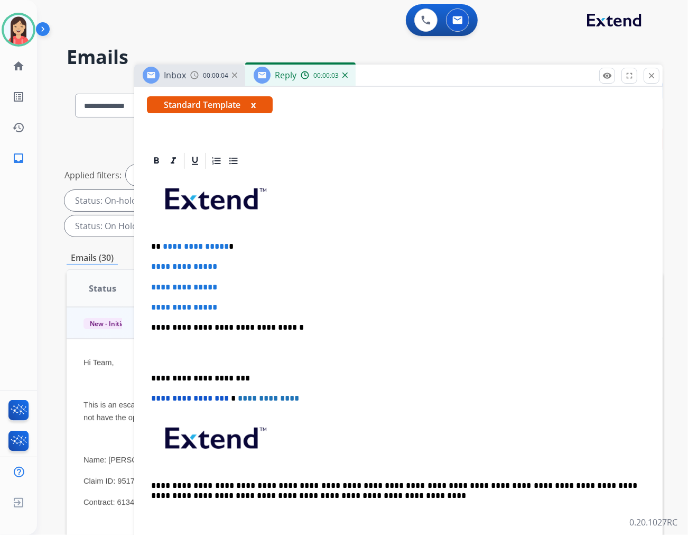
scroll to position [235, 0]
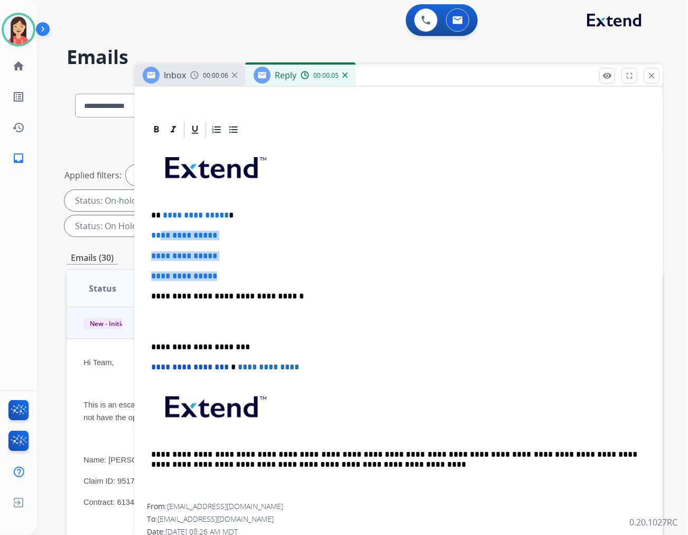
drag, startPoint x: 162, startPoint y: 219, endPoint x: 305, endPoint y: 279, distance: 155.2
click at [305, 278] on div "**********" at bounding box center [398, 321] width 503 height 364
click at [307, 281] on div "**********" at bounding box center [398, 321] width 503 height 364
drag, startPoint x: 298, startPoint y: 292, endPoint x: 161, endPoint y: 213, distance: 157.8
click at [161, 213] on div "**********" at bounding box center [398, 321] width 503 height 364
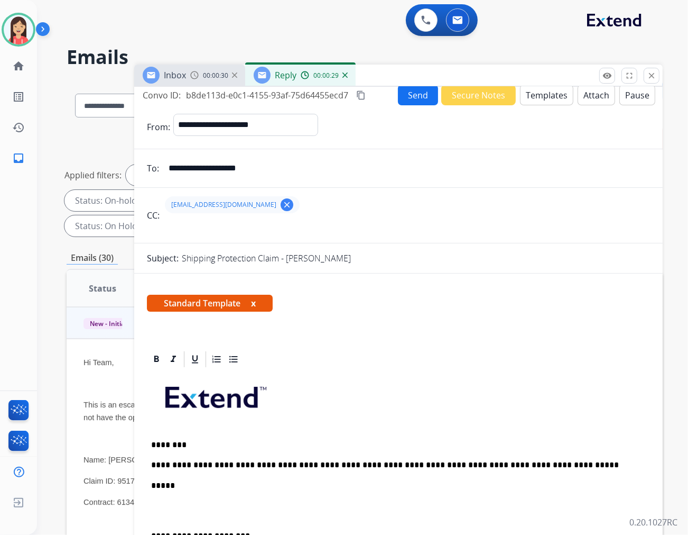
scroll to position [0, 0]
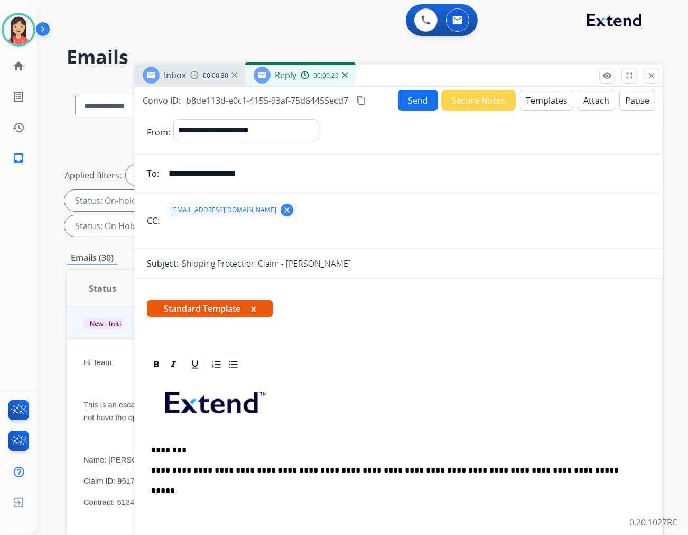
click at [409, 102] on button "Send" at bounding box center [418, 100] width 40 height 21
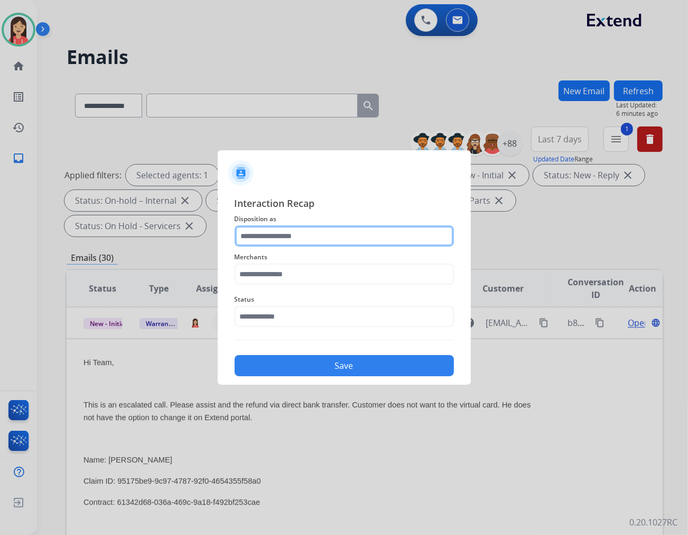
click at [378, 225] on input "text" at bounding box center [344, 235] width 219 height 21
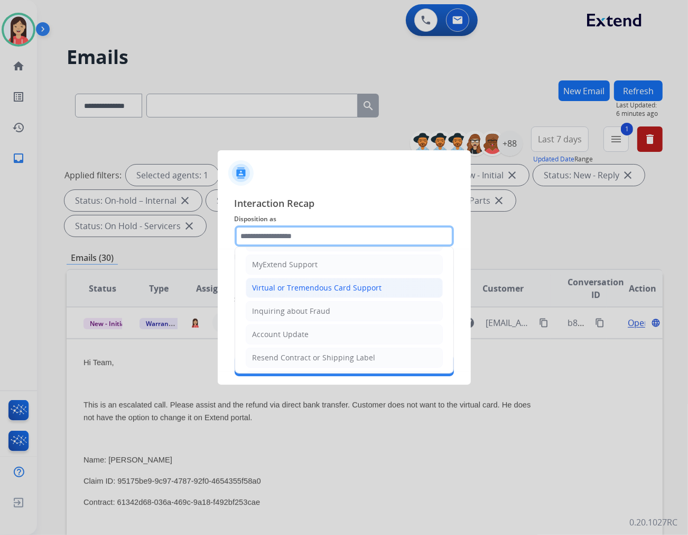
scroll to position [117, 0]
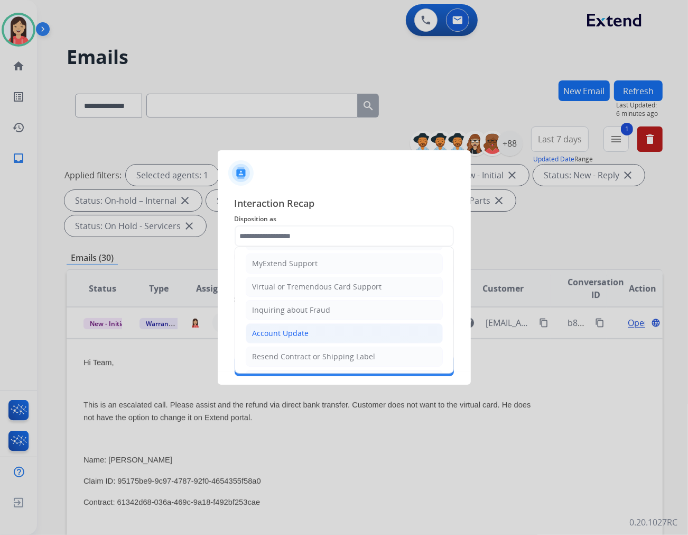
click at [301, 326] on li "Account Update" at bounding box center [344, 333] width 197 height 20
type input "**********"
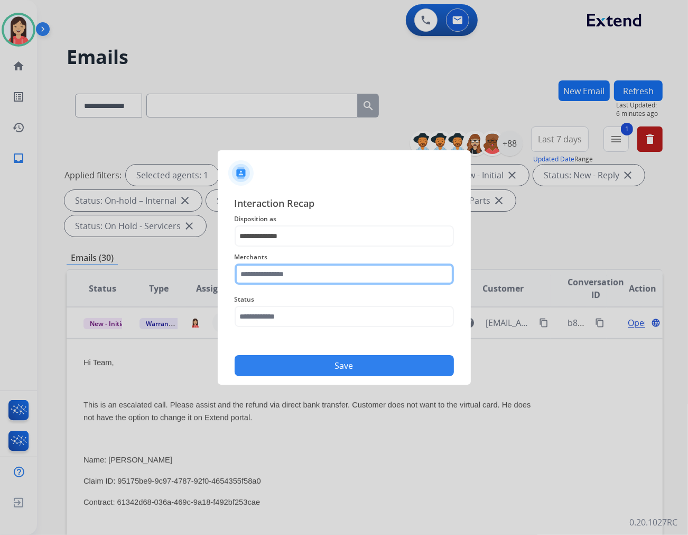
click at [305, 274] on input "text" at bounding box center [344, 273] width 219 height 21
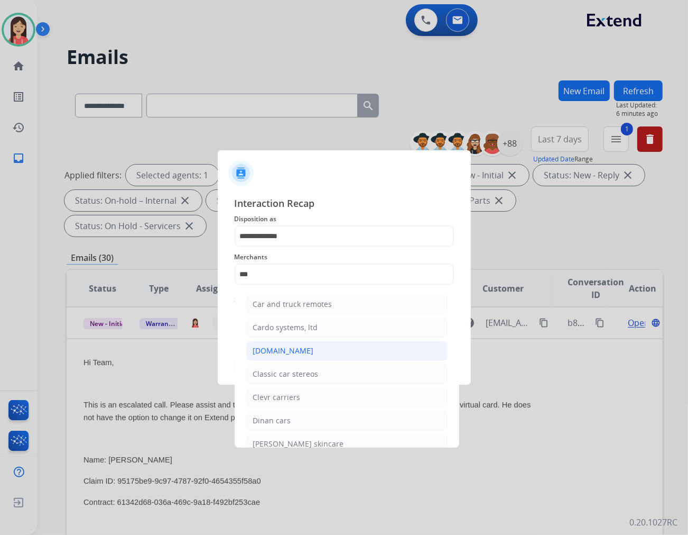
click at [300, 356] on li "[DOMAIN_NAME]" at bounding box center [346, 350] width 201 height 20
type input "**********"
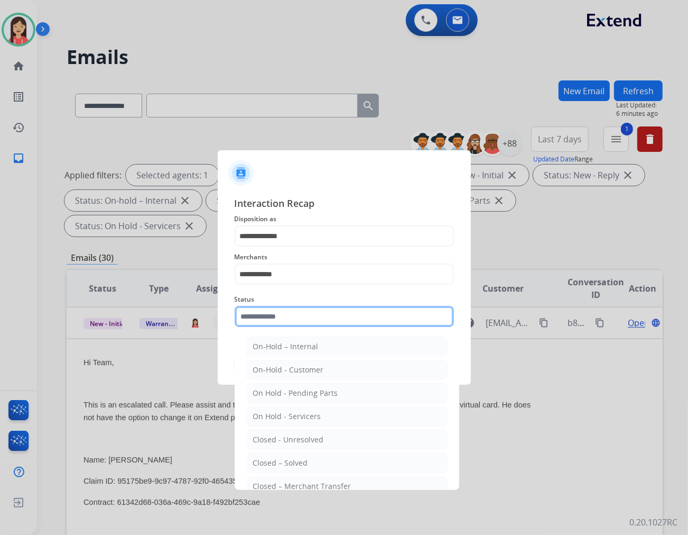
click at [309, 321] on input "text" at bounding box center [344, 316] width 219 height 21
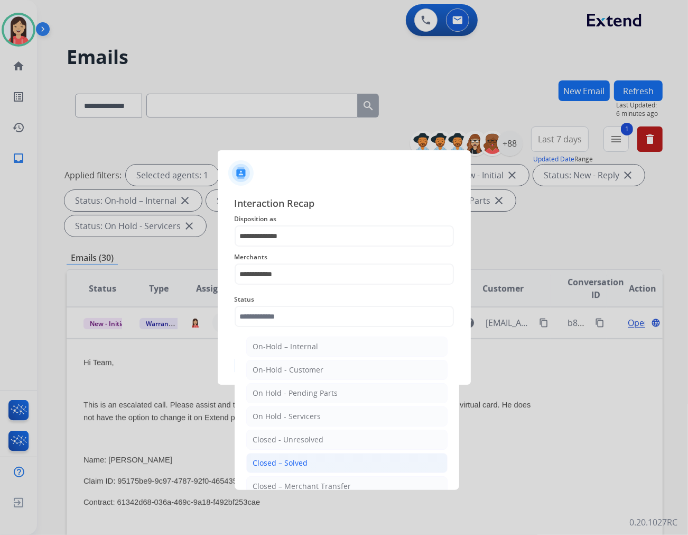
click at [314, 461] on li "Closed – Solved" at bounding box center [346, 463] width 201 height 20
type input "**********"
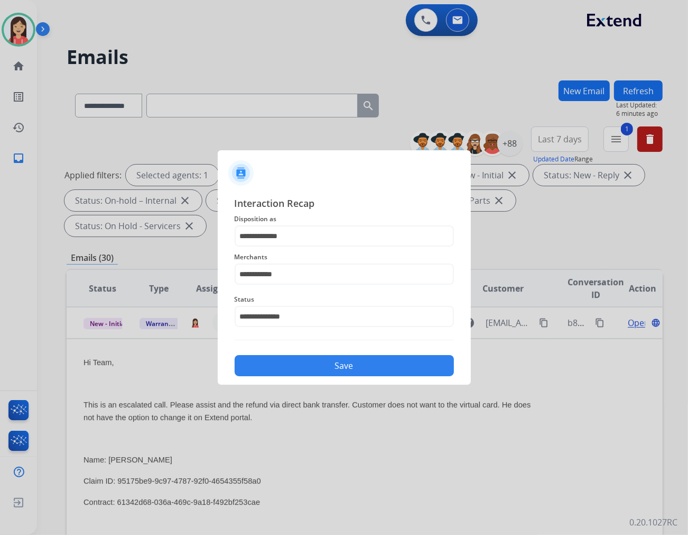
click at [336, 368] on button "Save" at bounding box center [344, 365] width 219 height 21
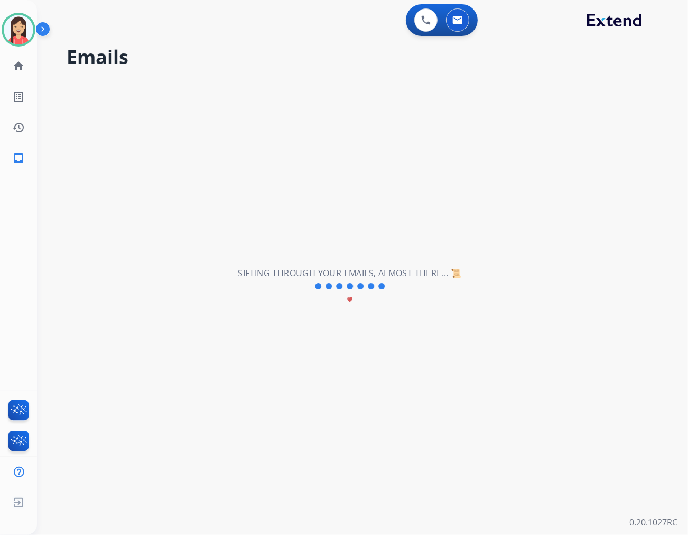
scroll to position [35, 0]
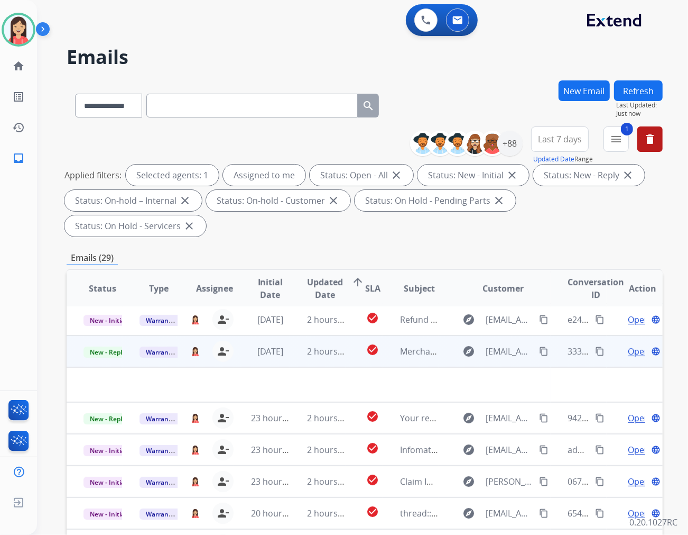
click at [299, 340] on td "2 hours ago" at bounding box center [318, 351] width 56 height 32
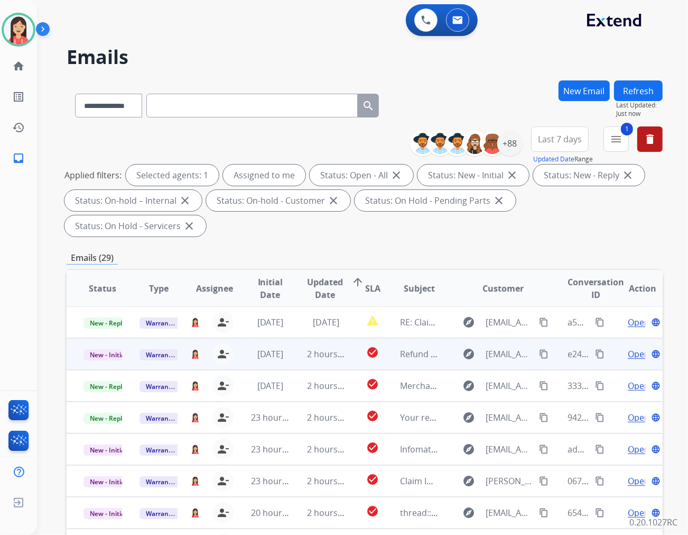
click at [297, 338] on td "2 hours ago" at bounding box center [318, 354] width 56 height 32
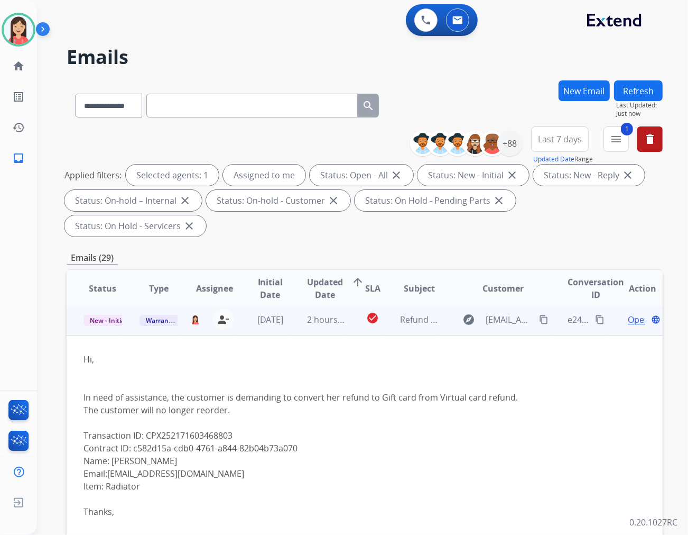
scroll to position [32, 0]
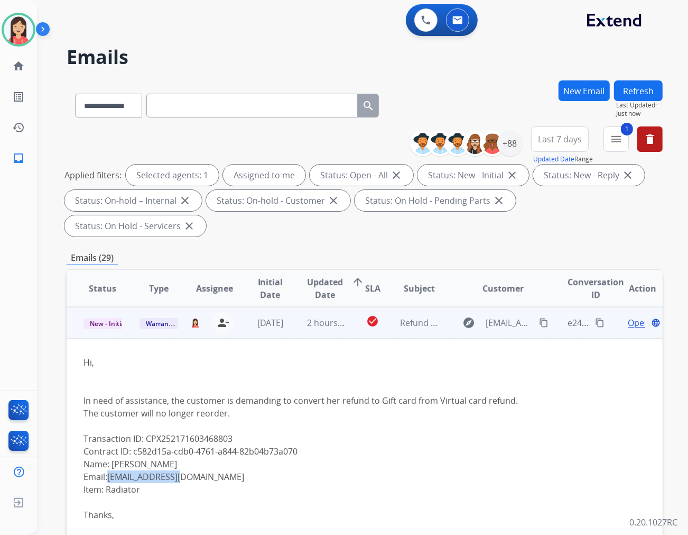
drag, startPoint x: 221, startPoint y: 452, endPoint x: 110, endPoint y: 449, distance: 111.1
click at [110, 449] on div "Hi, In need of assistance, the customer is demanding to convert her refund to G…" at bounding box center [309, 521] width 450 height 330
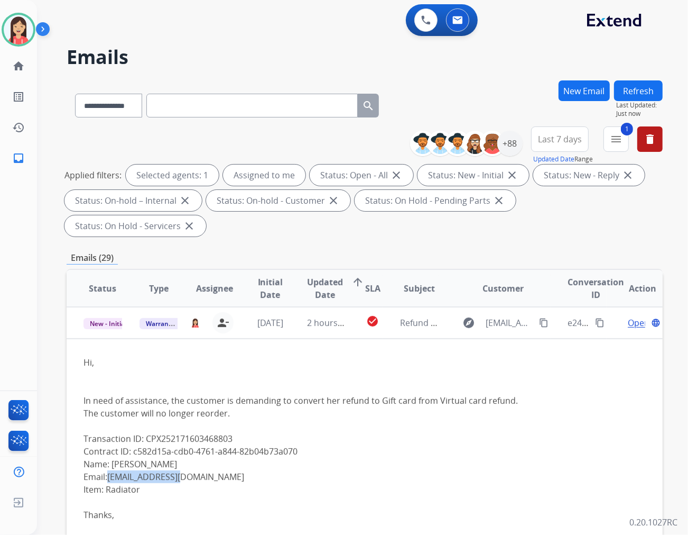
copy link "jandc818@msn.com"
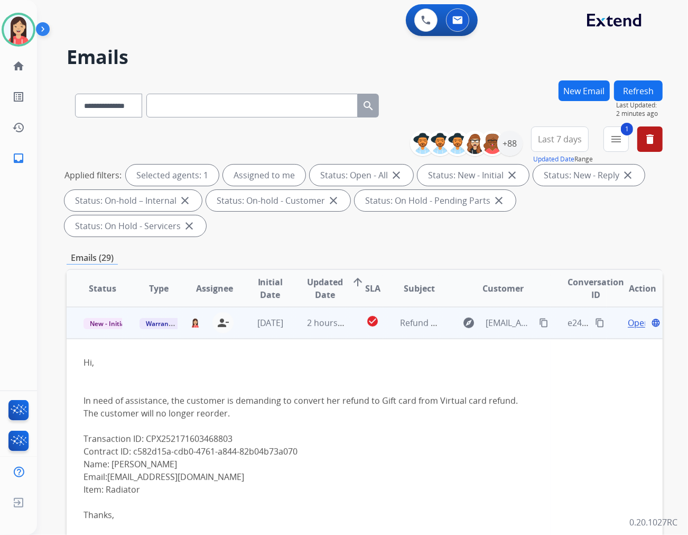
click at [394, 338] on td "Hi, In need of assistance, the customer is demanding to convert her refund to G…" at bounding box center [309, 527] width 484 height 378
click at [595, 318] on mat-icon "content_copy" at bounding box center [600, 323] width 10 height 10
click at [252, 457] on div "Hi, In need of assistance, the customer is demanding to convert her refund to G…" at bounding box center [309, 521] width 450 height 330
click at [628, 316] on span "Open" at bounding box center [639, 322] width 22 height 13
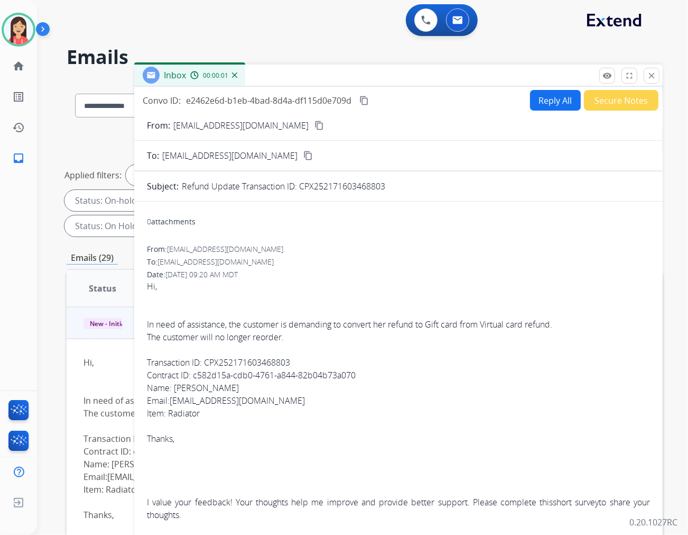
click at [542, 99] on button "Reply All" at bounding box center [555, 100] width 51 height 21
select select "**********"
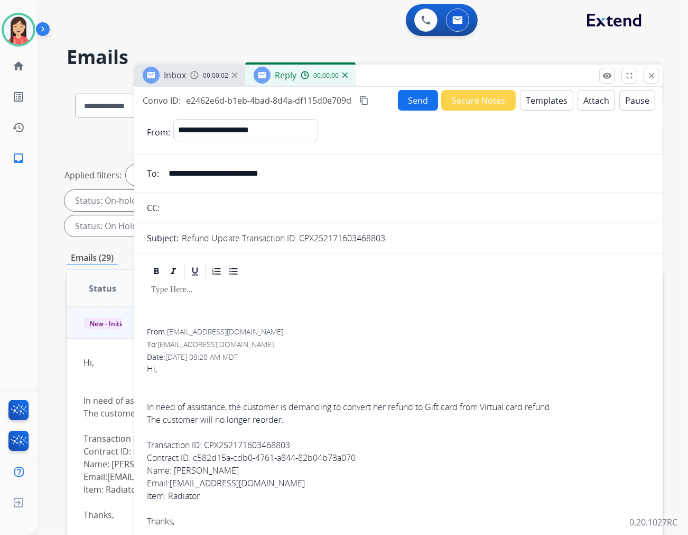
click at [540, 106] on button "Templates" at bounding box center [546, 100] width 53 height 21
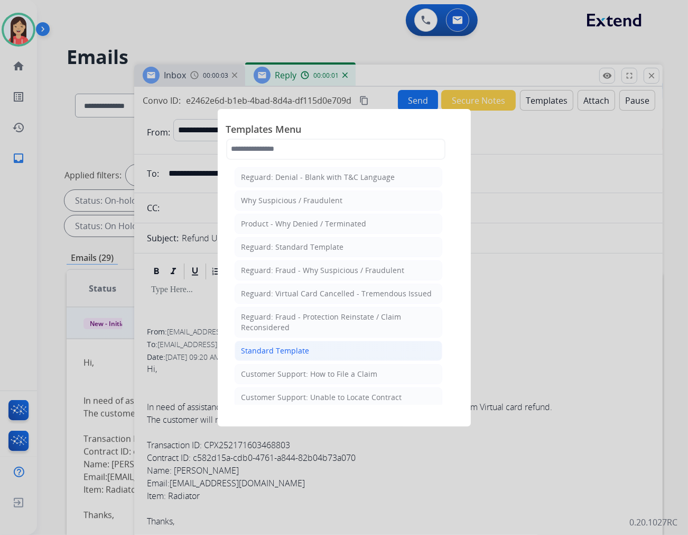
click at [311, 344] on li "Standard Template" at bounding box center [339, 350] width 208 height 20
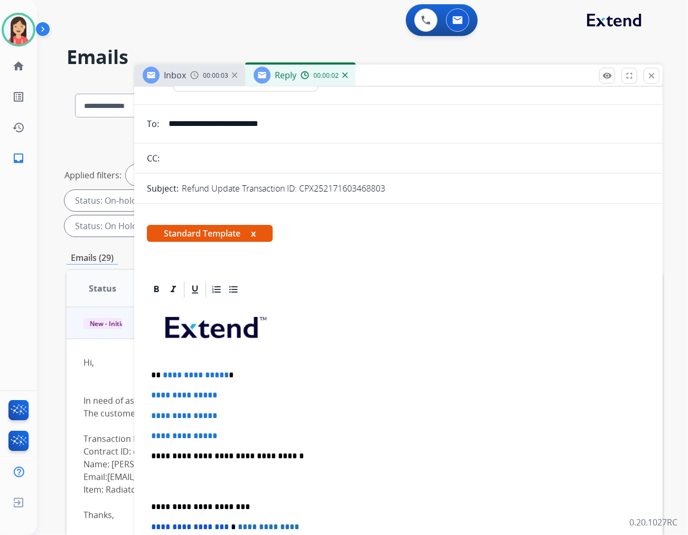
scroll to position [117, 0]
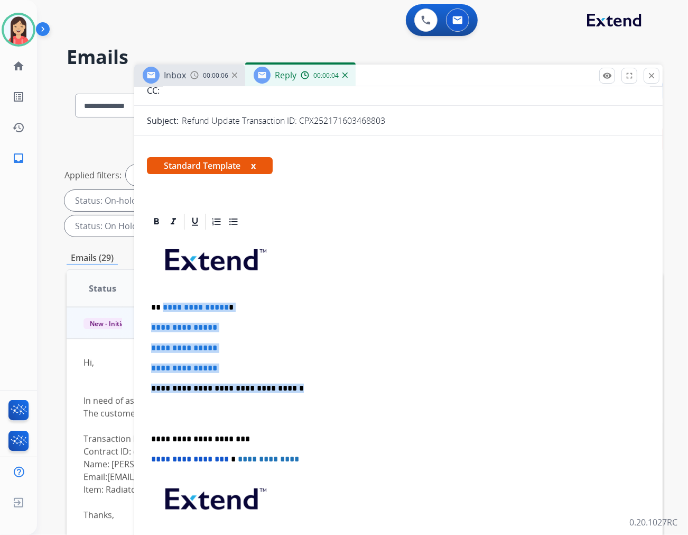
drag, startPoint x: 161, startPoint y: 308, endPoint x: 298, endPoint y: 384, distance: 156.9
click at [298, 384] on div "**********" at bounding box center [398, 413] width 503 height 364
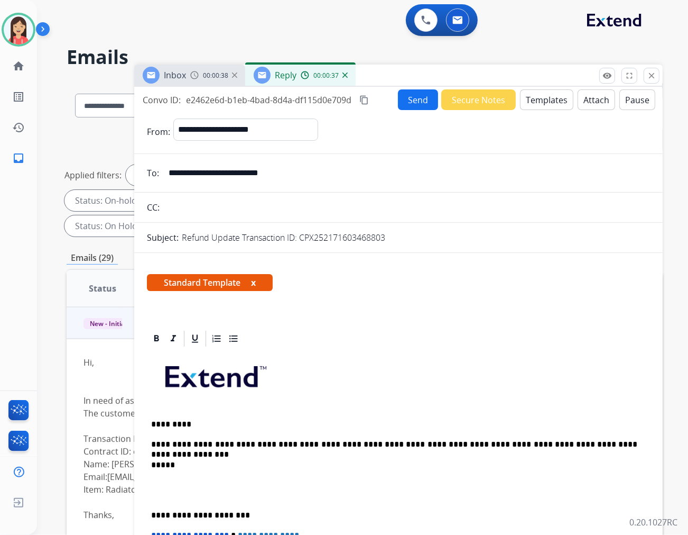
scroll to position [0, 0]
click at [419, 99] on button "Send" at bounding box center [418, 100] width 40 height 21
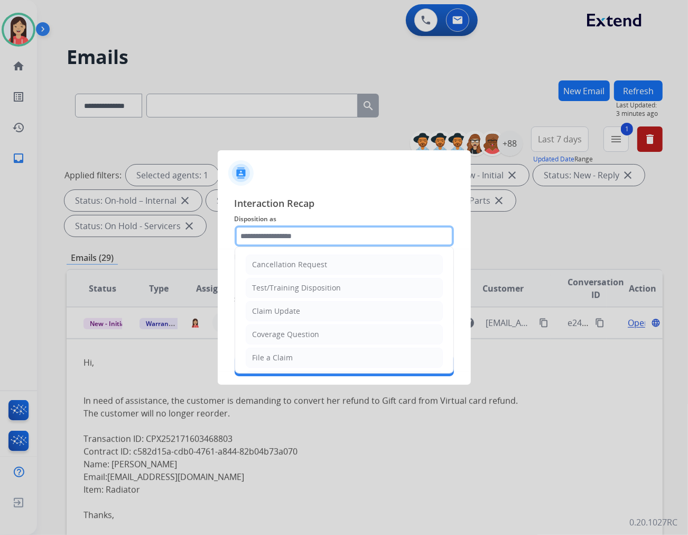
click at [307, 233] on input "text" at bounding box center [344, 235] width 219 height 21
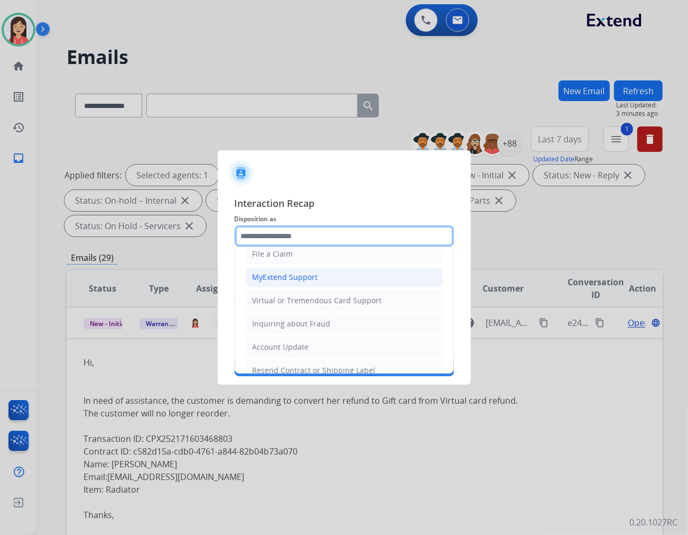
scroll to position [117, 0]
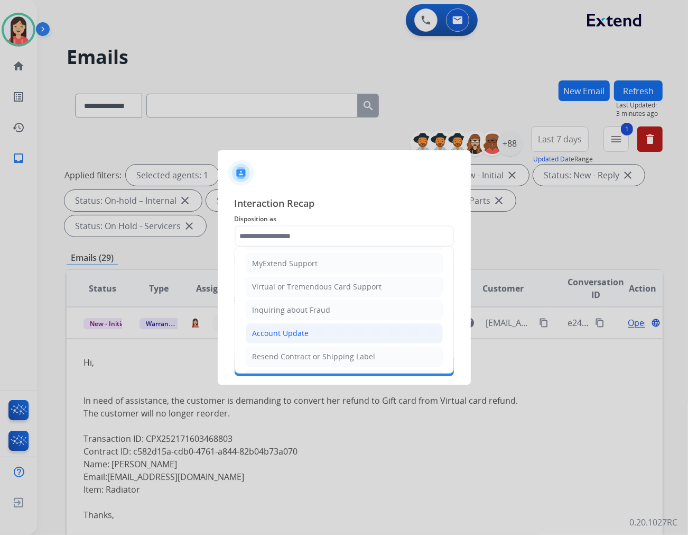
click at [307, 332] on div "Account Update" at bounding box center [281, 333] width 57 height 11
type input "**********"
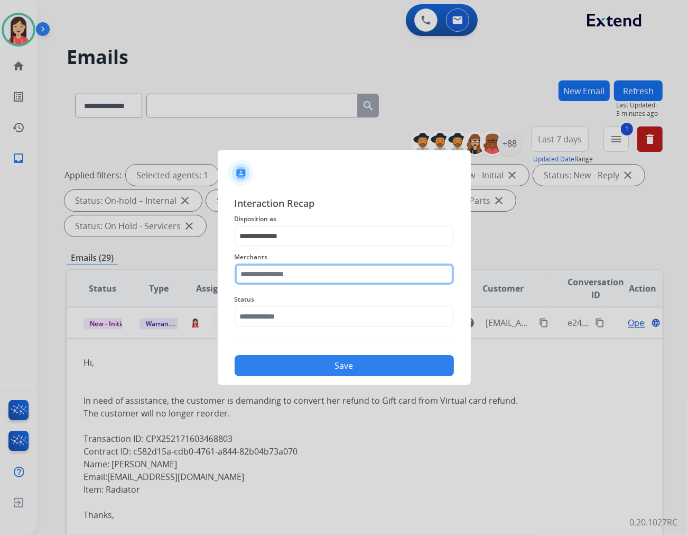
click at [321, 278] on input "text" at bounding box center [344, 273] width 219 height 21
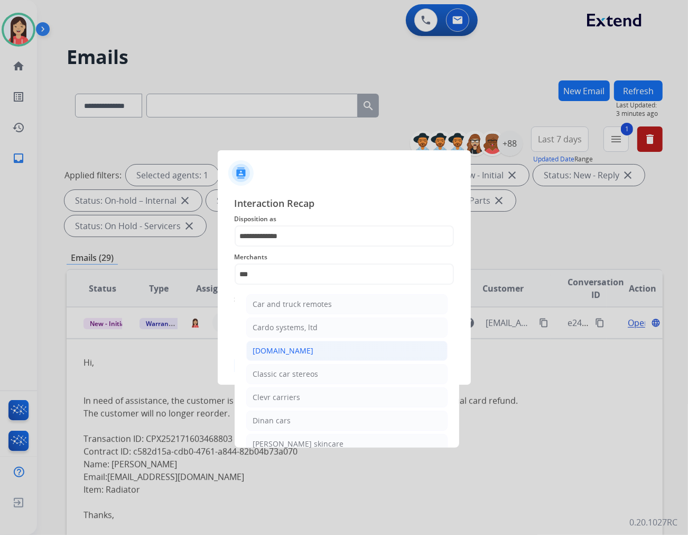
click at [303, 350] on li "[DOMAIN_NAME]" at bounding box center [346, 350] width 201 height 20
type input "**********"
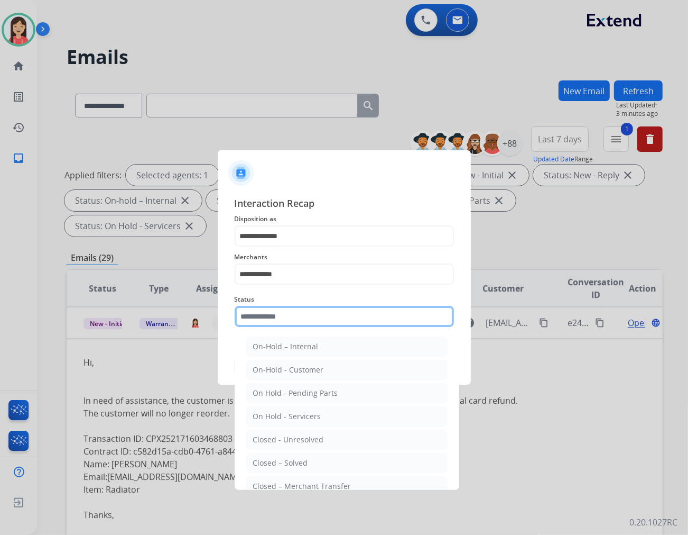
click at [312, 316] on input "text" at bounding box center [344, 316] width 219 height 21
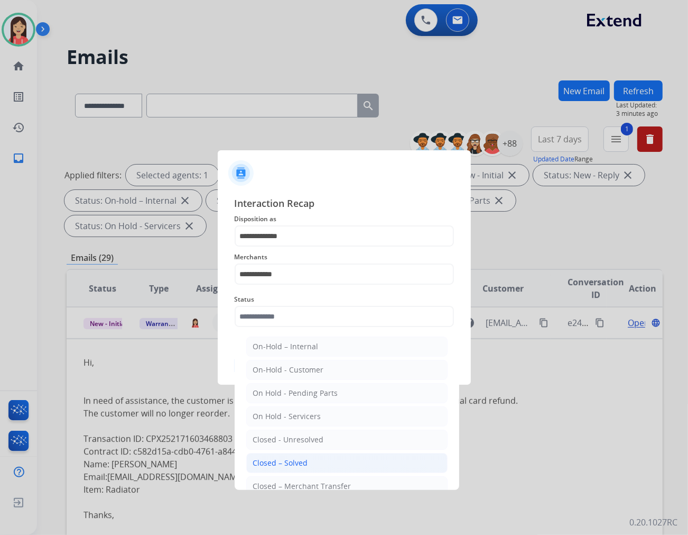
click at [289, 468] on li "Closed – Solved" at bounding box center [346, 463] width 201 height 20
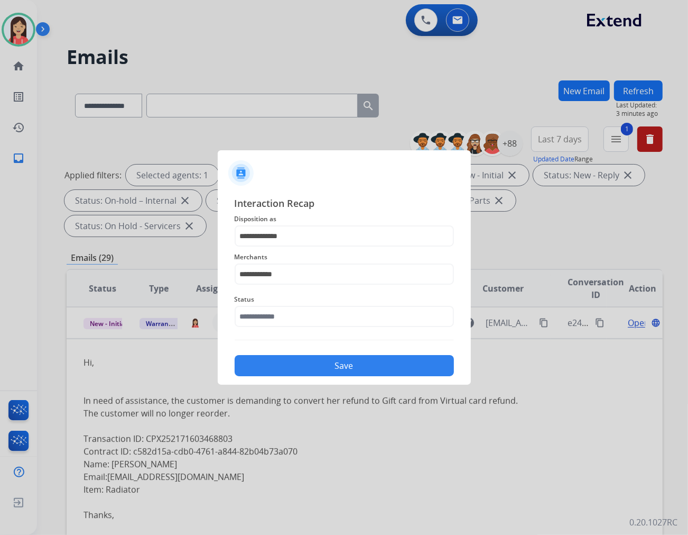
type input "**********"
click at [338, 366] on button "Save" at bounding box center [344, 365] width 219 height 21
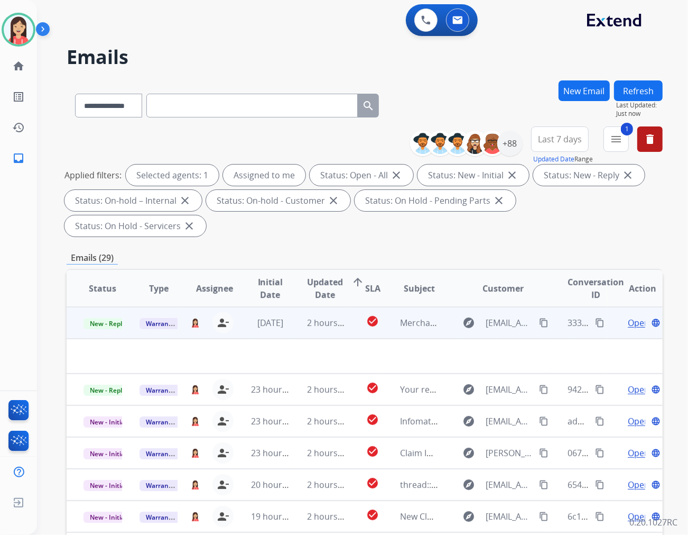
click at [312, 307] on td "2 hours ago" at bounding box center [318, 323] width 56 height 32
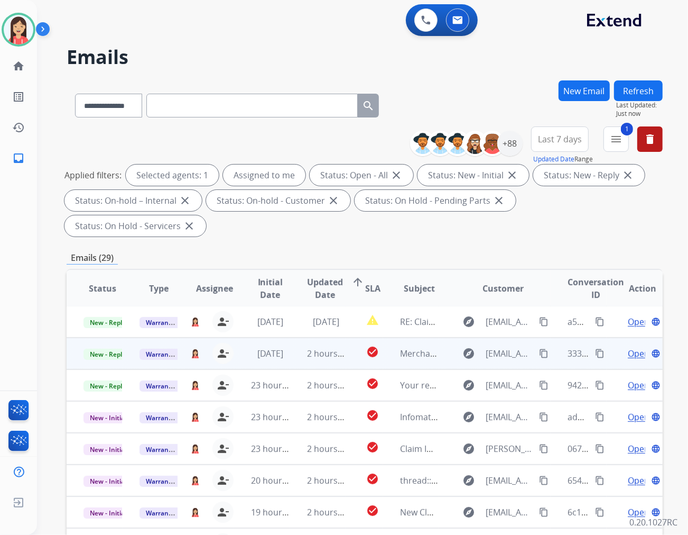
scroll to position [1, 0]
click at [290, 338] on td "2 hours ago" at bounding box center [318, 354] width 56 height 32
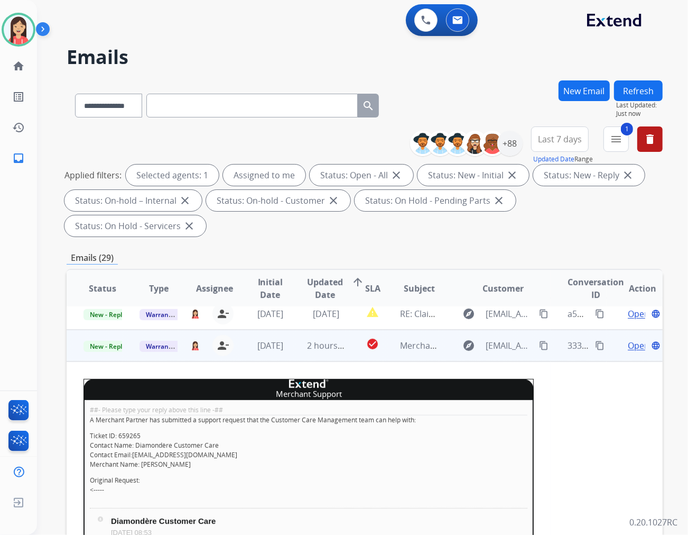
scroll to position [0, 0]
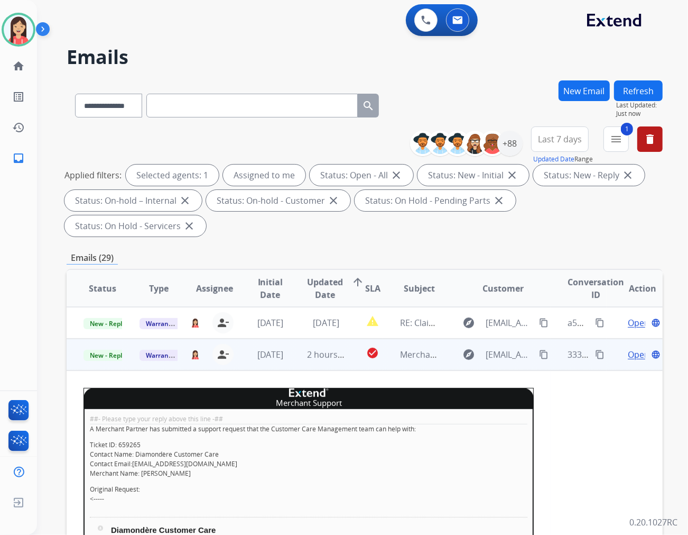
click at [628, 348] on span "Open" at bounding box center [639, 354] width 22 height 13
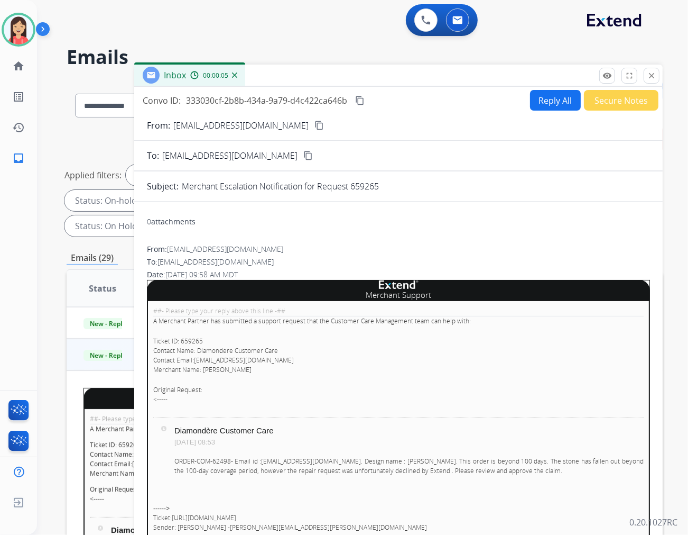
click at [284, 455] on td "Diamondère Customer Care Aug 14, 2025, 08:53 ORDER-COM-62498- Email id : Kellly…" at bounding box center [409, 456] width 470 height 60
drag, startPoint x: 234, startPoint y: 457, endPoint x: 337, endPoint y: 464, distance: 103.4
click at [337, 464] on p "ORDER-COM-62498- Email id : Kelllyization1@gmail.com . Design name : Graham. Th…" at bounding box center [409, 465] width 470 height 19
copy p "Email id : Kelllyization1@gmail.com ."
click at [426, 361] on p "Ticket ID: 659265 Contact Name: Diamondère Customer Care Contact Email: contact…" at bounding box center [398, 355] width 491 height 38
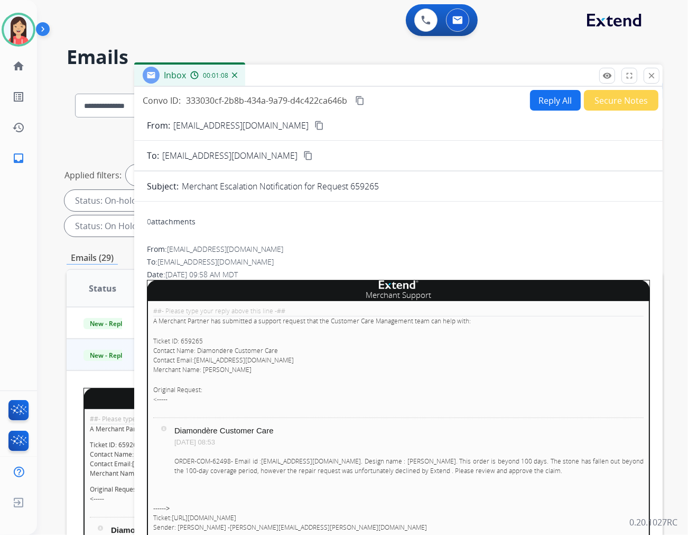
click at [390, 214] on div "0 attachments" at bounding box center [398, 222] width 503 height 25
click at [544, 103] on button "Reply All" at bounding box center [555, 100] width 51 height 21
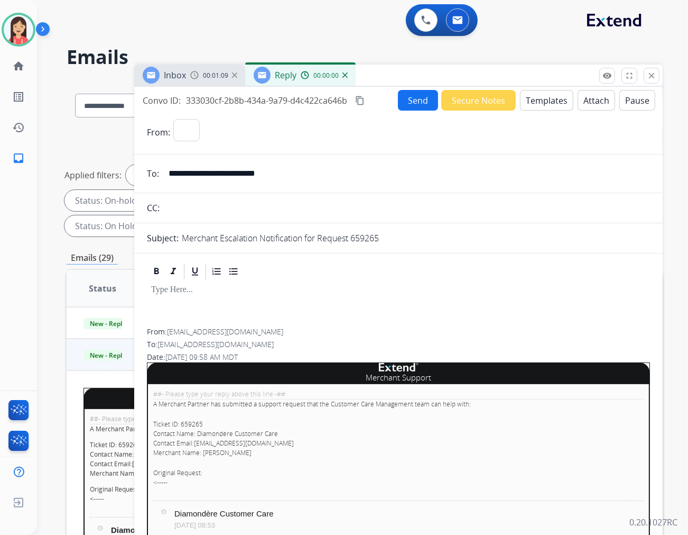
select select "**********"
click at [544, 103] on button "Templates" at bounding box center [546, 100] width 53 height 21
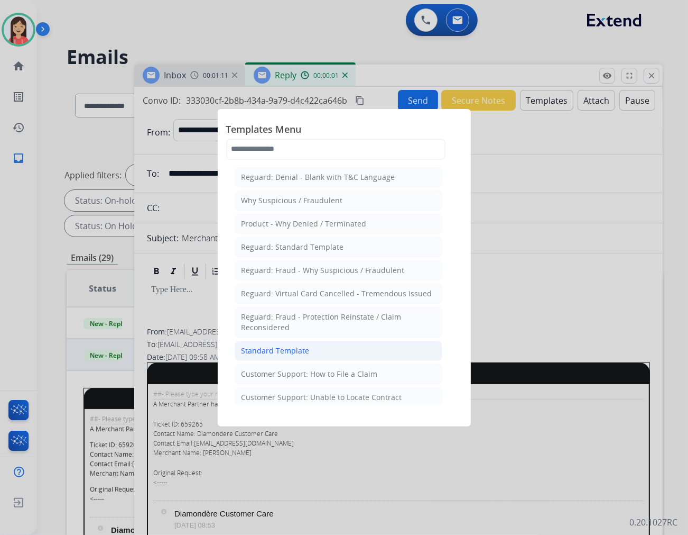
click at [351, 347] on li "Standard Template" at bounding box center [339, 350] width 208 height 20
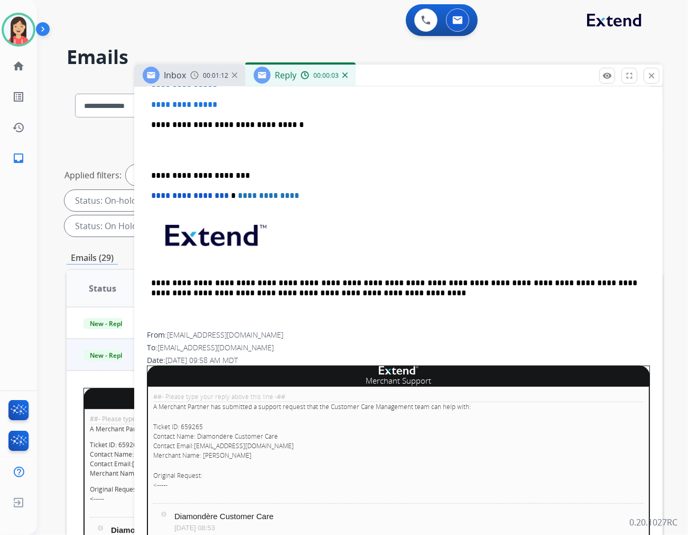
scroll to position [411, 0]
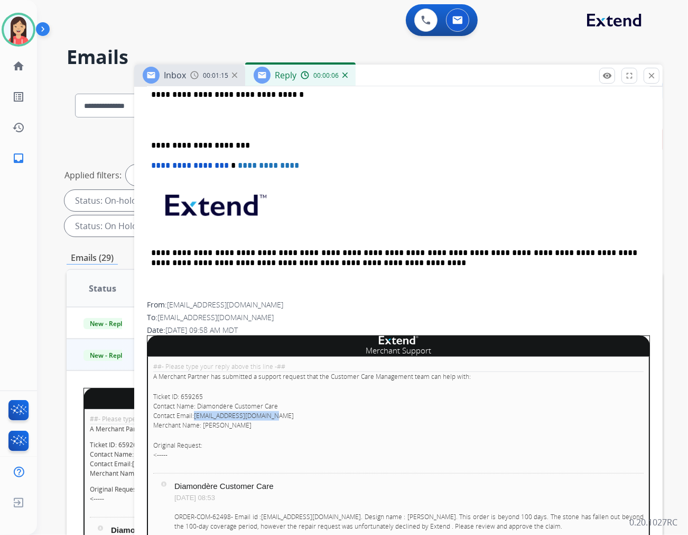
drag, startPoint x: 279, startPoint y: 411, endPoint x: 196, endPoint y: 412, distance: 83.0
click at [196, 412] on p "Ticket ID: 659265 Contact Name: Diamondère Customer Care Contact Email: contact…" at bounding box center [398, 411] width 491 height 38
copy link "contactus@diamondere.com"
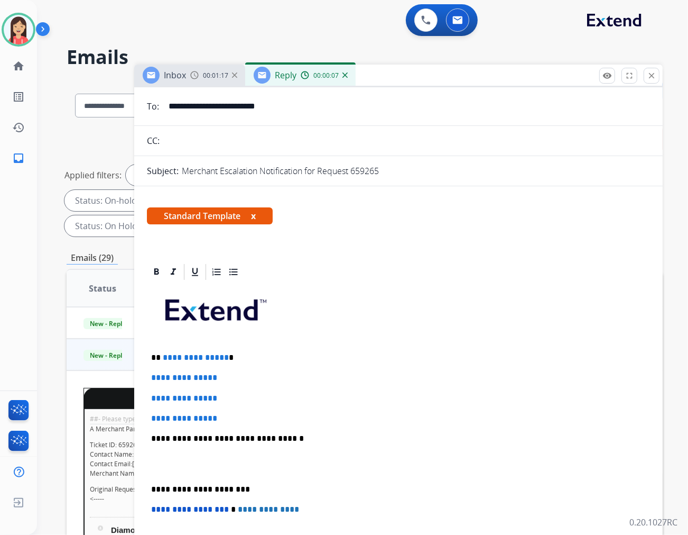
scroll to position [0, 0]
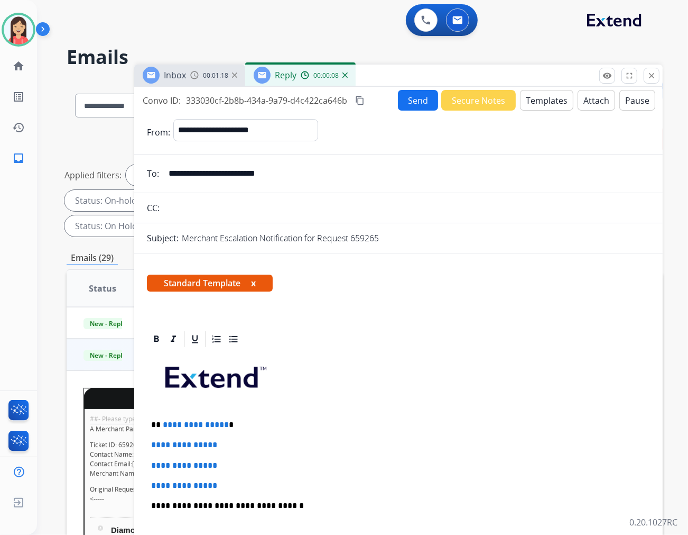
drag, startPoint x: 180, startPoint y: 170, endPoint x: 110, endPoint y: 170, distance: 69.8
click at [110, 170] on div "**********" at bounding box center [365, 378] width 596 height 597
paste input "email"
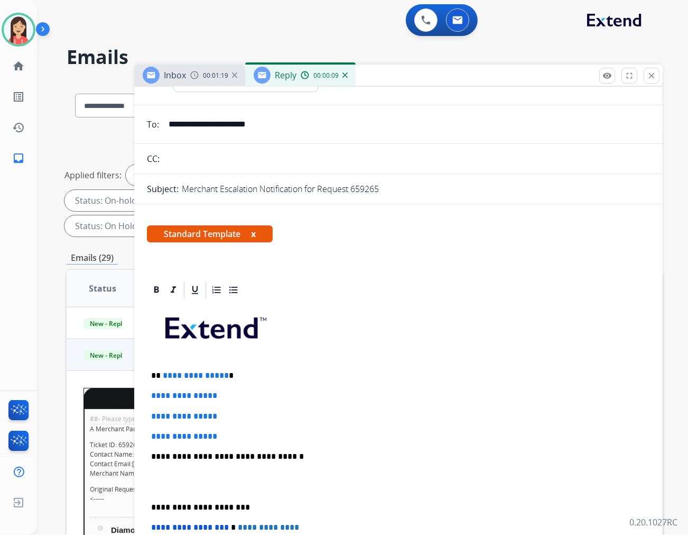
scroll to position [117, 0]
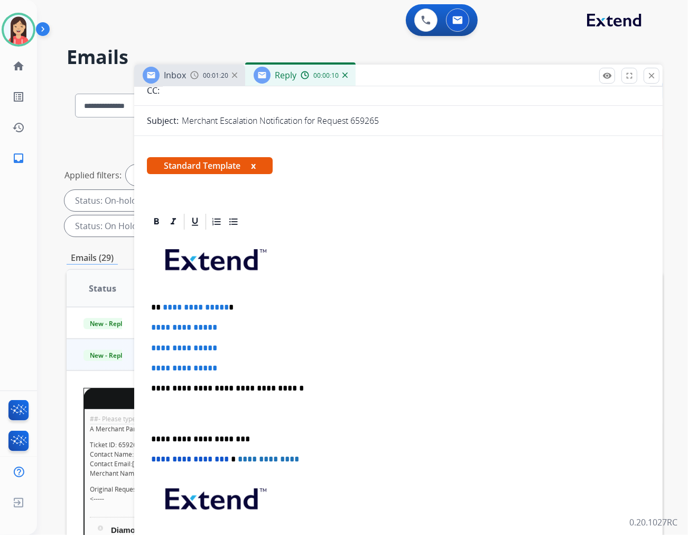
type input "**********"
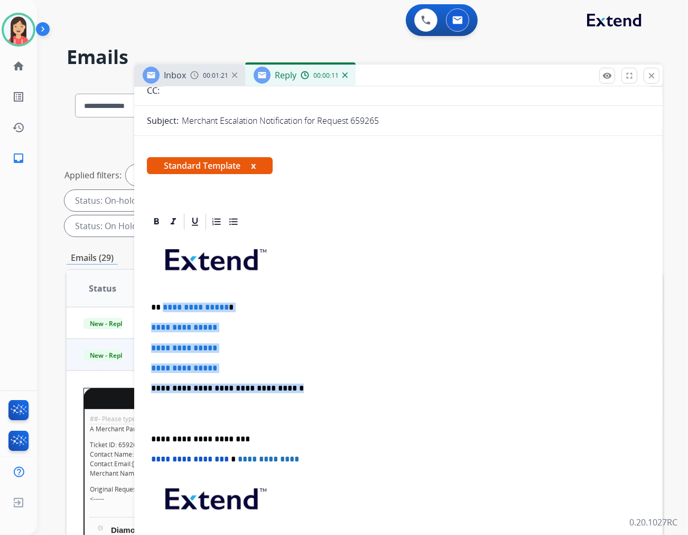
drag, startPoint x: 162, startPoint y: 305, endPoint x: 325, endPoint y: 388, distance: 182.3
click at [325, 388] on div "**********" at bounding box center [398, 413] width 503 height 364
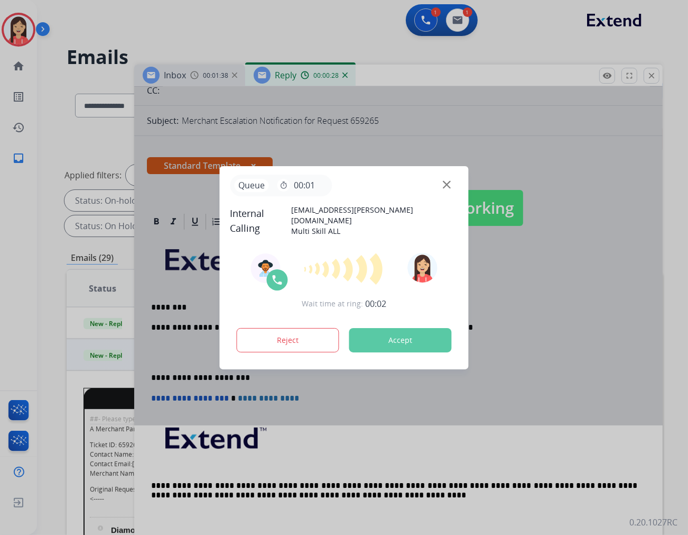
click at [408, 340] on button "Accept" at bounding box center [400, 340] width 103 height 24
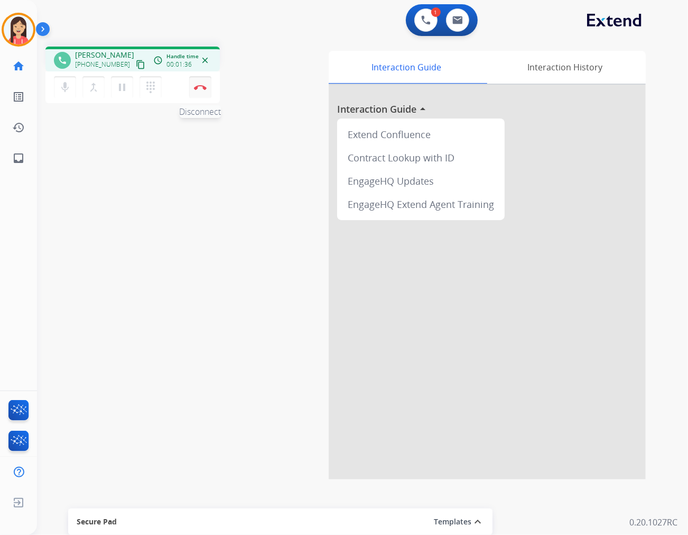
click at [208, 91] on button "Disconnect" at bounding box center [200, 87] width 22 height 22
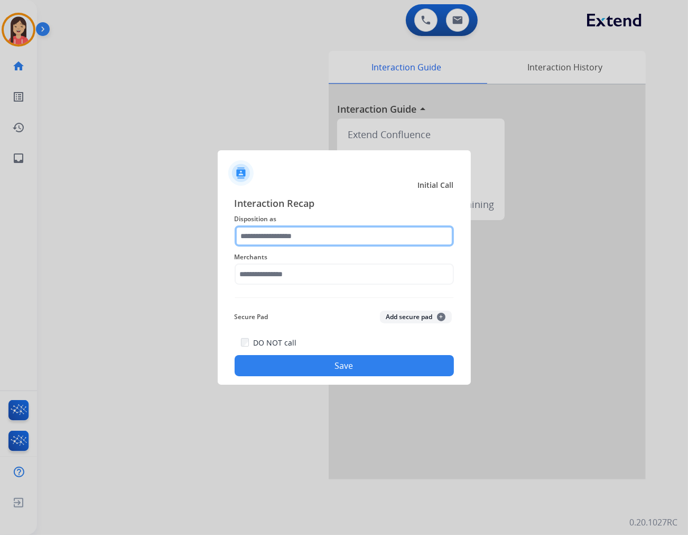
click at [270, 242] on input "text" at bounding box center [344, 235] width 219 height 21
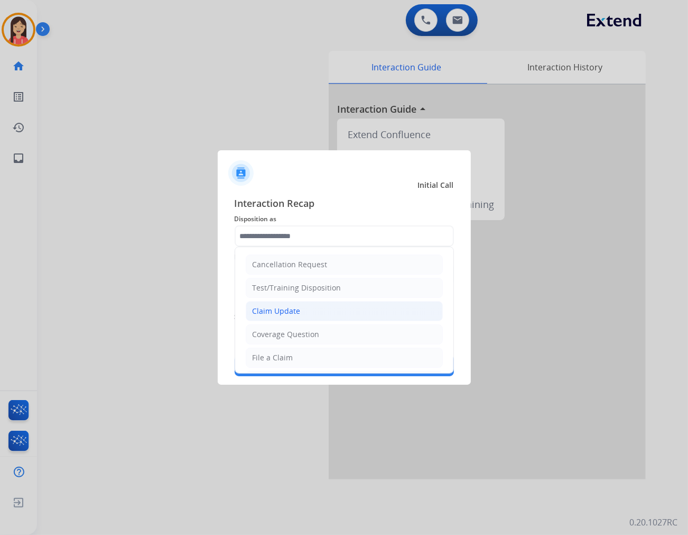
click at [287, 313] on div "Claim Update" at bounding box center [277, 311] width 48 height 11
type input "**********"
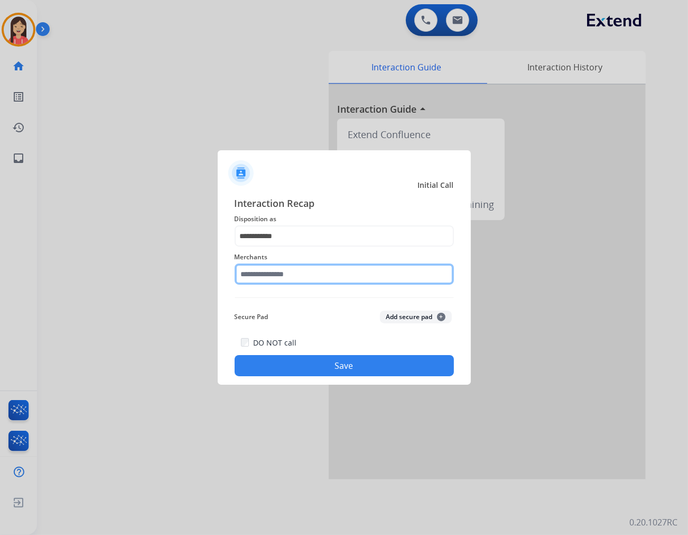
click at [300, 271] on input "text" at bounding box center [344, 273] width 219 height 21
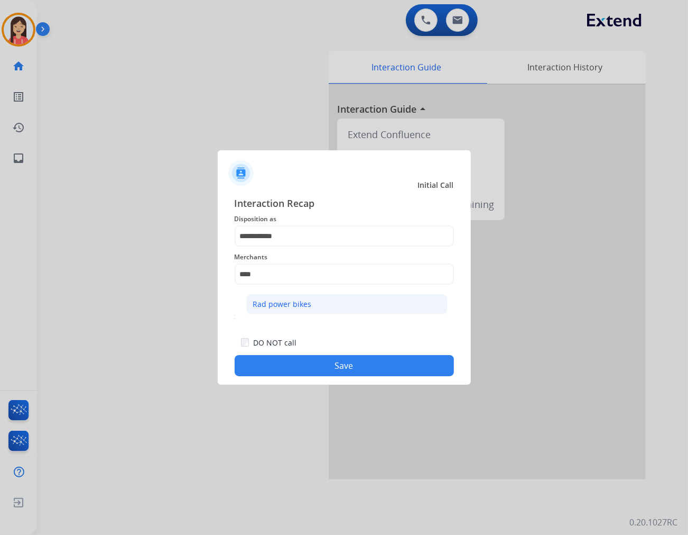
click at [304, 305] on div "Rad power bikes" at bounding box center [282, 304] width 59 height 11
type input "**********"
click at [308, 371] on button "Save" at bounding box center [344, 365] width 219 height 21
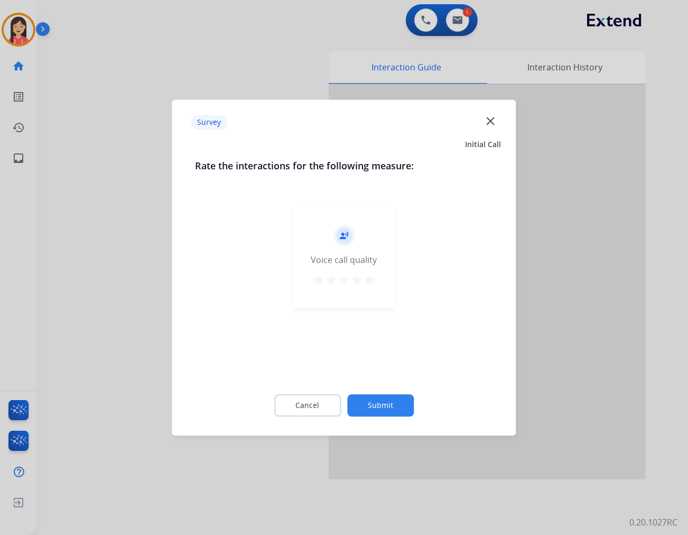
click at [373, 273] on mat-icon "star" at bounding box center [369, 279] width 13 height 13
click at [394, 394] on button "Submit" at bounding box center [380, 405] width 67 height 22
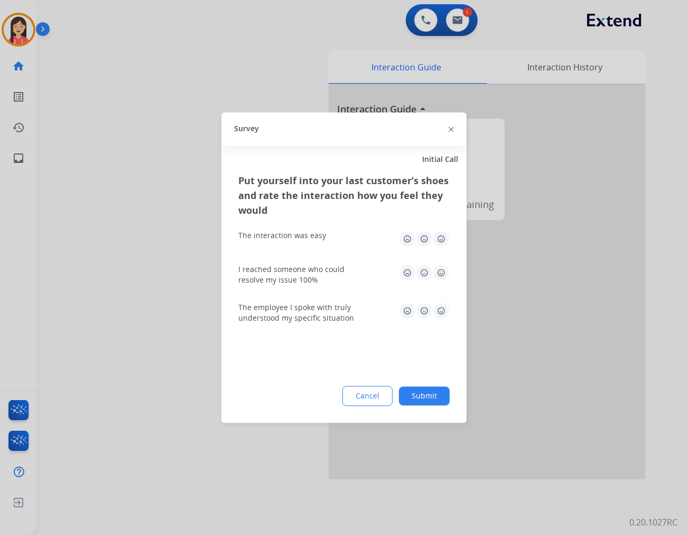
drag, startPoint x: 440, startPoint y: 239, endPoint x: 443, endPoint y: 268, distance: 29.2
click at [440, 238] on img at bounding box center [441, 238] width 17 height 17
click at [443, 268] on img at bounding box center [441, 272] width 17 height 17
click at [448, 307] on img at bounding box center [441, 310] width 17 height 17
click at [429, 392] on button "Submit" at bounding box center [424, 395] width 51 height 19
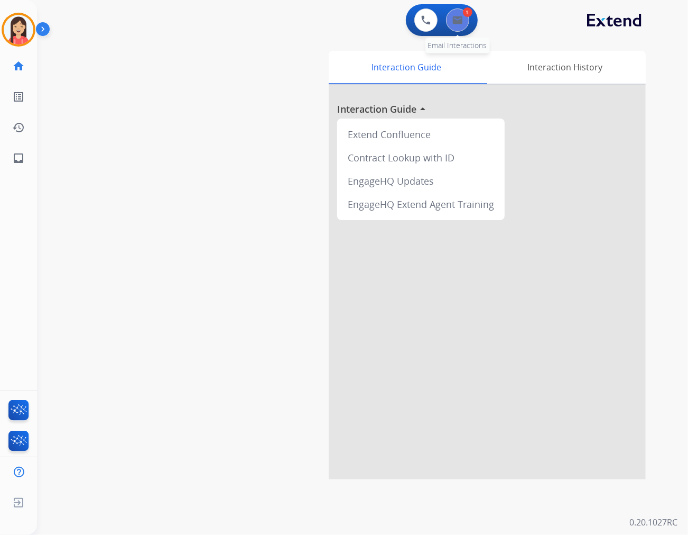
click at [457, 24] on button at bounding box center [457, 19] width 23 height 23
select select "**********"
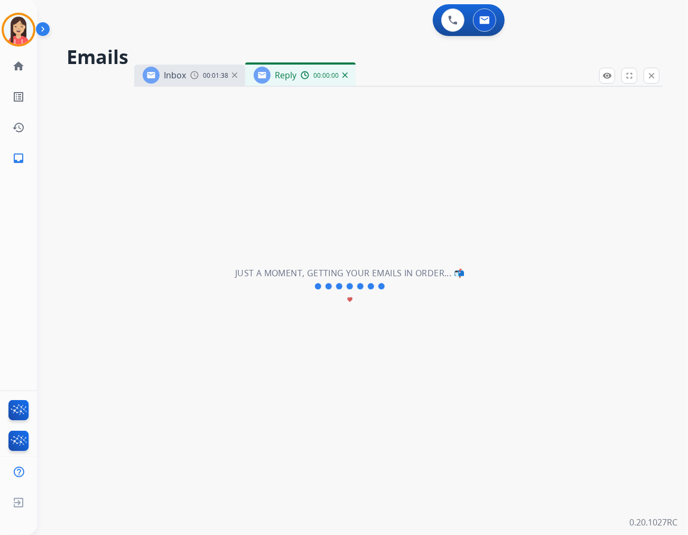
select select "**********"
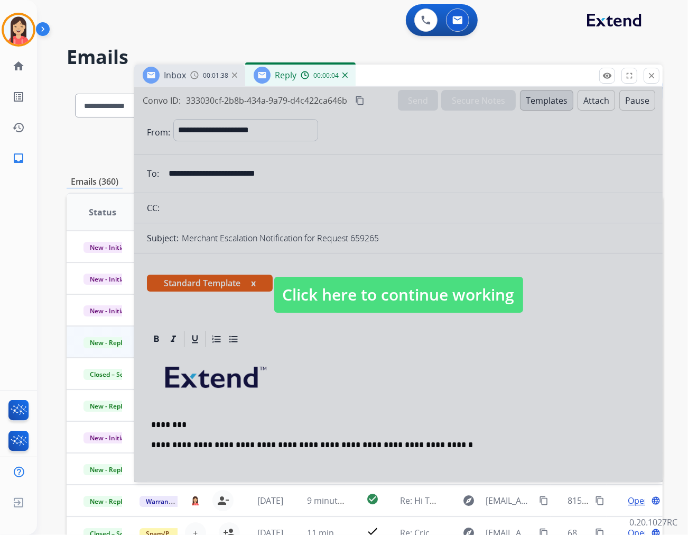
click at [265, 338] on div at bounding box center [398, 284] width 529 height 395
type input "**********"
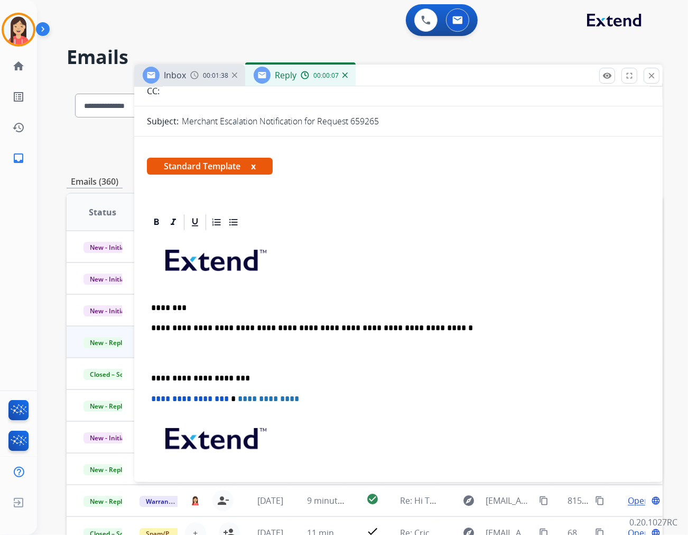
scroll to position [117, 0]
click at [426, 324] on p "**********" at bounding box center [394, 328] width 486 height 10
paste div
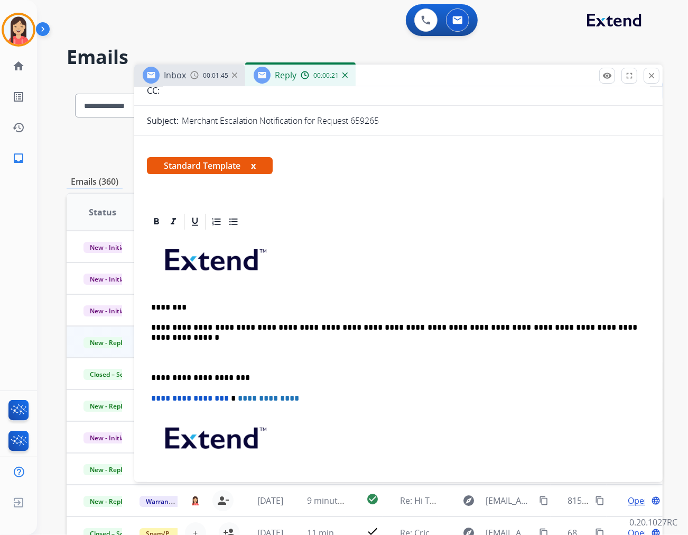
click at [410, 325] on p "**********" at bounding box center [394, 328] width 486 height 10
click at [608, 320] on div "**********" at bounding box center [398, 382] width 503 height 303
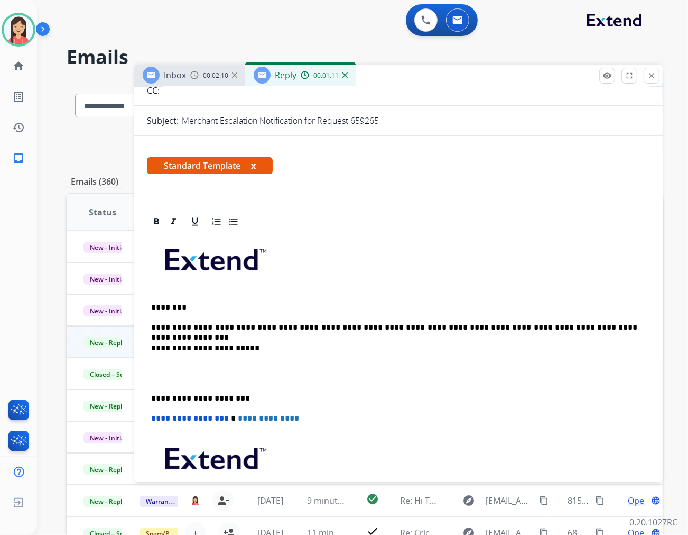
click at [263, 349] on p "**********" at bounding box center [394, 348] width 486 height 10
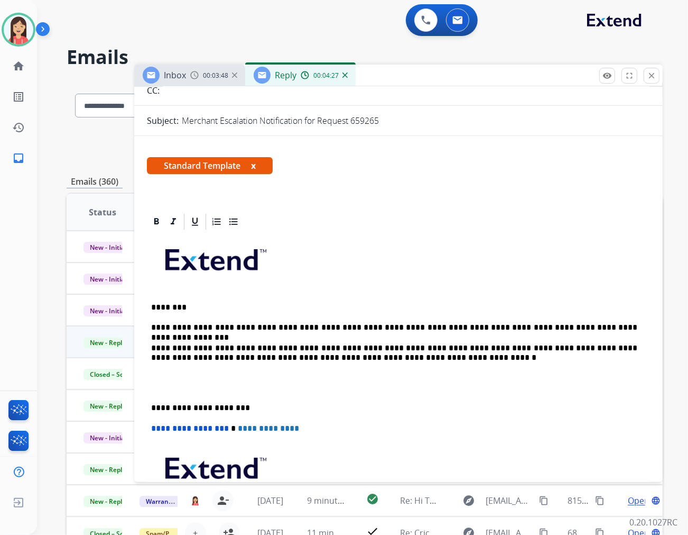
click at [392, 357] on p "**********" at bounding box center [394, 353] width 486 height 20
click at [418, 347] on p "**********" at bounding box center [394, 353] width 486 height 20
drag, startPoint x: 420, startPoint y: 348, endPoint x: 239, endPoint y: 347, distance: 181.4
click at [239, 347] on p "**********" at bounding box center [394, 353] width 486 height 20
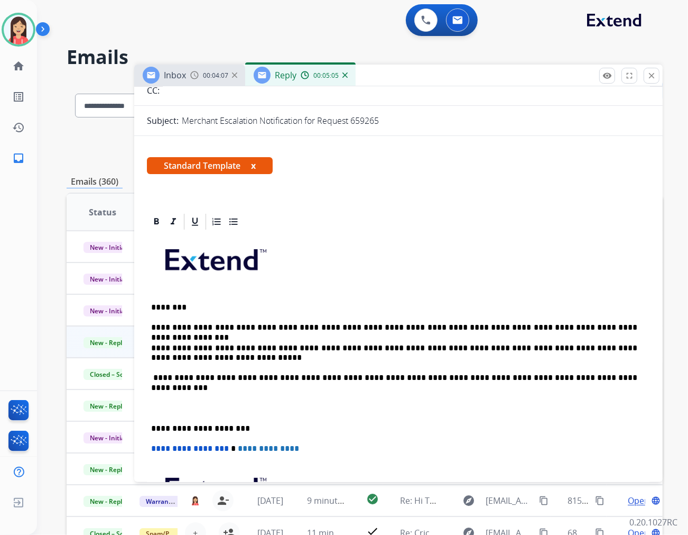
click at [215, 407] on p at bounding box center [398, 403] width 495 height 20
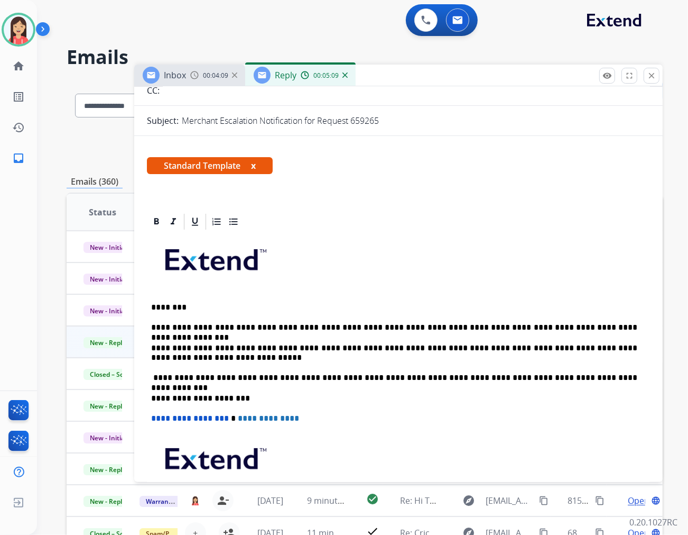
click at [594, 375] on p "**********" at bounding box center [394, 378] width 486 height 10
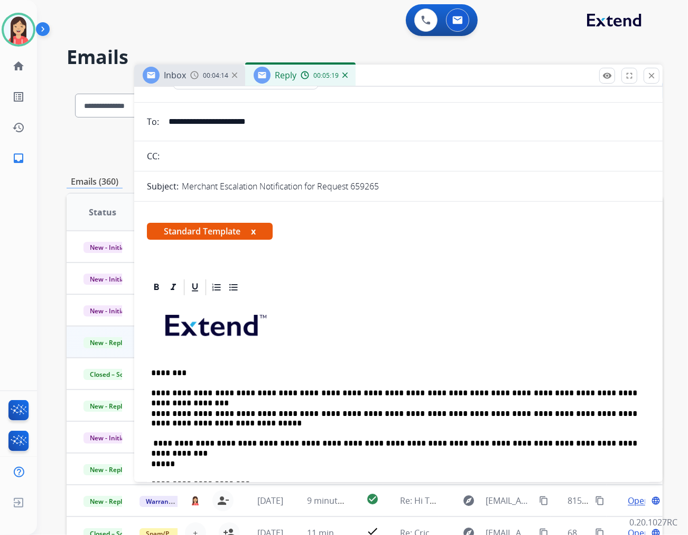
scroll to position [0, 0]
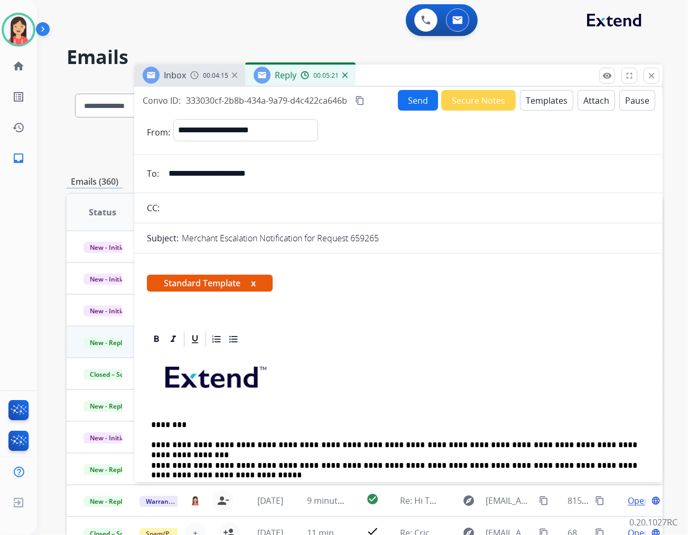
click at [400, 103] on button "Send" at bounding box center [418, 100] width 40 height 21
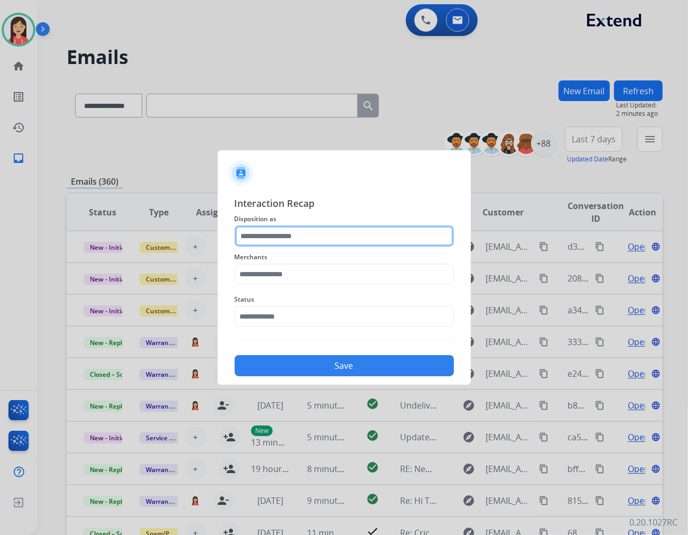
click at [283, 233] on input "text" at bounding box center [344, 235] width 219 height 21
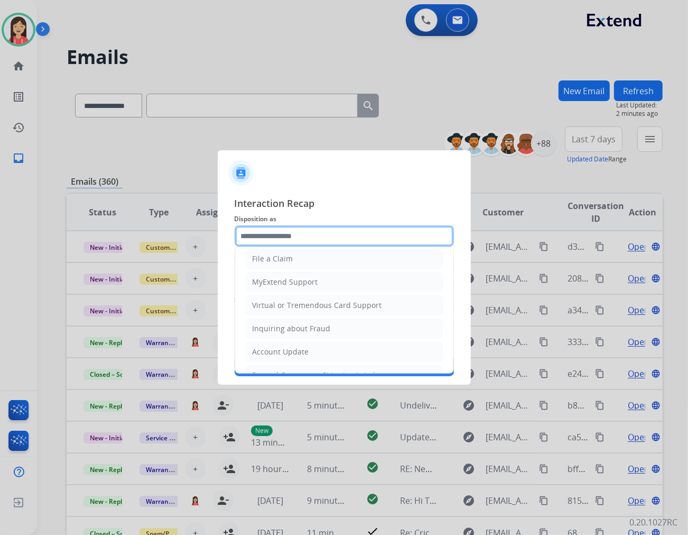
scroll to position [117, 0]
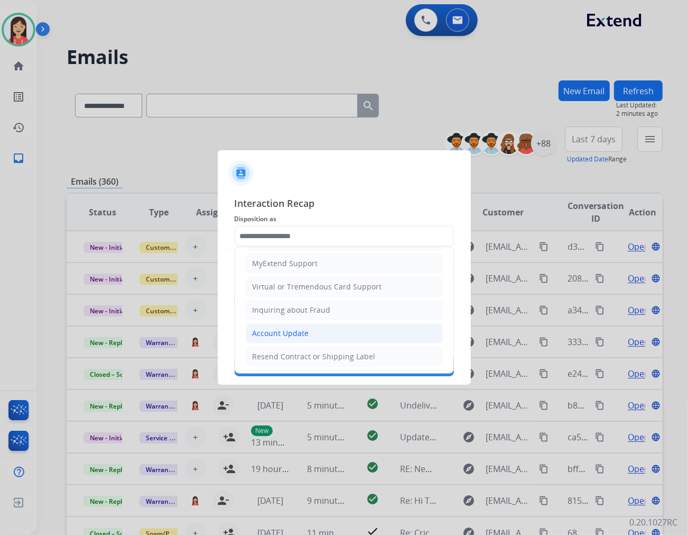
click at [281, 326] on li "Account Update" at bounding box center [344, 333] width 197 height 20
type input "**********"
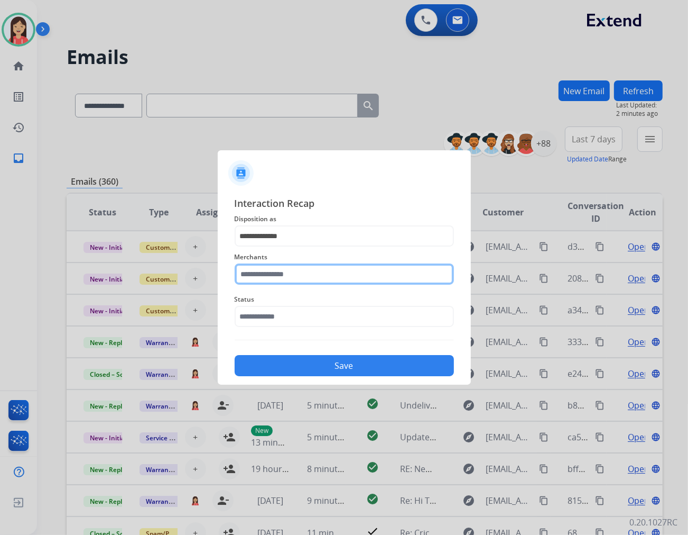
click at [289, 281] on input "text" at bounding box center [344, 273] width 219 height 21
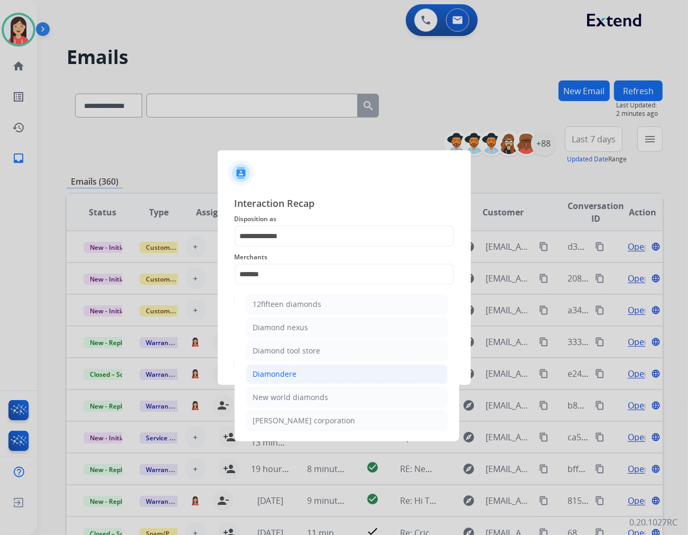
click at [294, 369] on div "Diamondere" at bounding box center [275, 374] width 44 height 11
type input "**********"
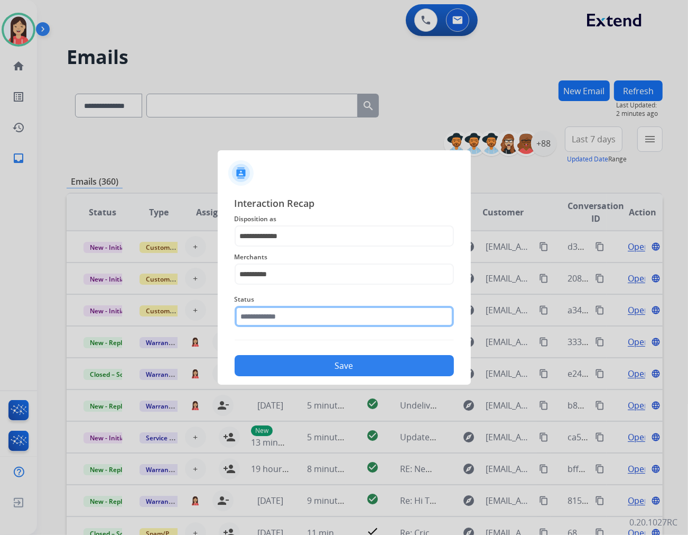
click at [329, 314] on input "text" at bounding box center [344, 316] width 219 height 21
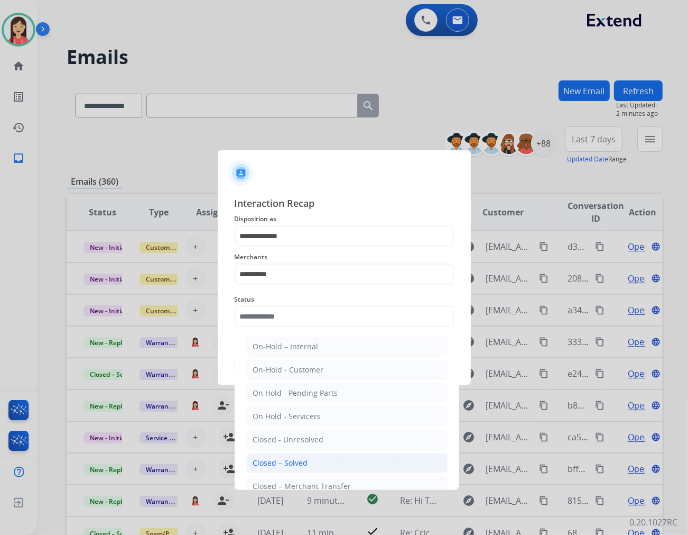
click at [301, 460] on div "Closed – Solved" at bounding box center [280, 462] width 55 height 11
type input "**********"
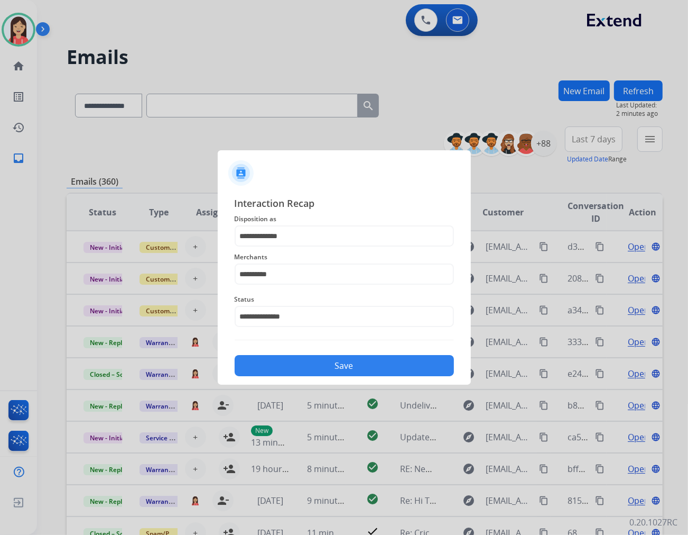
click at [355, 378] on div "**********" at bounding box center [344, 285] width 253 height 197
click at [364, 365] on button "Save" at bounding box center [344, 365] width 219 height 21
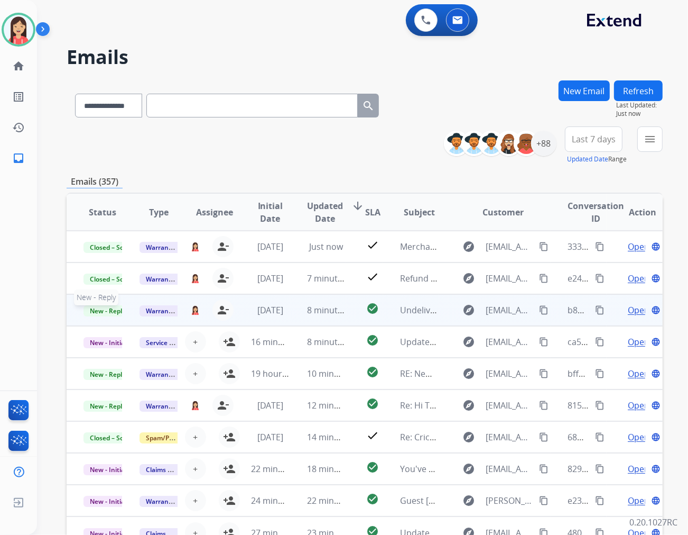
click at [97, 307] on span "New - Reply" at bounding box center [108, 310] width 48 height 11
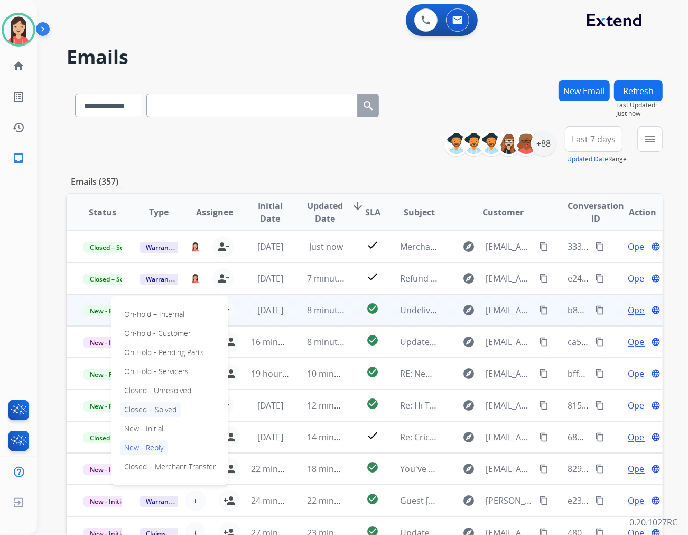
click at [141, 404] on p "Closed – Solved" at bounding box center [150, 409] width 61 height 15
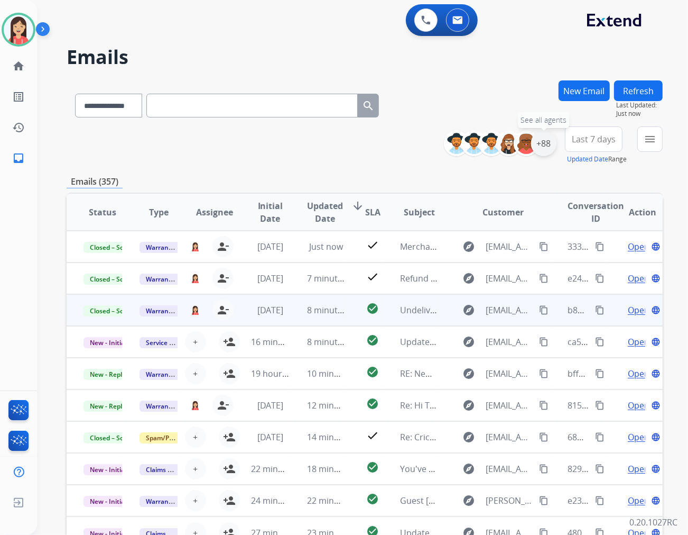
click at [545, 145] on div "+88" at bounding box center [543, 143] width 25 height 25
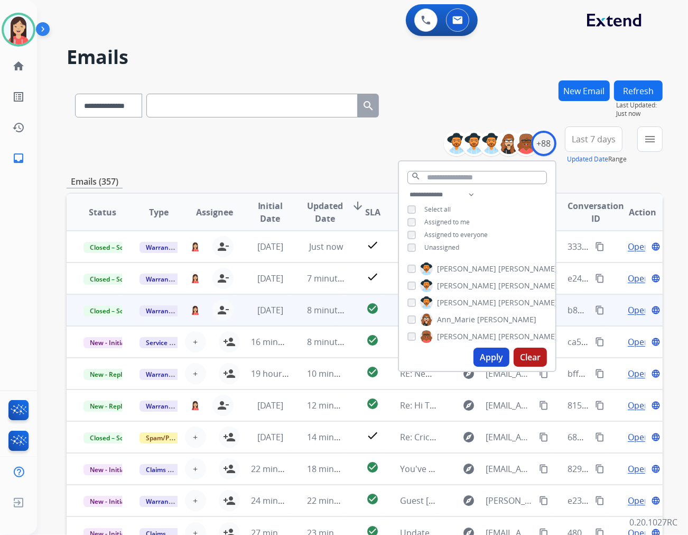
click at [437, 245] on span "Unassigned" at bounding box center [442, 247] width 35 height 9
click at [591, 139] on span "Last 7 days" at bounding box center [594, 139] width 44 height 4
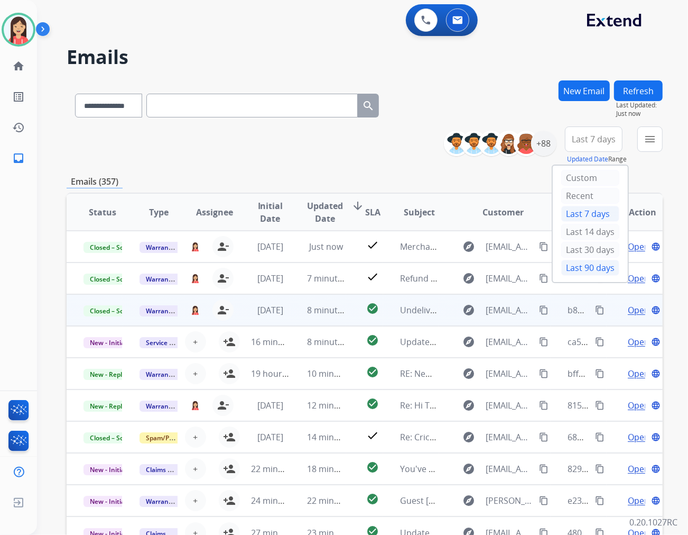
click at [584, 266] on div "Last 90 days" at bounding box center [591, 268] width 58 height 16
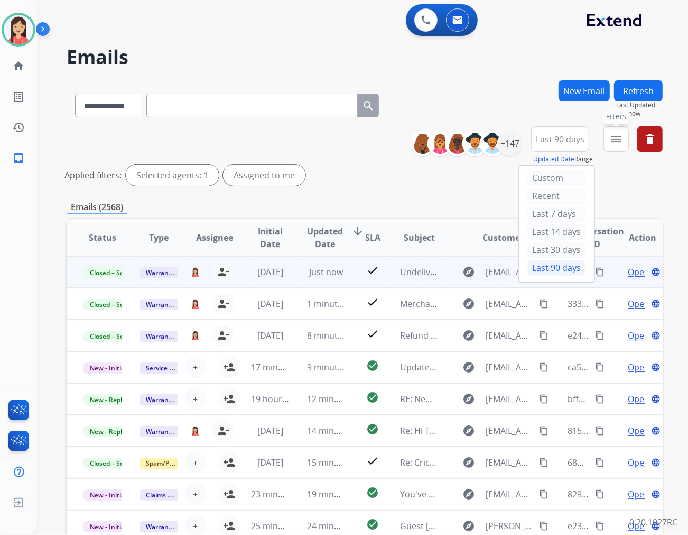
drag, startPoint x: 615, startPoint y: 146, endPoint x: 611, endPoint y: 155, distance: 9.7
click at [615, 146] on button "menu Filters" at bounding box center [616, 138] width 25 height 25
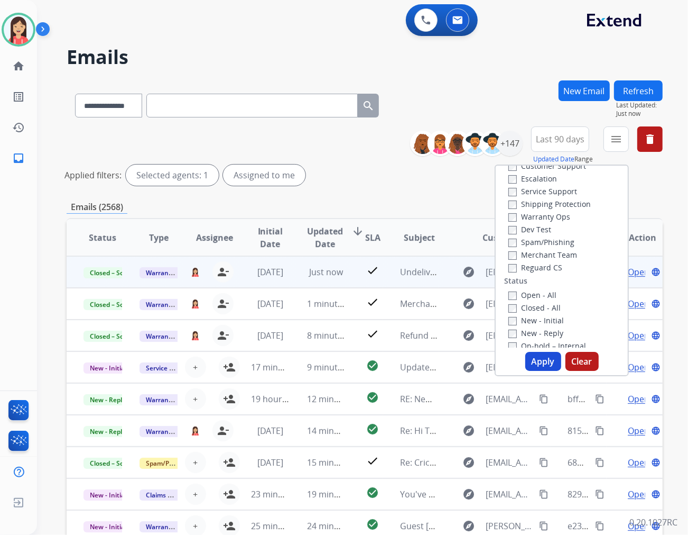
scroll to position [59, 0]
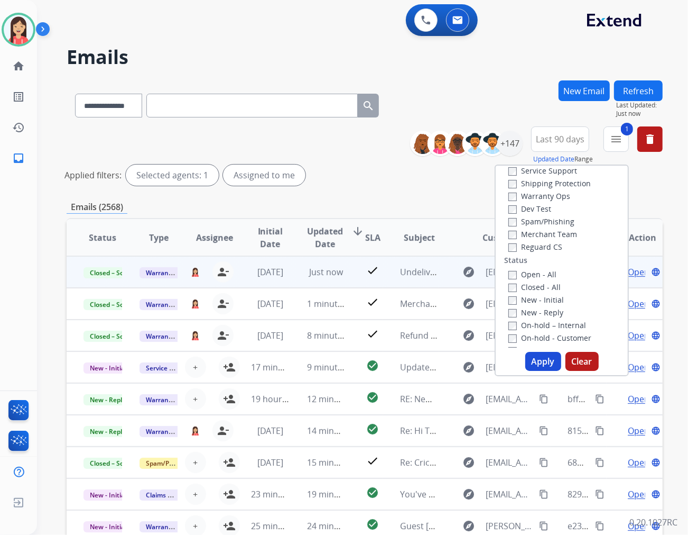
click at [527, 357] on button "Apply" at bounding box center [544, 361] width 36 height 19
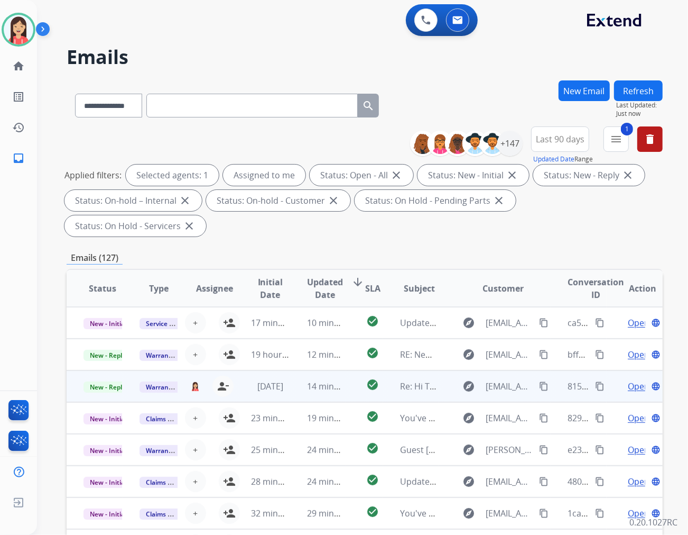
click at [283, 370] on td "[DATE]" at bounding box center [262, 386] width 56 height 32
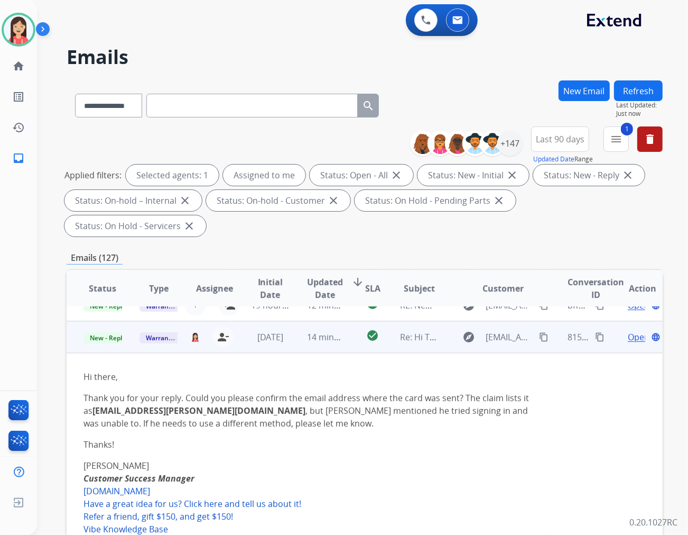
scroll to position [63, 0]
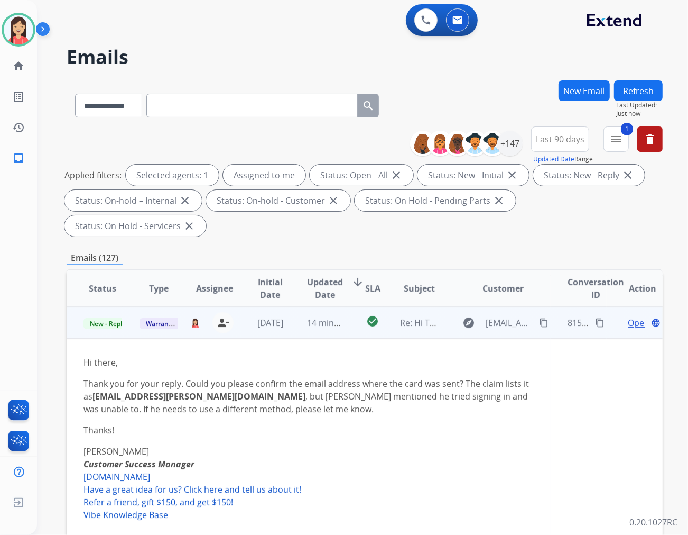
click at [290, 309] on td "14 minutes ago" at bounding box center [318, 323] width 56 height 32
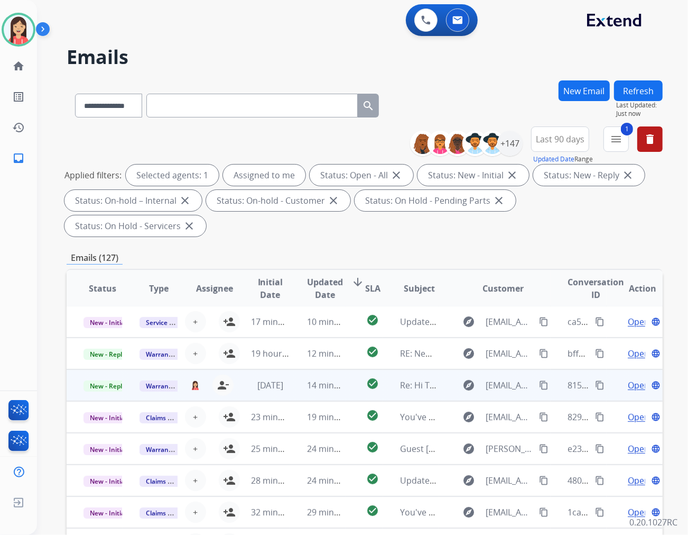
scroll to position [1, 0]
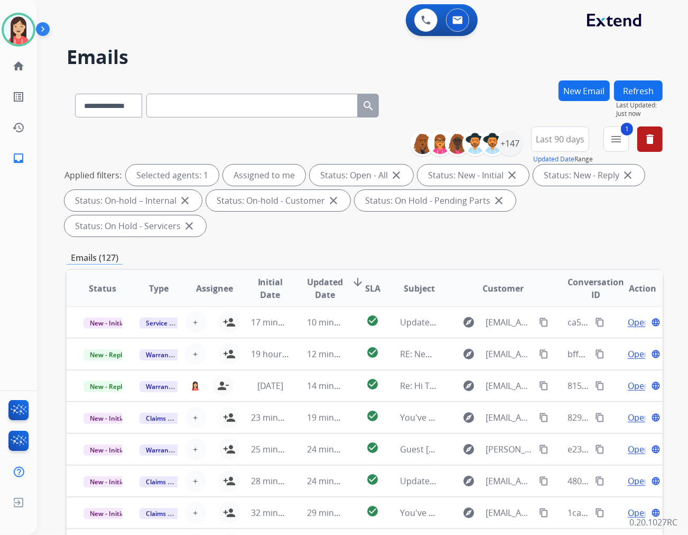
click at [319, 275] on span "Updated Date" at bounding box center [325, 287] width 36 height 25
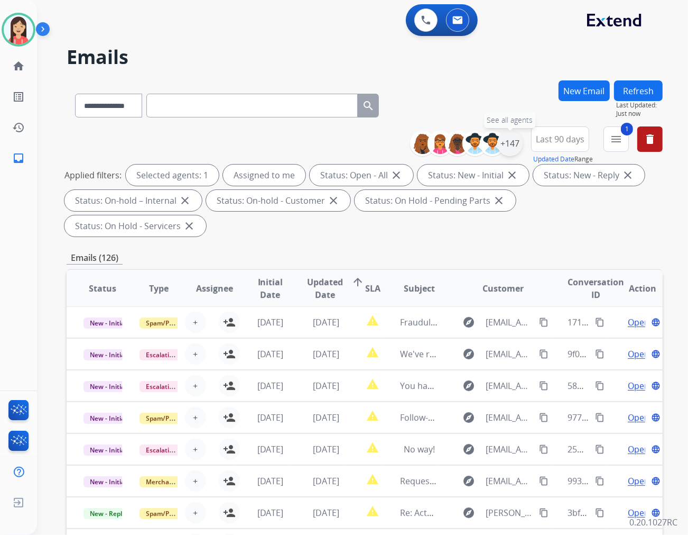
click at [513, 140] on div "+147" at bounding box center [510, 143] width 25 height 25
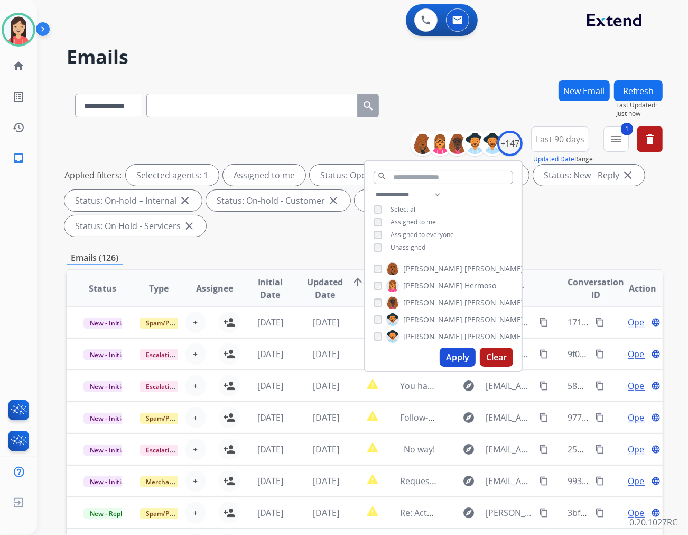
click at [454, 357] on button "Apply" at bounding box center [458, 356] width 36 height 19
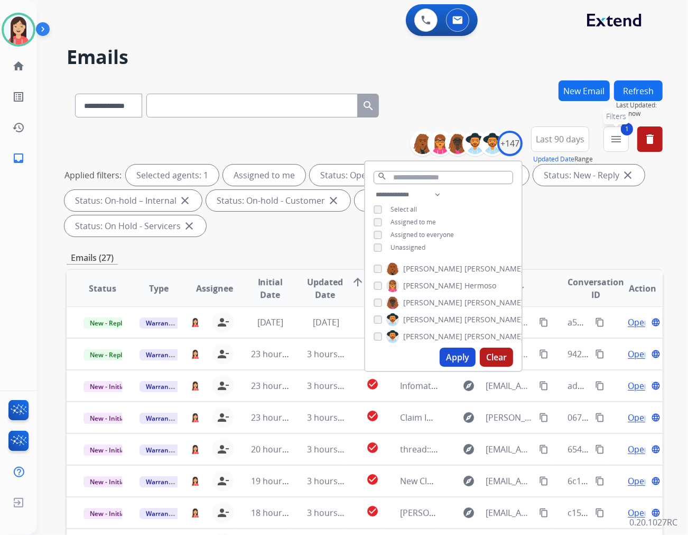
click at [618, 148] on button "1 menu Filters" at bounding box center [616, 138] width 25 height 25
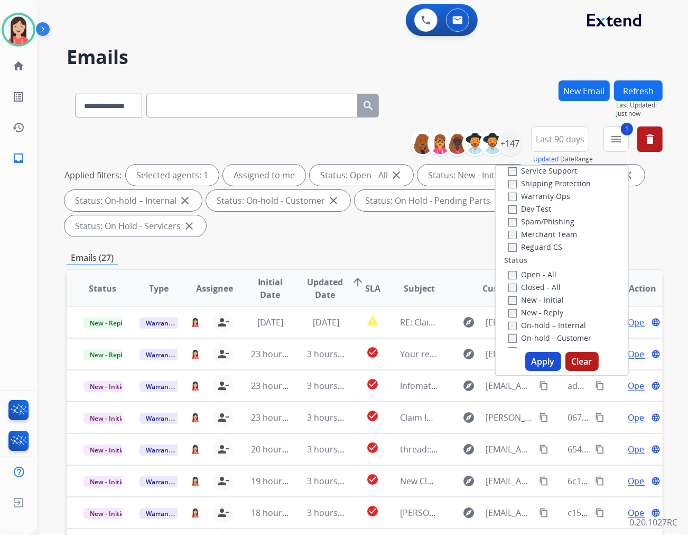
click at [538, 366] on button "Apply" at bounding box center [544, 361] width 36 height 19
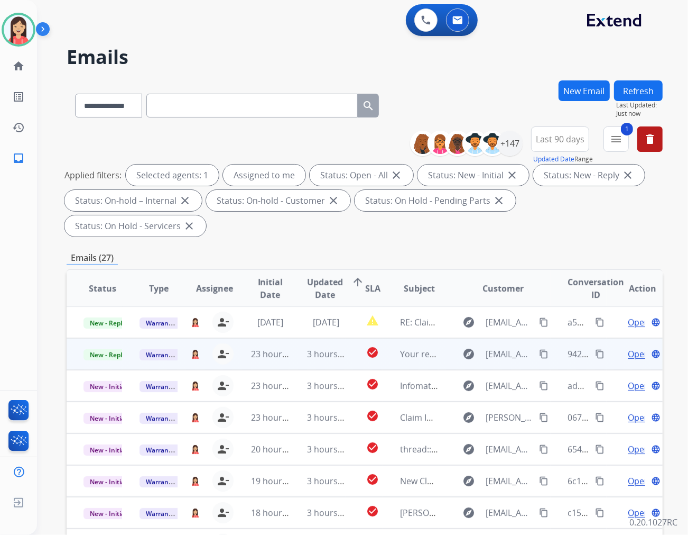
click at [297, 339] on td "3 hours ago" at bounding box center [318, 354] width 56 height 32
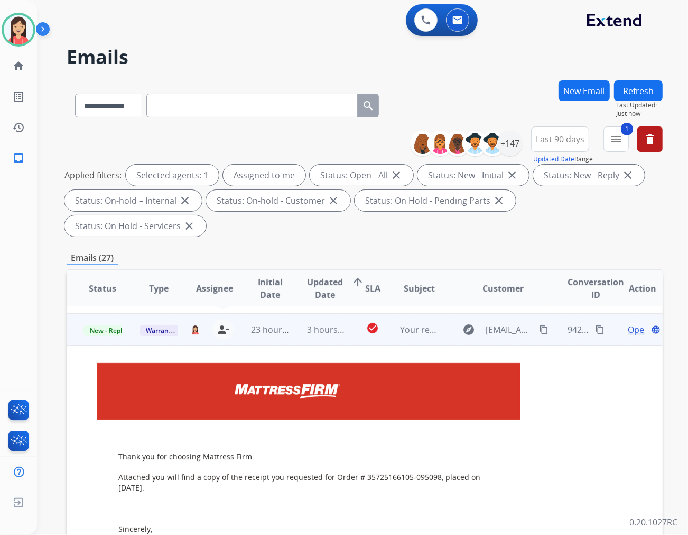
scroll to position [32, 0]
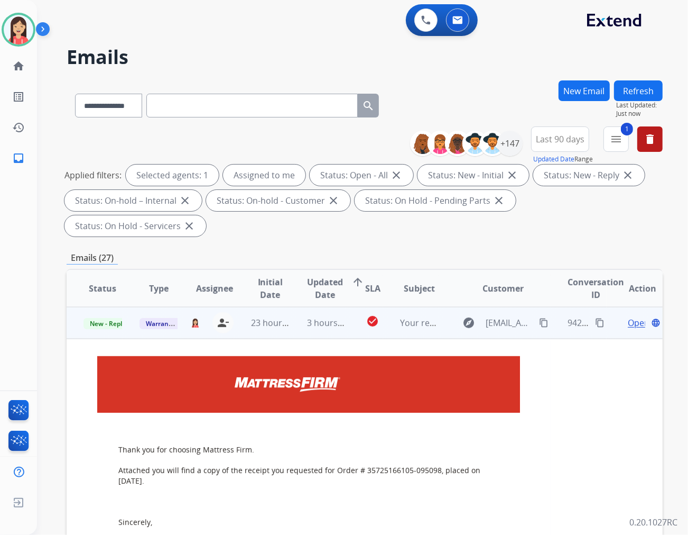
click at [628, 316] on span "Open" at bounding box center [639, 322] width 22 height 13
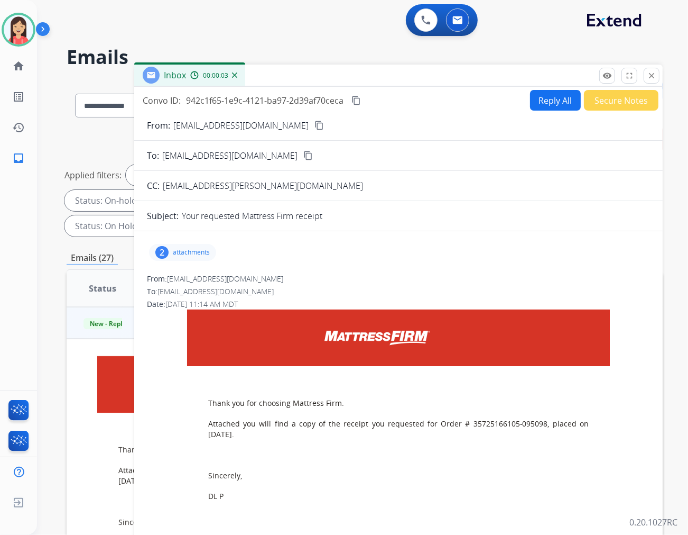
click at [201, 255] on p "attachments" at bounding box center [191, 252] width 37 height 8
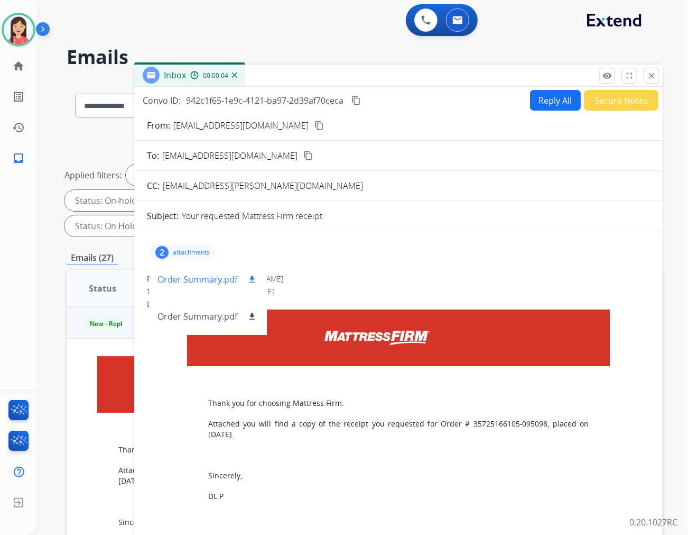
click at [250, 277] on mat-icon "download" at bounding box center [252, 279] width 10 height 10
click at [226, 187] on span "dl.peterkin@mfrm.com" at bounding box center [263, 186] width 200 height 12
click at [308, 189] on div "CC: dl.peterkin@mfrm.com" at bounding box center [398, 185] width 529 height 13
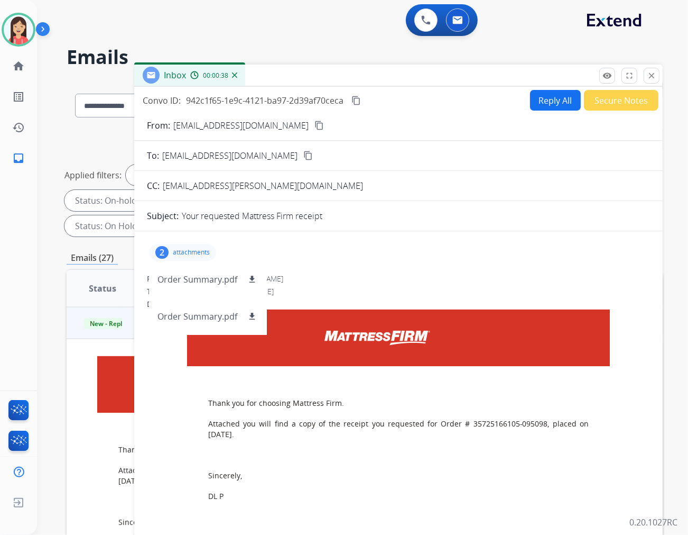
click at [344, 255] on div "2 attachments Order Summary.pdf download Order Summary.pdf download" at bounding box center [398, 252] width 503 height 25
click at [554, 101] on button "Reply All" at bounding box center [555, 100] width 51 height 21
select select "**********"
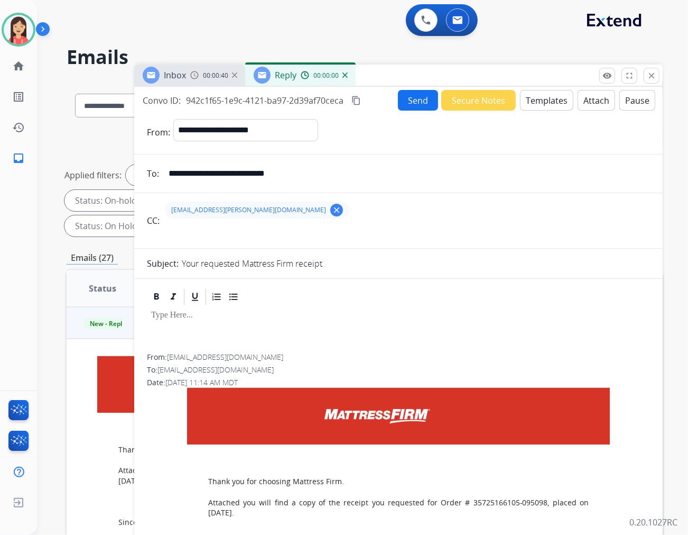
click at [549, 99] on button "Templates" at bounding box center [546, 100] width 53 height 21
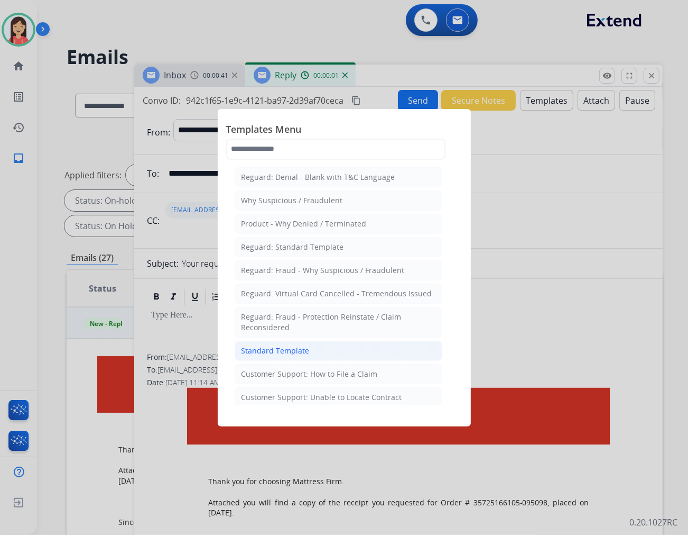
click at [298, 353] on div "Standard Template" at bounding box center [276, 350] width 68 height 11
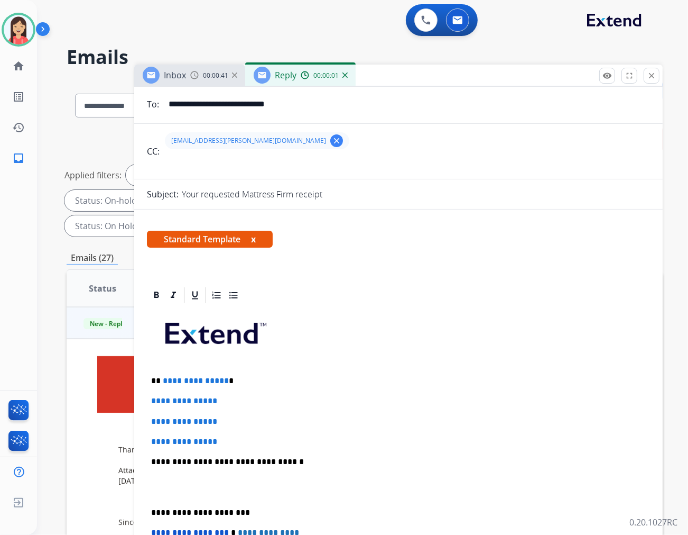
scroll to position [176, 0]
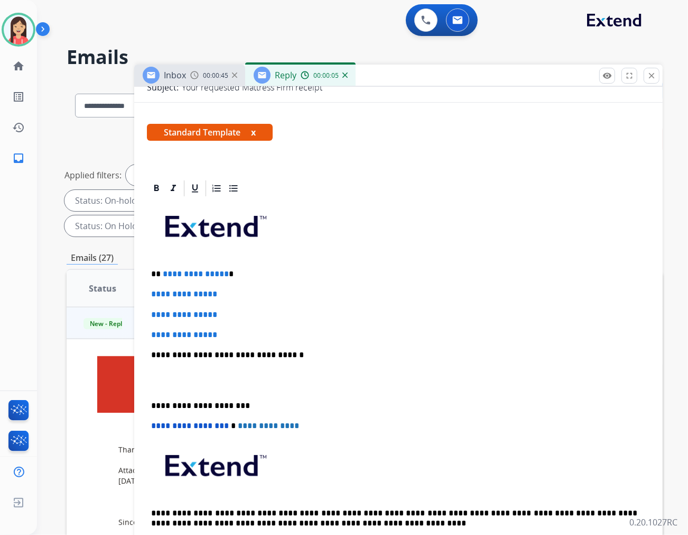
click at [161, 275] on p "**********" at bounding box center [394, 274] width 486 height 10
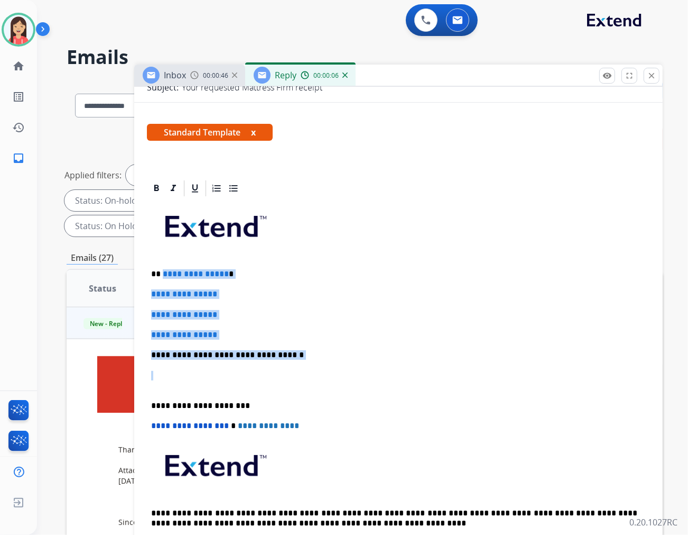
drag, startPoint x: 162, startPoint y: 275, endPoint x: 318, endPoint y: 361, distance: 177.7
click at [318, 361] on div "**********" at bounding box center [398, 380] width 503 height 364
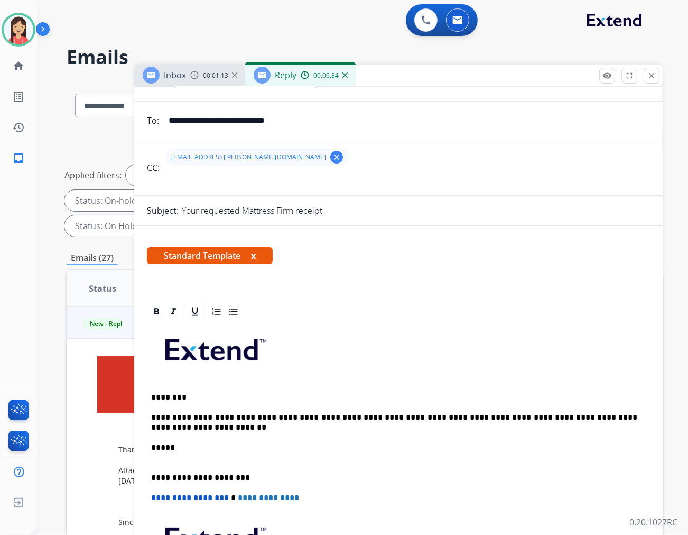
scroll to position [0, 0]
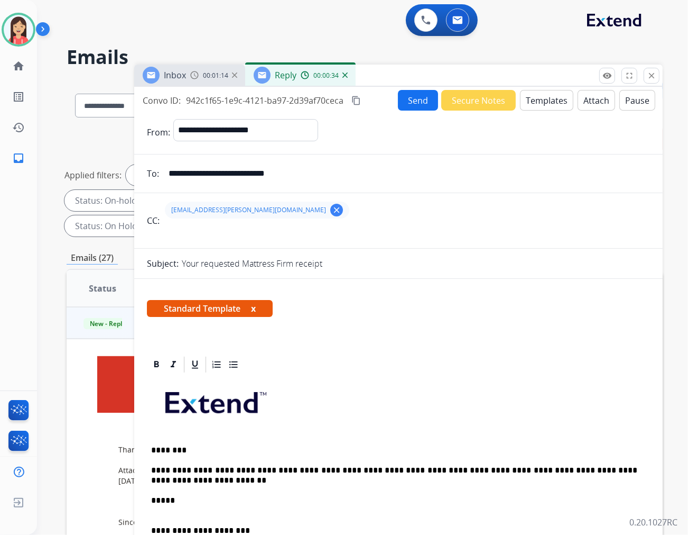
click at [400, 108] on button "Send" at bounding box center [418, 100] width 40 height 21
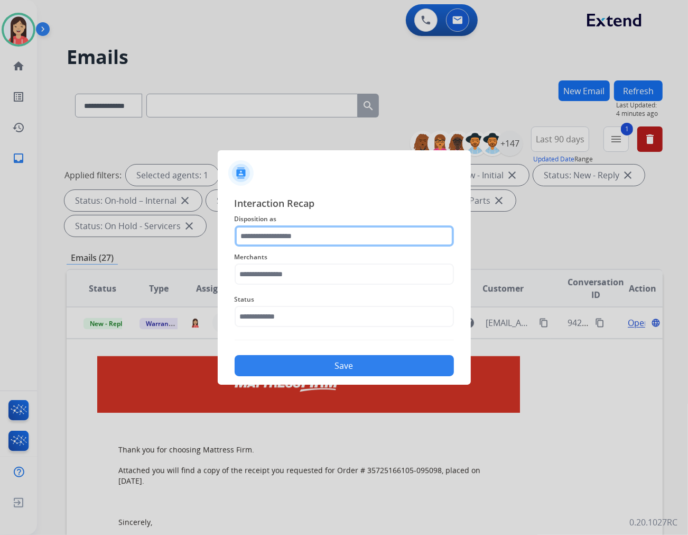
click at [282, 236] on input "text" at bounding box center [344, 235] width 219 height 21
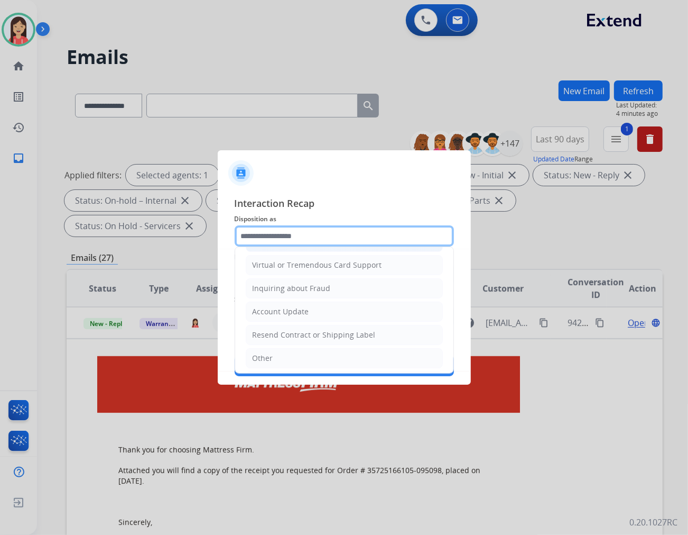
scroll to position [165, 0]
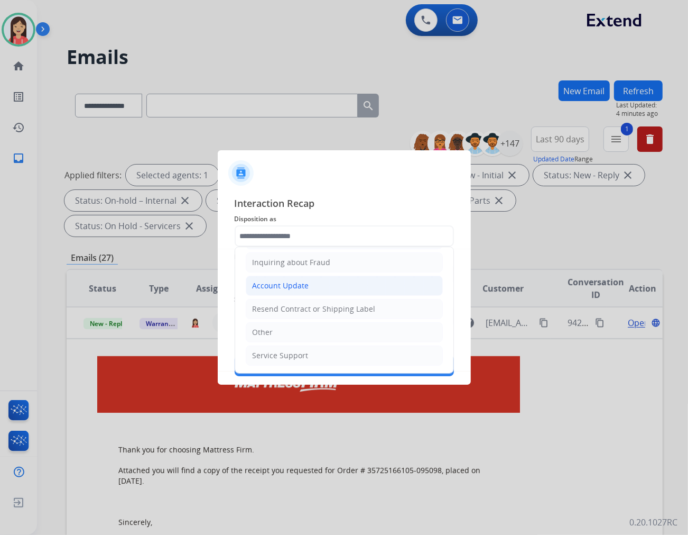
click at [296, 289] on div "Account Update" at bounding box center [281, 285] width 57 height 11
type input "**********"
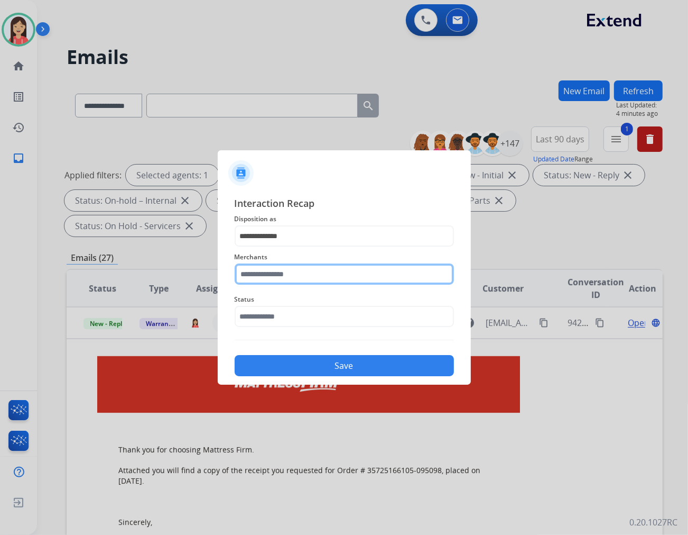
click at [290, 276] on input "text" at bounding box center [344, 273] width 219 height 21
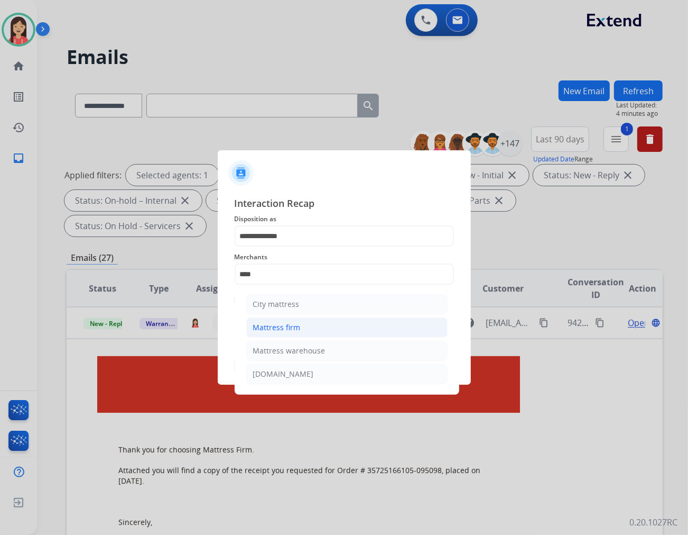
click at [278, 328] on div "Mattress firm" at bounding box center [277, 327] width 48 height 11
type input "**********"
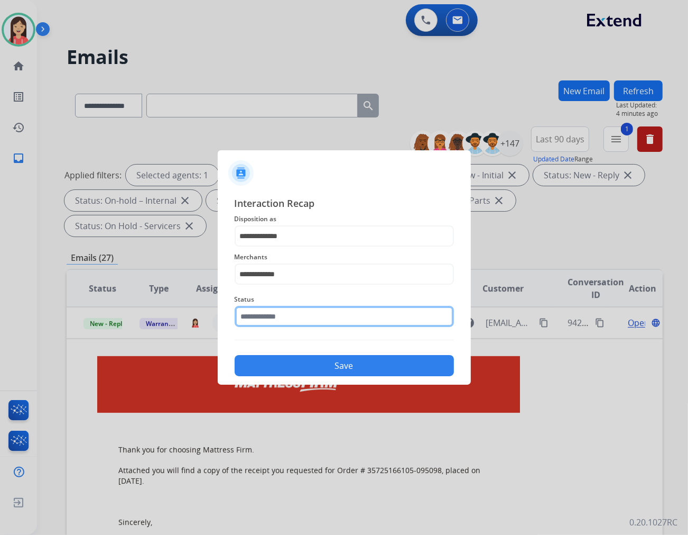
click at [282, 320] on input "text" at bounding box center [344, 316] width 219 height 21
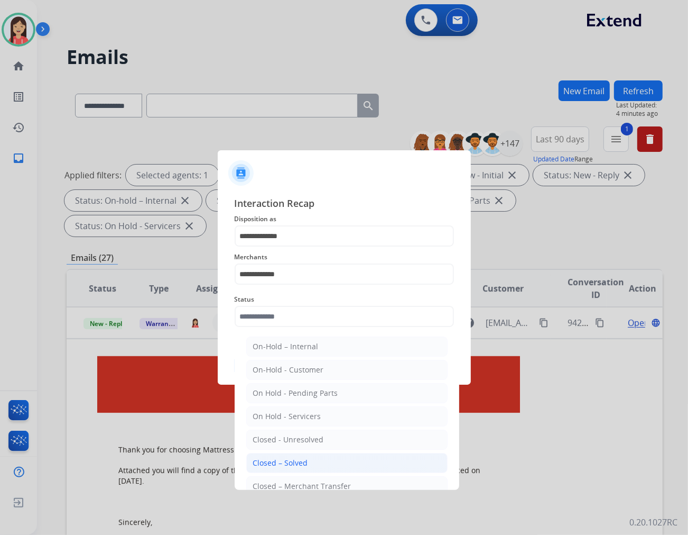
click at [302, 457] on div "Closed – Solved" at bounding box center [280, 462] width 55 height 11
type input "**********"
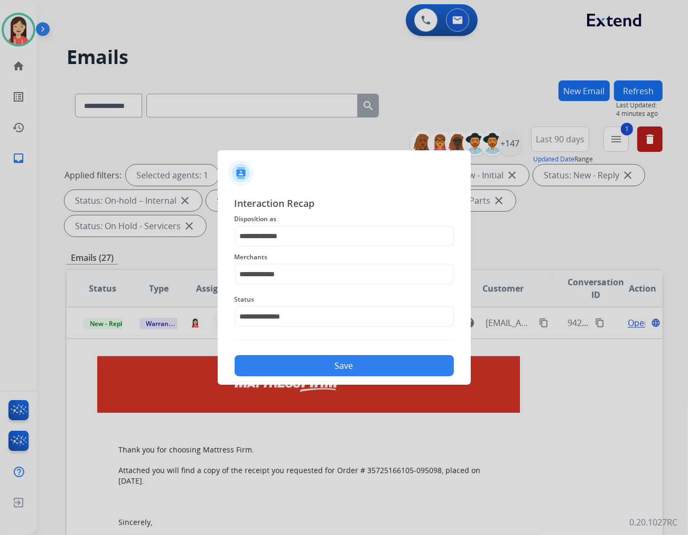
click at [336, 361] on button "Save" at bounding box center [344, 365] width 219 height 21
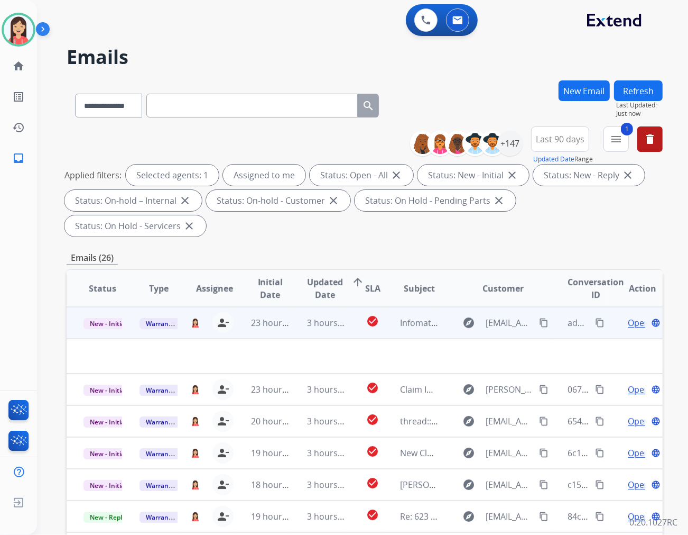
click at [299, 310] on td "3 hours ago" at bounding box center [318, 323] width 56 height 32
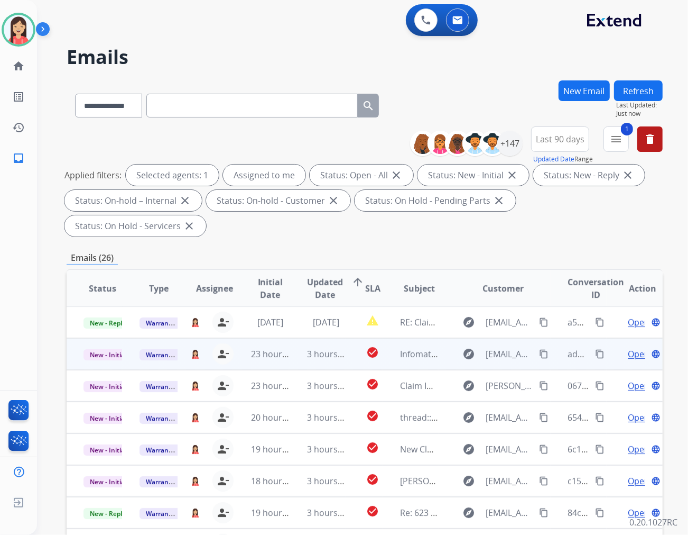
click at [290, 338] on td "3 hours ago" at bounding box center [318, 354] width 56 height 32
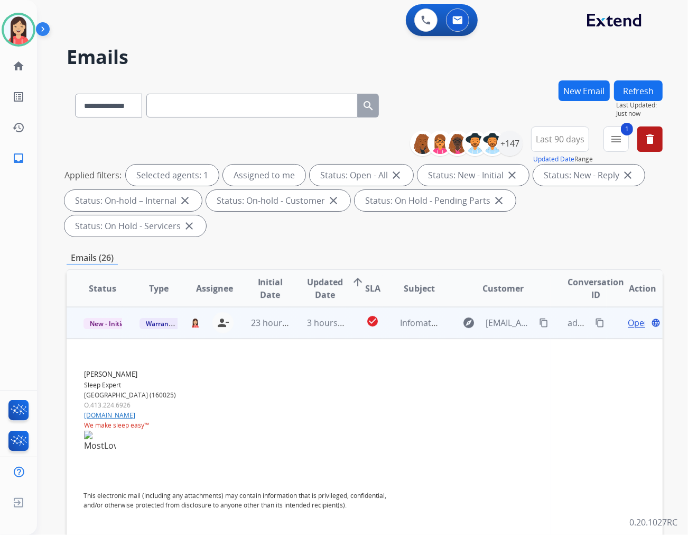
click at [628, 316] on span "Open" at bounding box center [639, 322] width 22 height 13
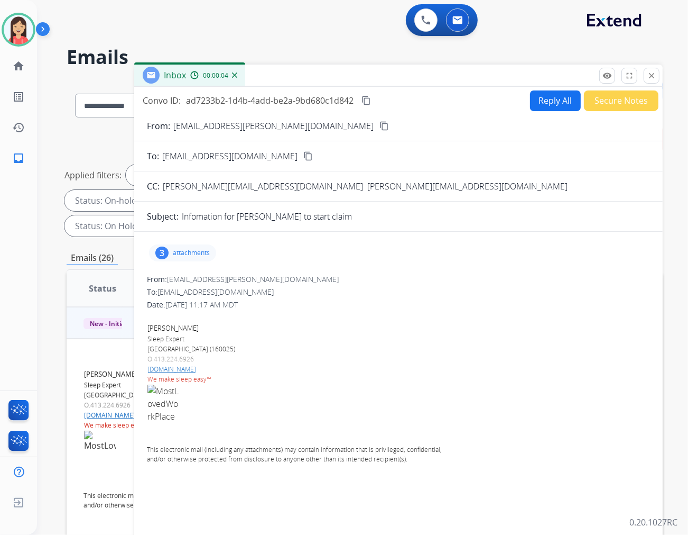
click at [610, 107] on button "Secure Notes" at bounding box center [621, 100] width 75 height 21
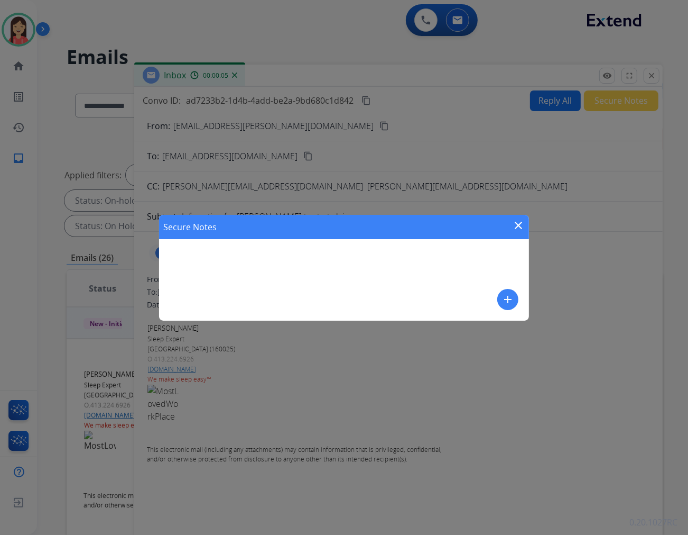
click at [508, 299] on mat-icon "add" at bounding box center [508, 299] width 13 height 13
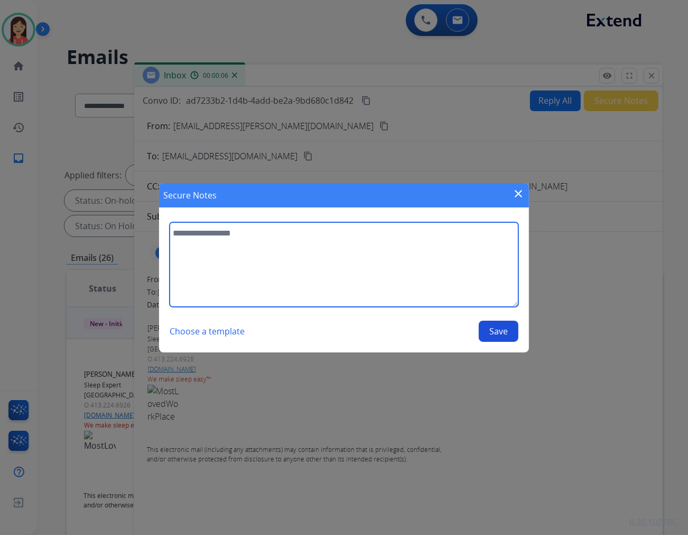
click at [349, 266] on textarea at bounding box center [344, 264] width 349 height 85
type textarea "**********"
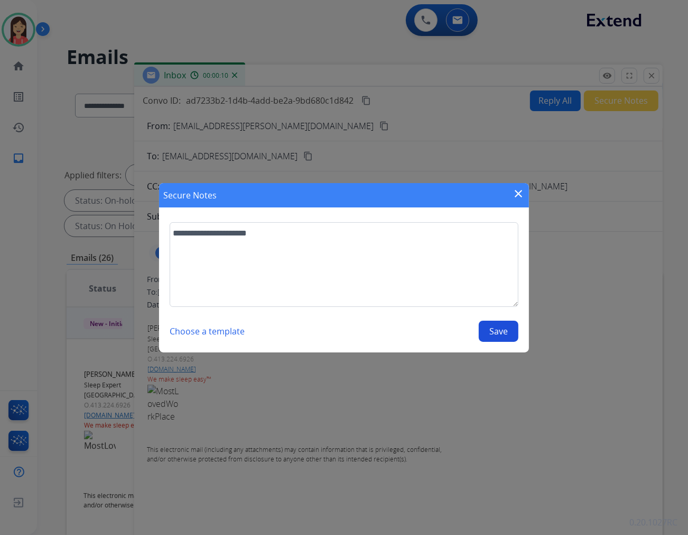
click at [489, 332] on button "Save" at bounding box center [499, 330] width 40 height 21
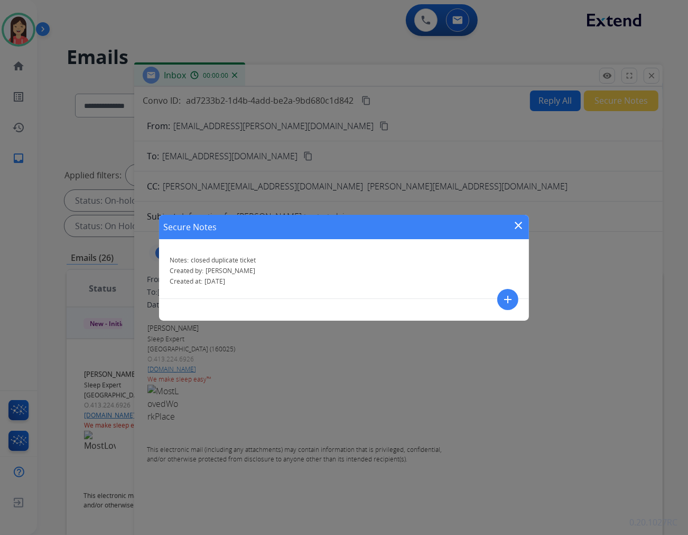
click at [517, 223] on mat-icon "close" at bounding box center [518, 225] width 13 height 13
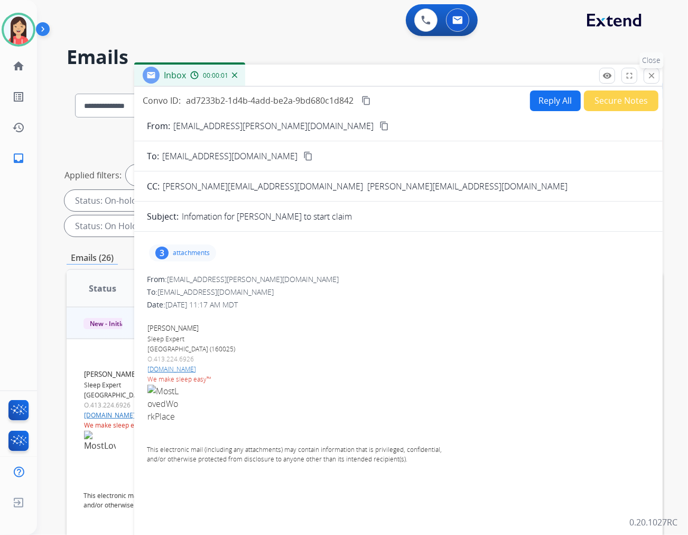
click at [658, 71] on button "close Close" at bounding box center [652, 76] width 16 height 16
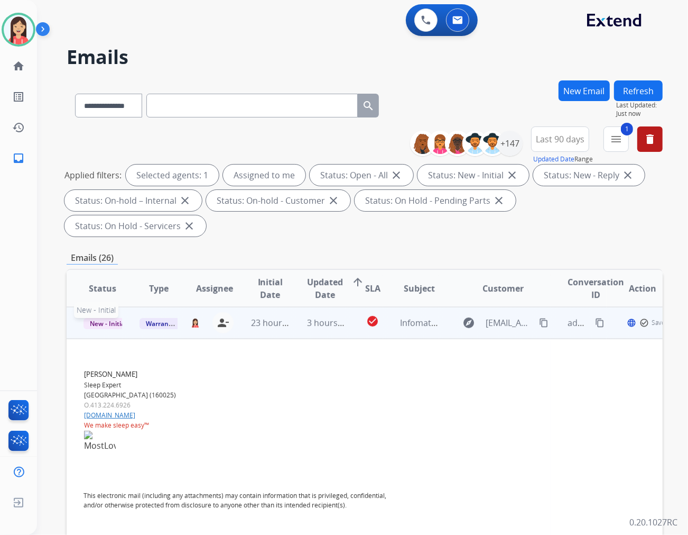
click at [108, 318] on span "New - Initial" at bounding box center [108, 323] width 49 height 11
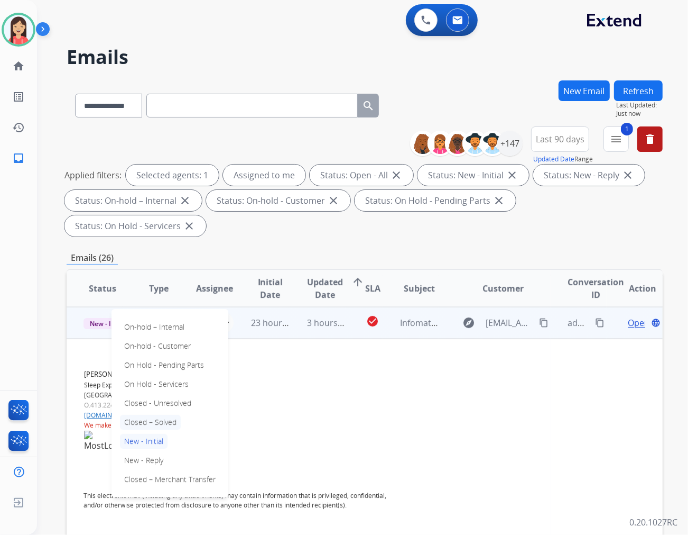
click at [155, 415] on p "Closed – Solved" at bounding box center [150, 422] width 61 height 15
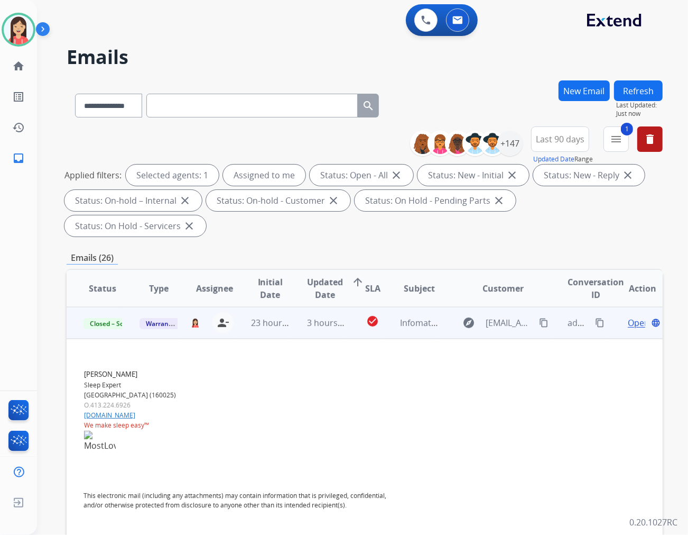
click at [290, 308] on td "3 hours ago" at bounding box center [318, 323] width 56 height 32
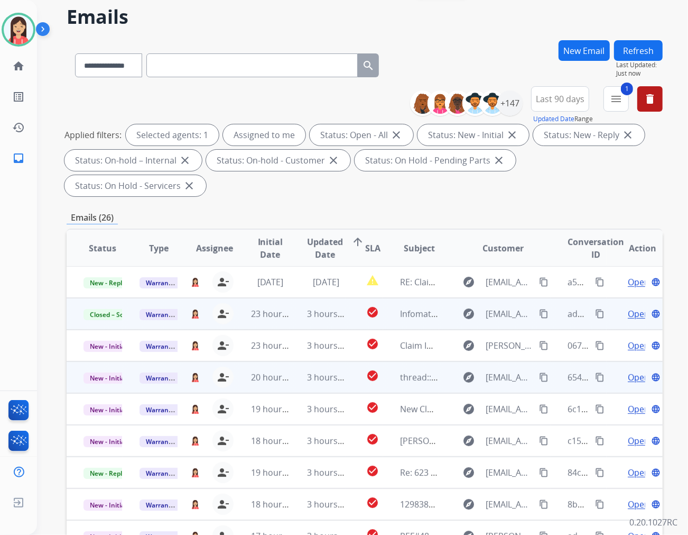
scroll to position [59, 0]
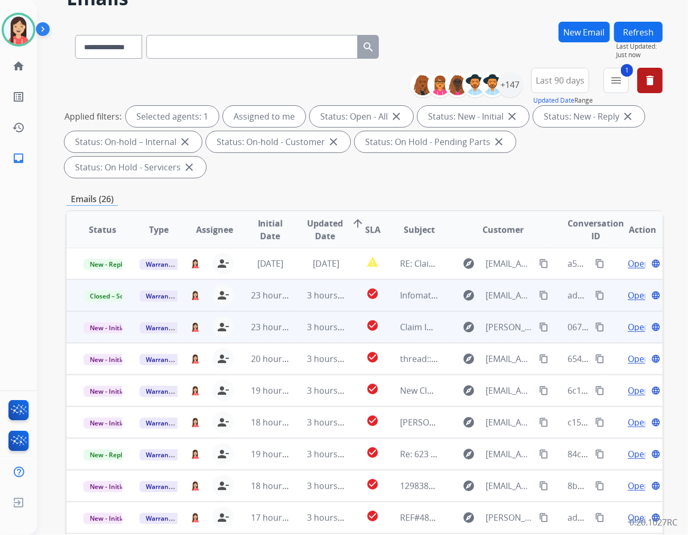
click at [292, 311] on td "3 hours ago" at bounding box center [318, 327] width 56 height 32
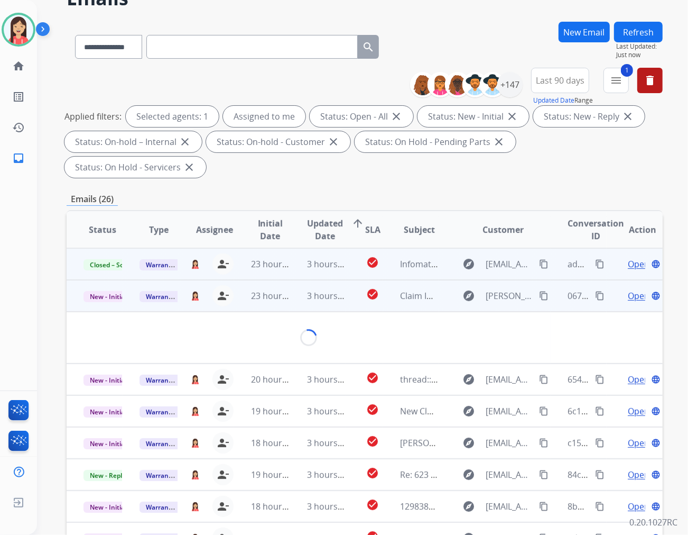
scroll to position [63, 0]
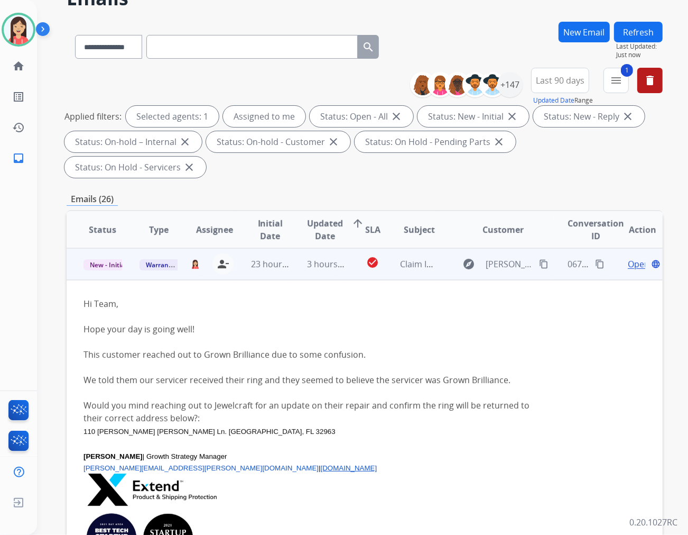
click at [628, 257] on span "Open" at bounding box center [639, 263] width 22 height 13
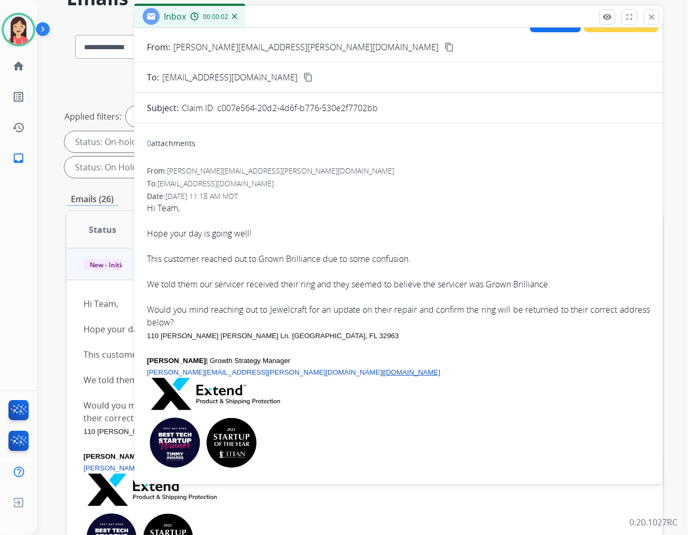
scroll to position [0, 0]
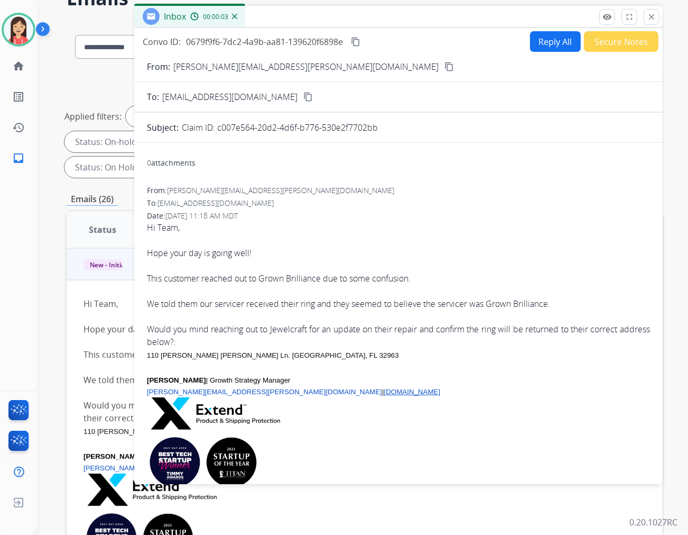
drag, startPoint x: 380, startPoint y: 126, endPoint x: 218, endPoint y: 128, distance: 161.8
click at [218, 128] on div "Claim ID: c007e564-20d2-4d6f-b776-530e2f7702bb" at bounding box center [416, 127] width 468 height 13
copy p "c007e564-20d2-4d6f-b776-530e2f7702bb"
drag, startPoint x: 363, startPoint y: 248, endPoint x: 379, endPoint y: 240, distance: 18.0
click at [363, 248] on div "Hope your day is going well!" at bounding box center [398, 252] width 503 height 13
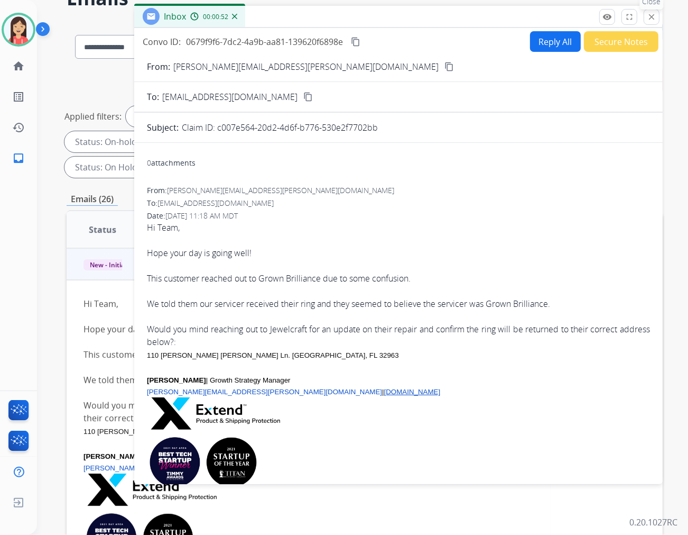
click at [647, 17] on mat-icon "close" at bounding box center [652, 17] width 10 height 10
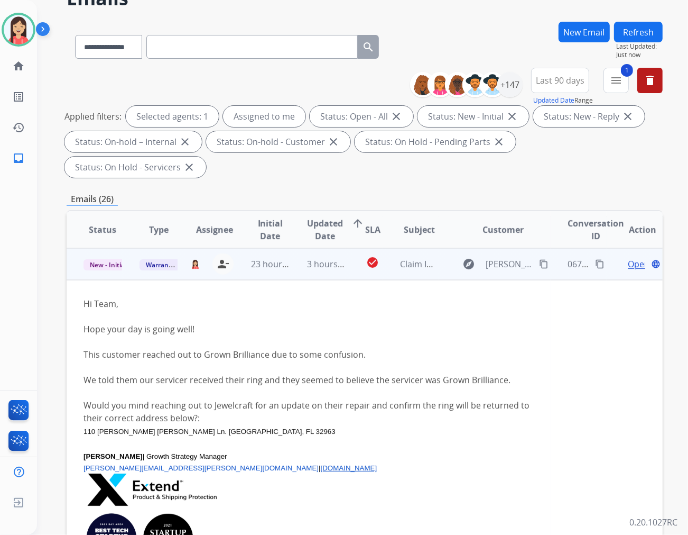
click at [294, 248] on td "3 hours ago" at bounding box center [318, 264] width 56 height 32
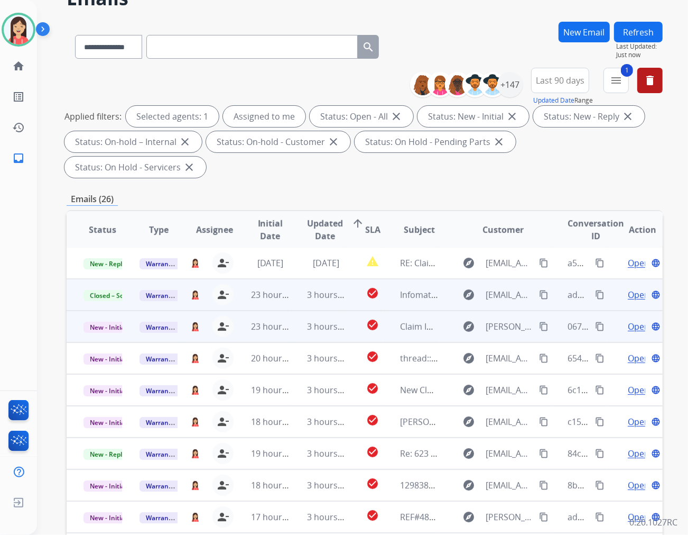
scroll to position [1, 0]
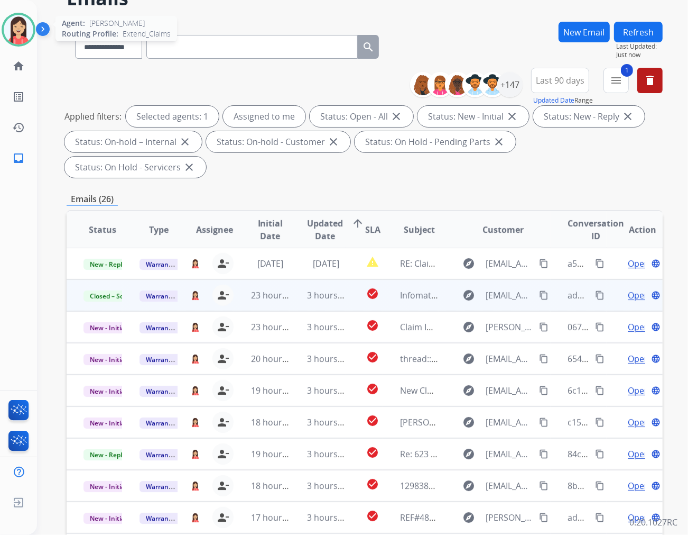
click at [18, 33] on img at bounding box center [19, 30] width 30 height 30
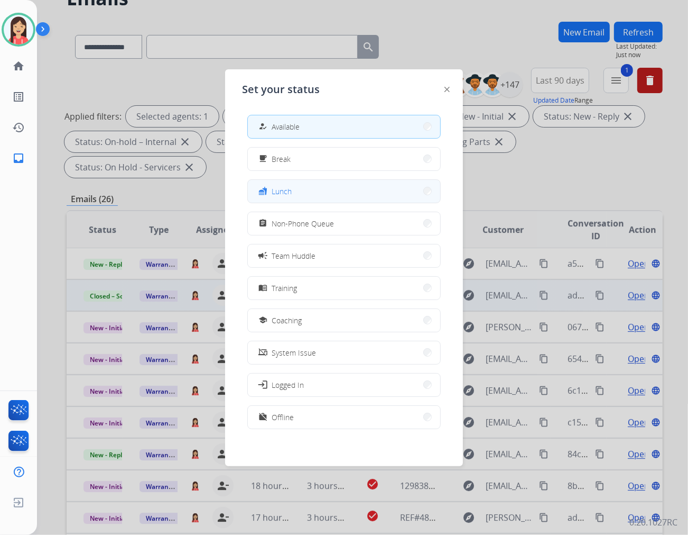
click at [282, 191] on span "Lunch" at bounding box center [282, 191] width 20 height 11
